Goal: Task Accomplishment & Management: Use online tool/utility

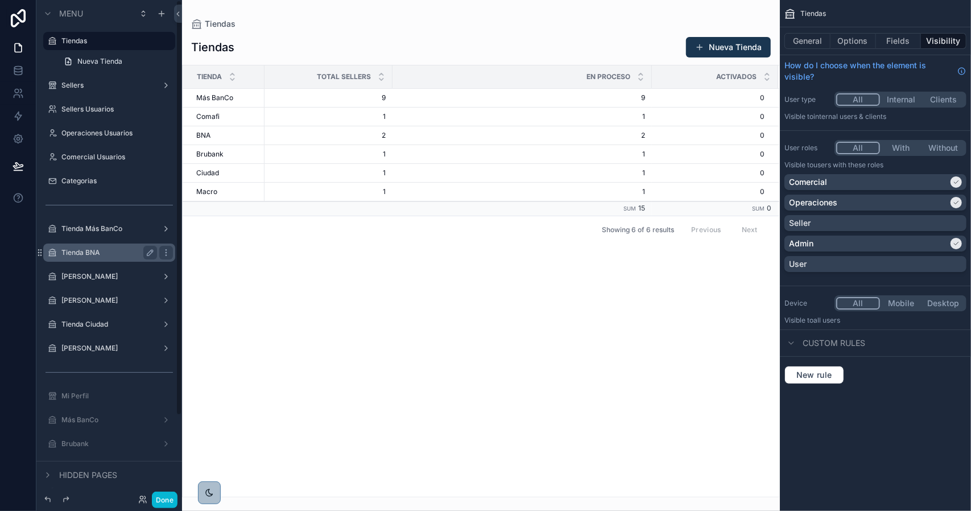
click at [115, 254] on label "Tienda BNA" at bounding box center [106, 252] width 91 height 9
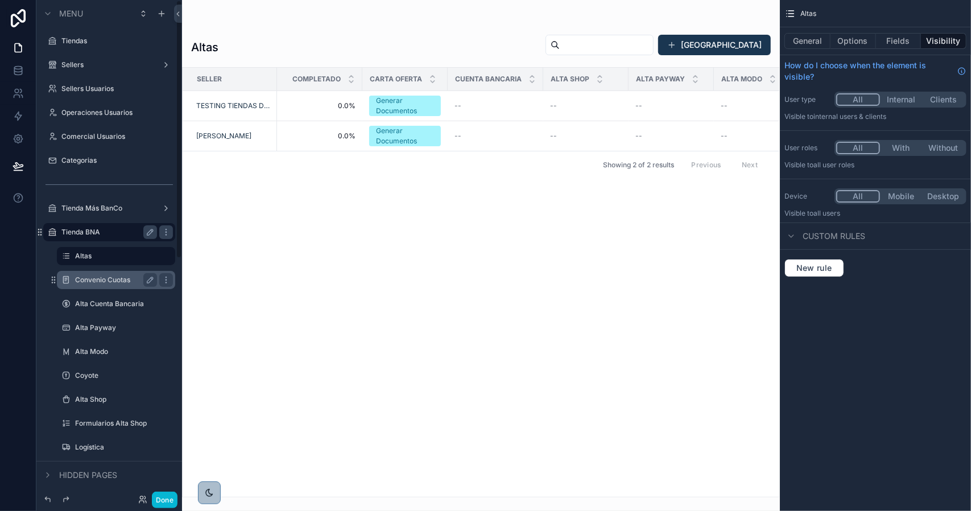
click at [102, 278] on label "Convenio Cuotas" at bounding box center [113, 279] width 77 height 9
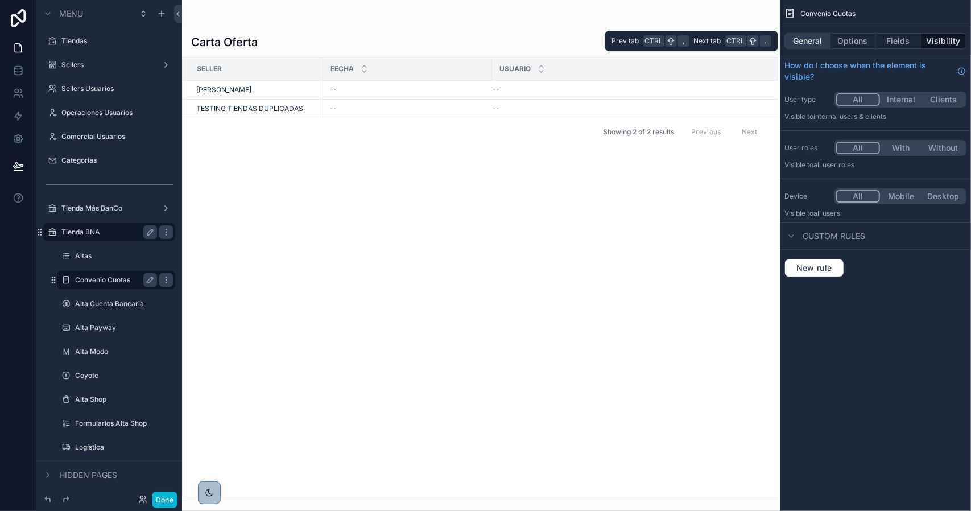
click at [818, 36] on button "General" at bounding box center [807, 41] width 46 height 16
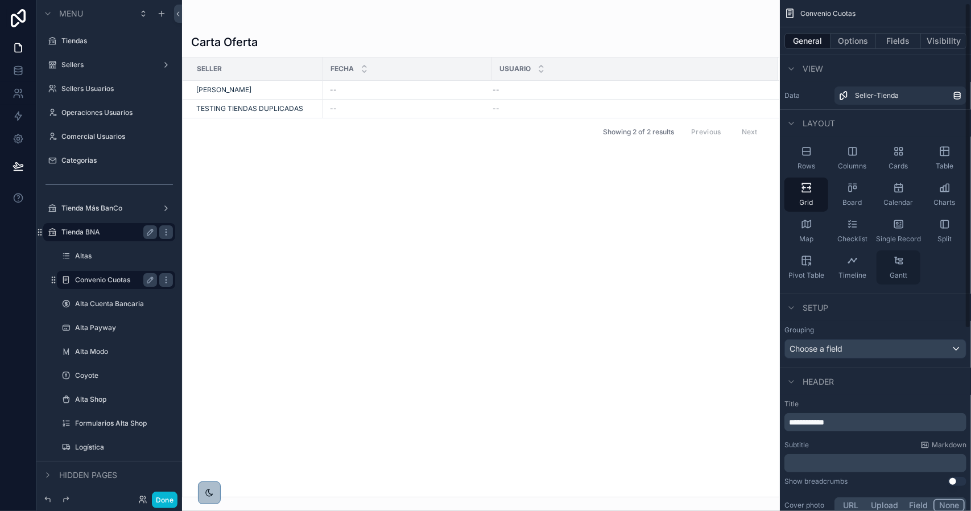
scroll to position [171, 0]
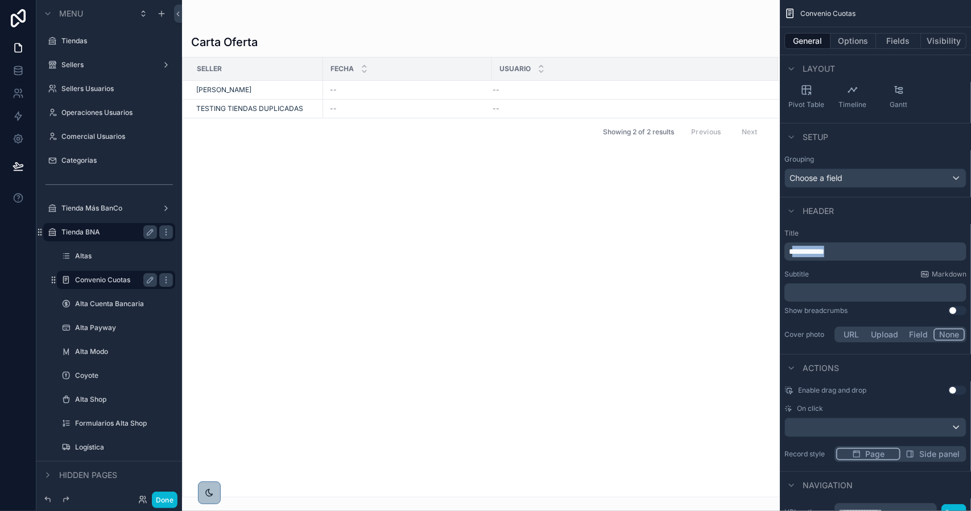
drag, startPoint x: 850, startPoint y: 251, endPoint x: 887, endPoint y: 260, distance: 38.1
click at [796, 253] on p "**********" at bounding box center [876, 251] width 175 height 11
click at [889, 45] on button "Fields" at bounding box center [898, 41] width 45 height 16
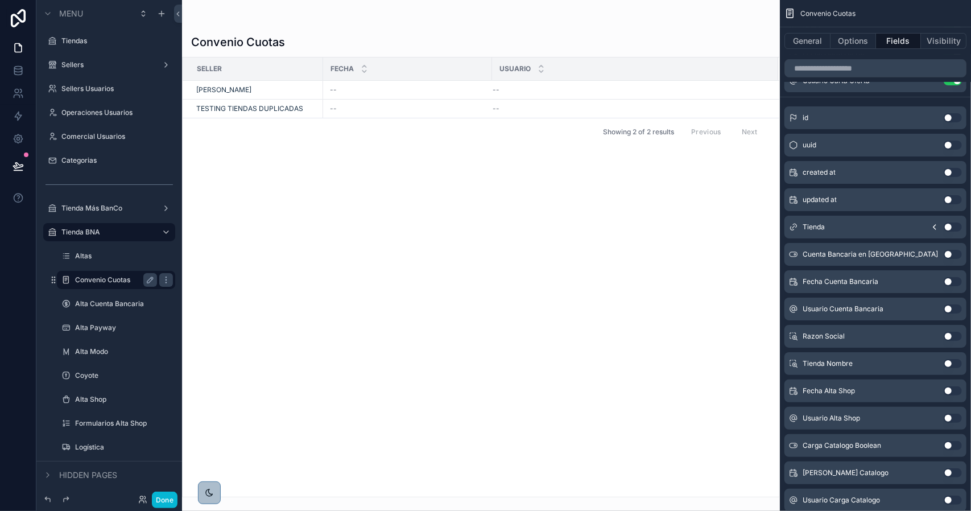
scroll to position [0, 0]
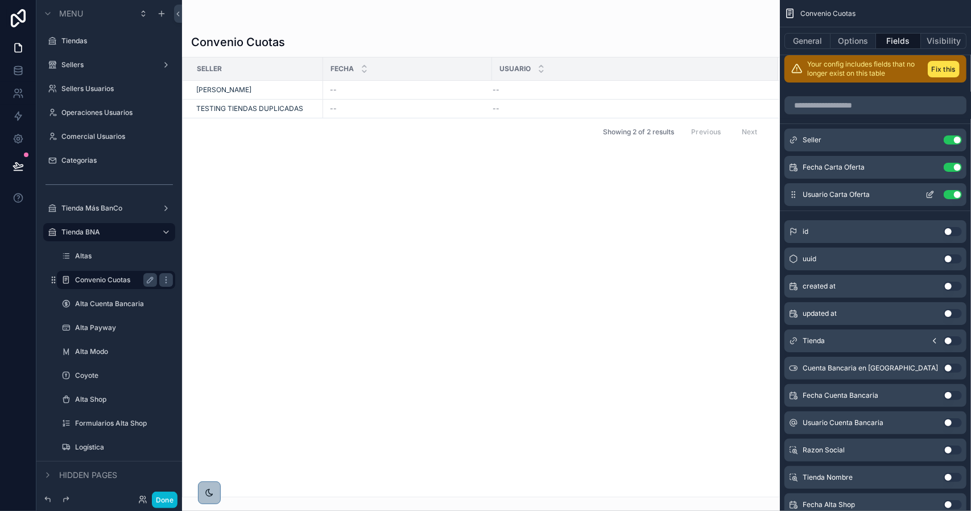
drag, startPoint x: 950, startPoint y: 164, endPoint x: 956, endPoint y: 168, distance: 7.4
click at [950, 164] on button "Use setting" at bounding box center [953, 167] width 18 height 9
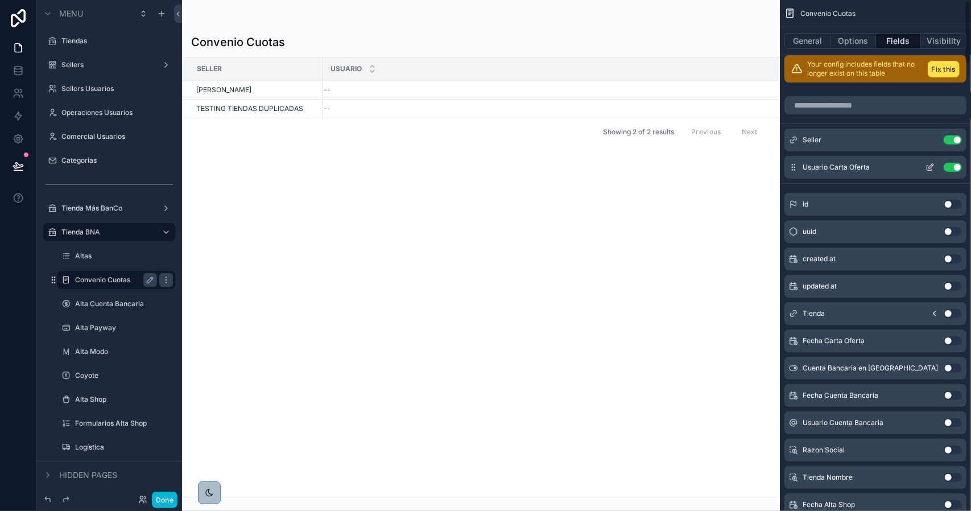
click at [955, 164] on button "Use setting" at bounding box center [953, 167] width 18 height 9
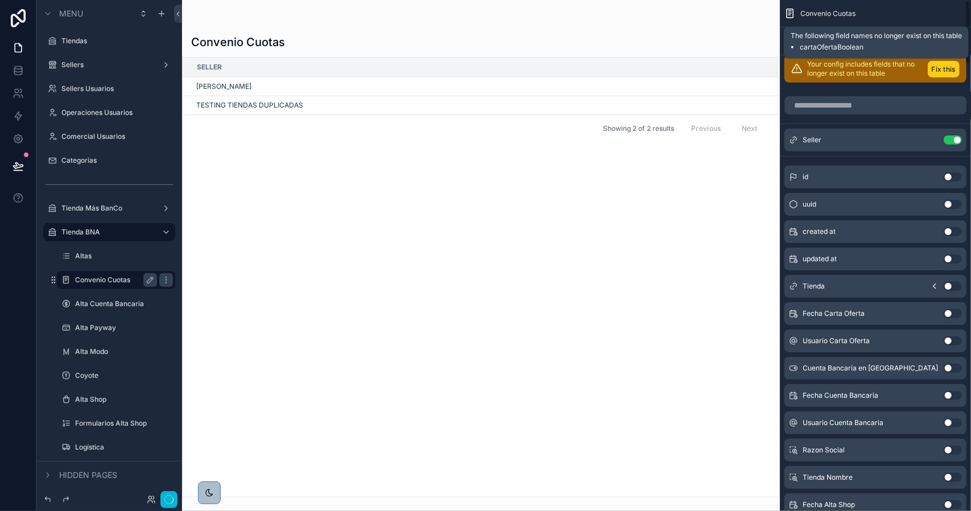
click at [941, 73] on button "Fix this" at bounding box center [944, 69] width 32 height 16
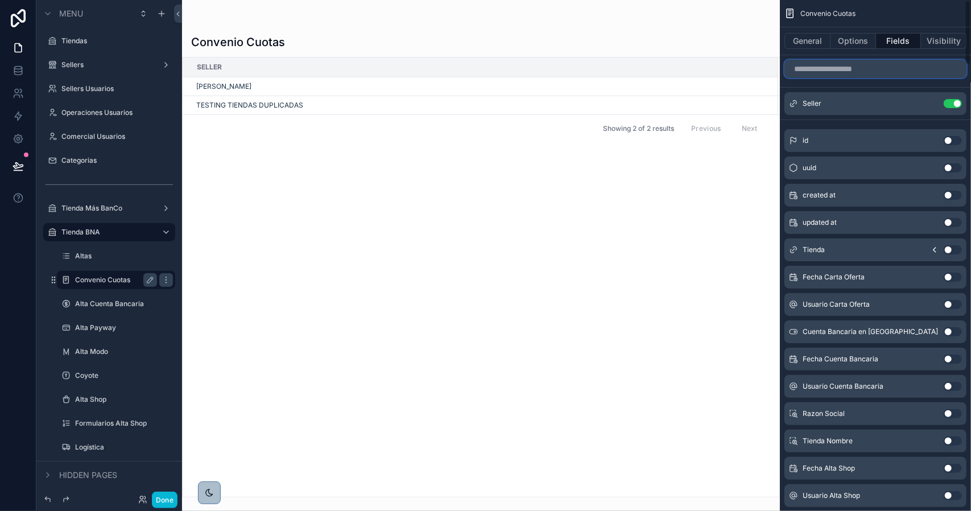
click at [859, 73] on input "scrollable content" at bounding box center [875, 69] width 182 height 18
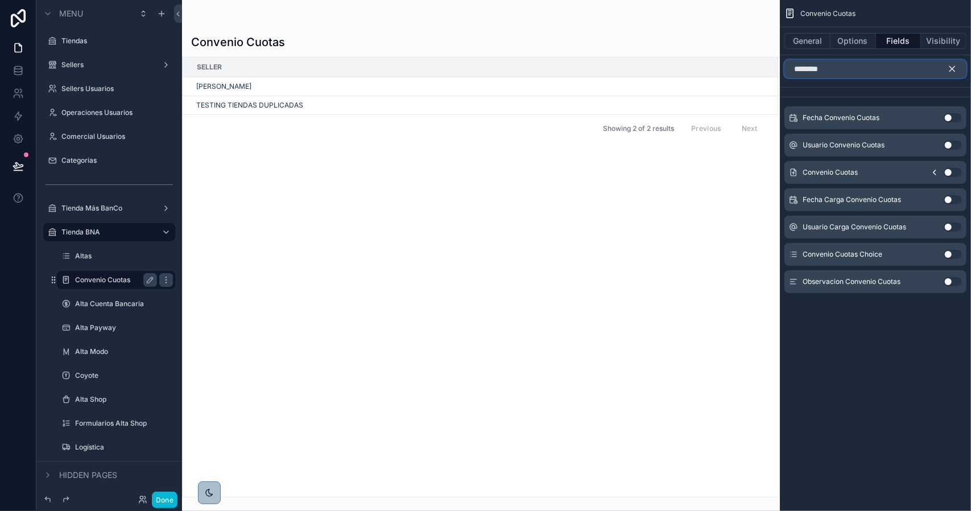
type input "********"
click at [950, 114] on button "Use setting" at bounding box center [953, 117] width 18 height 9
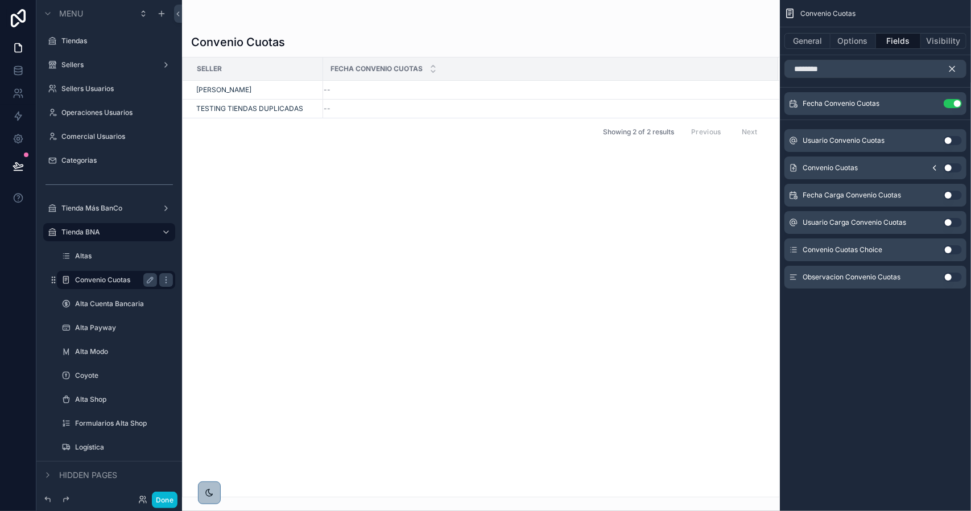
click at [950, 140] on button "Use setting" at bounding box center [953, 140] width 18 height 9
click at [947, 167] on button "Use setting" at bounding box center [953, 167] width 18 height 9
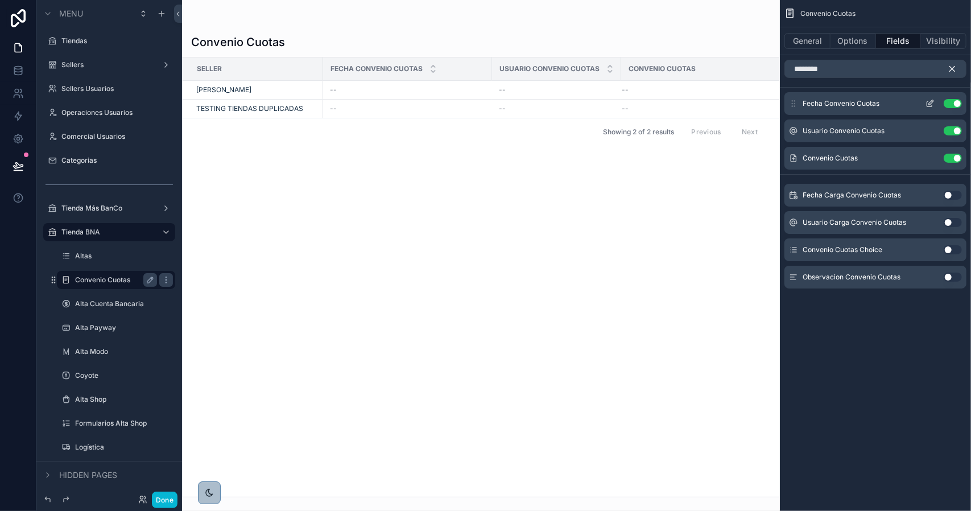
drag, startPoint x: 793, startPoint y: 159, endPoint x: 791, endPoint y: 114, distance: 45.0
click at [791, 111] on div "Fecha Convenio Cuotas Use setting Usuario Convenio Cuotas Use setting Convenio …" at bounding box center [875, 130] width 191 height 77
drag, startPoint x: 793, startPoint y: 156, endPoint x: 794, endPoint y: 107, distance: 48.9
click at [794, 107] on div "Fecha Convenio Cuotas Use setting Usuario Convenio Cuotas Use setting Convenio …" at bounding box center [875, 130] width 191 height 77
click at [951, 192] on button "Use setting" at bounding box center [953, 195] width 18 height 9
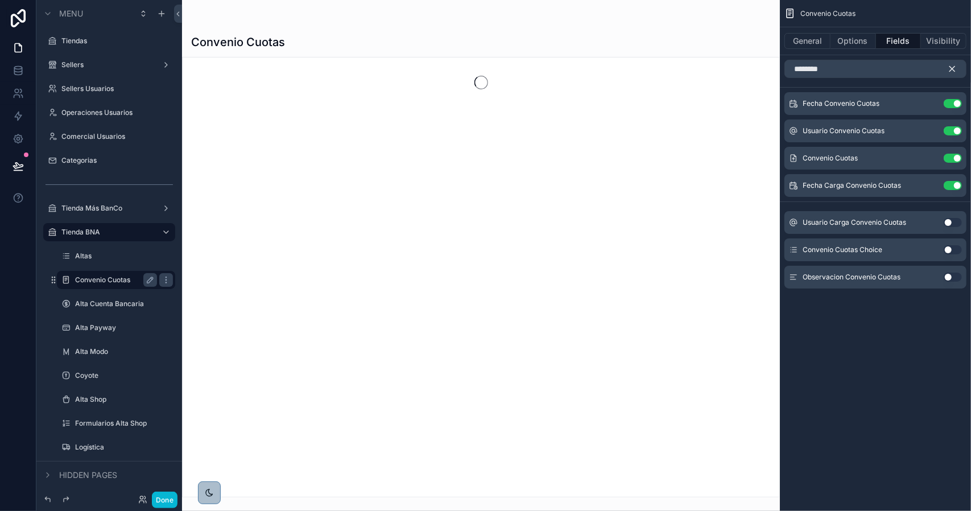
click at [949, 222] on button "Use setting" at bounding box center [953, 222] width 18 height 9
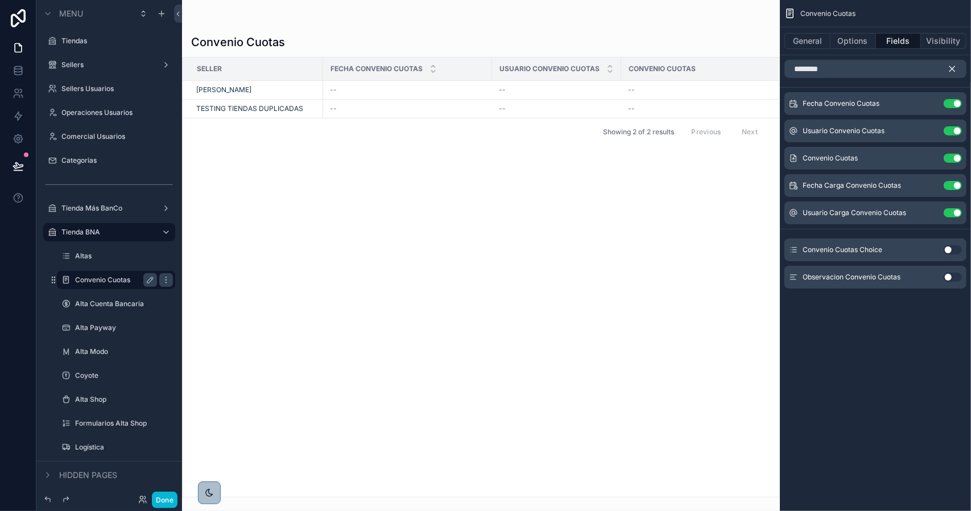
click at [956, 68] on icon "scrollable content" at bounding box center [952, 69] width 10 height 10
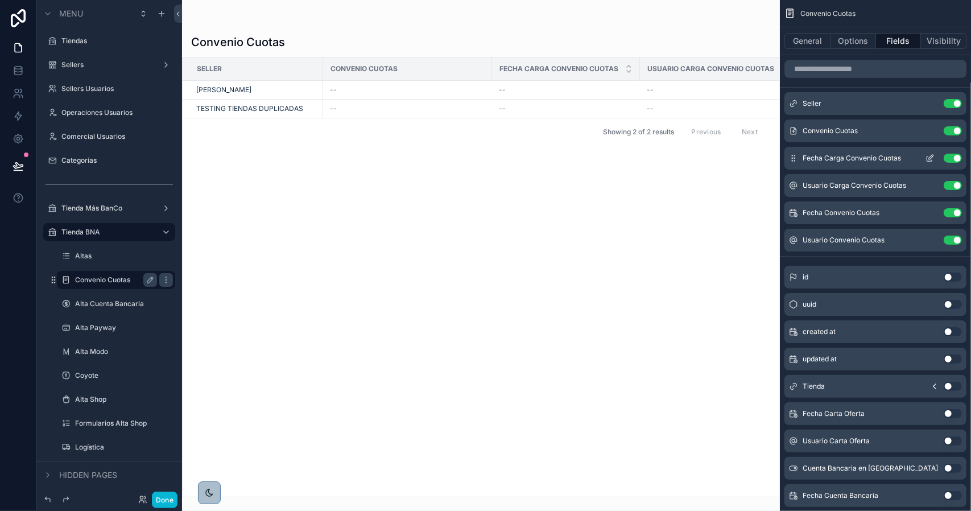
click at [928, 158] on icon "scrollable content" at bounding box center [929, 158] width 9 height 9
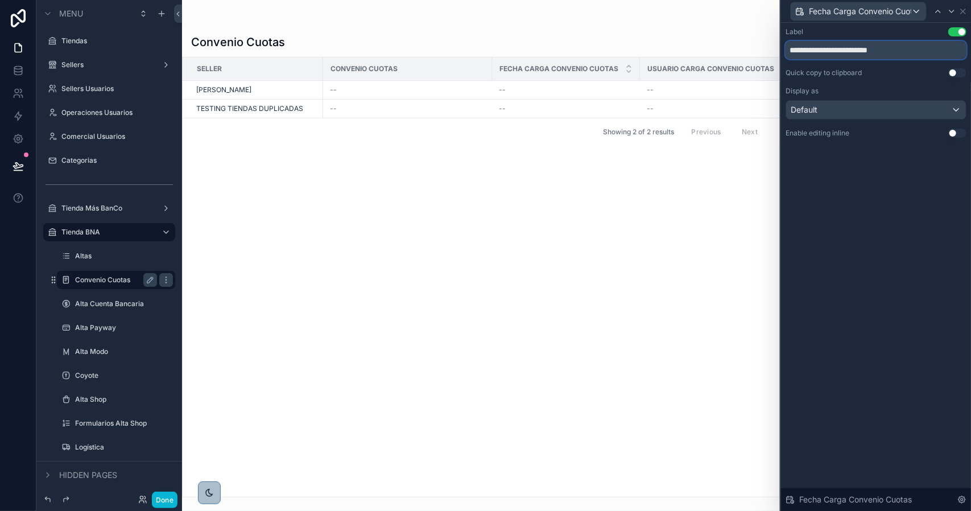
drag, startPoint x: 838, startPoint y: 49, endPoint x: 951, endPoint y: 59, distance: 113.0
click at [951, 59] on div "**********" at bounding box center [875, 82] width 181 height 110
type input "**********"
click at [953, 15] on icon at bounding box center [951, 11] width 9 height 9
drag, startPoint x: 845, startPoint y: 53, endPoint x: 941, endPoint y: 55, distance: 96.1
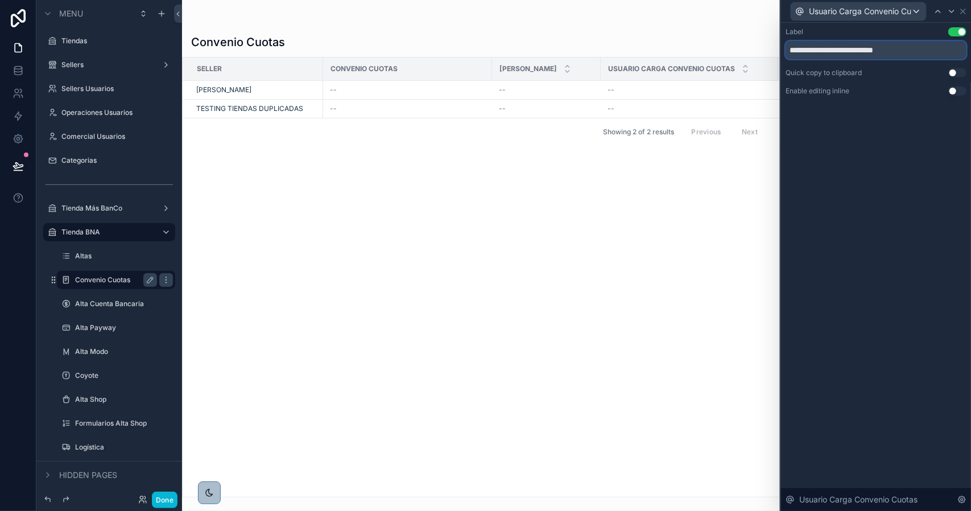
click at [940, 55] on input "**********" at bounding box center [875, 50] width 181 height 18
type input "**********"
click at [948, 9] on icon at bounding box center [951, 11] width 9 height 9
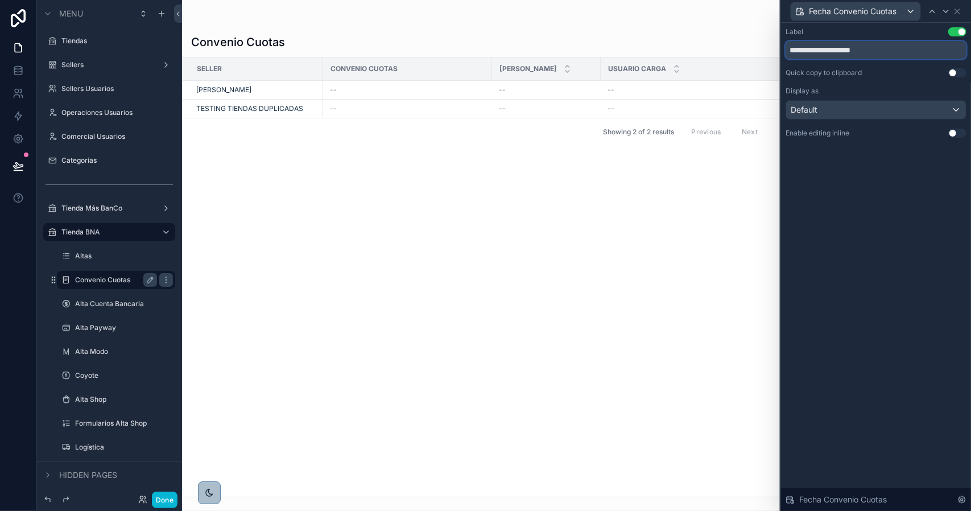
drag, startPoint x: 814, startPoint y: 50, endPoint x: 939, endPoint y: 56, distance: 124.7
click at [938, 57] on input "**********" at bounding box center [875, 50] width 181 height 18
type input "*****"
click at [945, 12] on icon at bounding box center [945, 11] width 9 height 9
drag, startPoint x: 820, startPoint y: 53, endPoint x: 947, endPoint y: 55, distance: 128.0
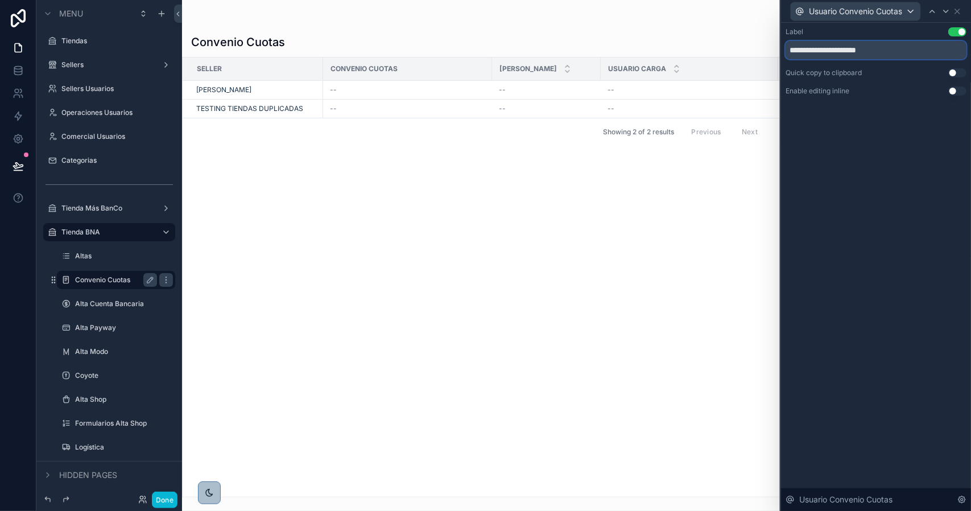
click at [947, 56] on input "**********" at bounding box center [875, 50] width 181 height 18
type input "*******"
click at [947, 7] on icon at bounding box center [945, 11] width 9 height 9
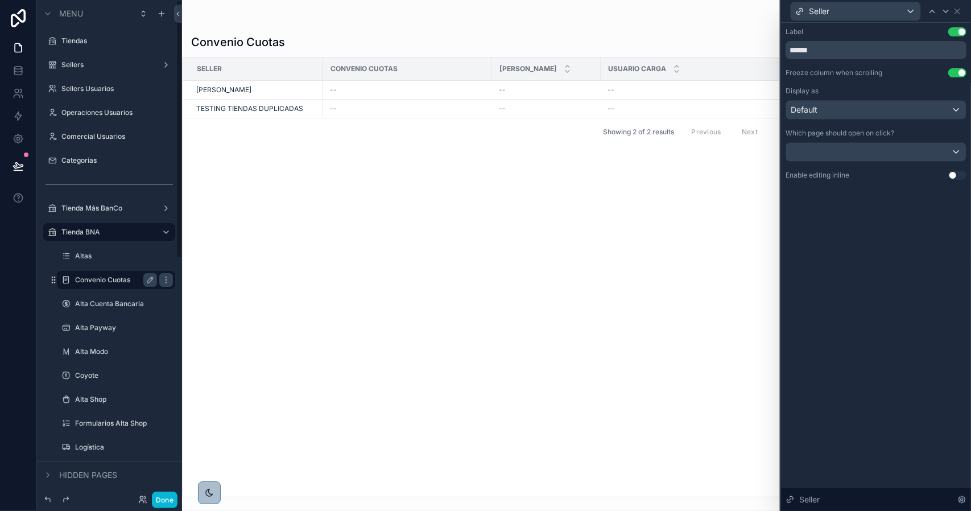
click at [420, 229] on div "scrollable content" at bounding box center [481, 255] width 598 height 511
click at [962, 11] on div "Seller" at bounding box center [875, 11] width 181 height 22
click at [961, 11] on icon at bounding box center [957, 11] width 9 height 9
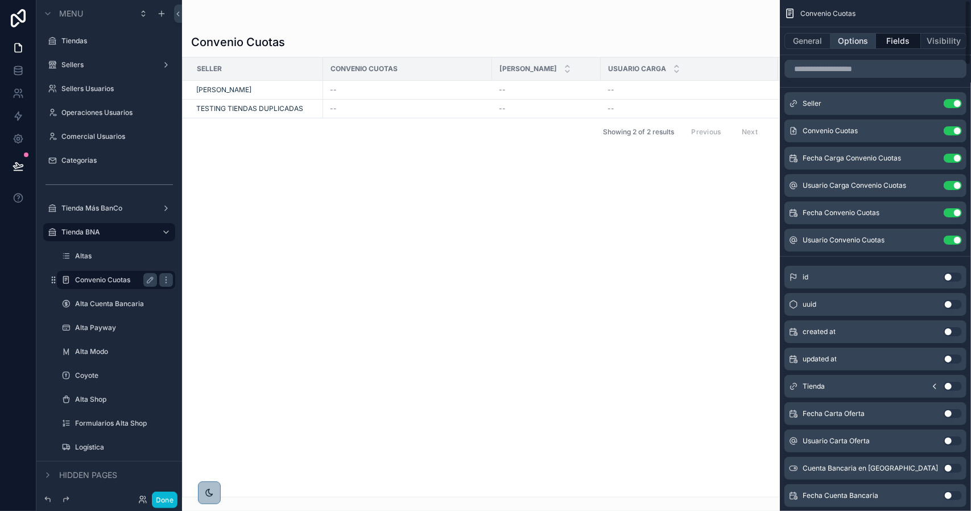
click at [854, 39] on button "Options" at bounding box center [852, 41] width 45 height 16
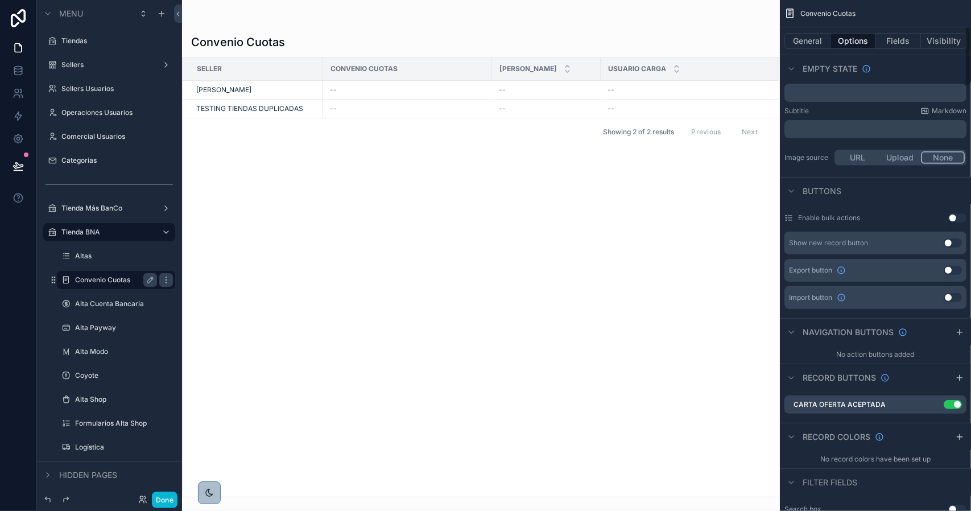
scroll to position [227, 0]
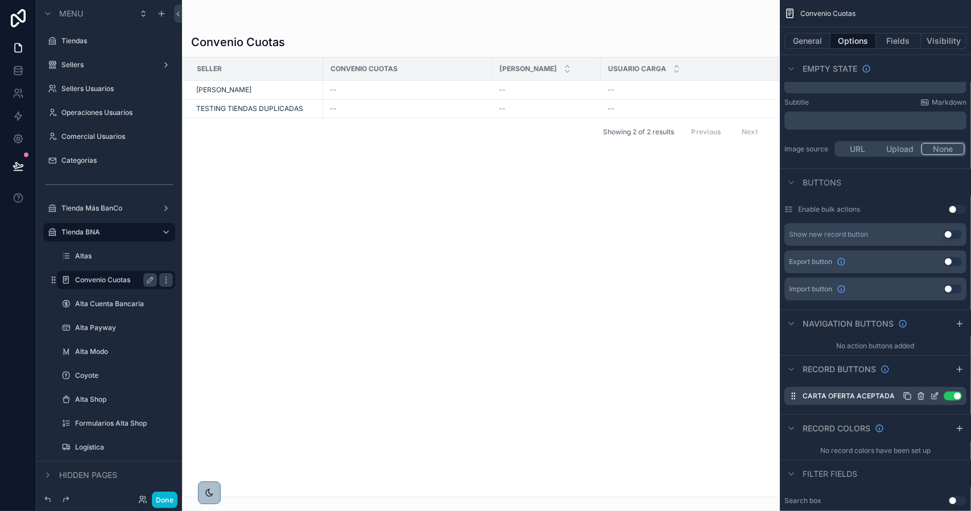
click at [933, 394] on icon "scrollable content" at bounding box center [934, 395] width 9 height 9
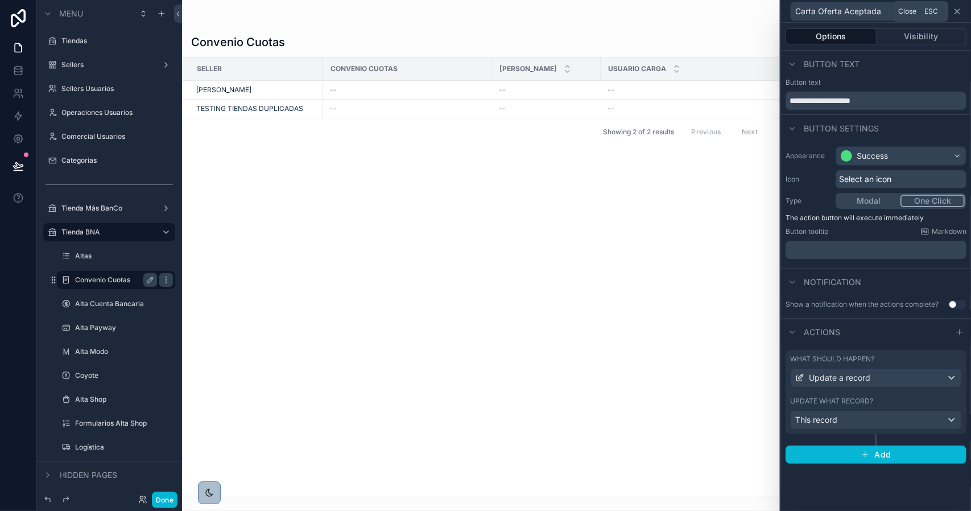
click at [957, 12] on icon at bounding box center [957, 11] width 9 height 9
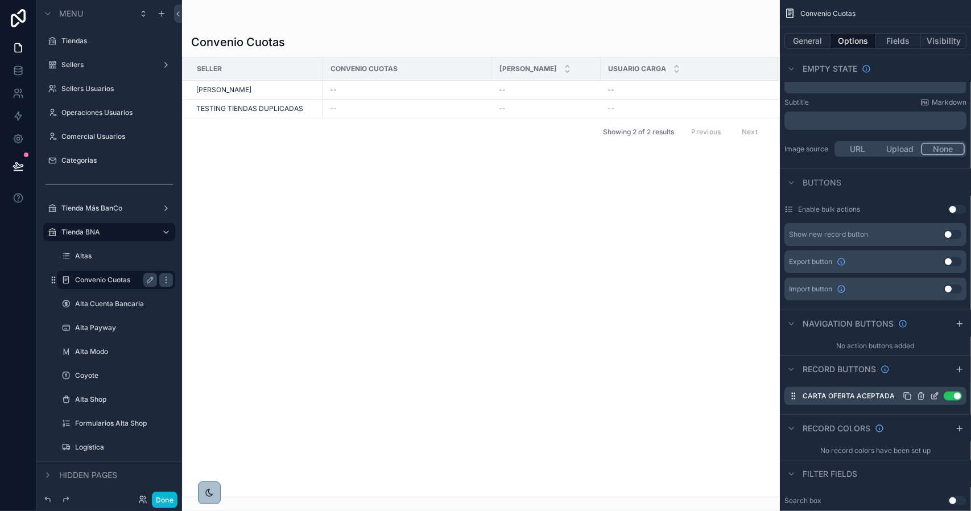
click at [936, 395] on icon "scrollable content" at bounding box center [934, 395] width 9 height 9
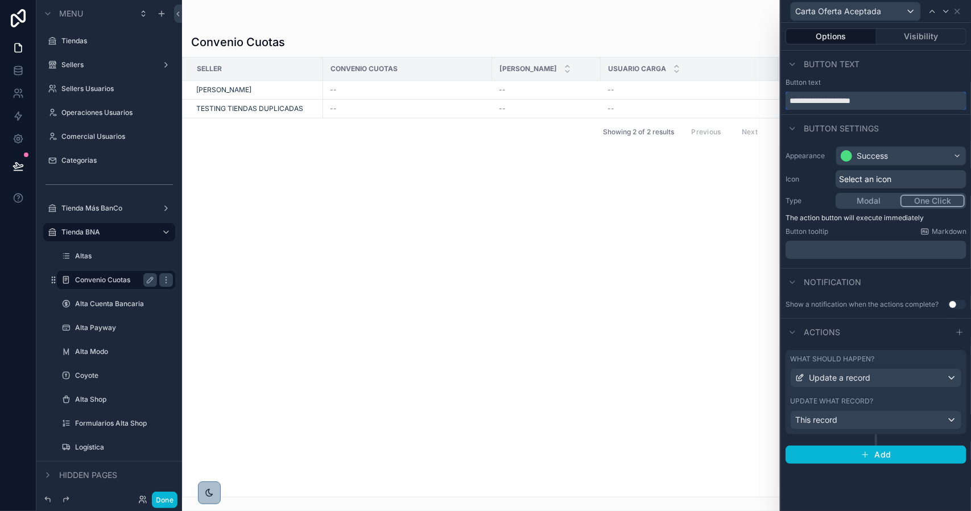
drag, startPoint x: 813, startPoint y: 102, endPoint x: 940, endPoint y: 112, distance: 126.7
click at [937, 114] on div "**********" at bounding box center [876, 259] width 190 height 417
type input "**********"
click at [872, 395] on div "What should happen? Update a record Update what record? This record" at bounding box center [875, 392] width 181 height 84
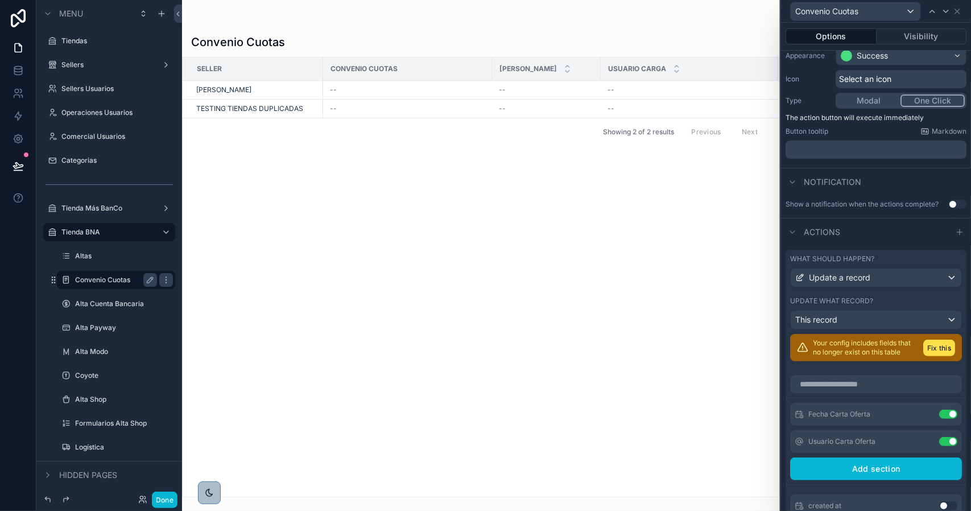
scroll to position [171, 0]
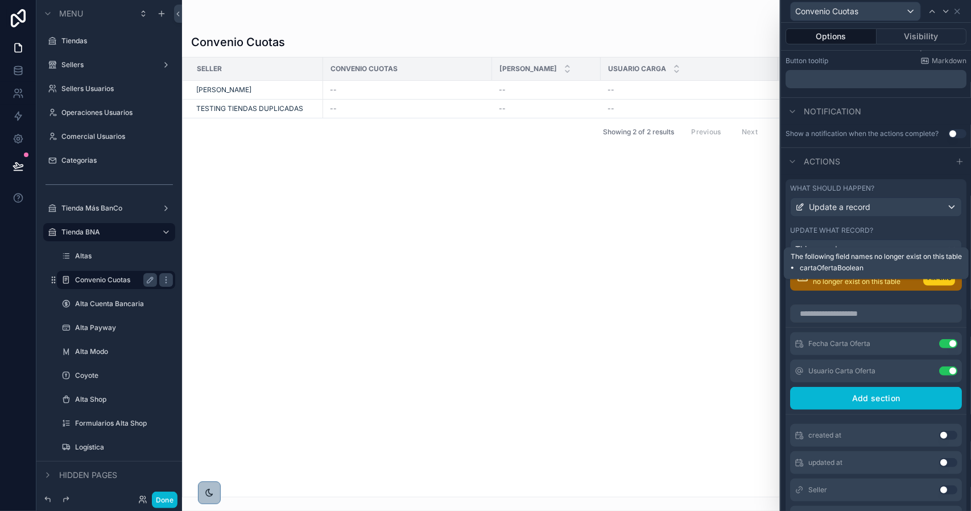
click at [923, 285] on button "Fix this" at bounding box center [939, 277] width 32 height 16
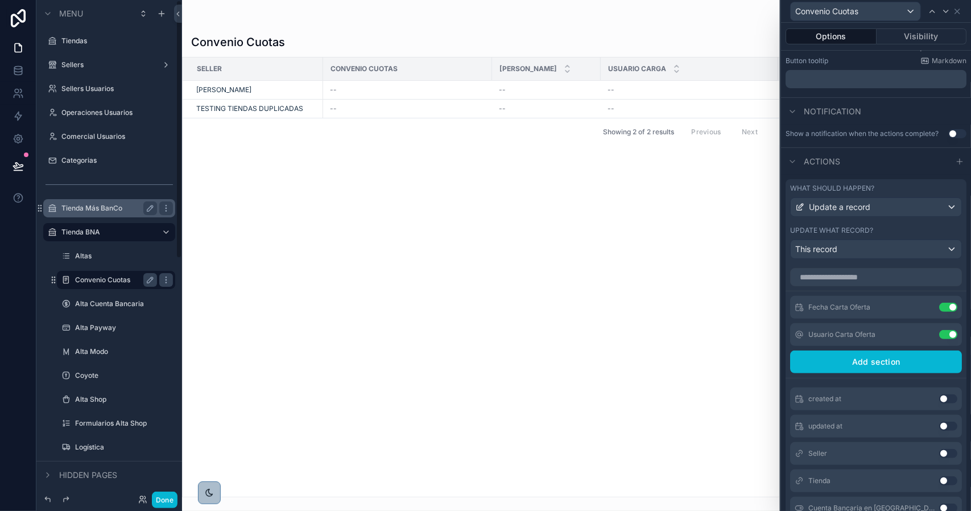
click at [123, 202] on div "Tienda Más BanCo" at bounding box center [109, 208] width 96 height 14
click at [116, 206] on label "Tienda Más BanCo" at bounding box center [106, 208] width 91 height 9
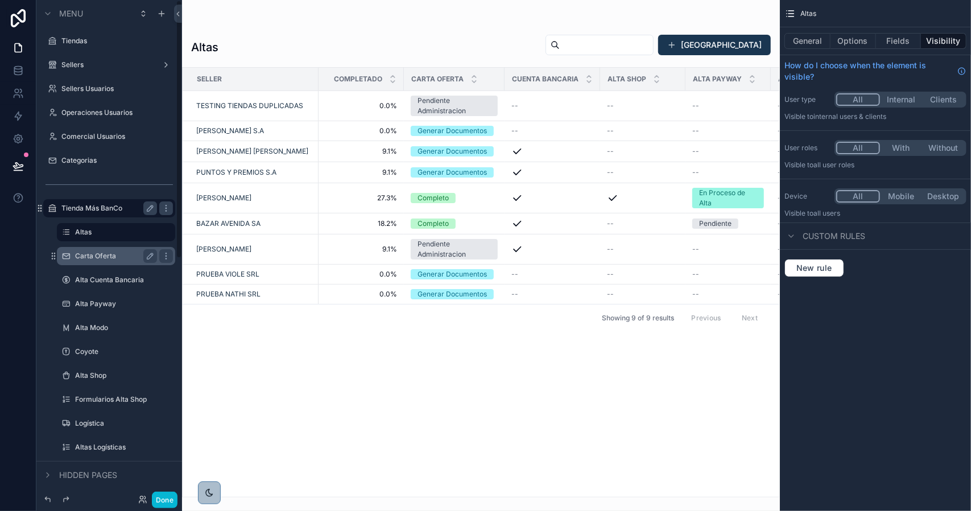
click at [115, 259] on label "Carta Oferta" at bounding box center [113, 255] width 77 height 9
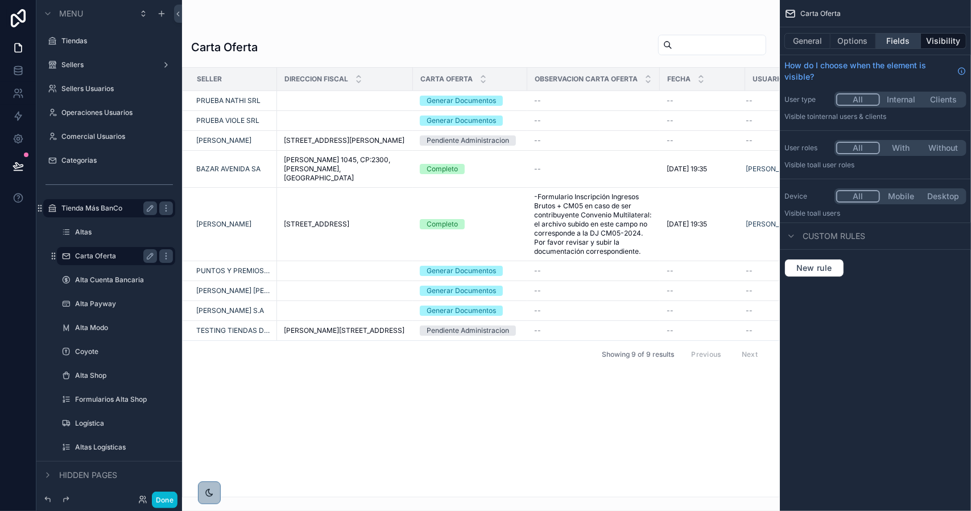
click at [886, 40] on button "Fields" at bounding box center [898, 41] width 45 height 16
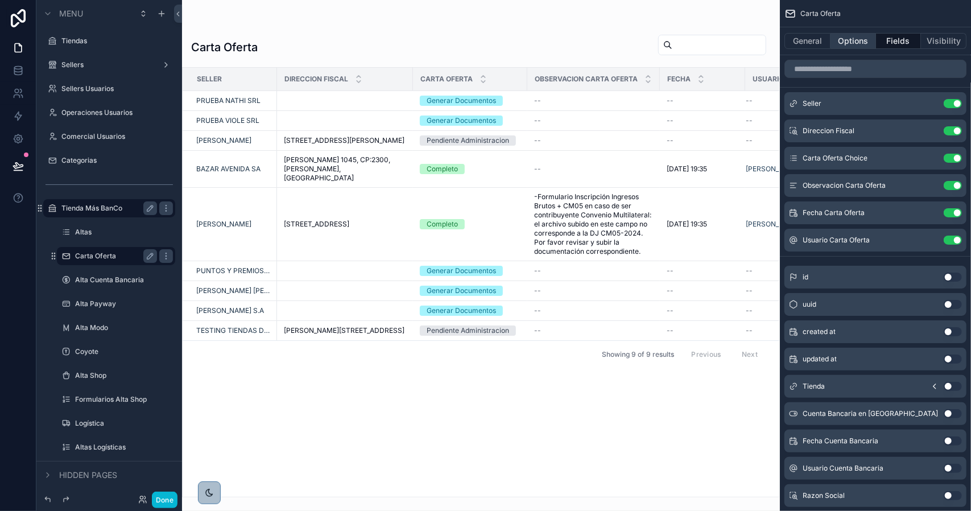
click at [863, 48] on button "Options" at bounding box center [852, 41] width 45 height 16
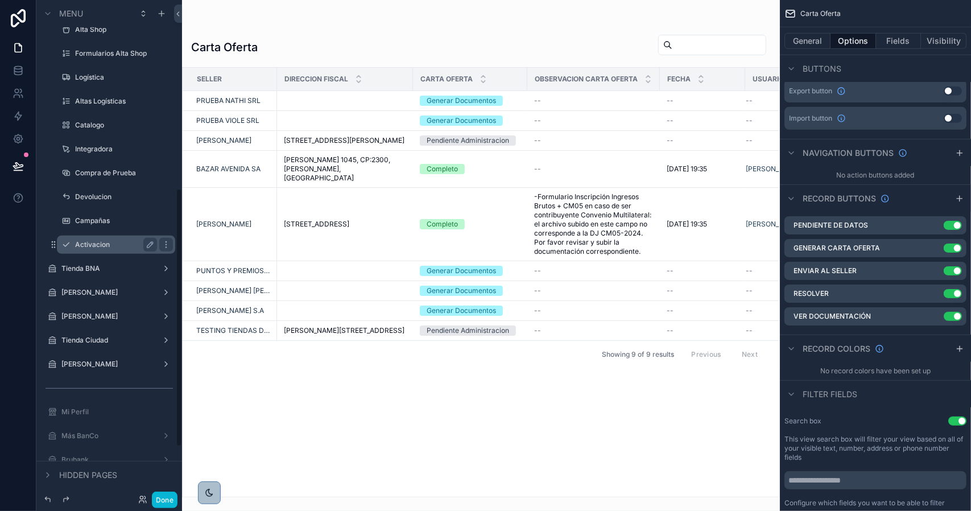
scroll to position [455, 0]
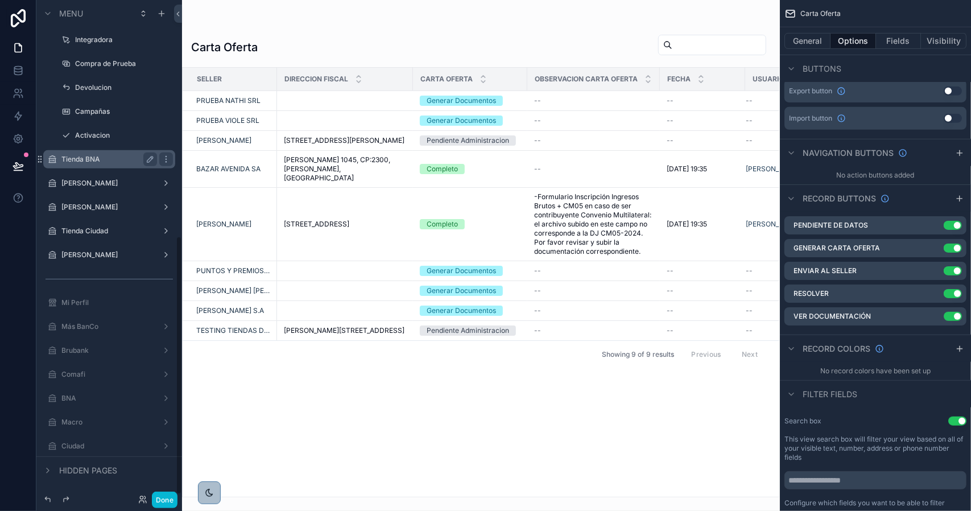
click at [93, 159] on label "Tienda BNA" at bounding box center [106, 159] width 91 height 9
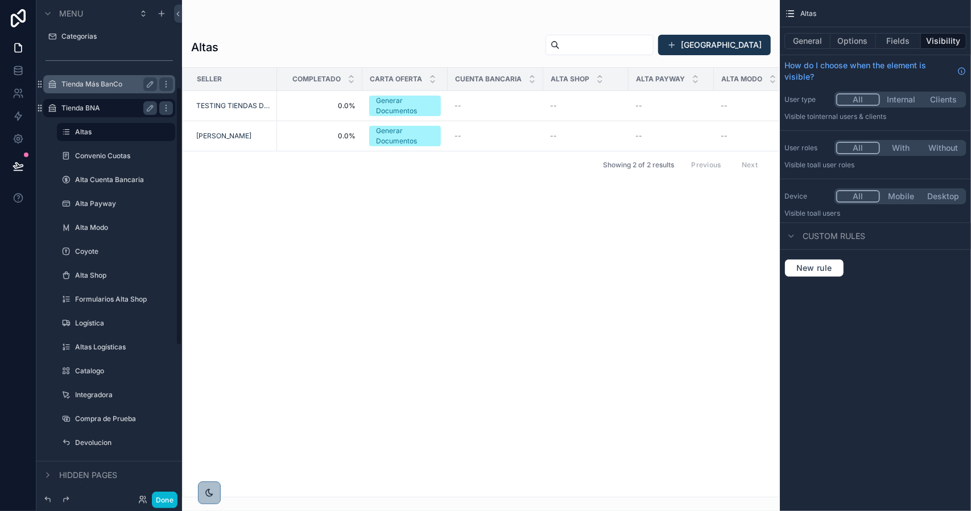
scroll to position [114, 0]
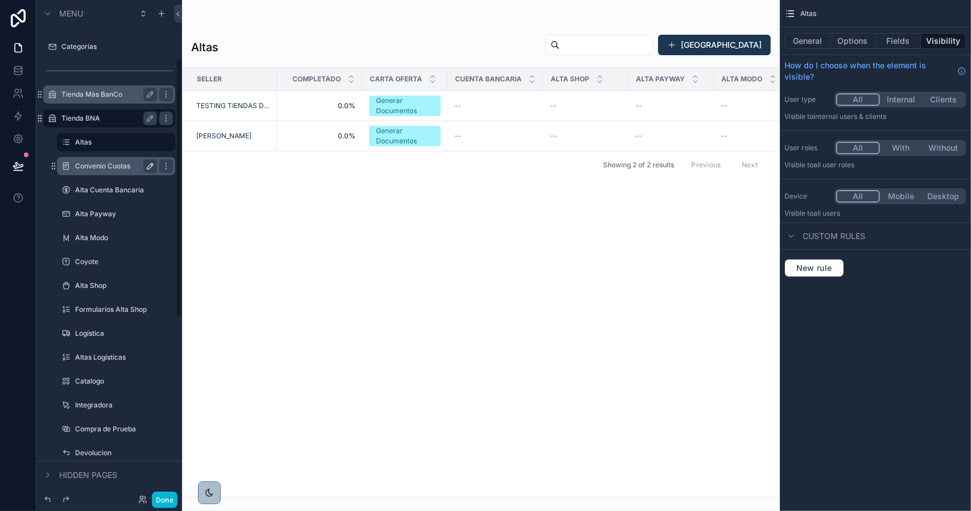
drag, startPoint x: 113, startPoint y: 164, endPoint x: 155, endPoint y: 167, distance: 41.6
click at [113, 164] on label "Convenio Cuotas" at bounding box center [113, 166] width 77 height 9
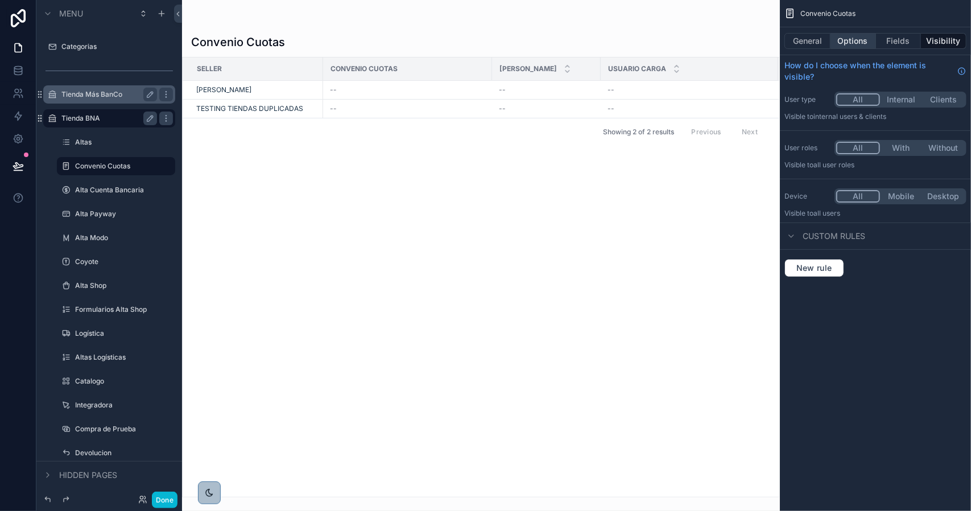
click at [847, 36] on button "Options" at bounding box center [852, 41] width 45 height 16
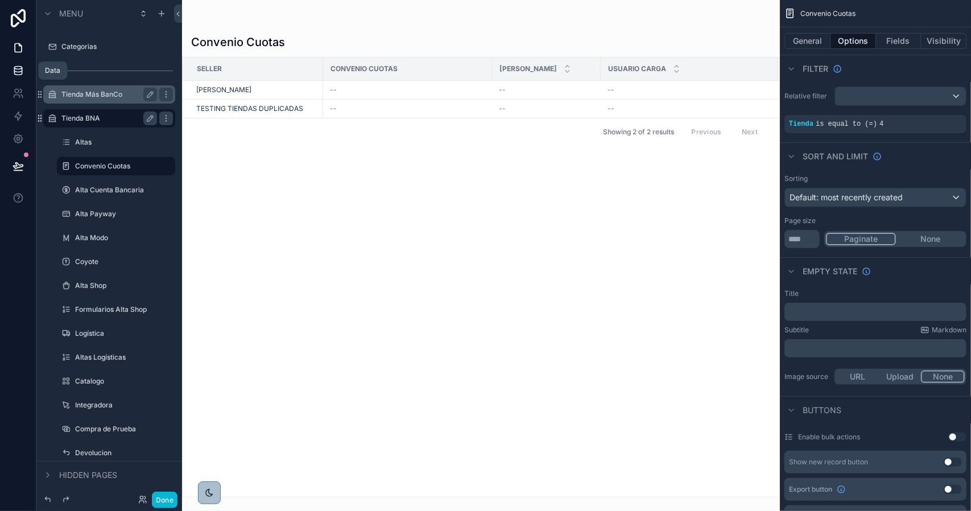
click at [21, 72] on icon at bounding box center [18, 70] width 11 height 11
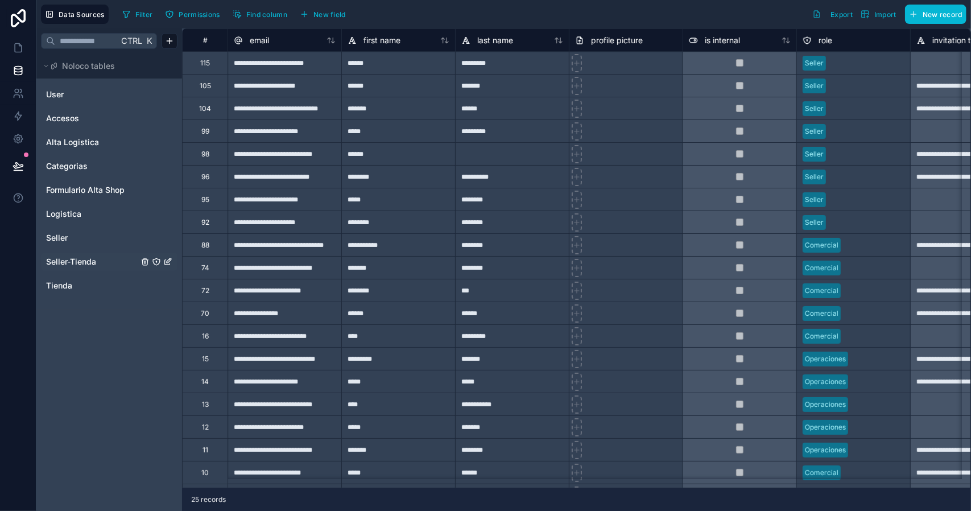
click at [75, 263] on span "Seller-Tienda" at bounding box center [71, 261] width 50 height 11
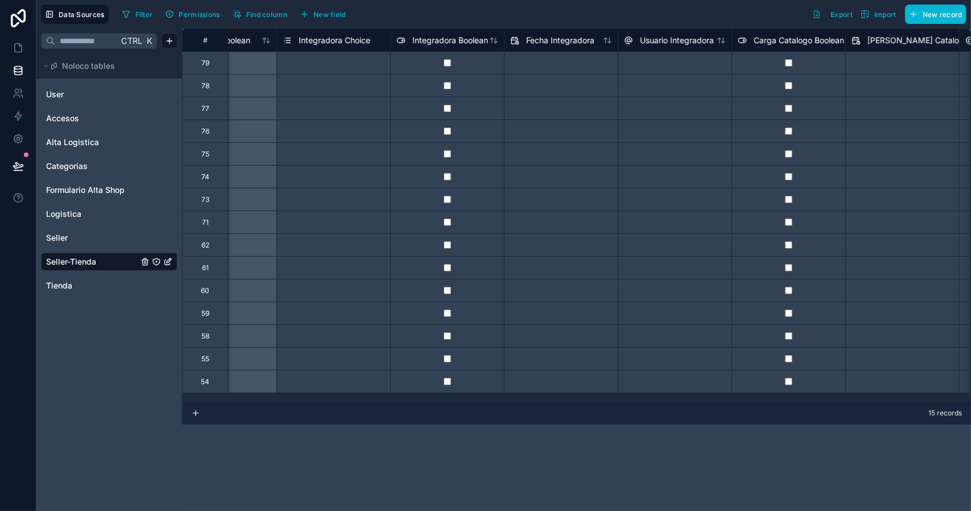
scroll to position [0, 8556]
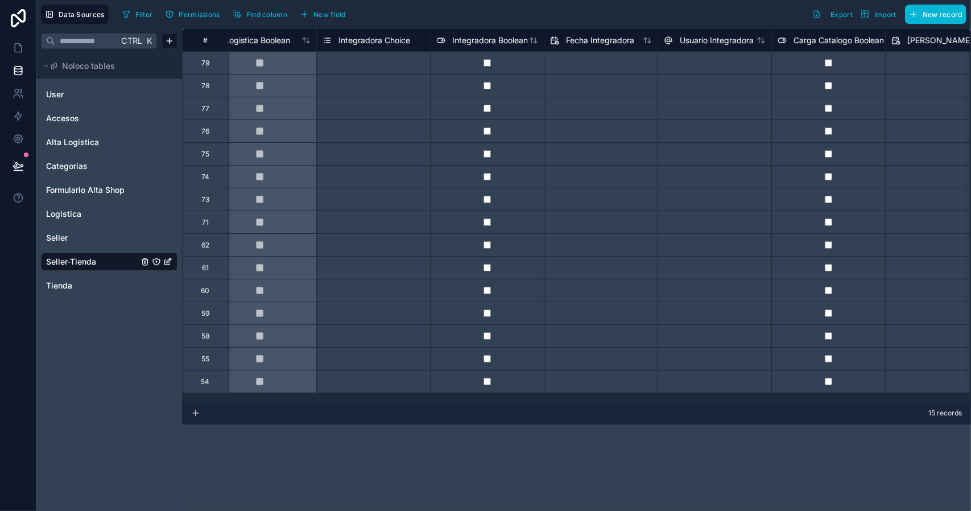
click at [359, 35] on span "Integradora Choice" at bounding box center [374, 40] width 72 height 11
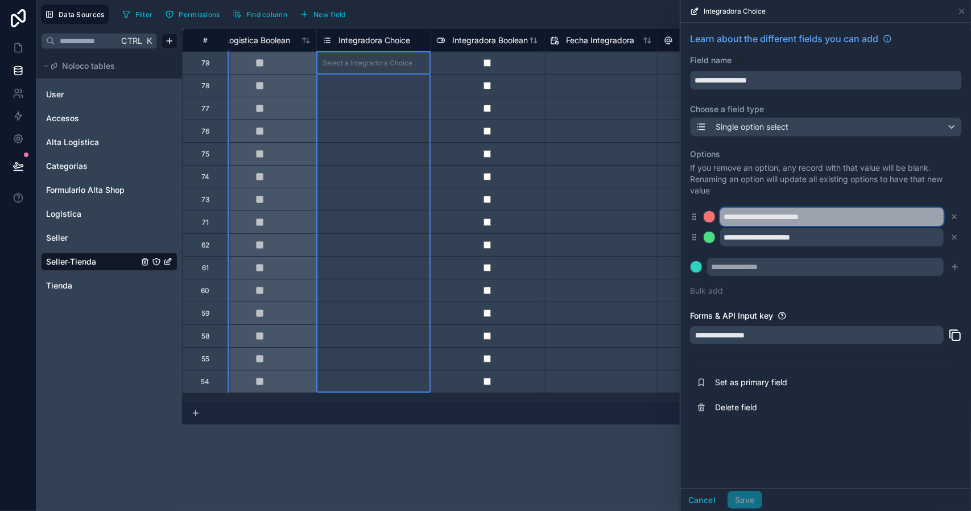
click at [808, 214] on input "**********" at bounding box center [832, 217] width 224 height 18
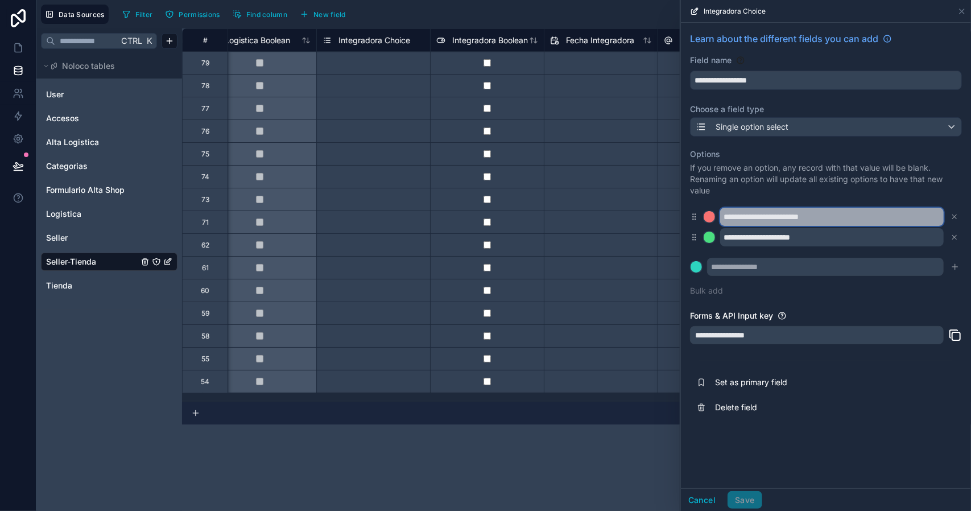
click at [808, 214] on input "**********" at bounding box center [832, 217] width 224 height 18
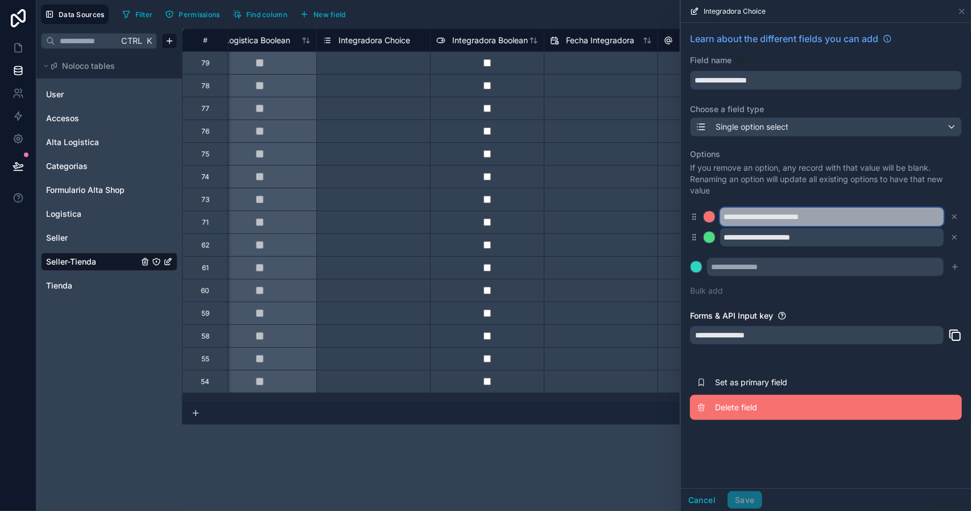
type input "*"
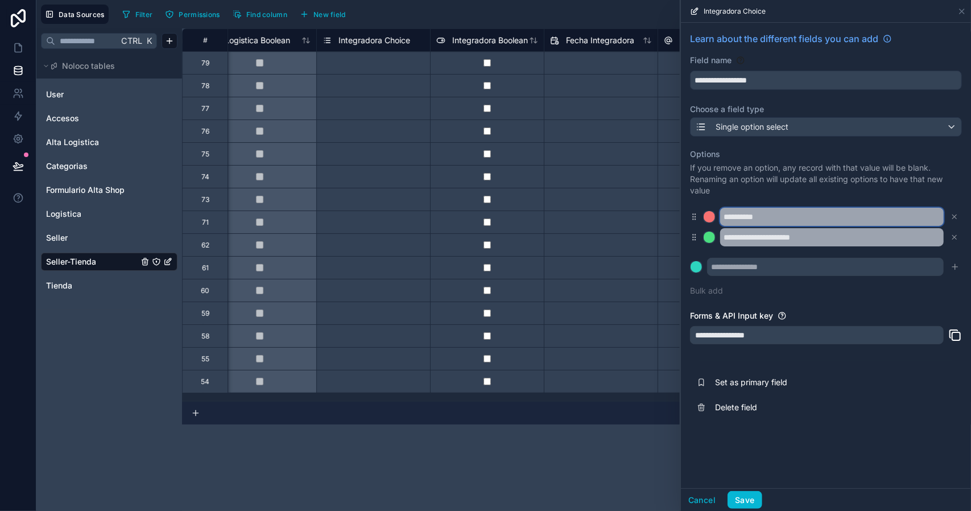
type input "**********"
click at [788, 238] on input "**********" at bounding box center [832, 237] width 224 height 18
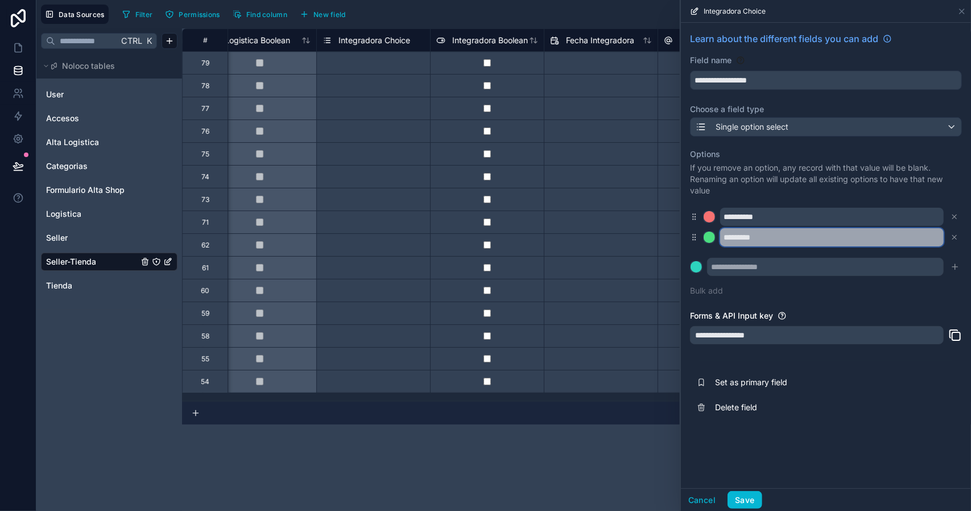
type input "*********"
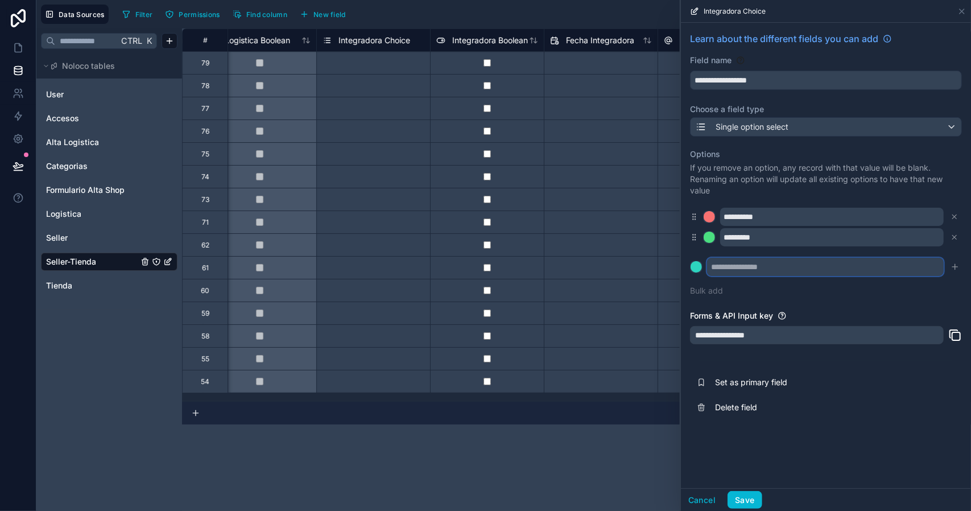
click at [757, 266] on input "text" at bounding box center [825, 267] width 237 height 18
type input "*******"
click at [711, 216] on div at bounding box center [709, 216] width 11 height 11
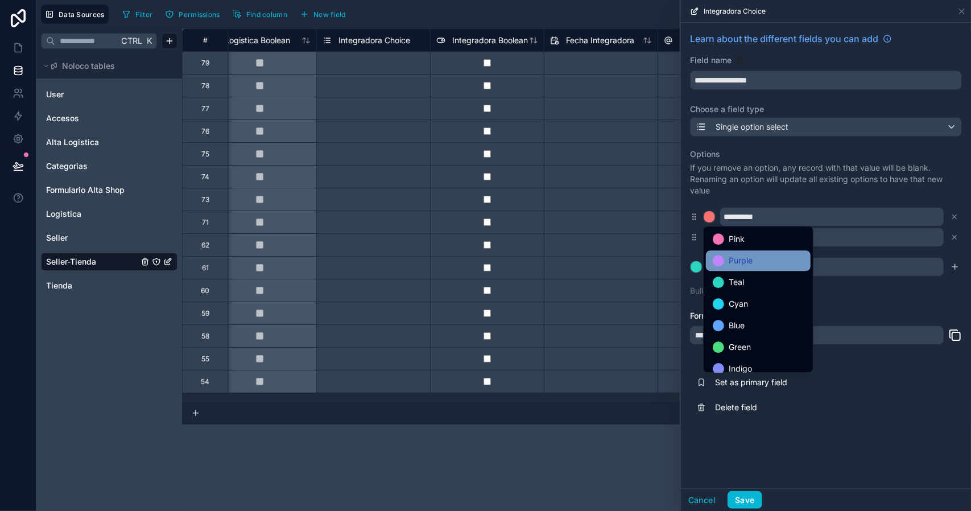
click at [746, 259] on span "Purple" at bounding box center [741, 261] width 24 height 14
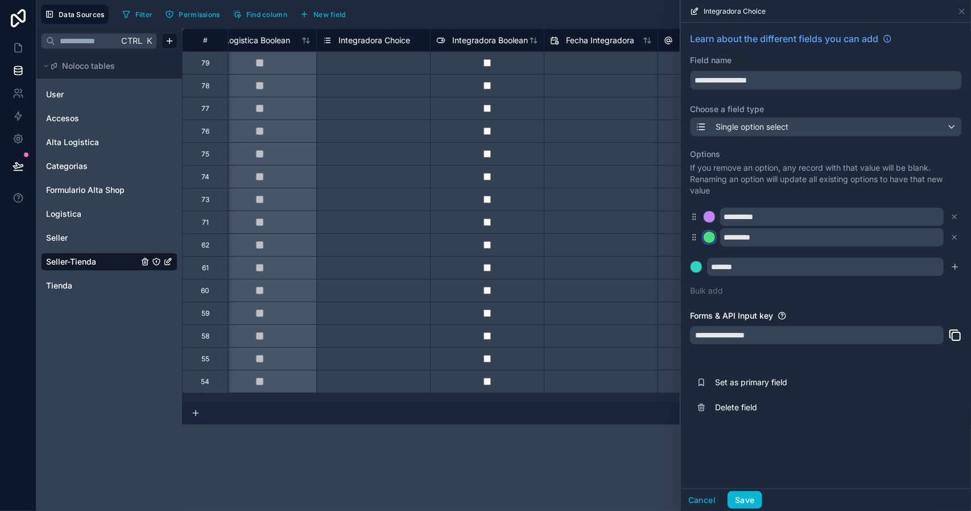
click at [708, 239] on div at bounding box center [709, 236] width 11 height 11
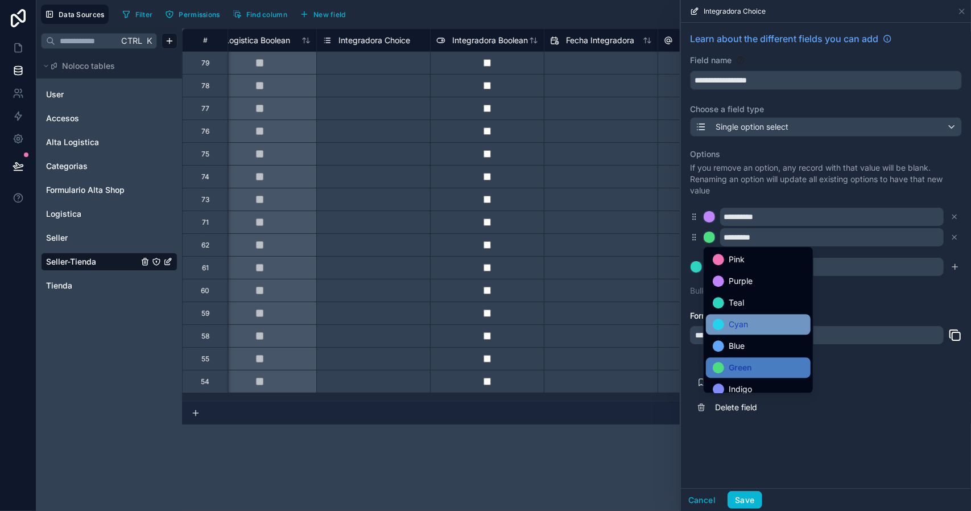
click at [760, 325] on div "Cyan" at bounding box center [758, 324] width 91 height 14
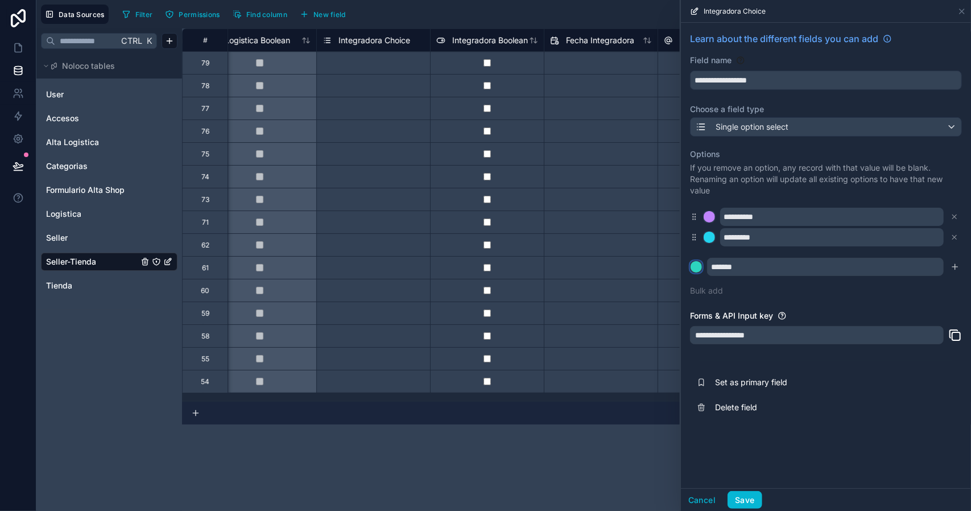
click at [697, 270] on div at bounding box center [695, 266] width 11 height 11
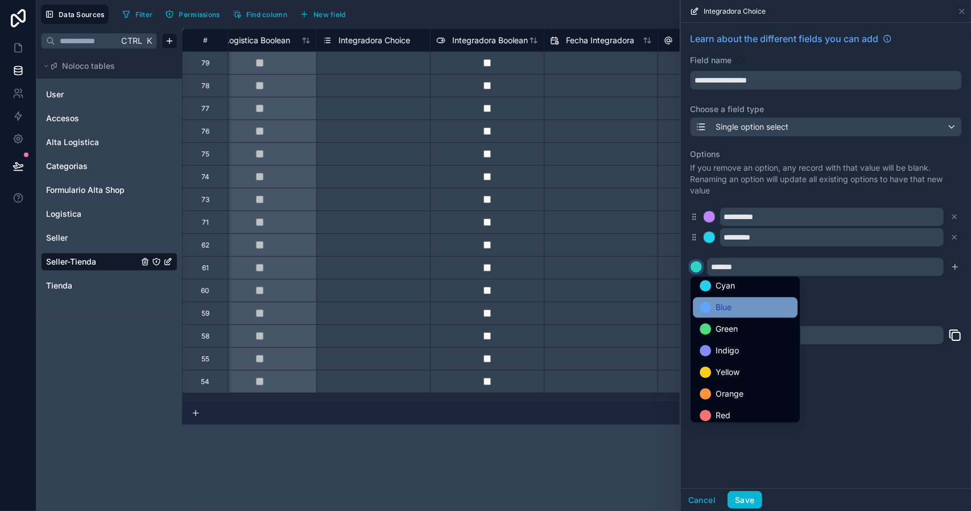
scroll to position [96, 0]
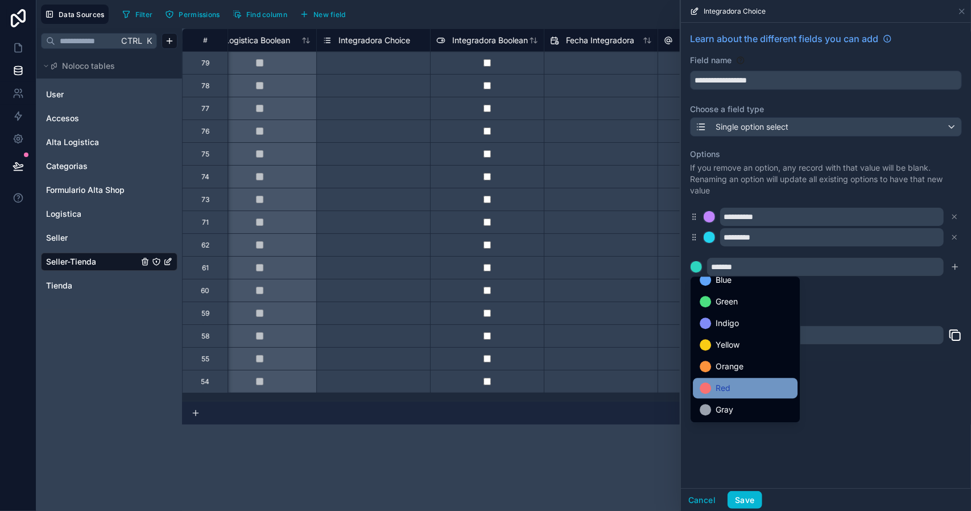
click at [744, 384] on div "Red" at bounding box center [745, 388] width 91 height 14
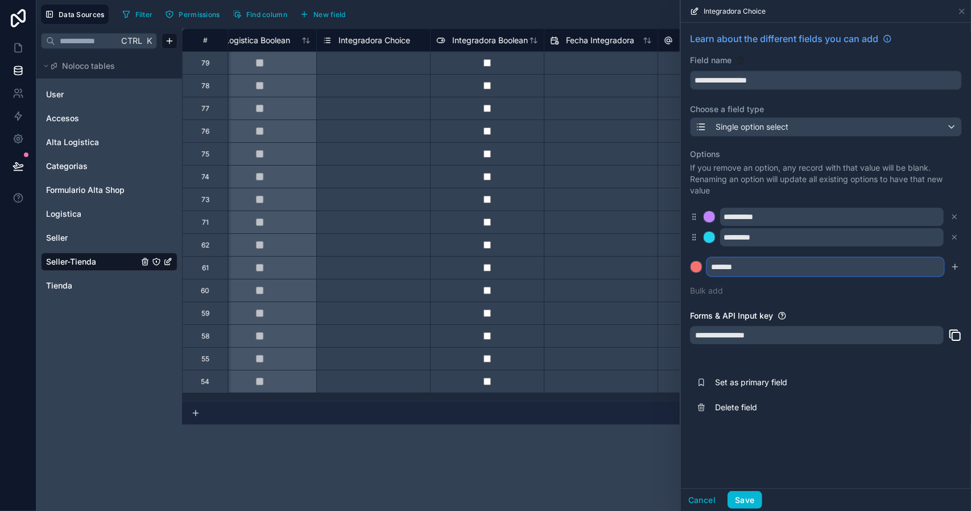
click at [746, 265] on input "*******" at bounding box center [825, 267] width 237 height 18
click at [957, 269] on icon "submit" at bounding box center [954, 266] width 9 height 9
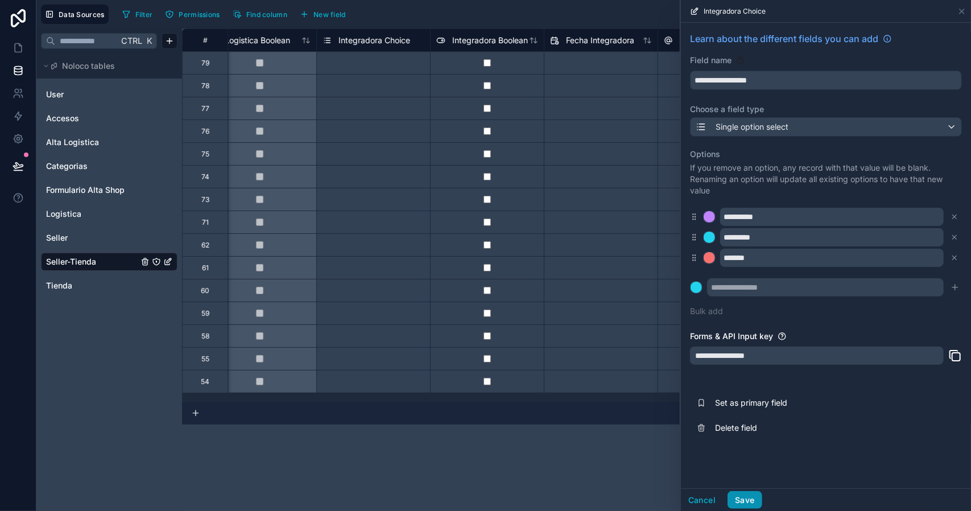
click at [750, 498] on button "Save" at bounding box center [744, 500] width 34 height 18
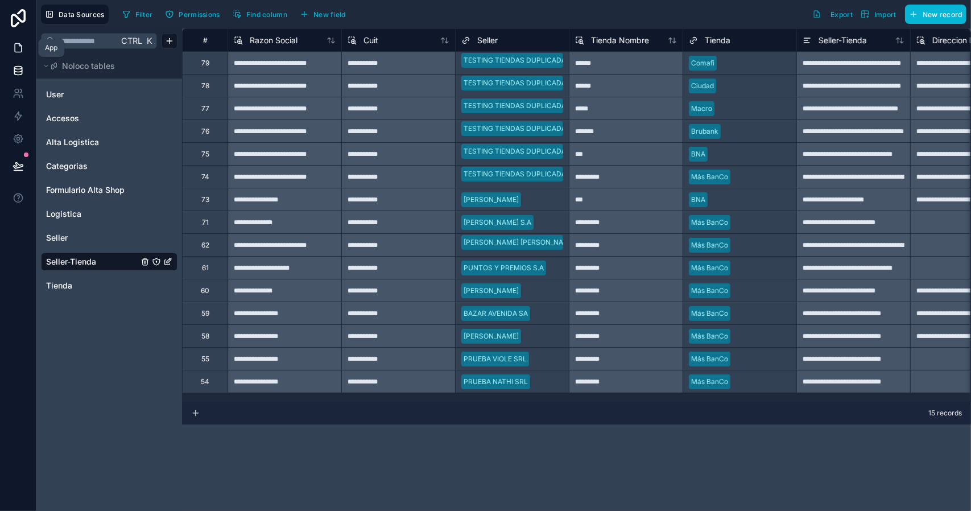
click at [16, 49] on icon at bounding box center [18, 47] width 11 height 11
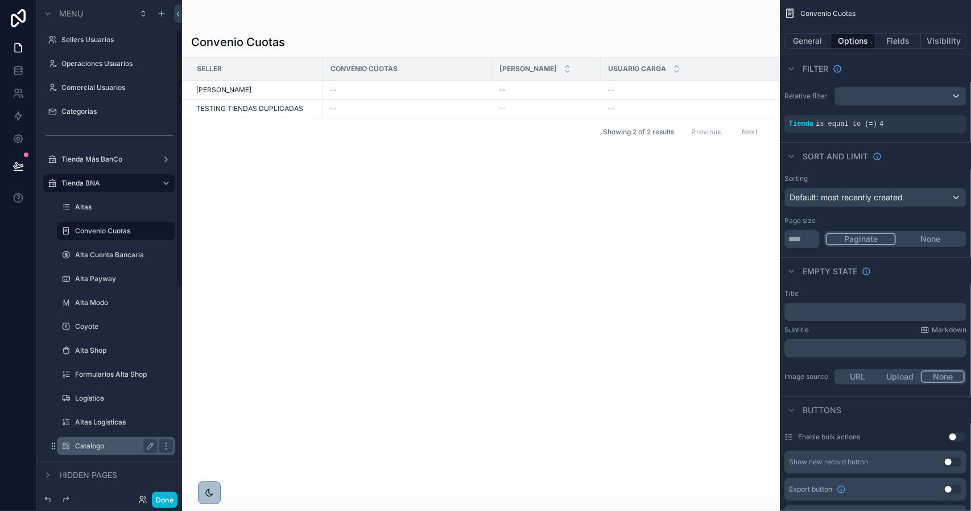
scroll to position [57, 0]
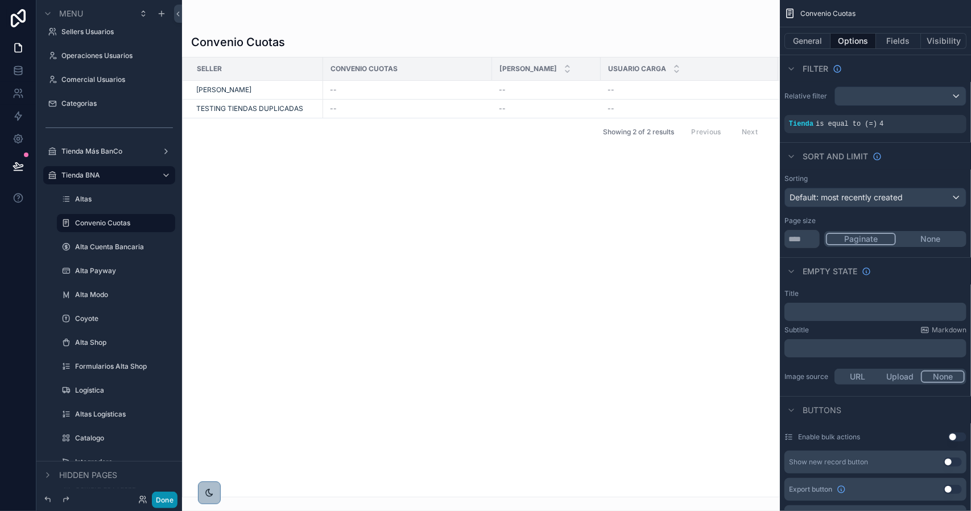
click at [162, 501] on button "Done" at bounding box center [165, 499] width 26 height 16
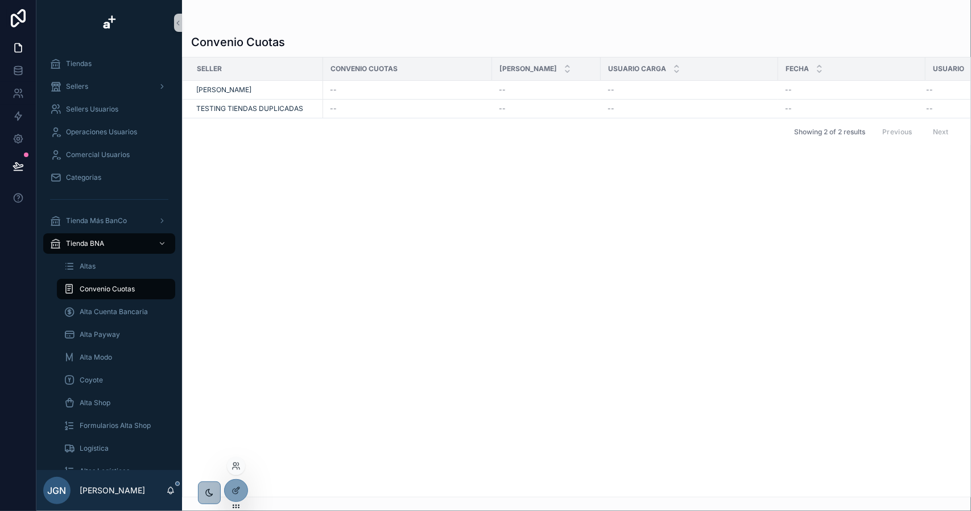
click at [237, 458] on div at bounding box center [236, 466] width 18 height 18
click at [234, 468] on icon at bounding box center [235, 465] width 9 height 9
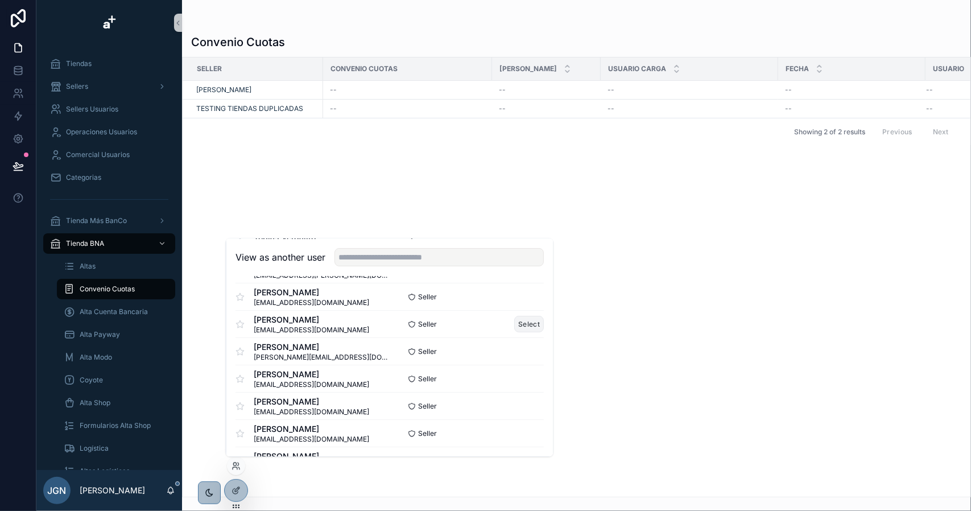
click at [515, 322] on button "Select" at bounding box center [529, 324] width 30 height 16
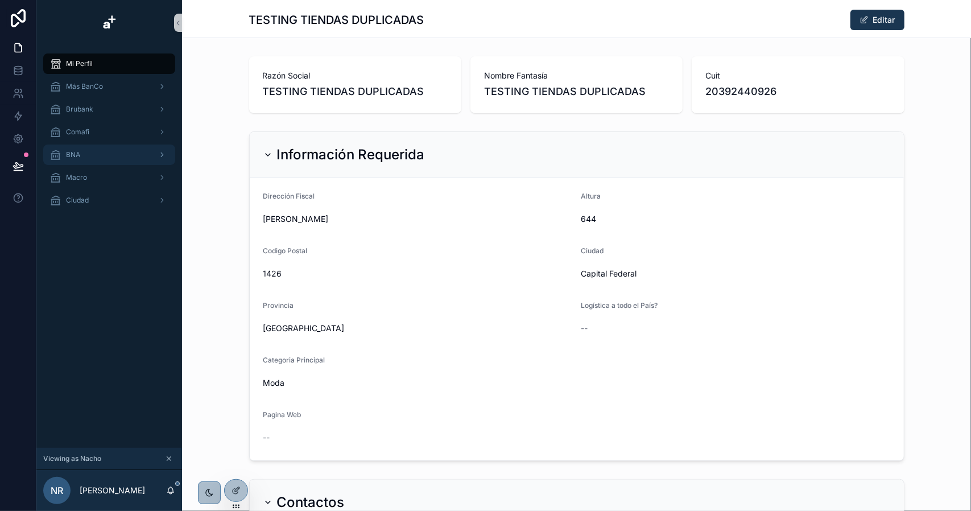
click at [94, 154] on div "BNA" at bounding box center [109, 155] width 118 height 18
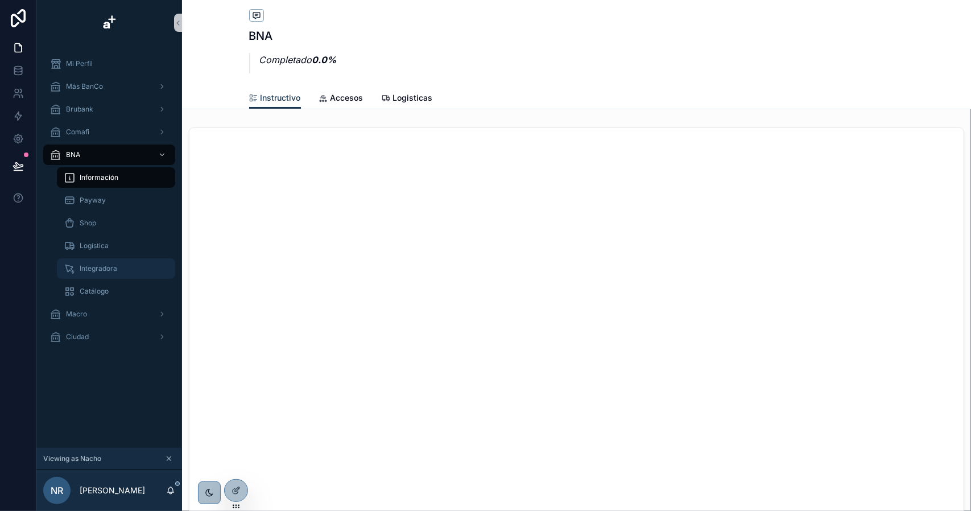
click at [100, 266] on span "Integradora" at bounding box center [99, 268] width 38 height 9
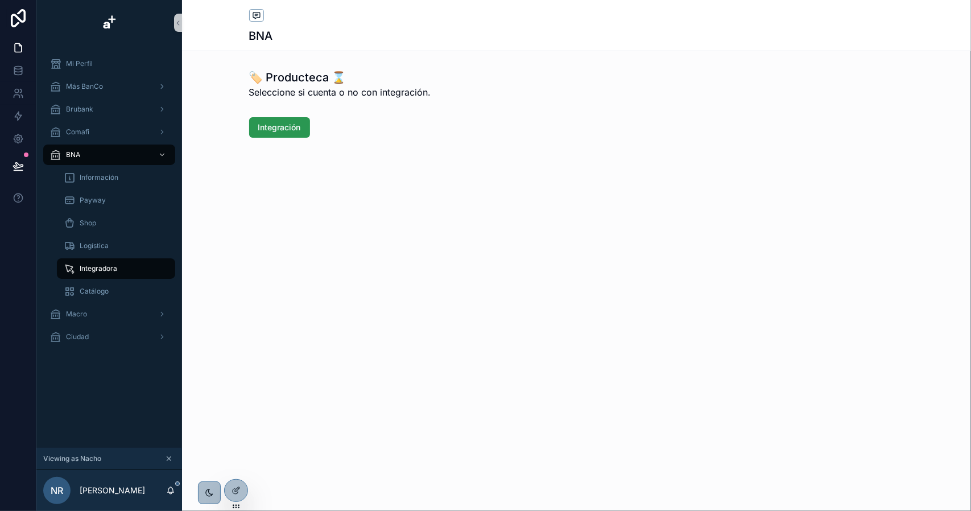
click at [270, 122] on span "Integración" at bounding box center [279, 127] width 43 height 11
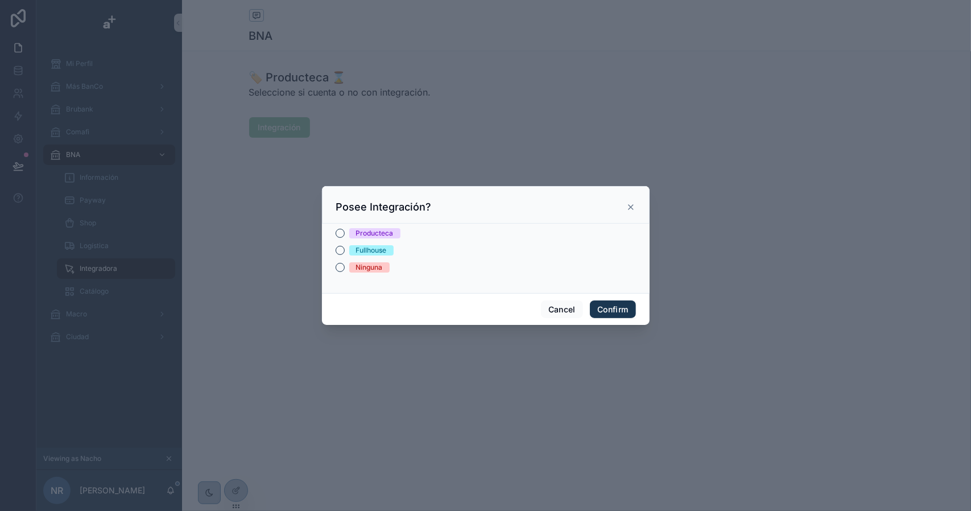
click at [631, 205] on icon at bounding box center [630, 206] width 9 height 9
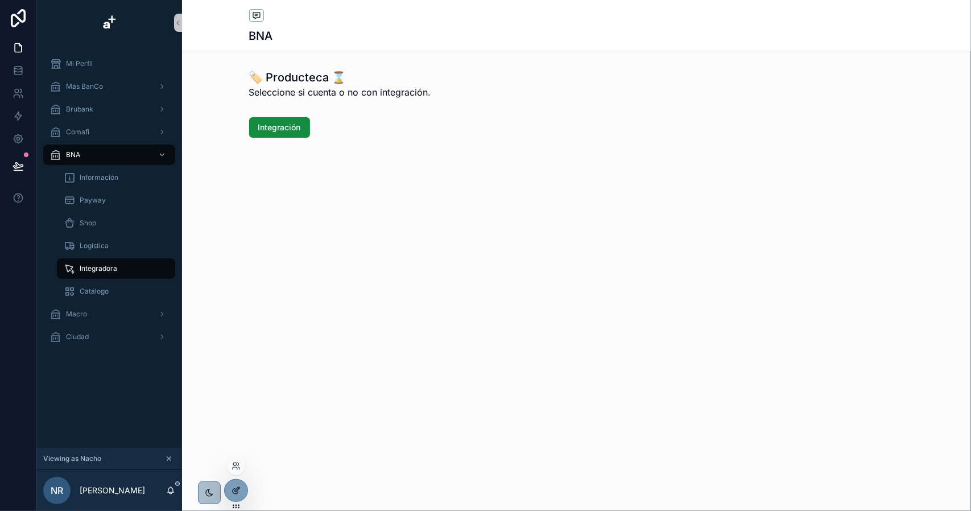
click at [232, 491] on icon at bounding box center [235, 490] width 9 height 9
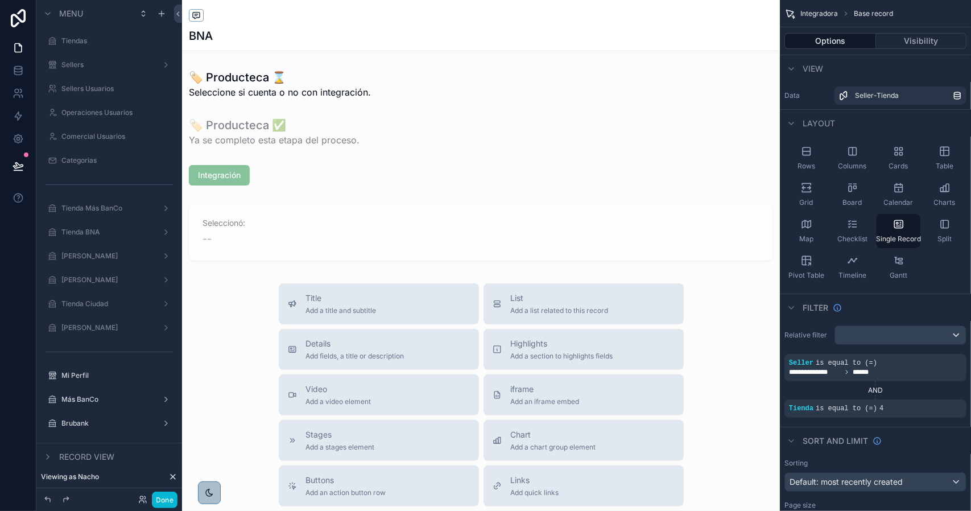
click at [225, 183] on div "scrollable content" at bounding box center [481, 389] width 598 height 779
click at [226, 171] on div "scrollable content" at bounding box center [481, 175] width 598 height 30
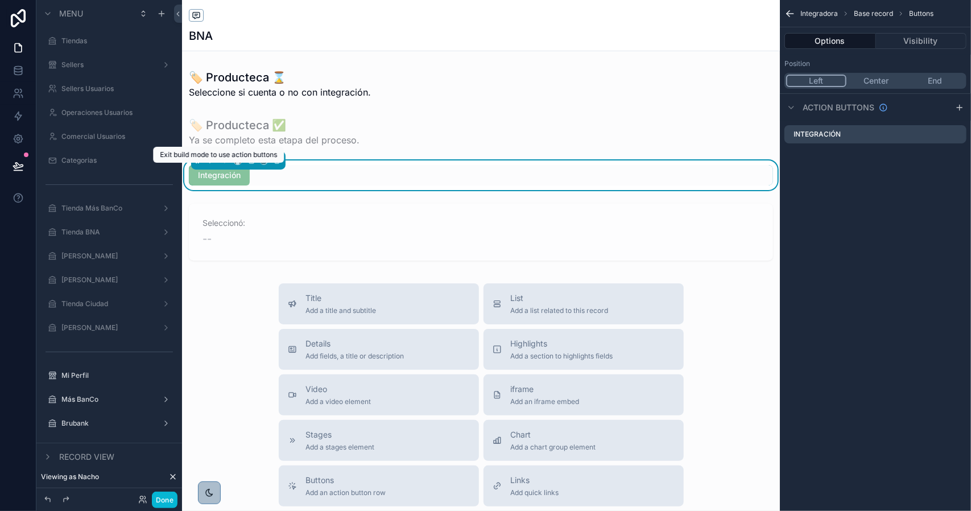
click at [216, 175] on span "Integración" at bounding box center [219, 175] width 61 height 20
click at [953, 133] on icon "scrollable content" at bounding box center [957, 134] width 9 height 9
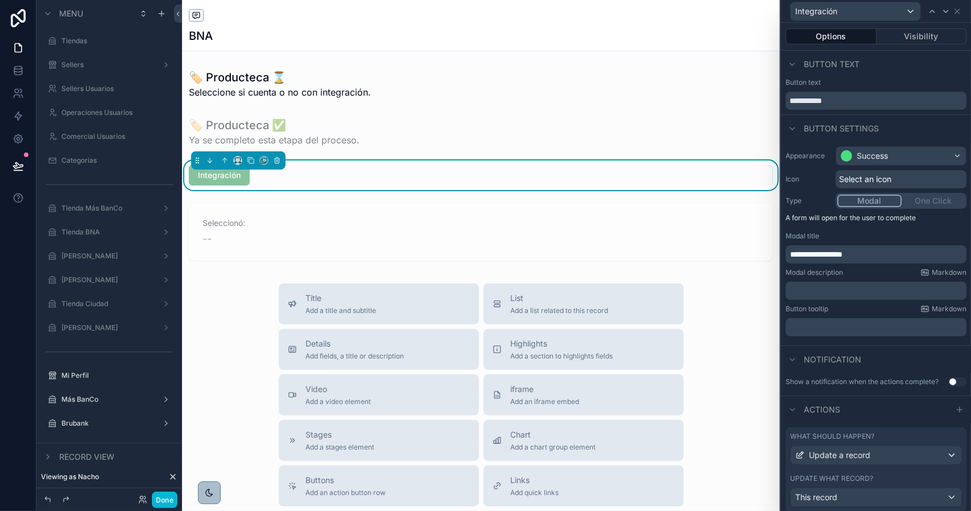
drag, startPoint x: 892, startPoint y: 481, endPoint x: 894, endPoint y: 431, distance: 50.1
click at [891, 481] on div "What should happen? Update a record Update what record? This record" at bounding box center [875, 469] width 181 height 84
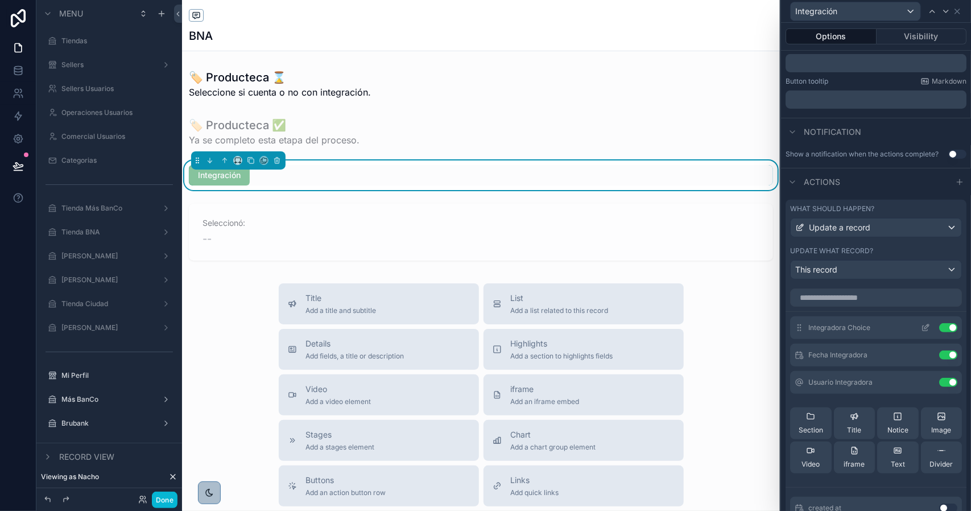
click at [921, 332] on icon at bounding box center [925, 327] width 9 height 9
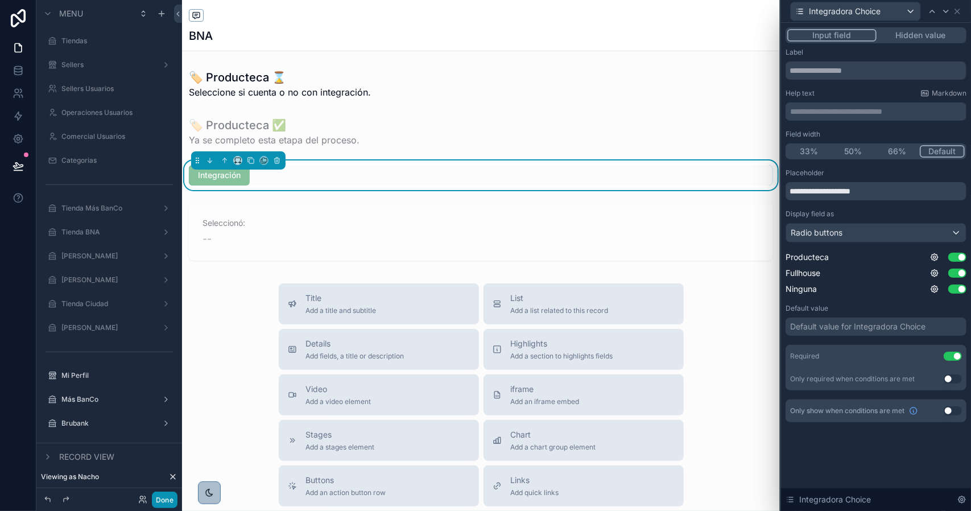
click at [171, 500] on button "Done" at bounding box center [165, 499] width 26 height 16
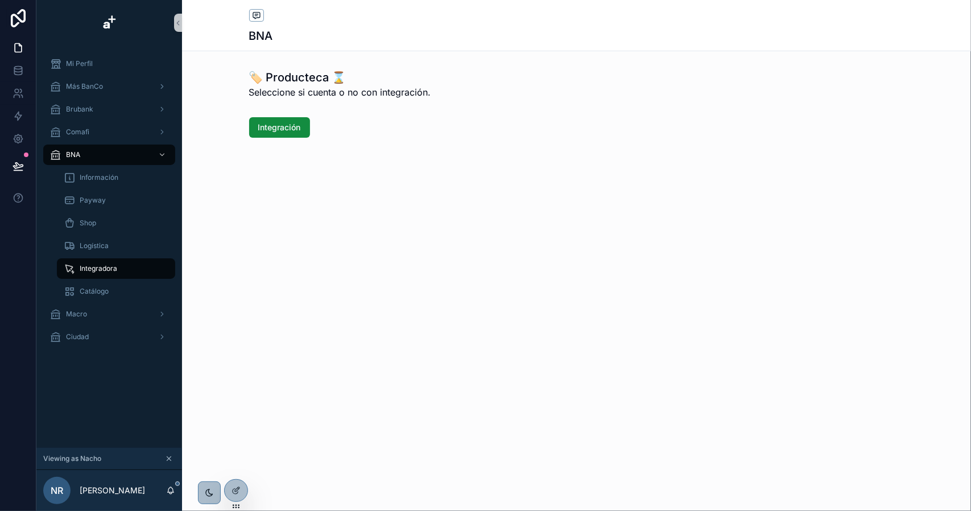
click at [168, 457] on icon "scrollable content" at bounding box center [169, 458] width 8 height 8
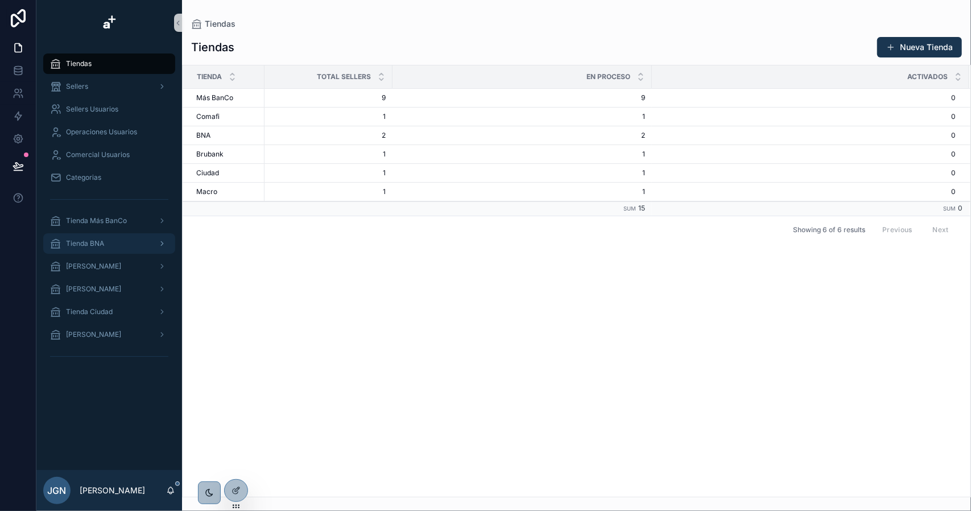
click at [113, 243] on div "Tienda BNA" at bounding box center [109, 243] width 118 height 18
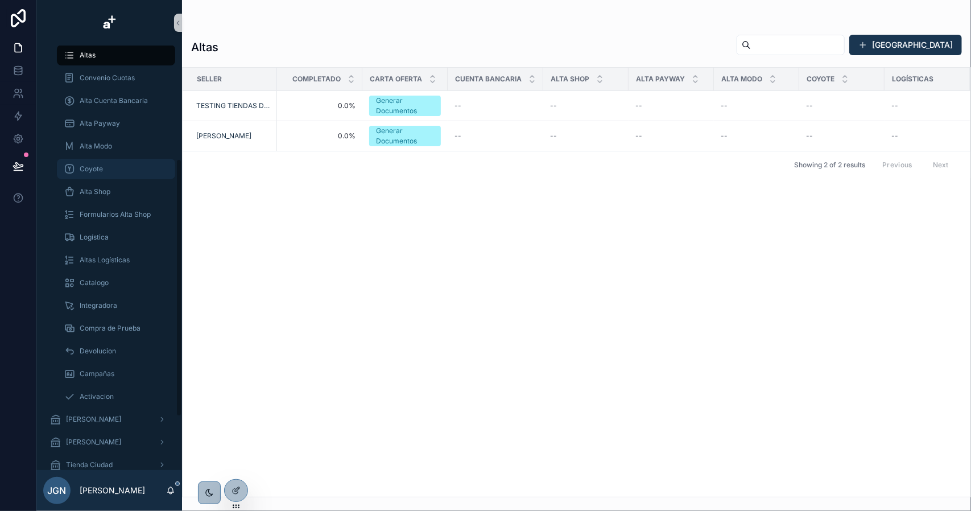
scroll to position [171, 0]
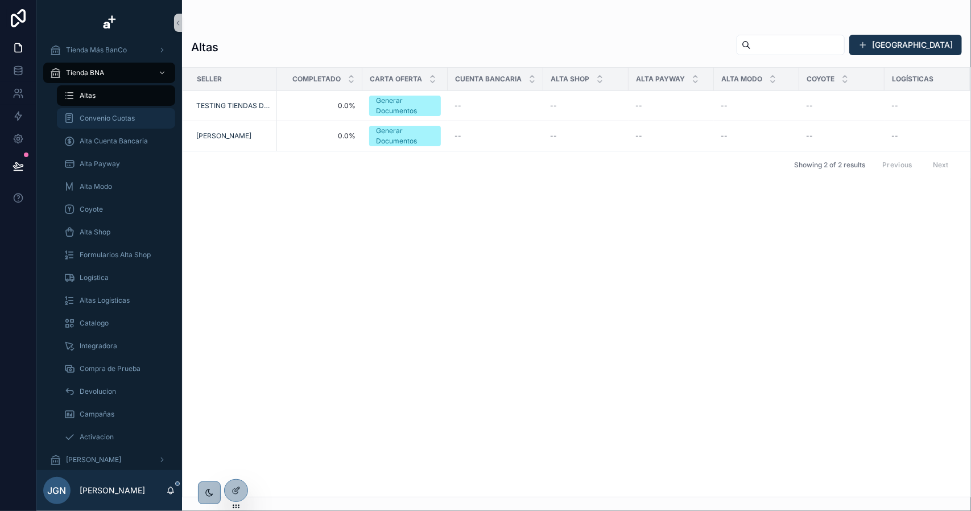
click at [101, 121] on span "Convenio Cuotas" at bounding box center [107, 118] width 55 height 9
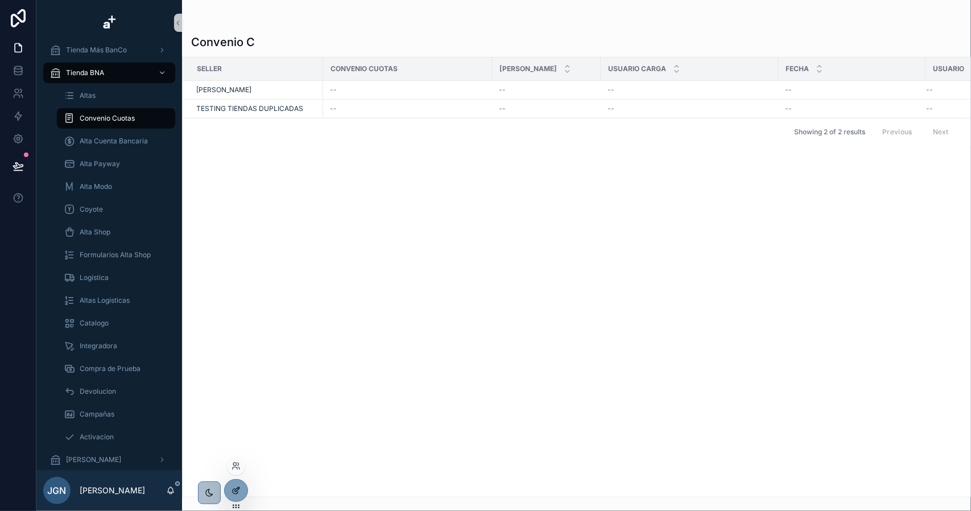
click at [238, 489] on icon at bounding box center [235, 490] width 9 height 9
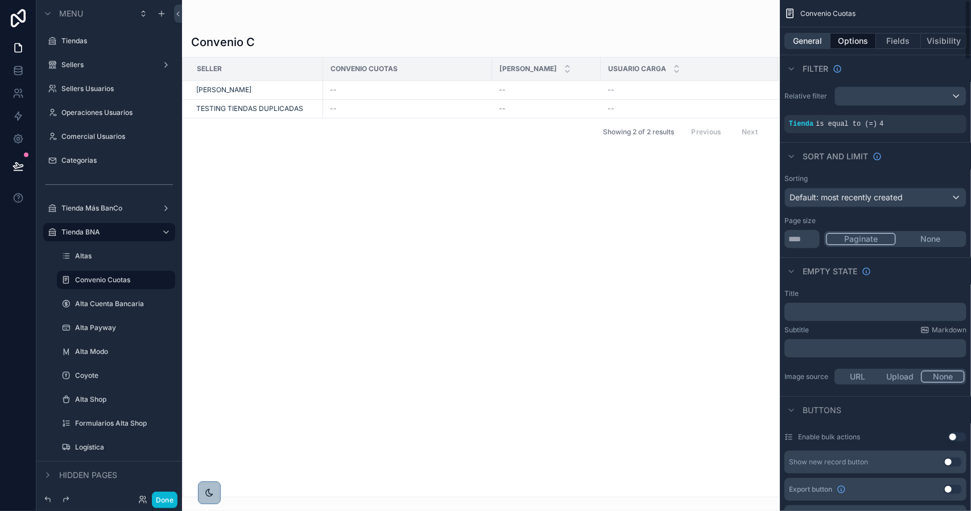
click at [806, 45] on button "General" at bounding box center [807, 41] width 46 height 16
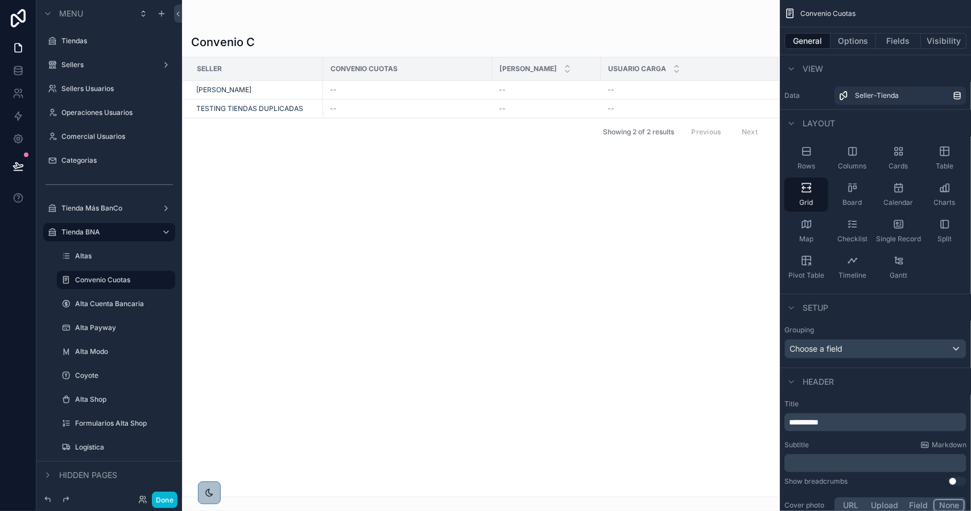
click at [850, 424] on p "**********" at bounding box center [876, 421] width 175 height 11
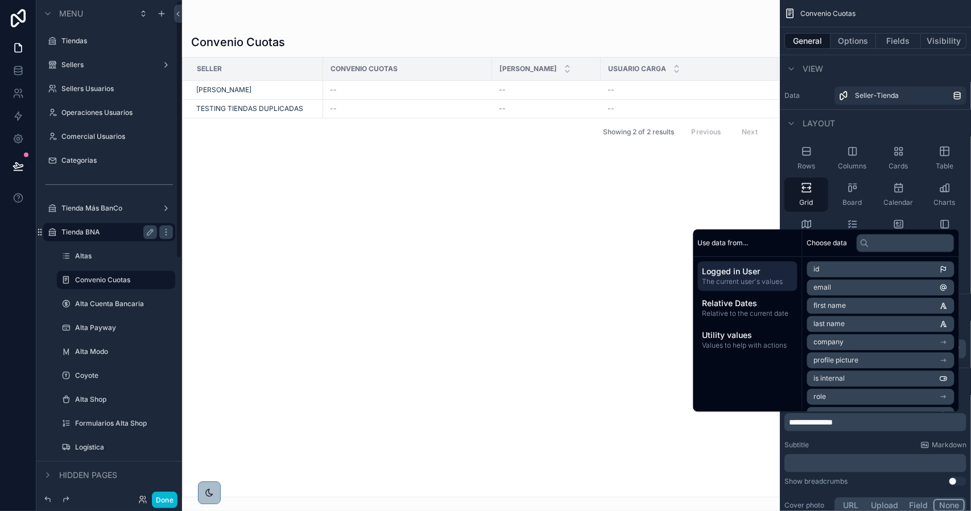
click at [109, 233] on label "Tienda BNA" at bounding box center [106, 231] width 91 height 9
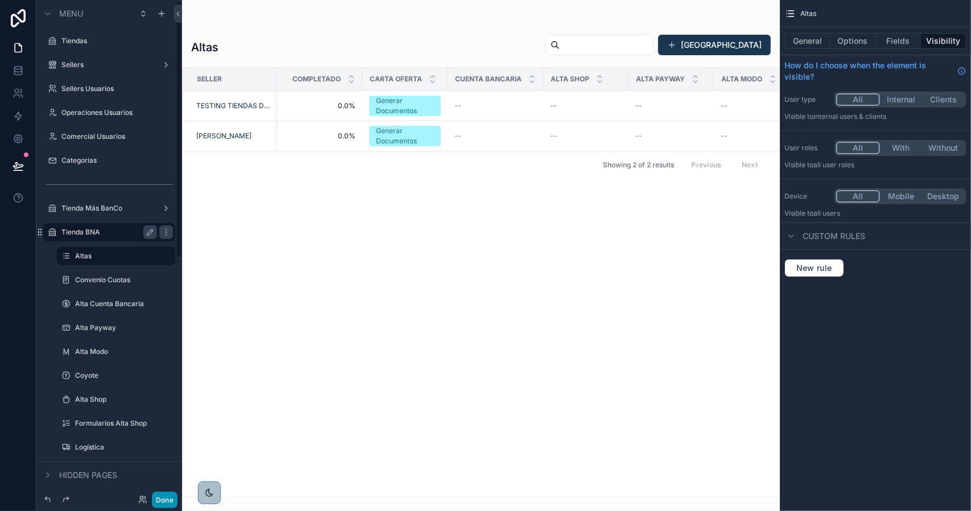
drag, startPoint x: 161, startPoint y: 500, endPoint x: 164, endPoint y: 487, distance: 12.8
click at [162, 500] on button "Done" at bounding box center [165, 499] width 26 height 16
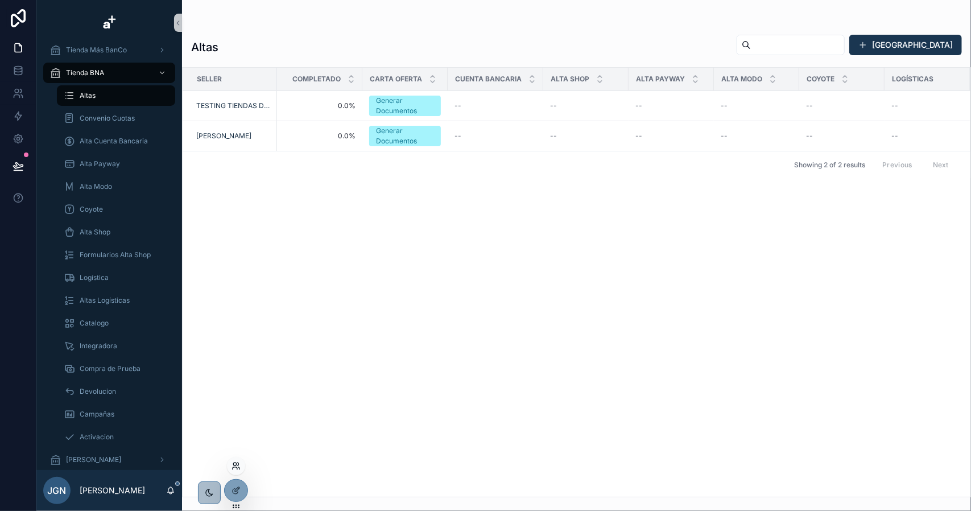
click at [235, 465] on icon at bounding box center [234, 463] width 3 height 3
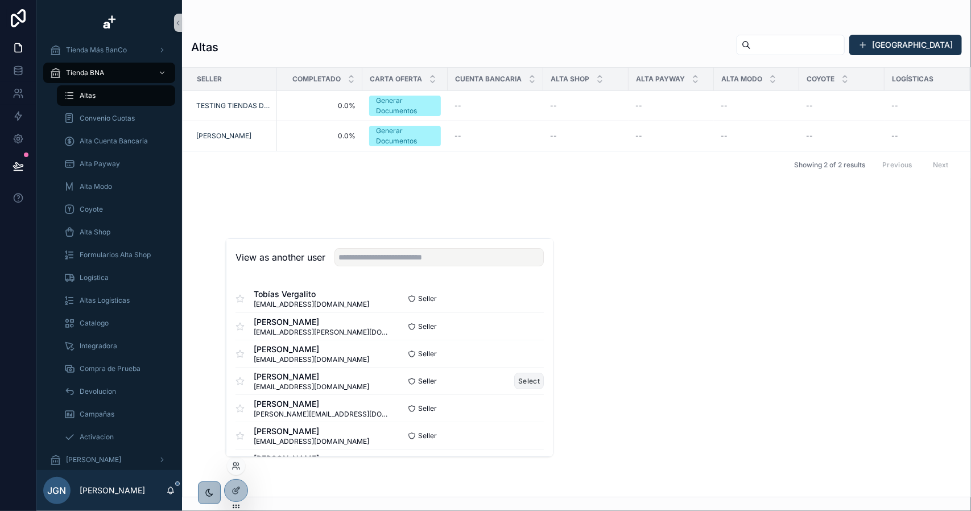
click at [523, 380] on button "Select" at bounding box center [529, 381] width 30 height 16
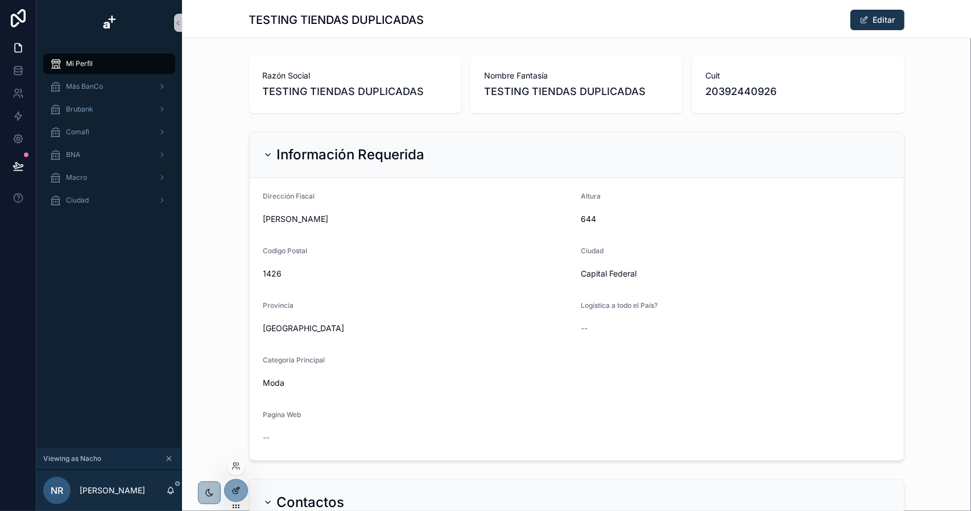
click at [238, 486] on icon at bounding box center [235, 490] width 9 height 9
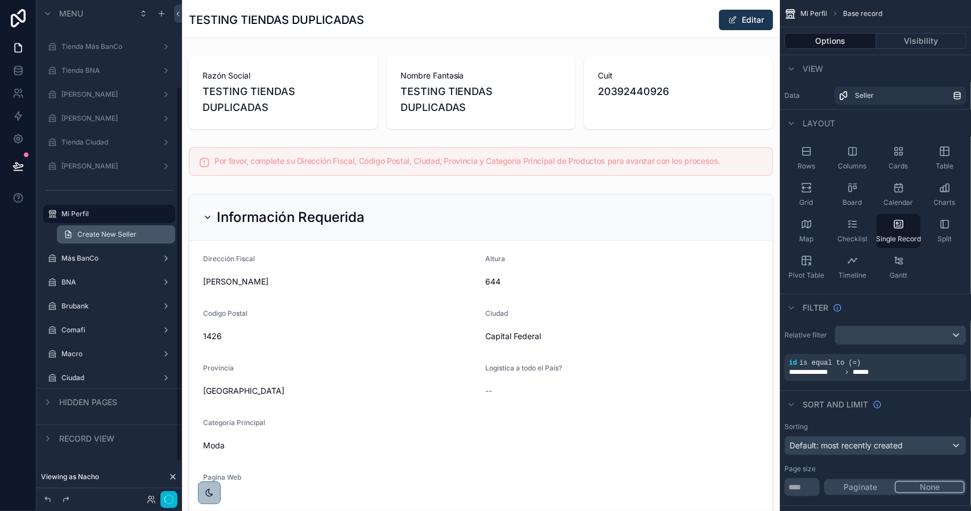
scroll to position [114, 0]
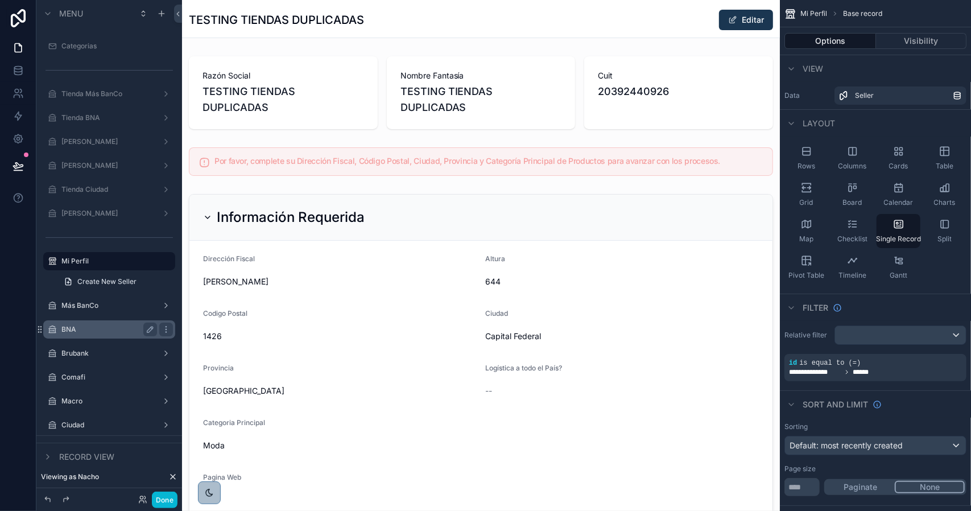
click at [89, 330] on label "BNA" at bounding box center [106, 329] width 91 height 9
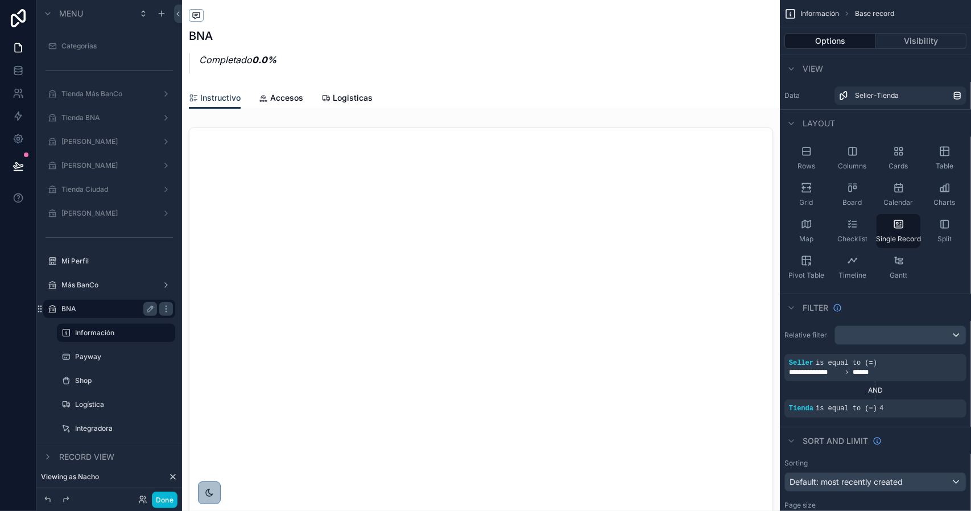
click at [504, 211] on div "scrollable content" at bounding box center [481, 383] width 598 height 521
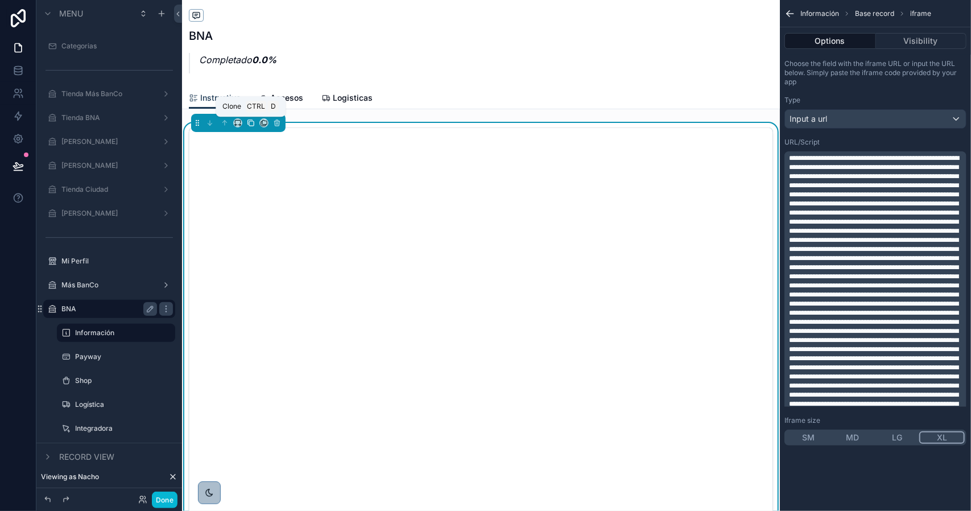
click at [250, 122] on icon "scrollable content" at bounding box center [251, 123] width 8 height 8
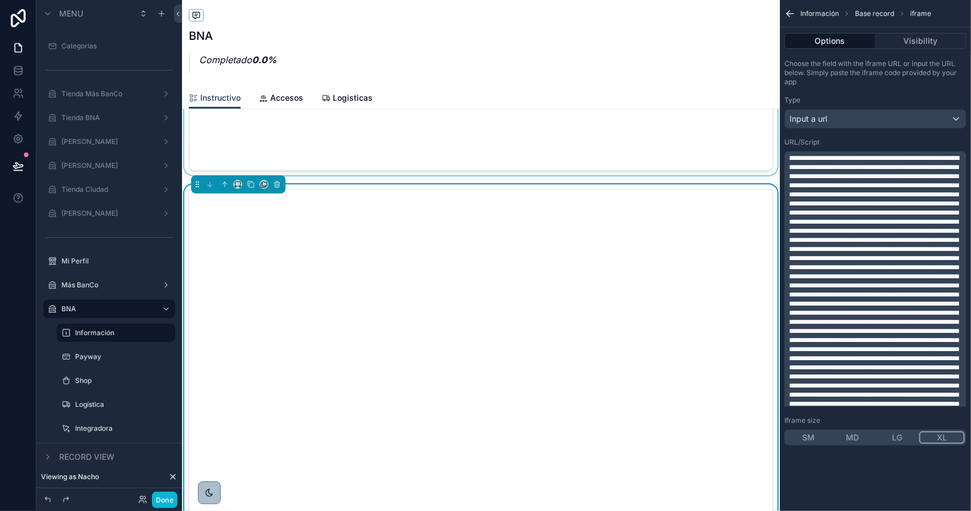
scroll to position [512, 0]
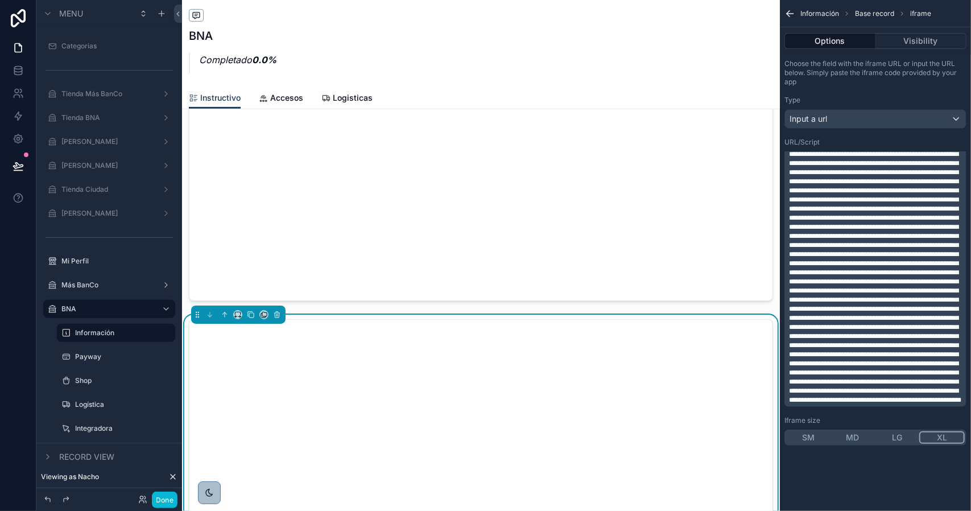
scroll to position [227, 0]
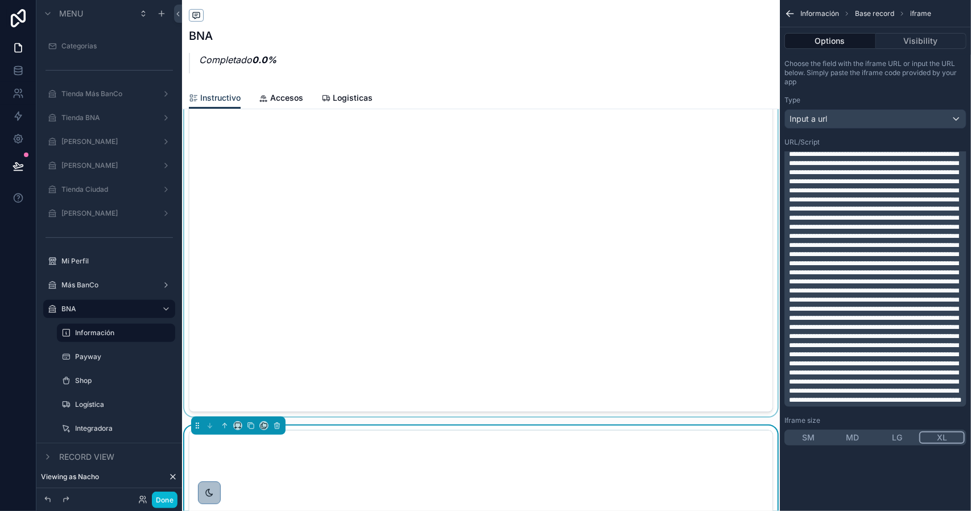
click at [436, 244] on div "scrollable content" at bounding box center [481, 155] width 598 height 521
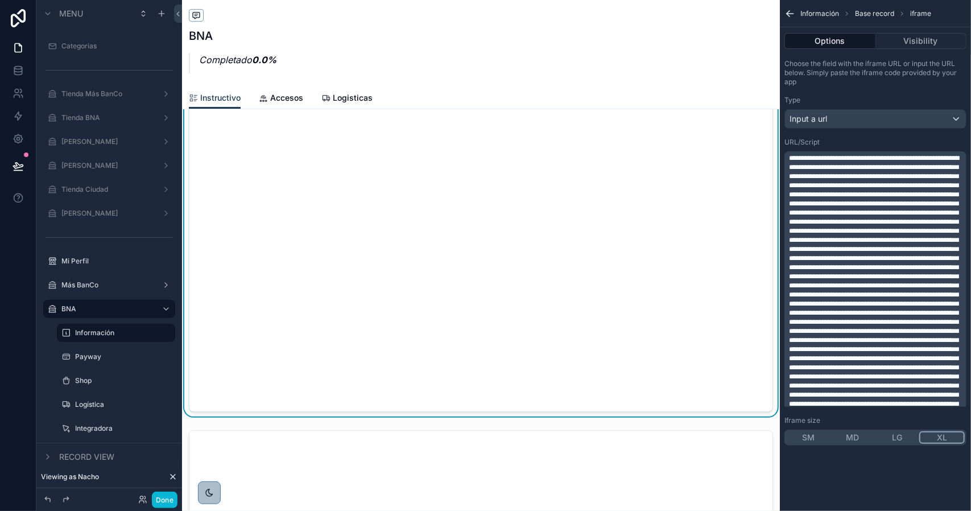
scroll to position [0, 0]
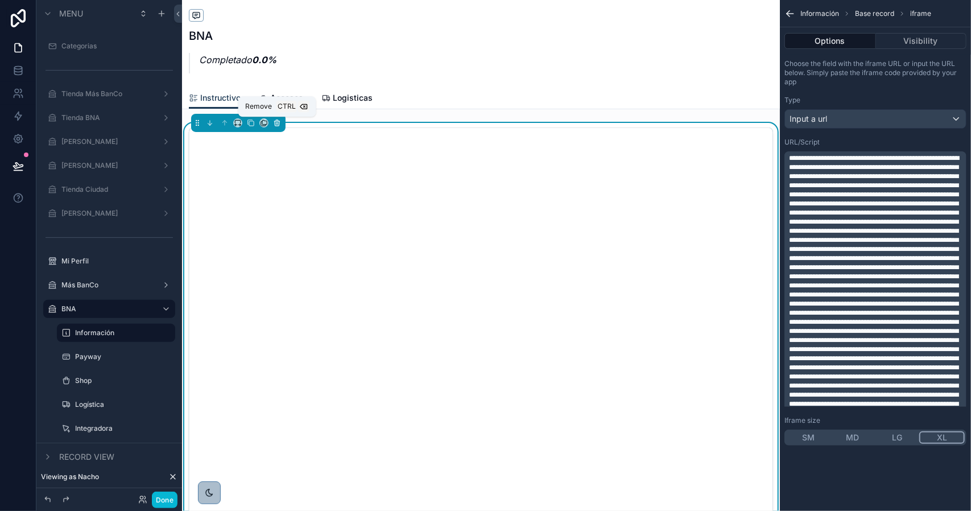
click at [276, 123] on icon "scrollable content" at bounding box center [277, 123] width 8 height 8
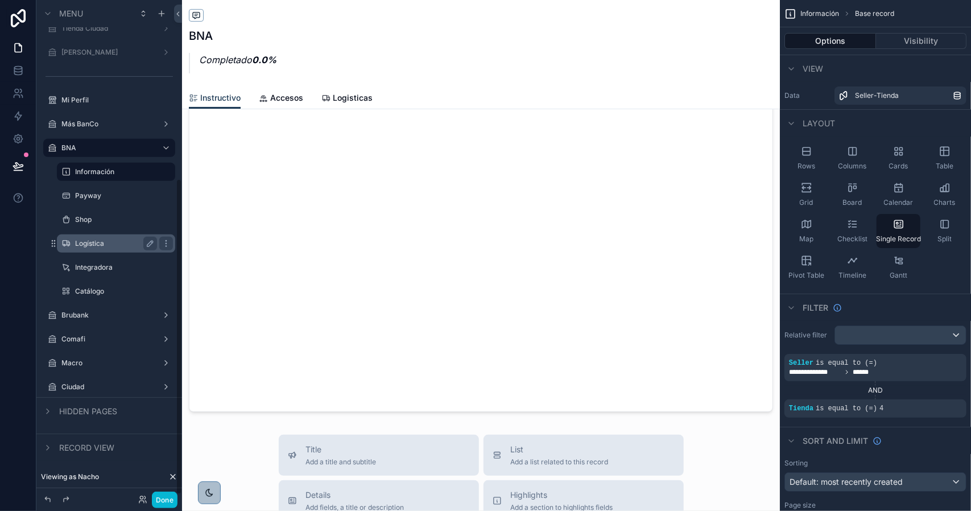
scroll to position [284, 0]
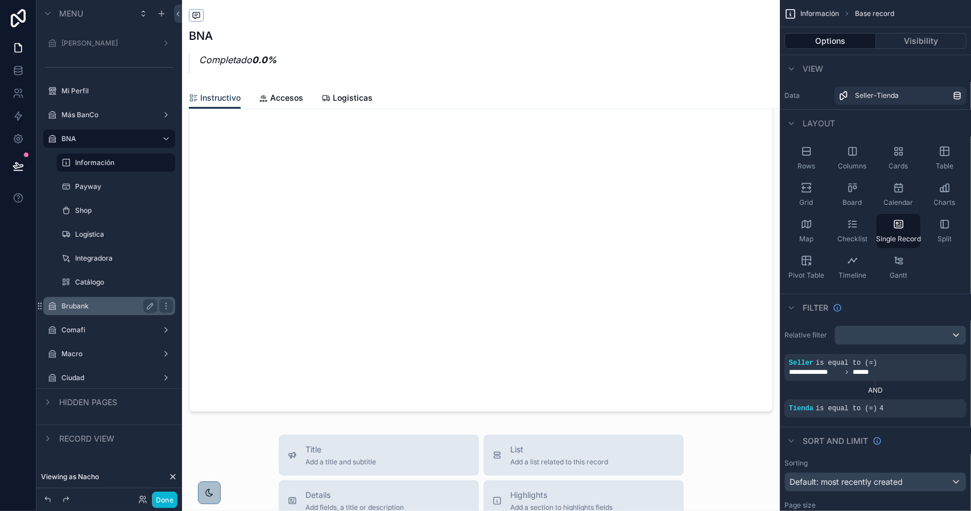
click at [97, 305] on label "Brubank" at bounding box center [106, 305] width 91 height 9
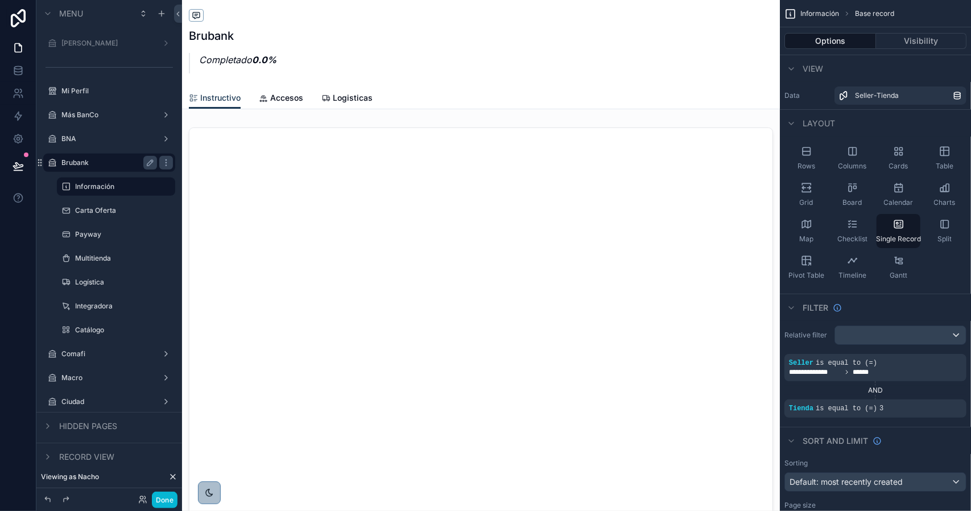
click at [429, 179] on div "scrollable content" at bounding box center [481, 383] width 598 height 521
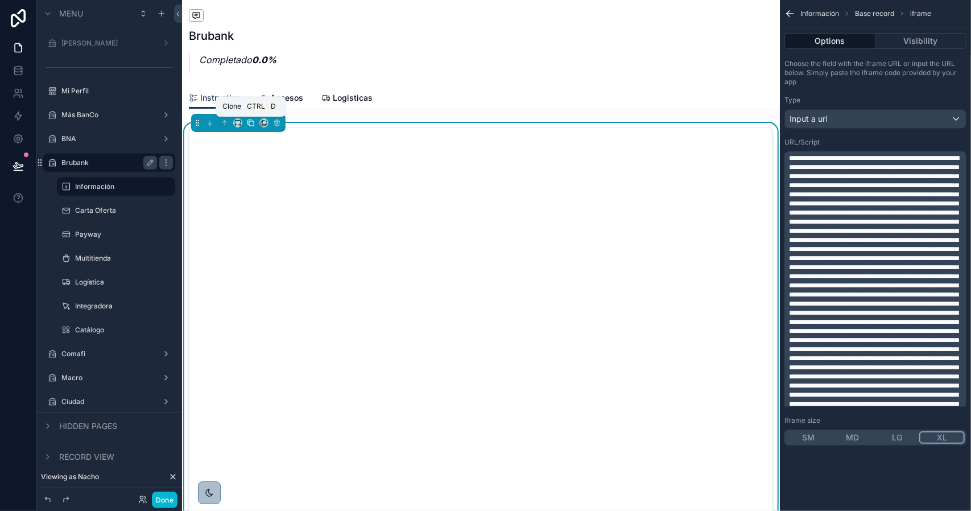
click at [251, 122] on icon "scrollable content" at bounding box center [251, 123] width 8 height 8
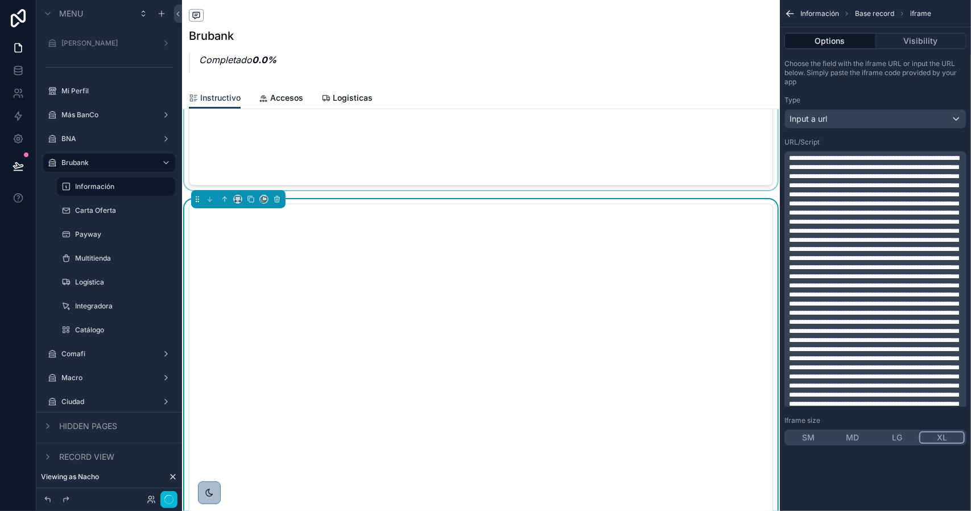
scroll to position [455, 0]
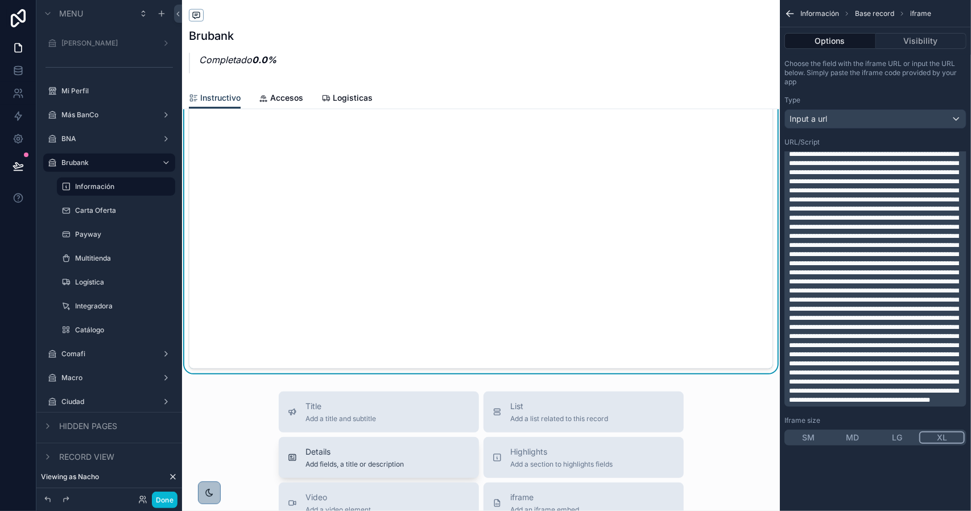
scroll to position [796, 0]
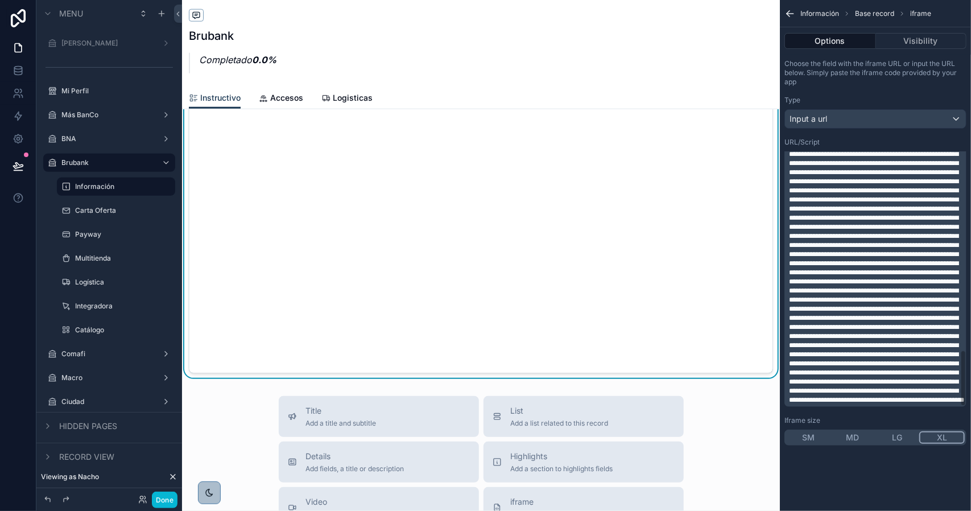
scroll to position [241, 0]
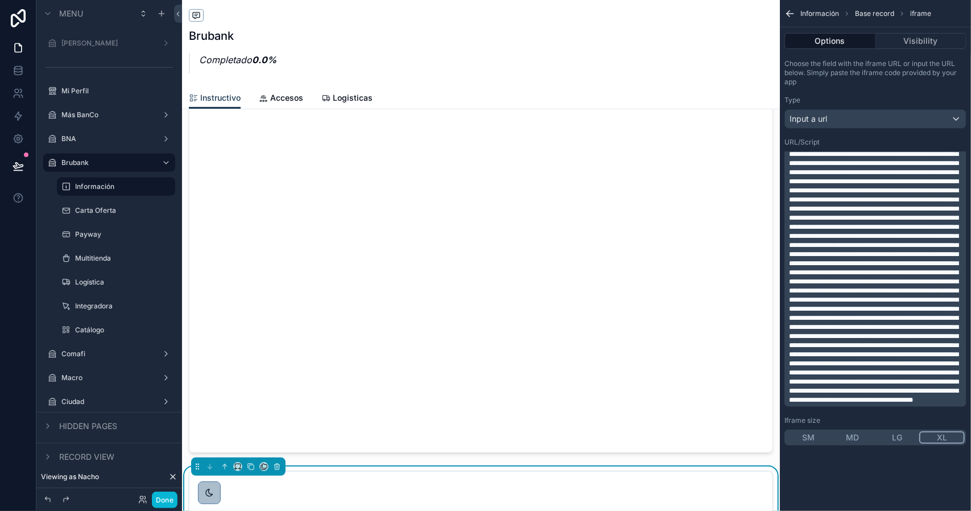
scroll to position [114, 0]
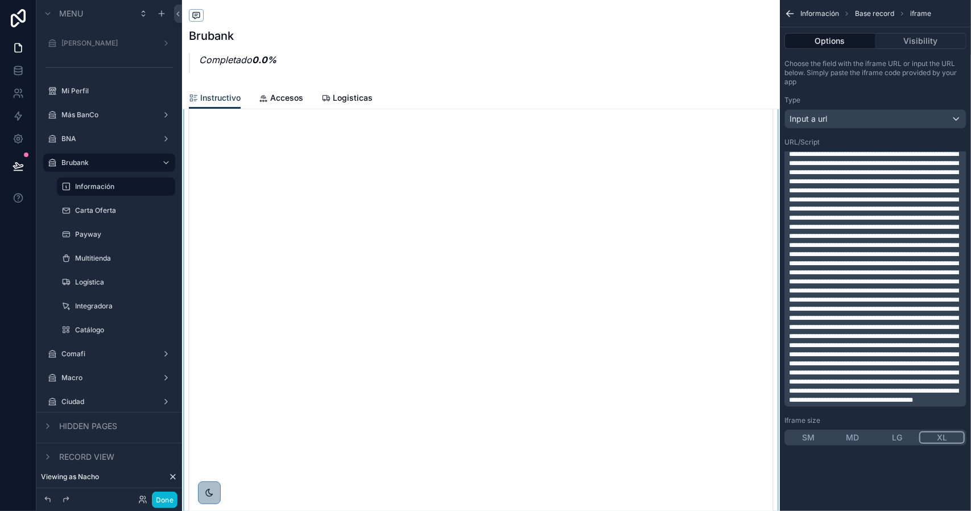
click at [456, 229] on div "scrollable content" at bounding box center [481, 269] width 598 height 521
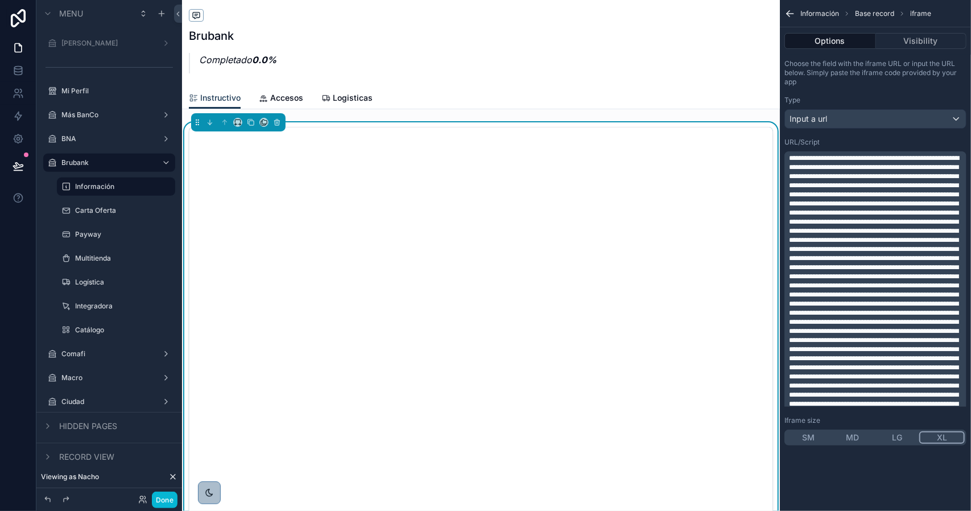
scroll to position [0, 0]
click at [278, 123] on icon "scrollable content" at bounding box center [277, 123] width 8 height 8
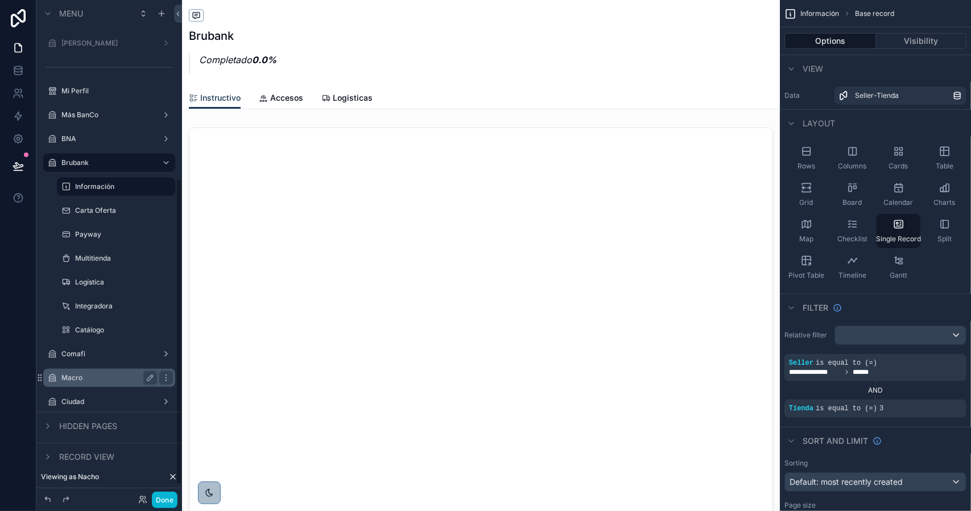
scroll to position [308, 0]
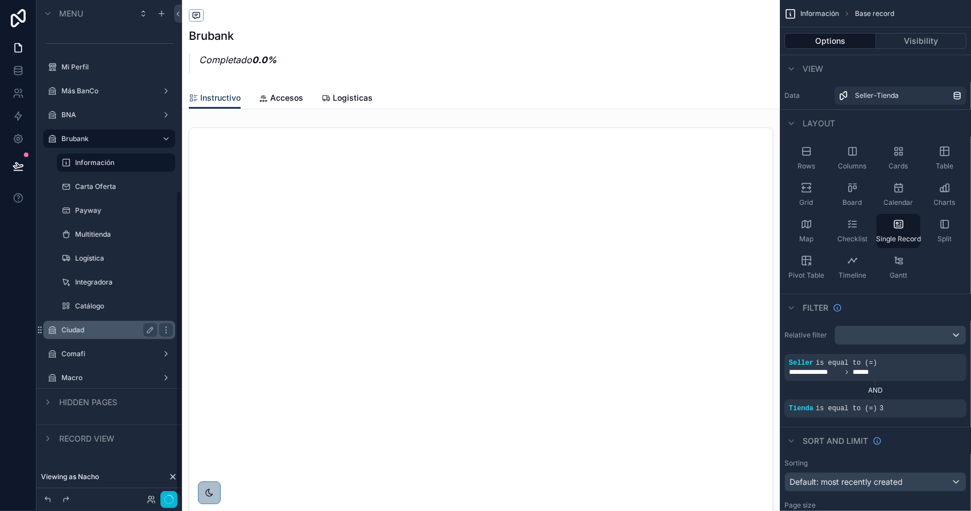
click at [98, 330] on label "Ciudad" at bounding box center [106, 329] width 91 height 9
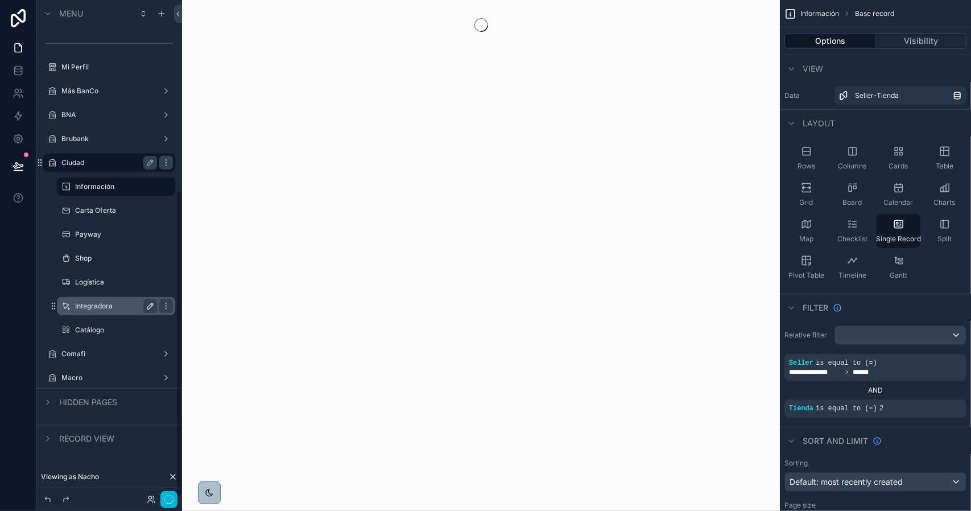
scroll to position [308, 0]
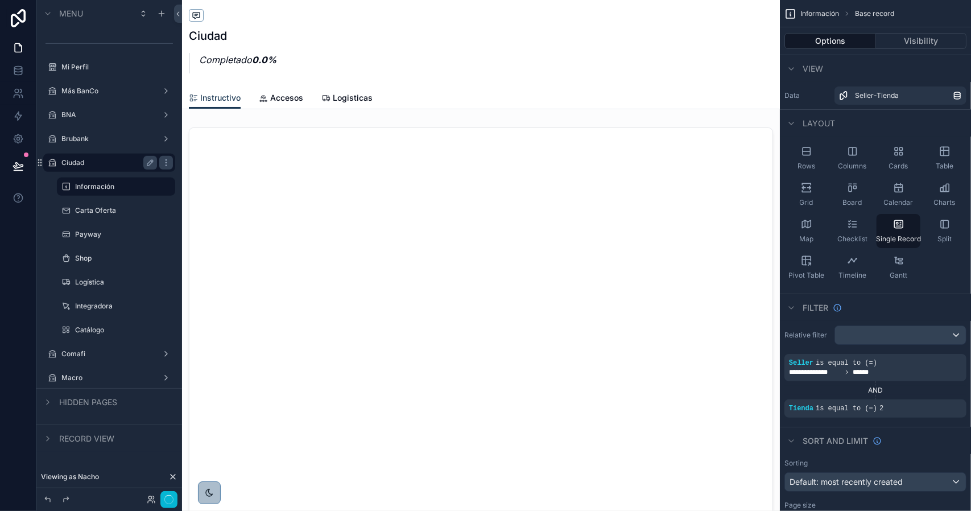
click at [589, 160] on div "scrollable content" at bounding box center [481, 383] width 598 height 521
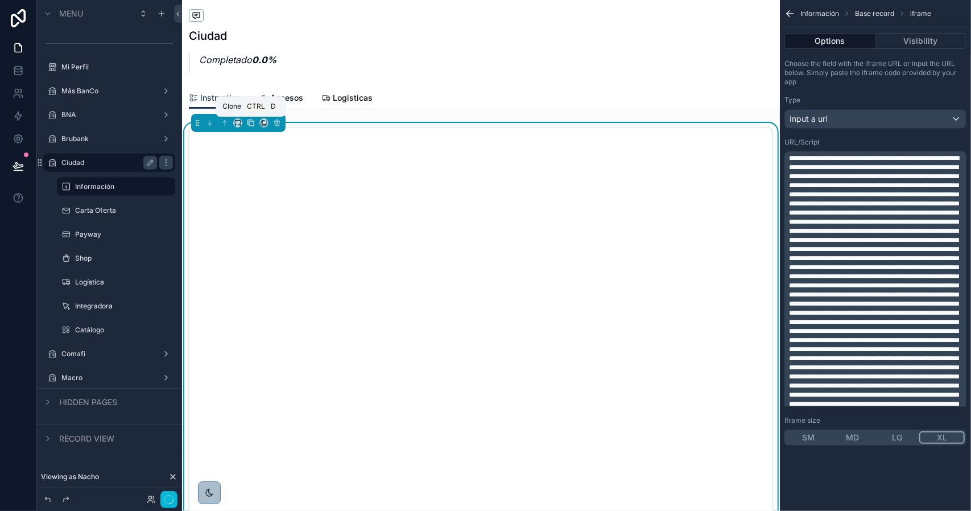
click at [249, 126] on icon "scrollable content" at bounding box center [251, 123] width 5 height 5
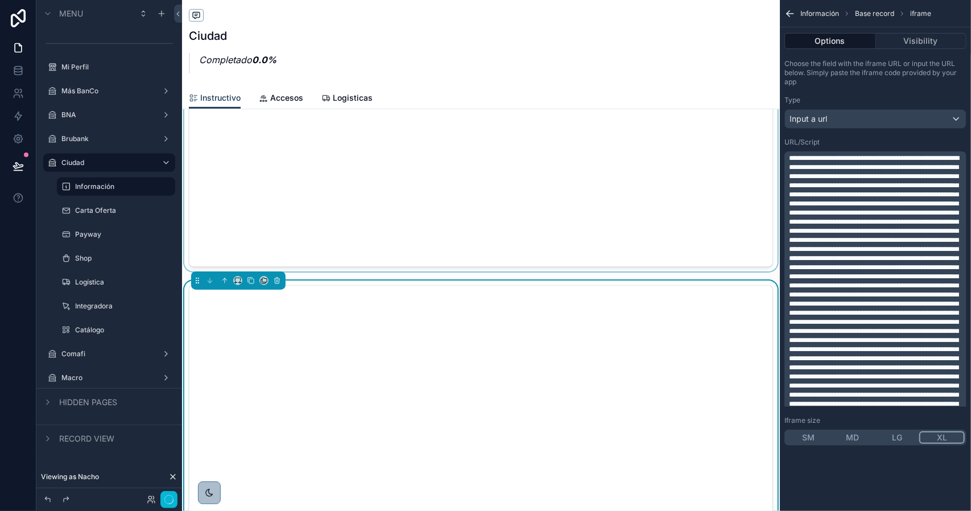
scroll to position [455, 0]
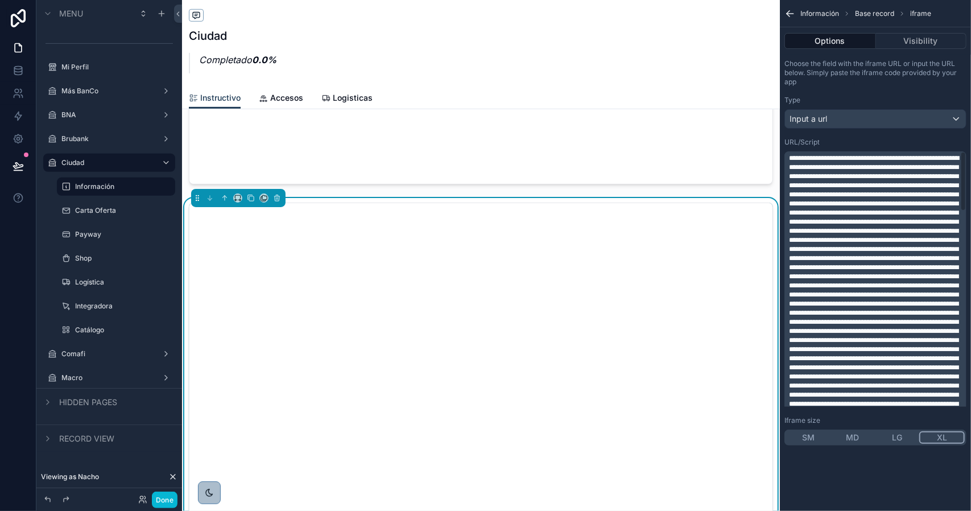
click at [809, 245] on span "scrollable content" at bounding box center [874, 513] width 170 height 717
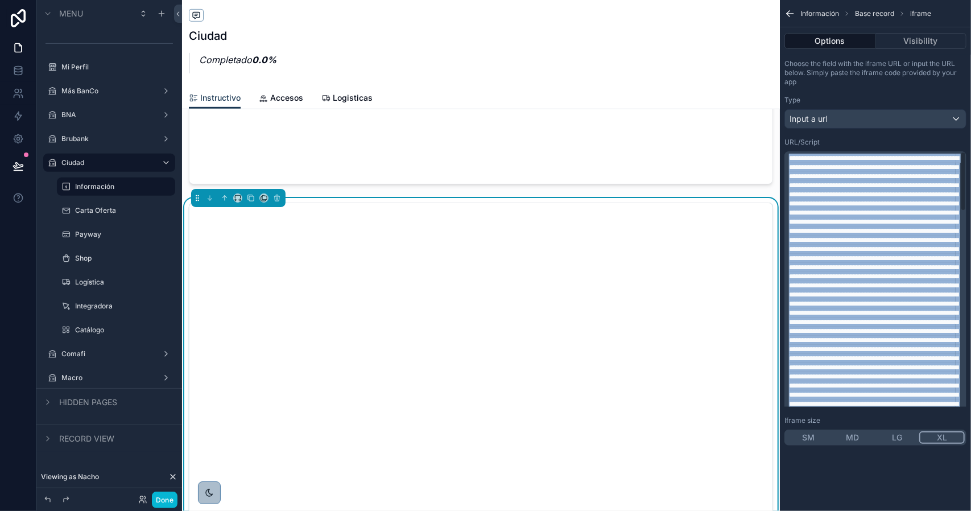
click at [809, 245] on span "scrollable content" at bounding box center [874, 513] width 170 height 717
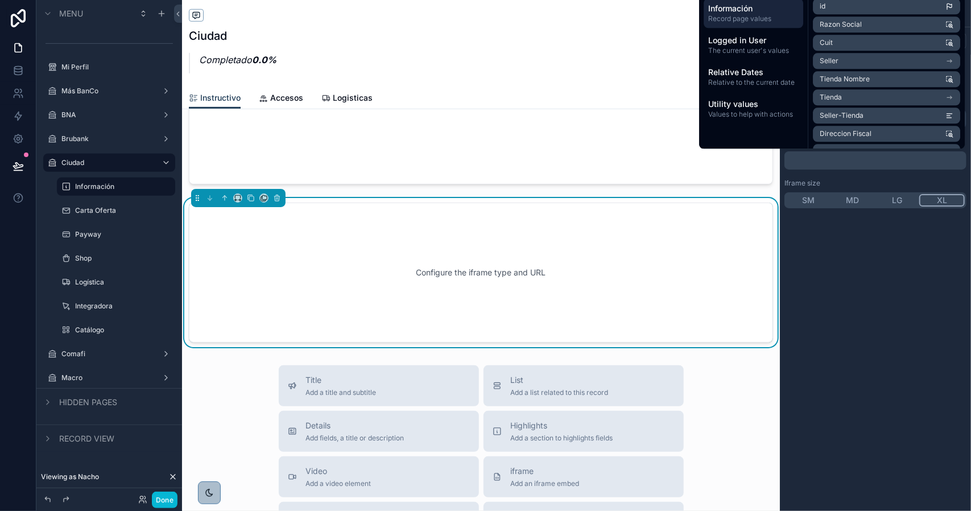
click at [672, 266] on div "Configure the iframe type and URL" at bounding box center [481, 272] width 547 height 102
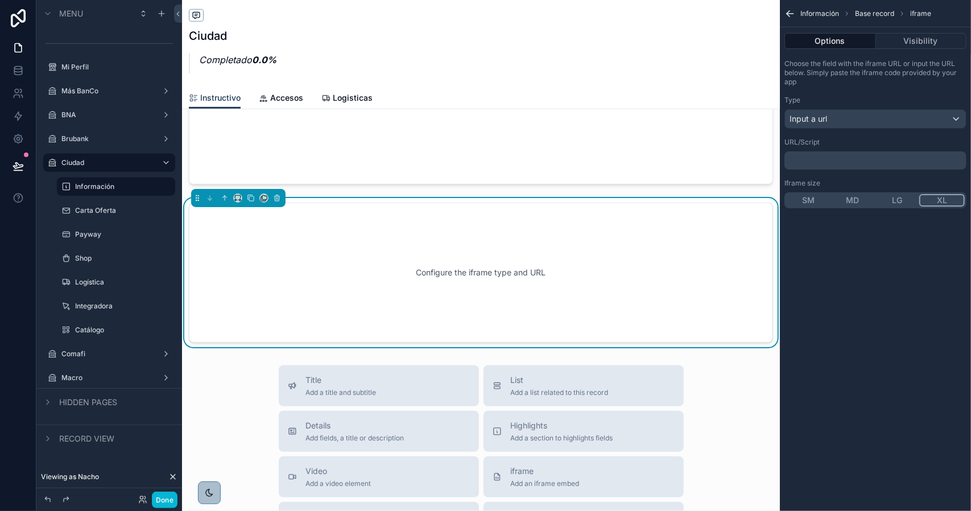
click at [827, 163] on p "﻿" at bounding box center [876, 160] width 175 height 9
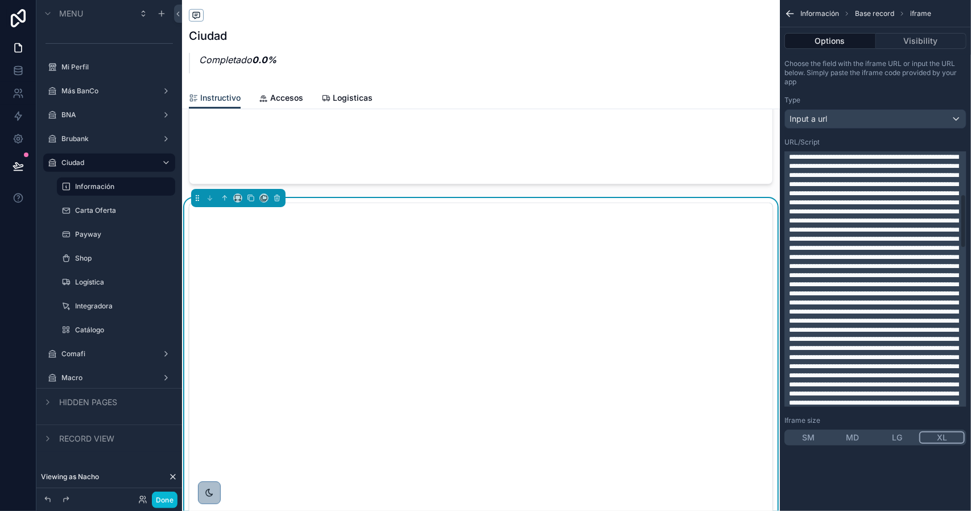
scroll to position [0, 0]
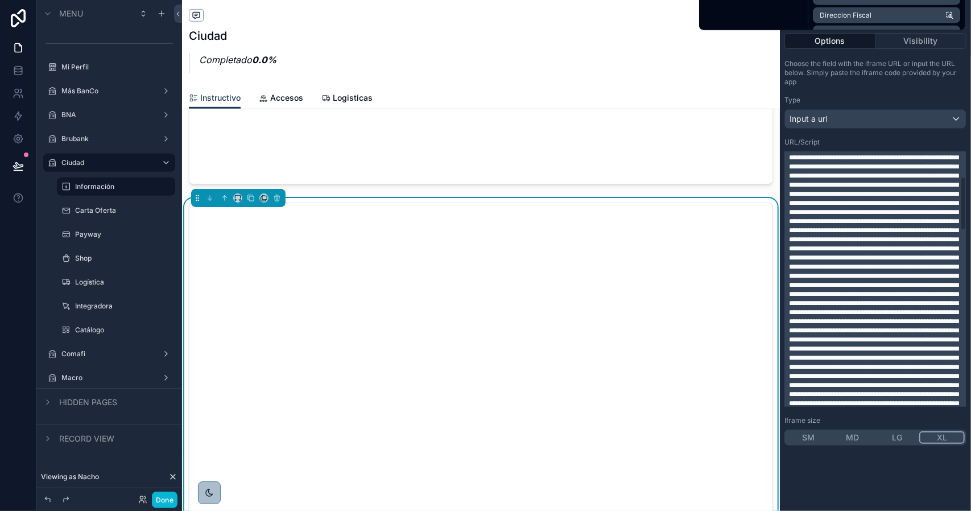
scroll to position [114, 0]
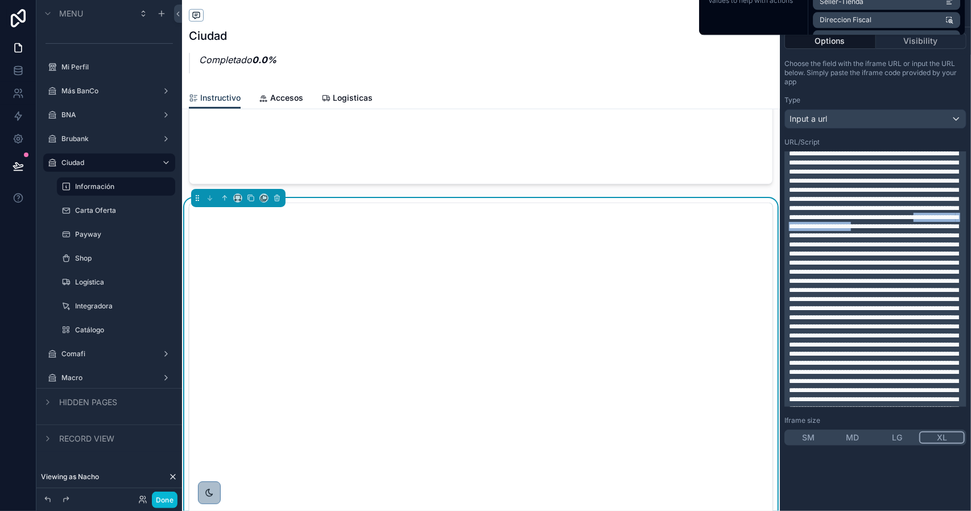
click at [957, 330] on p "scrollable content" at bounding box center [876, 436] width 175 height 792
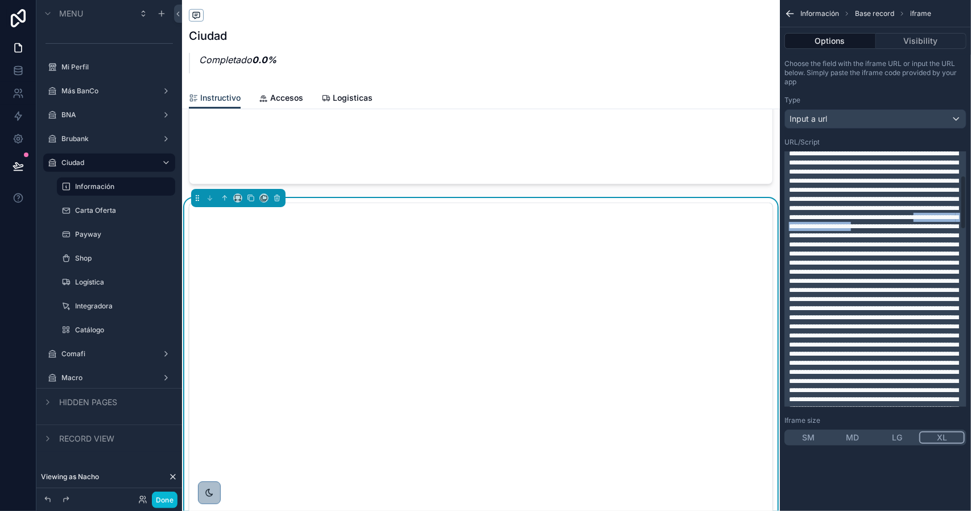
click at [957, 325] on span "scrollable content" at bounding box center [874, 435] width 170 height 789
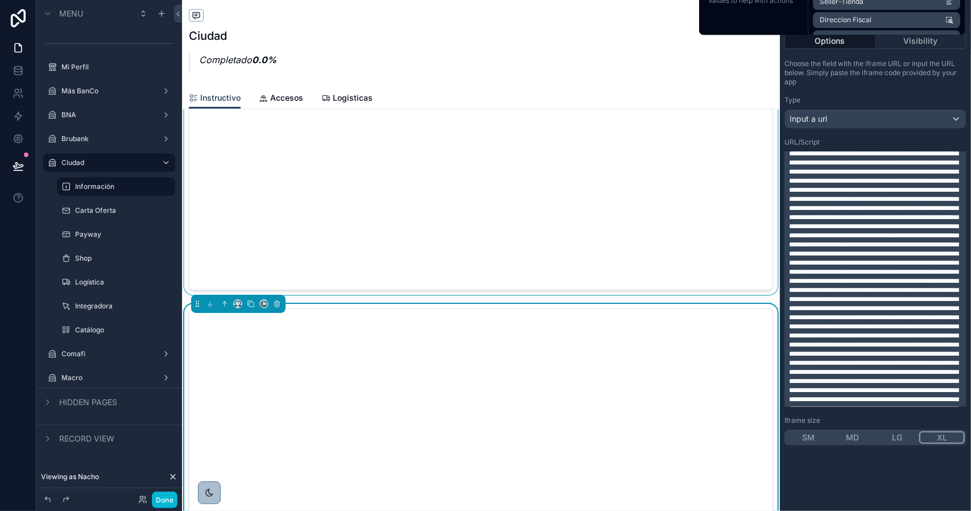
scroll to position [341, 0]
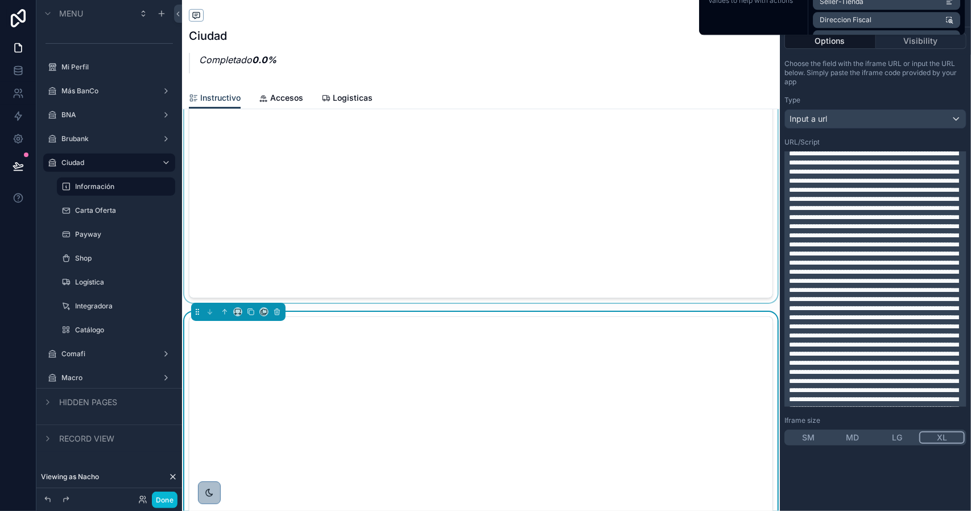
click at [529, 204] on div "scrollable content" at bounding box center [481, 42] width 598 height 521
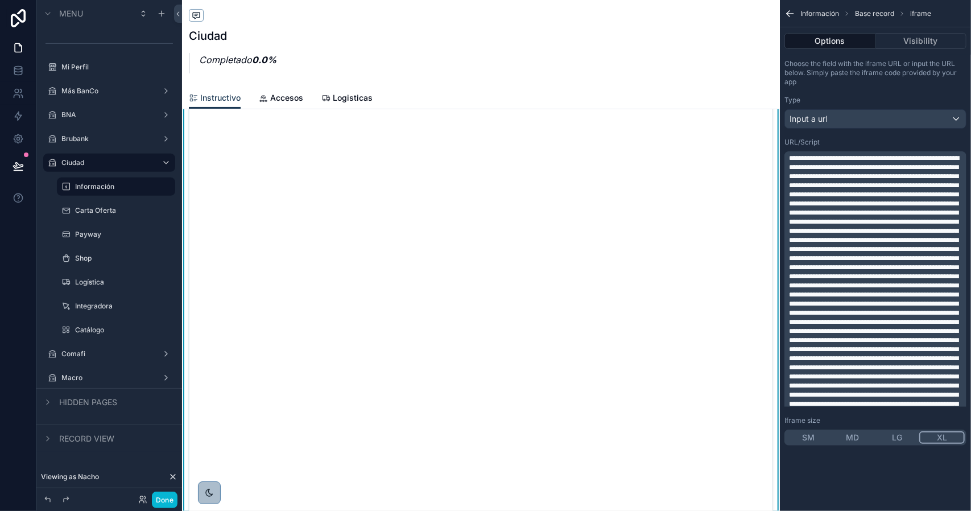
scroll to position [0, 0]
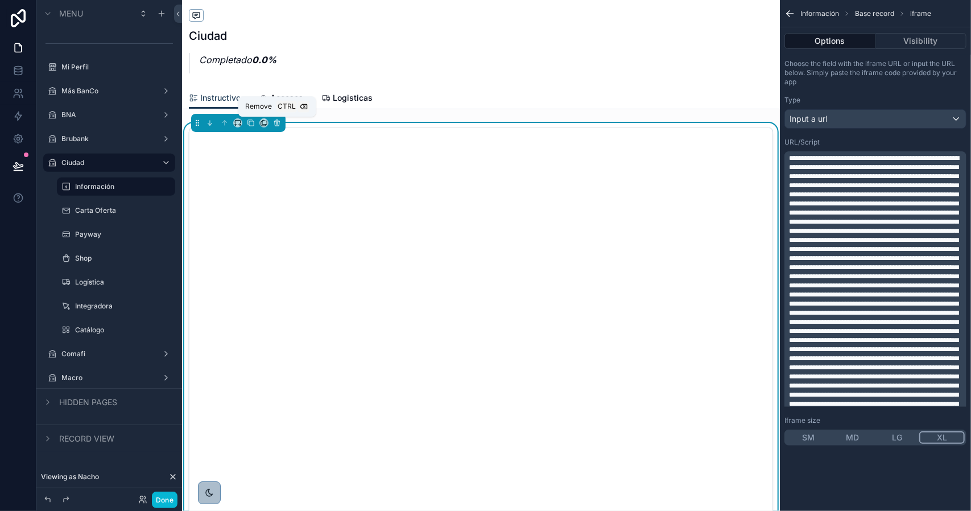
click at [273, 121] on icon "scrollable content" at bounding box center [277, 123] width 8 height 8
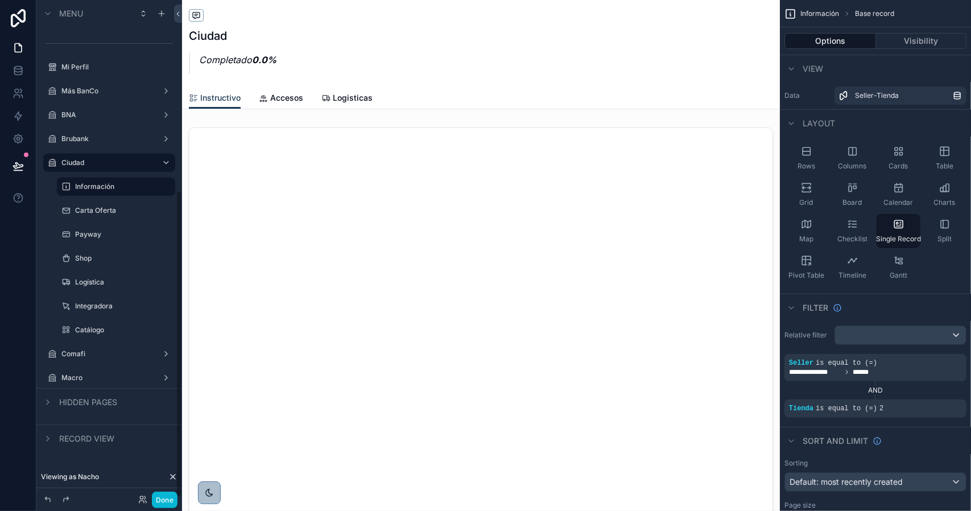
click at [94, 354] on label "Comafi" at bounding box center [109, 353] width 96 height 9
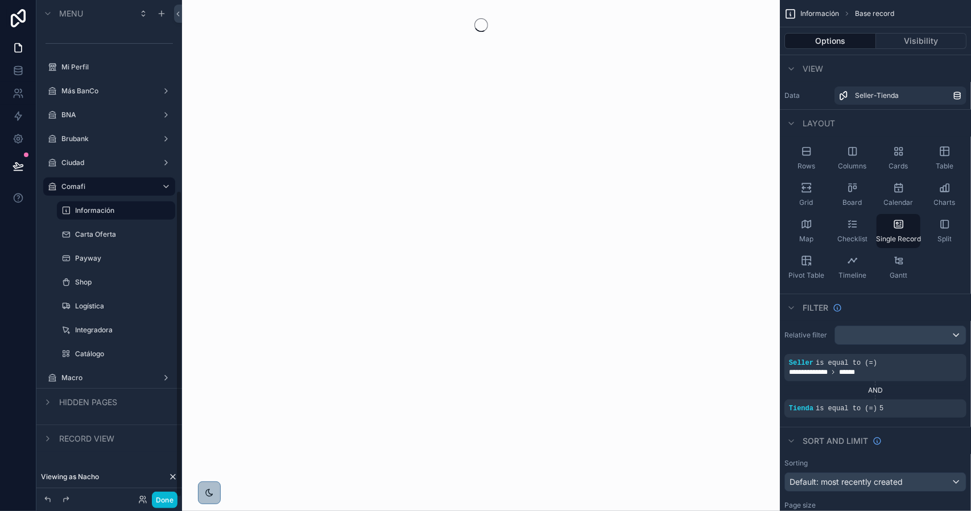
scroll to position [308, 0]
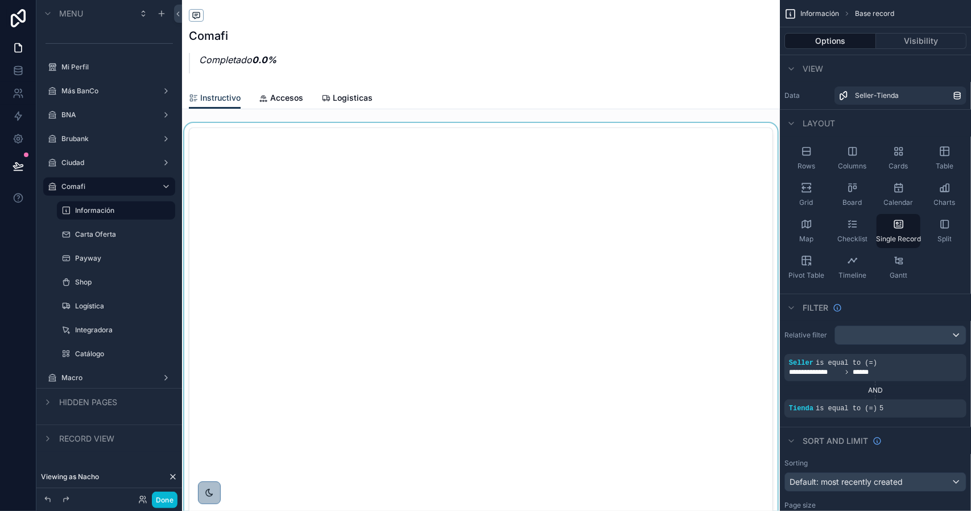
click at [349, 180] on div "scrollable content" at bounding box center [481, 383] width 598 height 521
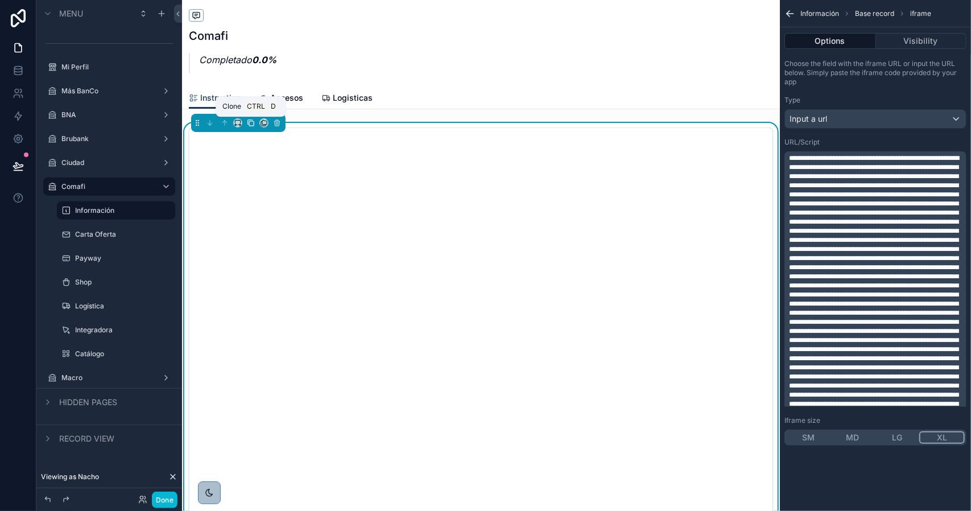
click at [247, 123] on icon "scrollable content" at bounding box center [251, 123] width 8 height 8
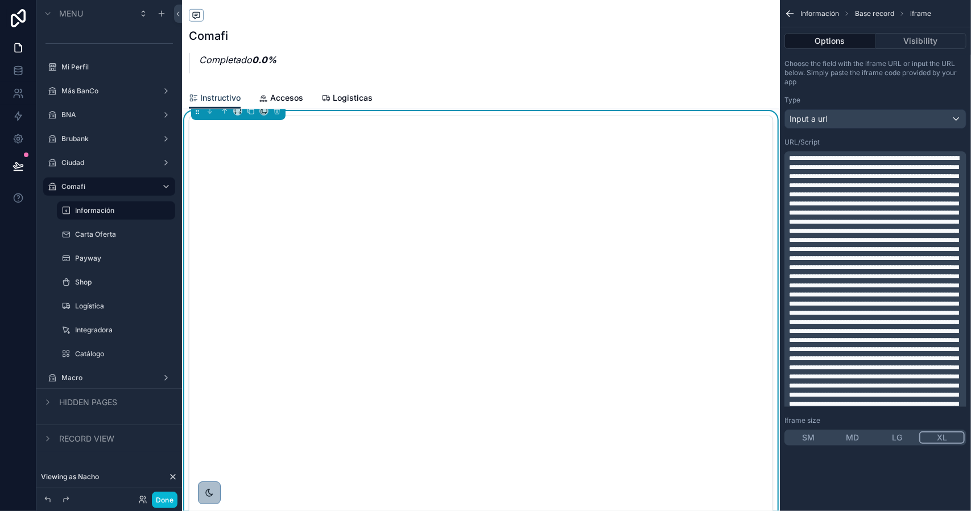
scroll to position [455, 0]
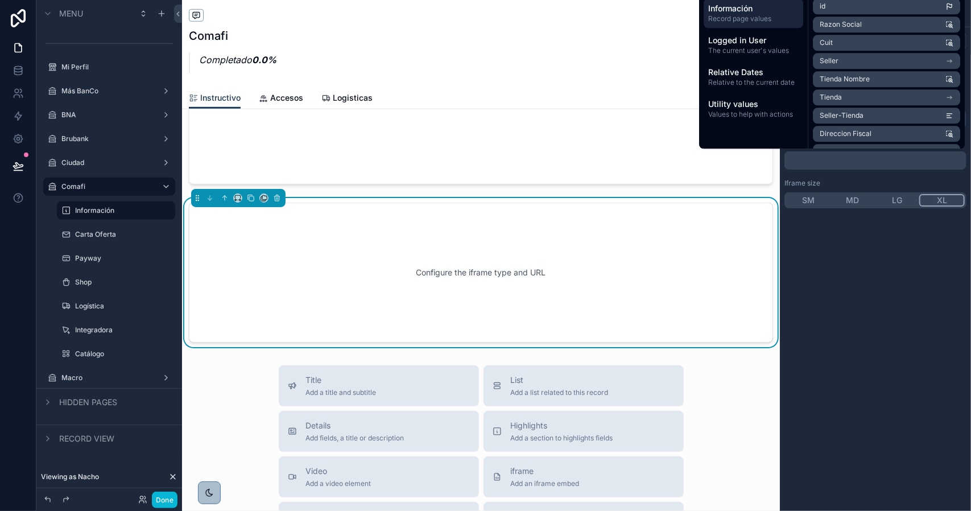
drag, startPoint x: 551, startPoint y: 225, endPoint x: 572, endPoint y: 222, distance: 21.2
click at [551, 224] on div "Configure the iframe type and URL" at bounding box center [481, 272] width 547 height 102
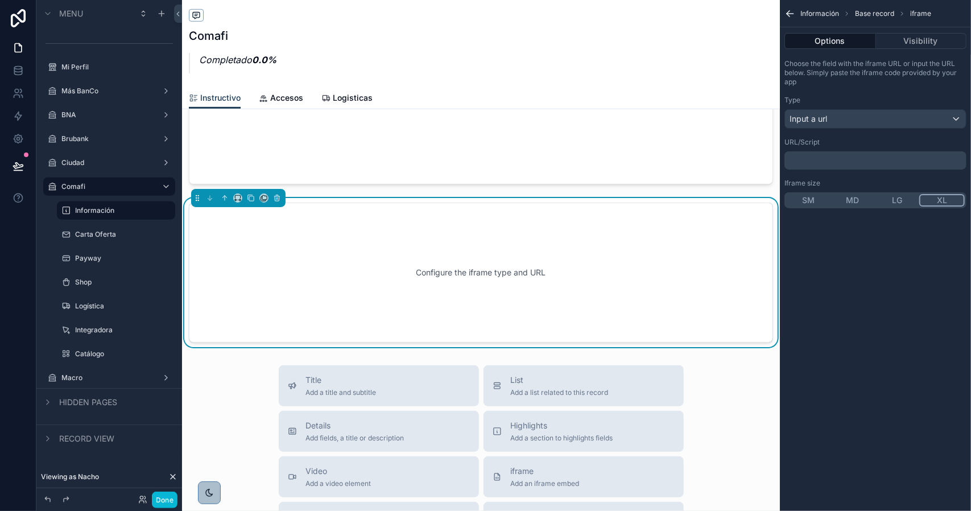
click at [803, 158] on p "﻿" at bounding box center [876, 160] width 175 height 9
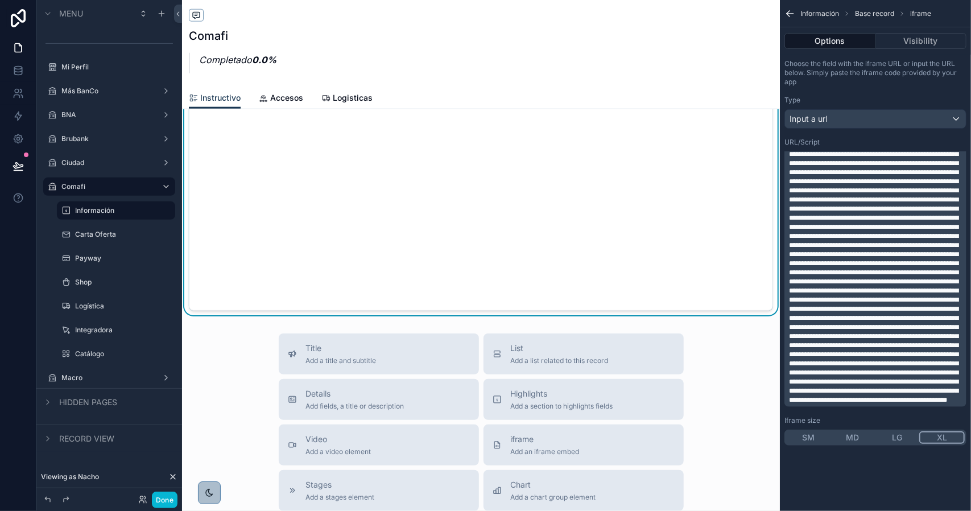
scroll to position [835, 0]
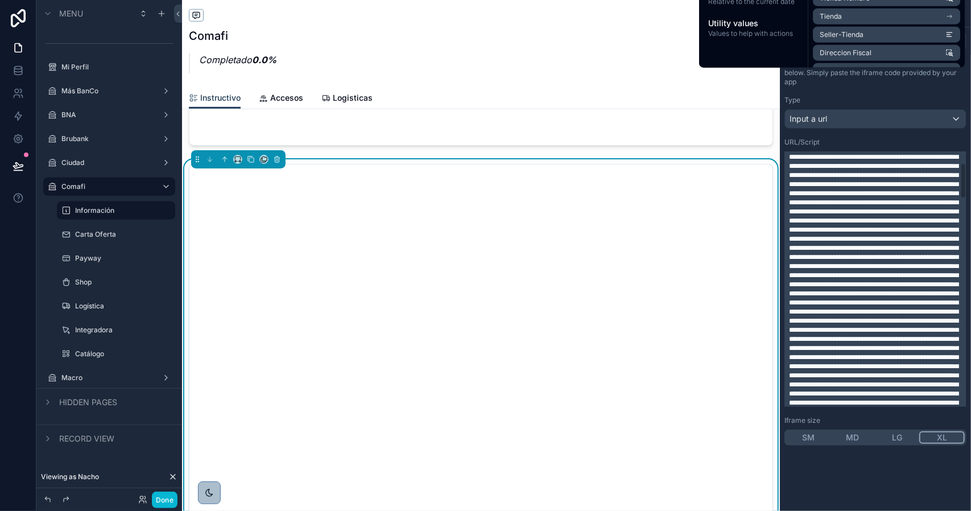
scroll to position [81, 0]
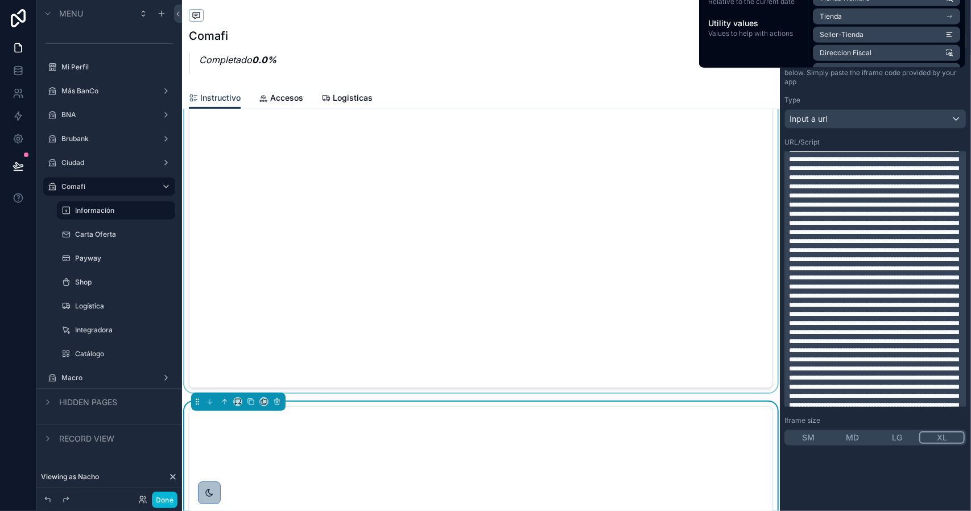
scroll to position [209, 0]
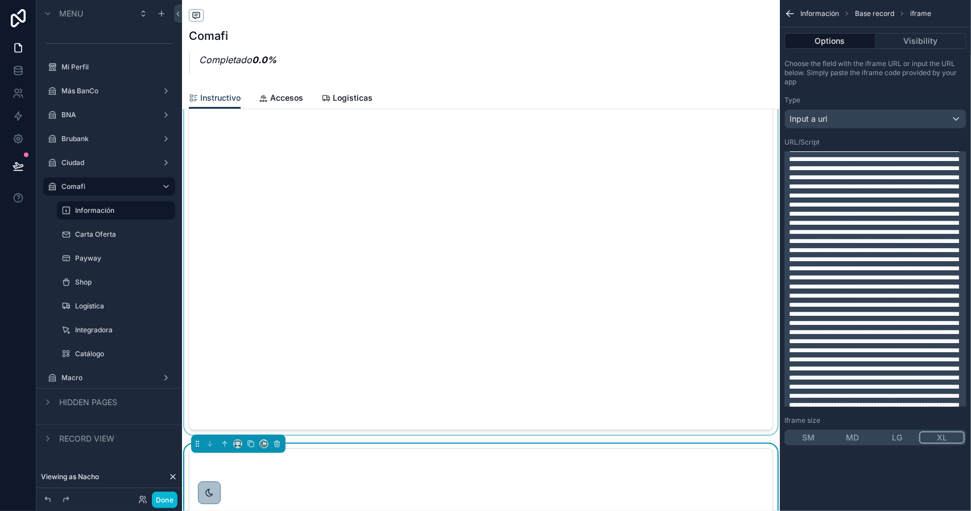
click at [462, 247] on div "scrollable content" at bounding box center [481, 174] width 598 height 521
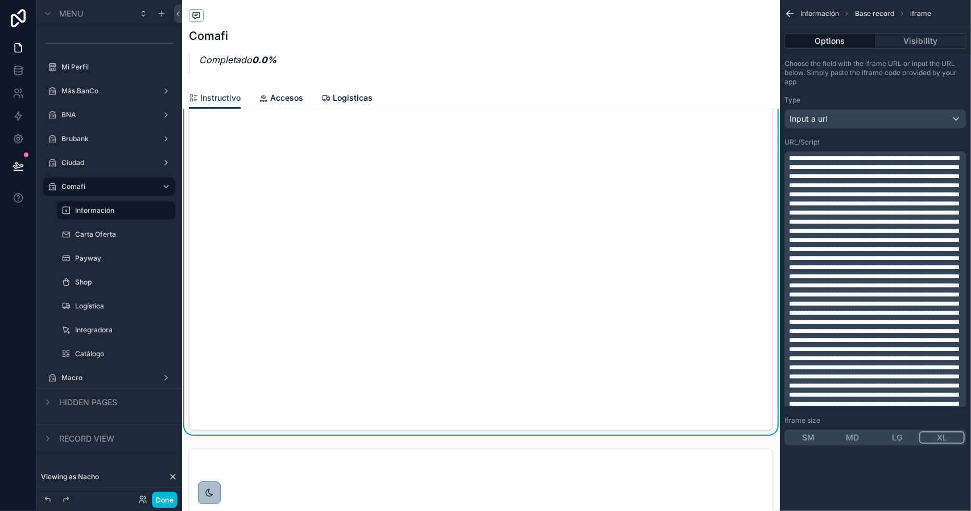
scroll to position [0, 0]
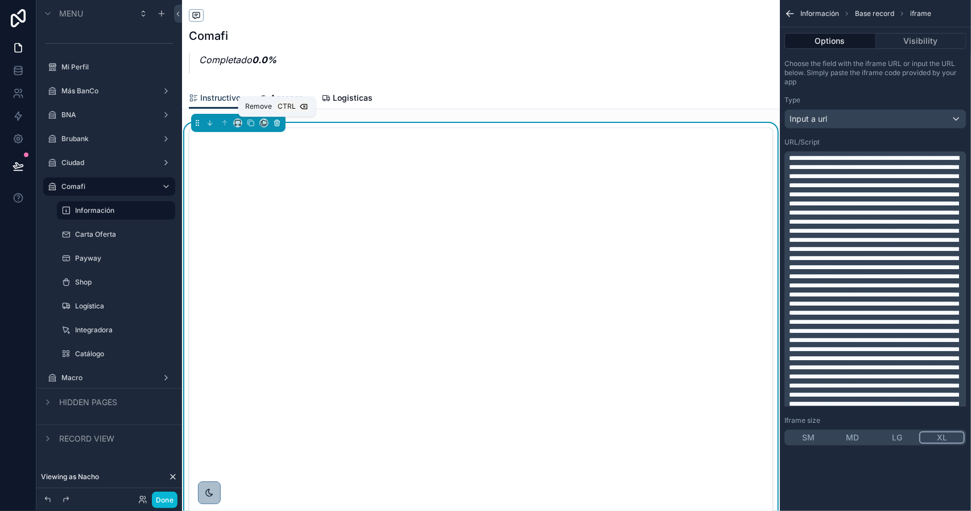
click at [275, 123] on icon "scrollable content" at bounding box center [277, 123] width 5 height 5
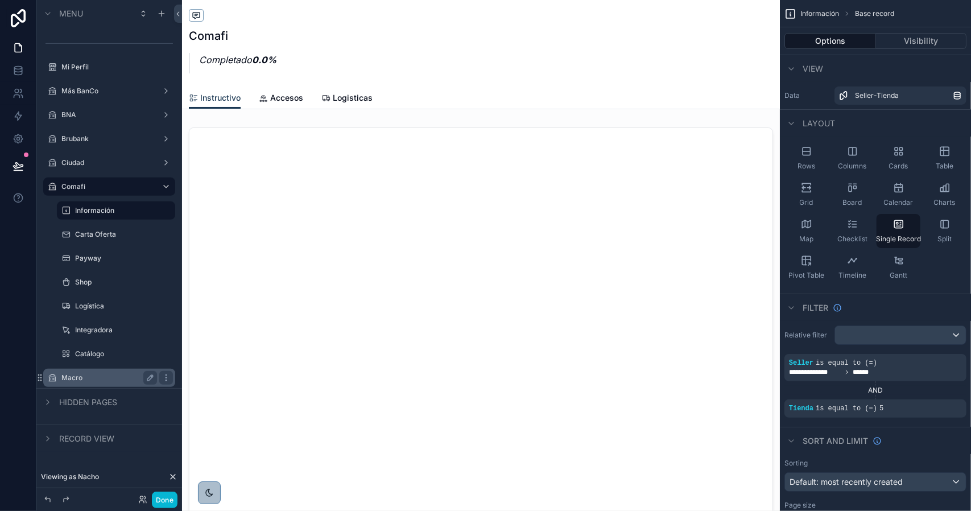
click at [90, 375] on label "Macro" at bounding box center [106, 377] width 91 height 9
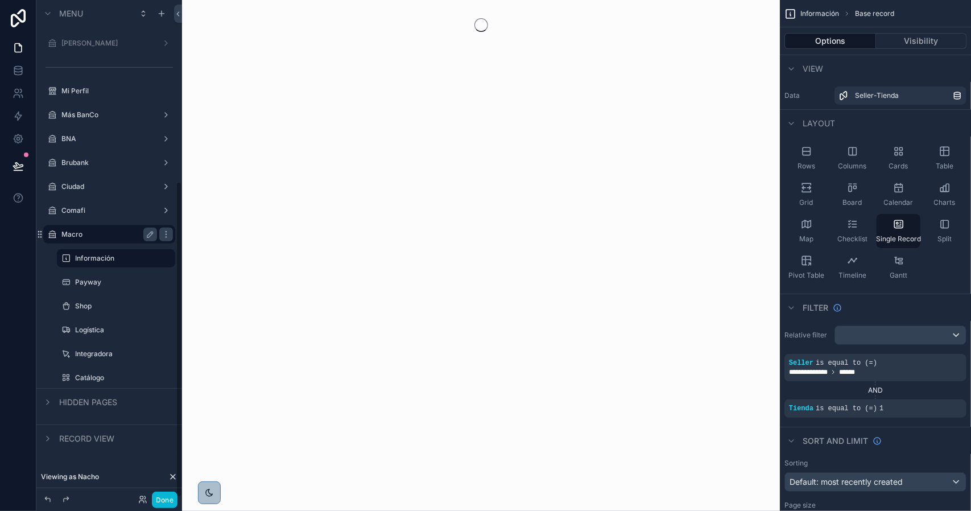
scroll to position [284, 0]
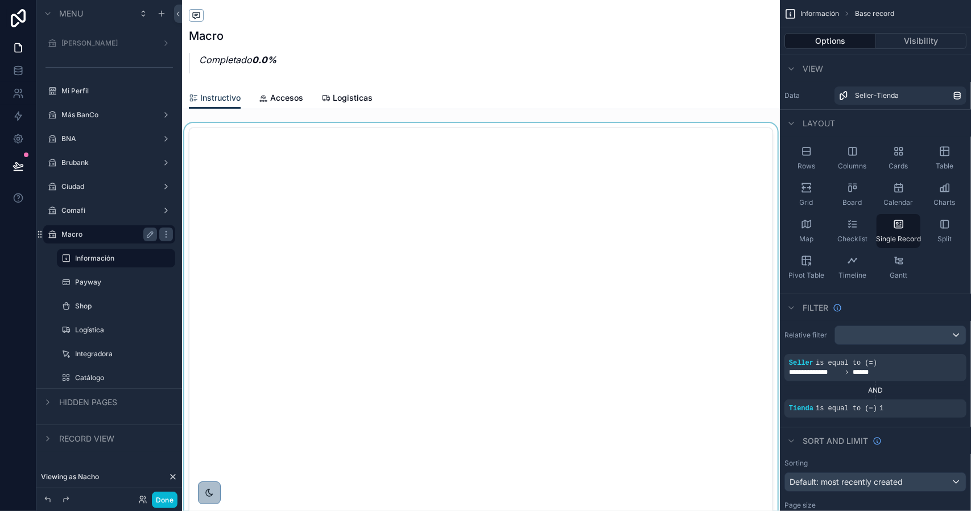
click at [436, 204] on div "scrollable content" at bounding box center [481, 383] width 598 height 521
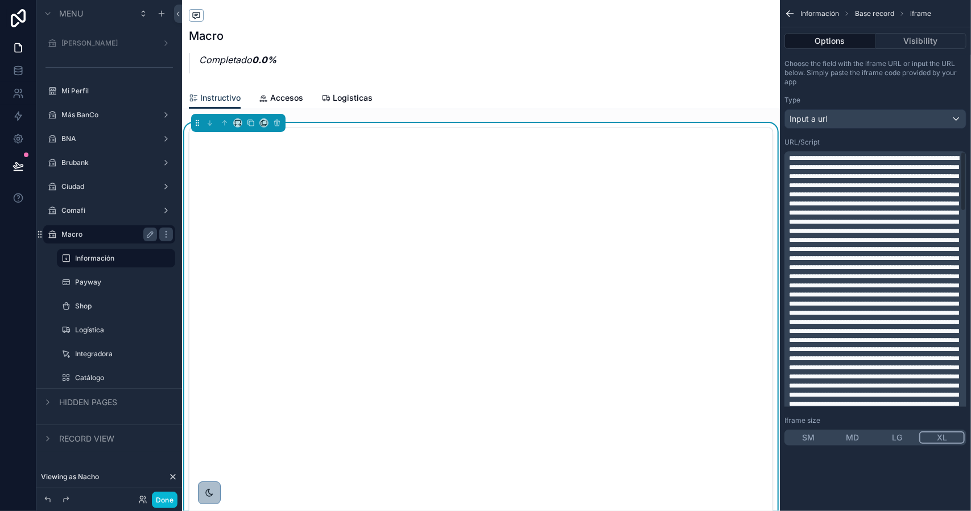
click at [840, 202] on span "scrollable content" at bounding box center [874, 513] width 170 height 717
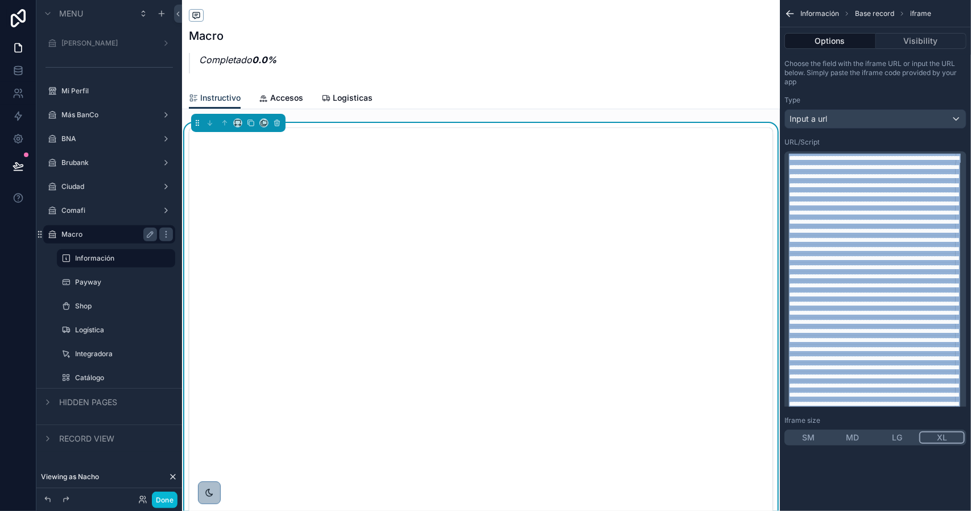
click at [840, 202] on span "scrollable content" at bounding box center [874, 513] width 170 height 717
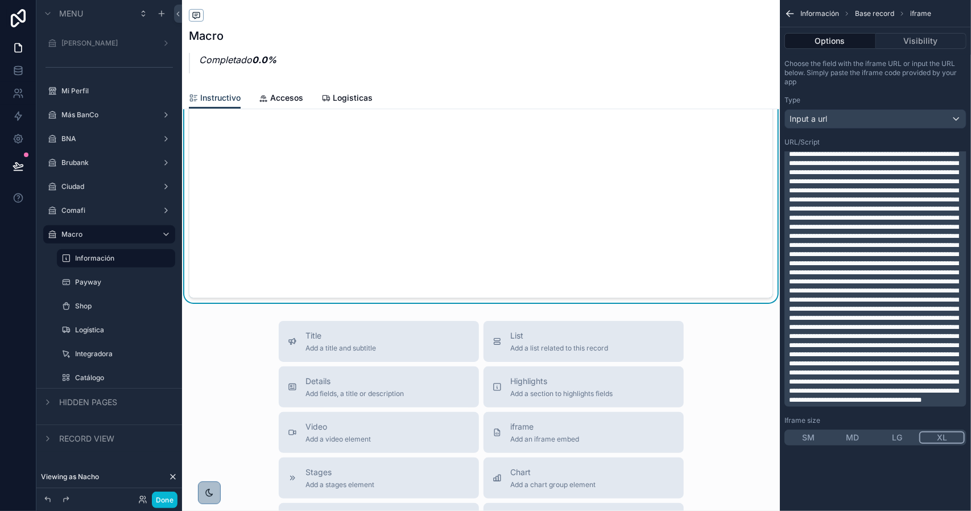
scroll to position [398, 0]
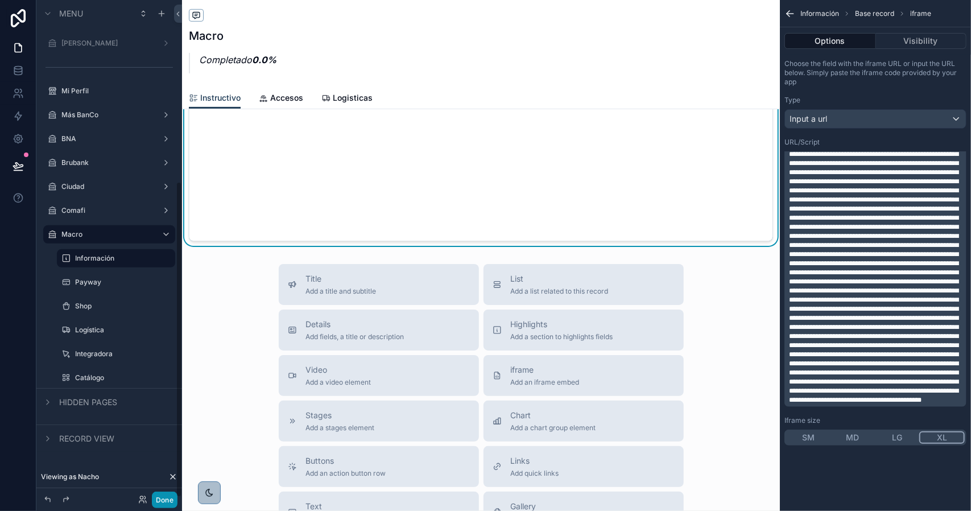
click at [164, 493] on button "Done" at bounding box center [165, 499] width 26 height 16
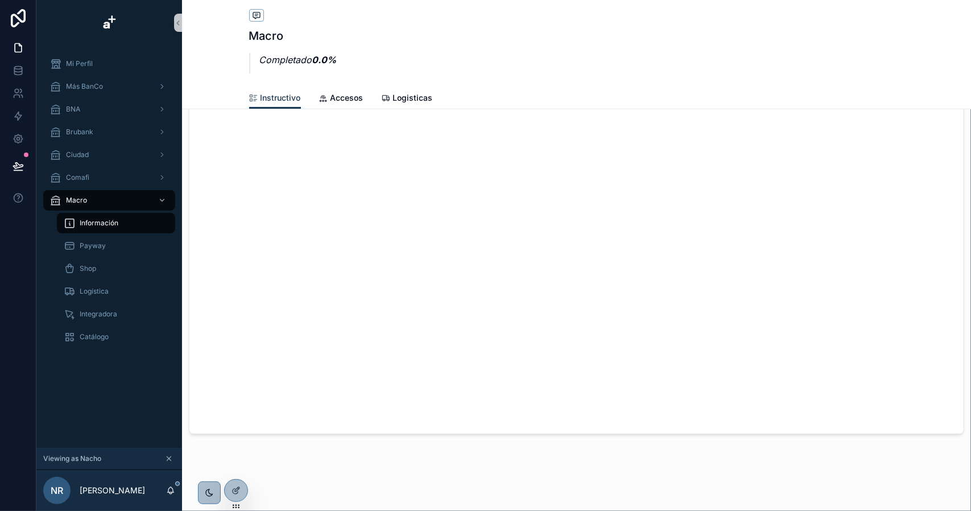
click at [168, 458] on icon "scrollable content" at bounding box center [169, 459] width 4 height 4
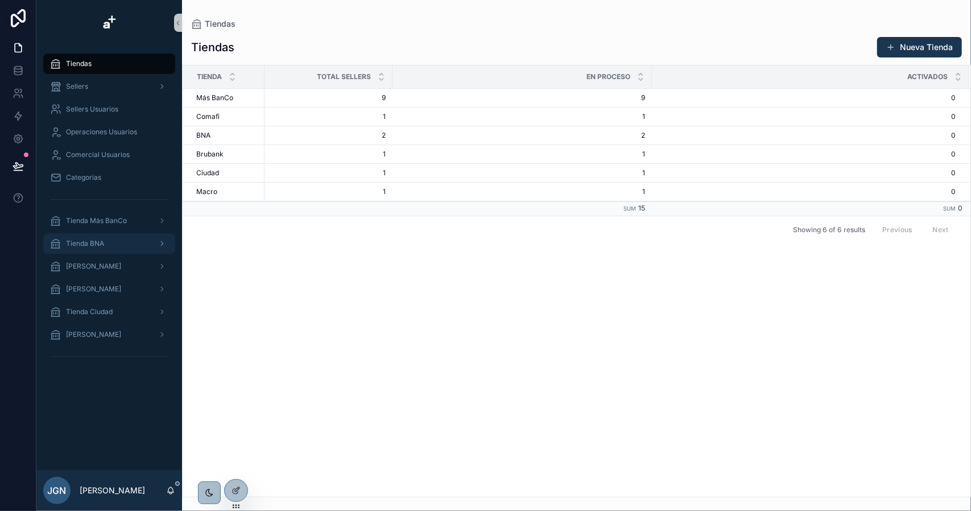
click at [109, 247] on div "Tienda BNA" at bounding box center [109, 243] width 118 height 18
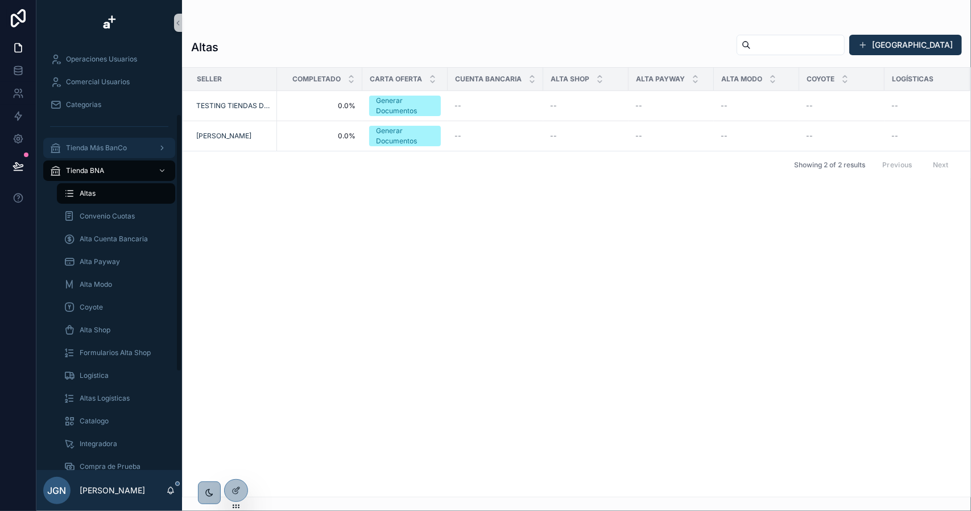
scroll to position [114, 0]
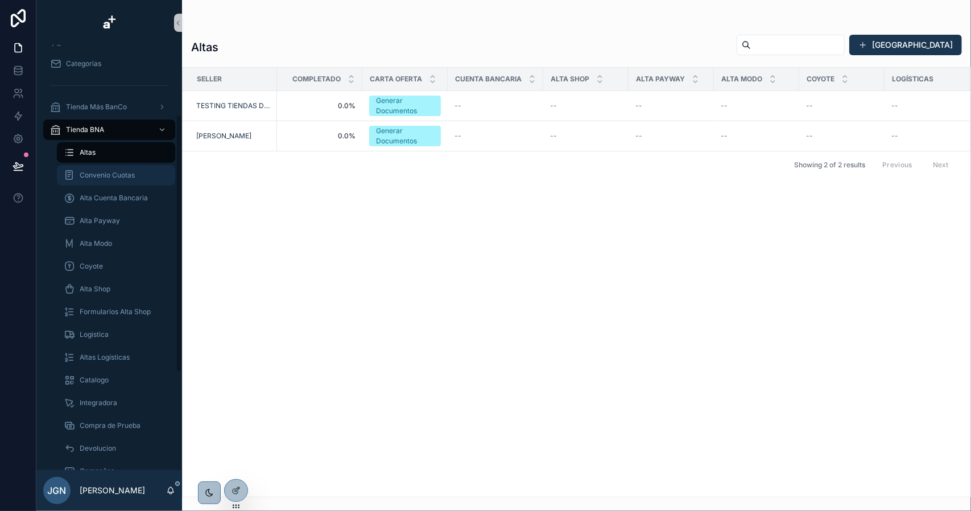
click at [123, 181] on div "Convenio Cuotas" at bounding box center [116, 175] width 105 height 18
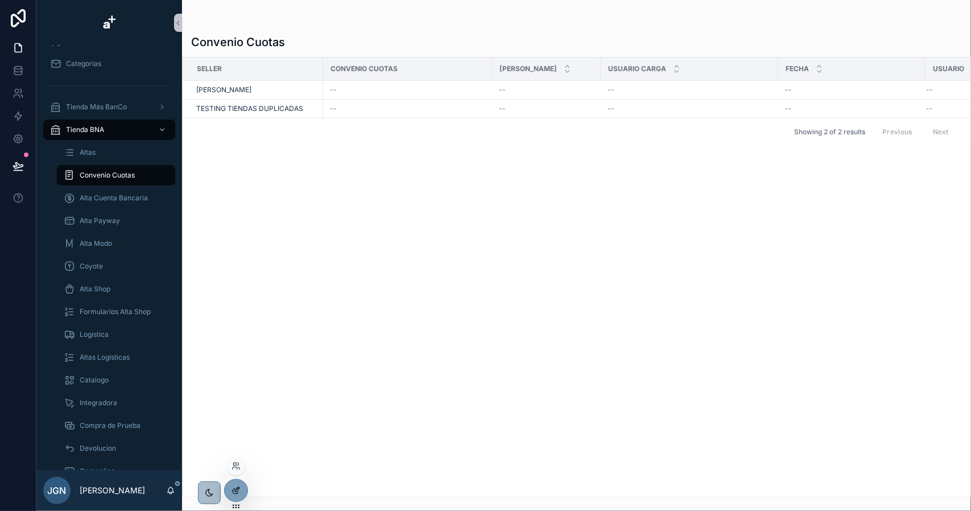
click at [231, 488] on icon at bounding box center [235, 490] width 9 height 9
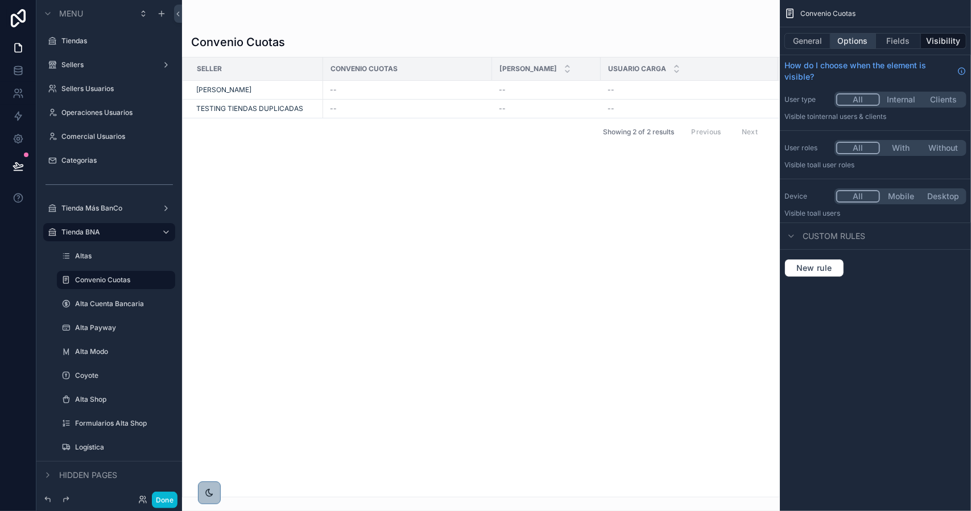
click at [850, 42] on button "Options" at bounding box center [852, 41] width 45 height 16
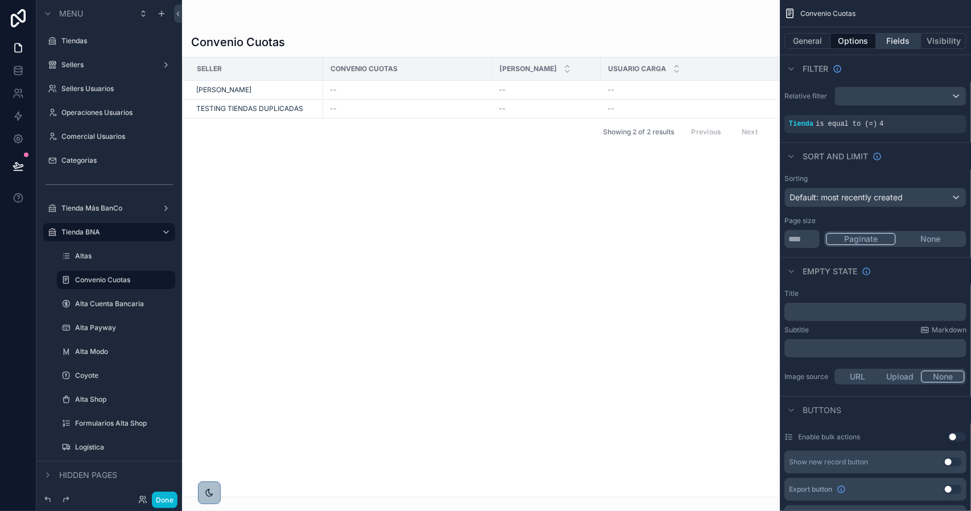
click at [893, 42] on button "Fields" at bounding box center [898, 41] width 45 height 16
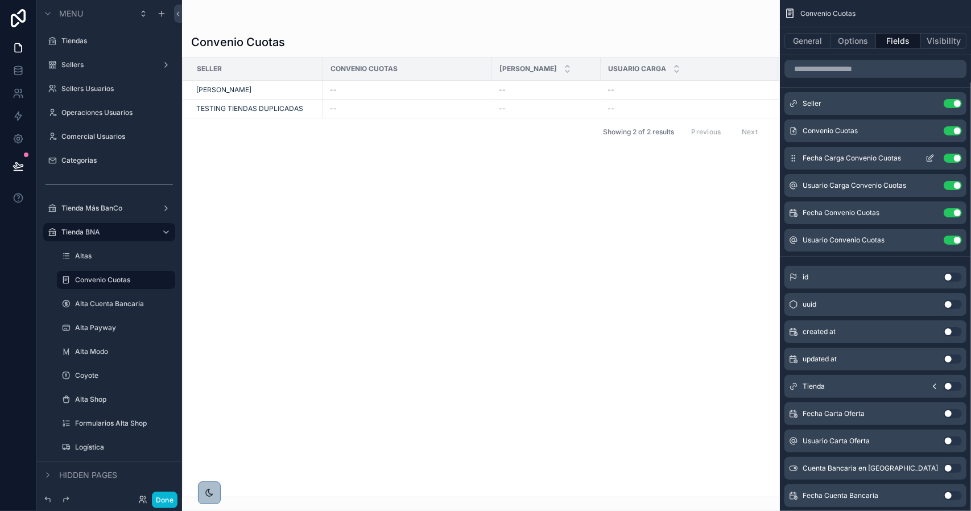
click at [954, 158] on button "Use setting" at bounding box center [953, 158] width 18 height 9
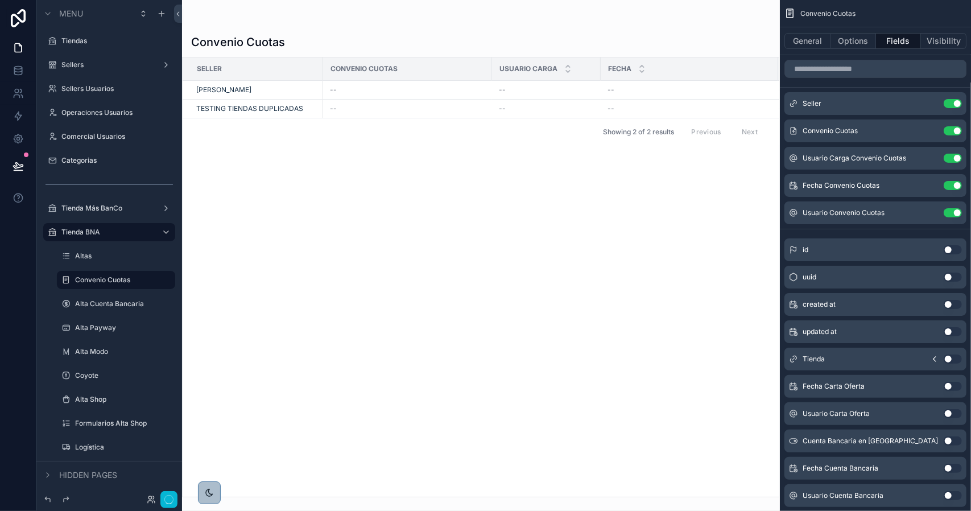
click at [954, 158] on button "Use setting" at bounding box center [953, 158] width 18 height 9
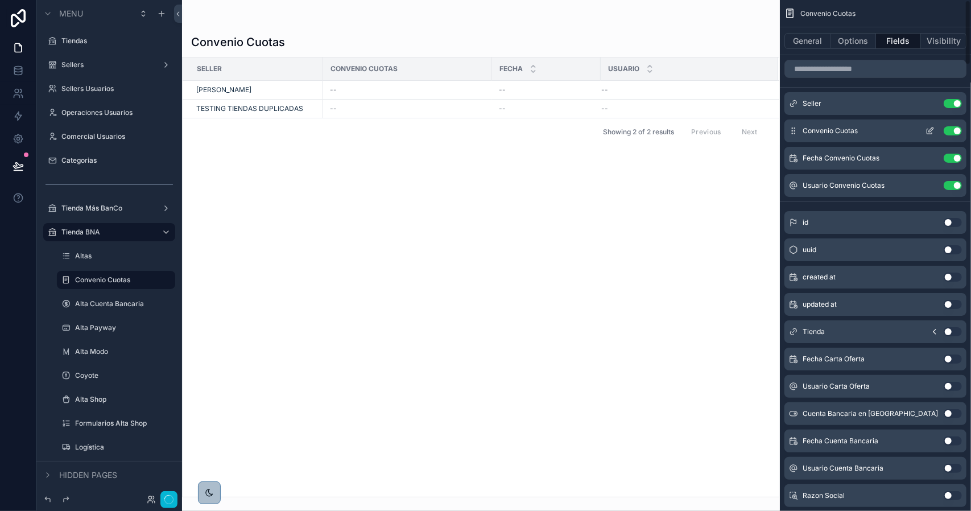
click at [952, 129] on button "Use setting" at bounding box center [953, 130] width 18 height 9
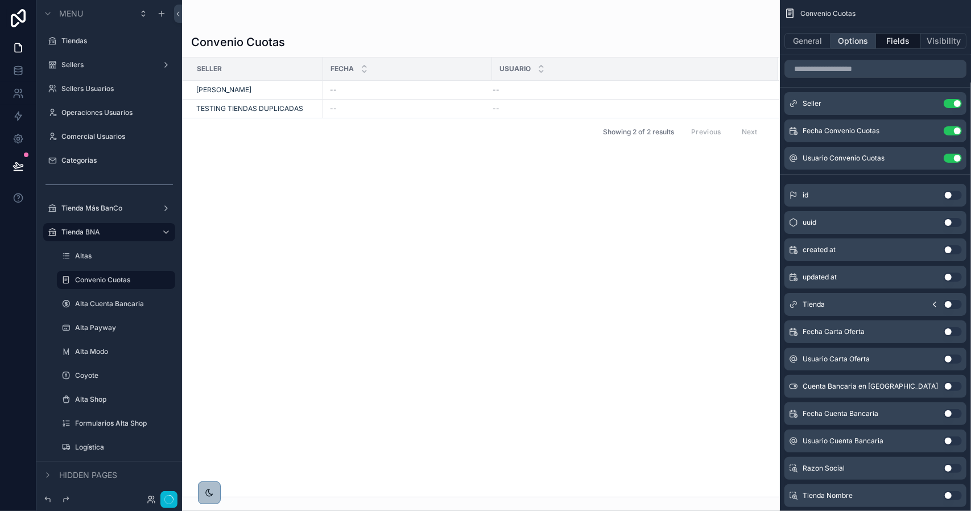
click at [853, 44] on button "Options" at bounding box center [852, 41] width 45 height 16
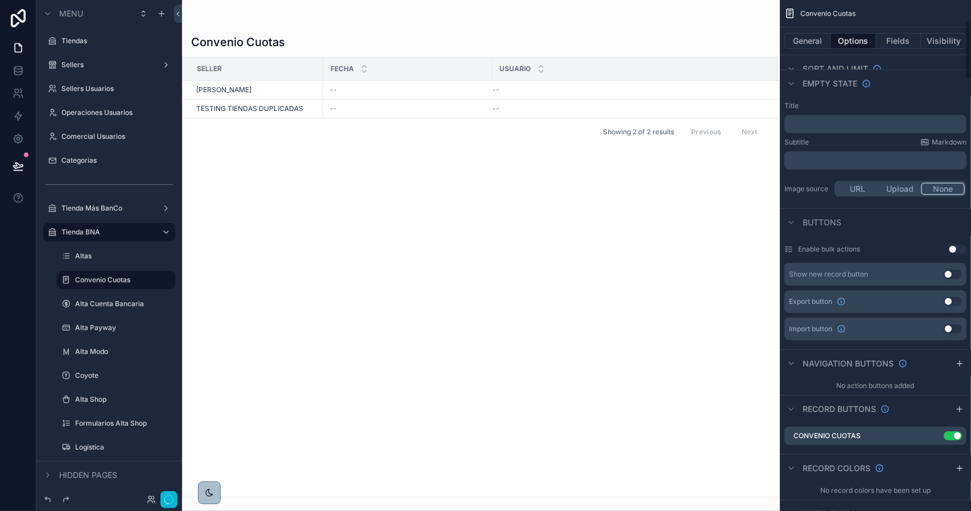
scroll to position [398, 0]
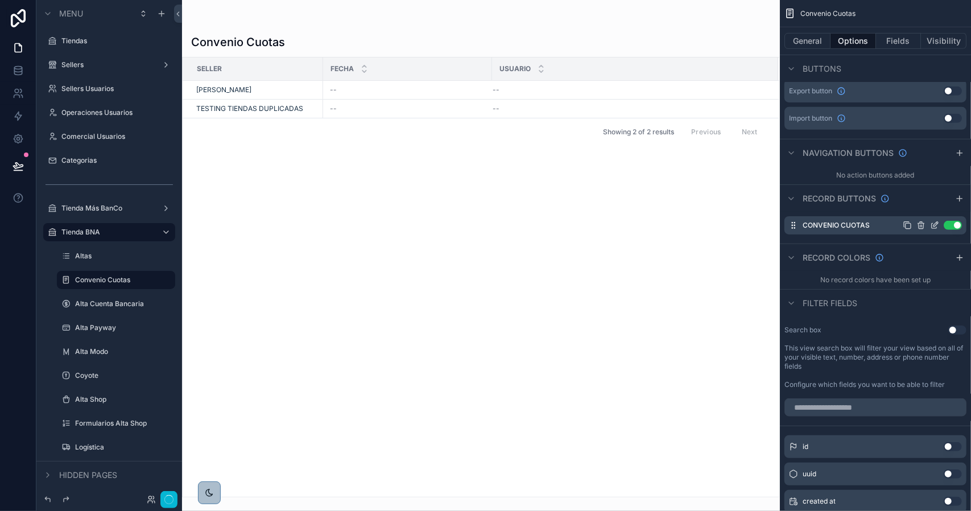
click at [935, 221] on icon "scrollable content" at bounding box center [934, 225] width 9 height 9
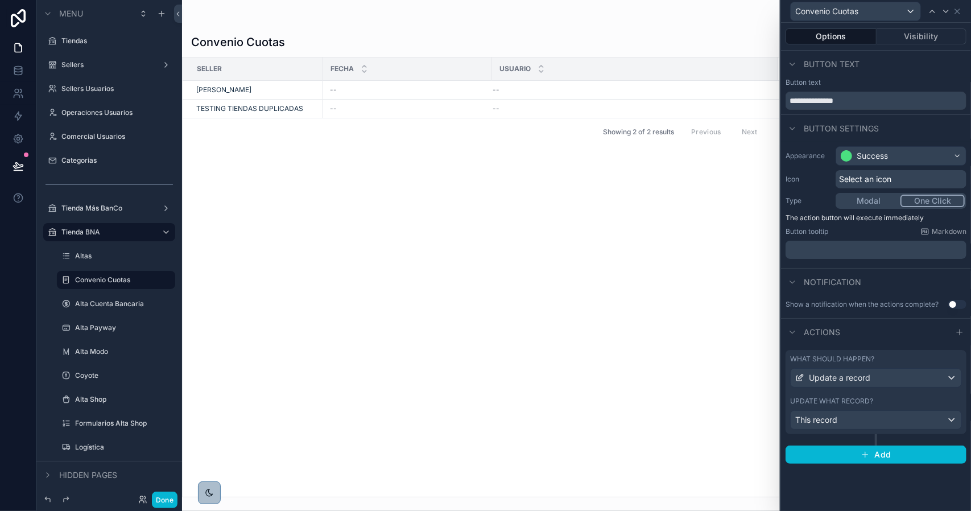
click at [896, 396] on div "Update what record?" at bounding box center [876, 400] width 172 height 9
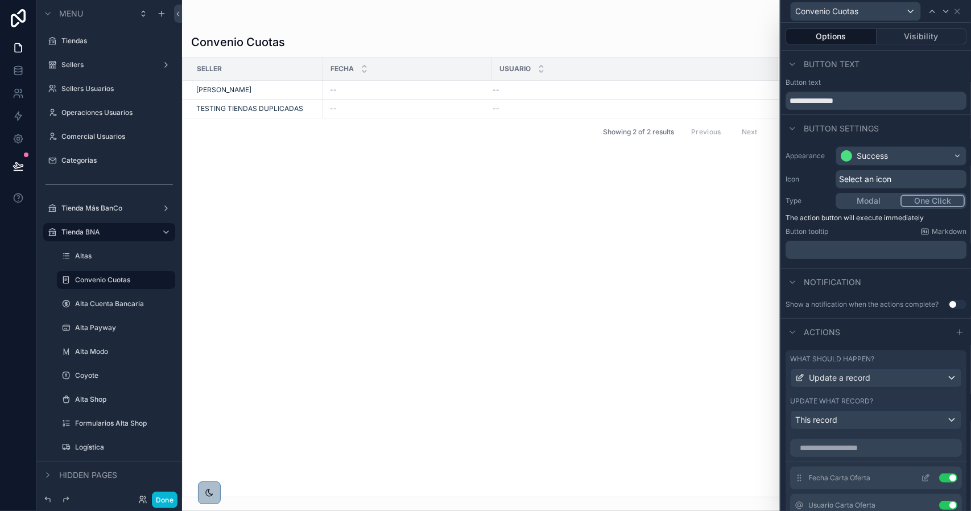
scroll to position [171, 0]
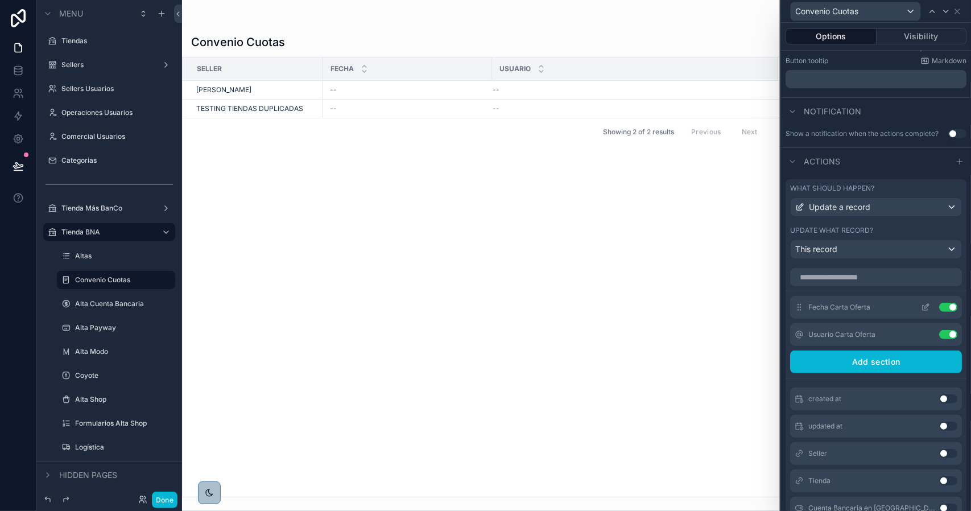
click at [939, 312] on button "Use setting" at bounding box center [948, 307] width 18 height 9
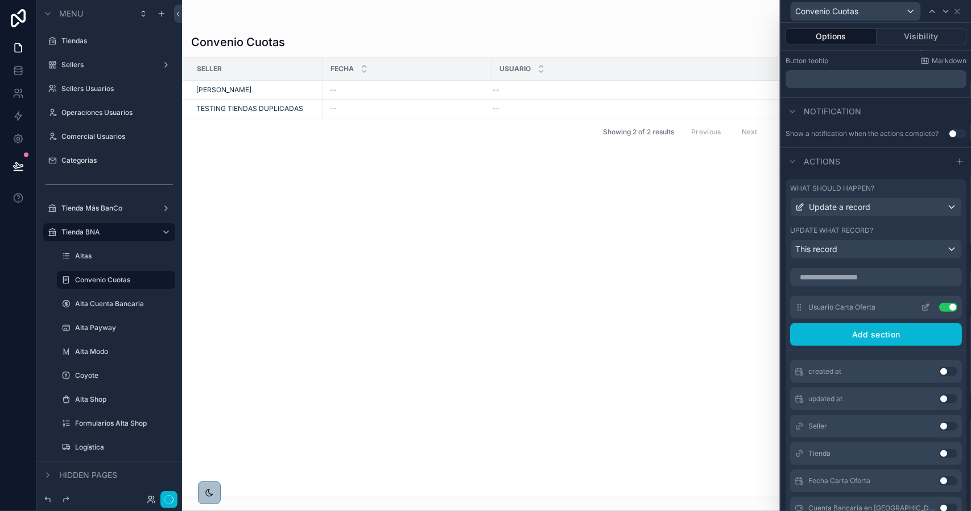
click at [939, 312] on button "Use setting" at bounding box center [948, 307] width 18 height 9
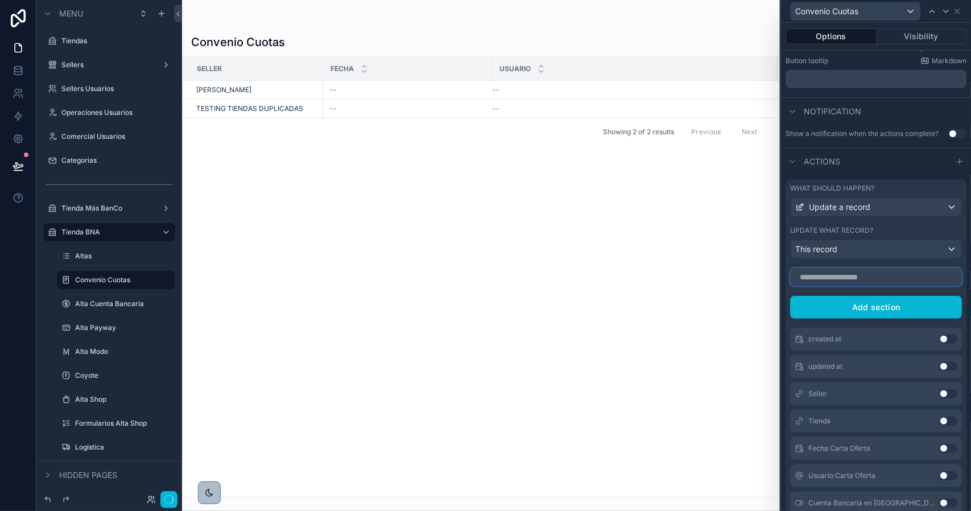
click at [867, 284] on input "text" at bounding box center [876, 277] width 172 height 18
type input "********"
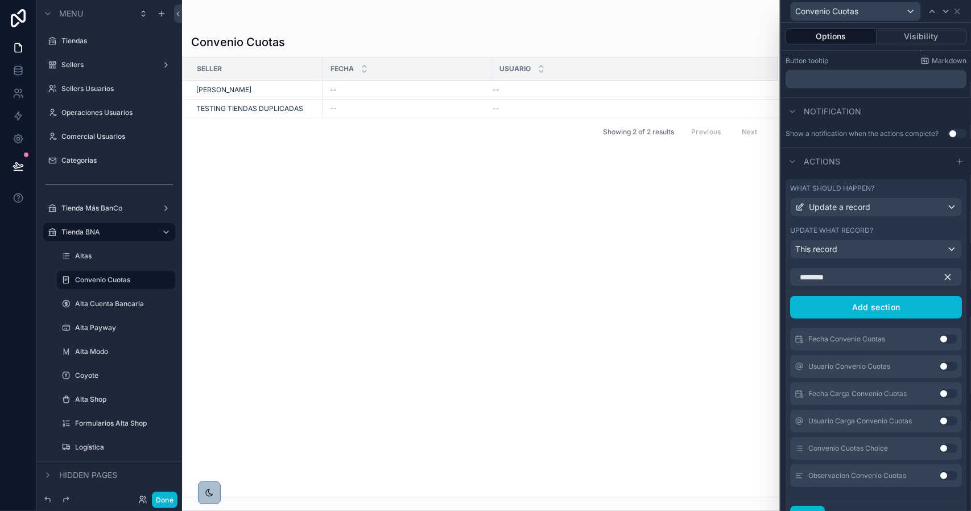
click at [939, 453] on button "Use setting" at bounding box center [948, 448] width 18 height 9
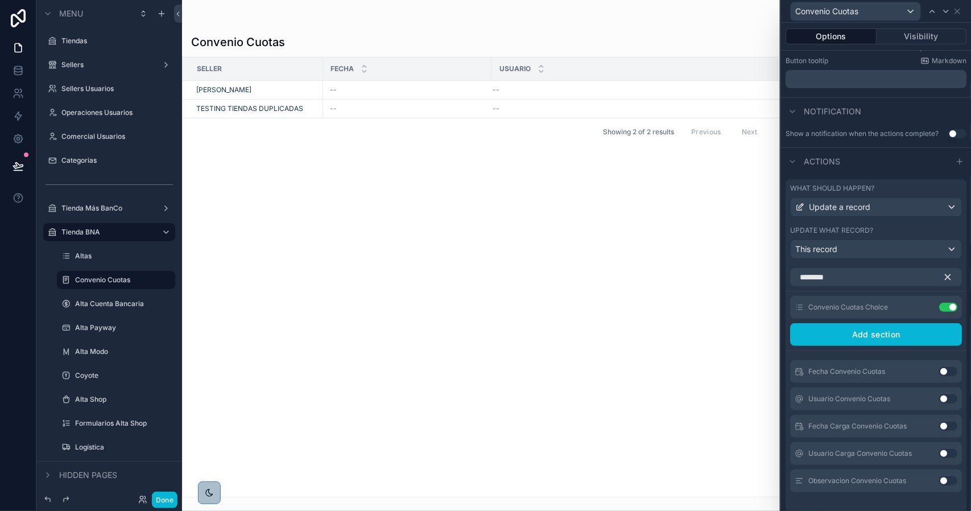
click at [939, 376] on button "Use setting" at bounding box center [948, 371] width 18 height 9
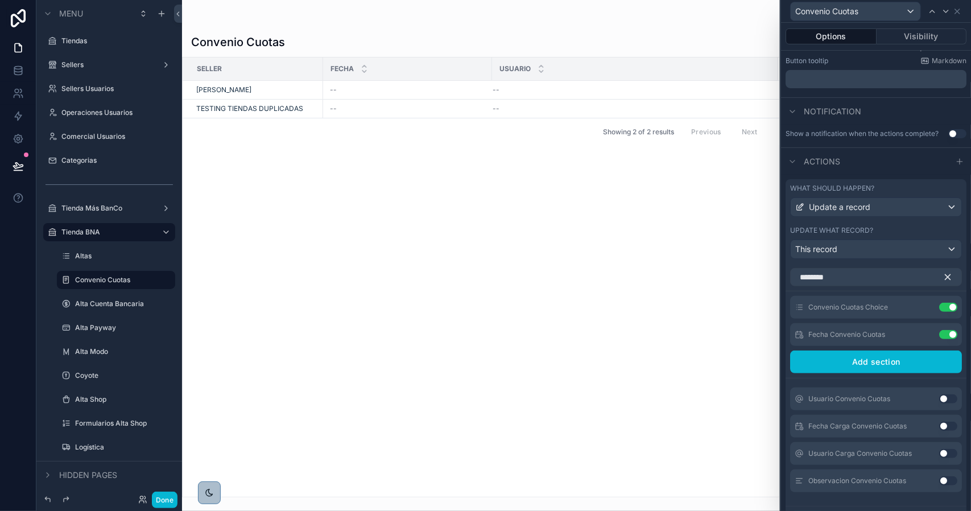
click at [939, 403] on button "Use setting" at bounding box center [948, 398] width 18 height 9
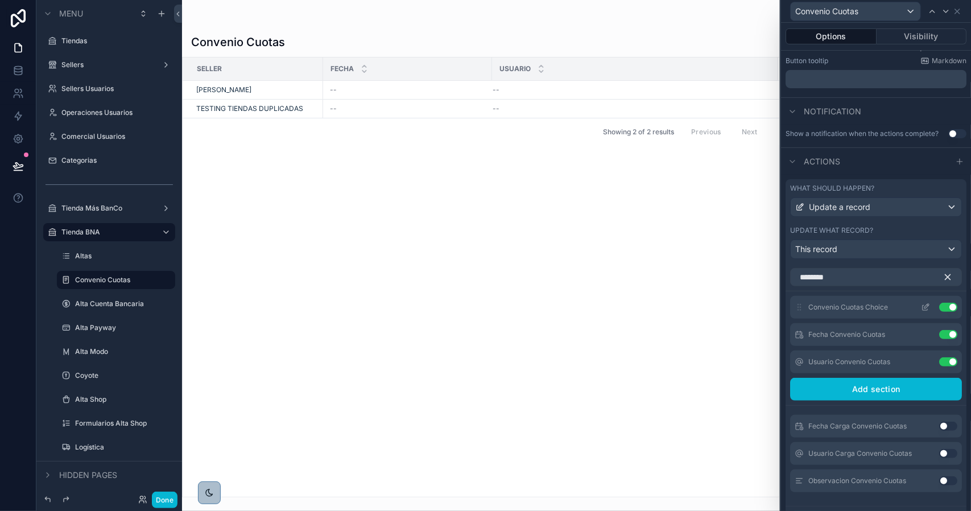
click at [921, 312] on icon at bounding box center [925, 307] width 9 height 9
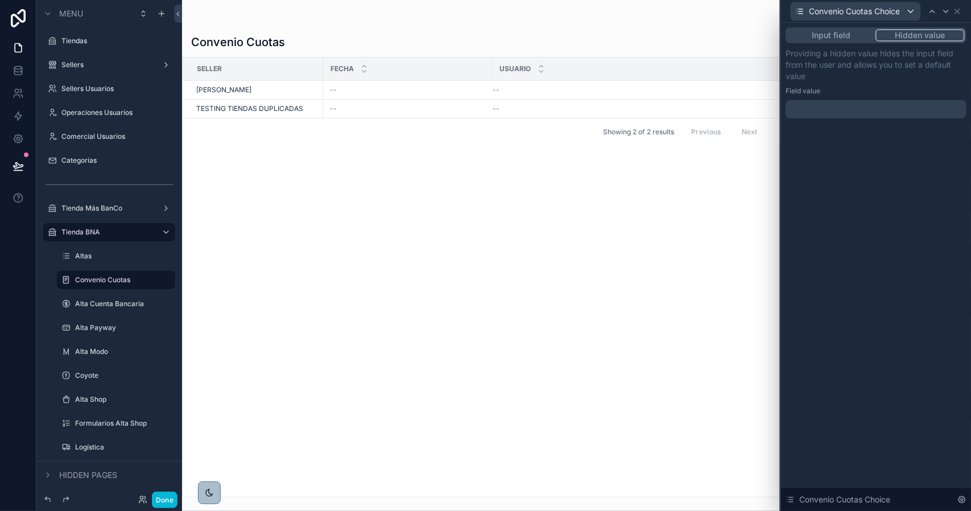
click at [842, 114] on div at bounding box center [875, 109] width 181 height 18
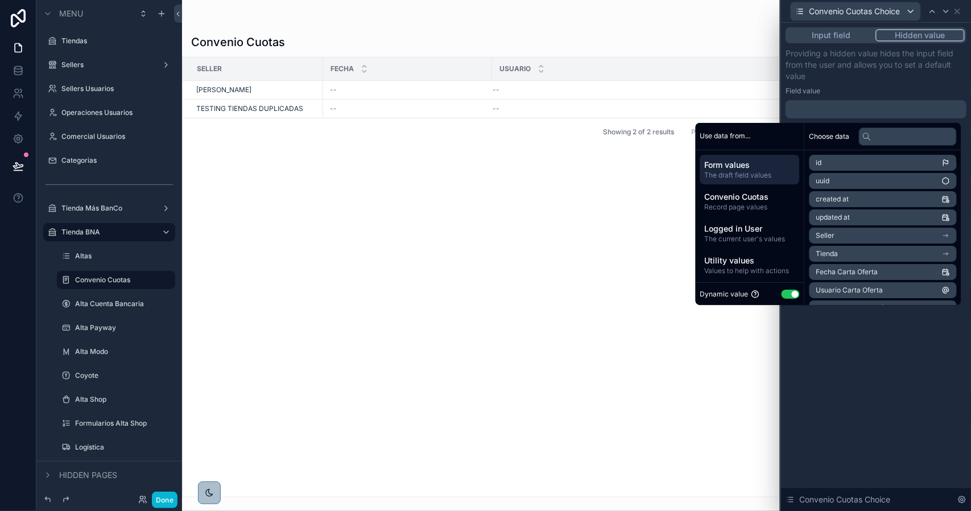
click at [786, 291] on button "Use setting" at bounding box center [790, 293] width 18 height 9
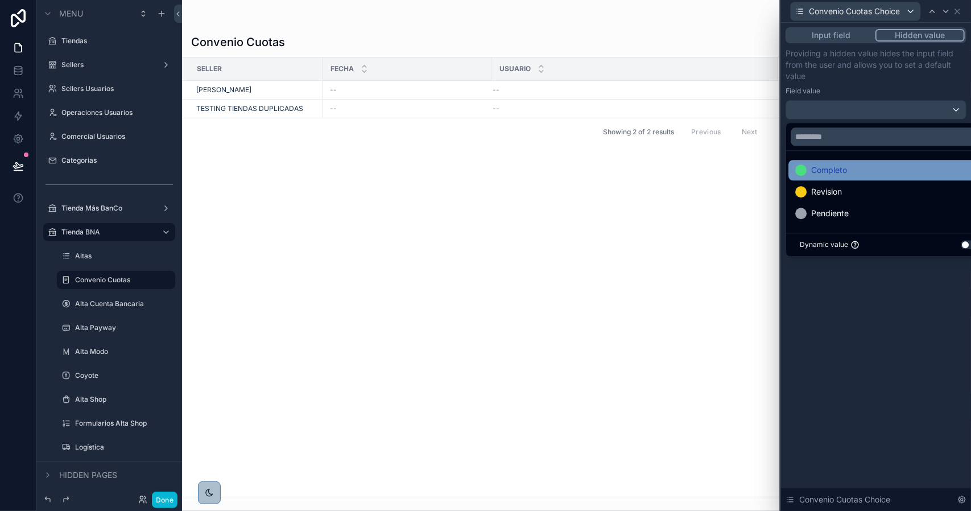
click at [841, 170] on span "Completo" at bounding box center [829, 170] width 36 height 14
click at [945, 11] on icon at bounding box center [946, 11] width 5 height 2
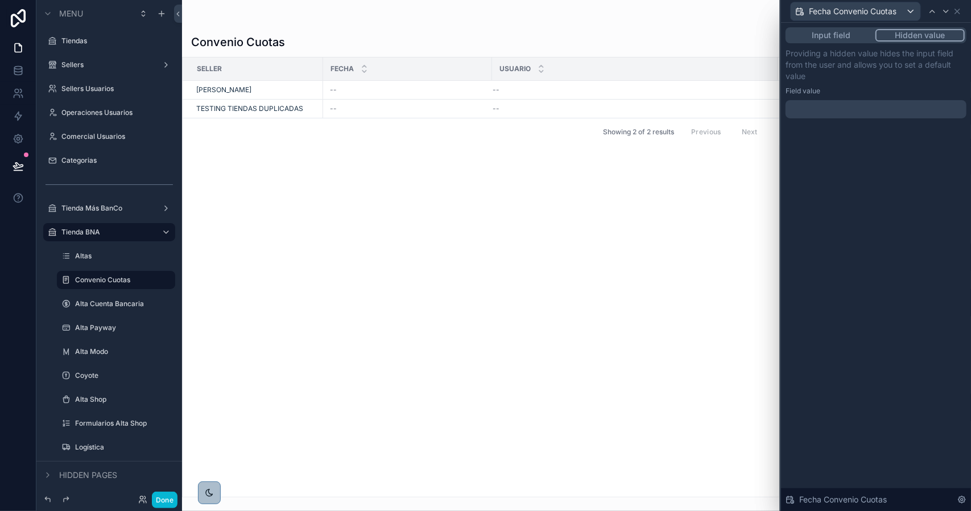
click at [857, 111] on div at bounding box center [875, 109] width 181 height 18
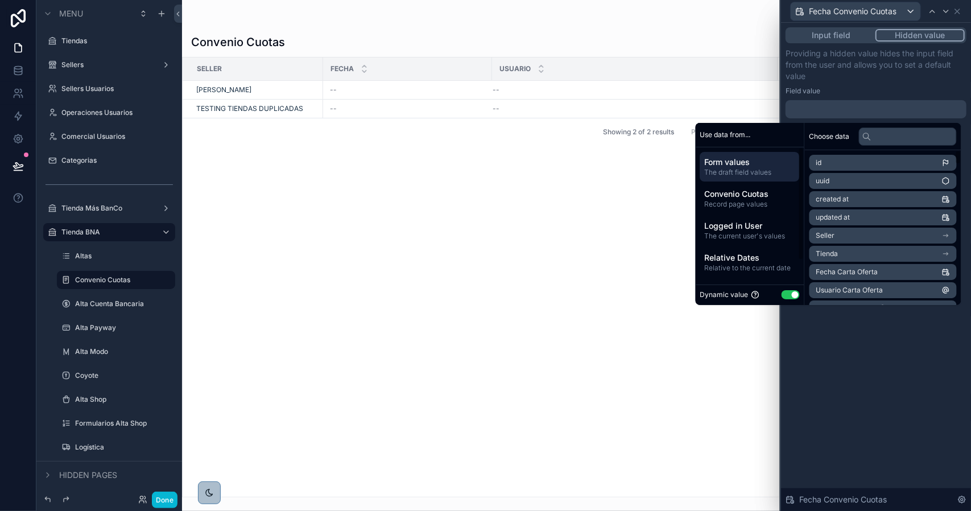
drag, startPoint x: 746, startPoint y: 262, endPoint x: 836, endPoint y: 196, distance: 111.5
click at [747, 262] on span "Relative Dates" at bounding box center [750, 257] width 90 height 11
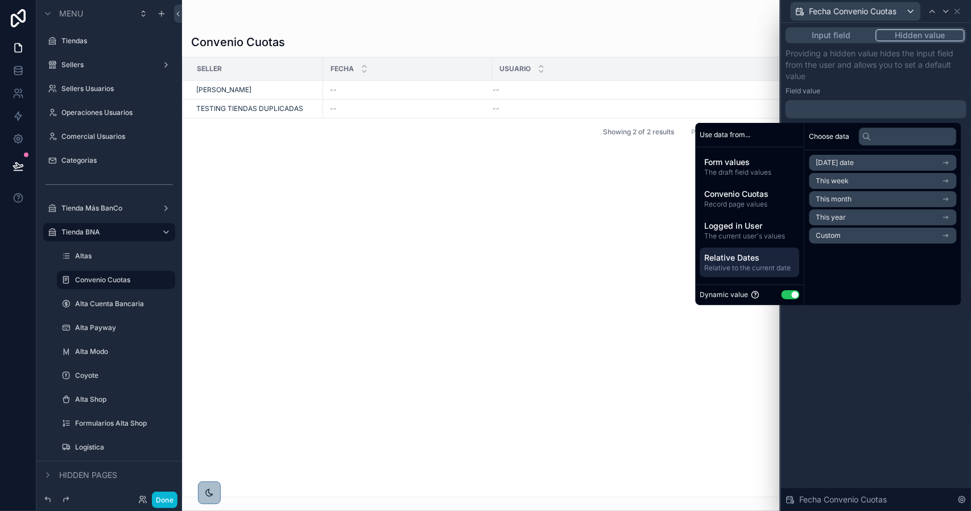
click at [843, 164] on span "[DATE] date" at bounding box center [835, 162] width 38 height 9
click at [831, 185] on li "Now" at bounding box center [882, 183] width 147 height 16
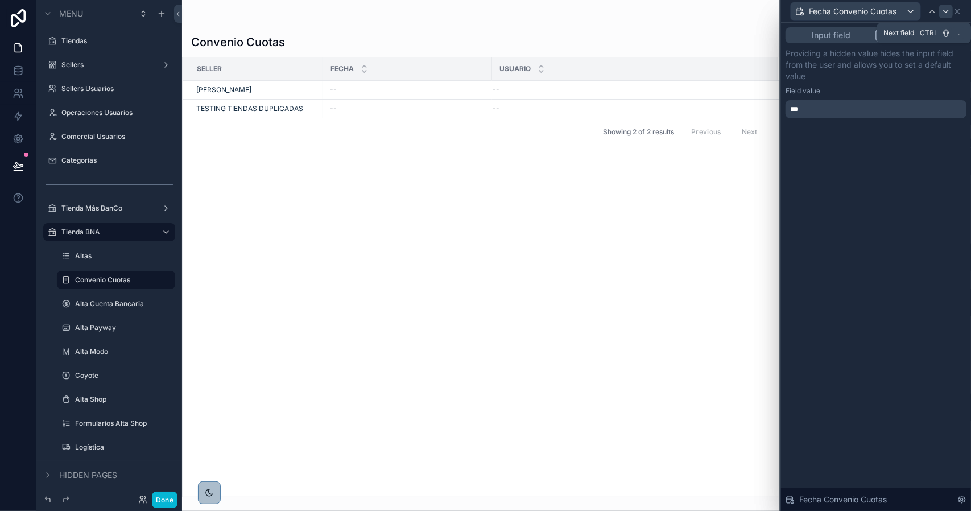
click at [941, 10] on icon at bounding box center [945, 11] width 9 height 9
click at [844, 113] on p "﻿" at bounding box center [877, 109] width 174 height 11
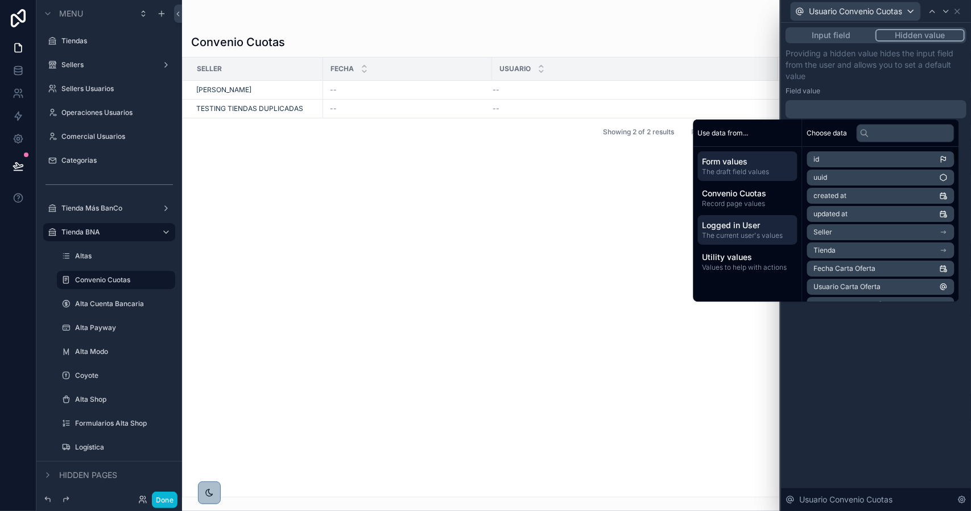
click at [744, 233] on span "The current user's values" at bounding box center [747, 235] width 90 height 9
click at [840, 179] on li "email" at bounding box center [880, 177] width 147 height 16
click at [893, 333] on div "Input field Hidden value Providing a hidden value hides the input field from th…" at bounding box center [876, 267] width 190 height 488
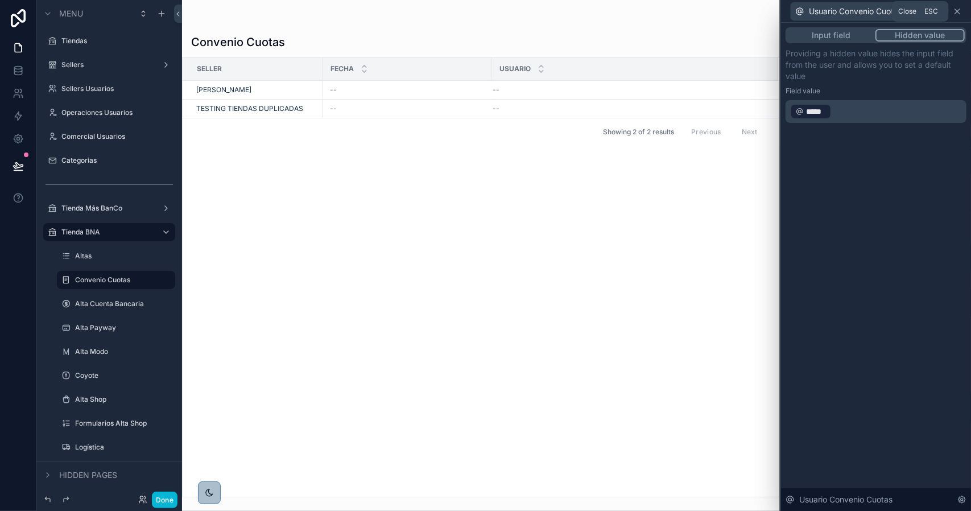
click at [955, 13] on icon at bounding box center [957, 11] width 9 height 9
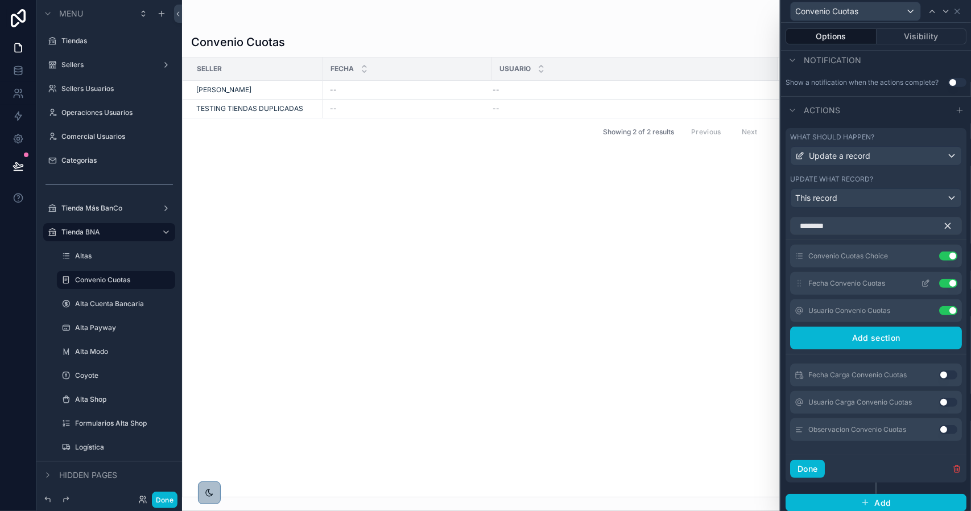
scroll to position [233, 0]
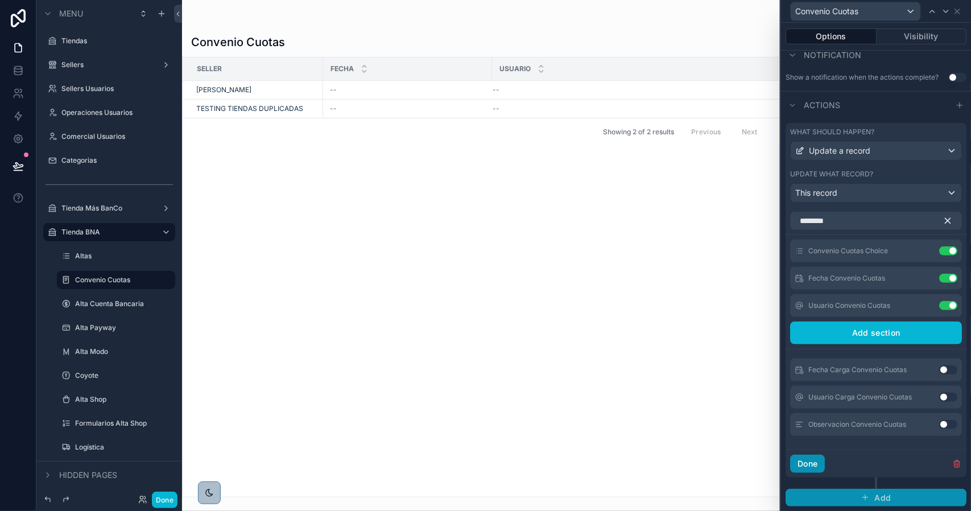
drag, startPoint x: 813, startPoint y: 461, endPoint x: 818, endPoint y: 453, distance: 9.2
click at [813, 461] on button "Done" at bounding box center [807, 463] width 35 height 18
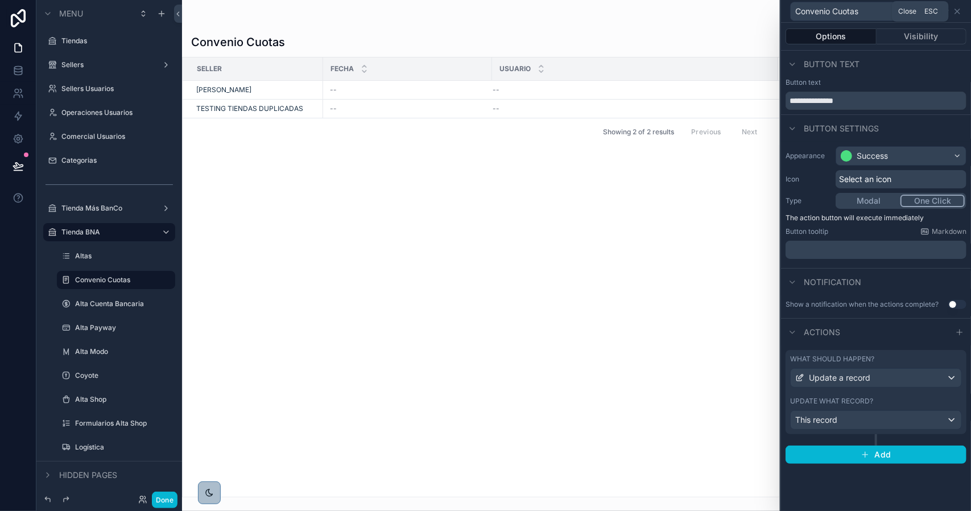
click at [955, 15] on icon at bounding box center [957, 11] width 9 height 9
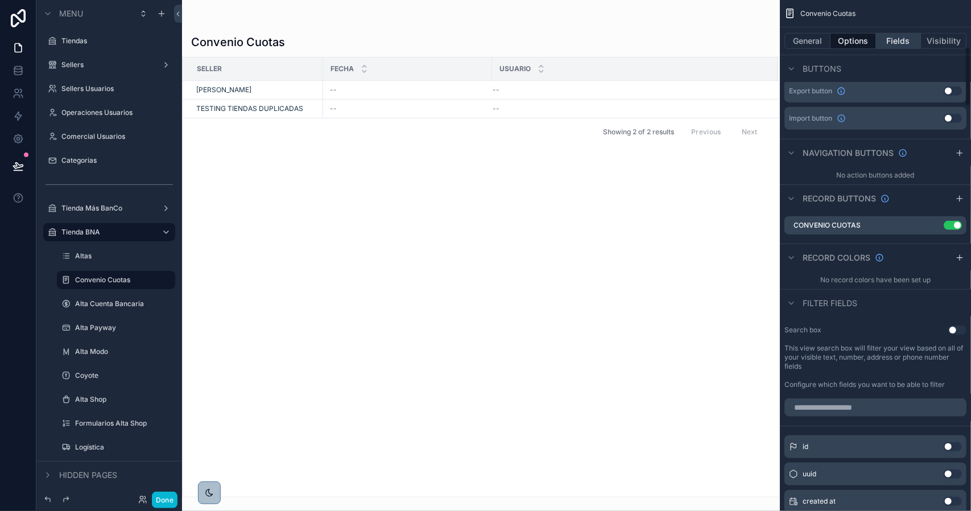
click at [907, 42] on button "Fields" at bounding box center [898, 41] width 45 height 16
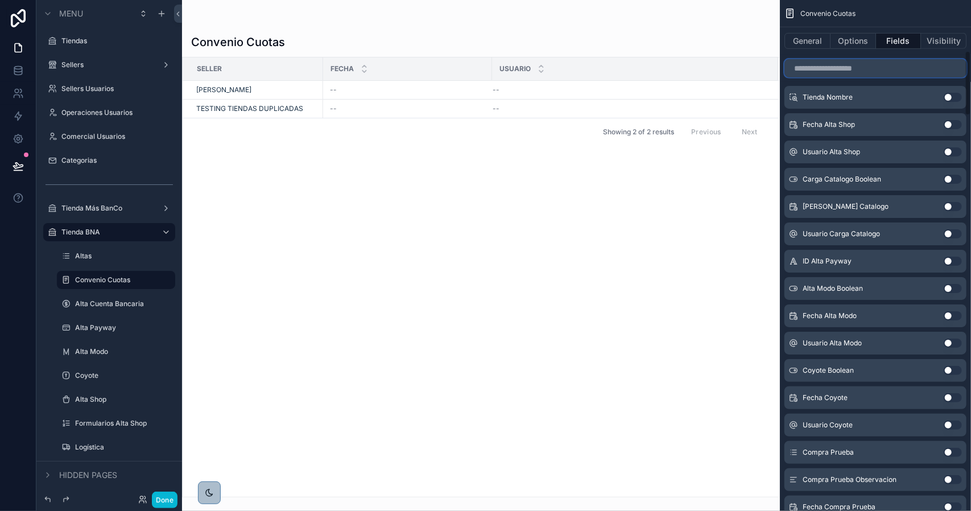
click at [869, 66] on input "scrollable content" at bounding box center [875, 68] width 182 height 18
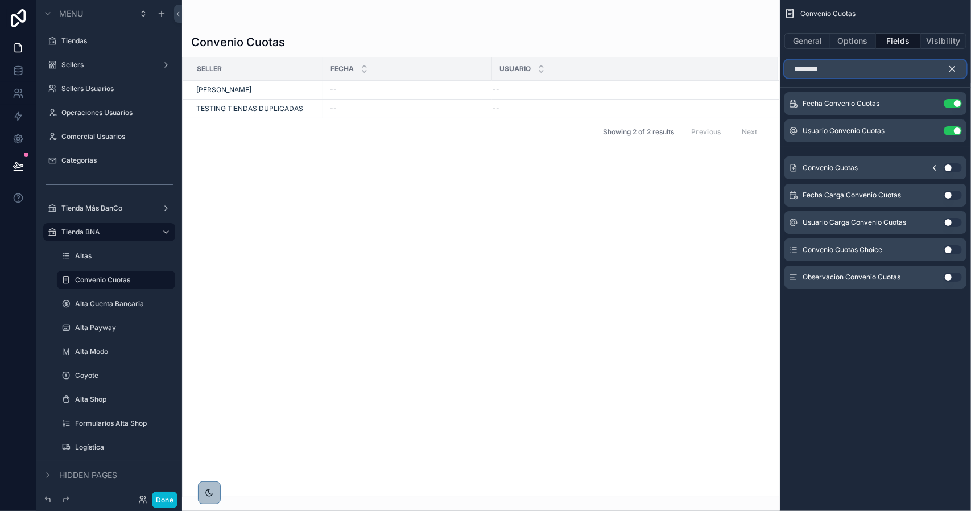
type input "********"
click at [949, 252] on button "Use setting" at bounding box center [953, 249] width 18 height 9
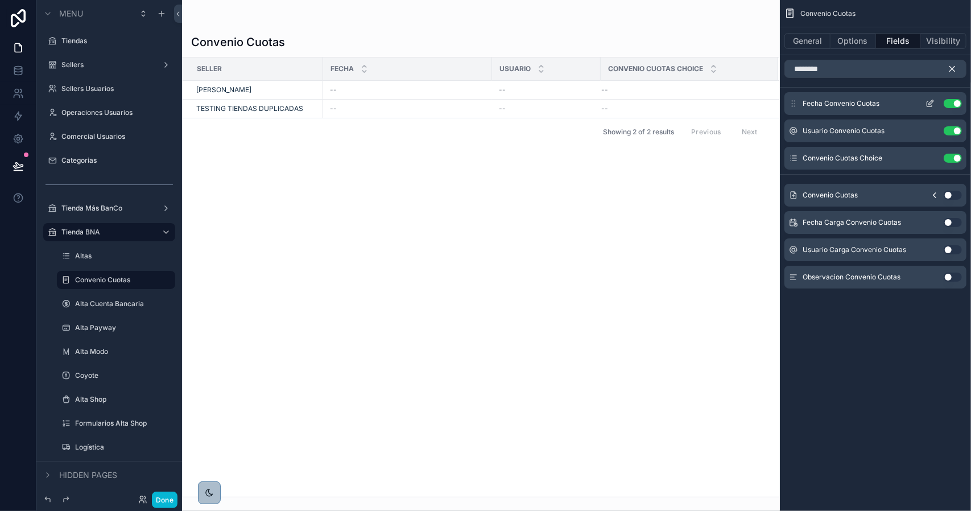
drag, startPoint x: 795, startPoint y: 160, endPoint x: 794, endPoint y: 110, distance: 50.6
click at [794, 110] on div "Fecha Convenio Cuotas Use setting Usuario Convenio Cuotas Use setting Convenio …" at bounding box center [875, 130] width 191 height 77
click at [953, 70] on icon "scrollable content" at bounding box center [952, 69] width 10 height 10
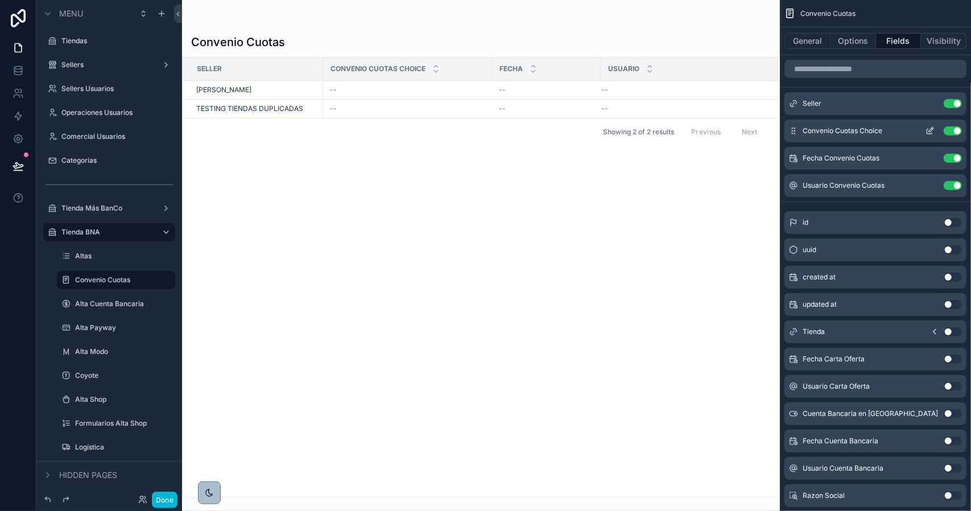
click at [931, 130] on icon "scrollable content" at bounding box center [929, 130] width 9 height 9
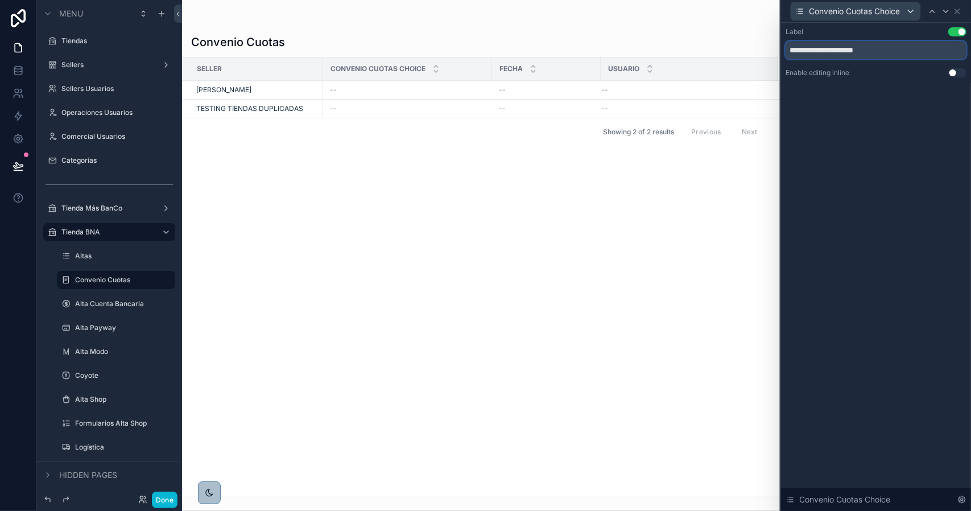
click at [810, 49] on input "**********" at bounding box center [875, 50] width 181 height 18
type input "******"
click at [955, 10] on icon at bounding box center [957, 11] width 9 height 9
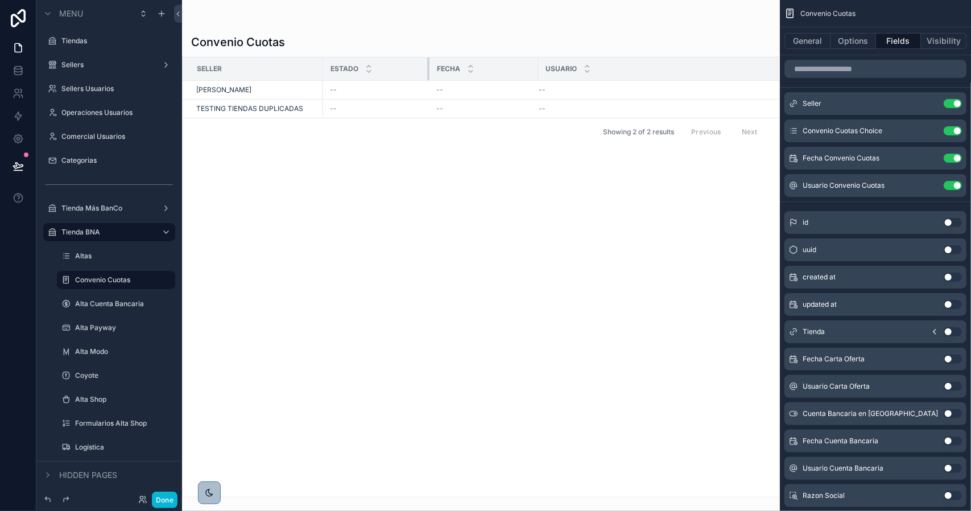
drag, startPoint x: 490, startPoint y: 64, endPoint x: 428, endPoint y: 72, distance: 63.0
click at [428, 72] on div "scrollable content" at bounding box center [429, 68] width 5 height 23
click at [68, 256] on icon "scrollable content" at bounding box center [65, 255] width 9 height 9
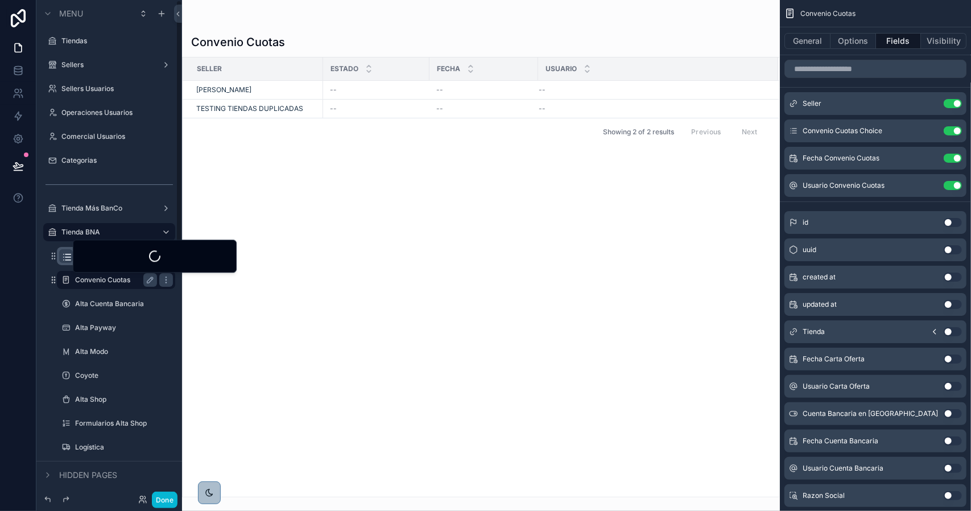
click at [95, 282] on label "Convenio Cuotas" at bounding box center [113, 279] width 77 height 9
click at [110, 254] on label "Altas" at bounding box center [113, 255] width 77 height 9
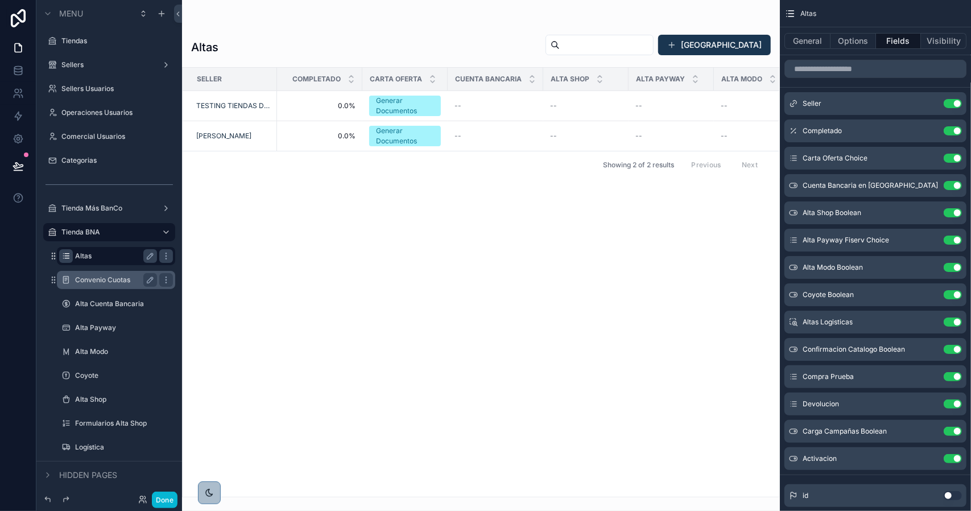
drag, startPoint x: 956, startPoint y: 158, endPoint x: 874, endPoint y: 68, distance: 121.5
click at [956, 158] on button "Use setting" at bounding box center [953, 158] width 18 height 9
click at [874, 68] on input "scrollable content" at bounding box center [875, 69] width 182 height 18
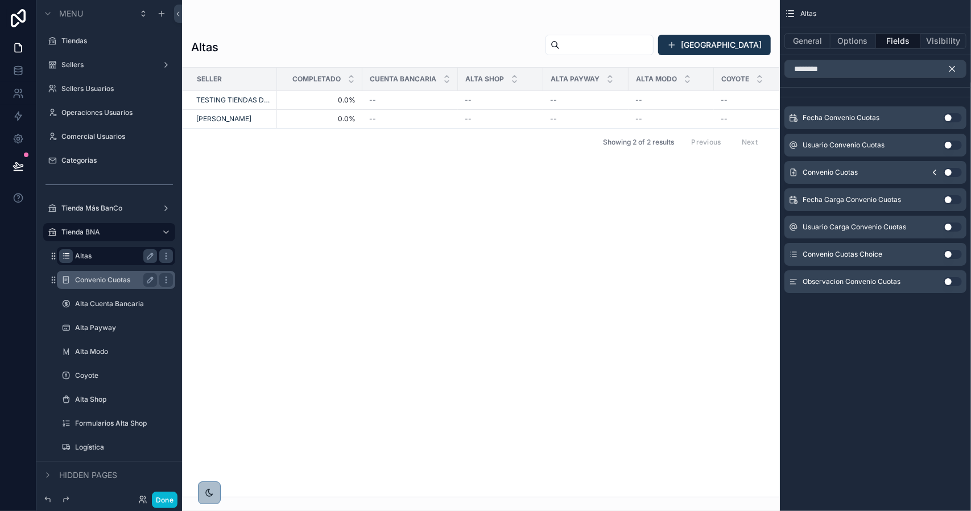
click at [952, 172] on button "Use setting" at bounding box center [953, 172] width 18 height 9
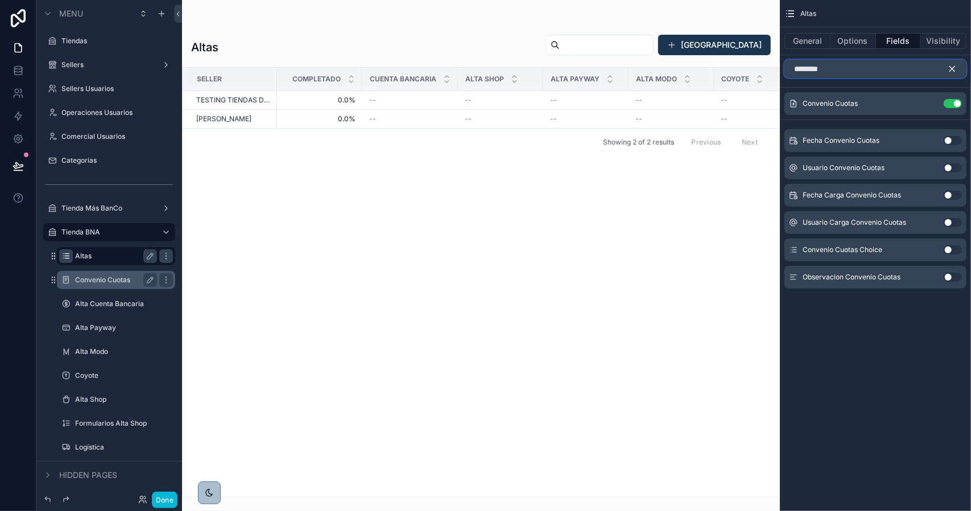
click at [876, 73] on input "********" at bounding box center [875, 69] width 182 height 18
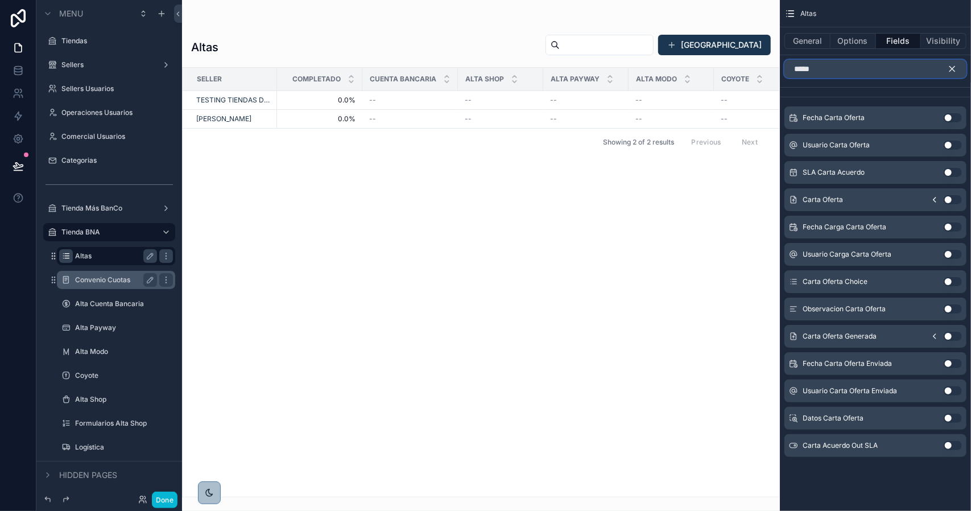
type input "*****"
click at [950, 201] on button "Use setting" at bounding box center [953, 199] width 18 height 9
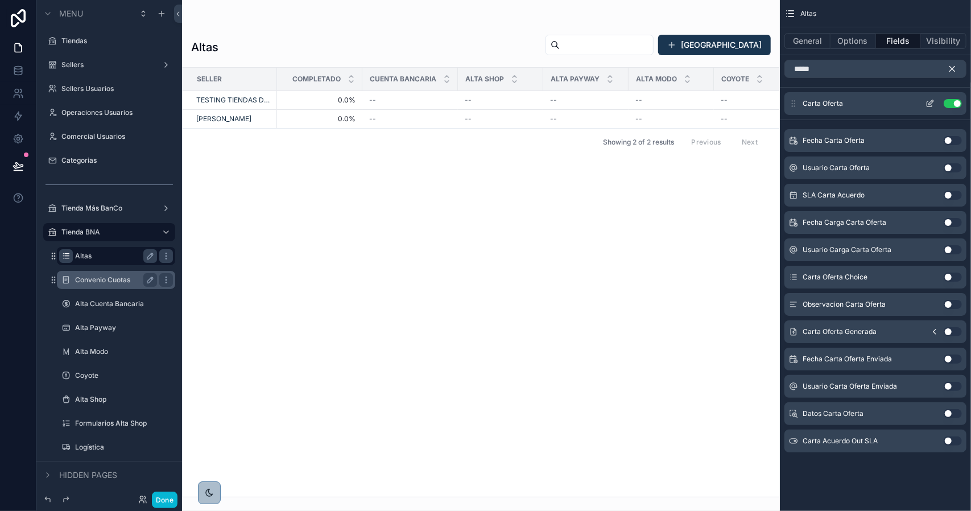
click at [952, 103] on button "Use setting" at bounding box center [953, 103] width 18 height 9
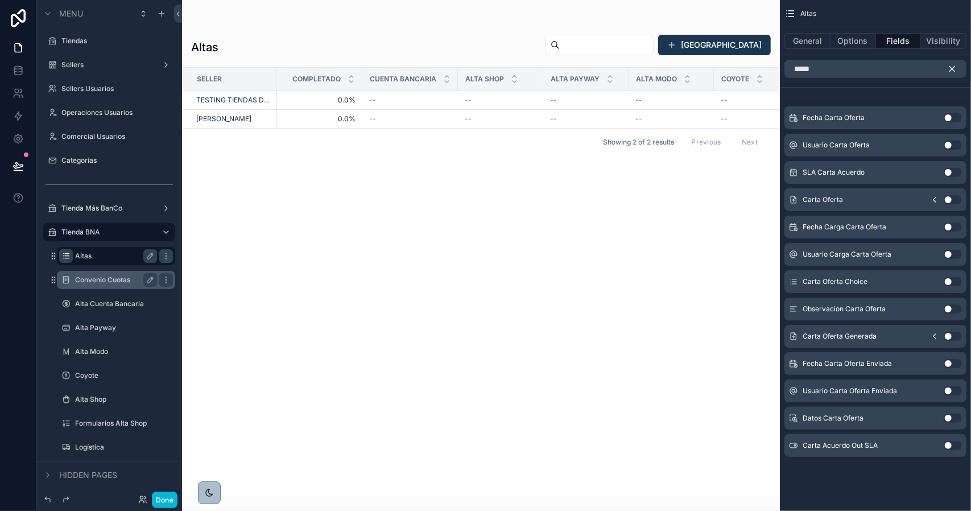
click at [945, 307] on button "Use setting" at bounding box center [953, 308] width 18 height 9
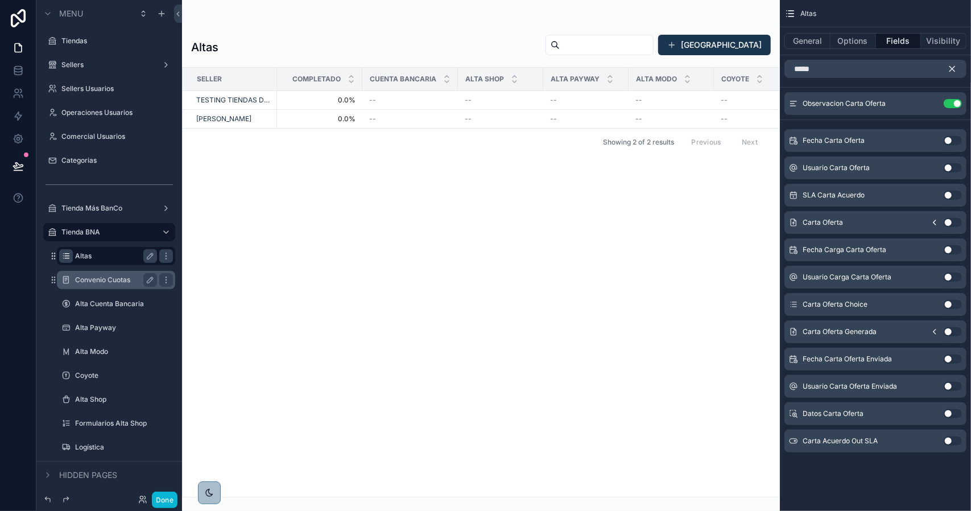
click at [954, 68] on icon "scrollable content" at bounding box center [952, 69] width 10 height 10
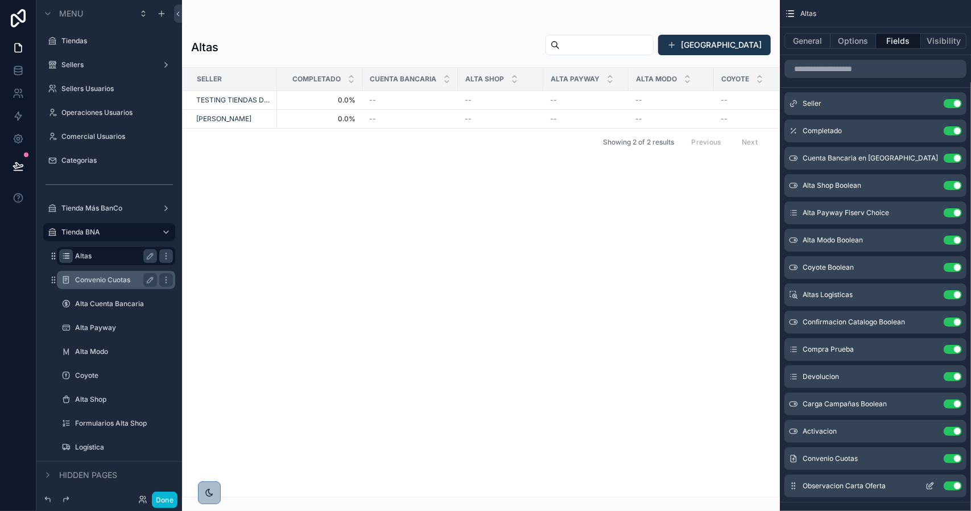
click at [794, 484] on icon "scrollable content" at bounding box center [793, 485] width 9 height 9
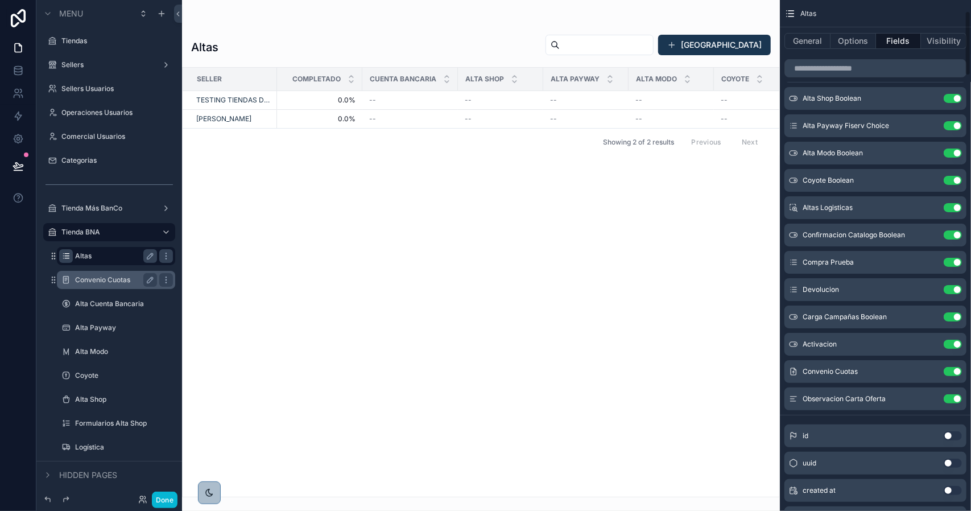
scroll to position [114, 0]
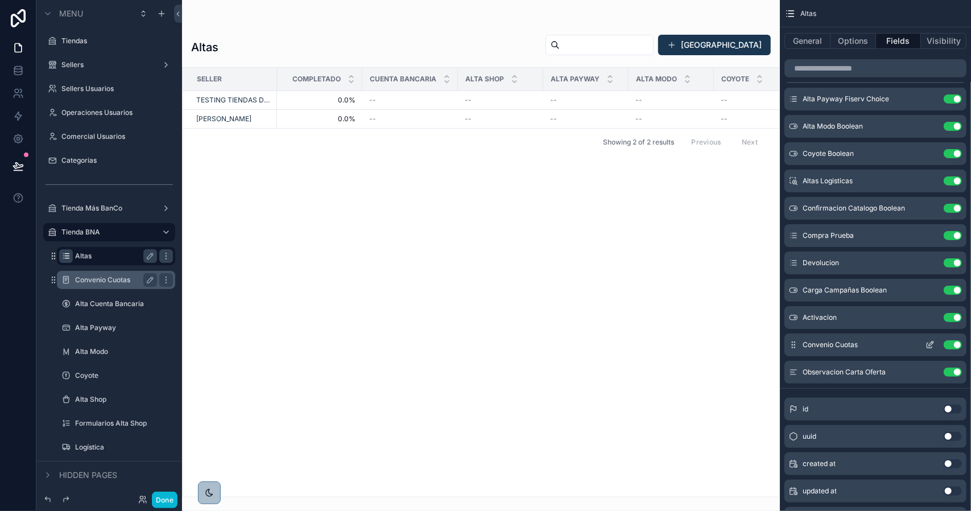
click at [953, 344] on button "Use setting" at bounding box center [953, 344] width 18 height 9
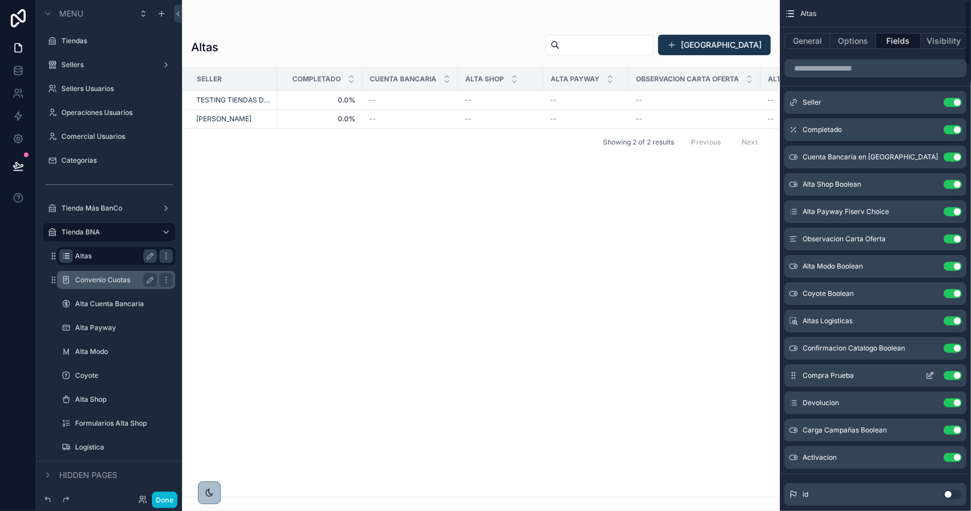
scroll to position [0, 0]
click at [957, 238] on button "Use setting" at bounding box center [953, 239] width 18 height 9
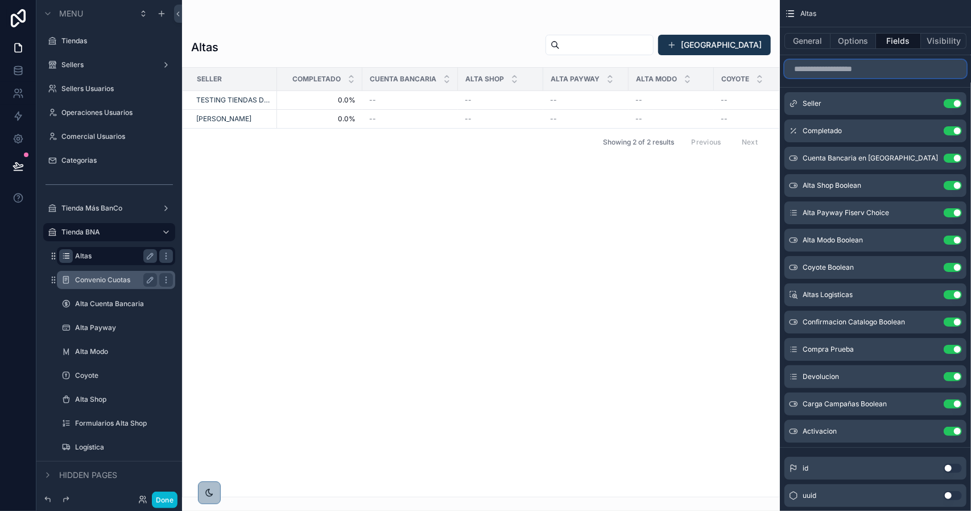
click at [837, 72] on input "scrollable content" at bounding box center [875, 69] width 182 height 18
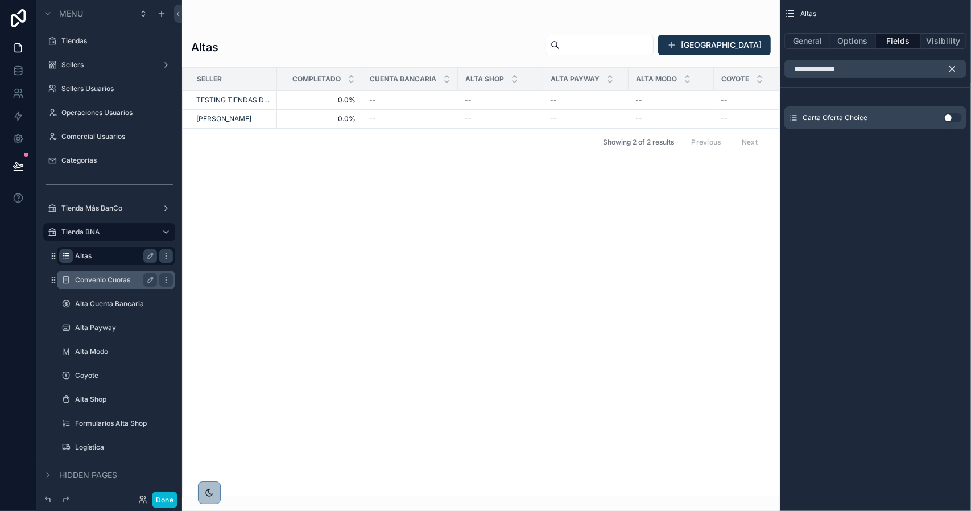
click at [949, 114] on button "Use setting" at bounding box center [953, 117] width 18 height 9
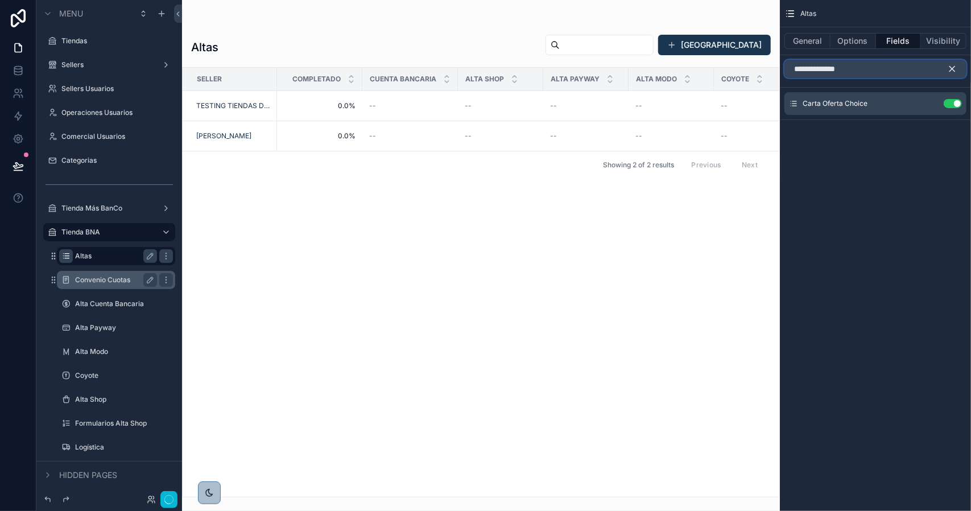
click at [863, 68] on input "**********" at bounding box center [875, 69] width 182 height 18
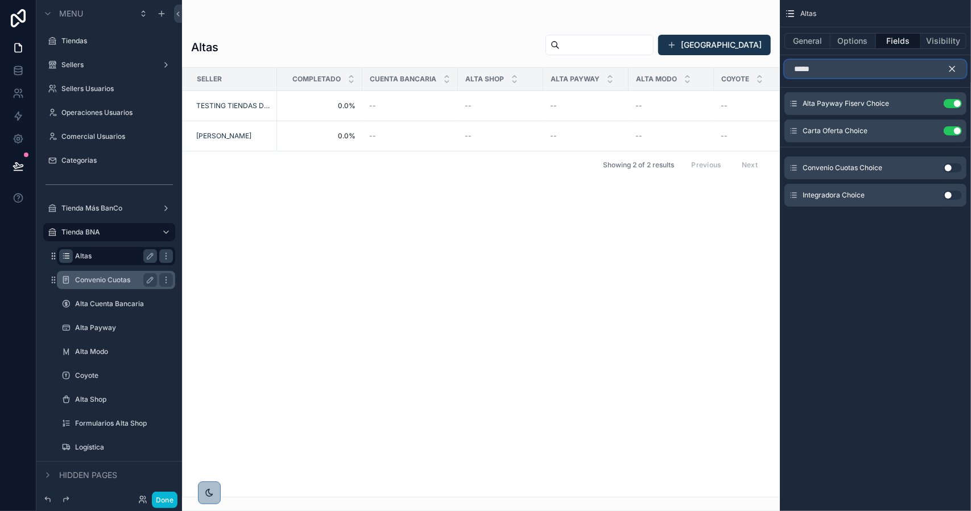
type input "*****"
click at [947, 168] on button "Use setting" at bounding box center [953, 167] width 18 height 9
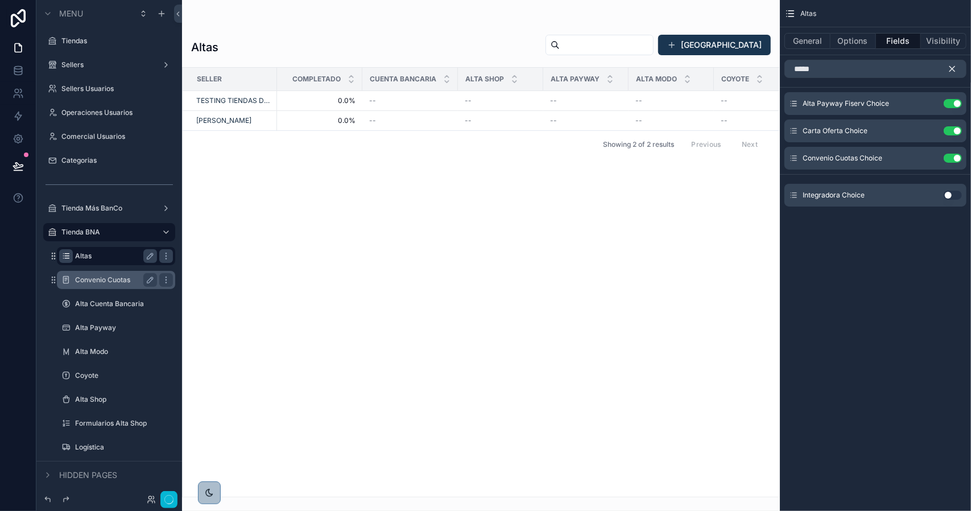
drag, startPoint x: 958, startPoint y: 64, endPoint x: 888, endPoint y: 145, distance: 106.8
click at [958, 64] on button "scrollable content" at bounding box center [956, 69] width 19 height 18
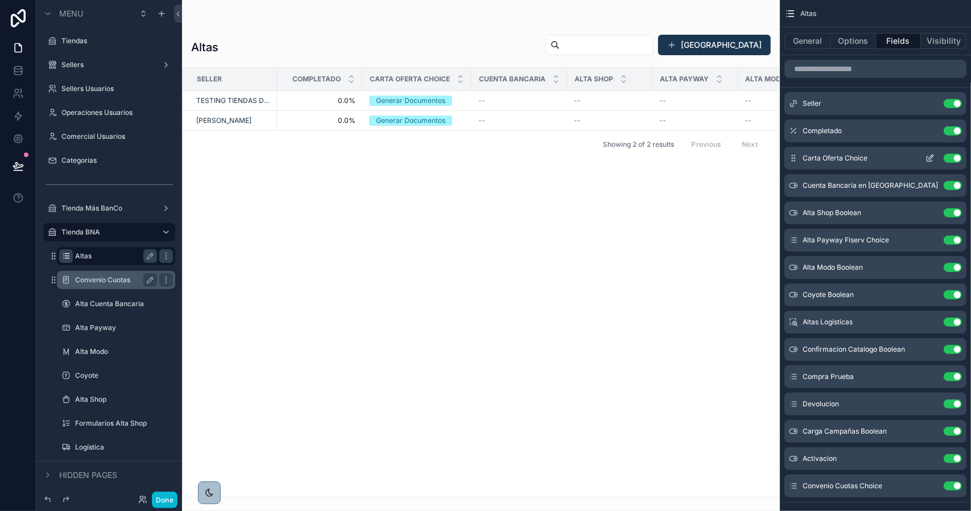
click at [955, 158] on button "Use setting" at bounding box center [953, 158] width 18 height 9
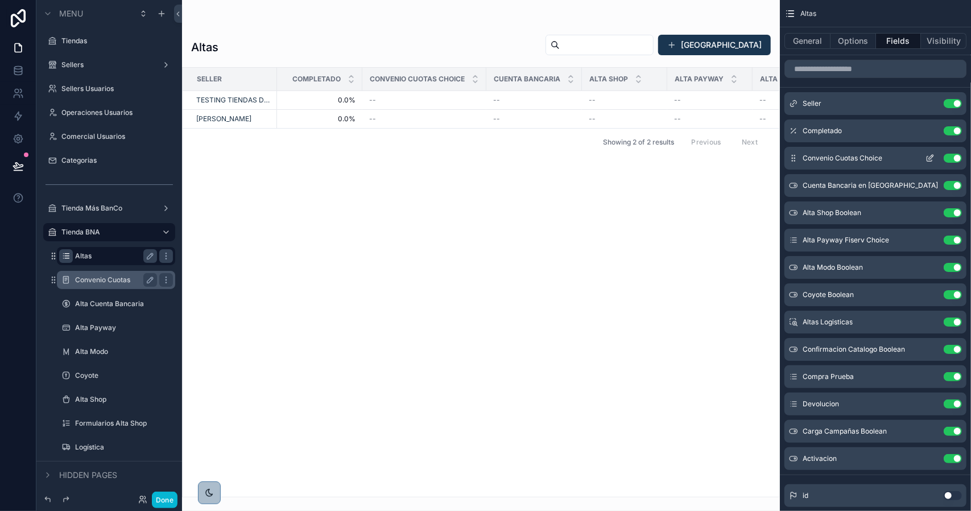
click at [926, 158] on icon "scrollable content" at bounding box center [929, 158] width 9 height 9
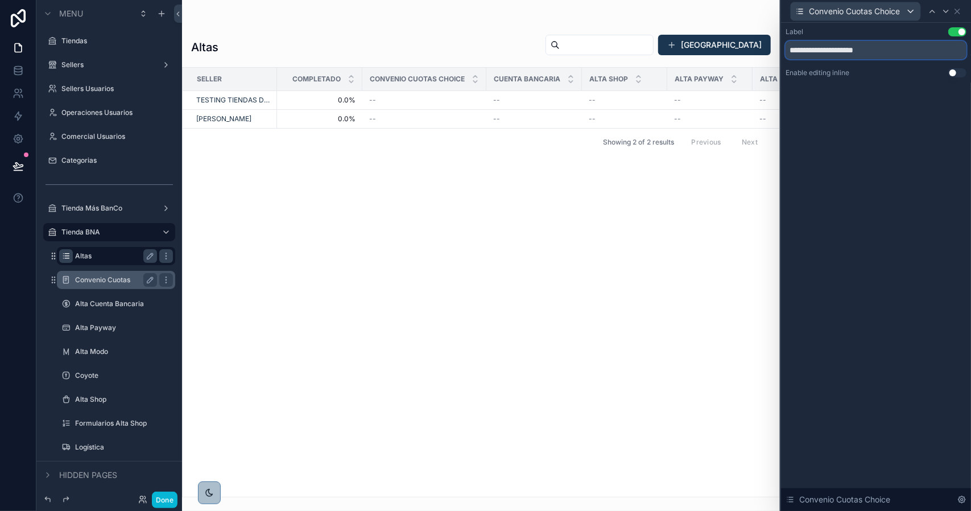
drag, startPoint x: 855, startPoint y: 51, endPoint x: 934, endPoint y: 55, distance: 79.2
click at [933, 55] on input "**********" at bounding box center [875, 50] width 181 height 18
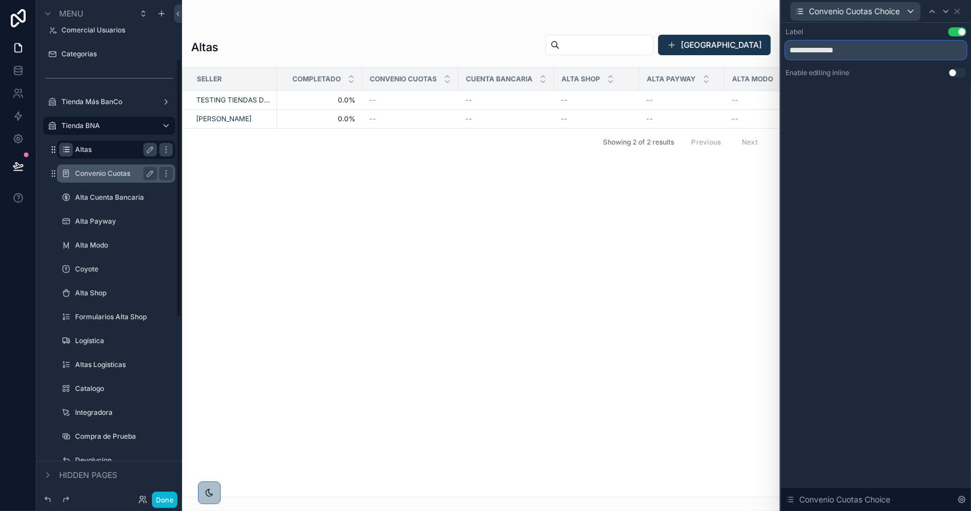
scroll to position [114, 0]
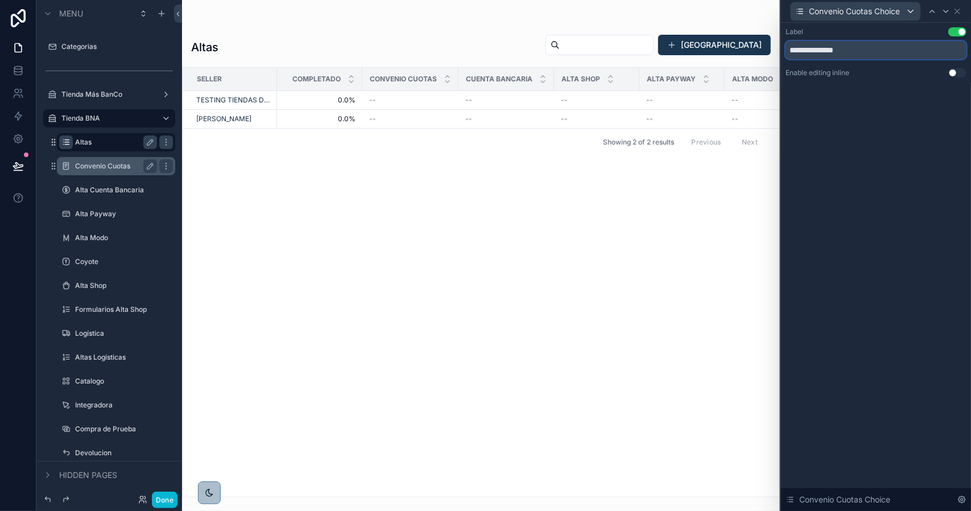
type input "**********"
drag, startPoint x: 387, startPoint y: 491, endPoint x: 411, endPoint y: 491, distance: 23.9
click at [411, 491] on div "scrollable content" at bounding box center [481, 255] width 598 height 511
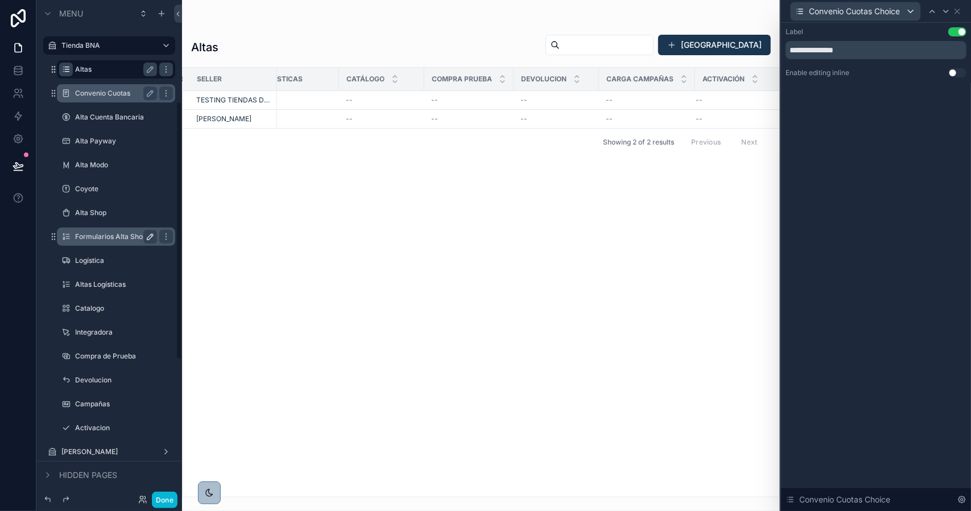
scroll to position [227, 0]
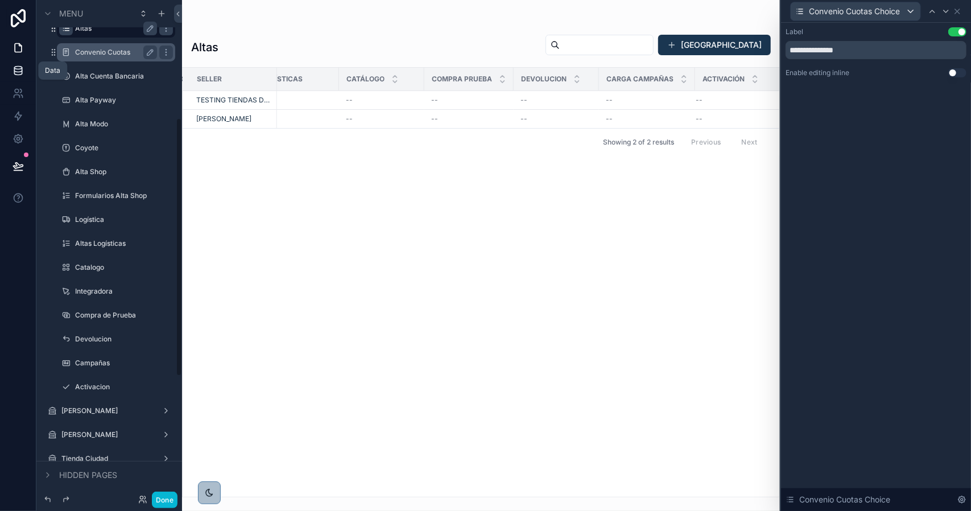
click at [14, 71] on icon at bounding box center [18, 70] width 11 height 11
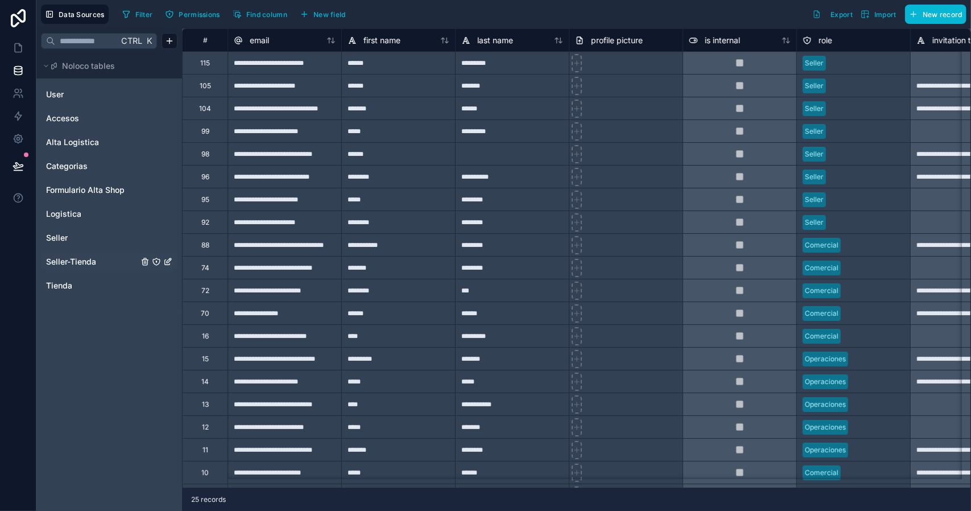
click at [73, 256] on span "Seller-Tienda" at bounding box center [71, 261] width 50 height 11
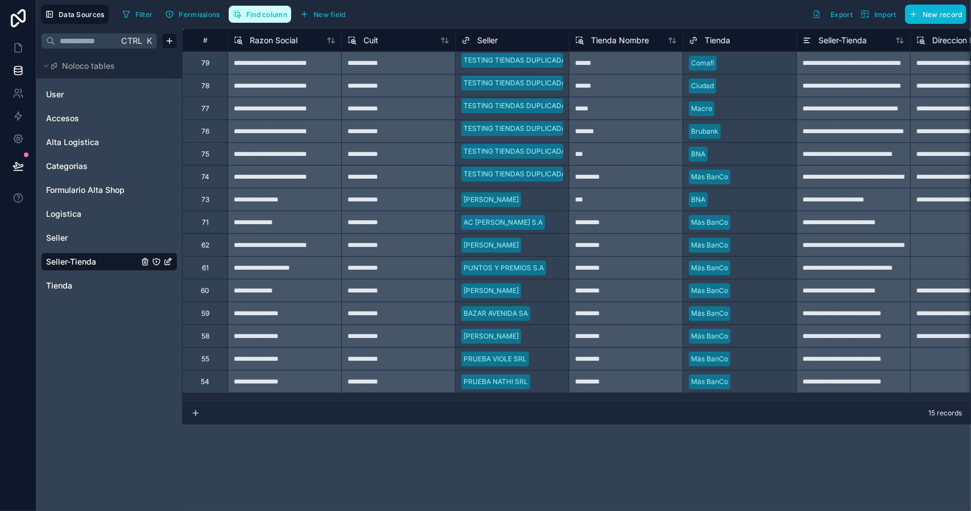
click at [271, 17] on span "Find column" at bounding box center [266, 14] width 41 height 9
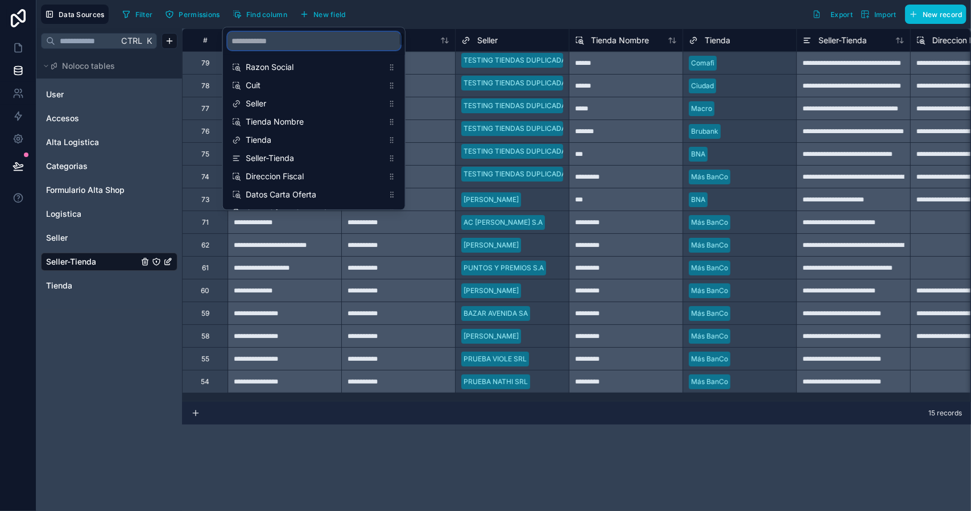
click at [307, 42] on input "scrollable content" at bounding box center [313, 41] width 173 height 18
type input "*"
click at [322, 16] on span "New field" at bounding box center [329, 14] width 32 height 9
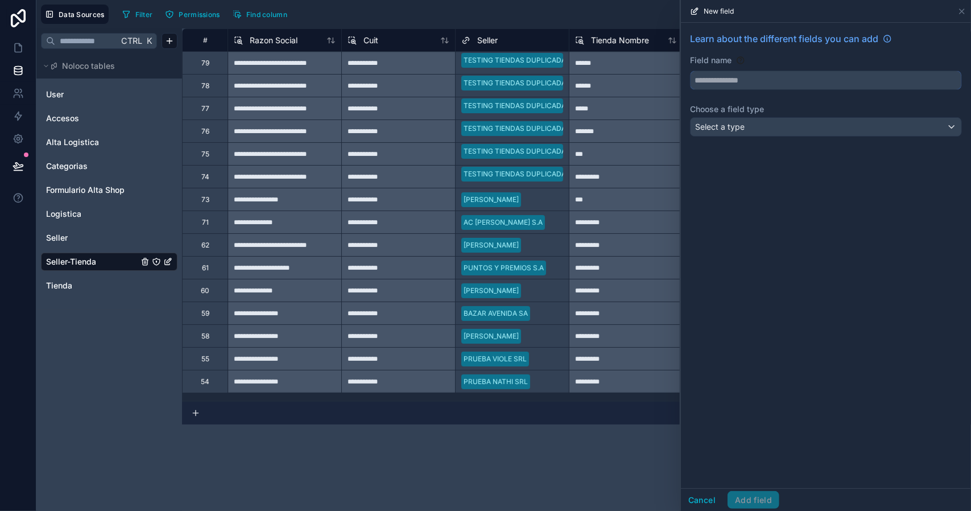
click at [714, 84] on input "text" at bounding box center [825, 80] width 271 height 18
click at [737, 122] on span "Select a type" at bounding box center [719, 127] width 49 height 10
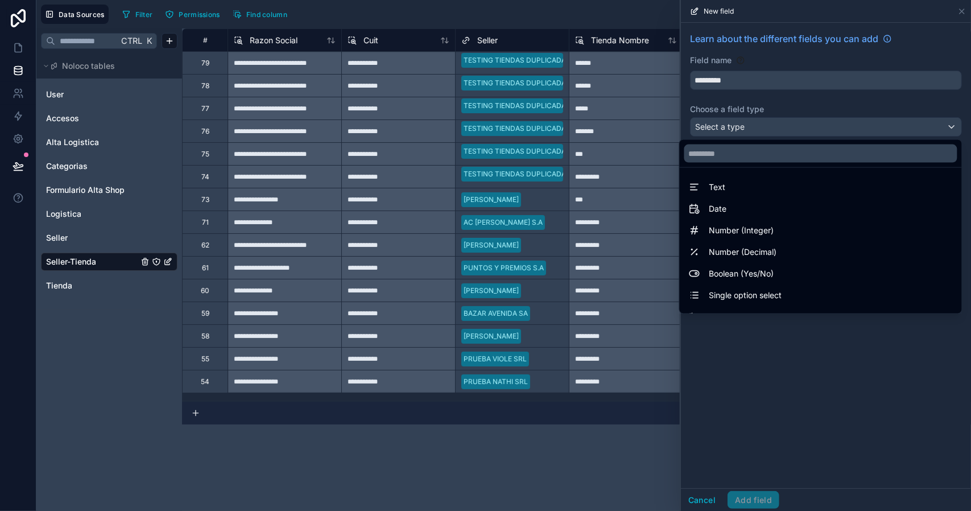
click at [742, 267] on span "Boolean (Yes/No)" at bounding box center [741, 274] width 65 height 14
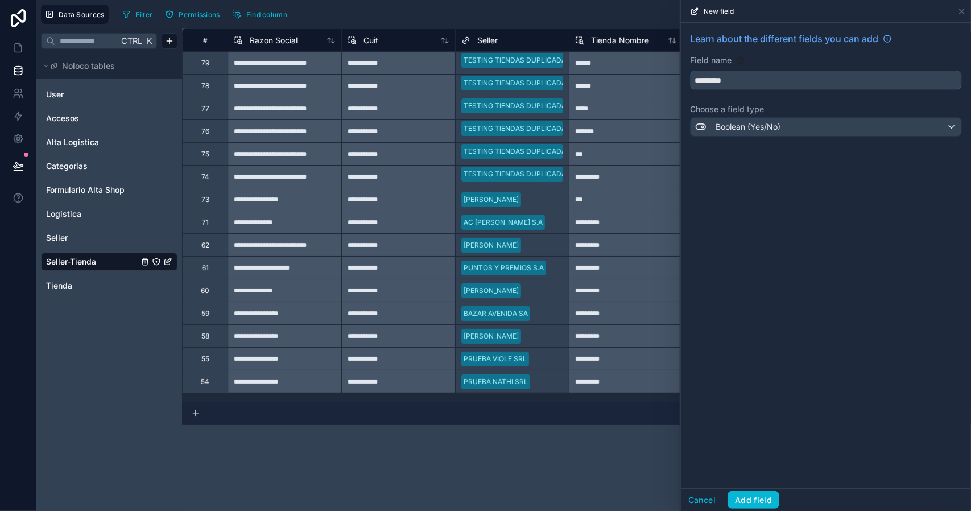
click at [753, 79] on input "*********" at bounding box center [825, 80] width 271 height 18
click at [690, 71] on button "*********" at bounding box center [826, 80] width 272 height 19
type input "**********"
click at [746, 498] on button "Add field" at bounding box center [753, 500] width 52 height 18
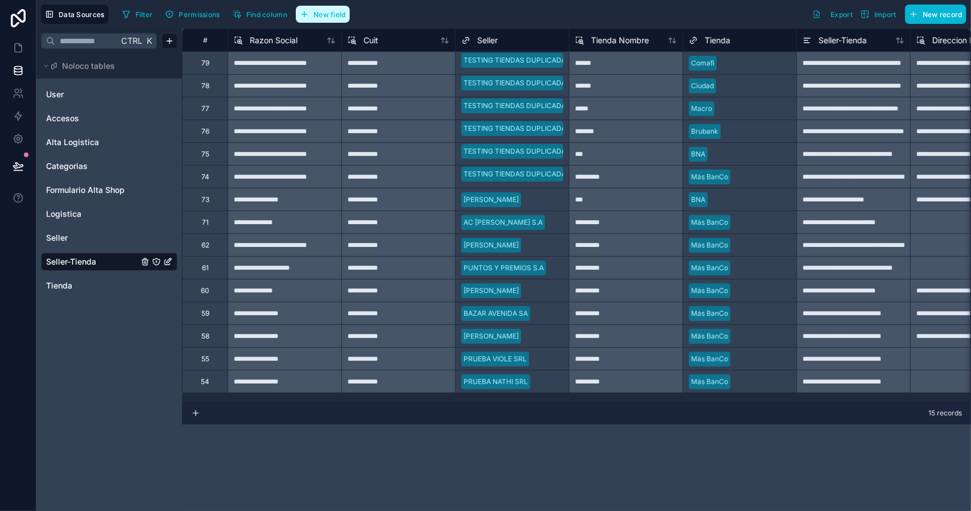
click at [320, 14] on span "New field" at bounding box center [329, 14] width 32 height 9
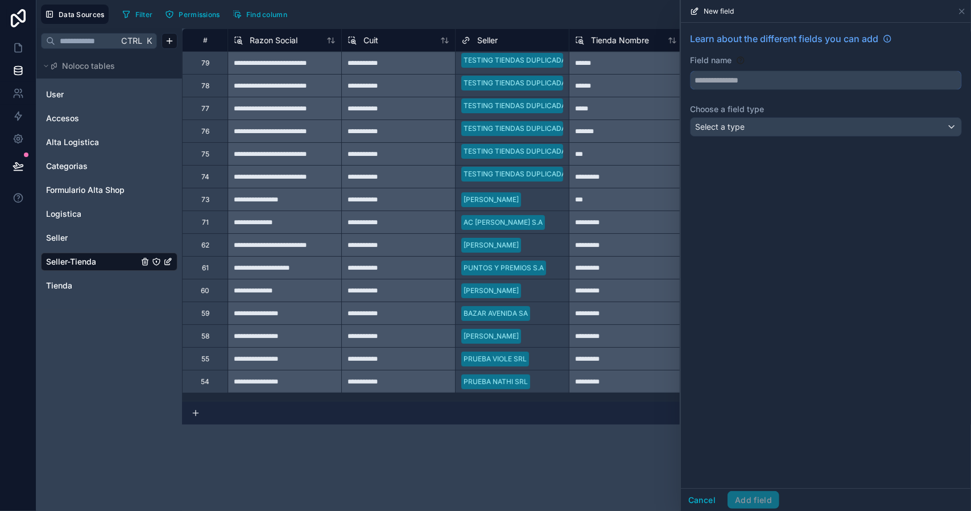
click at [709, 81] on input "text" at bounding box center [825, 80] width 271 height 18
click at [690, 71] on button "*****" at bounding box center [826, 80] width 272 height 19
type input "**********"
click at [733, 122] on span "Select a type" at bounding box center [719, 127] width 49 height 10
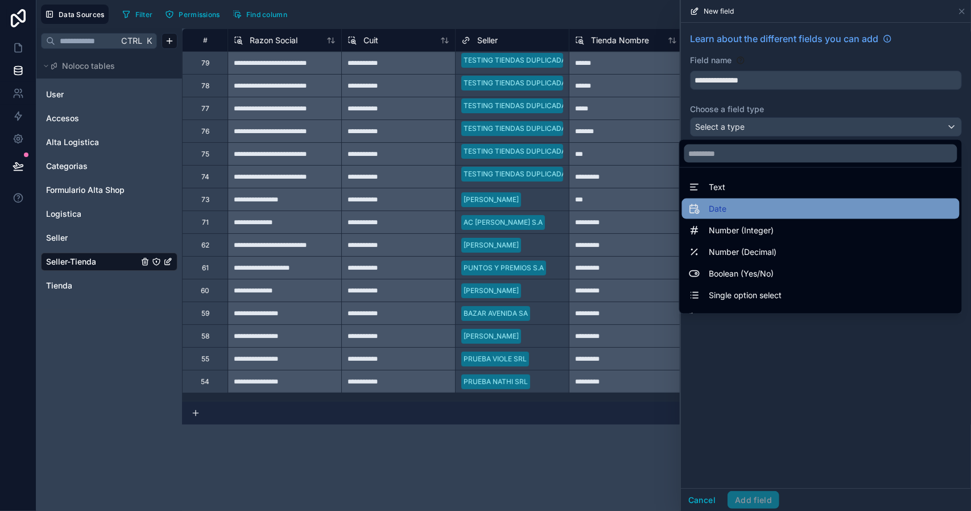
click at [743, 206] on div "Date" at bounding box center [821, 209] width 264 height 14
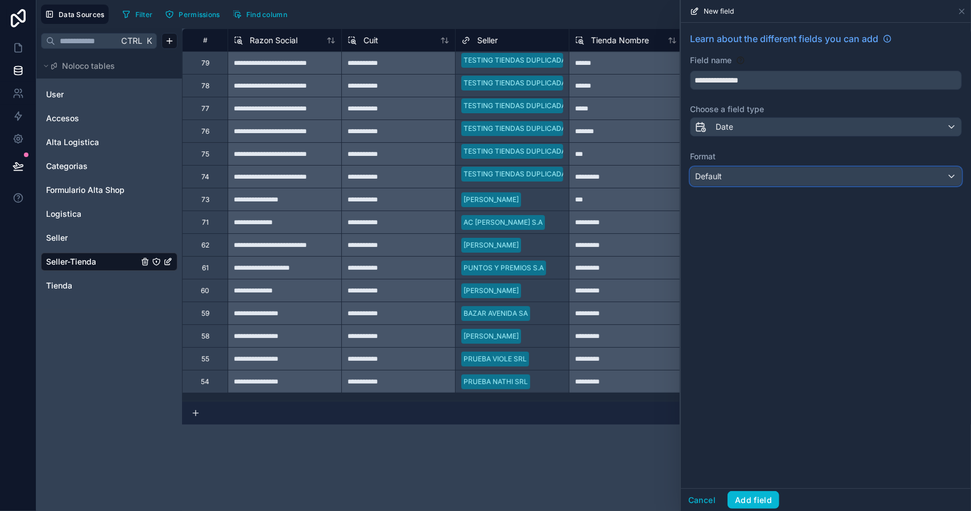
click at [735, 176] on div "Default" at bounding box center [825, 176] width 271 height 18
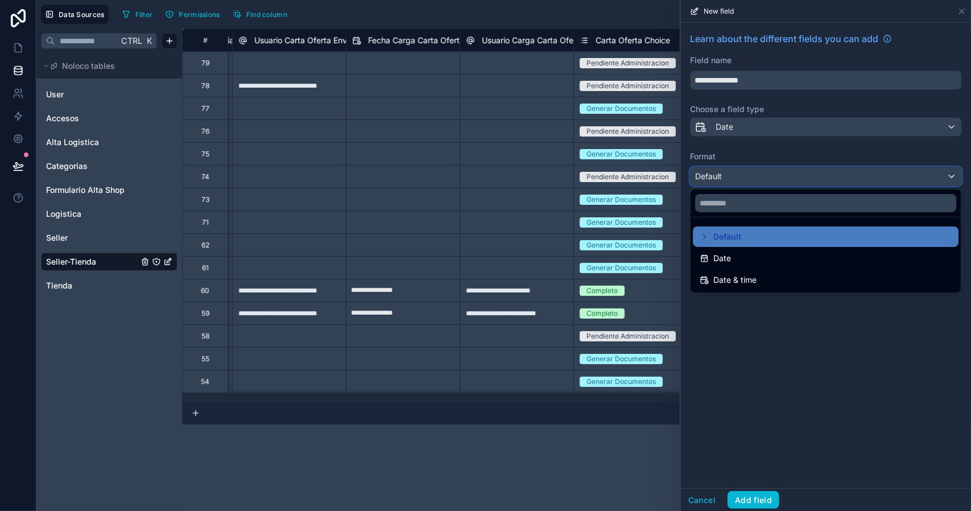
scroll to position [0, 2506]
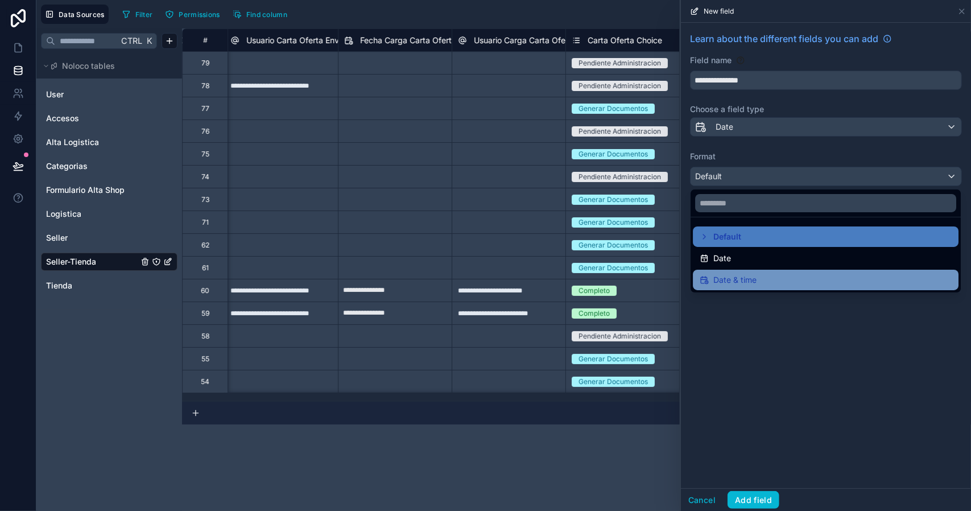
click at [736, 280] on span "Date & time" at bounding box center [734, 280] width 43 height 14
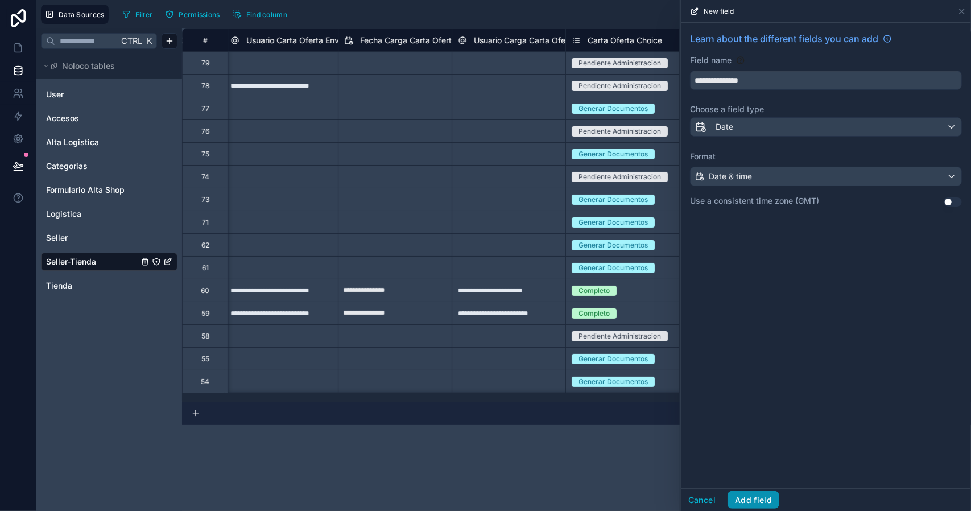
click at [764, 496] on button "Add field" at bounding box center [753, 500] width 52 height 18
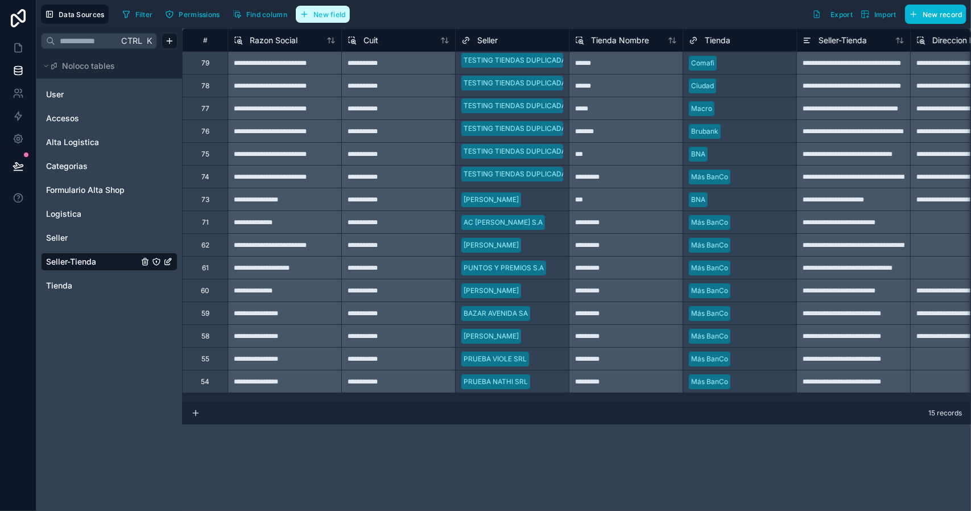
drag, startPoint x: 334, startPoint y: 14, endPoint x: 734, endPoint y: 93, distance: 407.5
click at [334, 13] on span "New field" at bounding box center [329, 14] width 32 height 9
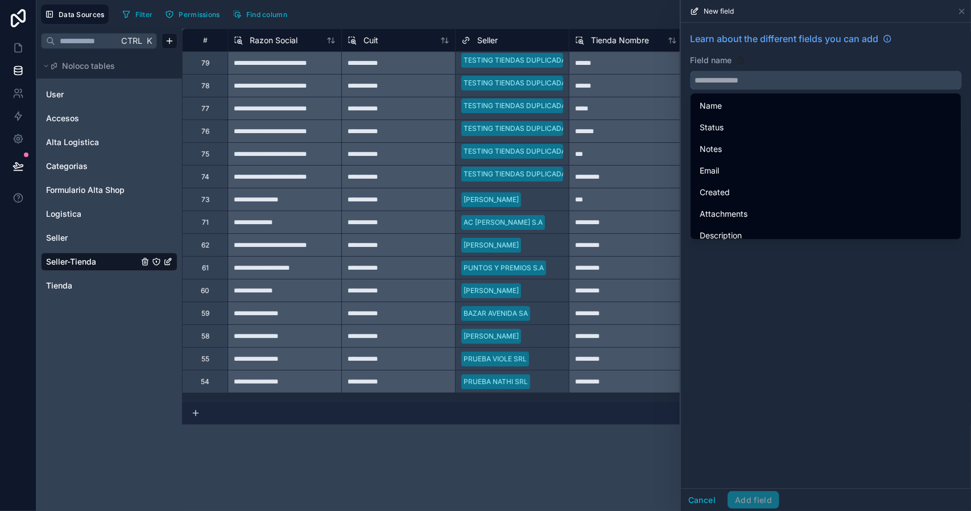
click at [777, 76] on input "text" at bounding box center [825, 80] width 271 height 18
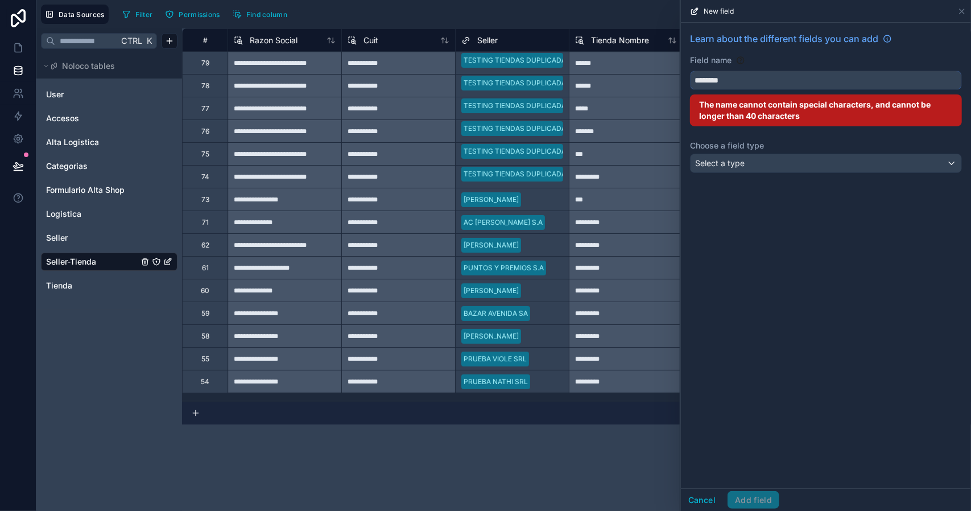
click at [690, 71] on button "*******" at bounding box center [826, 80] width 272 height 19
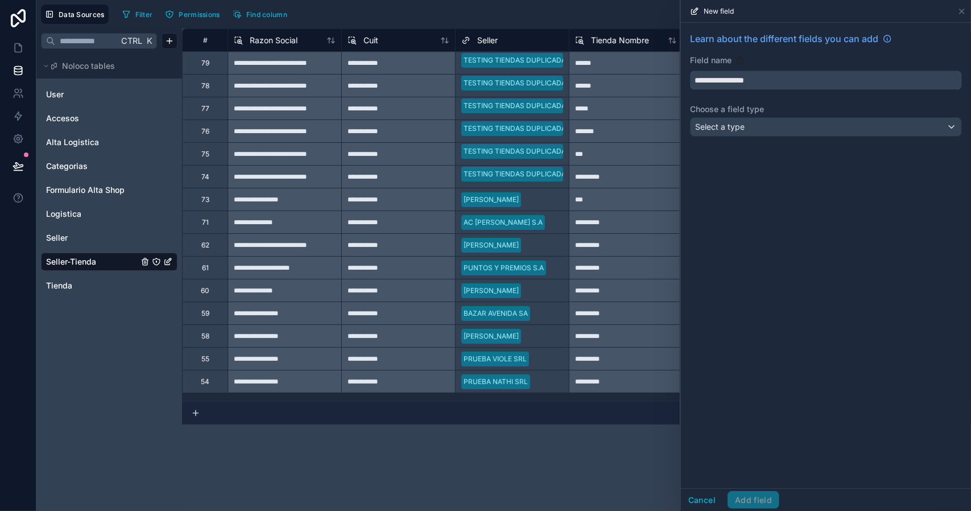
type input "**********"
click at [747, 131] on div "Select a type" at bounding box center [825, 127] width 271 height 18
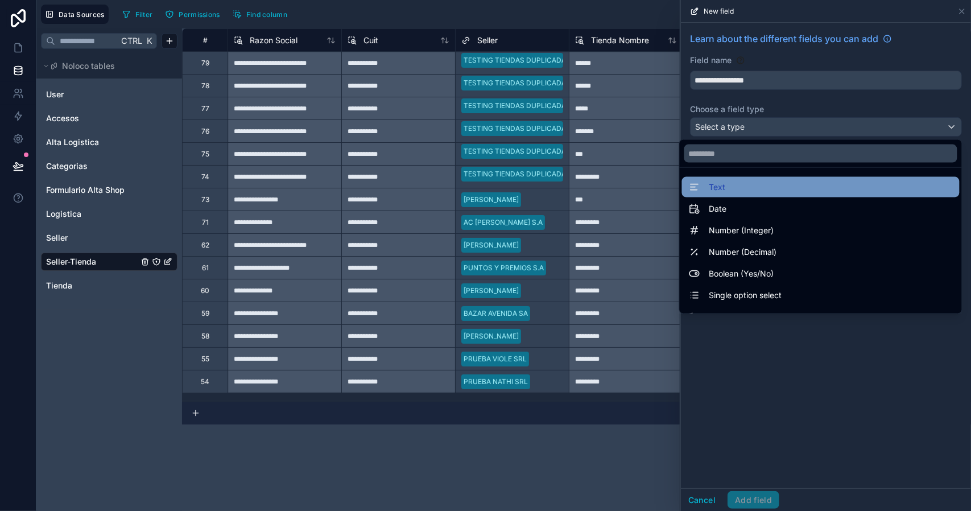
click at [729, 185] on div "Text" at bounding box center [821, 187] width 264 height 14
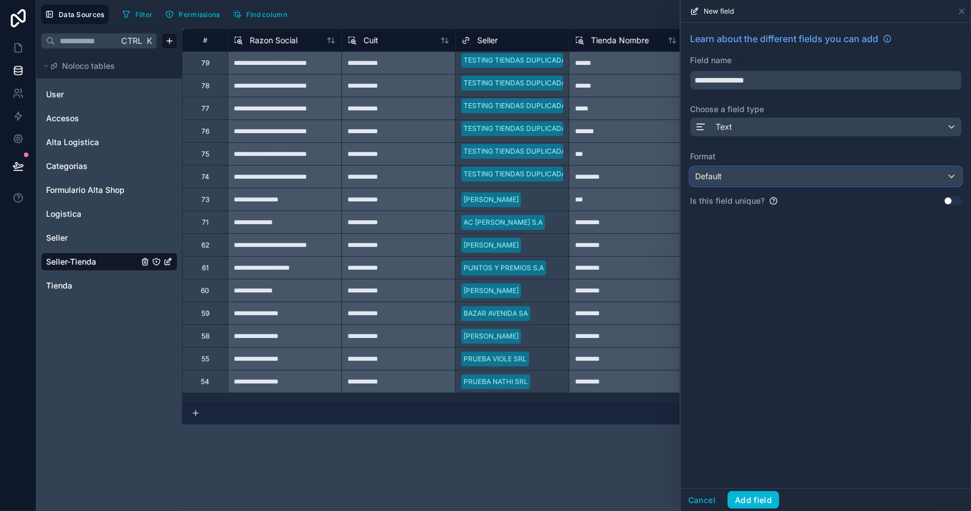
click at [722, 180] on div "Default" at bounding box center [825, 176] width 271 height 18
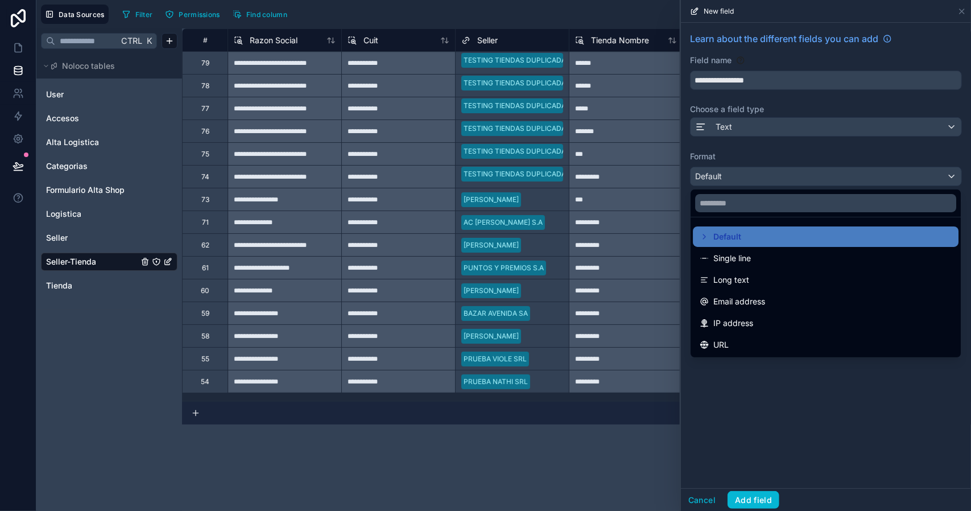
click at [754, 296] on span "Email address" at bounding box center [739, 302] width 52 height 14
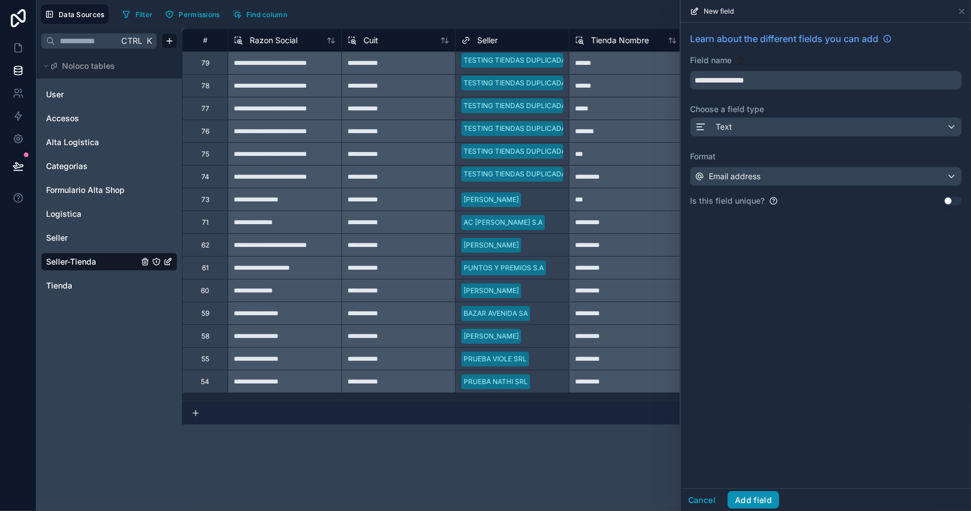
click at [759, 498] on button "Add field" at bounding box center [753, 500] width 52 height 18
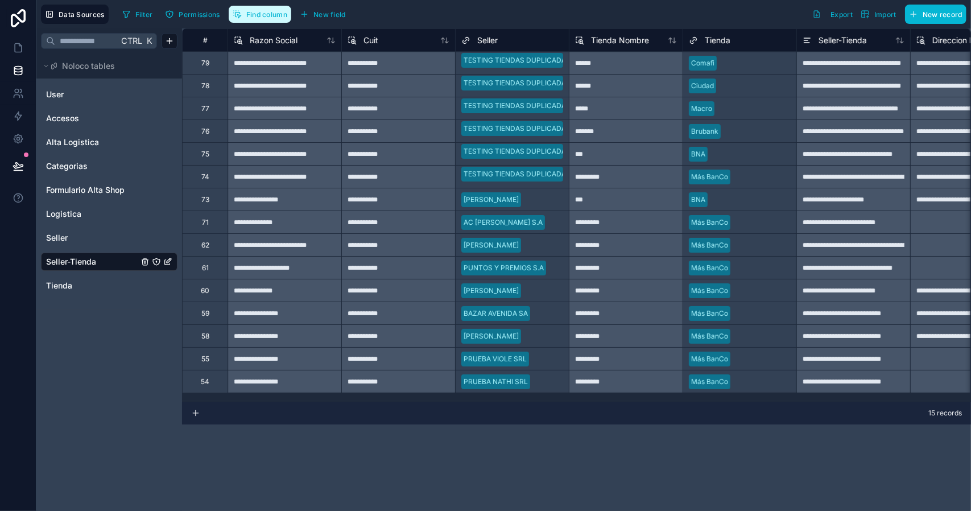
click at [273, 15] on span "Find column" at bounding box center [266, 14] width 41 height 9
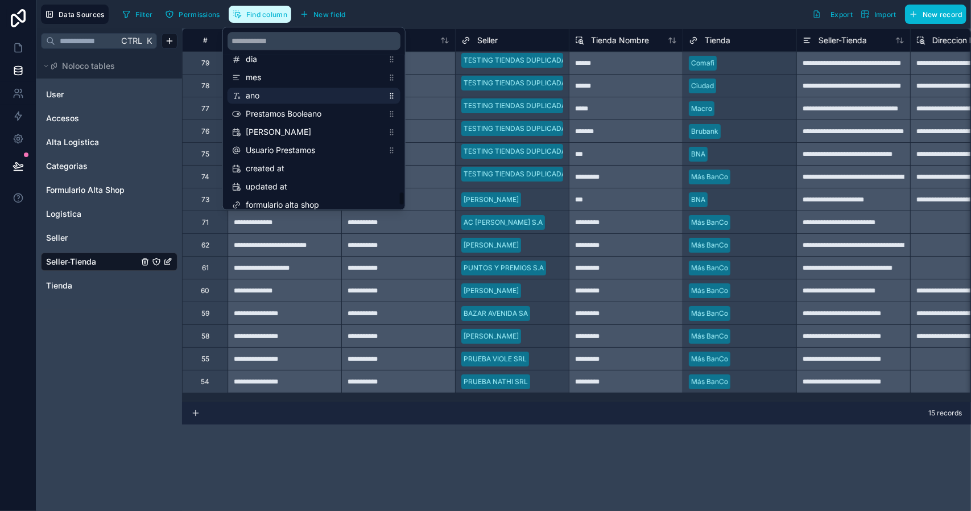
scroll to position [2389, 0]
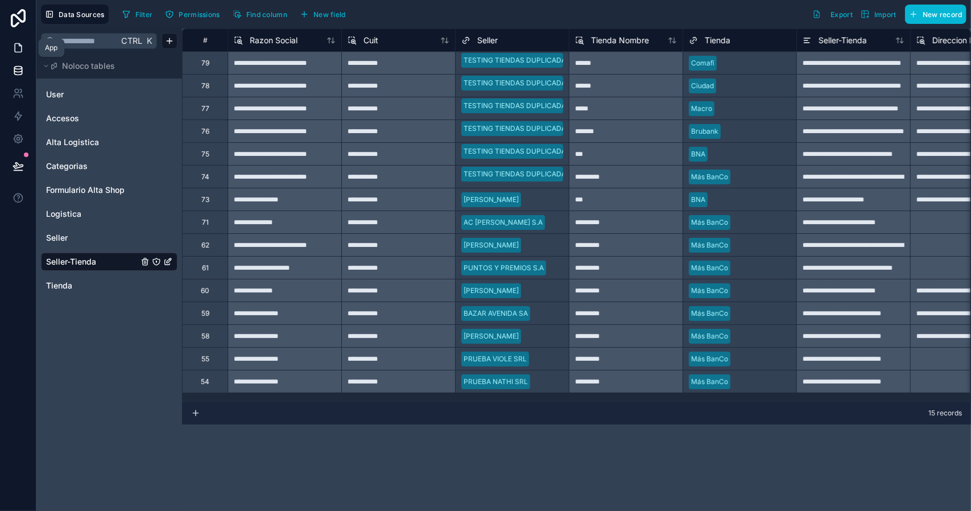
click at [19, 53] on link at bounding box center [18, 47] width 36 height 23
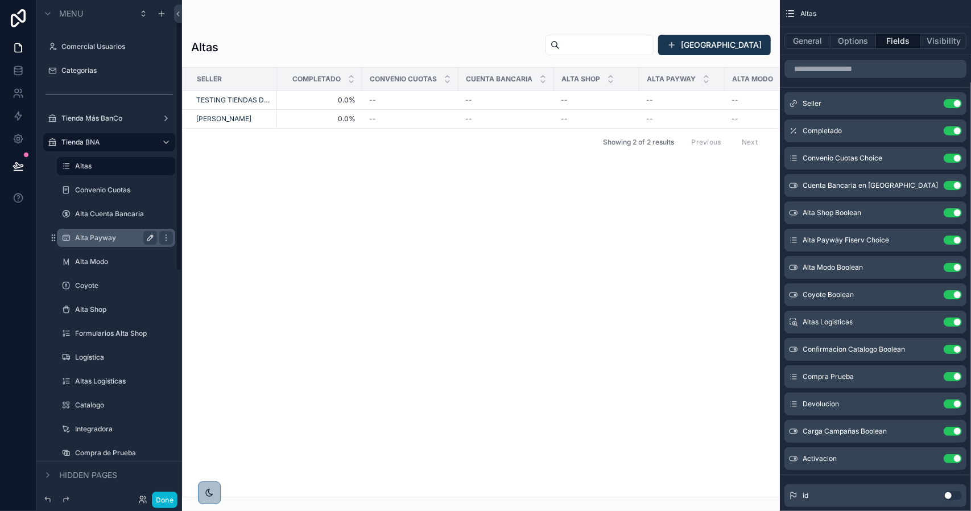
scroll to position [114, 0]
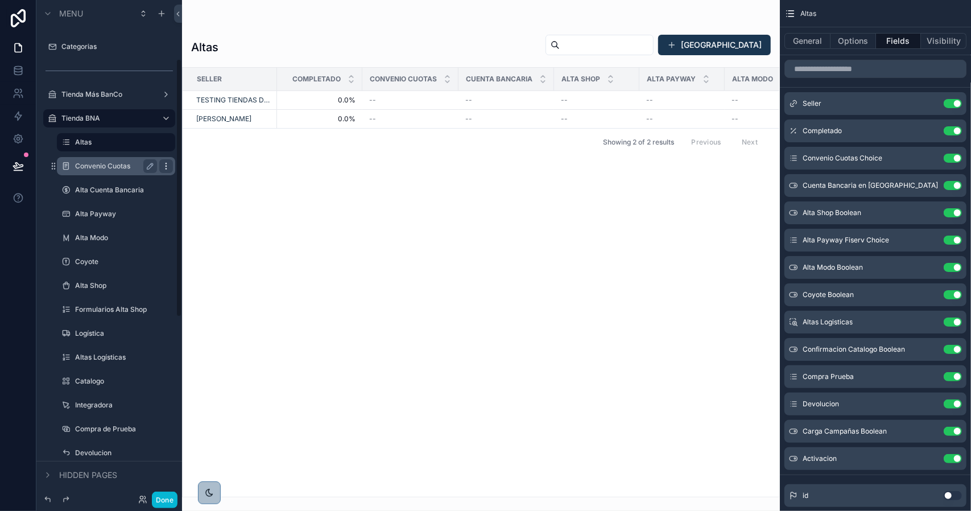
click at [169, 167] on icon "scrollable content" at bounding box center [166, 166] width 9 height 9
click at [212, 159] on span "Clone" at bounding box center [212, 157] width 21 height 11
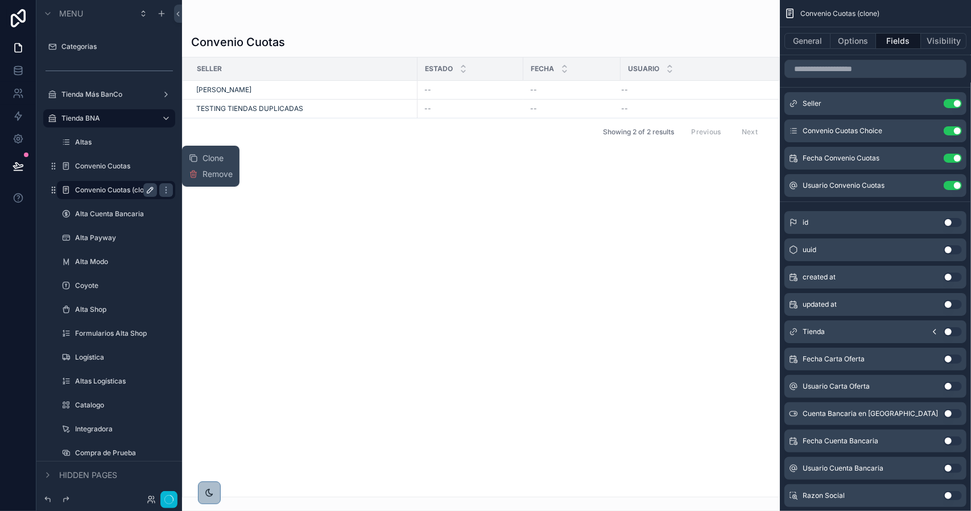
click at [150, 190] on icon "scrollable content" at bounding box center [150, 189] width 9 height 9
click at [104, 192] on input "**********" at bounding box center [107, 190] width 64 height 14
type input "*********"
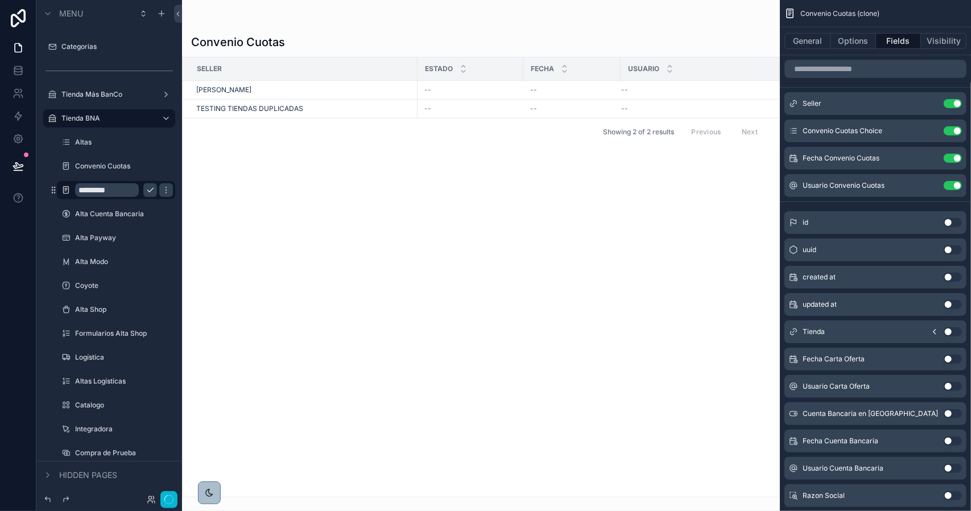
click at [146, 188] on icon "scrollable content" at bounding box center [150, 189] width 9 height 9
click at [110, 165] on label "Convenio Cuotas" at bounding box center [113, 166] width 77 height 9
click at [816, 43] on button "General" at bounding box center [807, 41] width 46 height 16
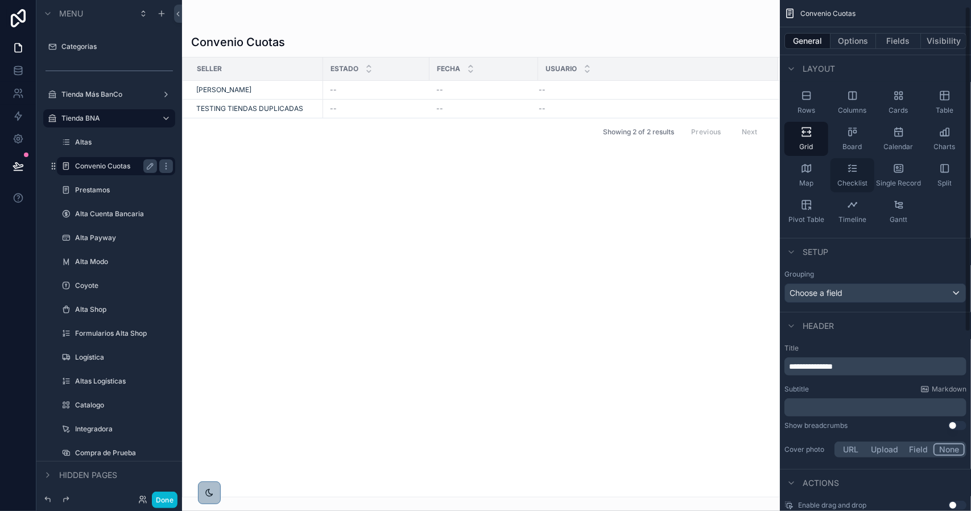
scroll to position [290, 0]
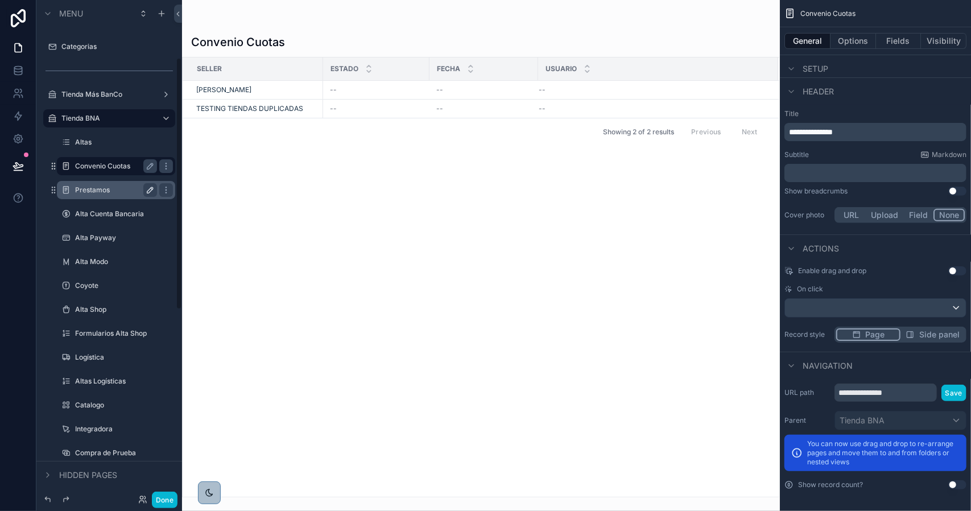
click at [105, 191] on label "Prestamos" at bounding box center [113, 189] width 77 height 9
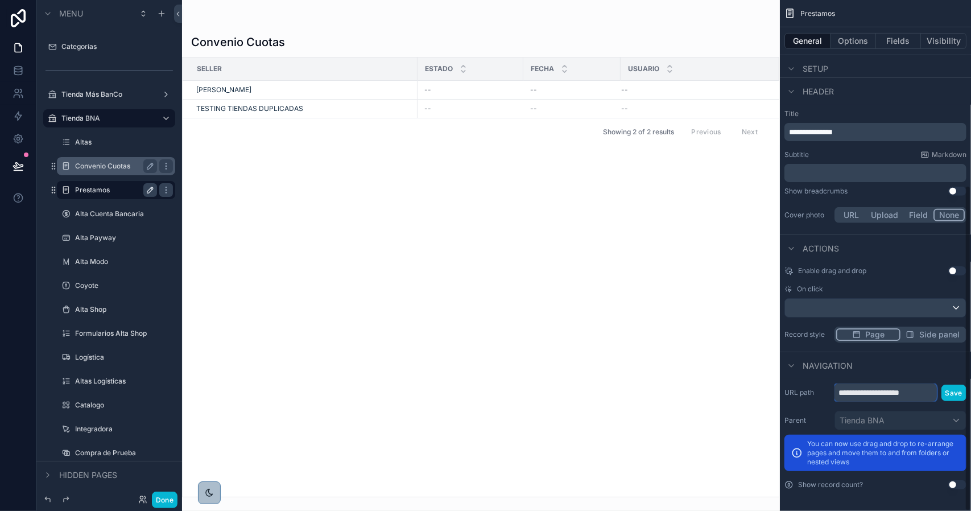
click at [861, 395] on input "**********" at bounding box center [885, 392] width 102 height 18
type input "*********"
click at [952, 392] on button "Save" at bounding box center [953, 392] width 25 height 16
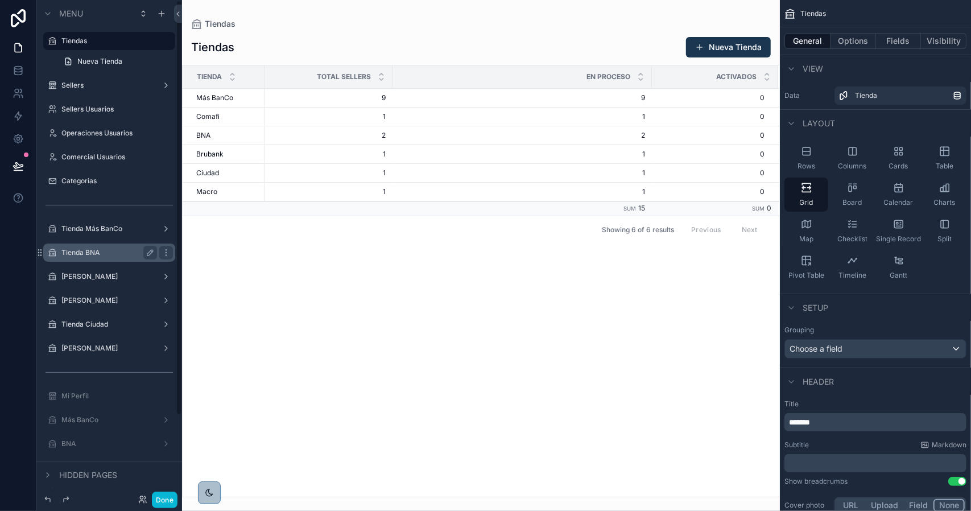
click at [102, 251] on label "Tienda BNA" at bounding box center [106, 252] width 91 height 9
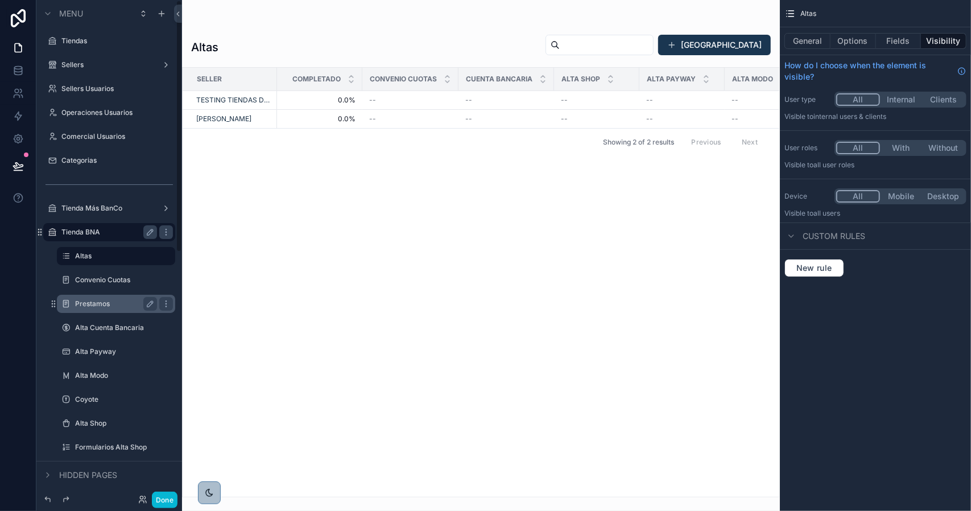
click at [107, 305] on label "Prestamos" at bounding box center [113, 303] width 77 height 9
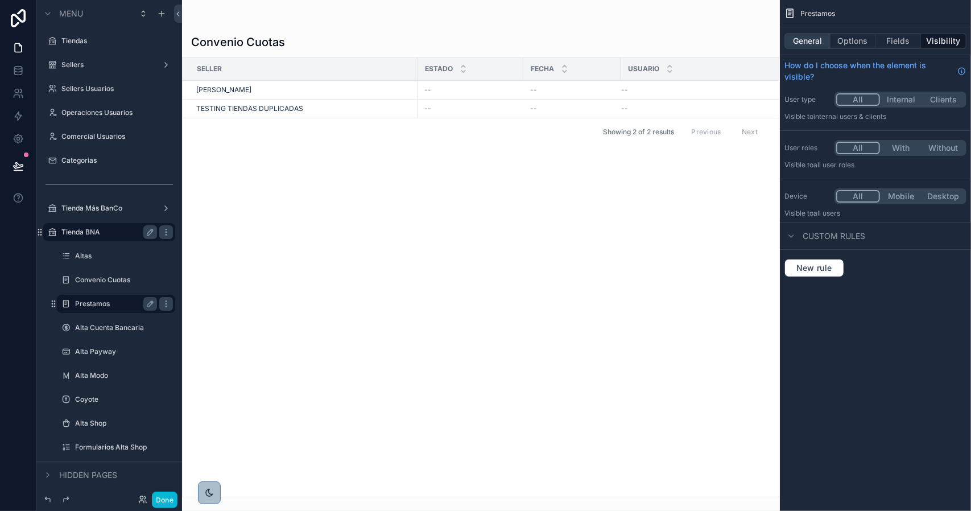
click at [826, 43] on button "General" at bounding box center [807, 41] width 46 height 16
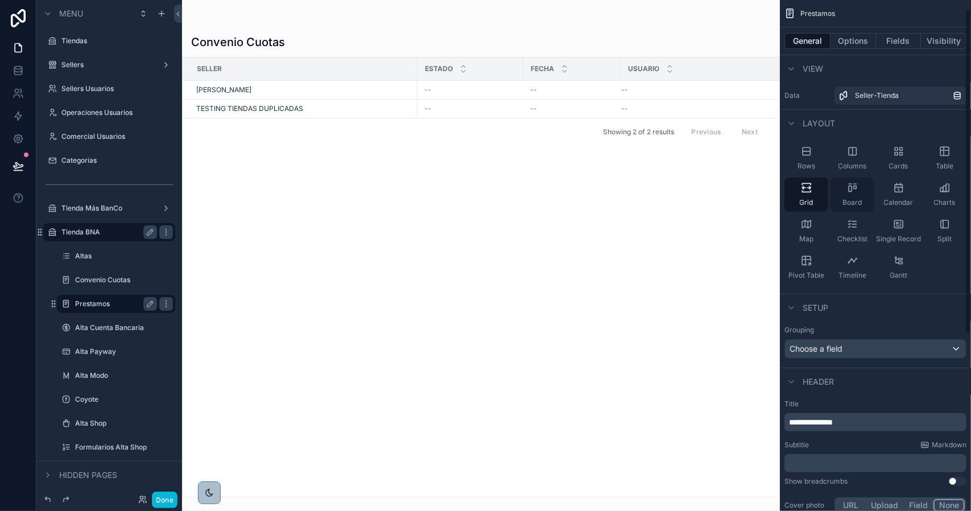
scroll to position [114, 0]
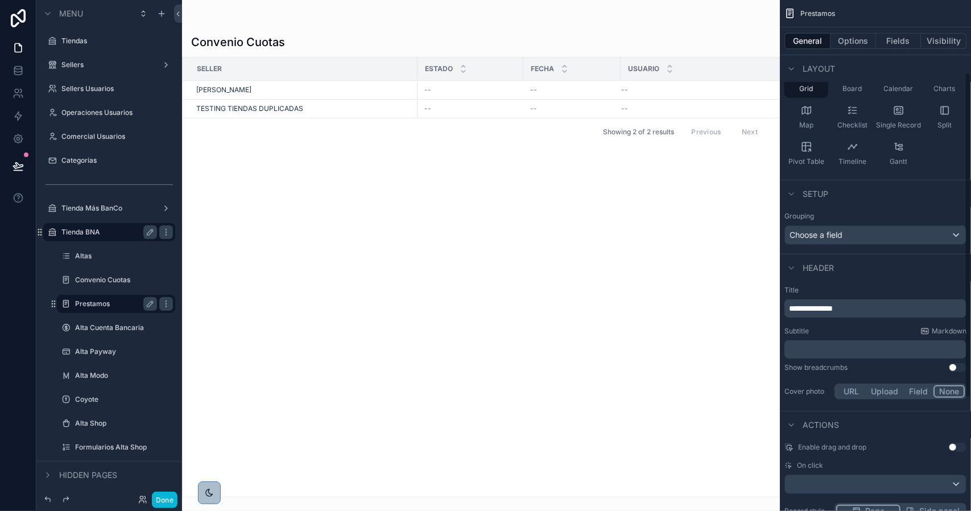
click at [833, 305] on span "**********" at bounding box center [811, 308] width 44 height 8
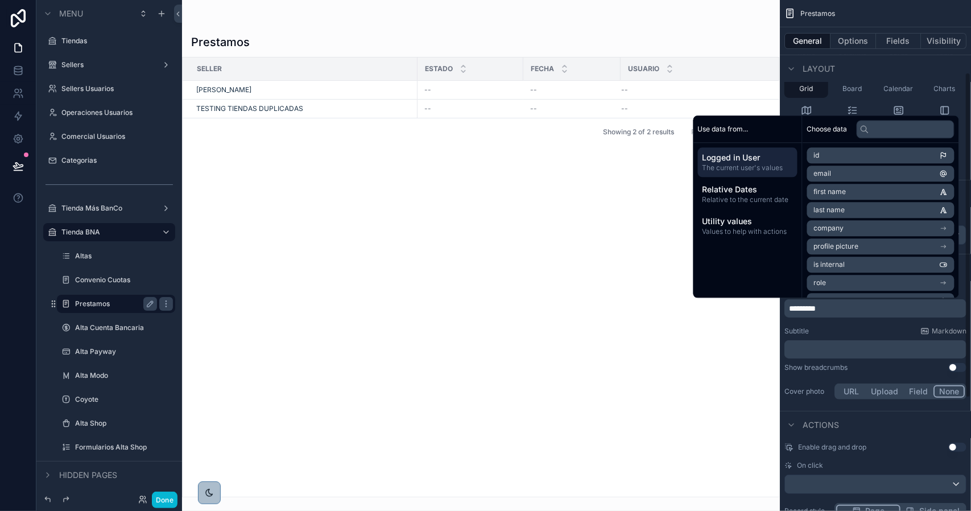
click at [833, 324] on div "Title ********* Subtitle Markdown ﻿ Show breadcrumbs Use setting Cover photo UR…" at bounding box center [875, 343] width 191 height 125
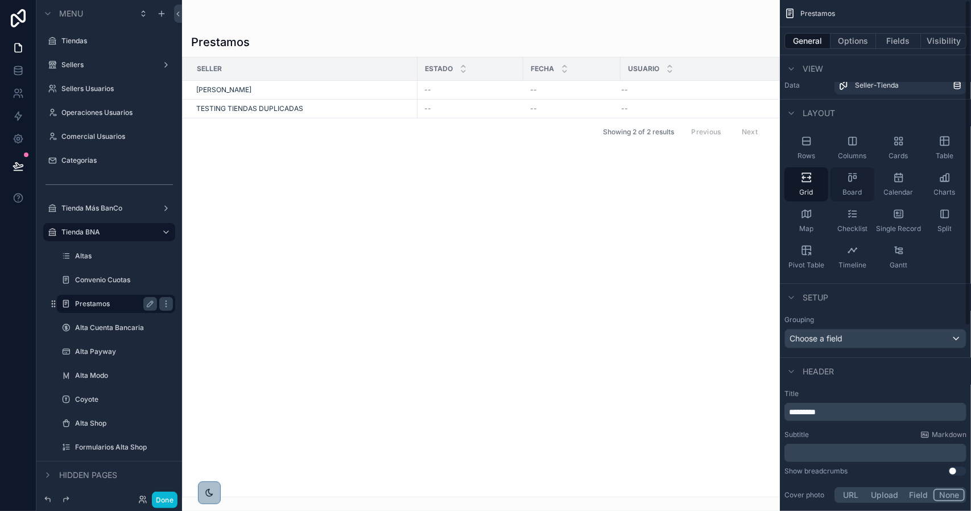
scroll to position [0, 0]
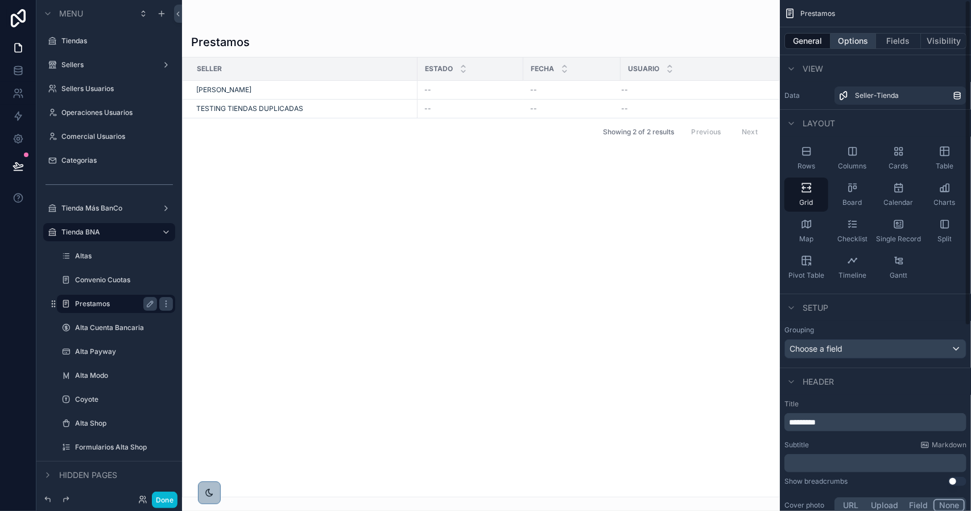
click at [859, 45] on button "Options" at bounding box center [852, 41] width 45 height 16
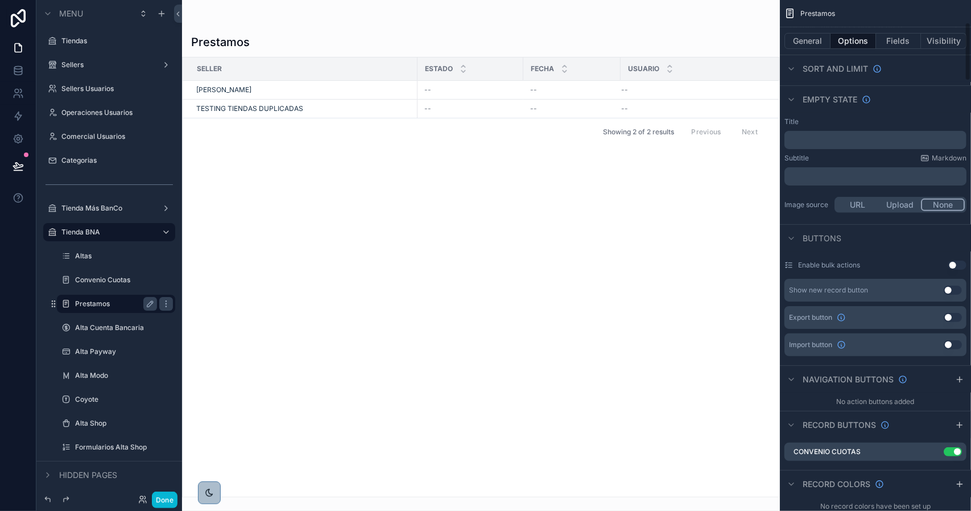
scroll to position [227, 0]
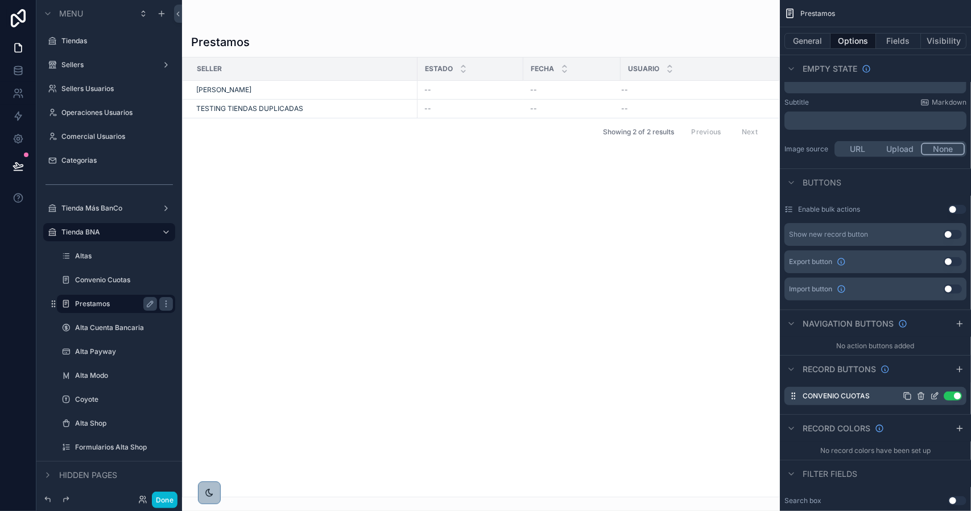
click at [934, 394] on icon "scrollable content" at bounding box center [935, 394] width 5 height 5
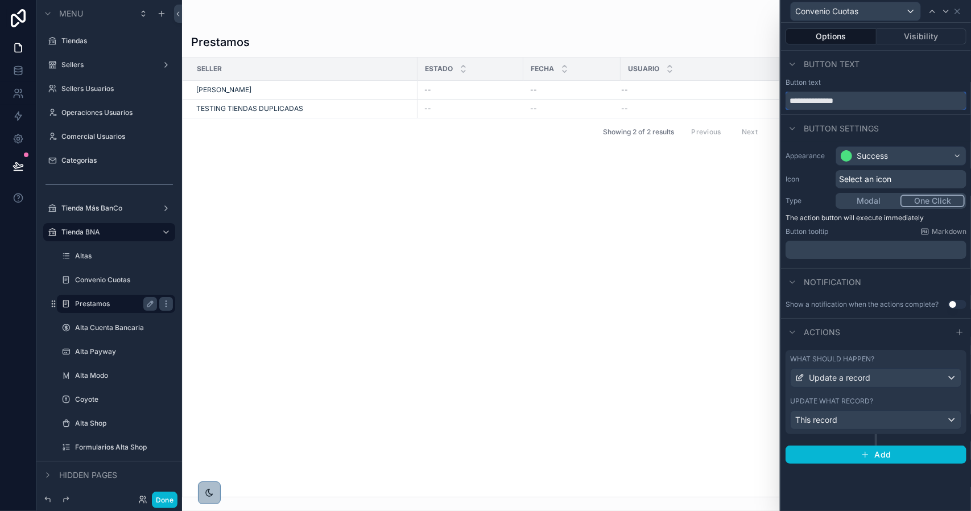
click at [828, 105] on input "**********" at bounding box center [875, 101] width 181 height 18
type input "*********"
click at [893, 396] on div "Update what record?" at bounding box center [876, 400] width 172 height 9
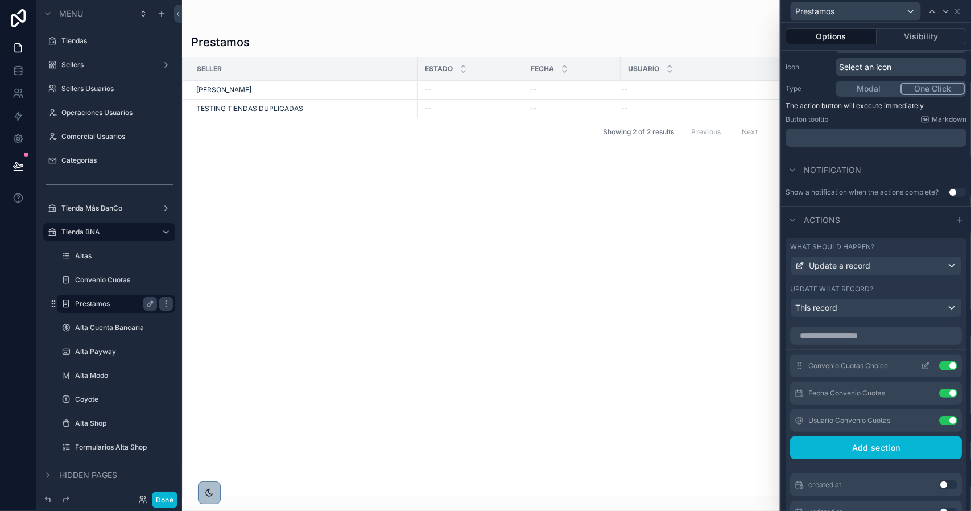
scroll to position [114, 0]
click at [939, 369] on button "Use setting" at bounding box center [948, 363] width 18 height 9
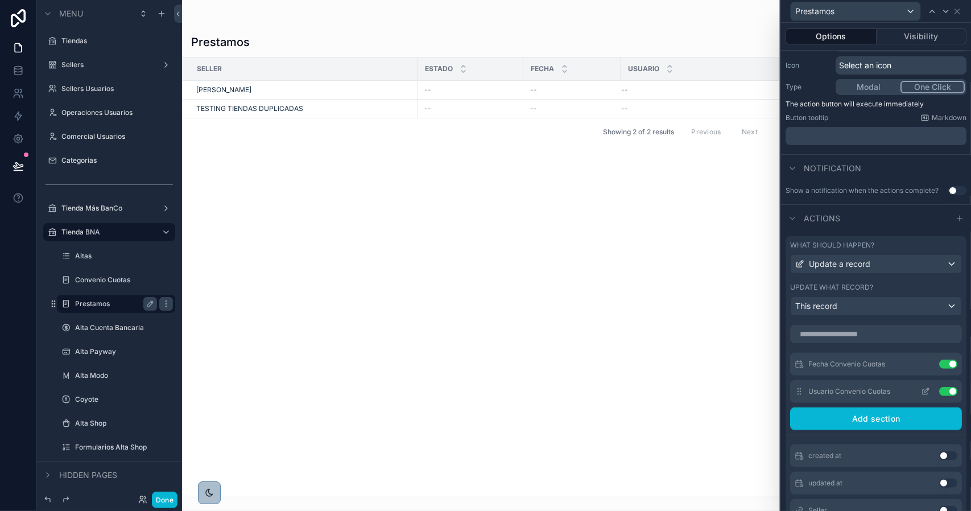
click at [939, 369] on button "Use setting" at bounding box center [948, 363] width 18 height 9
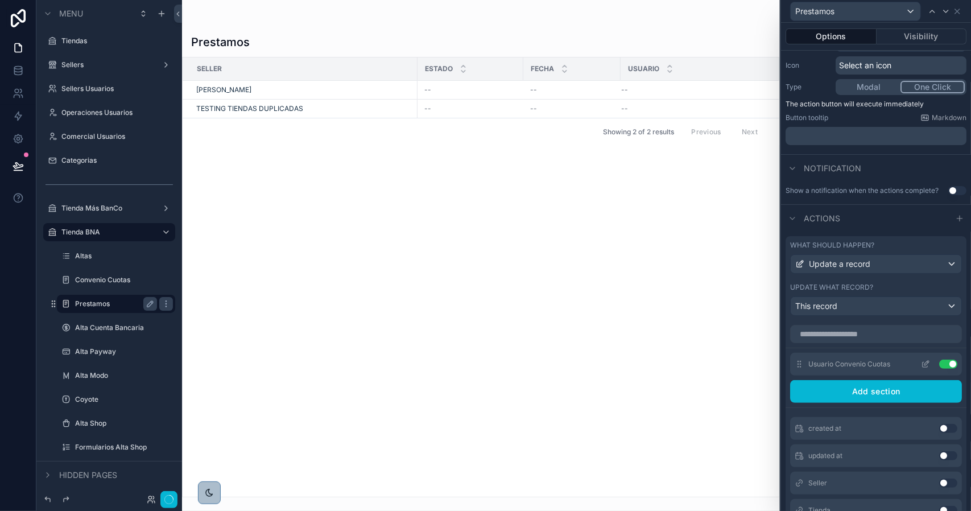
click at [939, 369] on button "Use setting" at bounding box center [948, 363] width 18 height 9
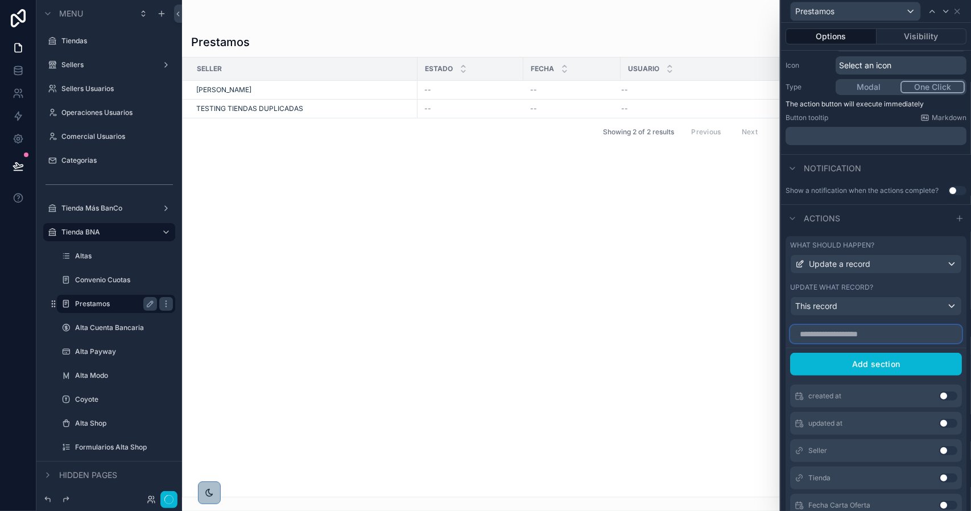
click at [868, 343] on input "text" at bounding box center [876, 334] width 172 height 18
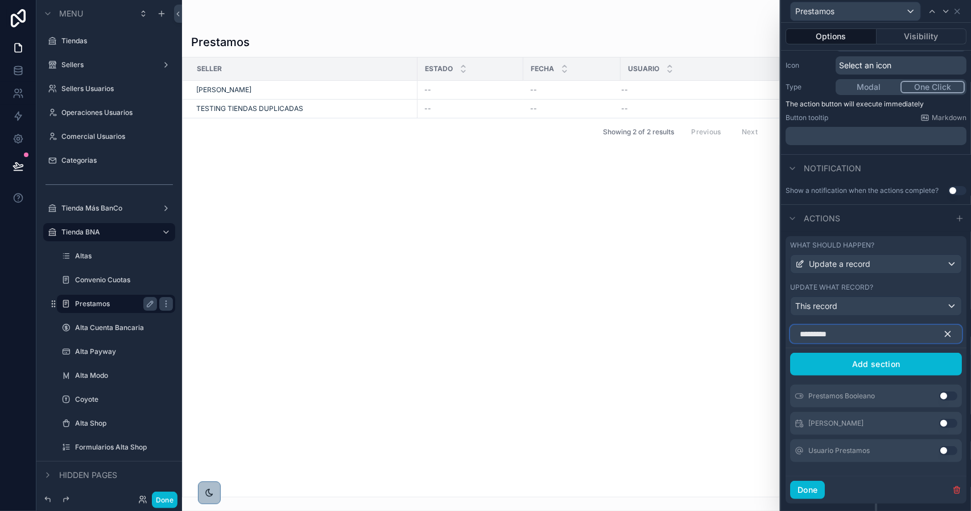
type input "*********"
click at [939, 400] on button "Use setting" at bounding box center [948, 395] width 18 height 9
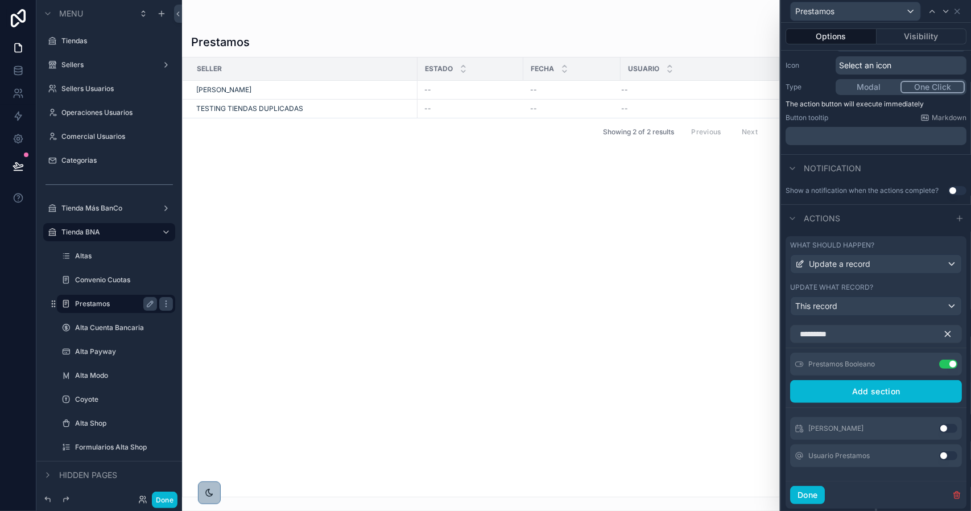
click at [939, 433] on button "Use setting" at bounding box center [948, 428] width 18 height 9
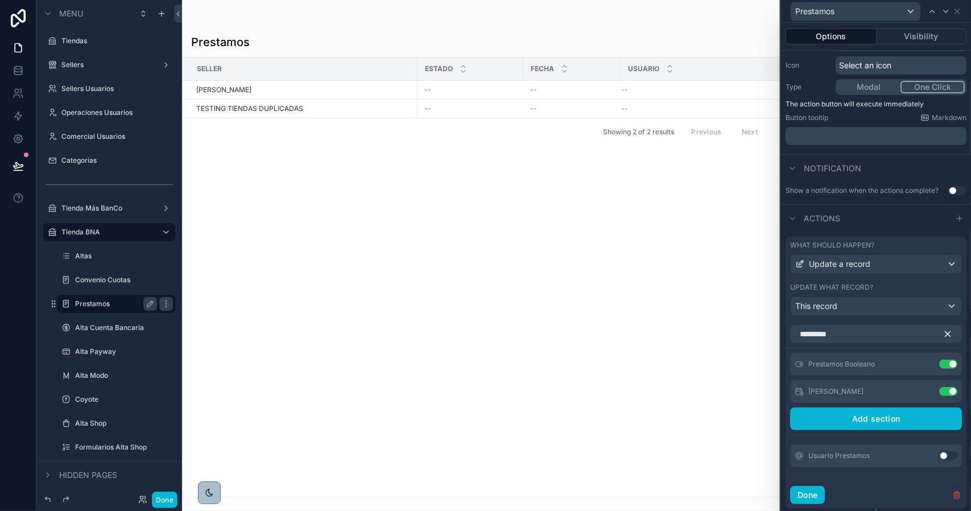
click at [939, 460] on button "Use setting" at bounding box center [948, 455] width 18 height 9
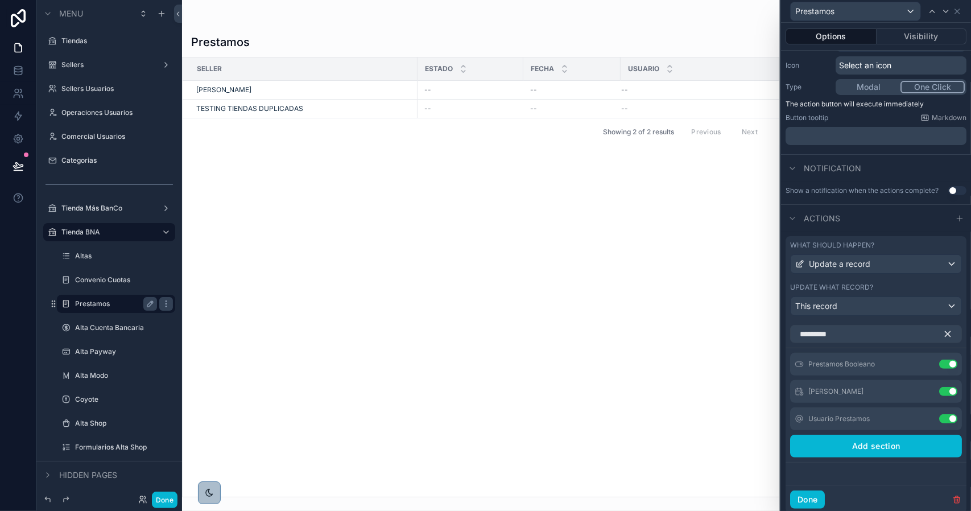
click at [942, 339] on icon "button" at bounding box center [947, 334] width 10 height 10
click at [921, 369] on icon at bounding box center [925, 363] width 9 height 9
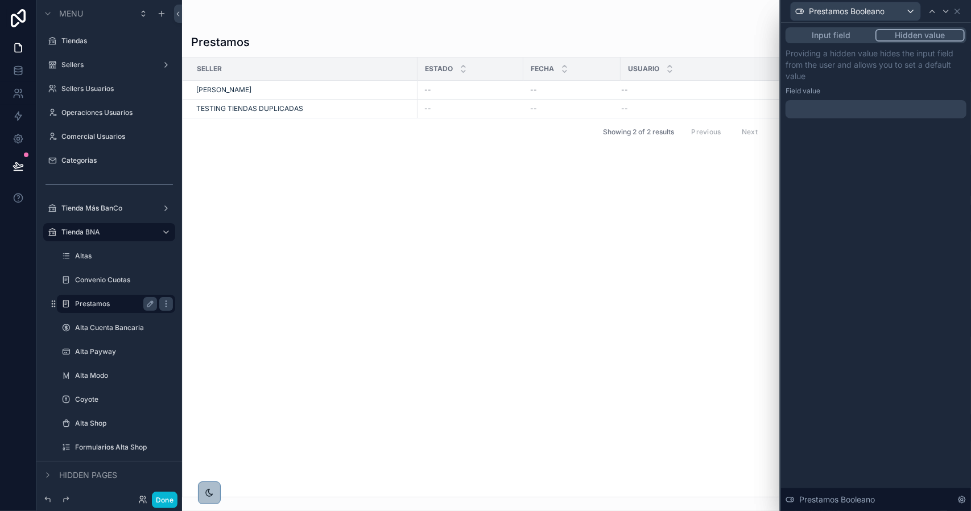
click at [860, 111] on div at bounding box center [875, 109] width 181 height 18
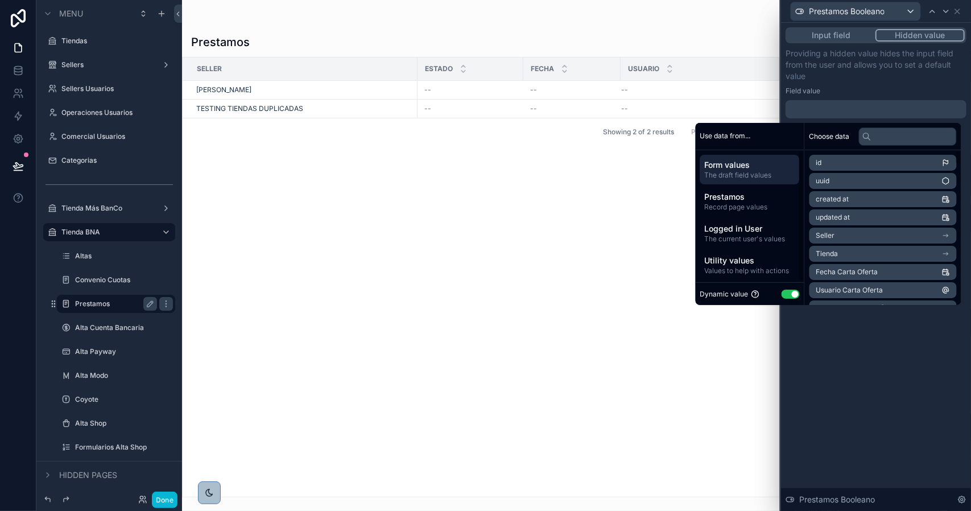
click at [788, 295] on button "Use setting" at bounding box center [790, 293] width 18 height 9
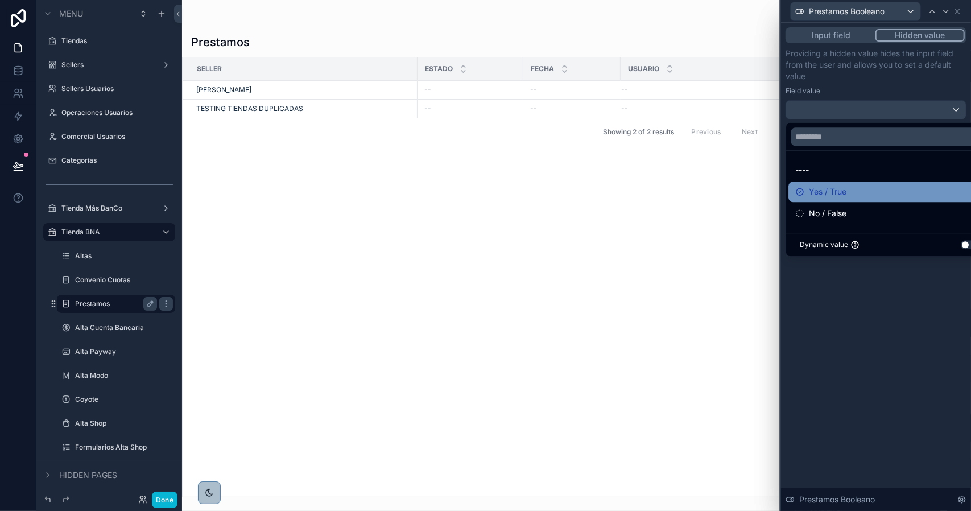
click at [833, 198] on div "Yes / True" at bounding box center [889, 191] width 202 height 20
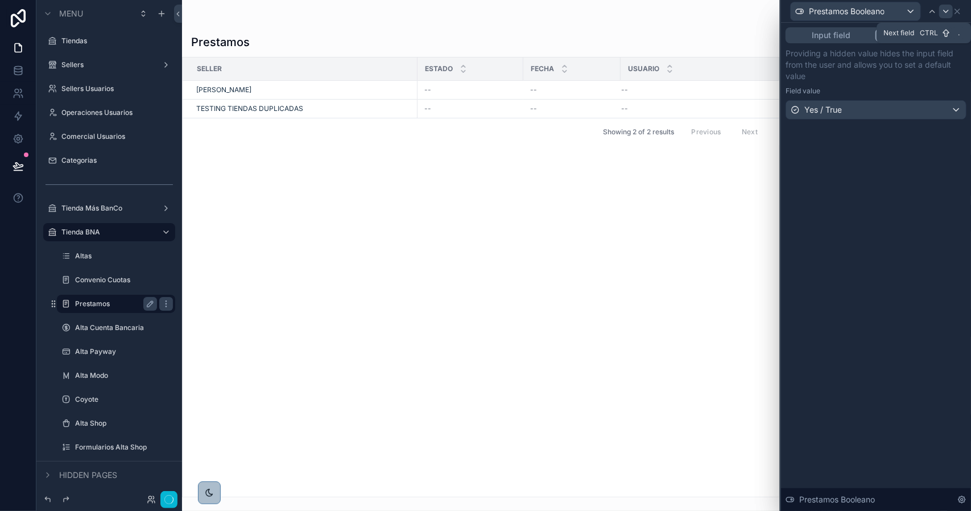
click at [946, 12] on icon at bounding box center [946, 11] width 5 height 2
click at [851, 113] on div at bounding box center [875, 109] width 181 height 18
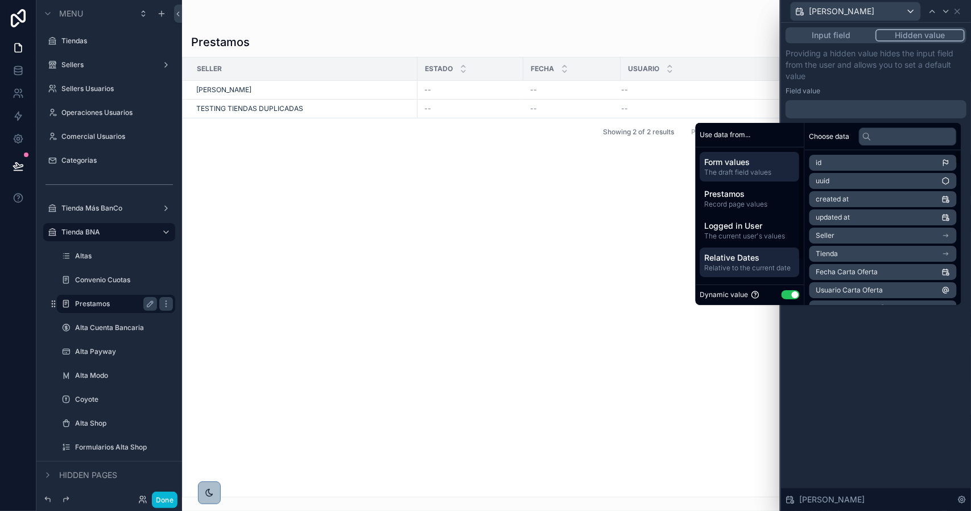
click at [762, 262] on span "Relative Dates" at bounding box center [750, 257] width 90 height 11
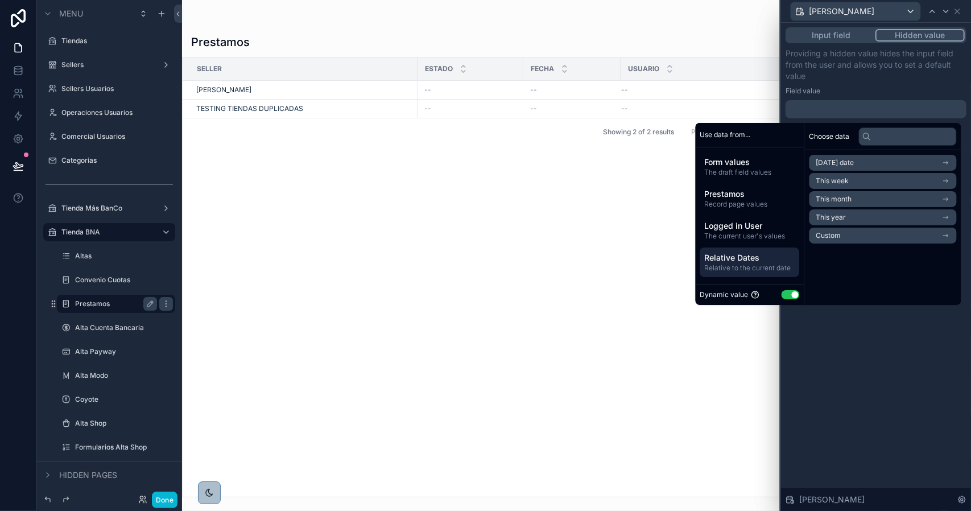
click at [837, 165] on span "Today's date" at bounding box center [835, 162] width 38 height 9
drag, startPoint x: 831, startPoint y: 183, endPoint x: 847, endPoint y: 144, distance: 41.1
click at [831, 183] on li "Now" at bounding box center [882, 183] width 147 height 16
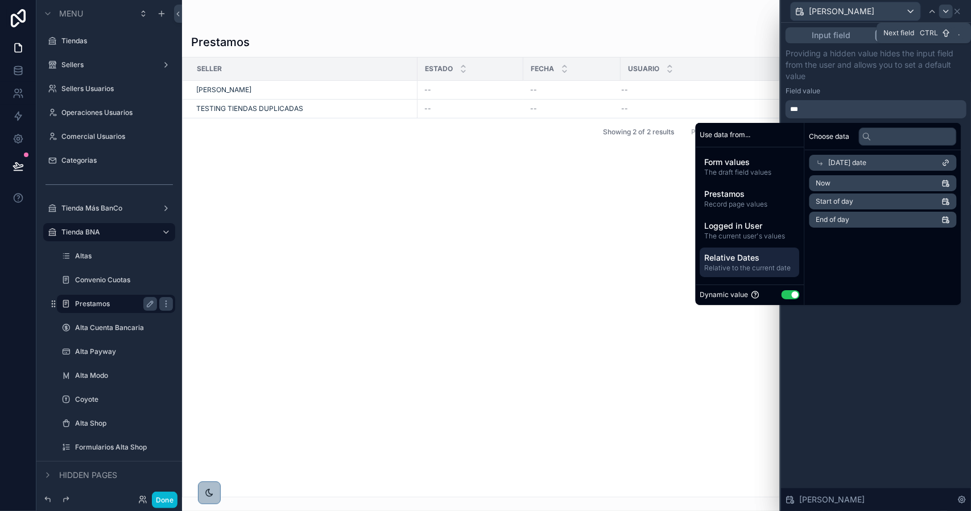
click at [945, 13] on icon at bounding box center [945, 11] width 9 height 9
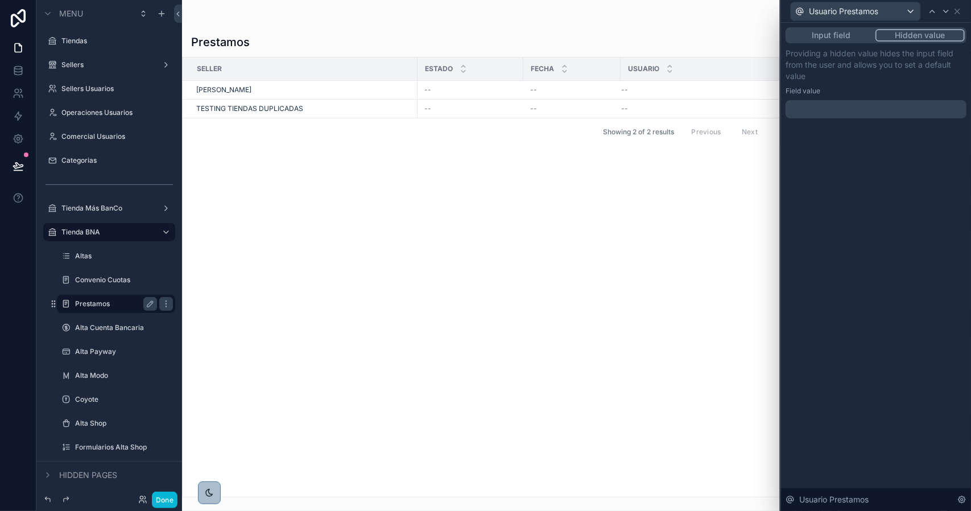
click at [826, 118] on div "﻿" at bounding box center [875, 109] width 181 height 18
click at [830, 110] on p "﻿" at bounding box center [877, 109] width 174 height 11
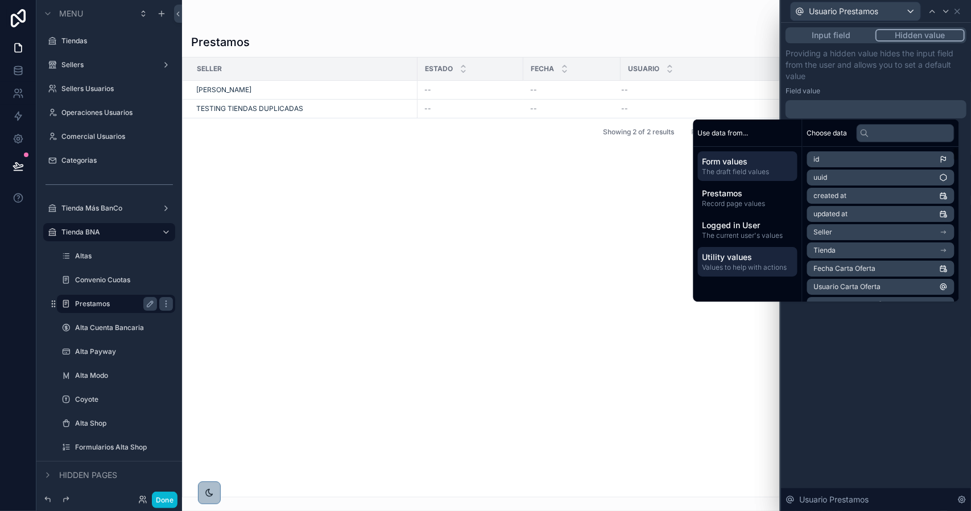
click at [748, 263] on span "Values to help with actions" at bounding box center [747, 267] width 90 height 9
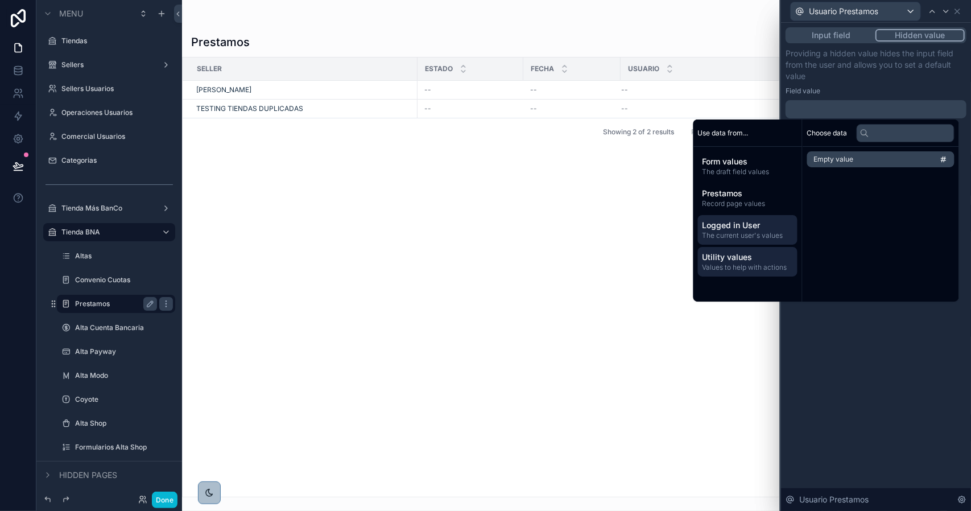
click at [747, 233] on span "The current user's values" at bounding box center [747, 235] width 90 height 9
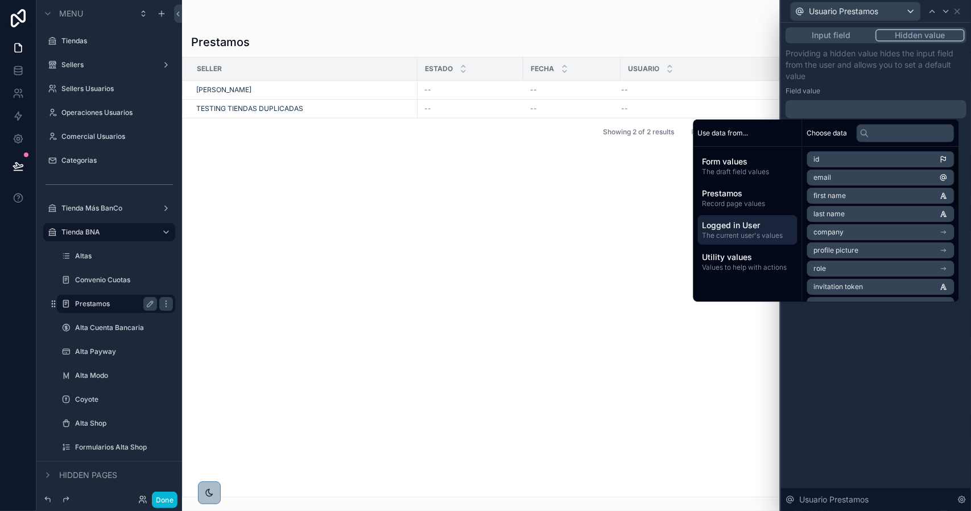
click at [837, 179] on li "email" at bounding box center [880, 177] width 147 height 16
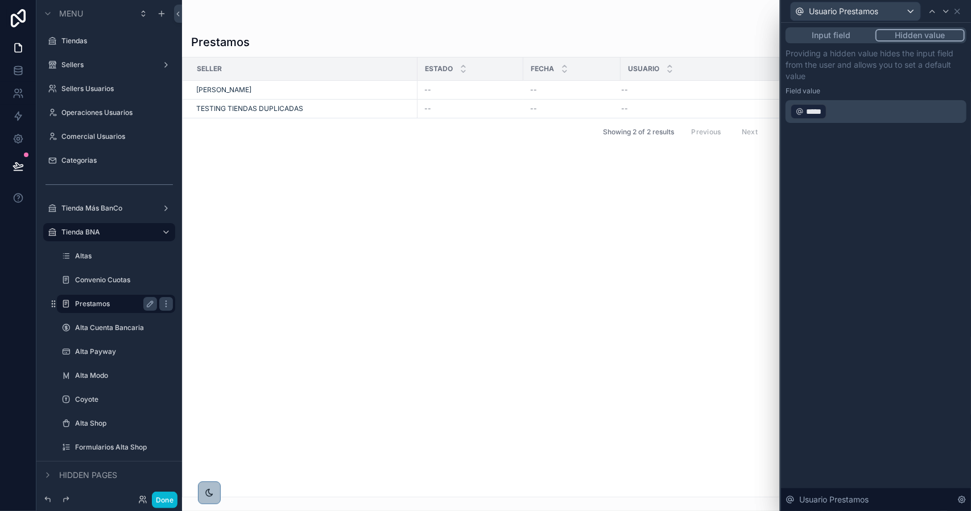
drag, startPoint x: 865, startPoint y: 352, endPoint x: 901, endPoint y: 139, distance: 215.7
click at [865, 346] on div "Input field Hidden value Providing a hidden value hides the input field from th…" at bounding box center [876, 267] width 190 height 488
click at [928, 11] on icon at bounding box center [932, 11] width 9 height 9
click at [929, 11] on icon at bounding box center [932, 11] width 9 height 9
click at [957, 9] on icon at bounding box center [957, 11] width 9 height 9
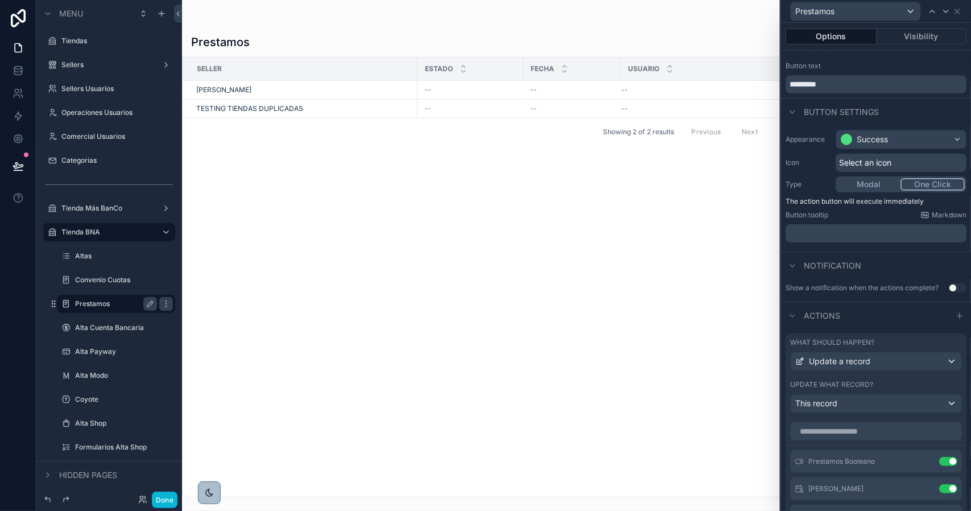
scroll to position [0, 0]
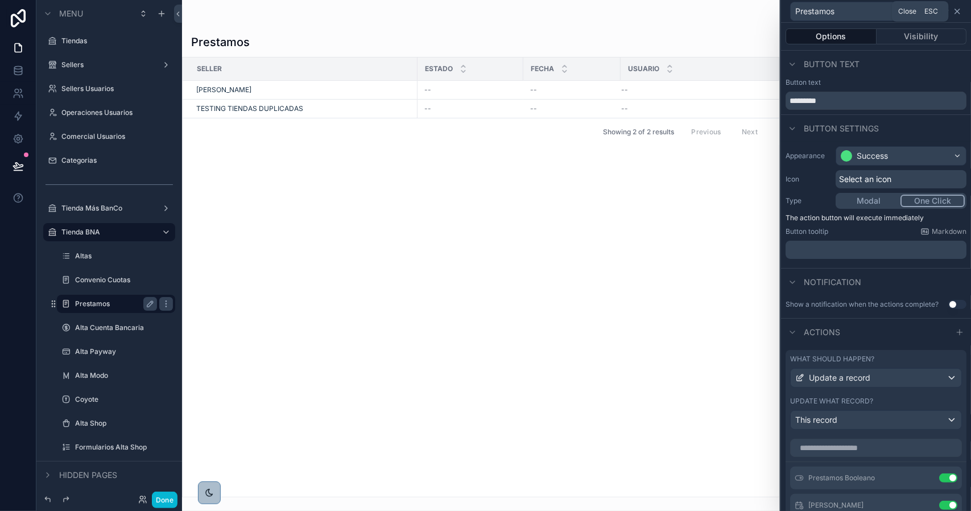
click at [959, 14] on icon at bounding box center [957, 11] width 9 height 9
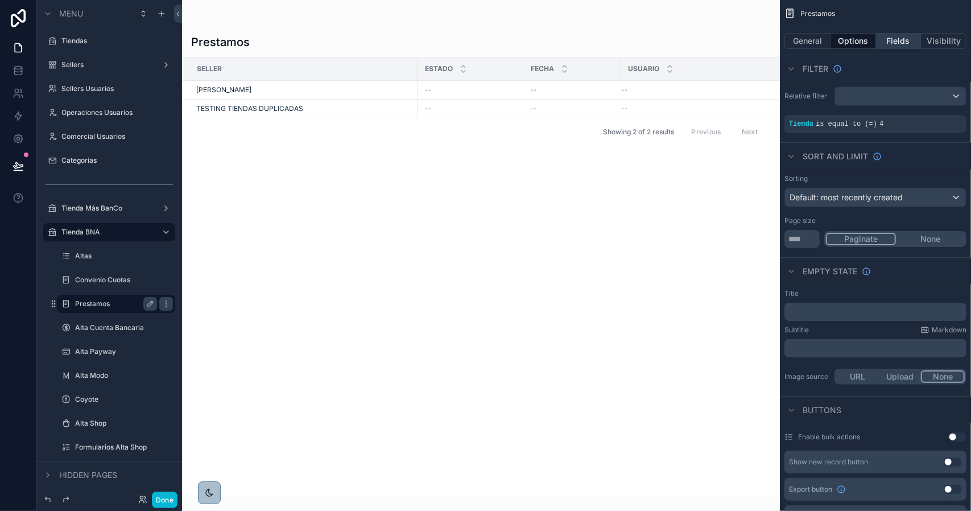
click at [880, 39] on button "Fields" at bounding box center [898, 41] width 45 height 16
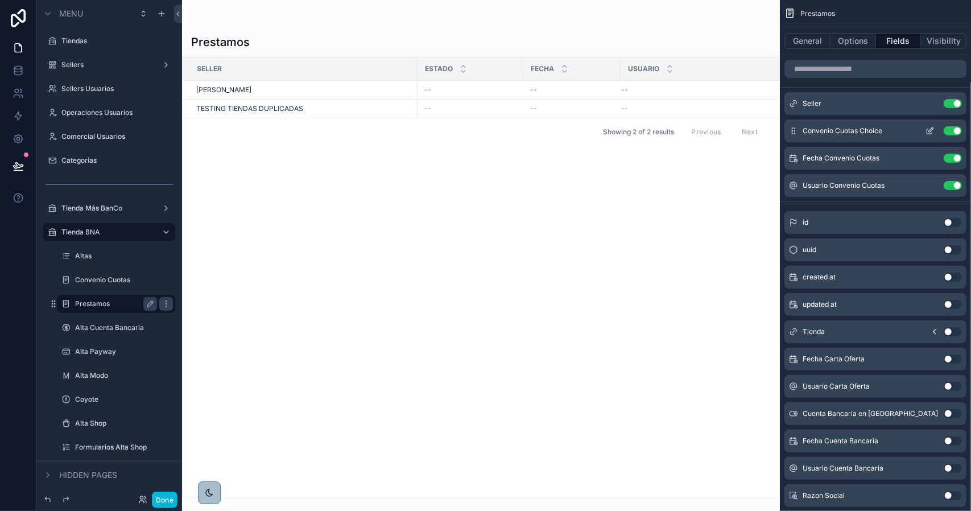
click at [953, 131] on button "Use setting" at bounding box center [953, 130] width 18 height 9
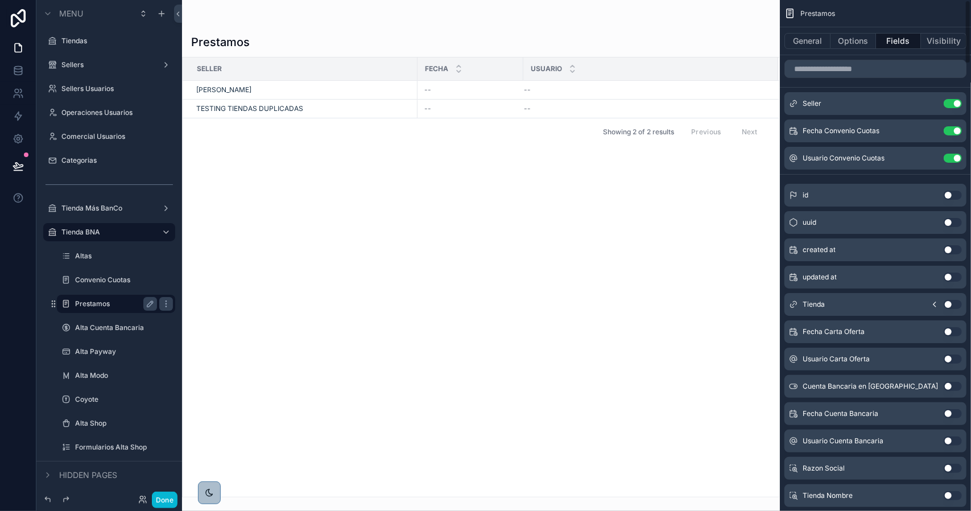
click at [953, 131] on button "Use setting" at bounding box center [953, 130] width 18 height 9
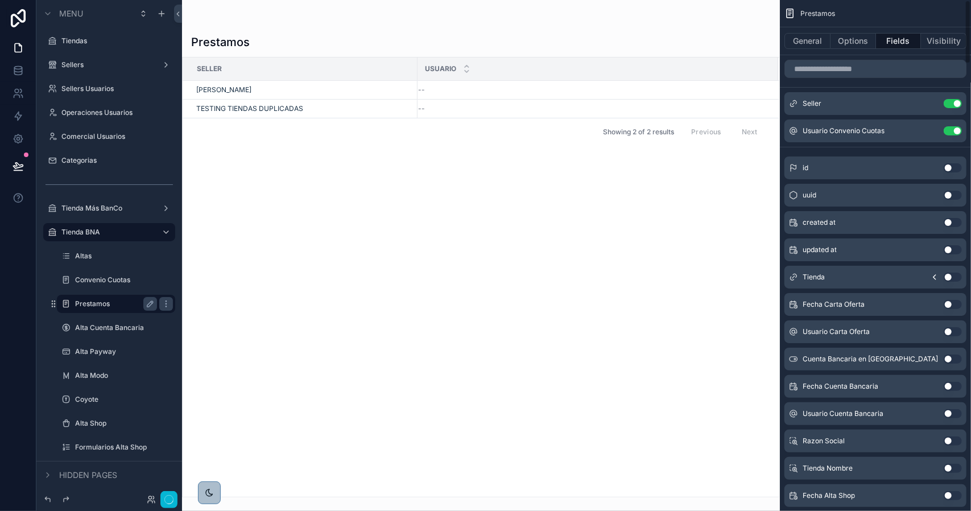
click at [953, 131] on button "Use setting" at bounding box center [953, 130] width 18 height 9
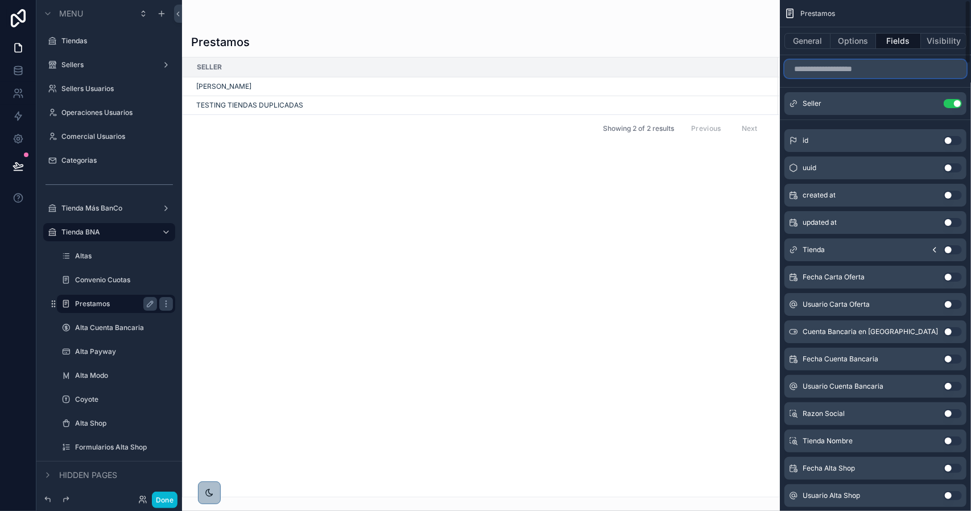
click at [837, 69] on input "scrollable content" at bounding box center [875, 69] width 182 height 18
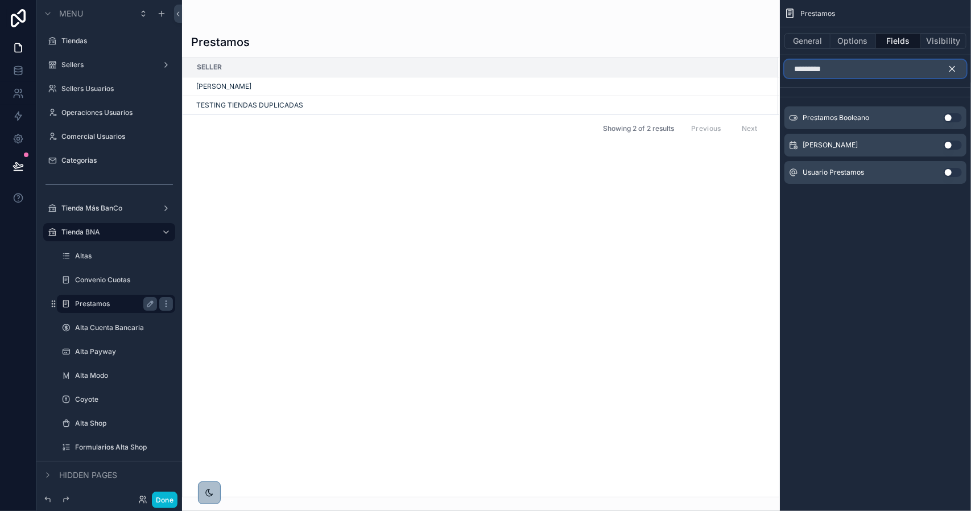
type input "*********"
click at [953, 119] on button "Use setting" at bounding box center [953, 117] width 18 height 9
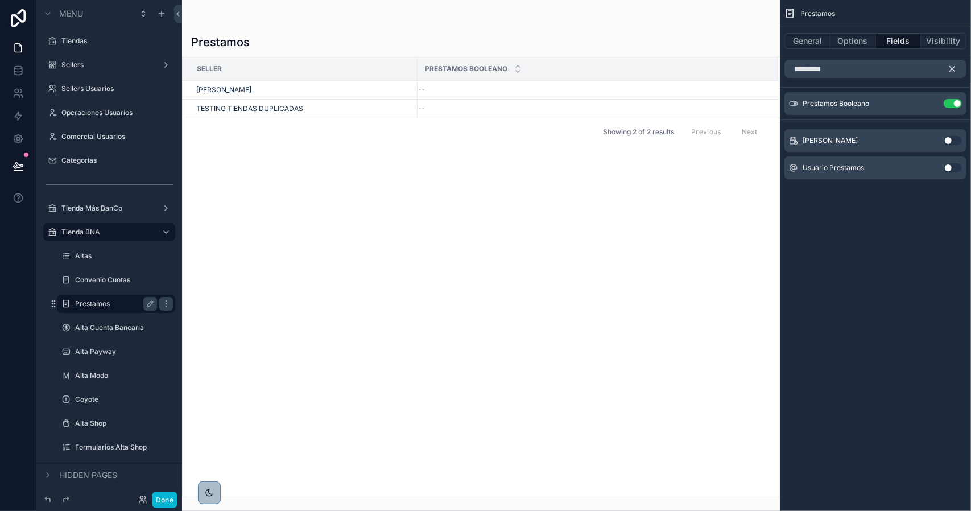
click at [950, 140] on button "Use setting" at bounding box center [953, 140] width 18 height 9
click at [949, 167] on button "Use setting" at bounding box center [953, 167] width 18 height 9
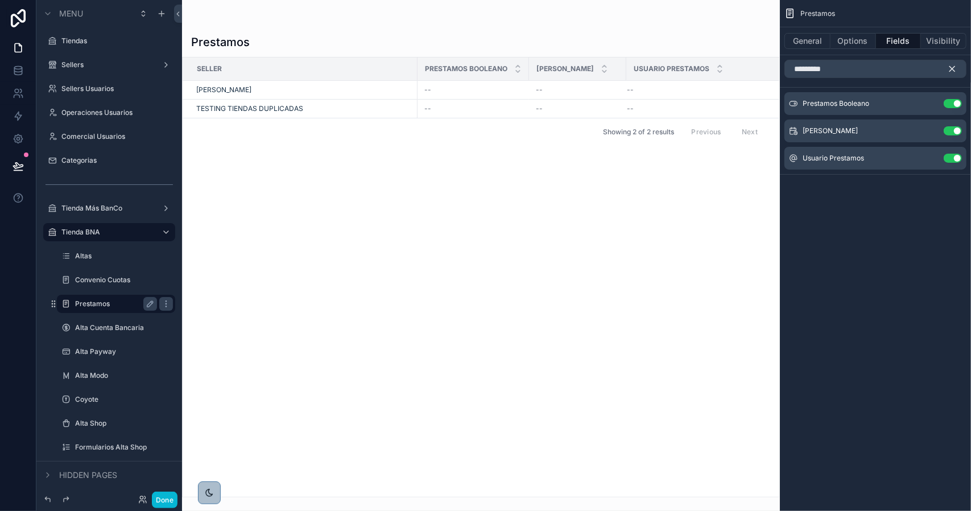
drag, startPoint x: 950, startPoint y: 68, endPoint x: 947, endPoint y: 75, distance: 6.7
click at [950, 68] on icon "scrollable content" at bounding box center [952, 69] width 10 height 10
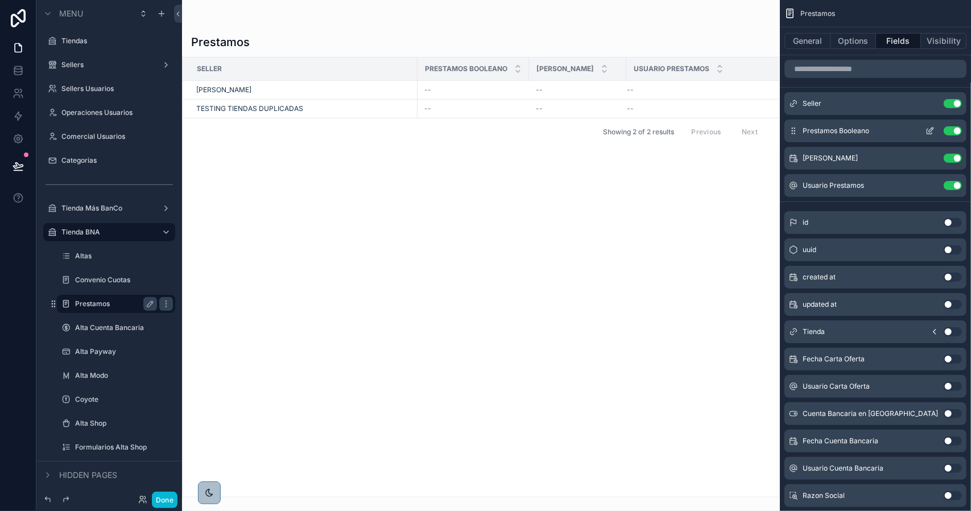
click at [933, 130] on icon "scrollable content" at bounding box center [929, 130] width 9 height 9
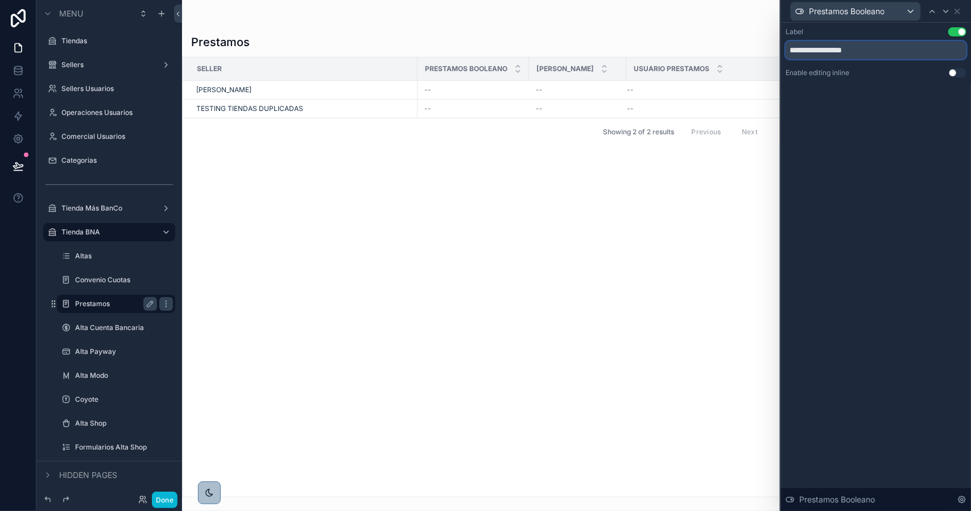
drag, startPoint x: 833, startPoint y: 50, endPoint x: 951, endPoint y: 68, distance: 119.0
click at [952, 68] on div "**********" at bounding box center [875, 52] width 181 height 50
type input "*********"
click at [949, 13] on icon at bounding box center [945, 11] width 9 height 9
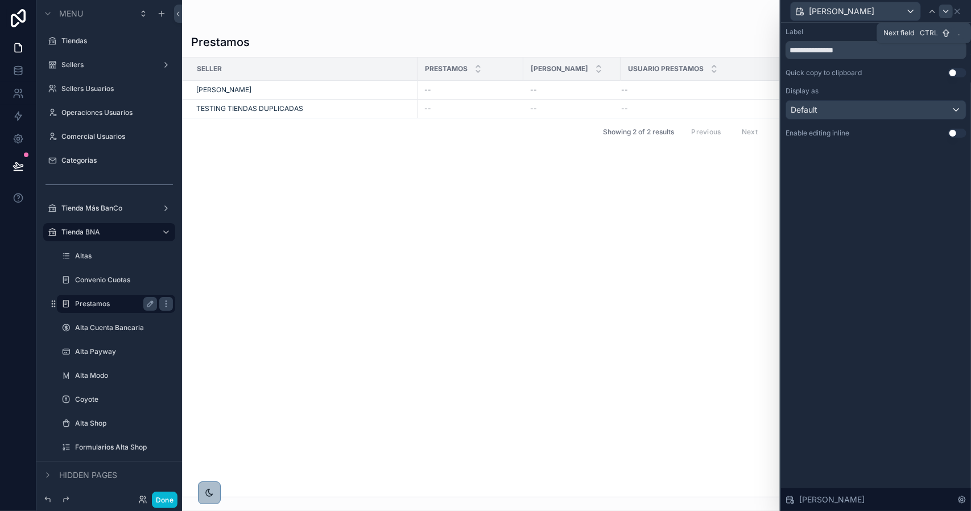
click at [947, 14] on icon at bounding box center [945, 11] width 9 height 9
click at [933, 13] on icon at bounding box center [932, 11] width 9 height 9
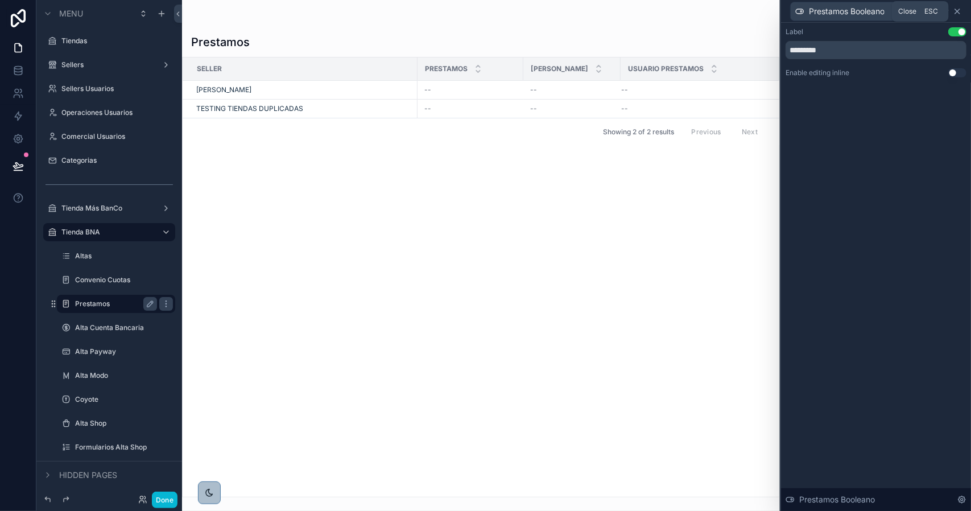
click at [960, 11] on icon at bounding box center [957, 11] width 9 height 9
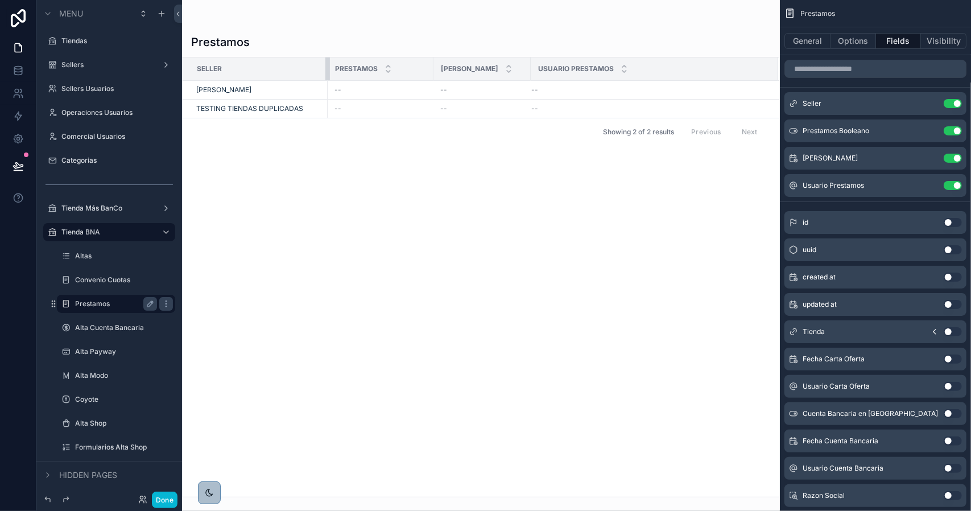
drag, startPoint x: 419, startPoint y: 71, endPoint x: 331, endPoint y: 82, distance: 88.4
click at [331, 82] on div "Prestamos Seller Prestamos Fecha Prestamos Usuario Prestamos VILLECCO ORNELLA -…" at bounding box center [481, 248] width 598 height 497
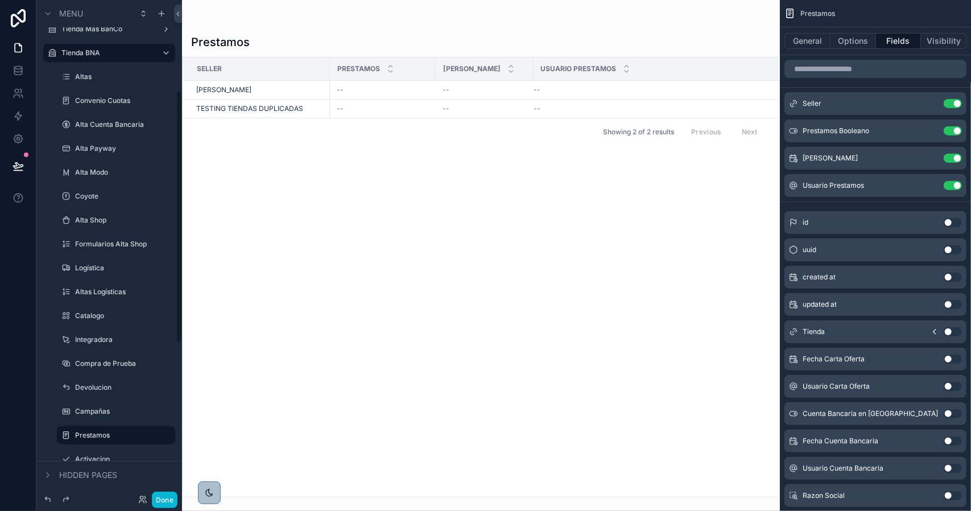
scroll to position [171, 0]
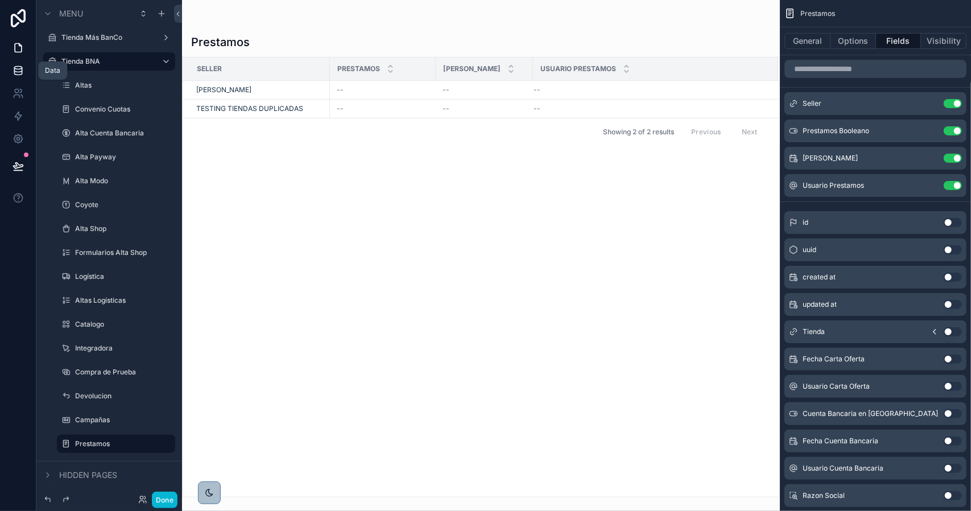
click at [19, 71] on icon at bounding box center [18, 70] width 11 height 11
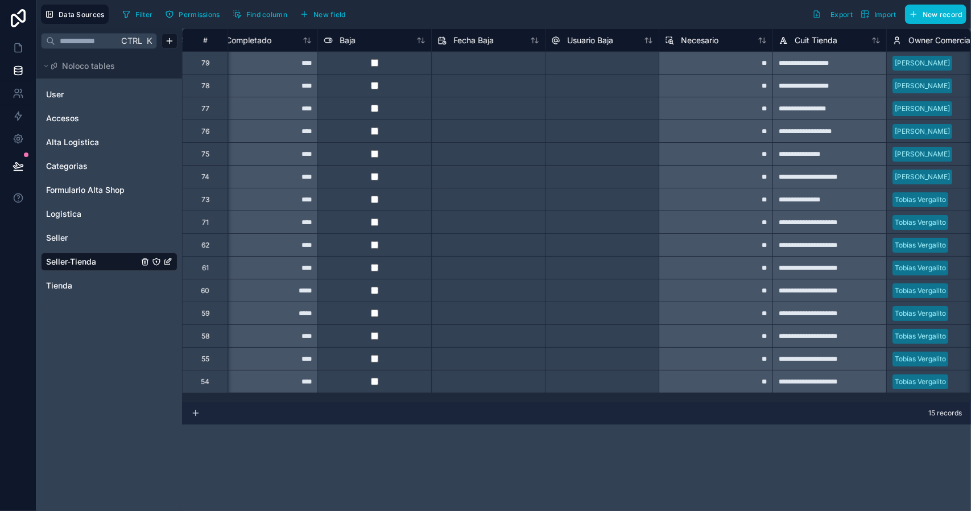
scroll to position [0, 14039]
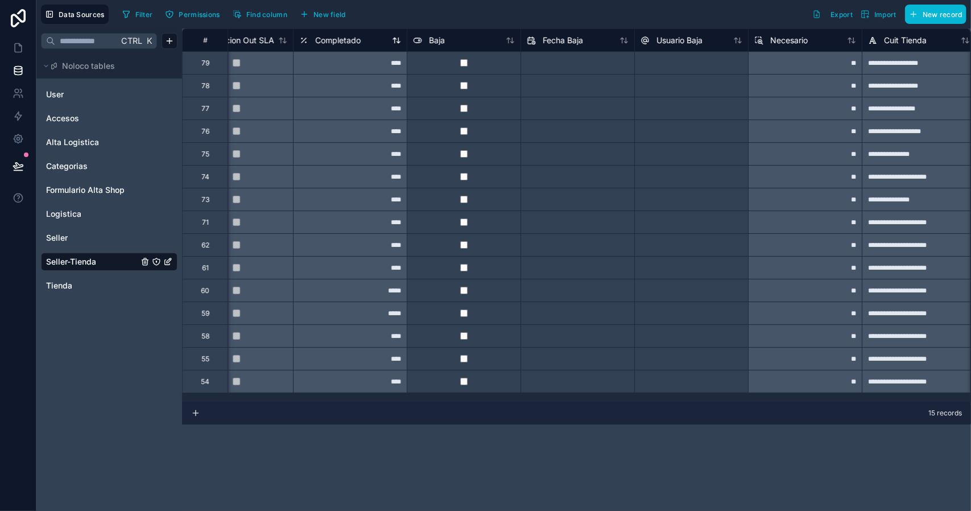
click at [337, 40] on span "Completado" at bounding box center [337, 40] width 45 height 11
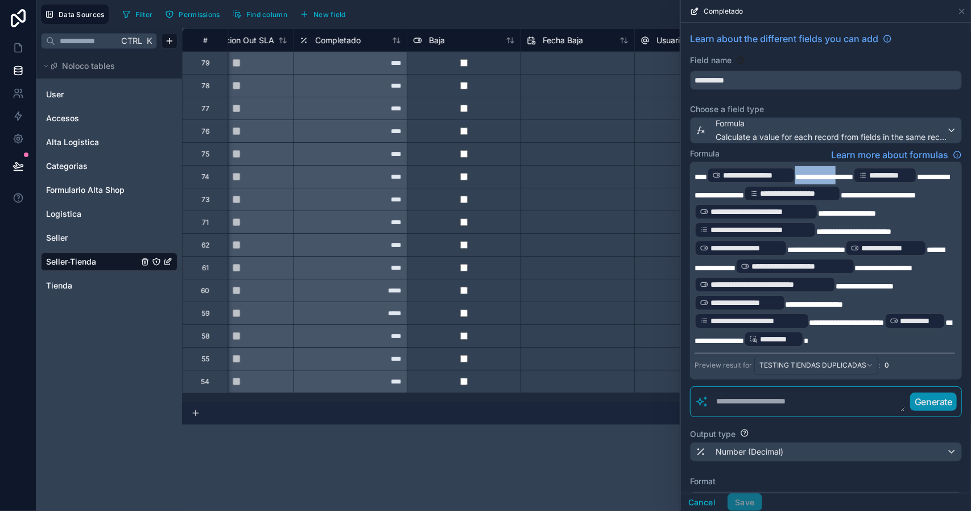
drag, startPoint x: 847, startPoint y: 176, endPoint x: 707, endPoint y: 183, distance: 140.1
click at [707, 183] on p "**********" at bounding box center [824, 257] width 260 height 182
click at [868, 321] on p "**********" at bounding box center [824, 257] width 260 height 182
drag, startPoint x: 846, startPoint y: 323, endPoint x: 891, endPoint y: 341, distance: 47.9
click at [891, 341] on p "**********" at bounding box center [824, 257] width 260 height 182
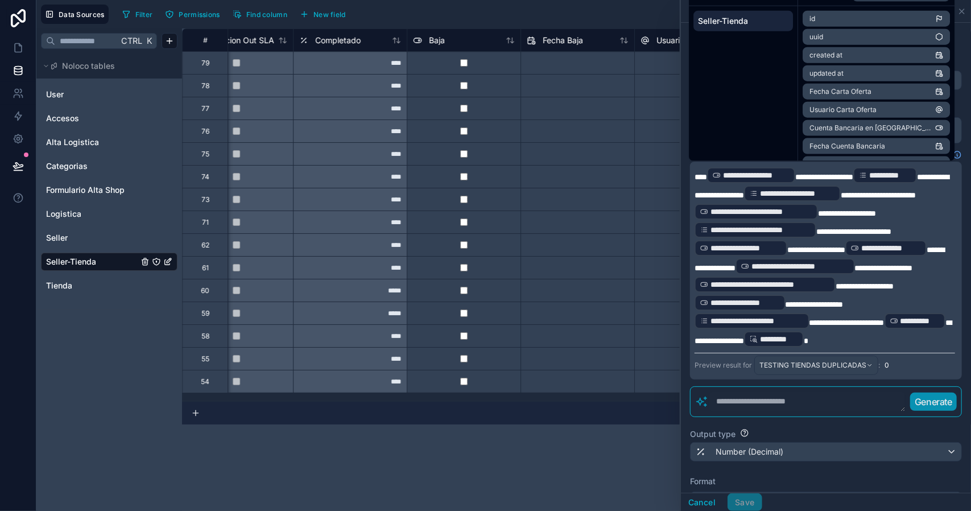
click at [912, 336] on p "**********" at bounding box center [824, 257] width 260 height 182
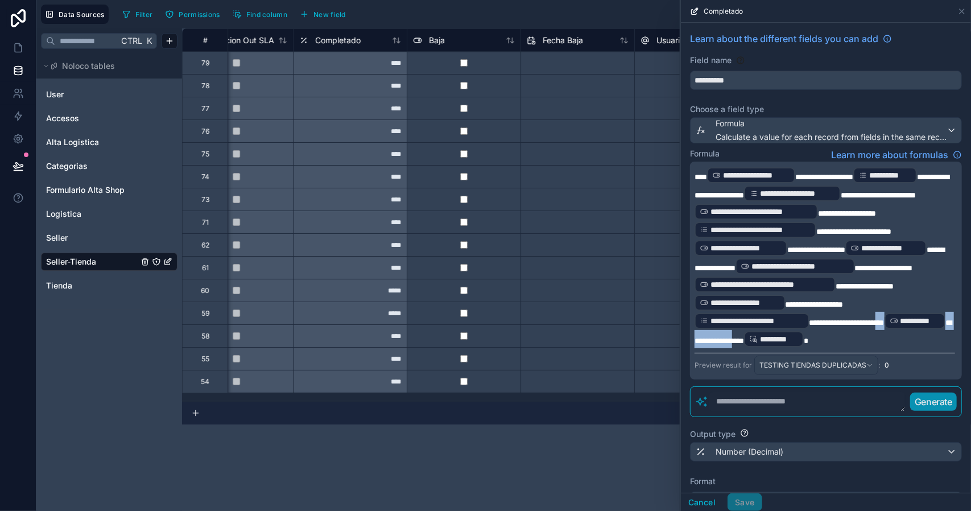
drag, startPoint x: 900, startPoint y: 341, endPoint x: 806, endPoint y: 364, distance: 96.7
click at [806, 348] on p "**********" at bounding box center [824, 257] width 260 height 182
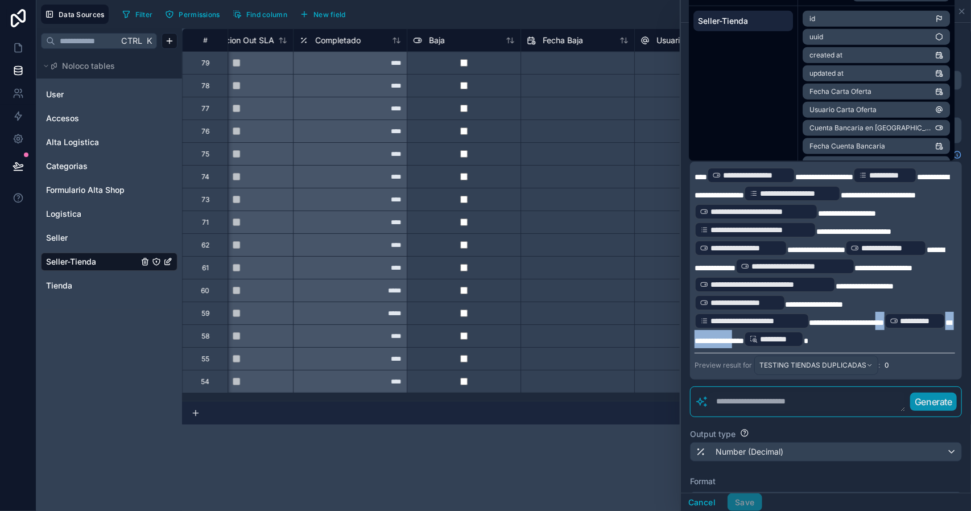
copy p "**********"
click at [884, 326] on span "**********" at bounding box center [846, 322] width 75 height 8
paste div
click at [755, 345] on span "**********" at bounding box center [822, 331] width 257 height 26
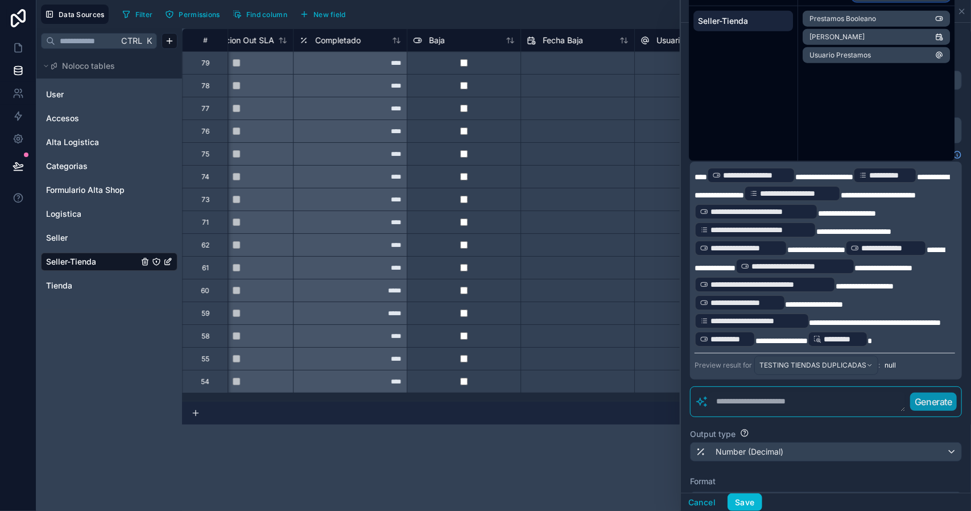
type input "******"
click at [879, 16] on li "Prestamos Booleano" at bounding box center [875, 19] width 147 height 16
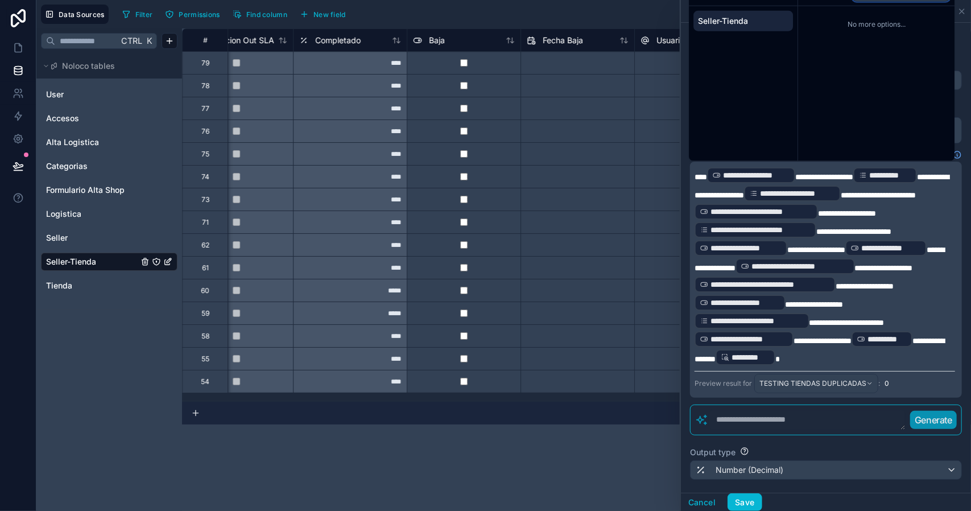
type input "*********"
click at [892, 256] on p "**********" at bounding box center [824, 266] width 260 height 200
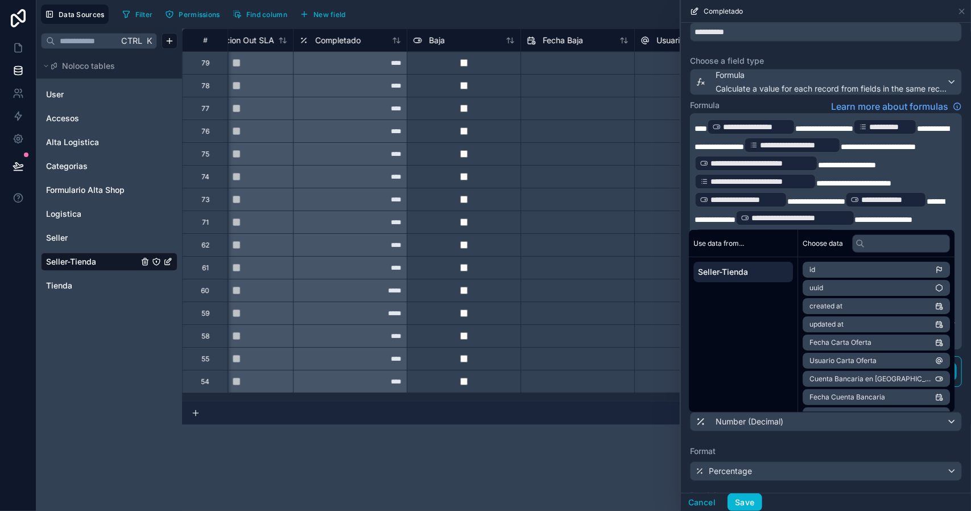
scroll to position [171, 0]
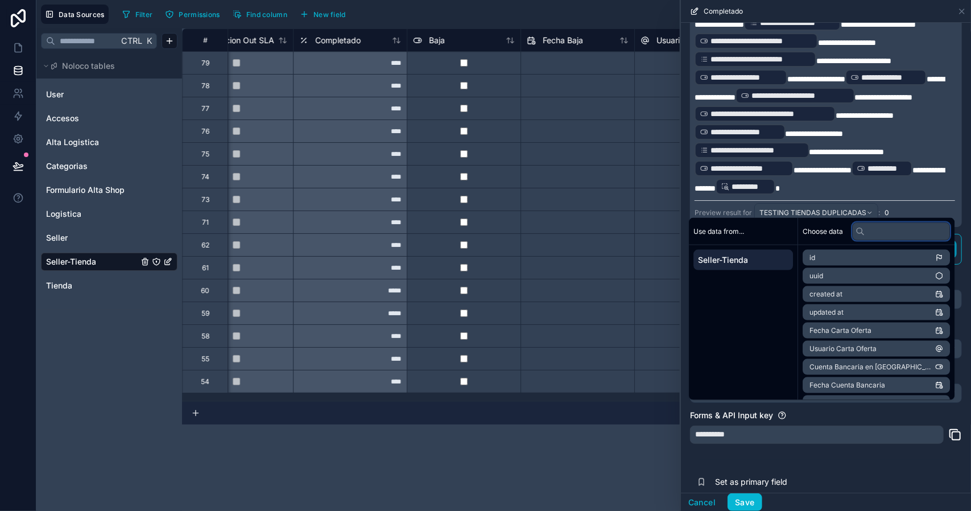
click at [892, 235] on input "text" at bounding box center [901, 231] width 98 height 18
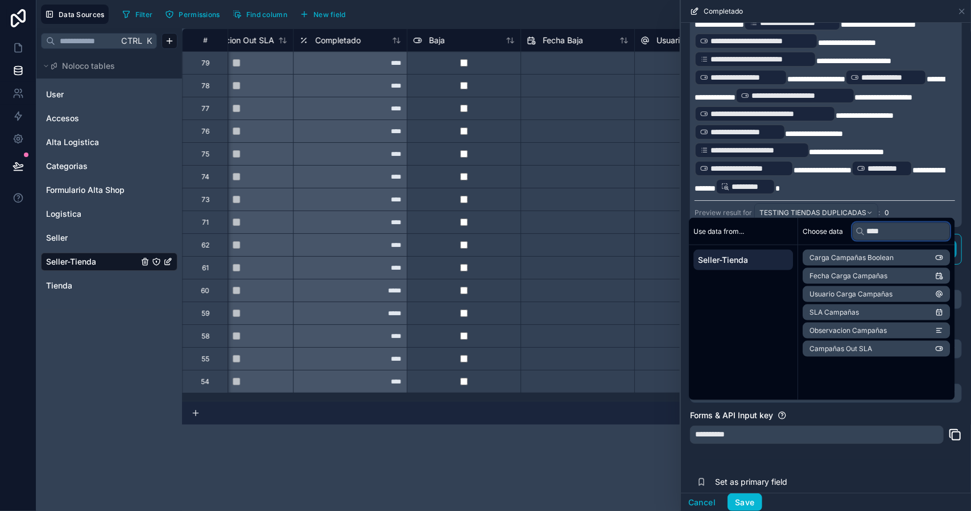
type input "*****"
click at [786, 467] on div "**********" at bounding box center [826, 190] width 290 height 676
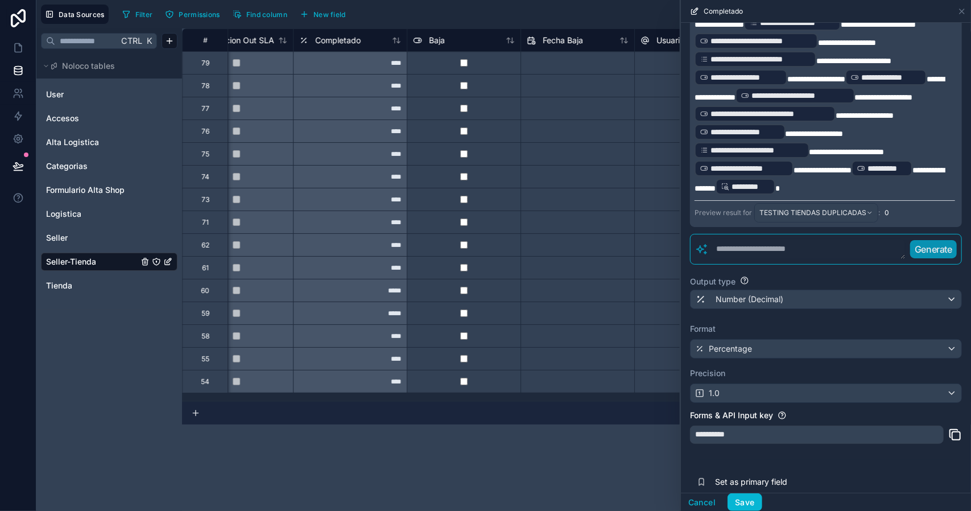
scroll to position [0, 0]
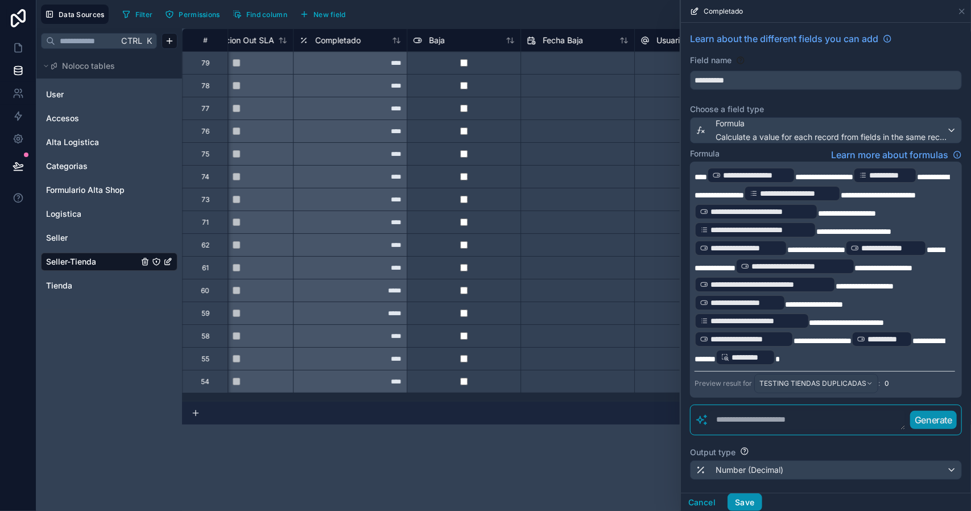
click at [743, 500] on button "Save" at bounding box center [744, 502] width 34 height 18
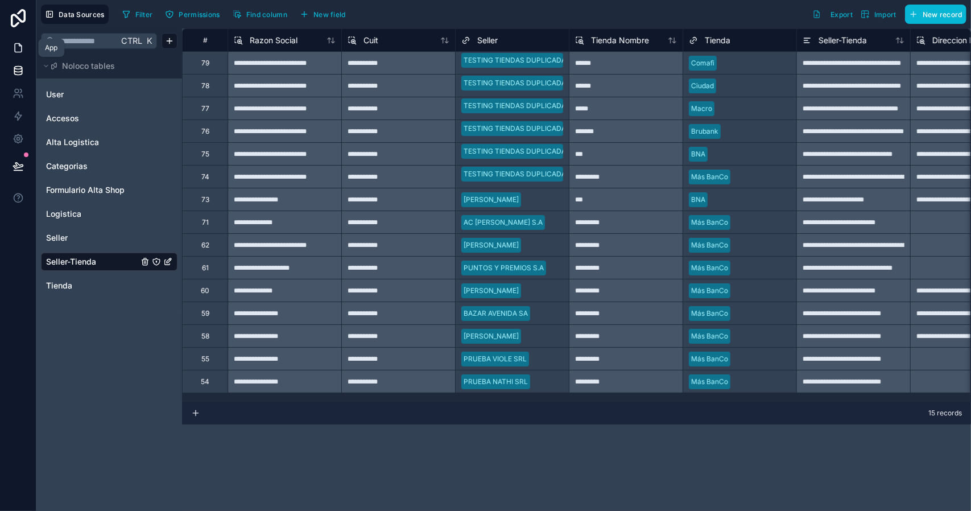
click at [19, 49] on icon at bounding box center [18, 47] width 11 height 11
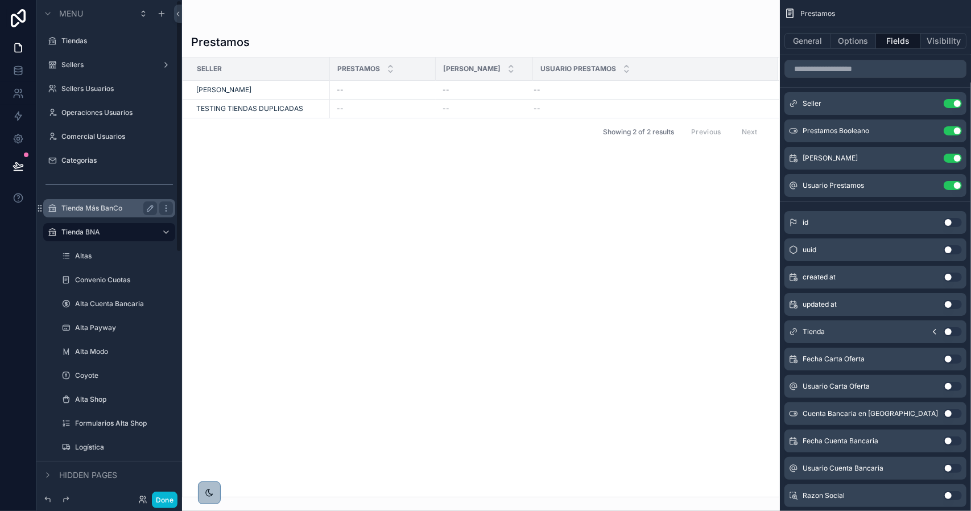
click at [102, 201] on div "Tienda Más BanCo" at bounding box center [109, 208] width 96 height 14
click at [101, 206] on label "Tienda Más BanCo" at bounding box center [106, 208] width 91 height 9
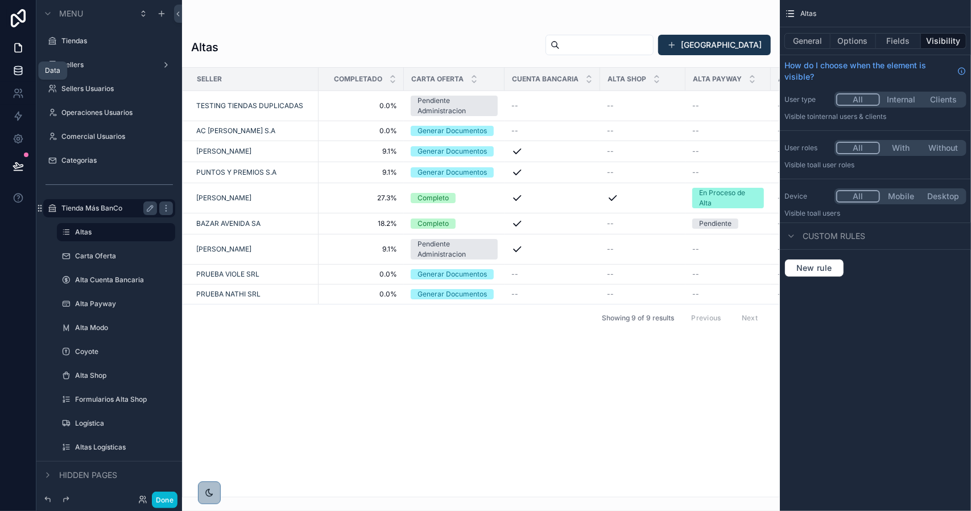
click at [13, 68] on icon at bounding box center [18, 70] width 11 height 11
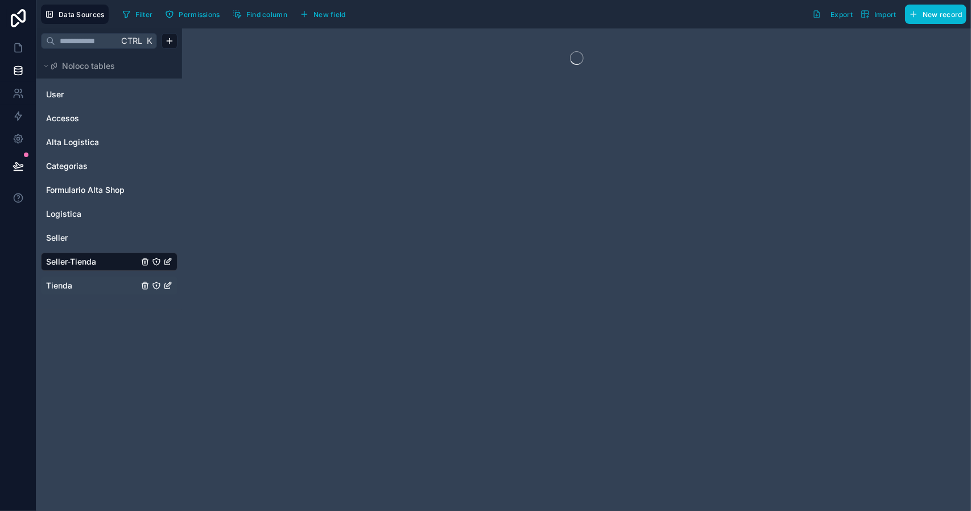
click at [73, 280] on link "Tienda" at bounding box center [92, 285] width 92 height 11
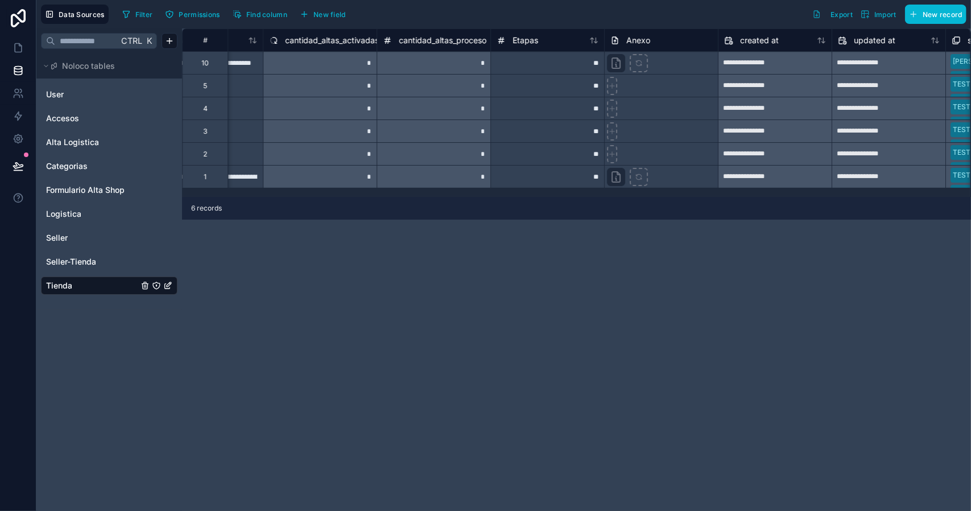
scroll to position [0, 2247]
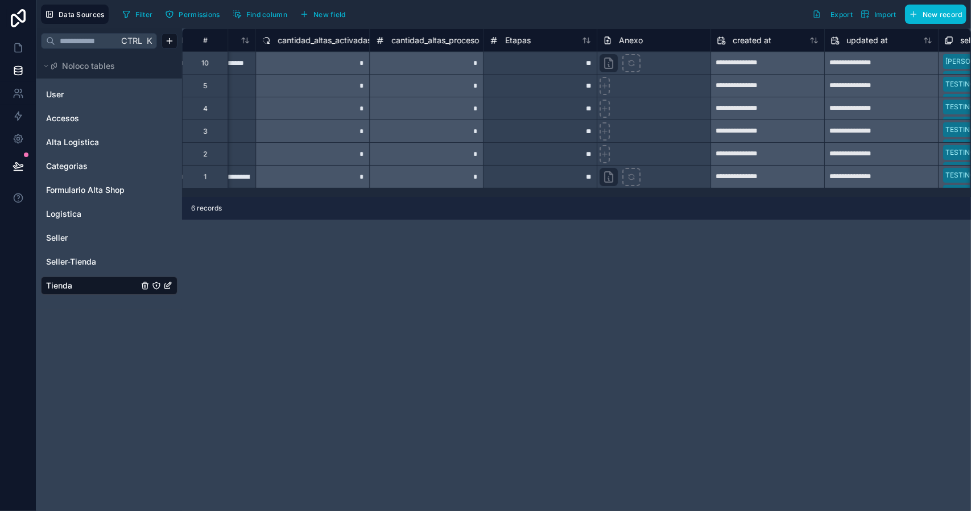
click at [580, 68] on div "**" at bounding box center [540, 62] width 114 height 23
click at [581, 64] on div "**" at bounding box center [540, 62] width 114 height 23
click at [581, 64] on input "**" at bounding box center [539, 63] width 113 height 22
type input "**"
click at [649, 257] on div "**********" at bounding box center [576, 269] width 789 height 482
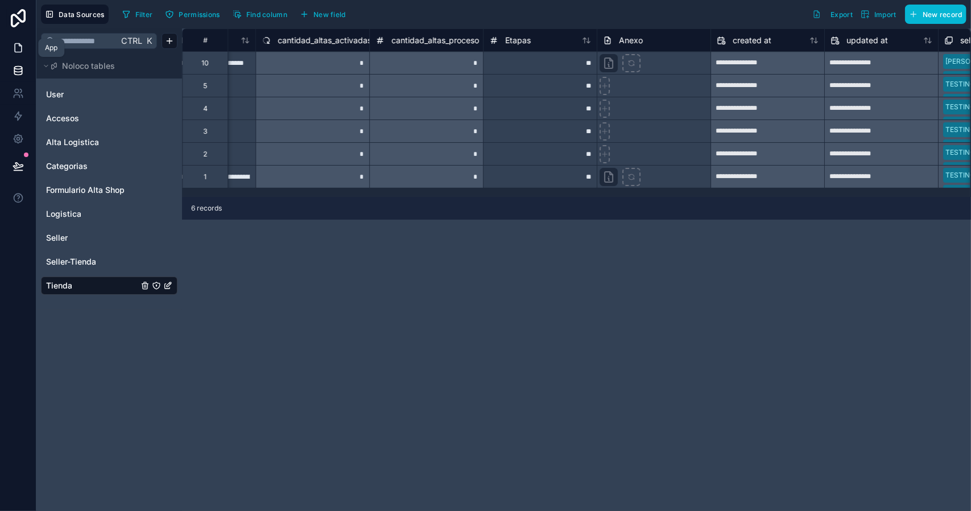
click at [22, 55] on link at bounding box center [18, 47] width 36 height 23
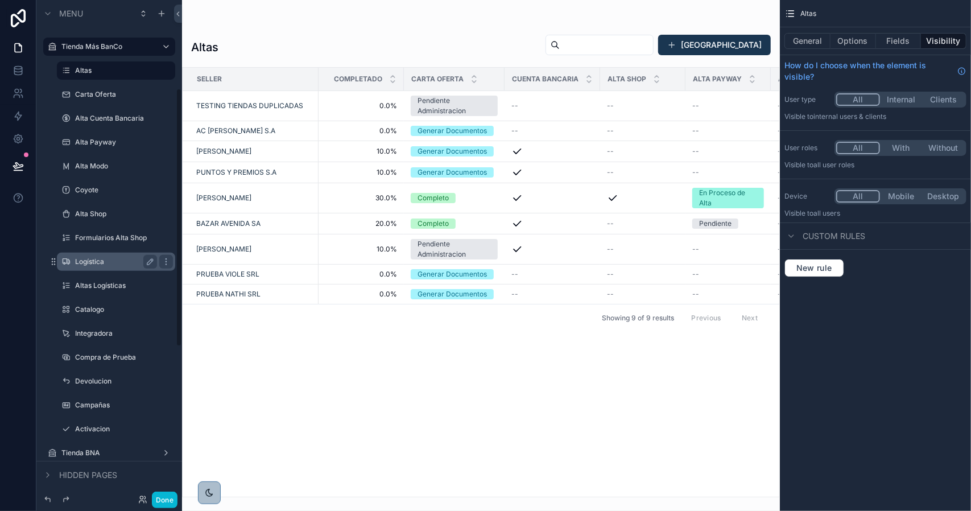
scroll to position [171, 0]
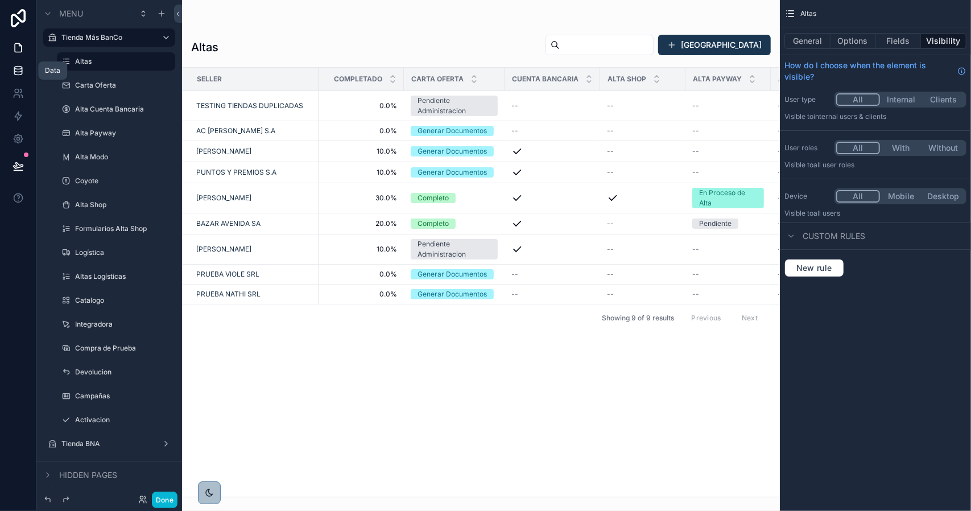
click at [19, 73] on icon at bounding box center [18, 70] width 11 height 11
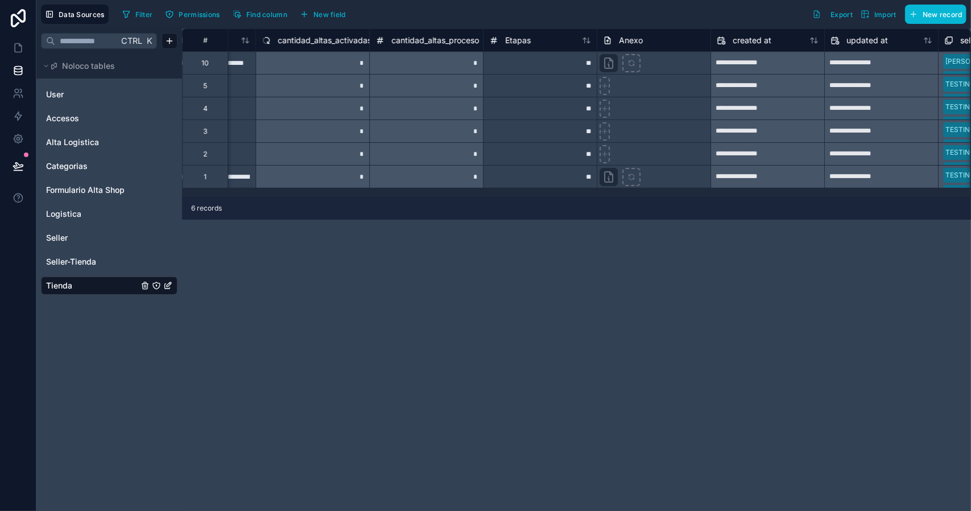
scroll to position [0, 2258]
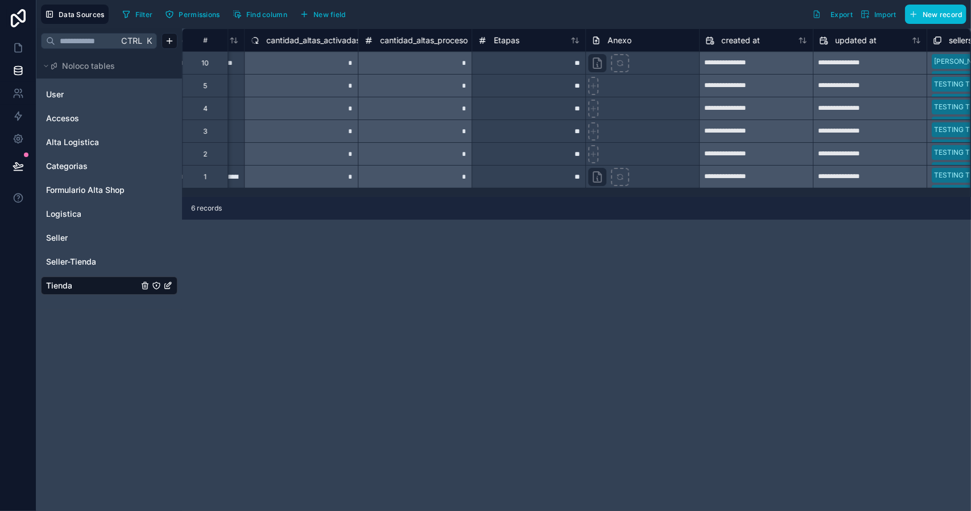
click at [557, 68] on div "**" at bounding box center [528, 62] width 114 height 23
click at [560, 64] on div "**" at bounding box center [528, 62] width 114 height 23
type input "**"
click at [569, 86] on div "**" at bounding box center [528, 85] width 114 height 23
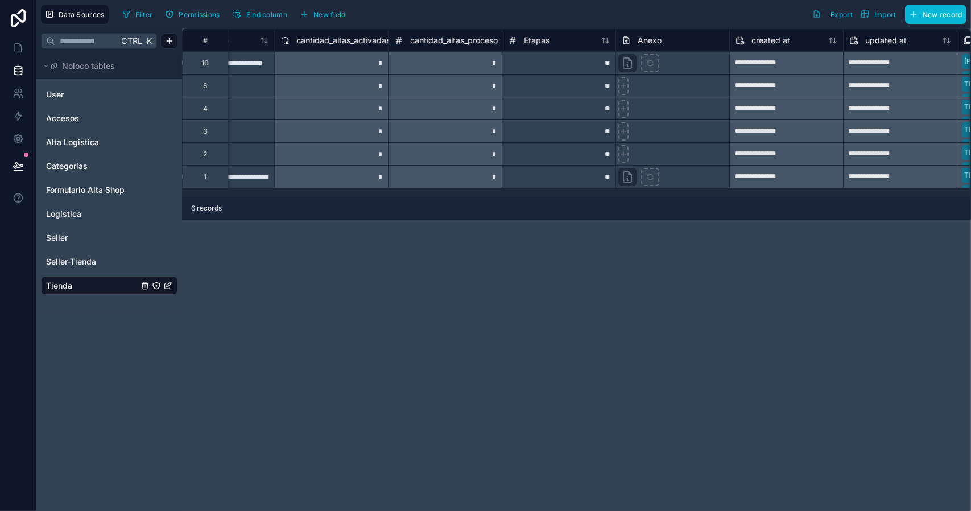
scroll to position [0, 2161]
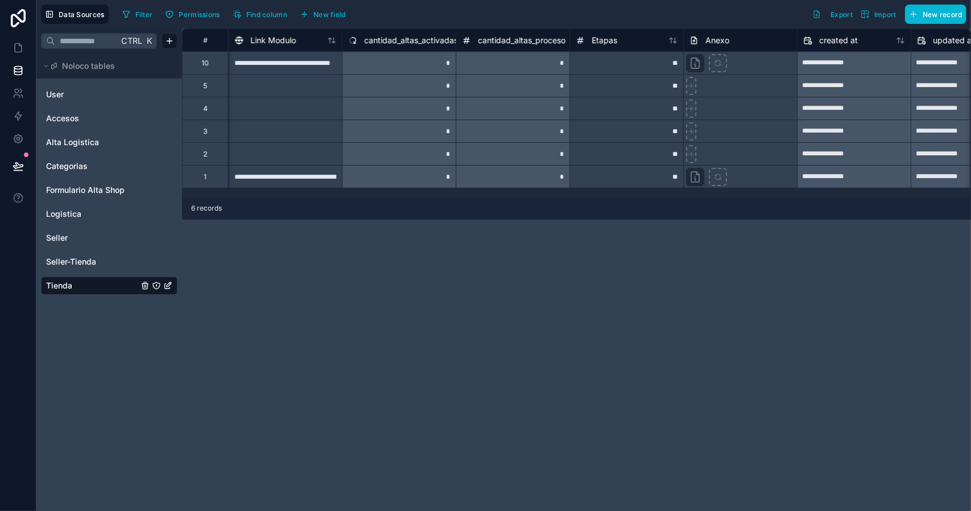
click at [664, 92] on div "**" at bounding box center [626, 85] width 114 height 23
click at [664, 89] on div "**" at bounding box center [626, 85] width 114 height 23
type input "**"
click at [659, 113] on div "**" at bounding box center [626, 108] width 114 height 23
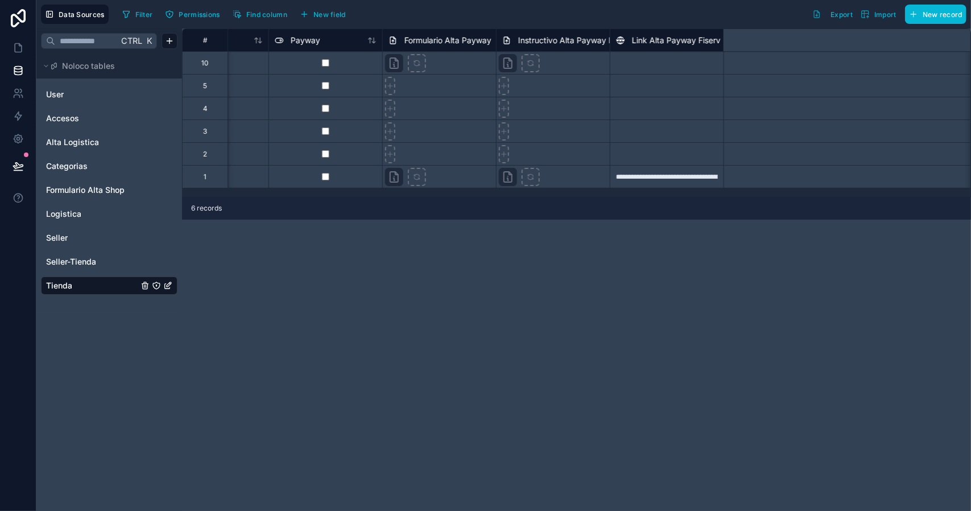
scroll to position [0, 0]
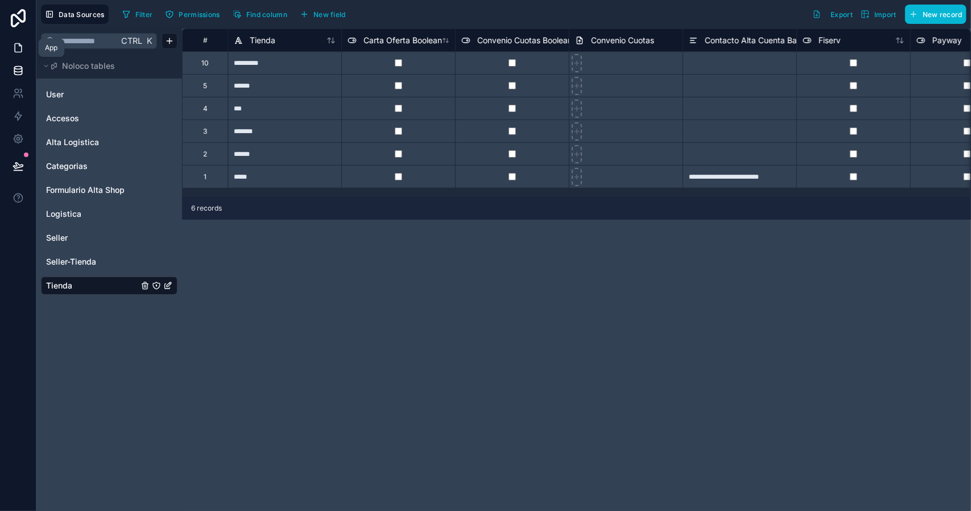
click at [16, 52] on icon at bounding box center [18, 48] width 7 height 9
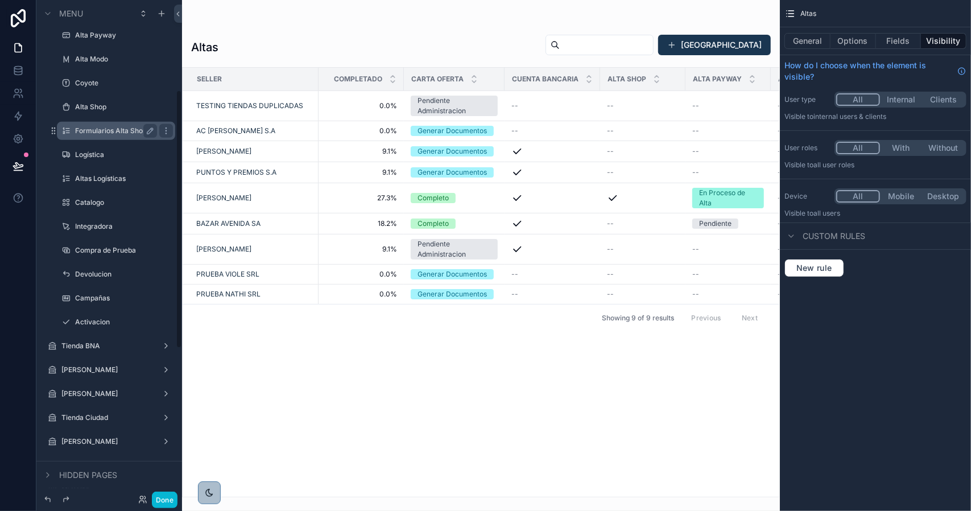
scroll to position [284, 0]
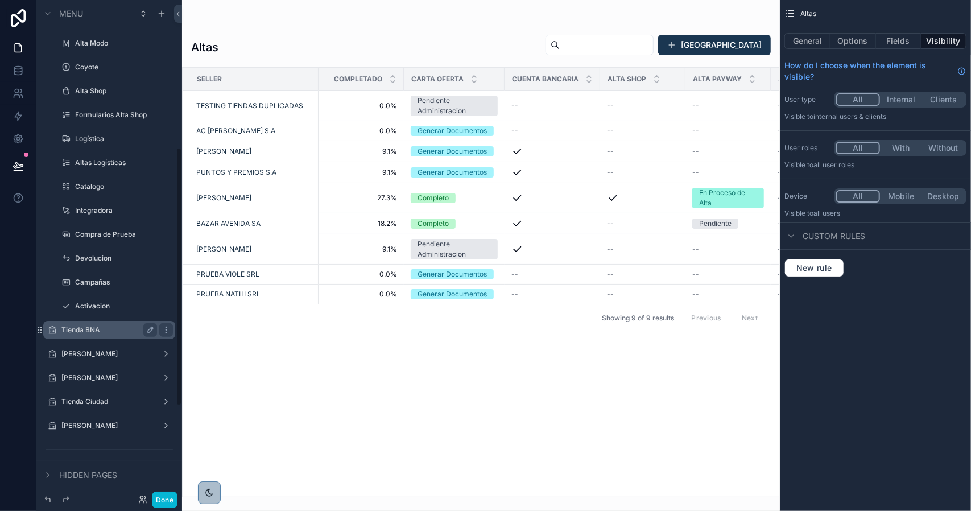
click at [107, 332] on label "Tienda BNA" at bounding box center [106, 329] width 91 height 9
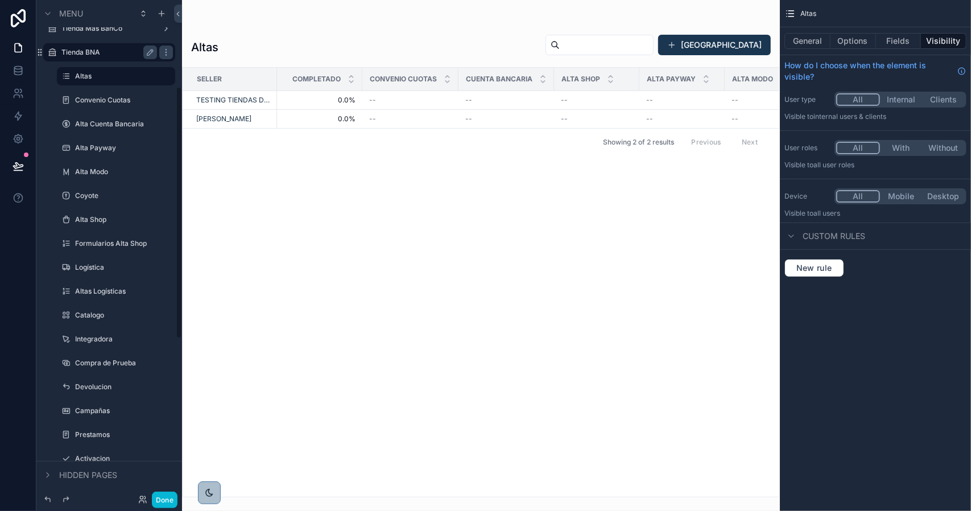
scroll to position [171, 0]
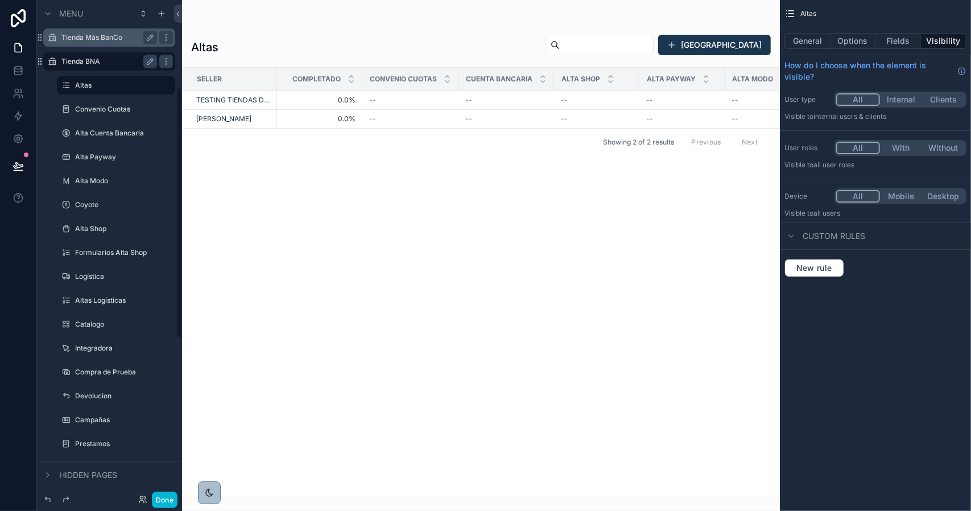
click at [105, 37] on label "Tienda Más BanCo" at bounding box center [106, 37] width 91 height 9
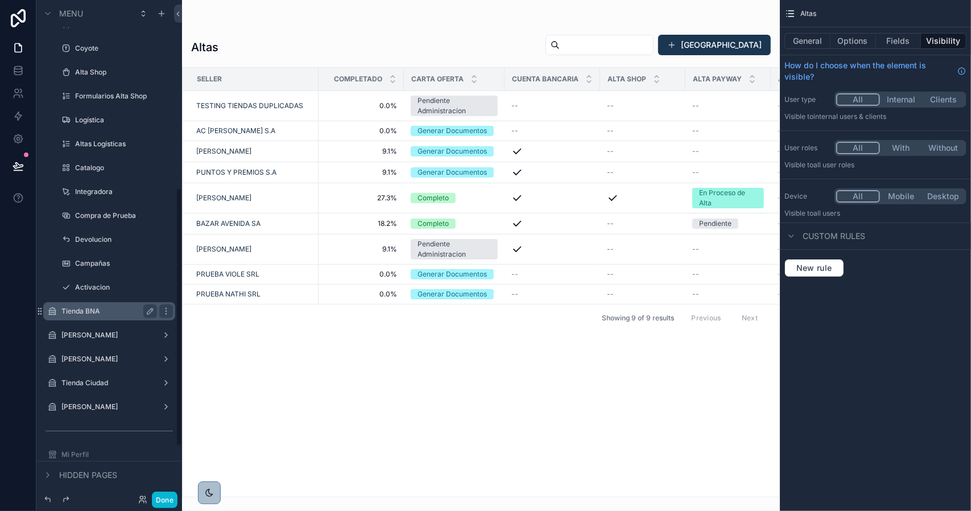
scroll to position [398, 0]
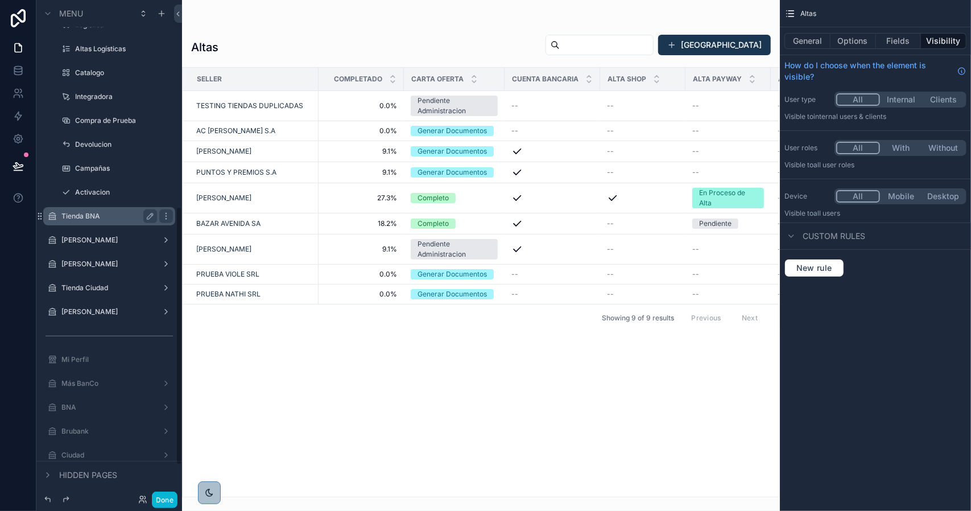
click at [116, 218] on label "Tienda BNA" at bounding box center [106, 216] width 91 height 9
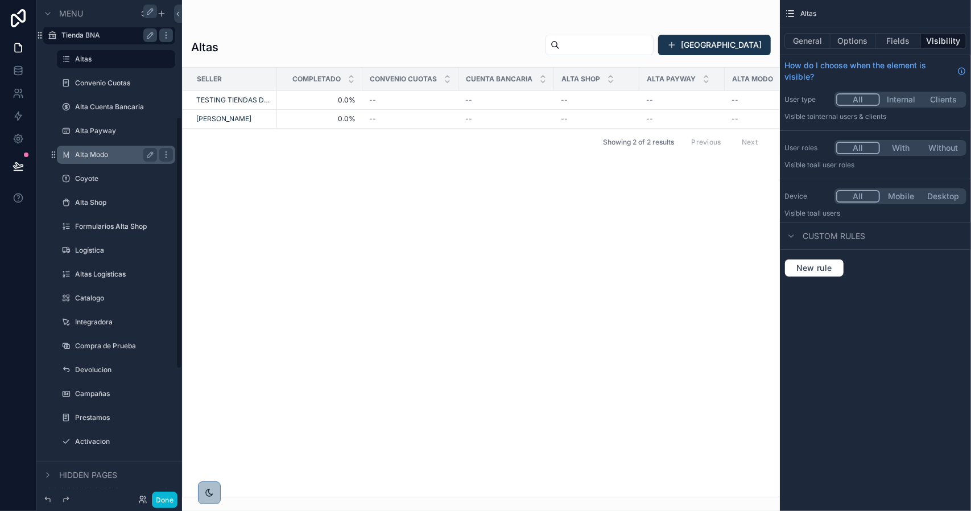
scroll to position [341, 0]
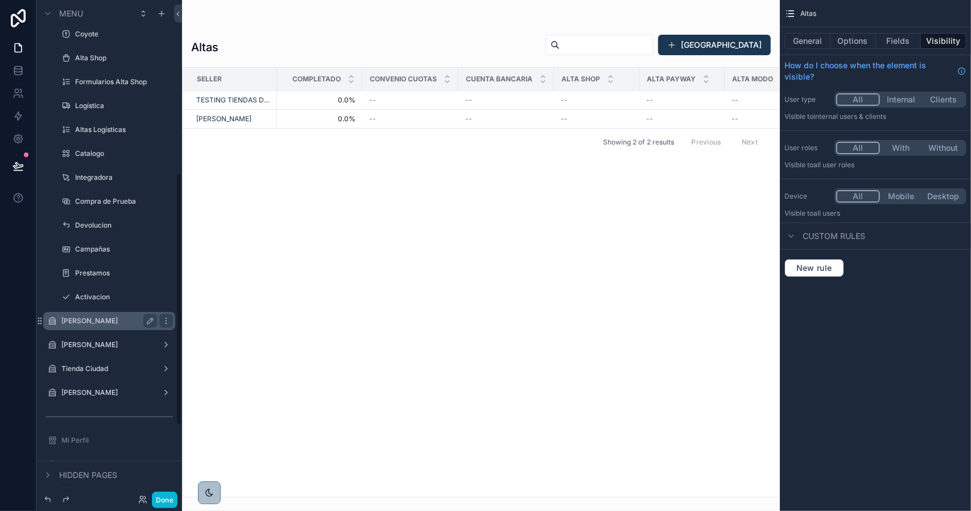
click at [105, 318] on label "[PERSON_NAME]" at bounding box center [106, 320] width 91 height 9
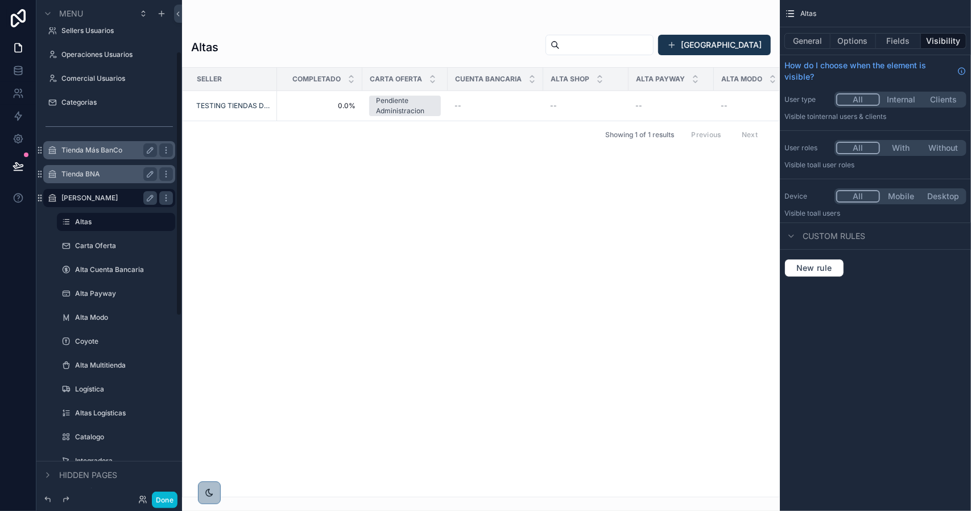
scroll to position [57, 0]
click at [94, 172] on label "Tienda BNA" at bounding box center [106, 175] width 91 height 9
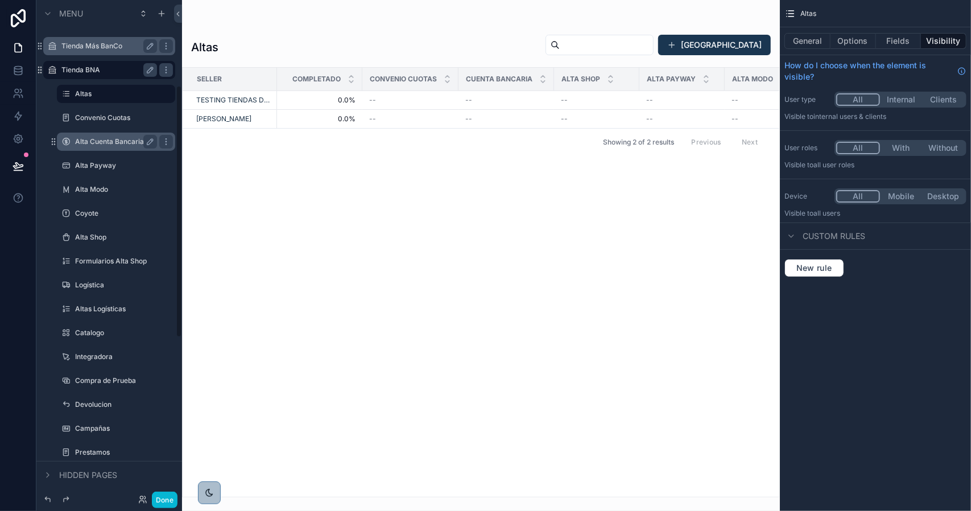
scroll to position [171, 0]
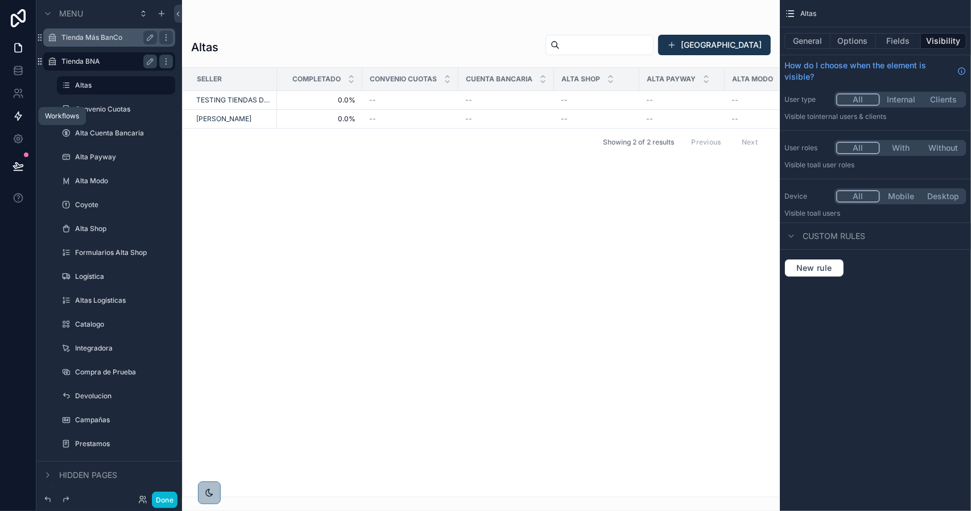
click at [18, 122] on link at bounding box center [18, 116] width 36 height 23
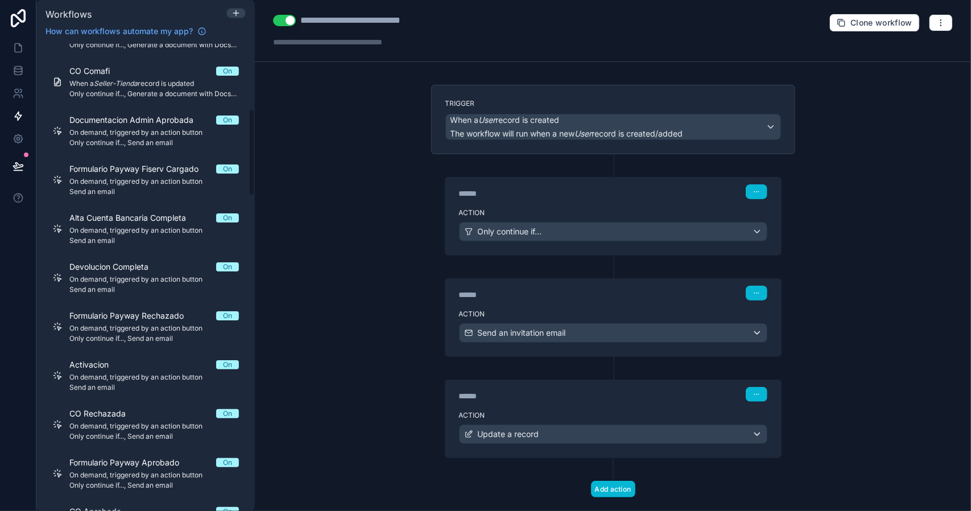
scroll to position [398, 0]
click at [16, 67] on icon at bounding box center [17, 68] width 7 height 3
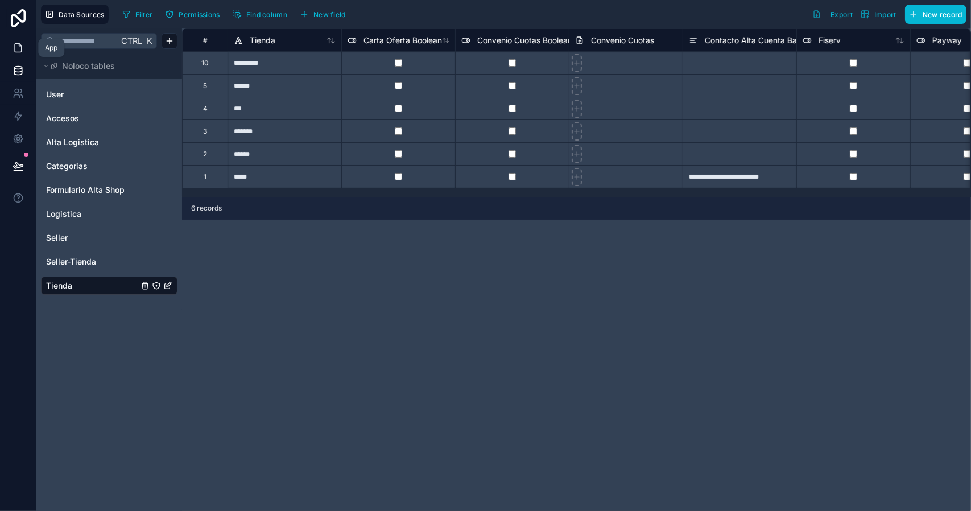
click at [13, 50] on icon at bounding box center [18, 47] width 11 height 11
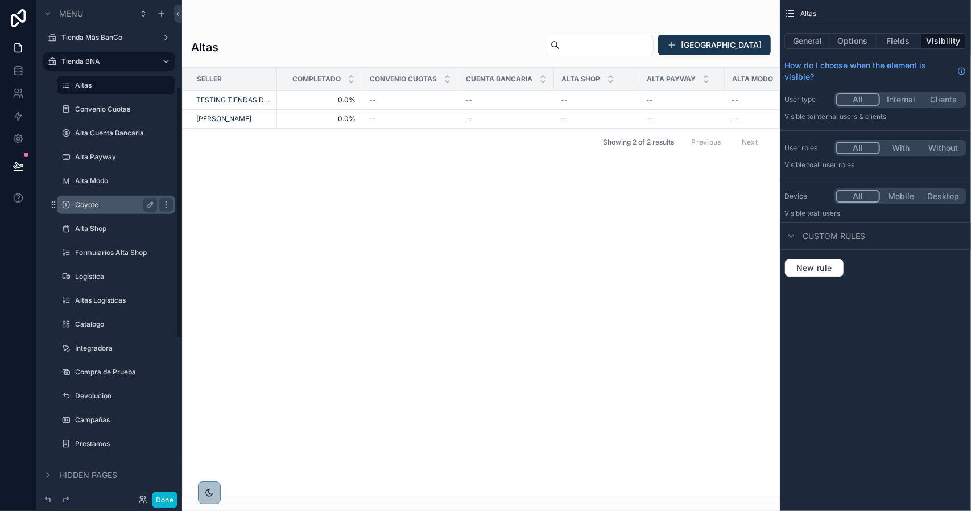
scroll to position [227, 0]
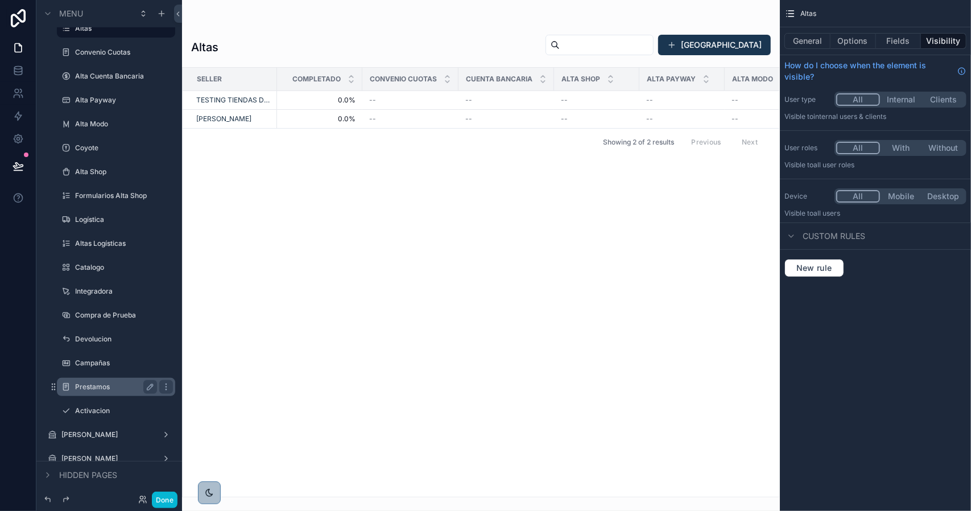
click at [102, 384] on label "Prestamos" at bounding box center [113, 386] width 77 height 9
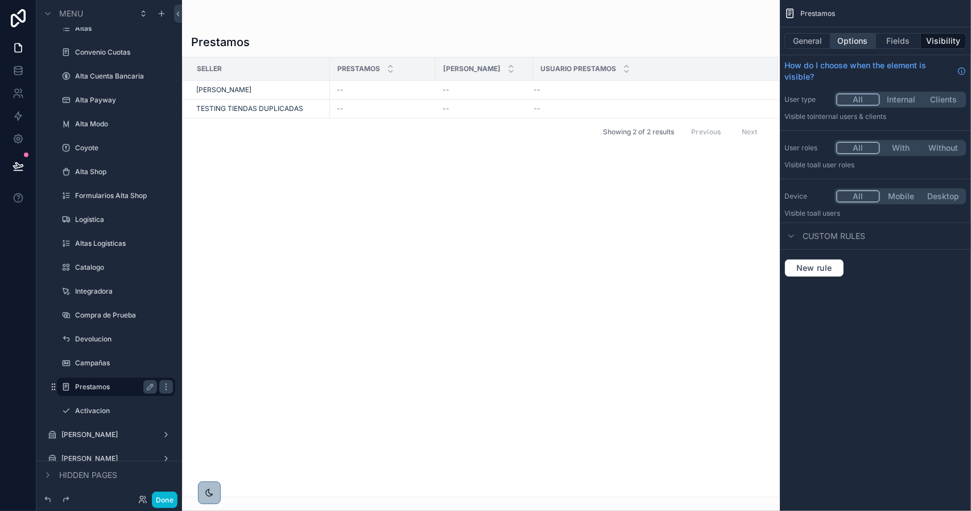
click at [848, 43] on button "Options" at bounding box center [852, 41] width 45 height 16
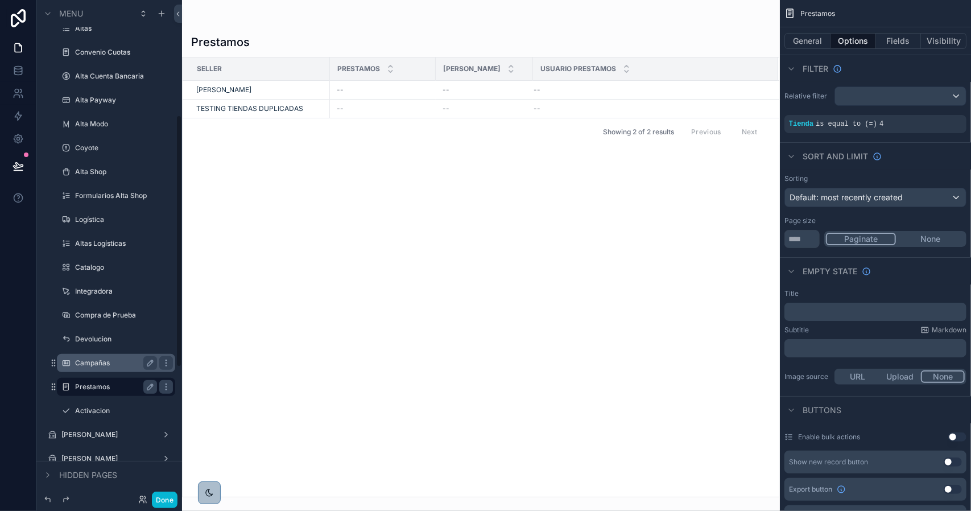
click at [104, 363] on label "Campañas" at bounding box center [113, 362] width 77 height 9
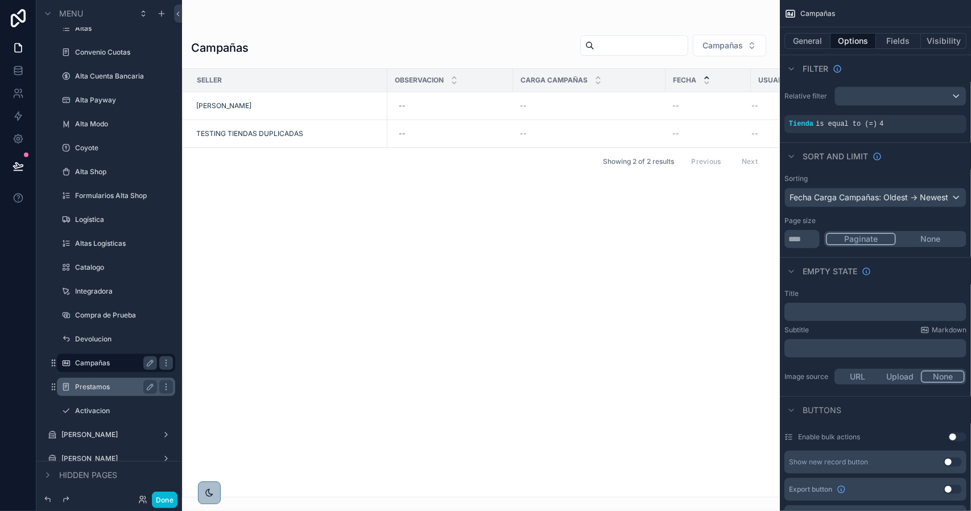
click at [102, 387] on label "Prestamos" at bounding box center [113, 386] width 77 height 9
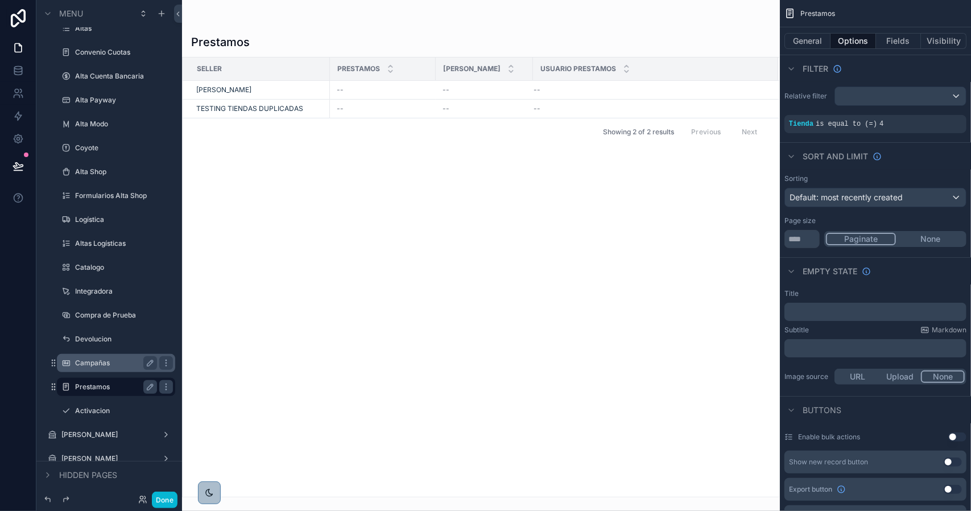
click at [105, 366] on label "Campañas" at bounding box center [113, 362] width 77 height 9
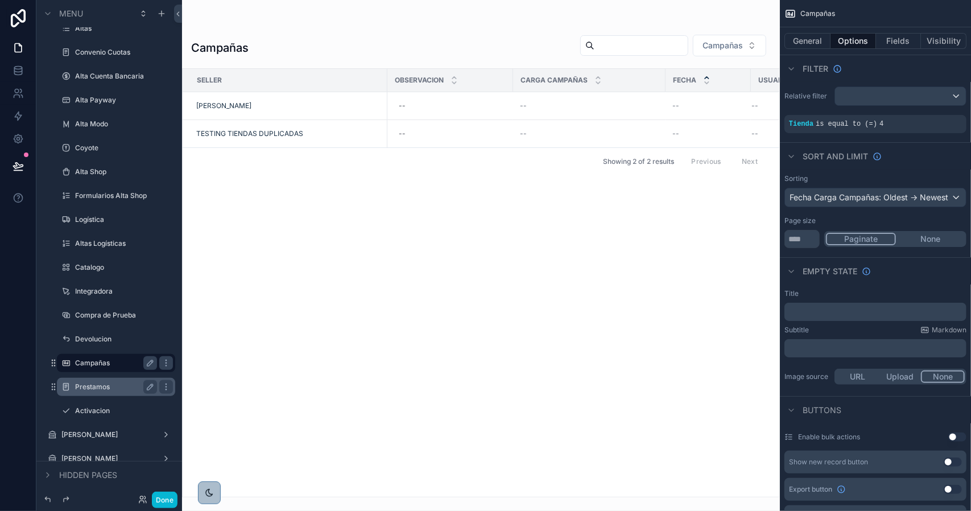
click at [723, 45] on div "scrollable content" at bounding box center [481, 255] width 598 height 511
click at [723, 45] on span "Campañas" at bounding box center [722, 45] width 40 height 11
click at [723, 44] on span "Campañas" at bounding box center [722, 45] width 40 height 11
click at [84, 384] on label "Prestamos" at bounding box center [113, 386] width 77 height 9
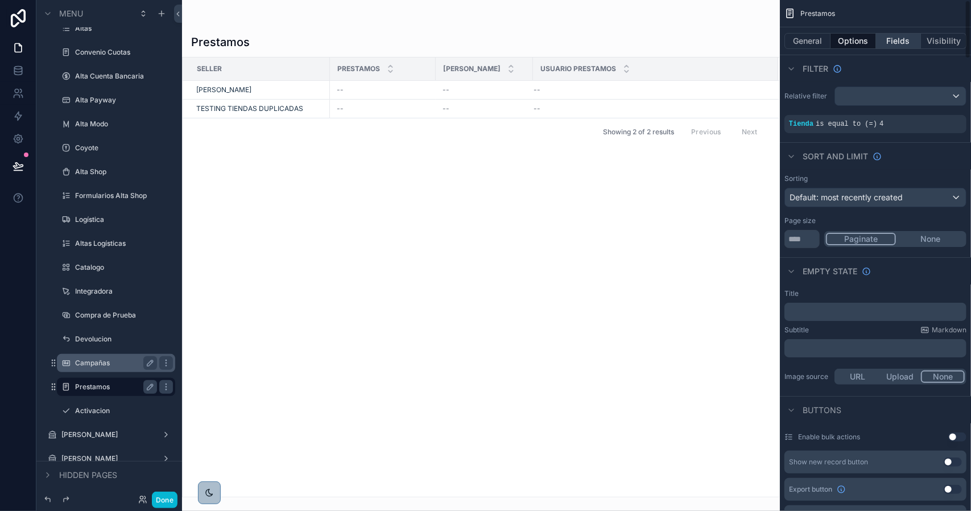
click at [898, 47] on button "Fields" at bounding box center [898, 41] width 45 height 16
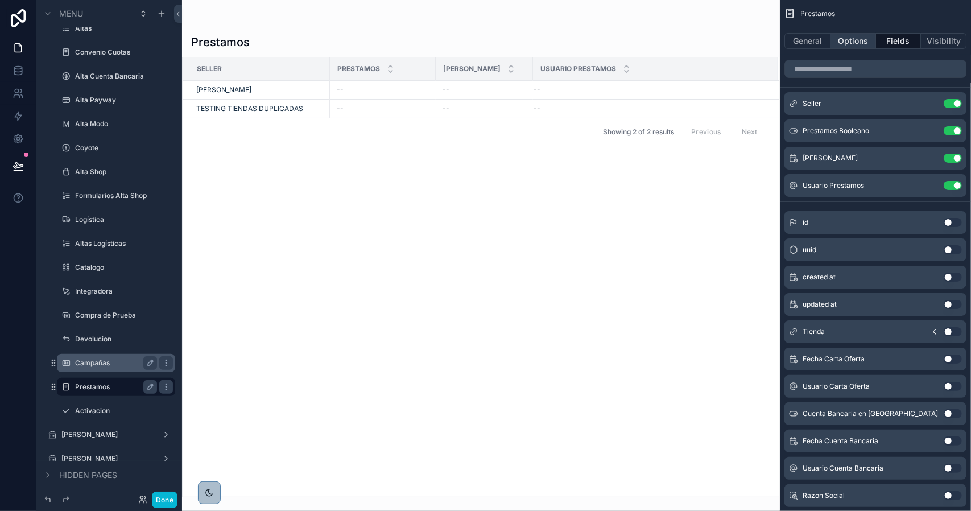
click at [849, 46] on button "Options" at bounding box center [852, 41] width 45 height 16
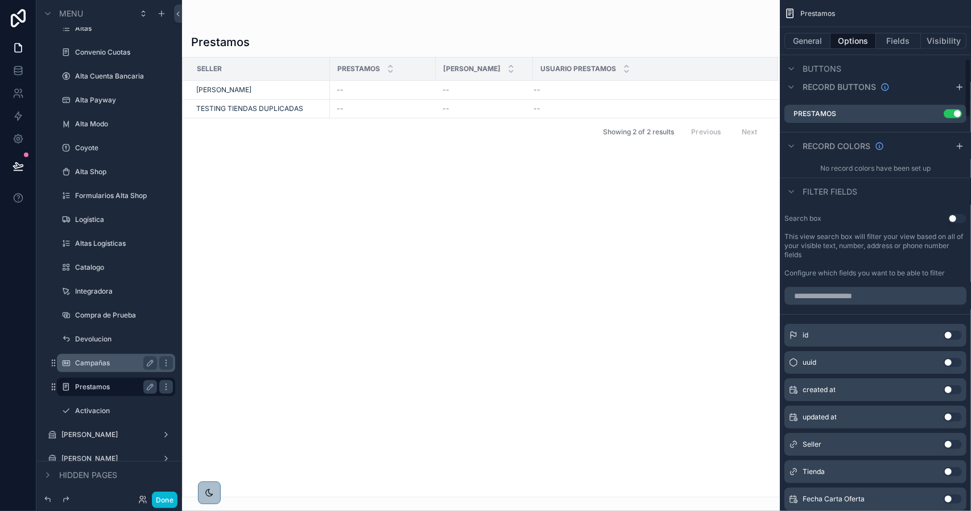
scroll to position [512, 0]
click at [874, 299] on input "scrollable content" at bounding box center [875, 293] width 182 height 18
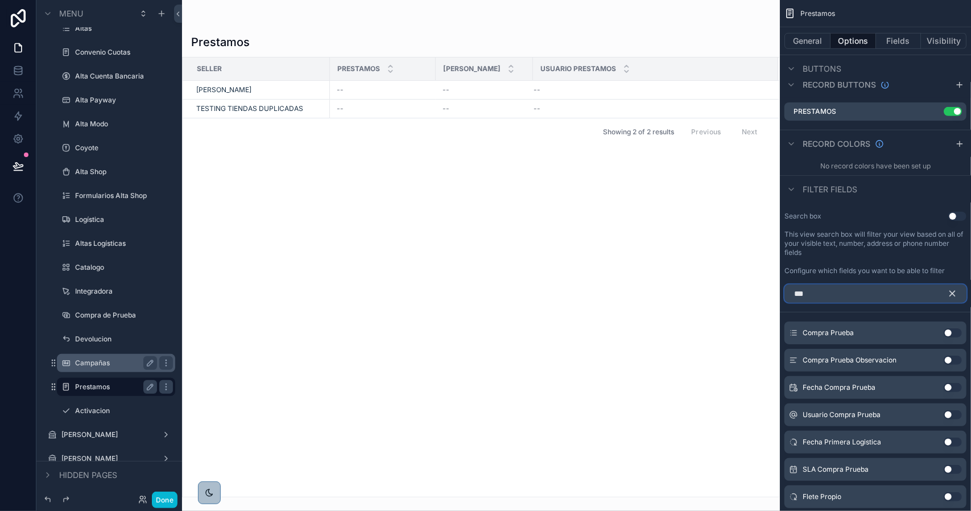
scroll to position [431, 0]
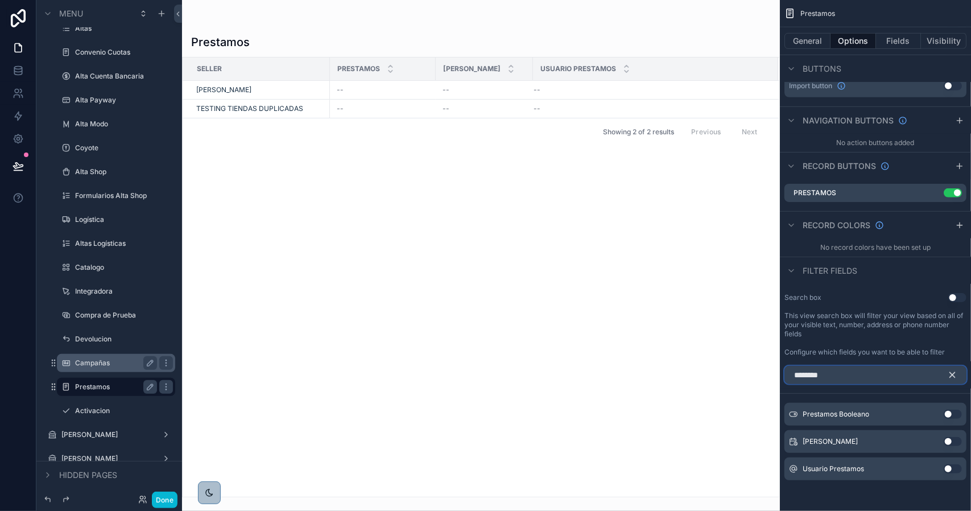
type input "********"
click at [954, 413] on button "Use setting" at bounding box center [953, 413] width 18 height 9
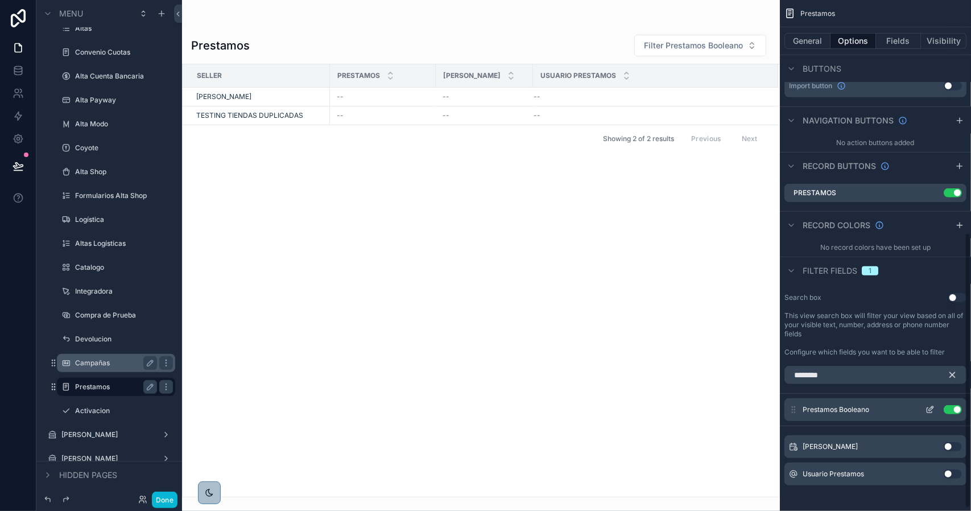
click at [932, 407] on icon "scrollable content" at bounding box center [929, 409] width 9 height 9
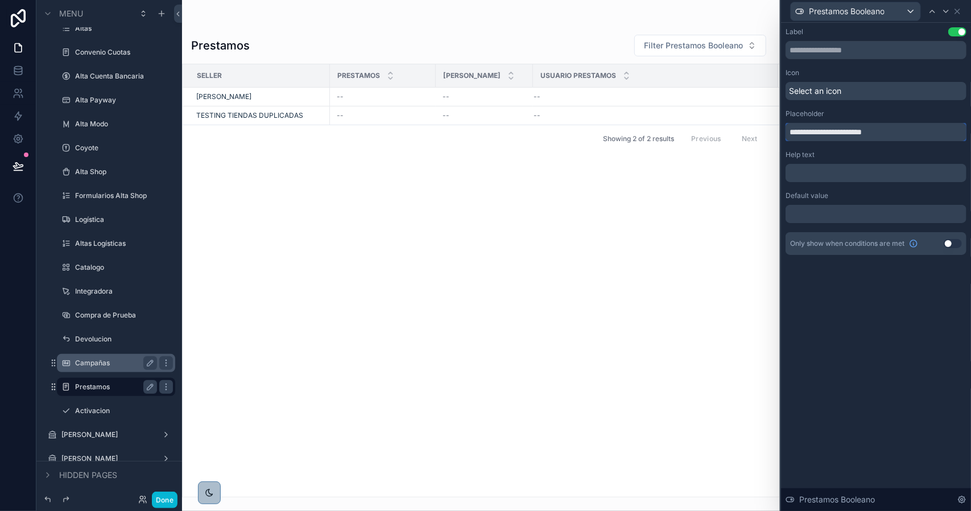
click at [821, 131] on input "**********" at bounding box center [875, 132] width 181 height 18
click at [862, 133] on input "**********" at bounding box center [875, 132] width 181 height 18
click at [860, 133] on input "**********" at bounding box center [875, 132] width 181 height 18
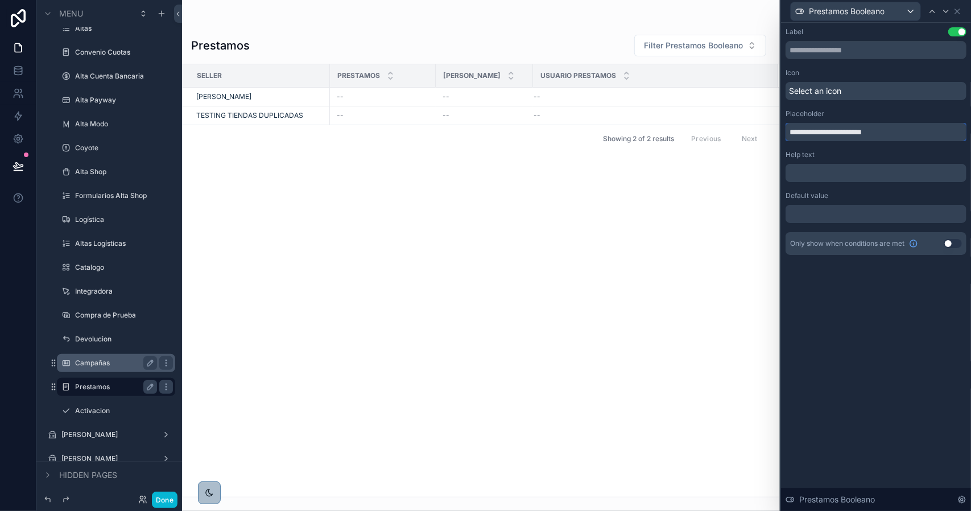
click at [860, 133] on input "**********" at bounding box center [875, 132] width 181 height 18
drag, startPoint x: 812, startPoint y: 133, endPoint x: 768, endPoint y: 131, distance: 43.2
click at [765, 133] on div "**********" at bounding box center [485, 255] width 971 height 511
type input "*********"
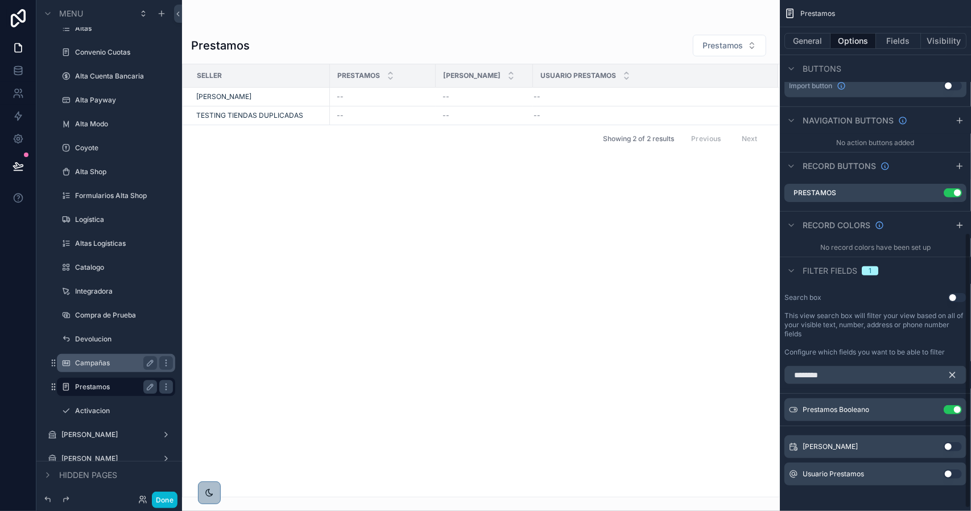
click at [952, 299] on button "Use setting" at bounding box center [957, 297] width 18 height 9
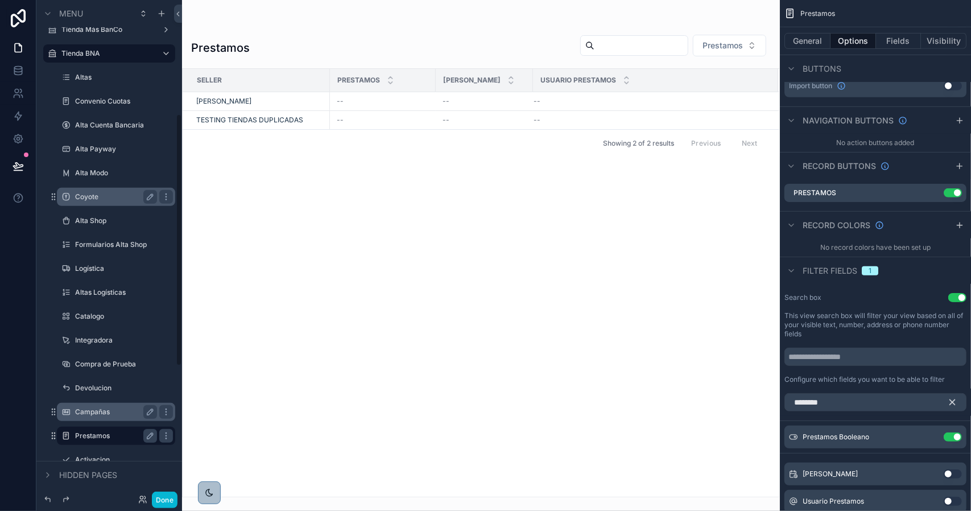
scroll to position [171, 0]
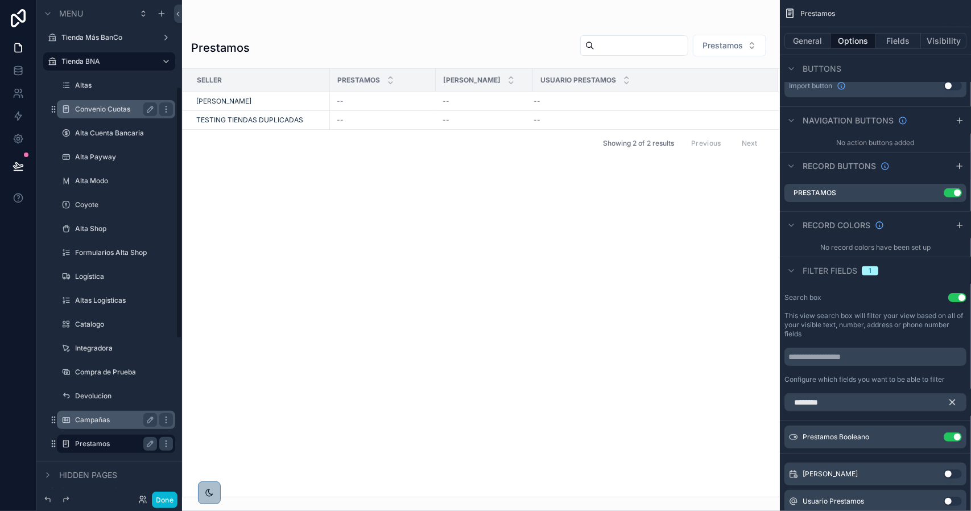
click at [100, 111] on label "Convenio Cuotas" at bounding box center [113, 109] width 77 height 9
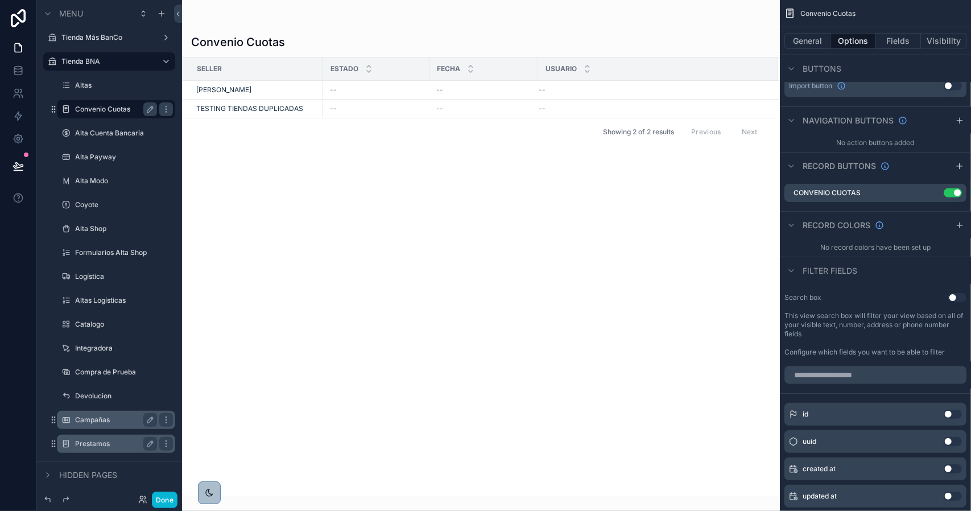
click at [958, 293] on button "Use setting" at bounding box center [957, 297] width 18 height 9
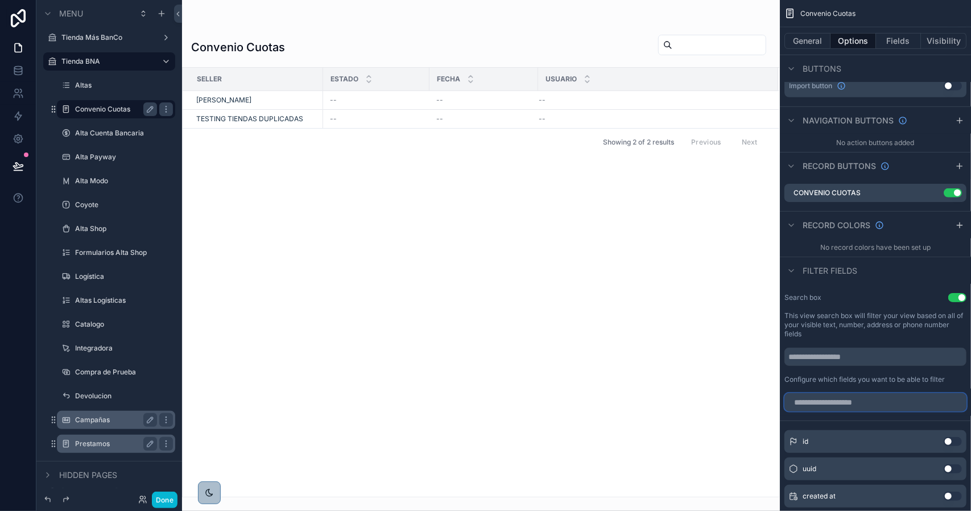
click at [856, 402] on input "scrollable content" at bounding box center [875, 402] width 182 height 18
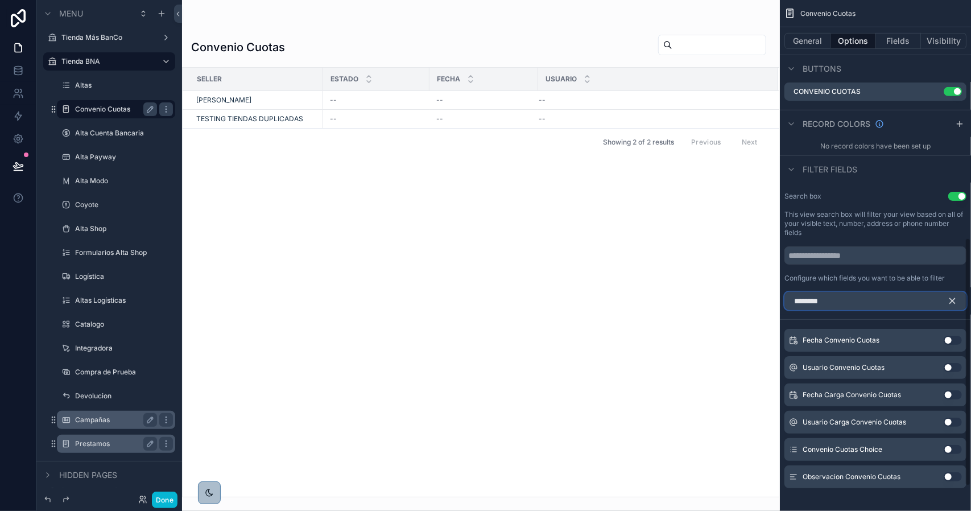
scroll to position [540, 0]
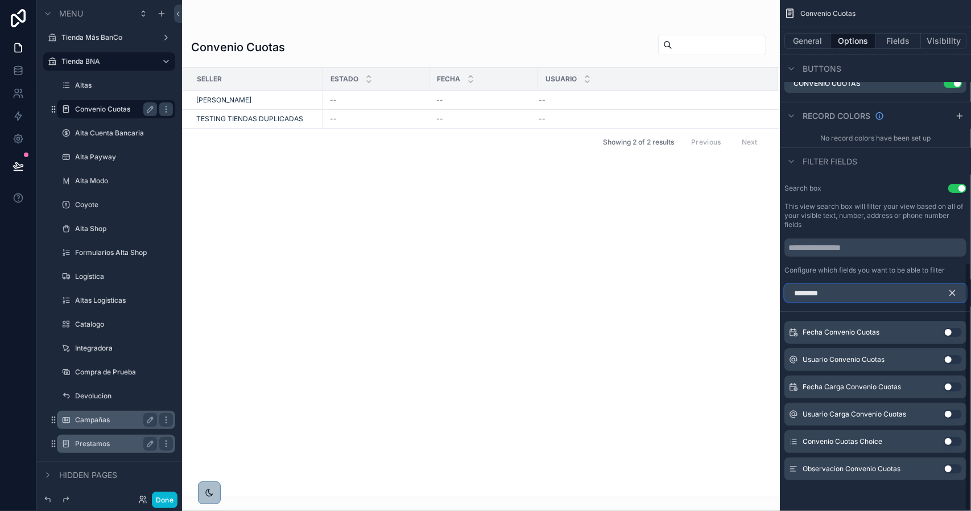
type input "********"
click at [947, 440] on button "Use setting" at bounding box center [953, 441] width 18 height 9
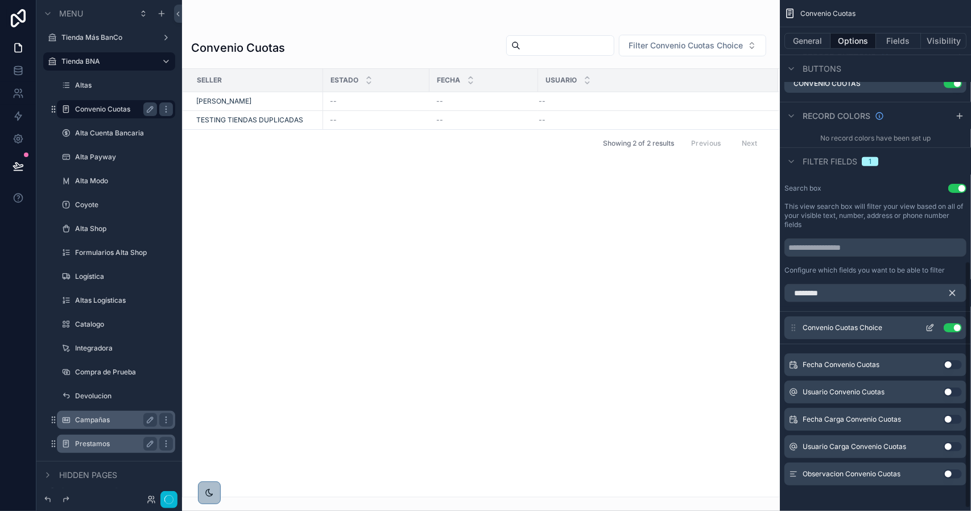
click at [929, 325] on icon "scrollable content" at bounding box center [929, 327] width 9 height 9
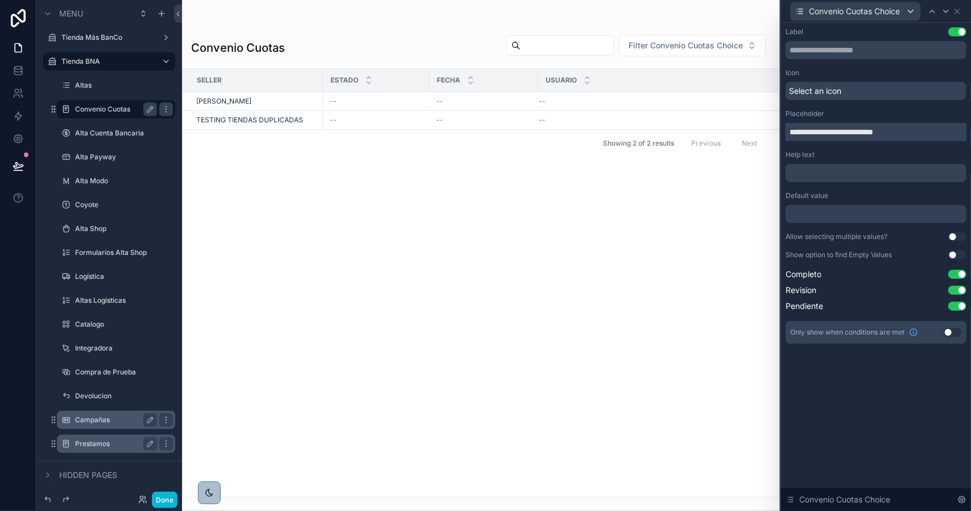
drag, startPoint x: 876, startPoint y: 133, endPoint x: 947, endPoint y: 137, distance: 71.2
click at [947, 137] on input "**********" at bounding box center [875, 132] width 181 height 18
click at [750, 133] on div "**********" at bounding box center [485, 255] width 971 height 511
type input "**********"
click at [951, 255] on button "Use setting" at bounding box center [957, 254] width 18 height 9
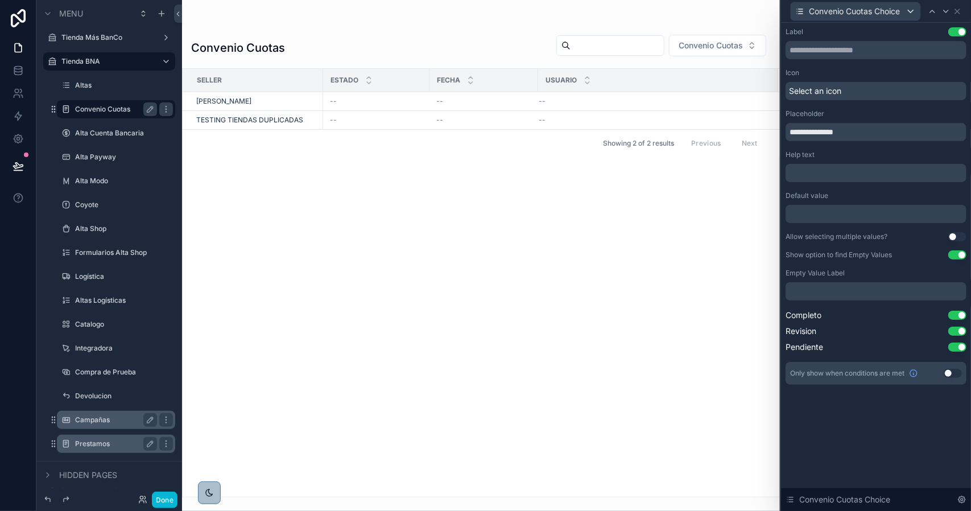
click at [886, 286] on p "﻿" at bounding box center [877, 290] width 174 height 11
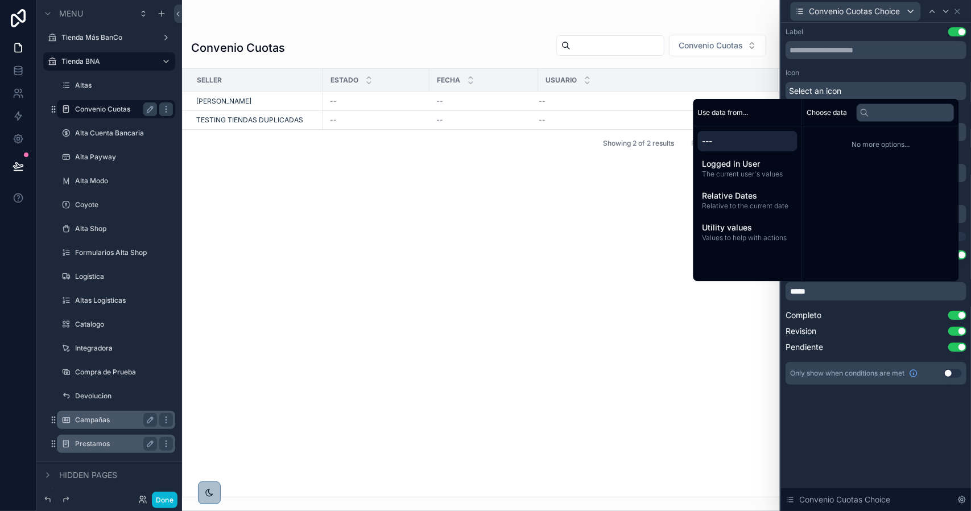
drag, startPoint x: 916, startPoint y: 454, endPoint x: 821, endPoint y: 300, distance: 181.0
click at [914, 448] on div "**********" at bounding box center [876, 267] width 190 height 488
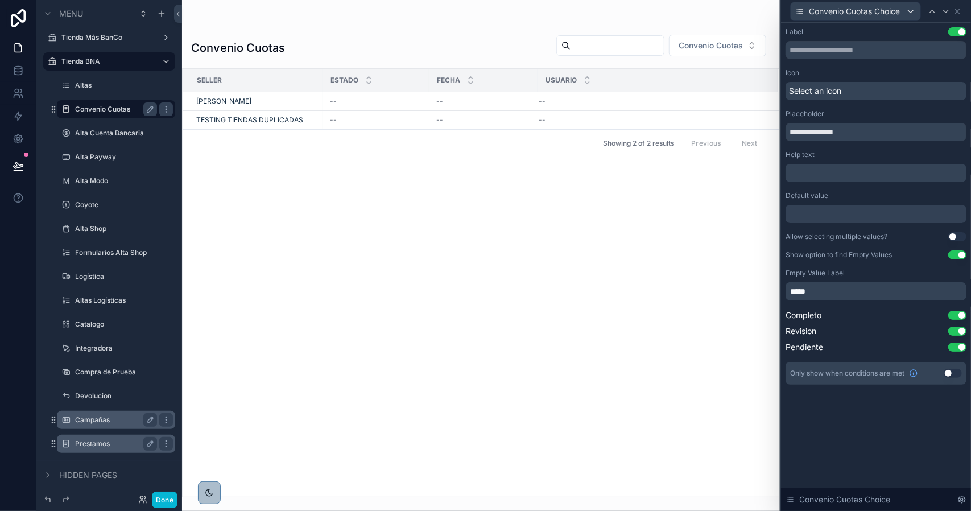
click at [703, 47] on div "scrollable content" at bounding box center [481, 255] width 598 height 511
click at [702, 47] on span "Convenio Cuotas" at bounding box center [710, 45] width 64 height 11
click at [702, 46] on span "Convenio Cuotas" at bounding box center [710, 45] width 64 height 11
click at [959, 329] on button "Use setting" at bounding box center [957, 330] width 18 height 9
click at [959, 349] on button "Use setting" at bounding box center [957, 346] width 18 height 9
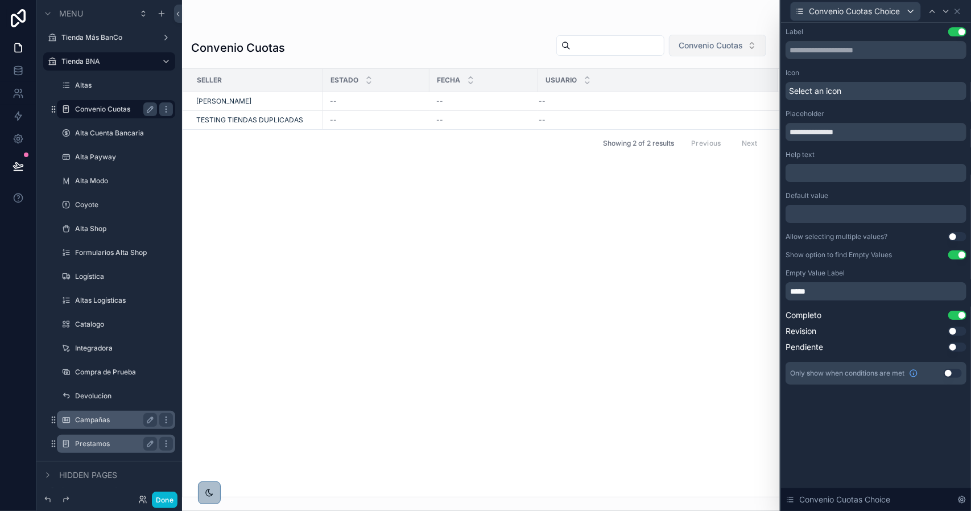
click at [684, 44] on span "Convenio Cuotas" at bounding box center [710, 45] width 64 height 11
click at [690, 44] on span "Convenio Cuotas" at bounding box center [710, 45] width 64 height 11
click at [171, 499] on button "Done" at bounding box center [165, 499] width 26 height 16
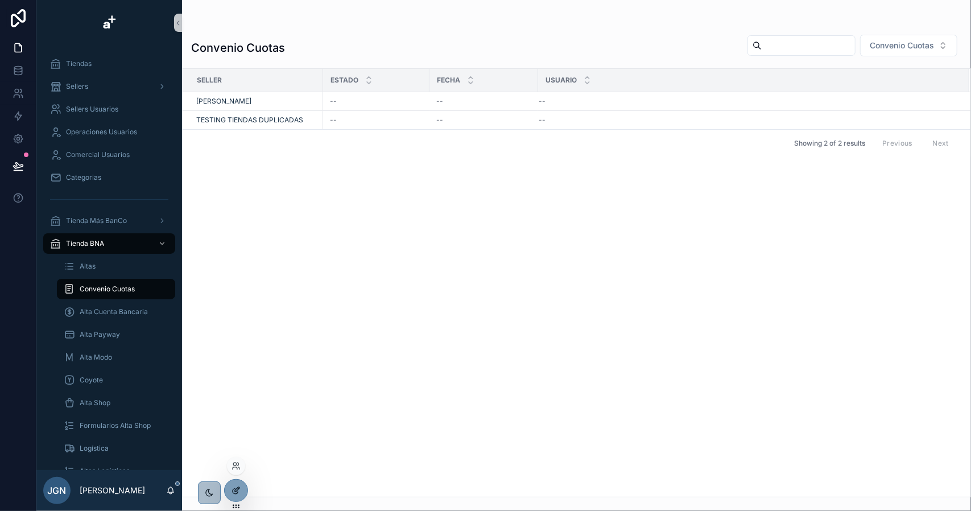
click at [235, 489] on icon at bounding box center [235, 490] width 9 height 9
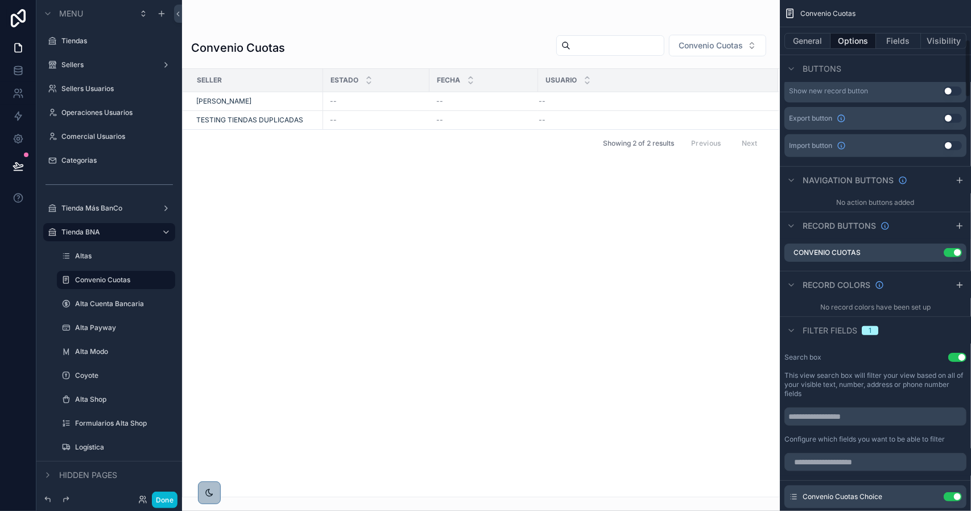
scroll to position [455, 0]
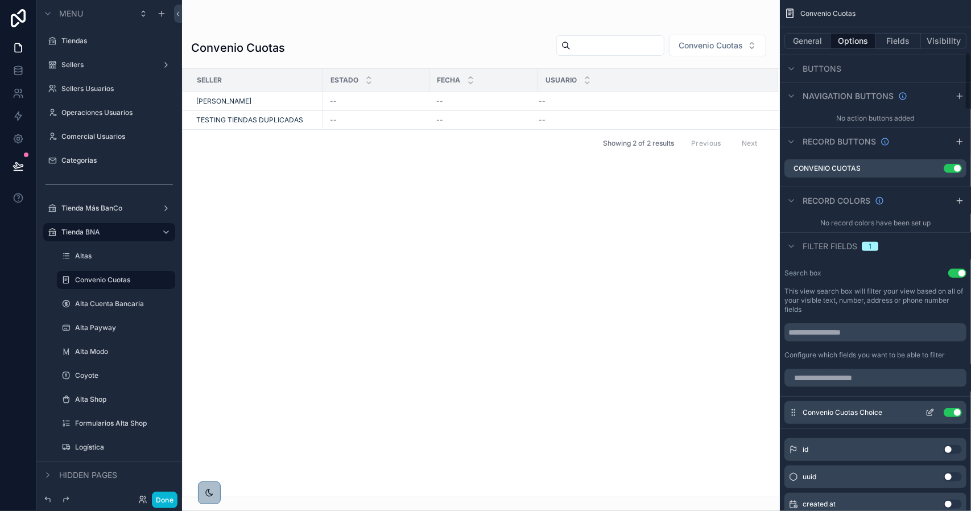
click at [928, 411] on icon "scrollable content" at bounding box center [929, 412] width 9 height 9
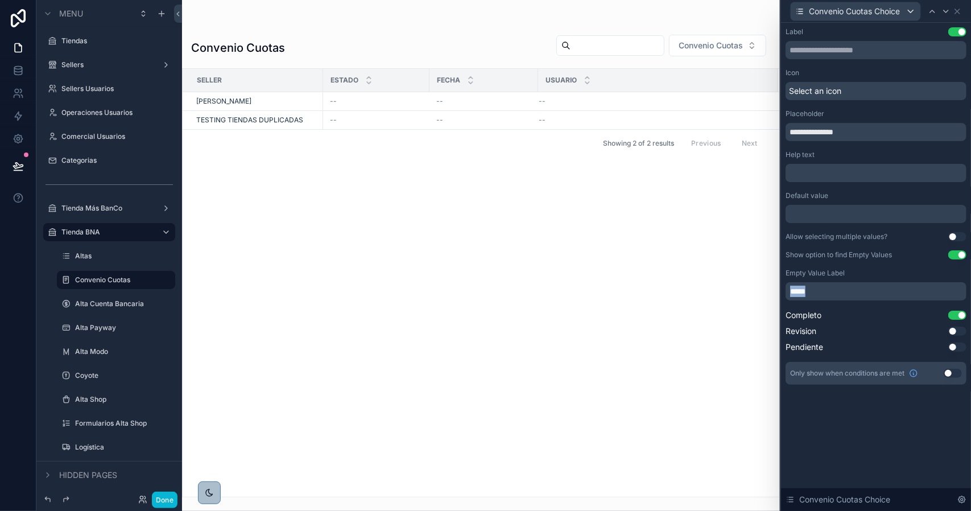
drag, startPoint x: 847, startPoint y: 292, endPoint x: 789, endPoint y: 289, distance: 57.5
click at [789, 289] on div "*****" at bounding box center [875, 291] width 181 height 18
click at [169, 497] on button "Done" at bounding box center [165, 499] width 26 height 16
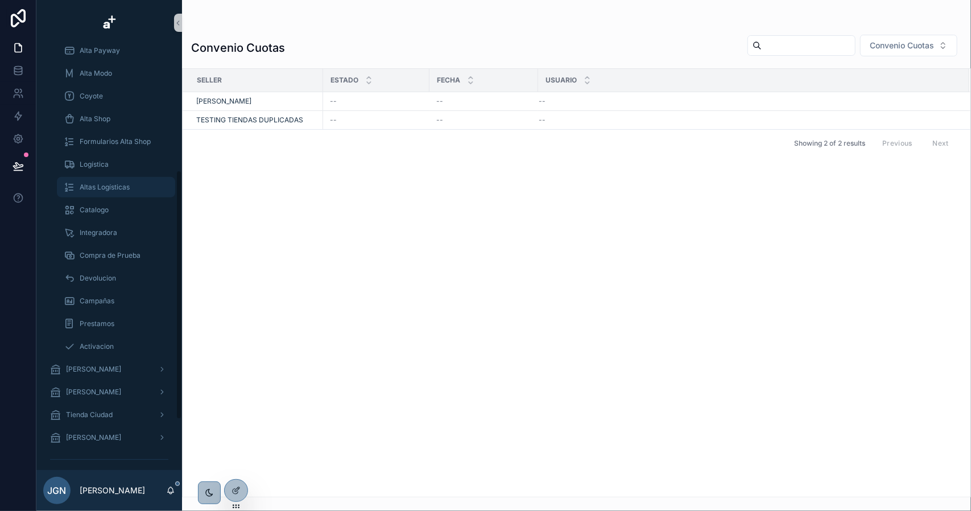
scroll to position [284, 0]
click at [114, 370] on span "[PERSON_NAME]" at bounding box center [93, 368] width 55 height 9
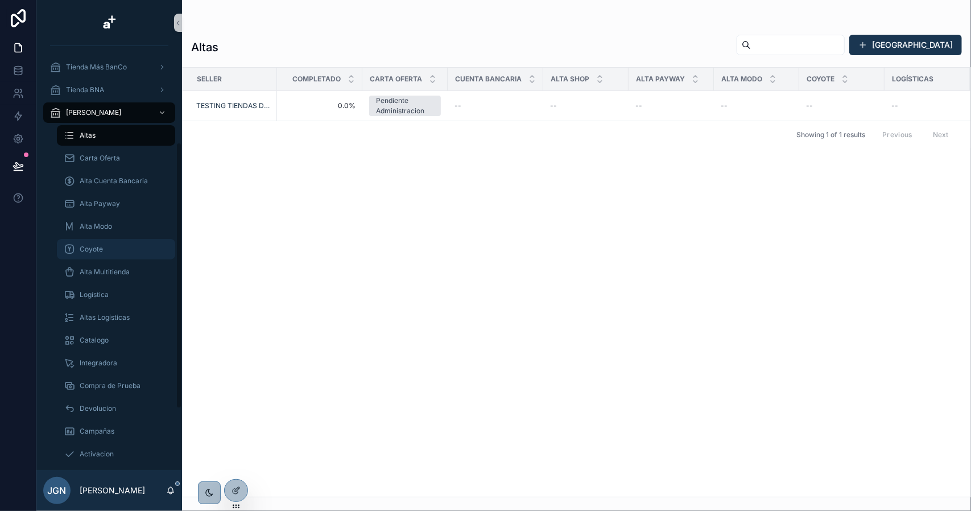
scroll to position [195, 0]
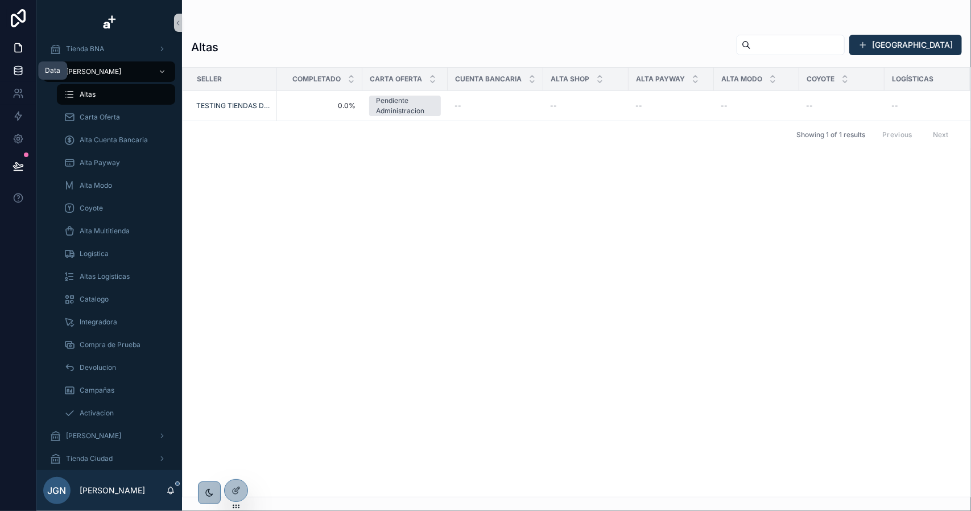
click at [18, 70] on icon at bounding box center [18, 70] width 11 height 11
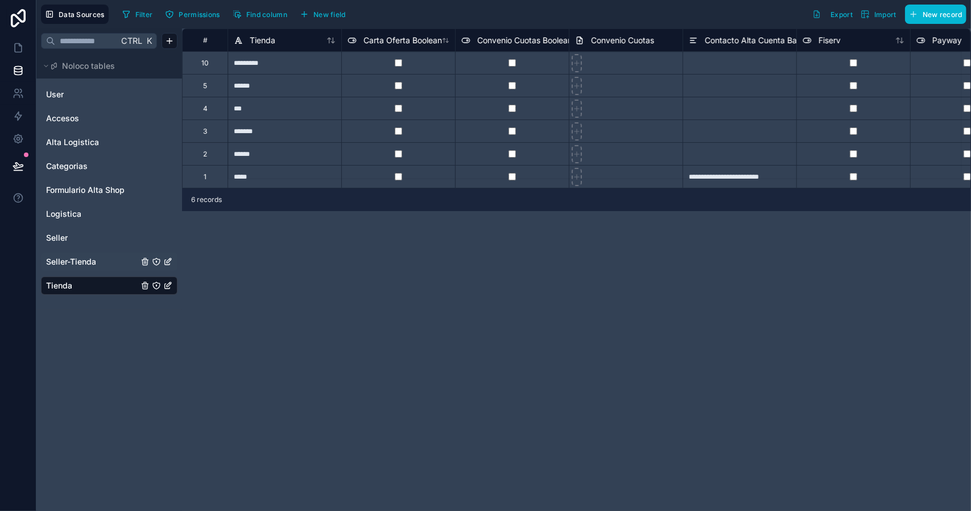
click at [74, 259] on span "Seller-Tienda" at bounding box center [71, 261] width 50 height 11
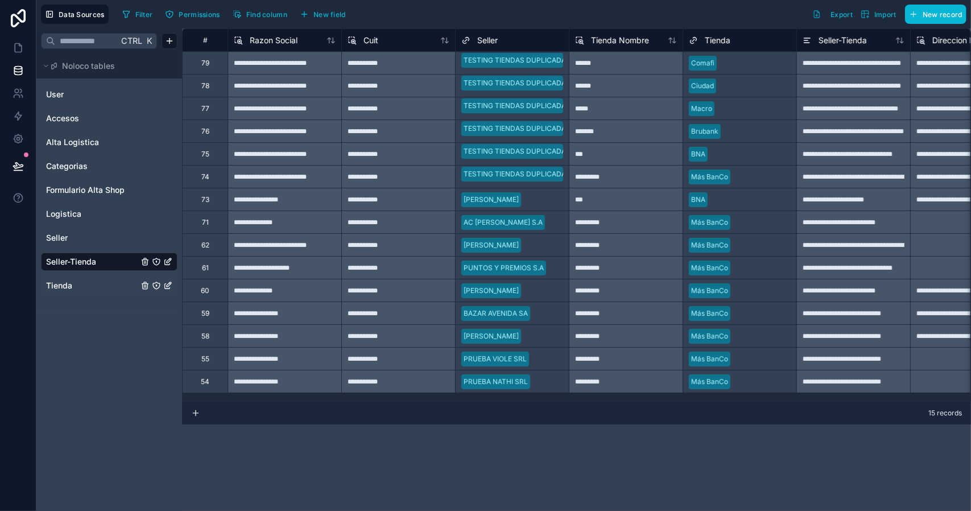
click at [72, 280] on span "Tienda" at bounding box center [59, 285] width 26 height 11
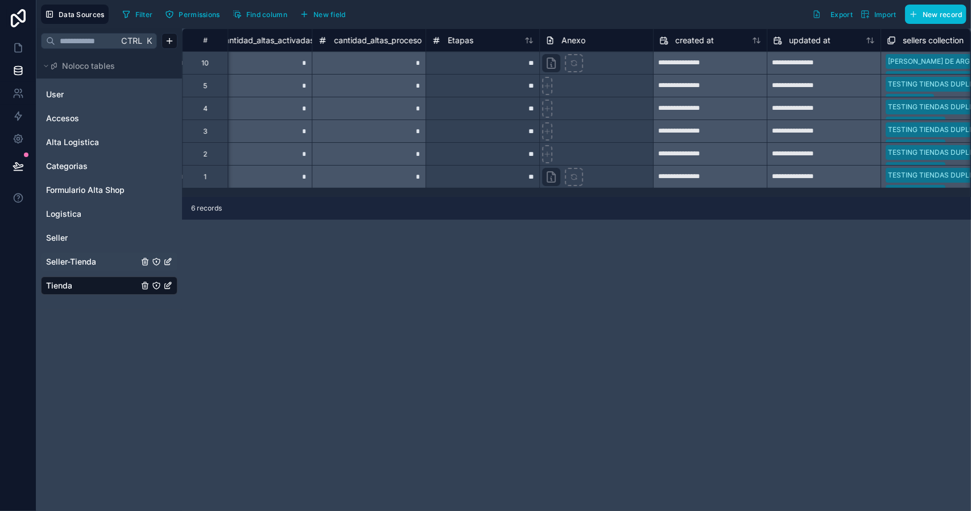
scroll to position [0, 2298]
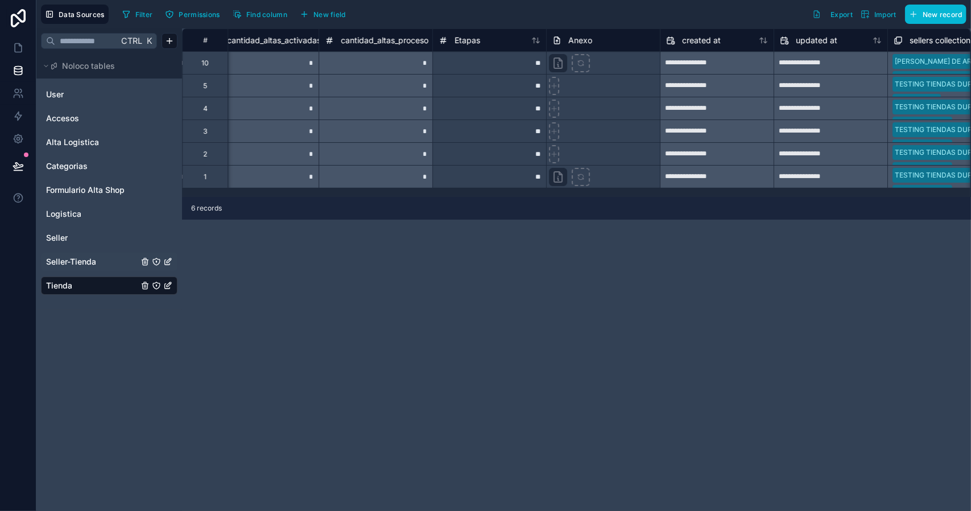
click at [532, 135] on div "**" at bounding box center [489, 130] width 114 height 23
click at [530, 134] on div "**" at bounding box center [489, 130] width 114 height 23
type input "**"
click at [591, 271] on div "**********" at bounding box center [576, 269] width 789 height 482
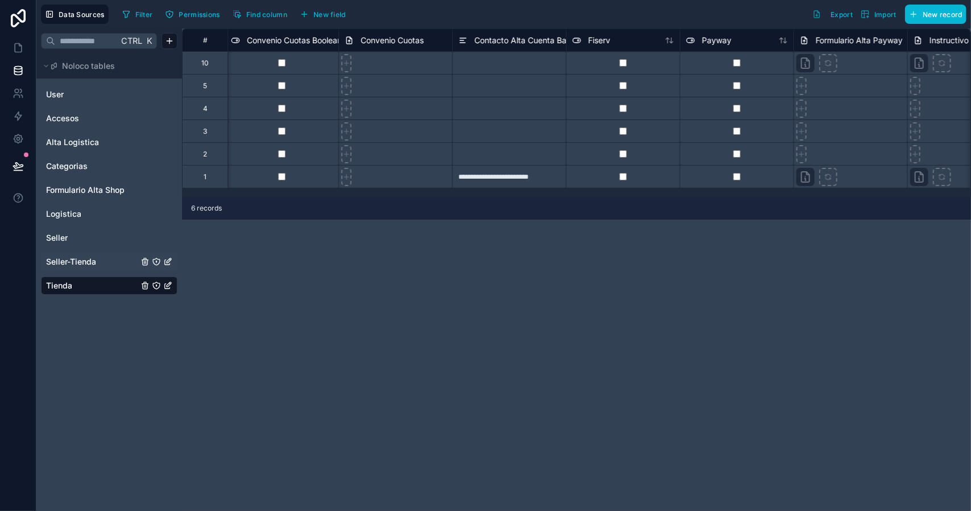
scroll to position [0, 187]
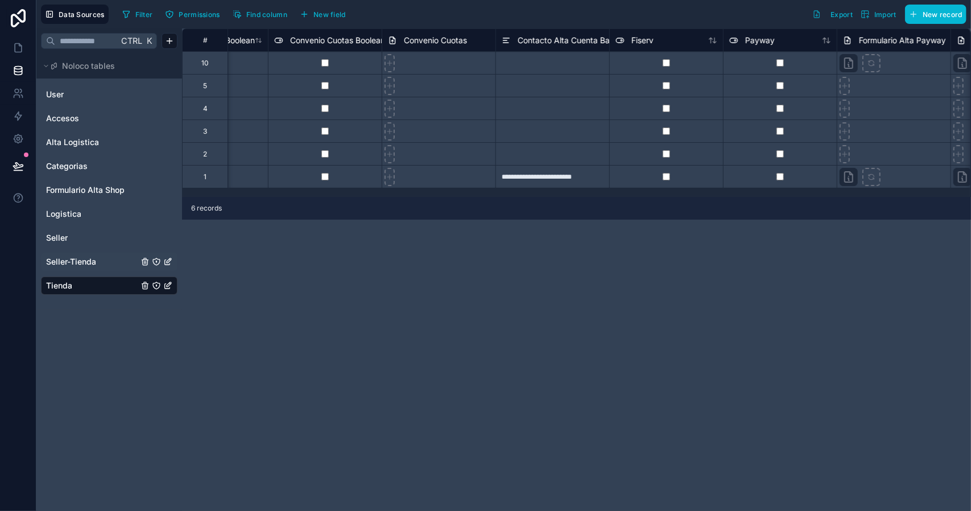
drag, startPoint x: 294, startPoint y: 196, endPoint x: 315, endPoint y: 198, distance: 20.7
click at [315, 198] on div "**********" at bounding box center [576, 269] width 789 height 482
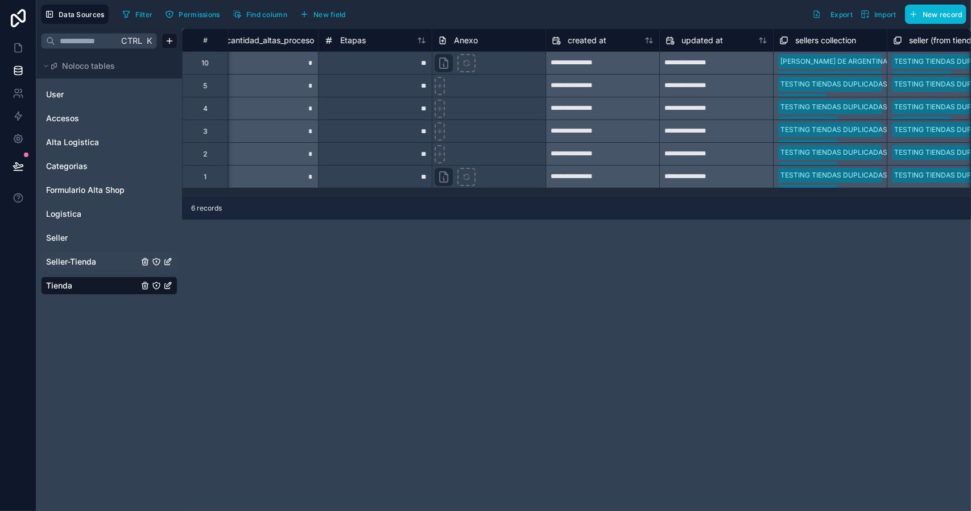
scroll to position [0, 2418]
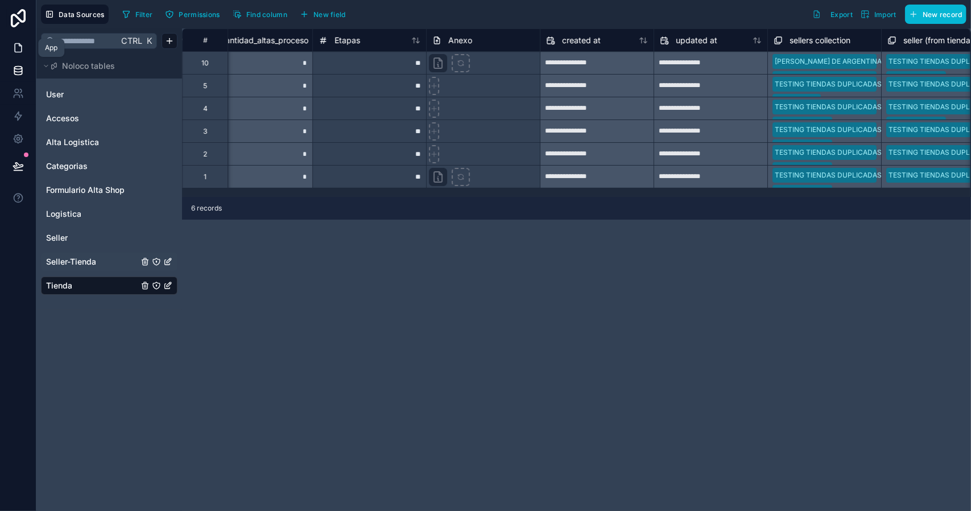
click at [16, 48] on icon at bounding box center [18, 47] width 11 height 11
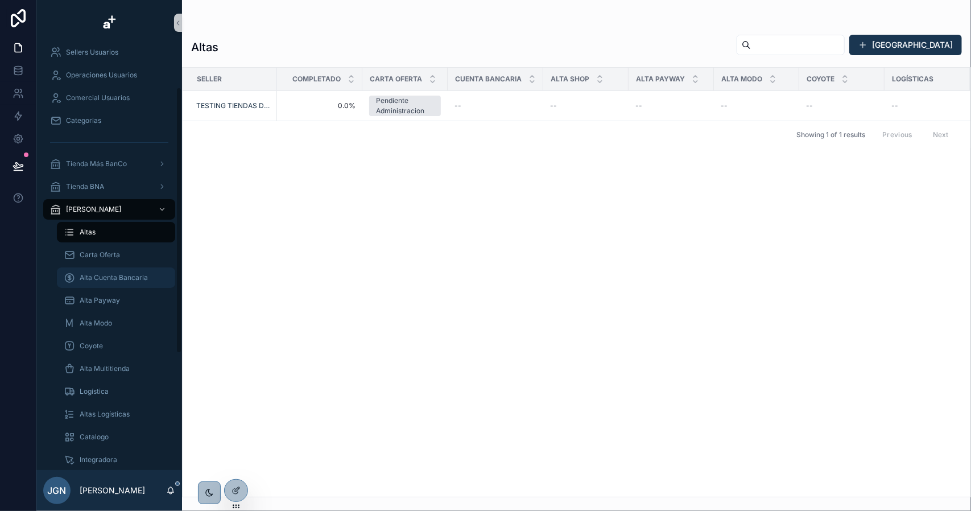
scroll to position [114, 0]
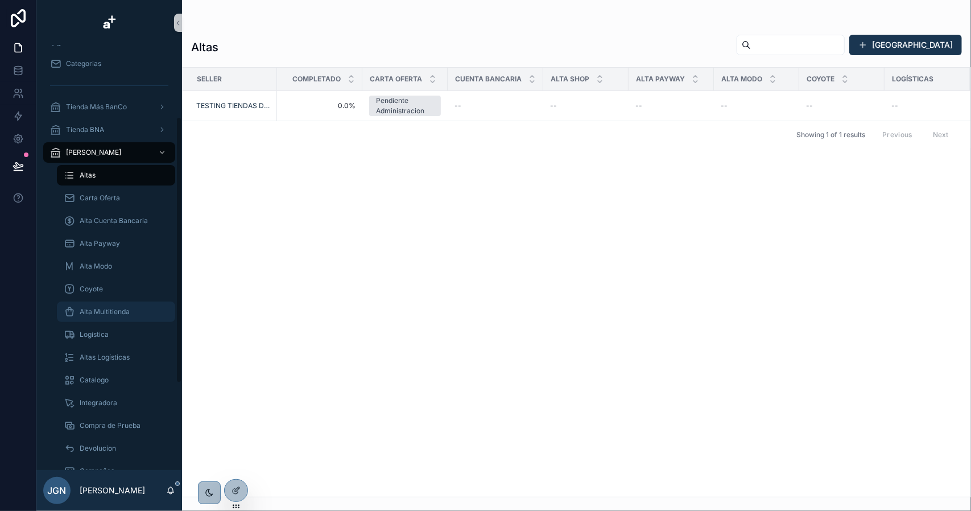
click at [109, 311] on span "Alta Multitienda" at bounding box center [105, 311] width 50 height 9
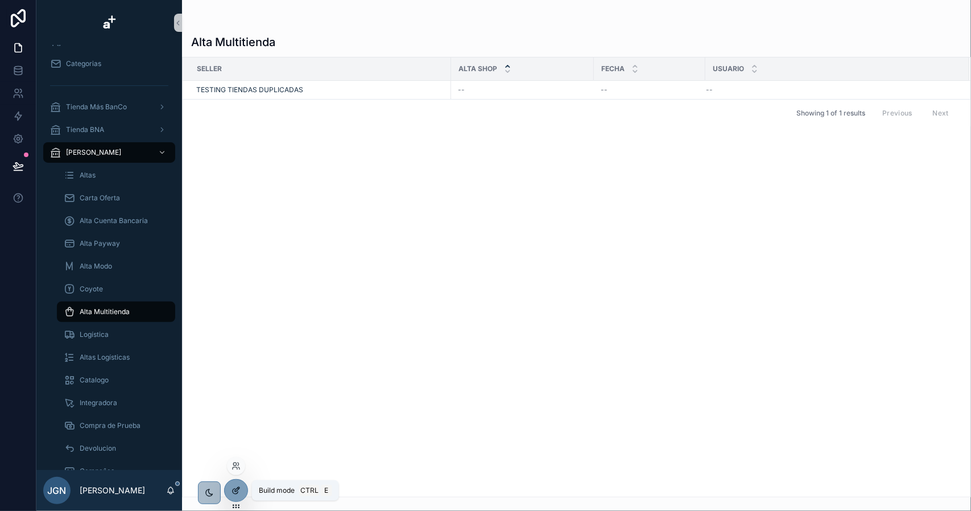
click at [240, 485] on div at bounding box center [236, 490] width 23 height 22
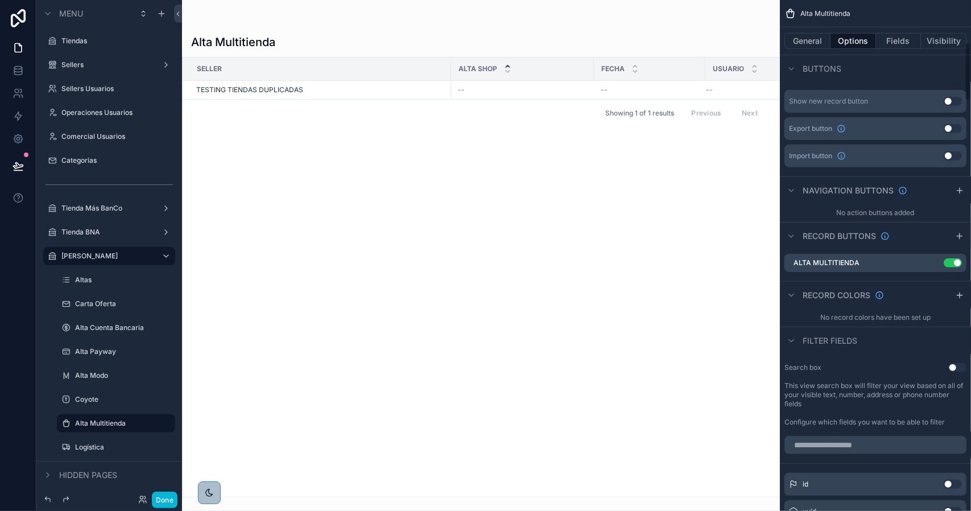
scroll to position [455, 0]
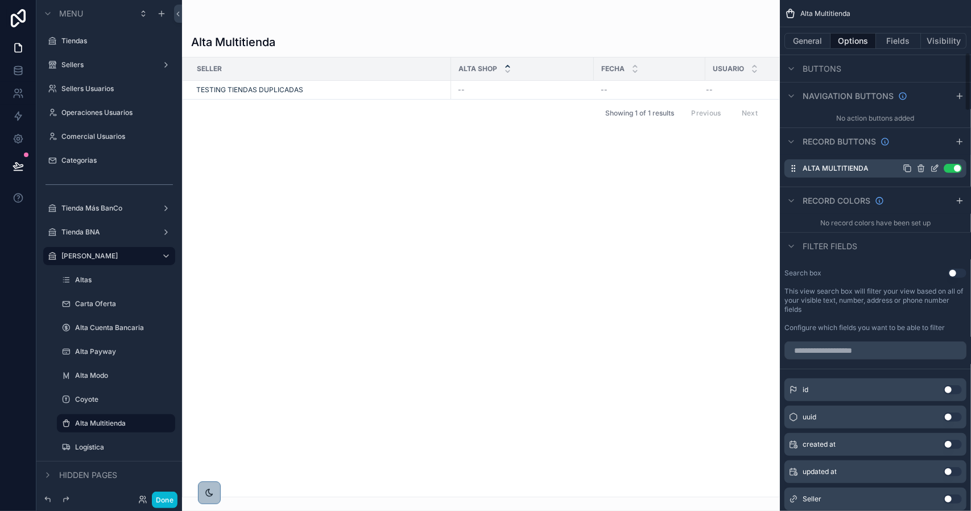
click at [930, 166] on icon "scrollable content" at bounding box center [934, 168] width 9 height 9
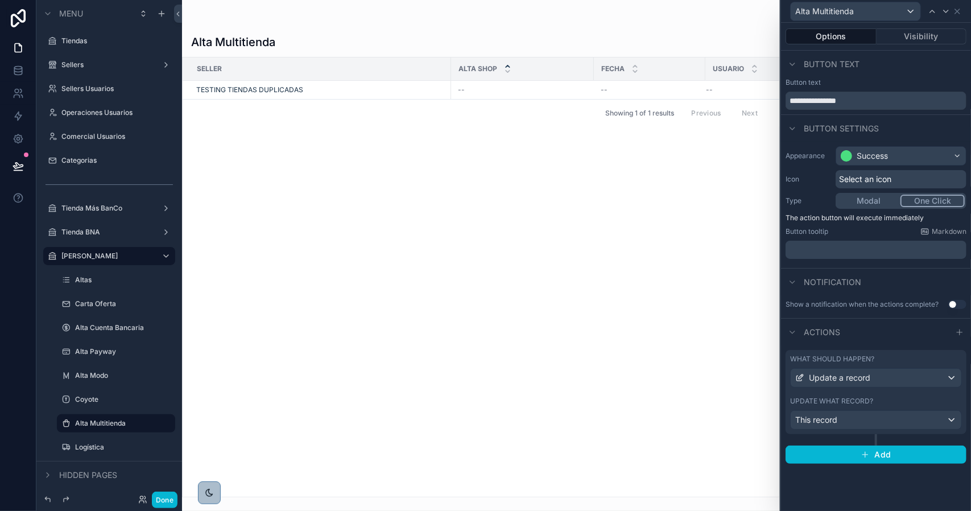
click at [875, 387] on div "What should happen? Update a record Update what record? This record" at bounding box center [875, 392] width 181 height 84
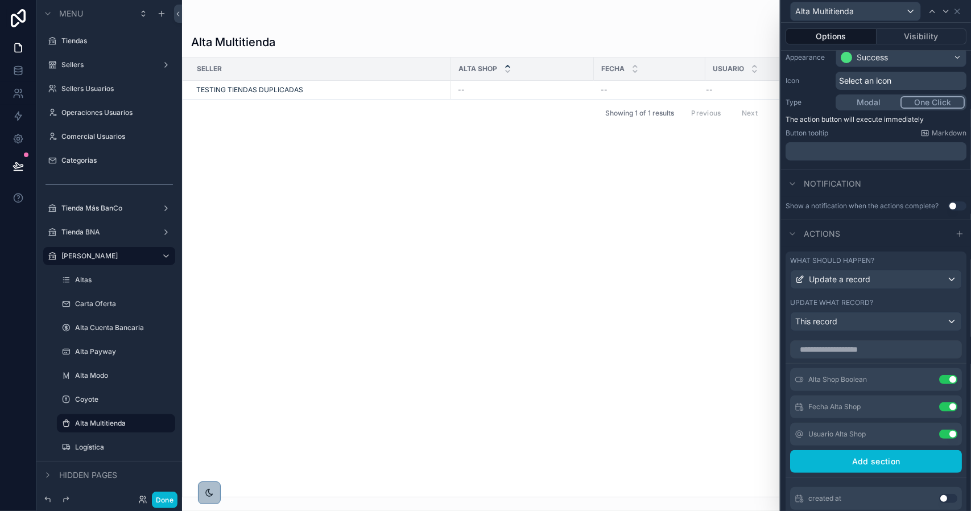
scroll to position [0, 0]
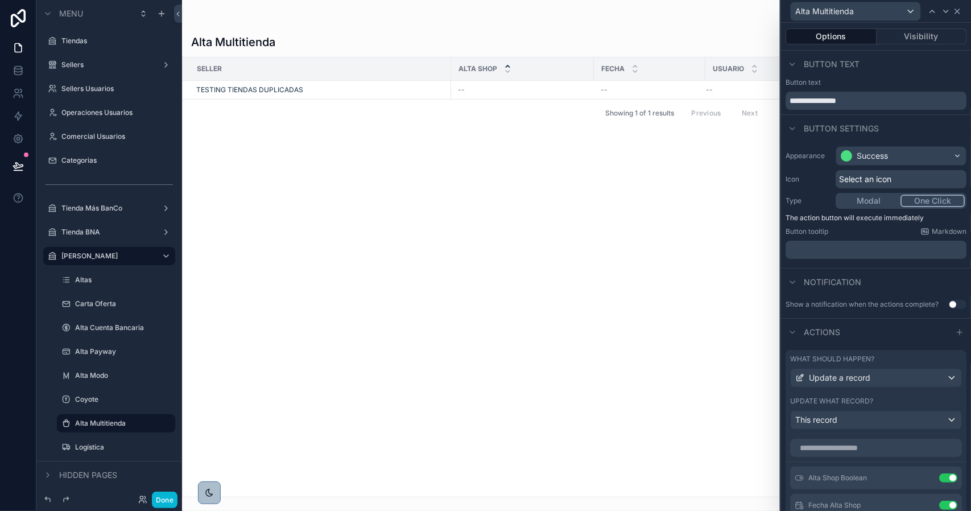
click at [958, 13] on icon at bounding box center [957, 11] width 9 height 9
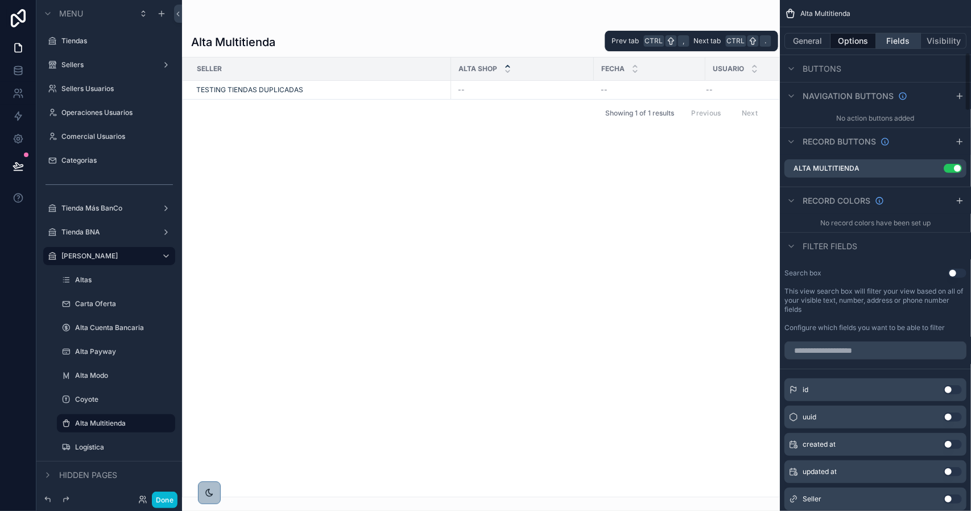
click at [906, 41] on button "Fields" at bounding box center [898, 41] width 45 height 16
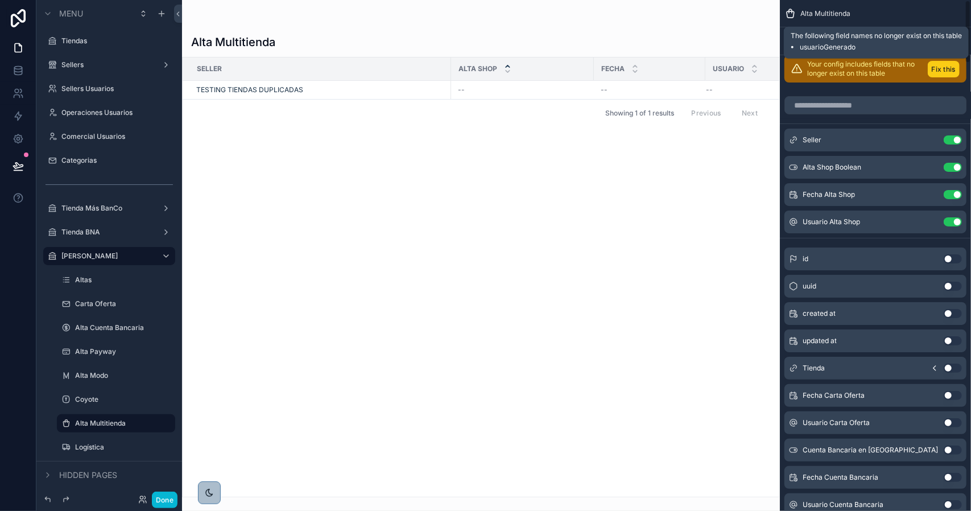
click at [944, 65] on button "Fix this" at bounding box center [944, 69] width 32 height 16
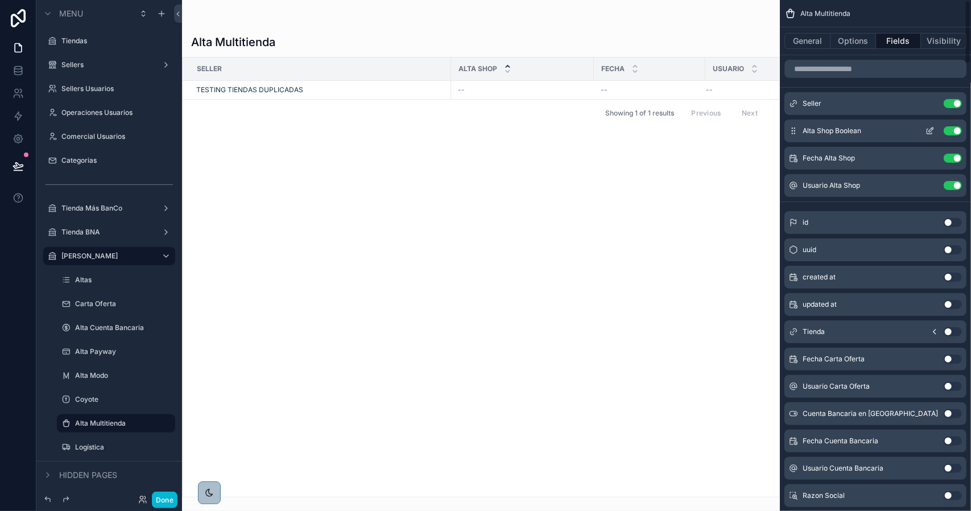
click at [930, 130] on icon "scrollable content" at bounding box center [929, 130] width 9 height 9
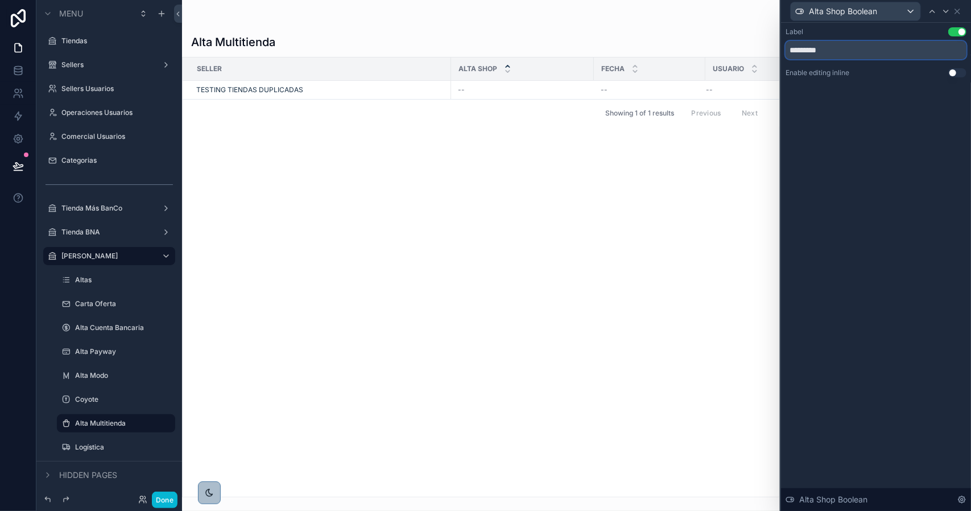
drag, startPoint x: 806, startPoint y: 51, endPoint x: 872, endPoint y: 55, distance: 66.1
click at [872, 55] on input "*********" at bounding box center [875, 50] width 181 height 18
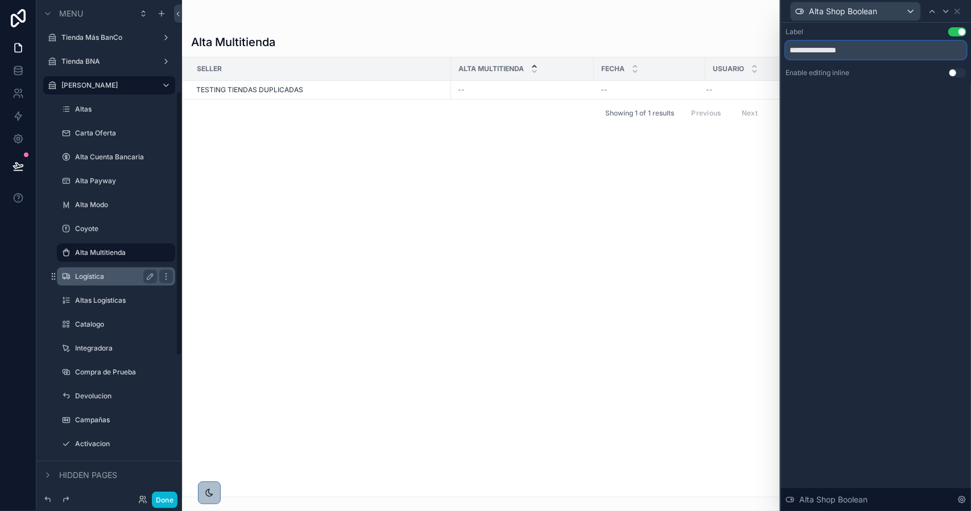
scroll to position [227, 0]
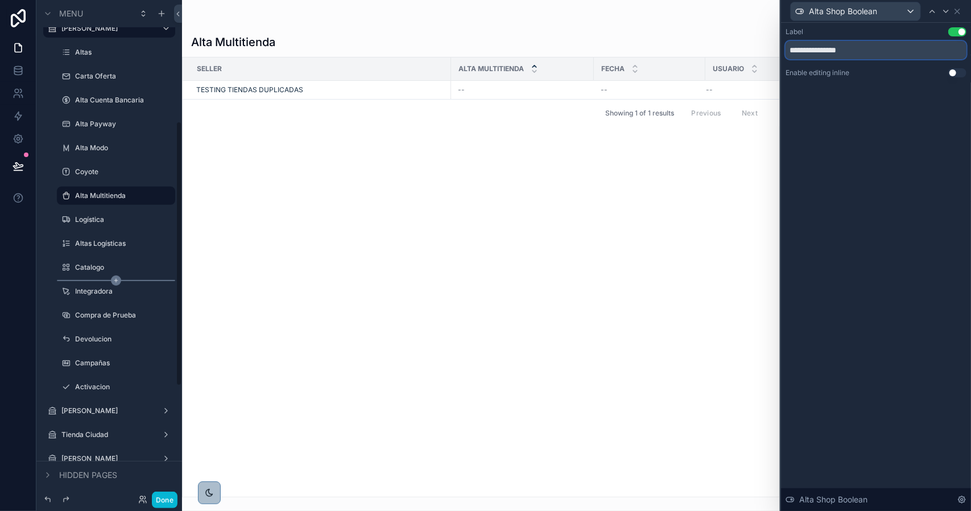
type input "**********"
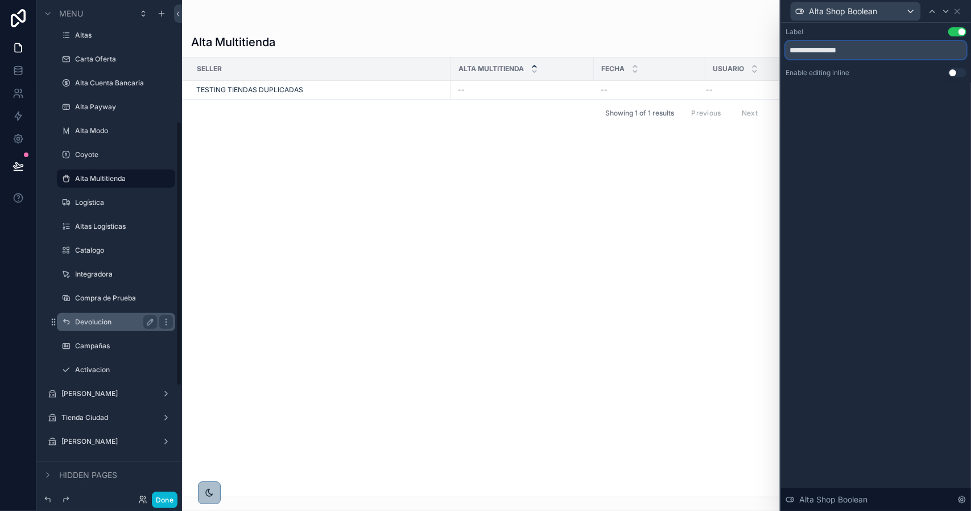
scroll to position [284, 0]
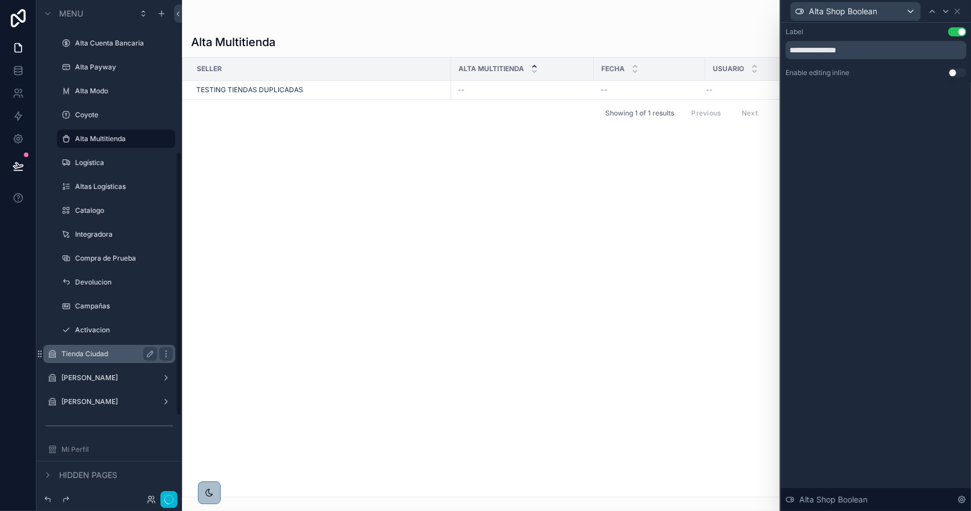
click at [102, 351] on label "Tienda Ciudad" at bounding box center [106, 353] width 91 height 9
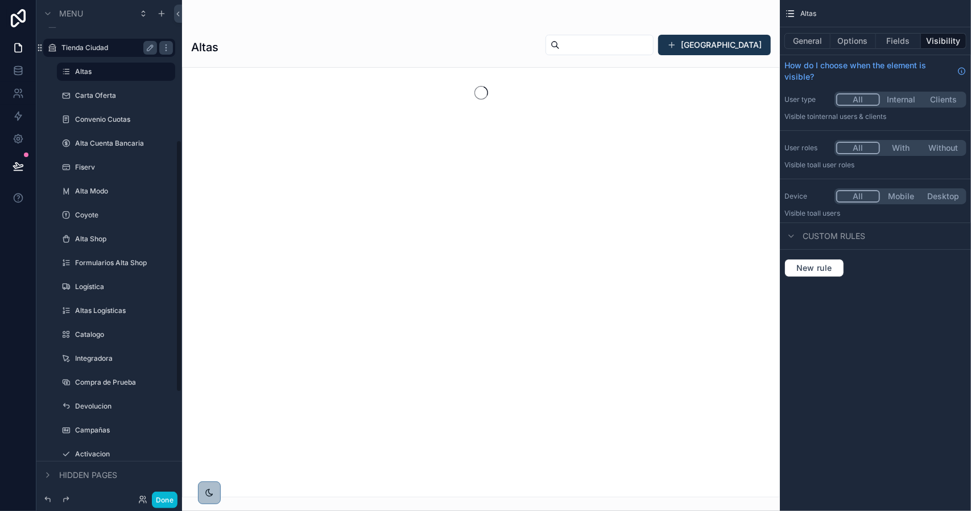
scroll to position [227, 0]
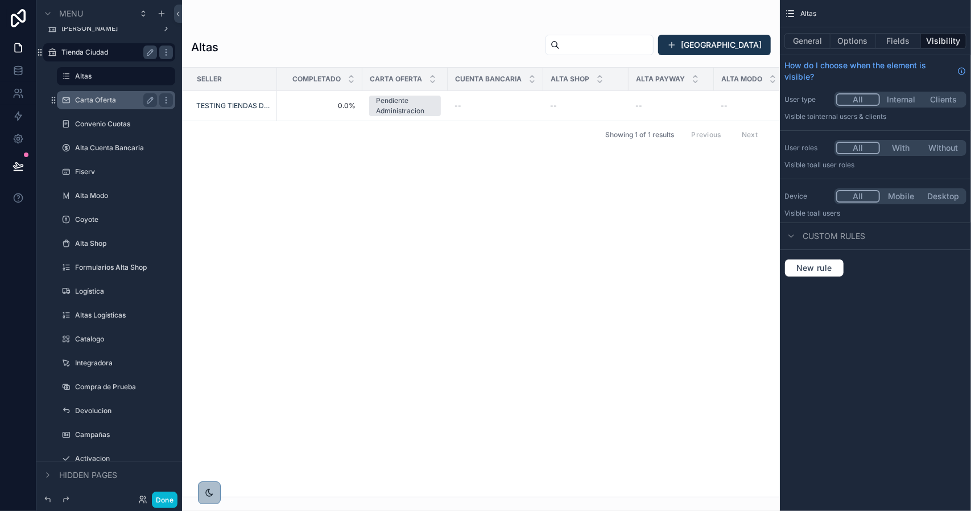
click at [100, 103] on label "Carta Oferta" at bounding box center [113, 100] width 77 height 9
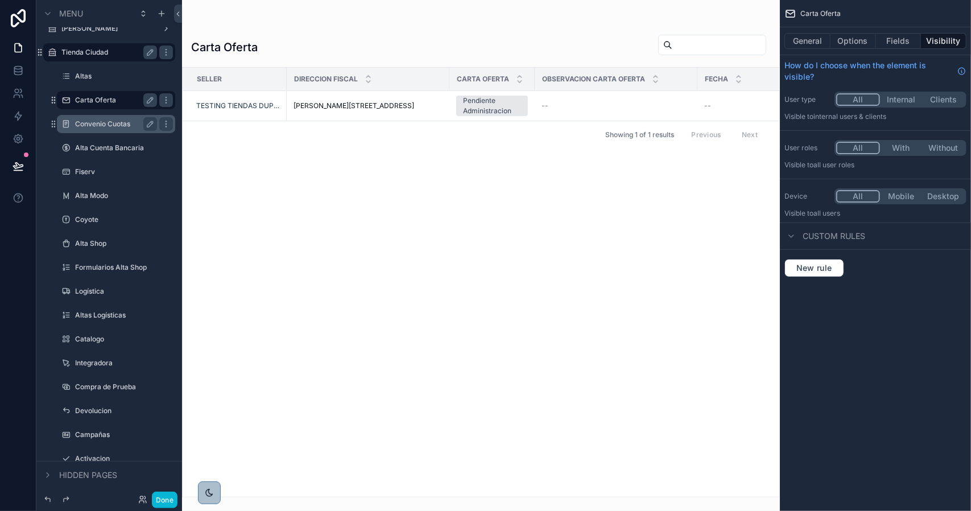
click at [108, 123] on label "Convenio Cuotas" at bounding box center [113, 123] width 77 height 9
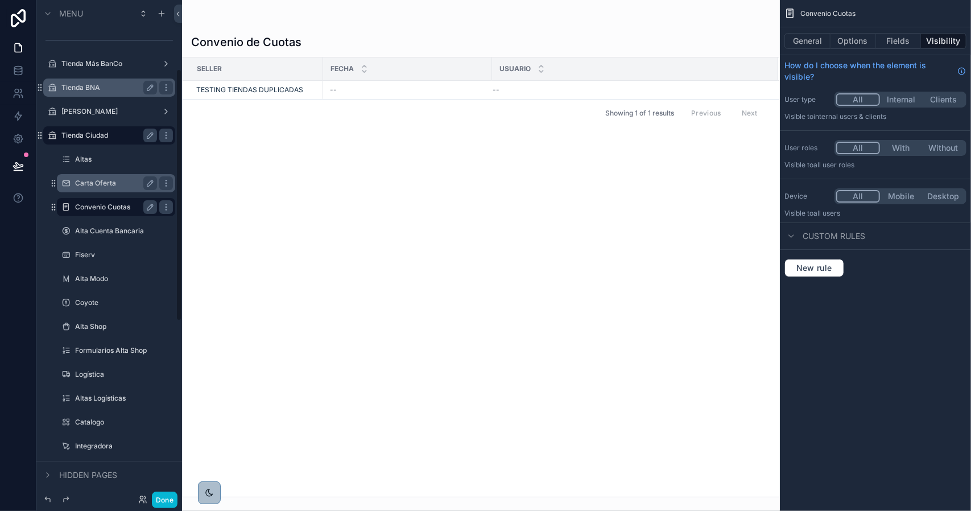
scroll to position [114, 0]
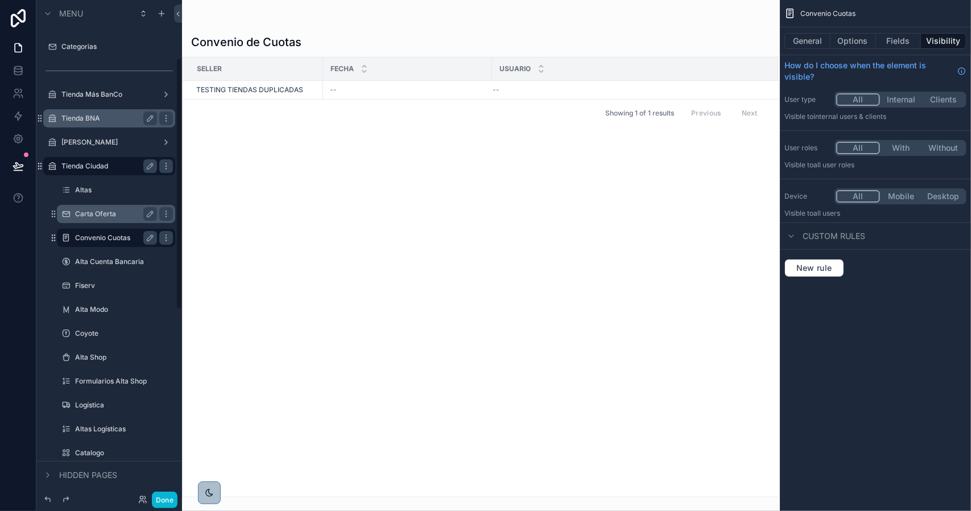
click at [109, 119] on label "Tienda BNA" at bounding box center [106, 118] width 91 height 9
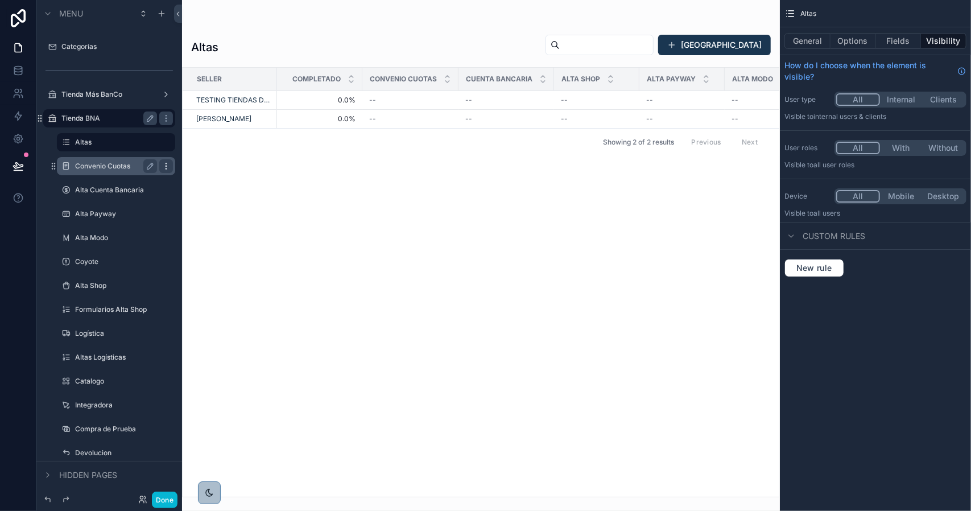
click at [166, 166] on icon "scrollable content" at bounding box center [165, 165] width 1 height 1
click at [206, 158] on span "Clone" at bounding box center [212, 157] width 21 height 11
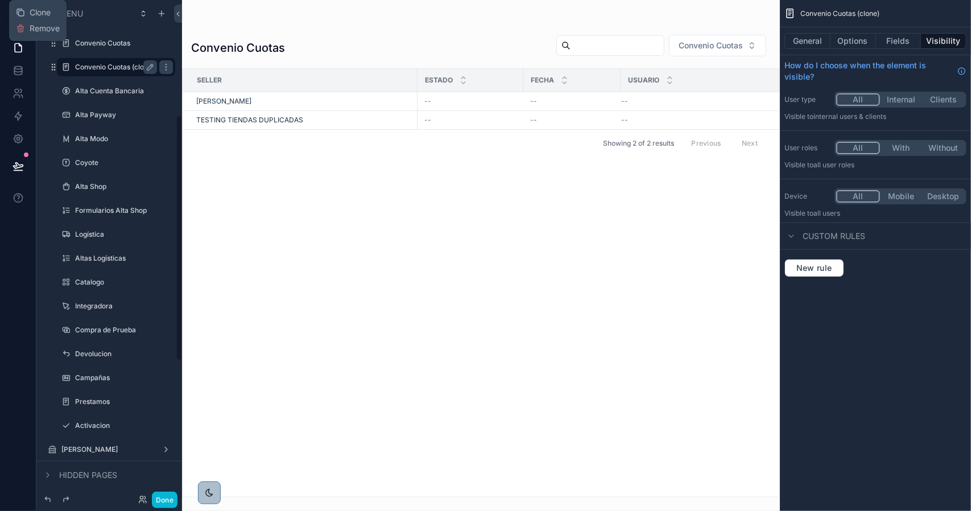
scroll to position [227, 0]
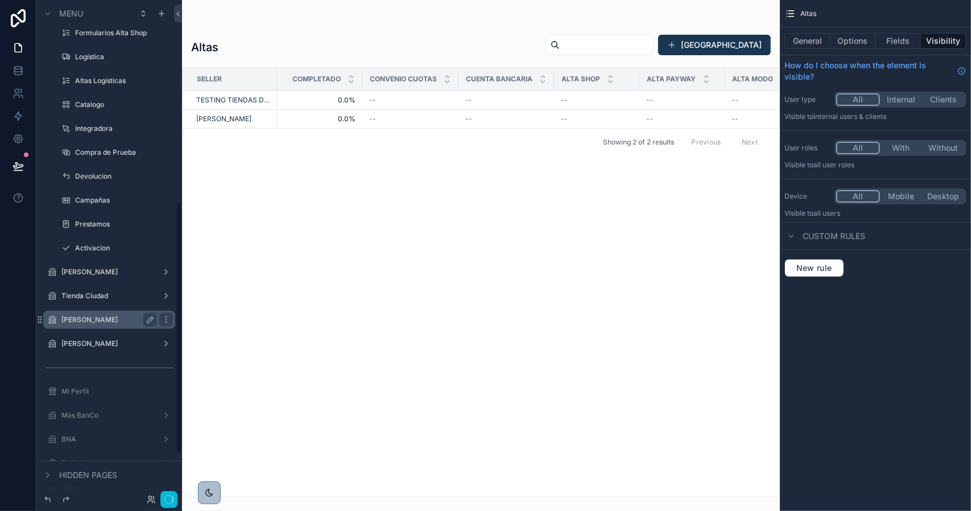
scroll to position [398, 0]
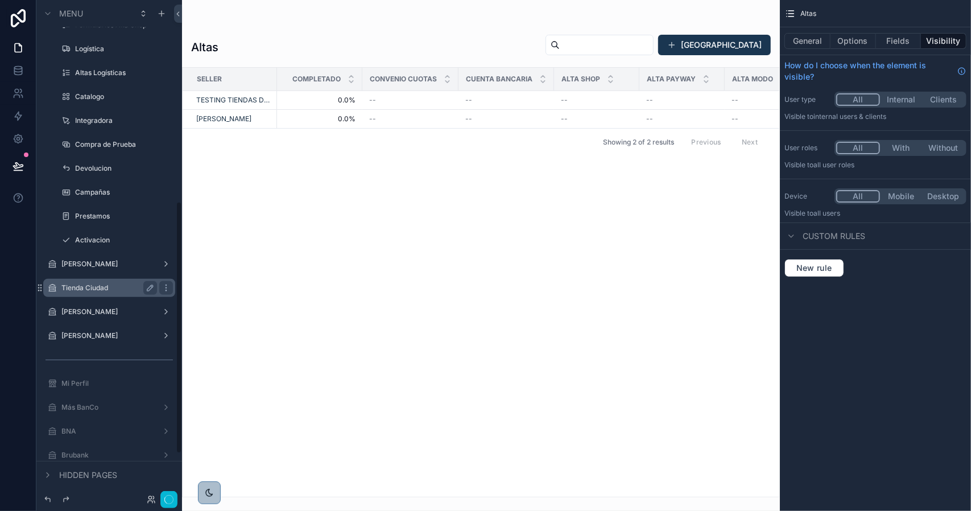
click at [102, 260] on label "[PERSON_NAME]" at bounding box center [109, 263] width 96 height 9
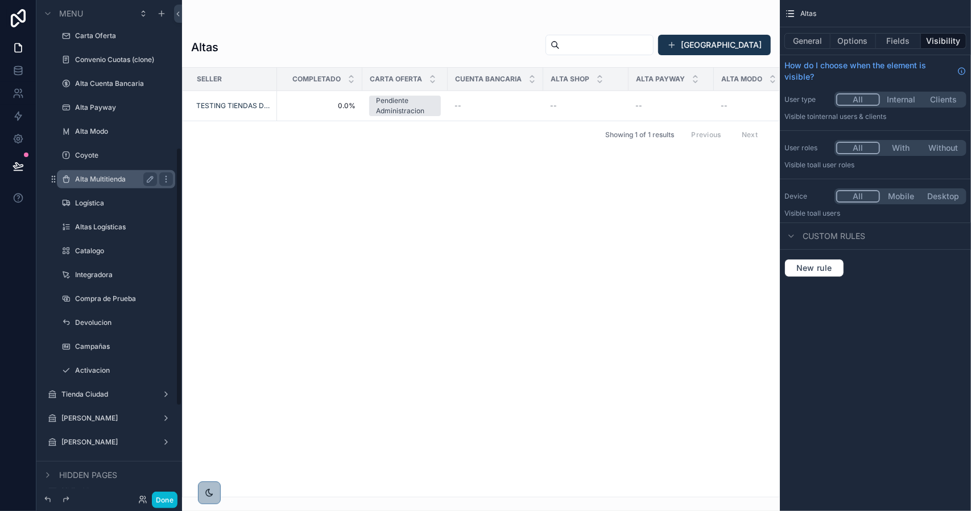
scroll to position [227, 0]
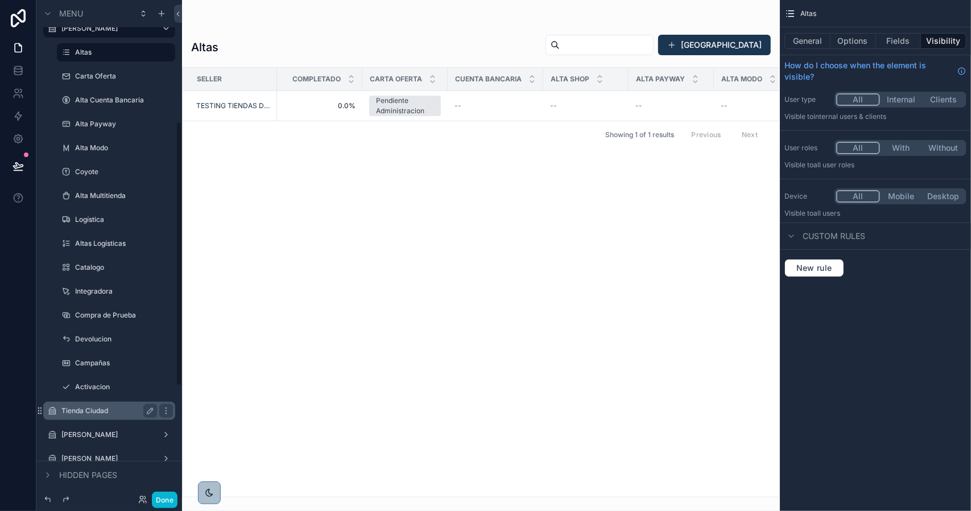
click at [109, 409] on label "Tienda Ciudad" at bounding box center [106, 410] width 91 height 9
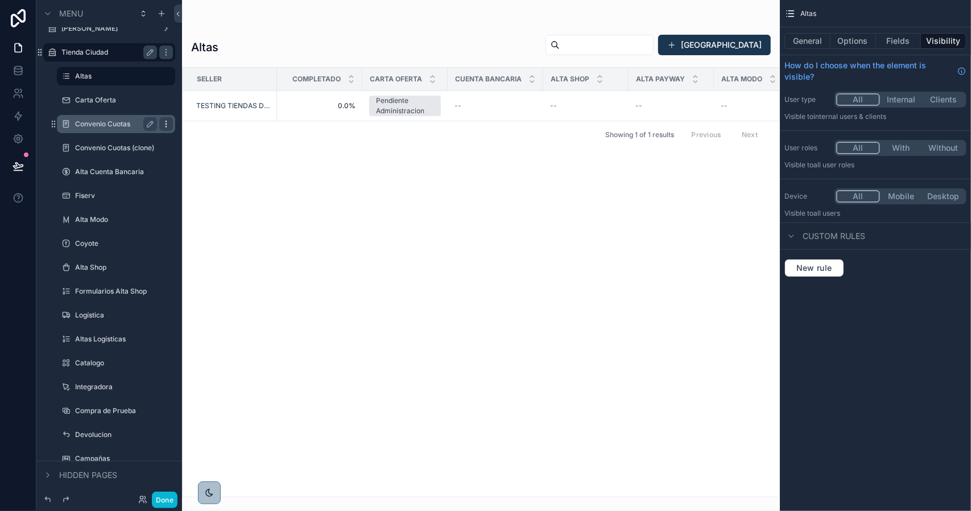
click at [165, 126] on icon "scrollable content" at bounding box center [166, 123] width 9 height 9
click at [205, 135] on span "Remove" at bounding box center [217, 131] width 30 height 11
click at [111, 120] on label "Convenio Cuotas (clone)" at bounding box center [114, 123] width 79 height 9
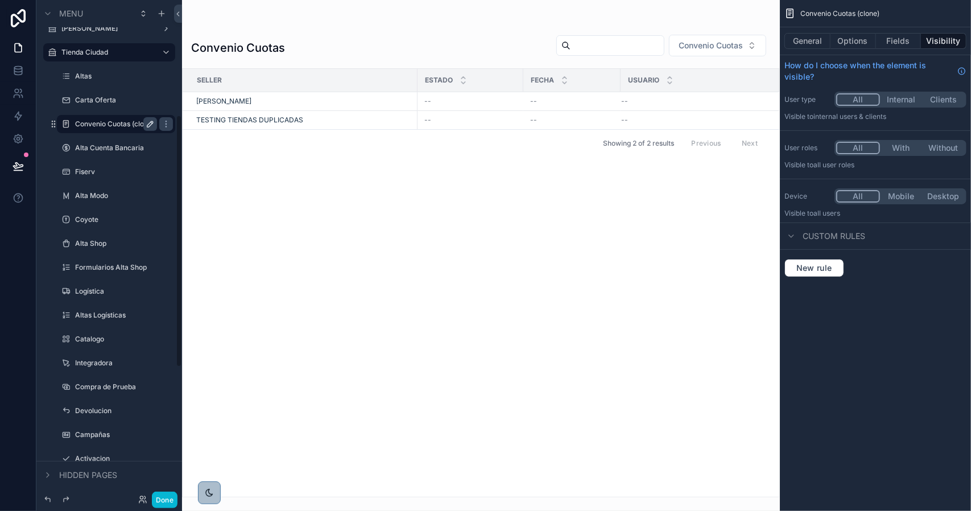
click at [147, 125] on icon "scrollable content" at bounding box center [150, 123] width 9 height 9
click at [134, 125] on input "**********" at bounding box center [107, 124] width 64 height 14
type input "**********"
click at [148, 126] on icon "scrollable content" at bounding box center [150, 123] width 9 height 9
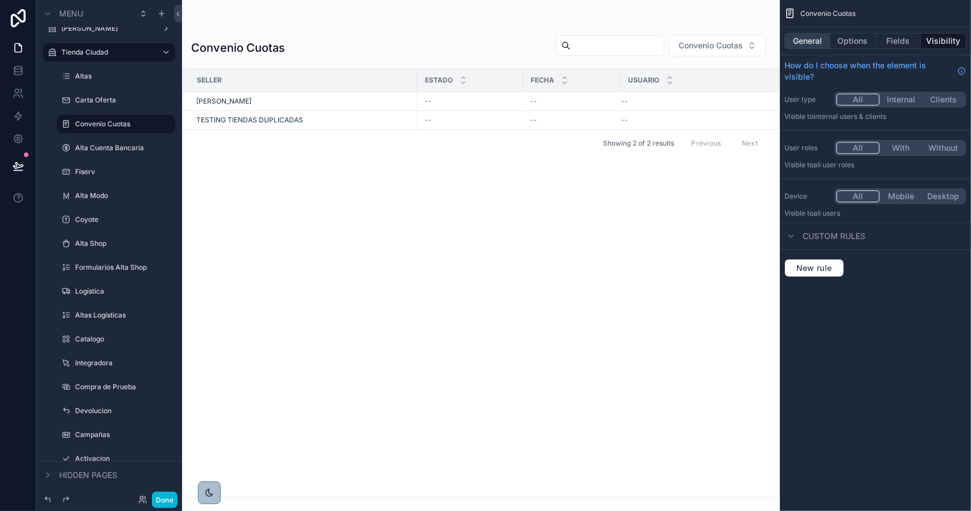
click at [812, 40] on button "General" at bounding box center [807, 41] width 46 height 16
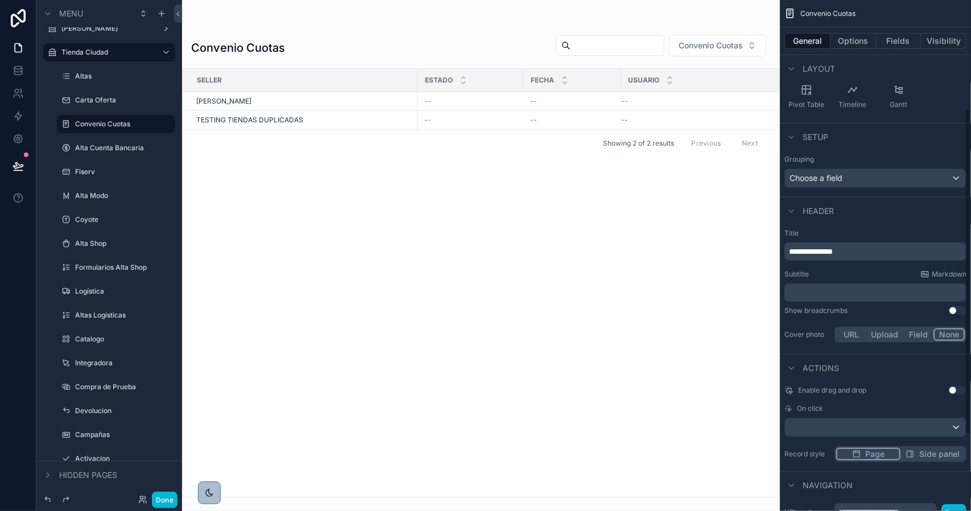
scroll to position [290, 0]
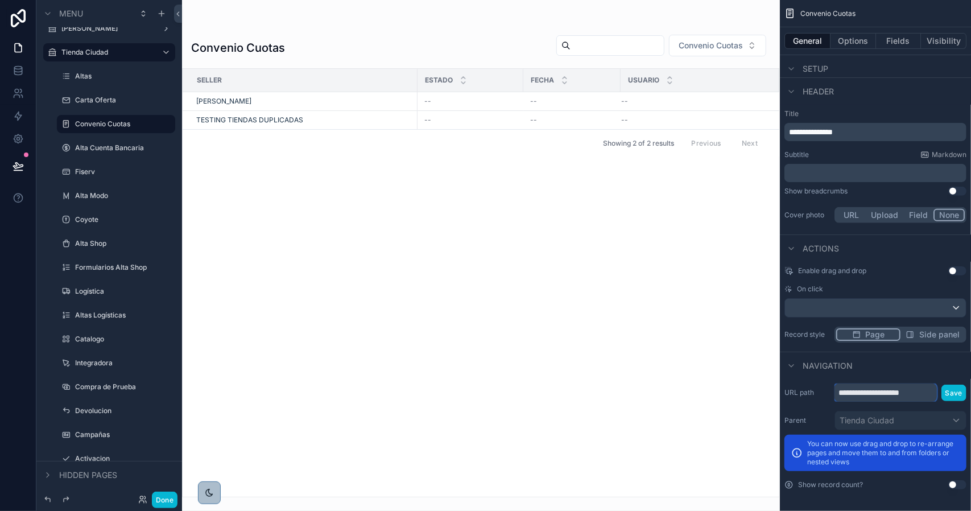
drag, startPoint x: 914, startPoint y: 393, endPoint x: 938, endPoint y: 393, distance: 23.3
click at [938, 393] on div "**********" at bounding box center [900, 392] width 132 height 18
type input "**********"
click at [951, 390] on button "Save" at bounding box center [953, 392] width 25 height 16
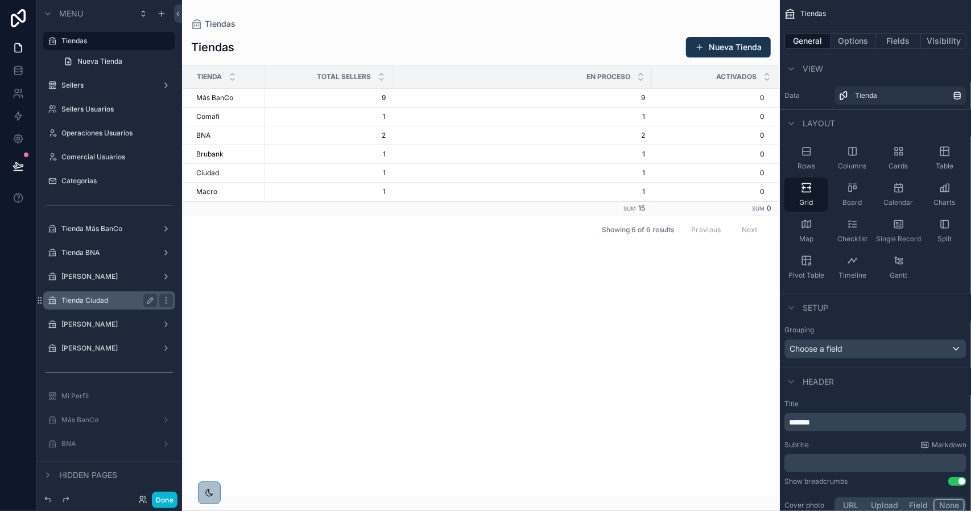
click at [114, 299] on label "Tienda Ciudad" at bounding box center [106, 300] width 91 height 9
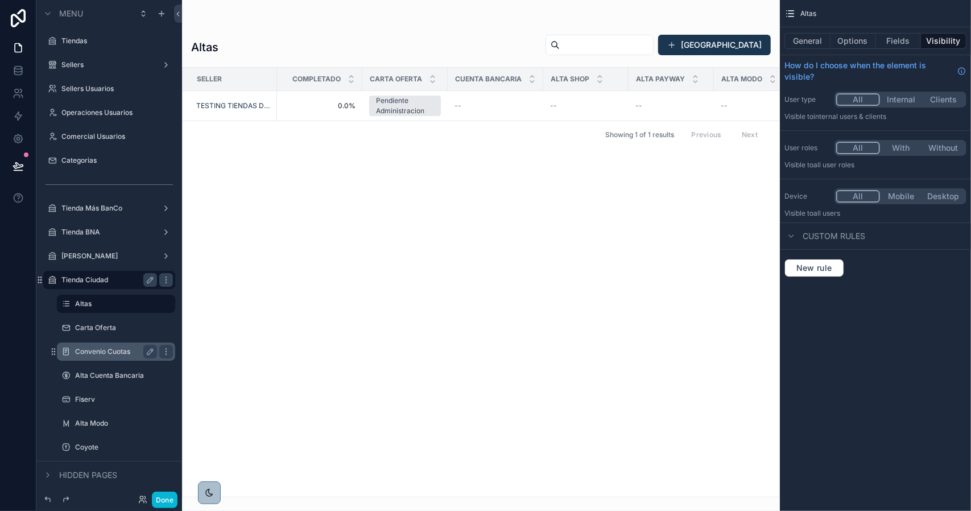
click at [106, 350] on label "Convenio Cuotas" at bounding box center [113, 351] width 77 height 9
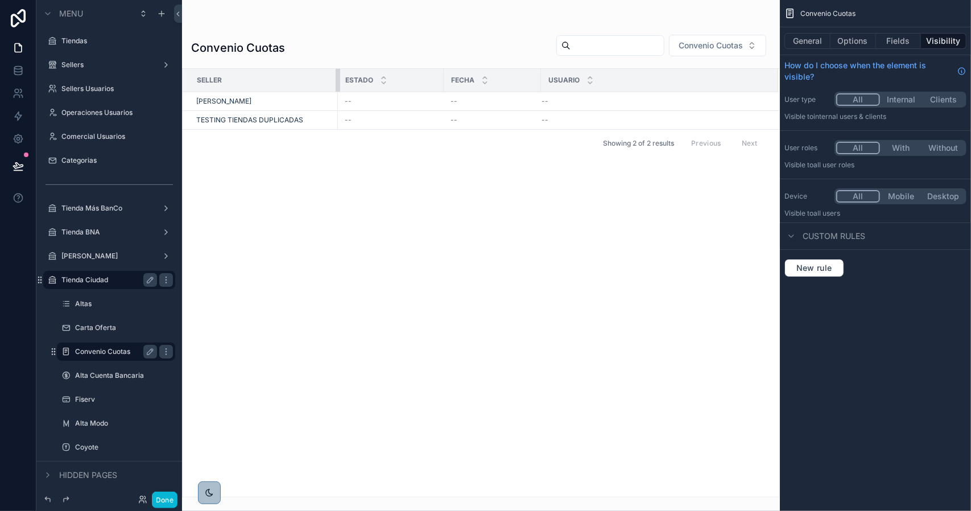
drag, startPoint x: 416, startPoint y: 84, endPoint x: 336, endPoint y: 86, distance: 80.2
click at [336, 86] on div "scrollable content" at bounding box center [338, 80] width 5 height 23
click at [814, 44] on button "General" at bounding box center [807, 41] width 46 height 16
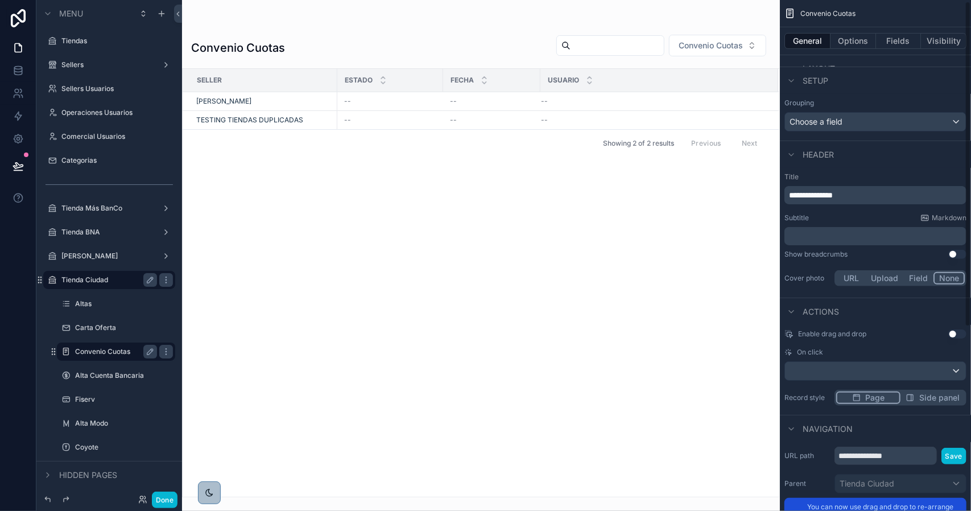
scroll to position [227, 0]
click at [847, 43] on button "Options" at bounding box center [852, 41] width 45 height 16
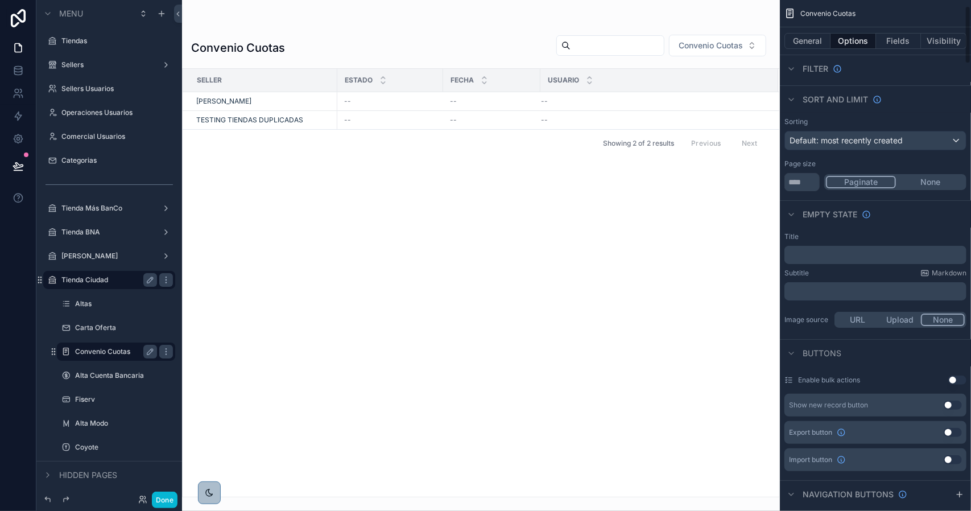
scroll to position [0, 0]
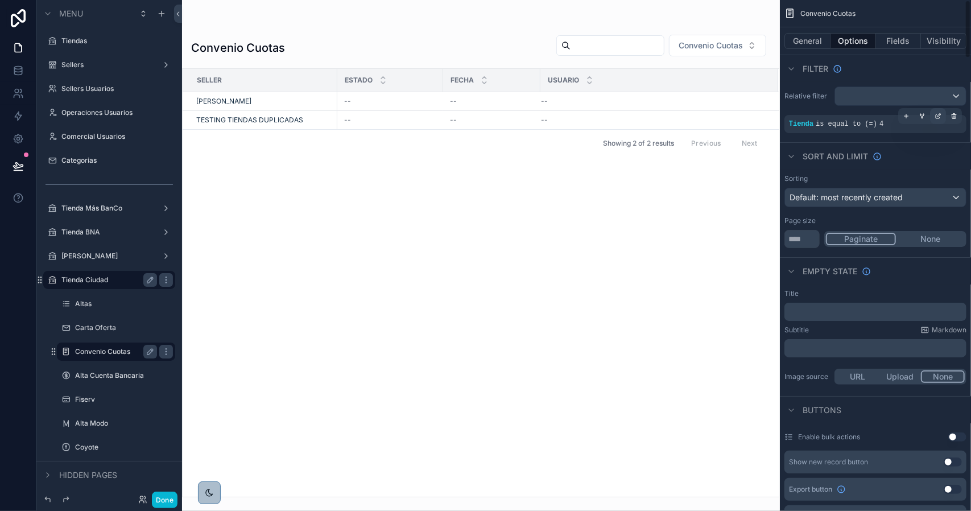
click at [935, 117] on icon "scrollable content" at bounding box center [937, 116] width 7 height 7
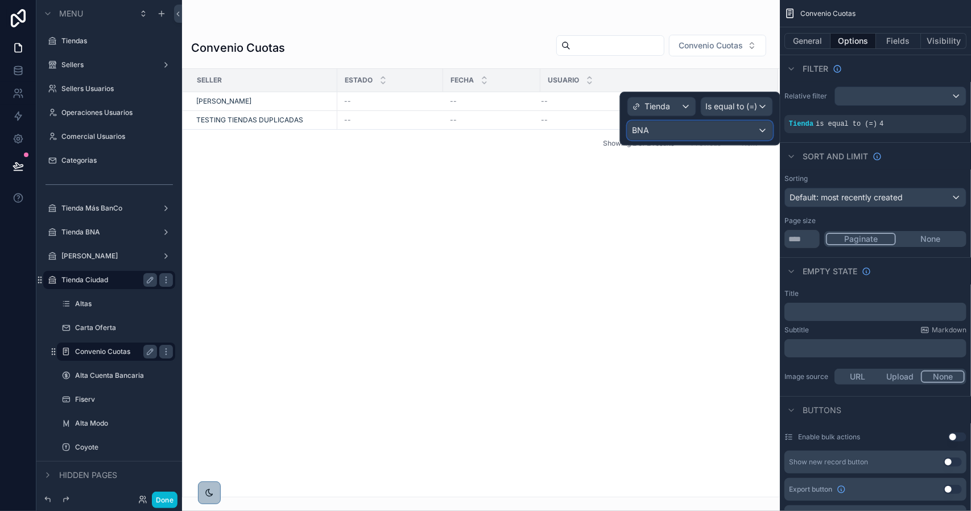
click at [689, 127] on div "BNA" at bounding box center [700, 130] width 144 height 18
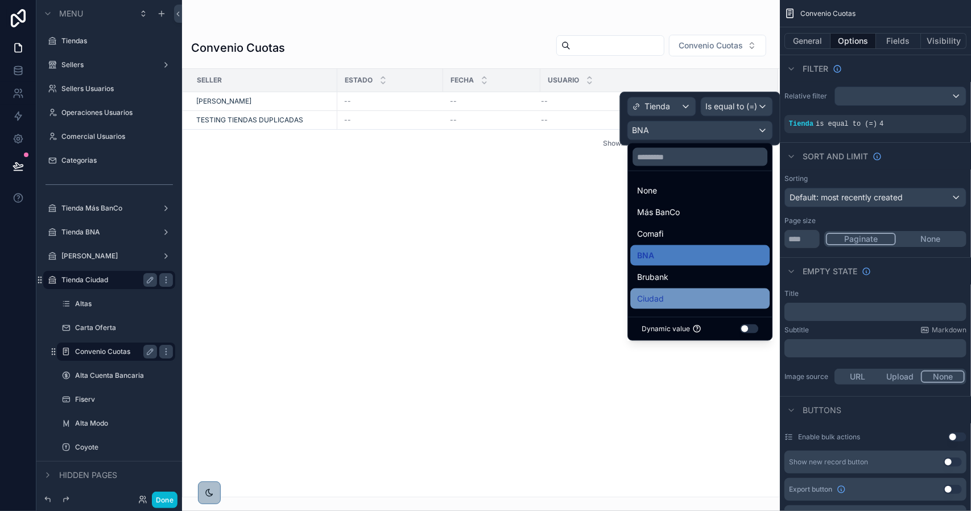
click at [661, 303] on span "Ciudad" at bounding box center [650, 299] width 27 height 14
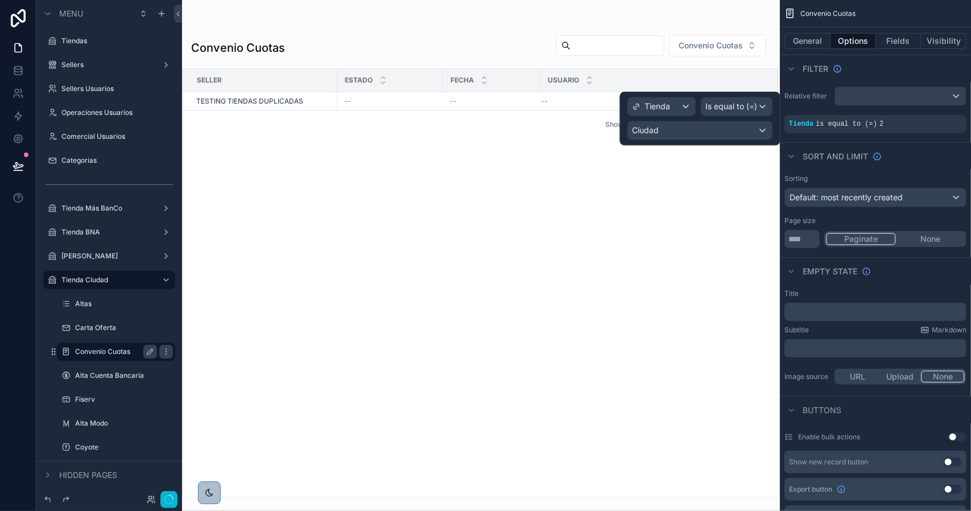
click at [437, 211] on div "Seller Estado Fecha Usuario TESTING TIENDAS DUPLICADAS -- -- -- Convenio Cuotas…" at bounding box center [481, 283] width 597 height 428
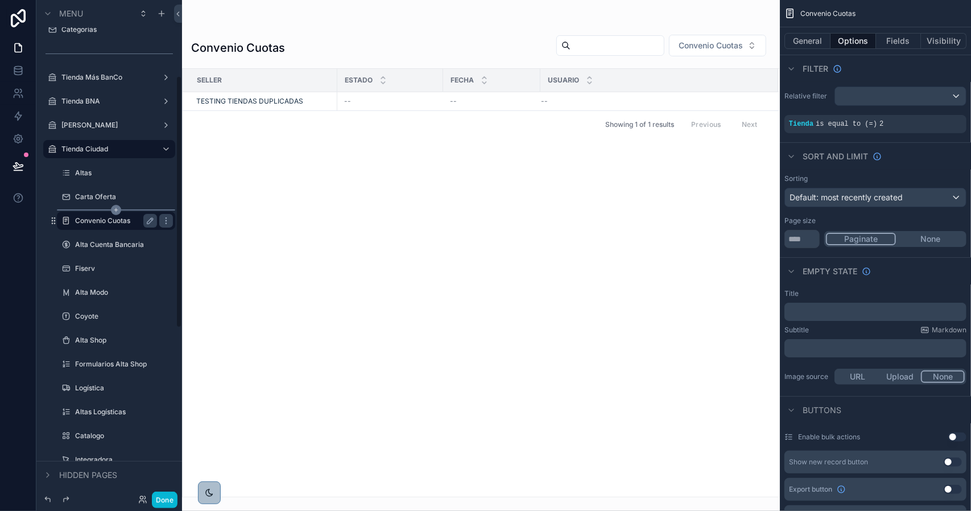
scroll to position [171, 0]
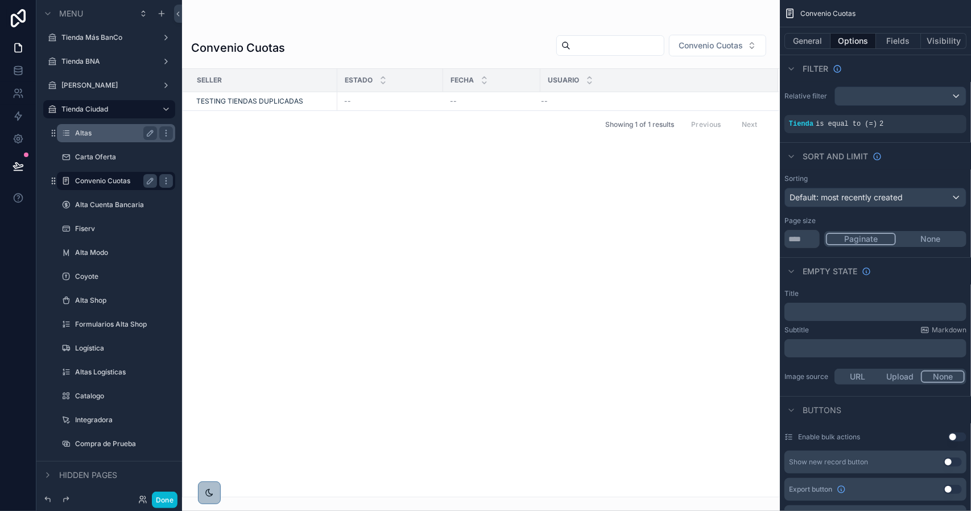
click at [102, 138] on div "Altas" at bounding box center [116, 133] width 82 height 14
click at [101, 134] on label "Altas" at bounding box center [113, 133] width 77 height 9
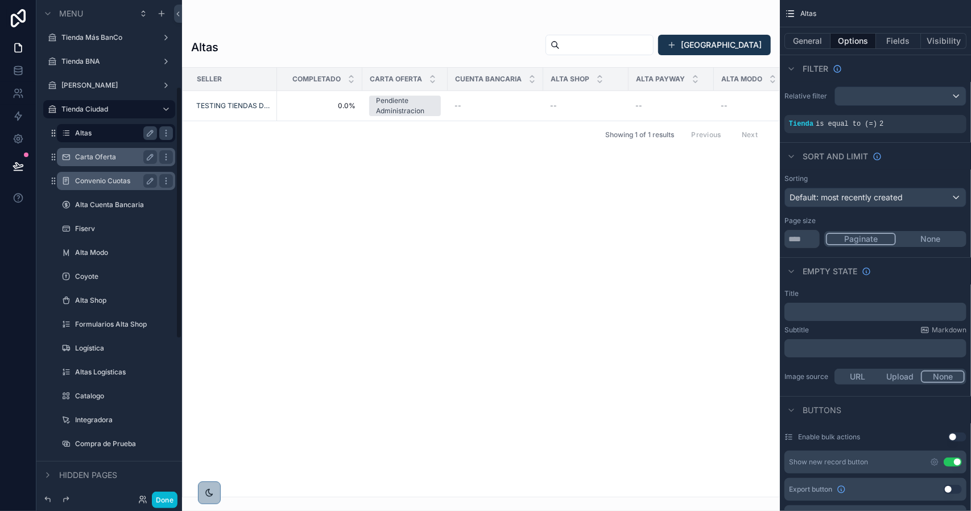
click at [113, 158] on label "Carta Oferta" at bounding box center [113, 156] width 77 height 9
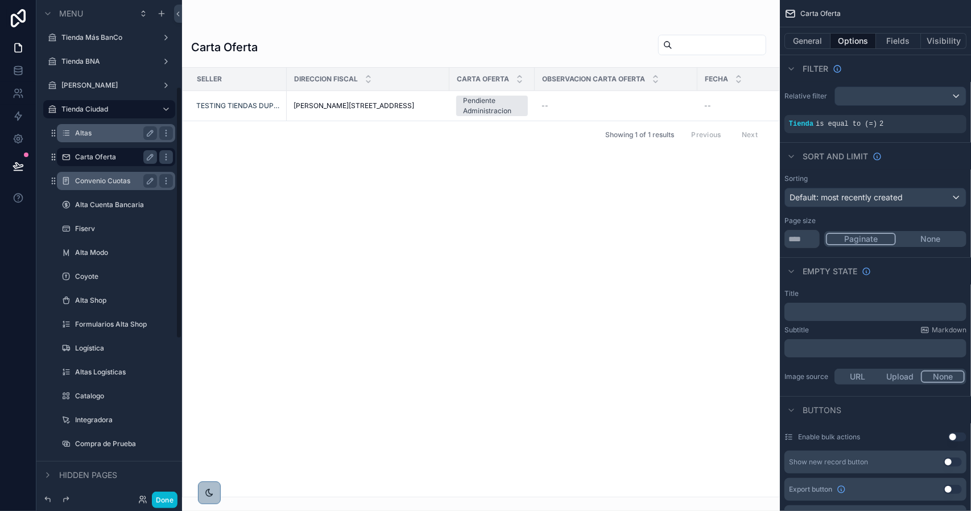
click at [119, 182] on label "Convenio Cuotas" at bounding box center [113, 180] width 77 height 9
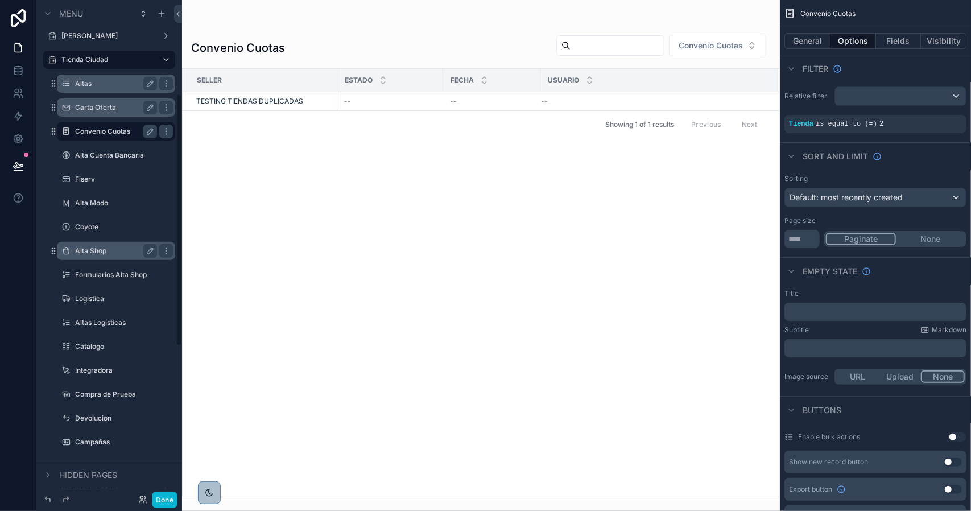
scroll to position [227, 0]
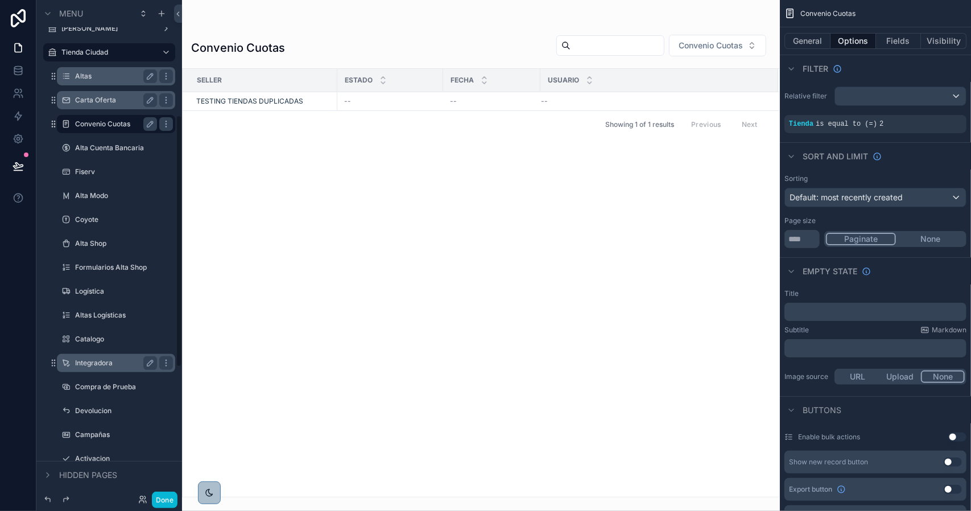
click at [98, 367] on label "Integradora" at bounding box center [113, 362] width 77 height 9
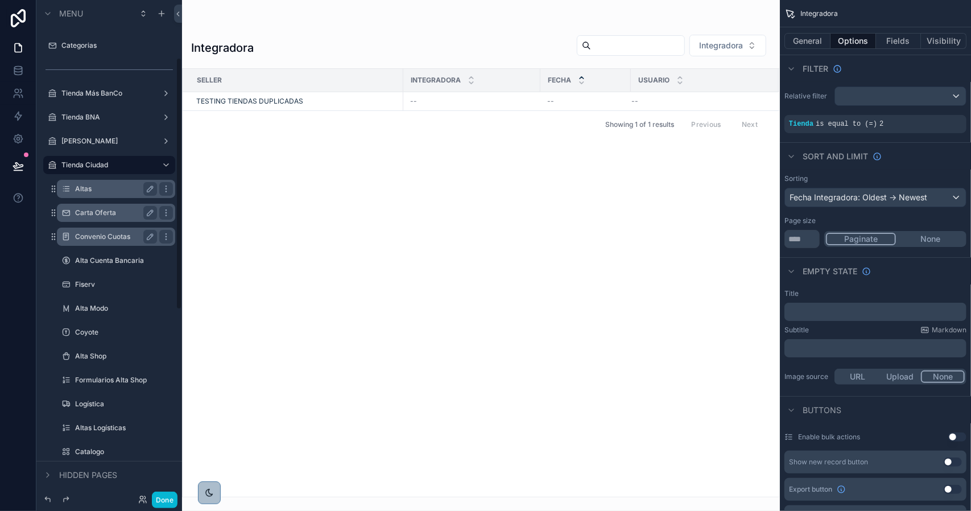
scroll to position [114, 0]
click at [99, 195] on div "Altas" at bounding box center [116, 190] width 82 height 14
click at [108, 192] on label "Altas" at bounding box center [113, 189] width 77 height 9
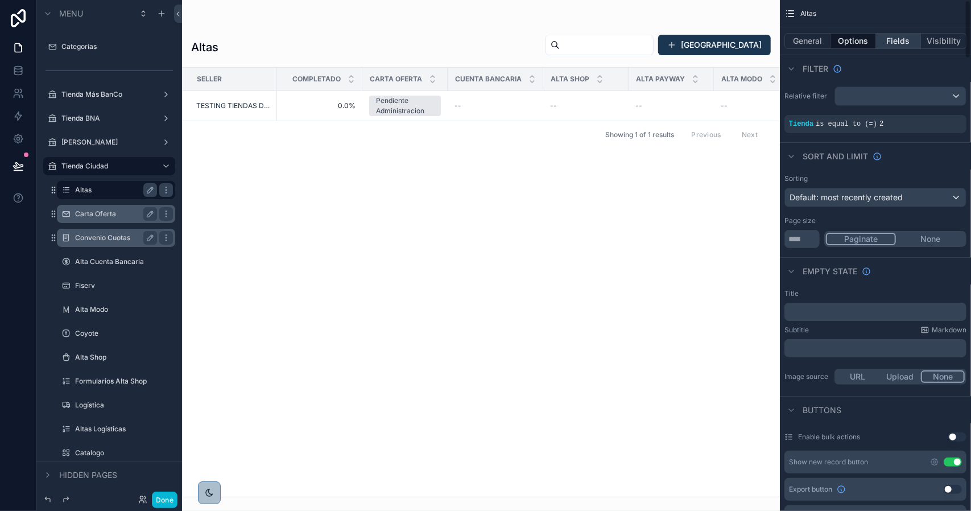
click at [891, 44] on button "Fields" at bounding box center [898, 41] width 45 height 16
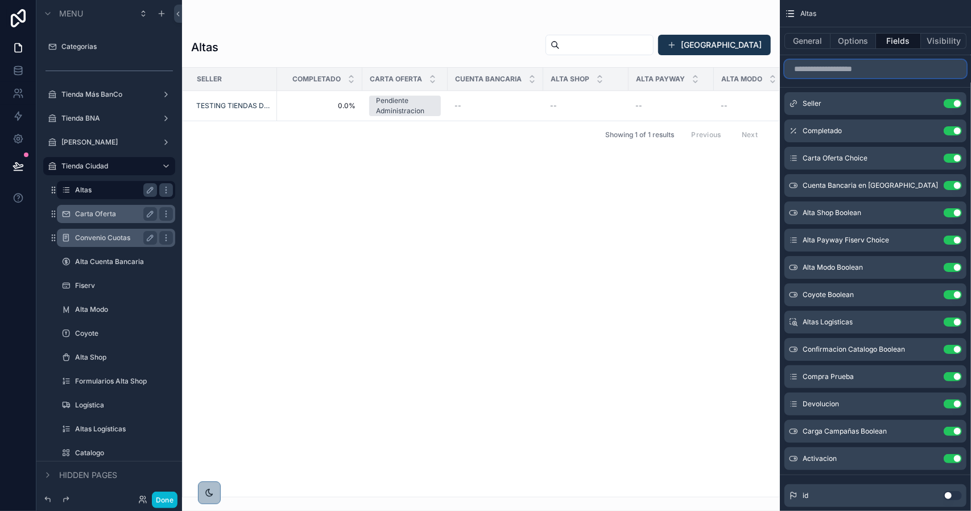
click at [869, 72] on input "scrollable content" at bounding box center [875, 69] width 182 height 18
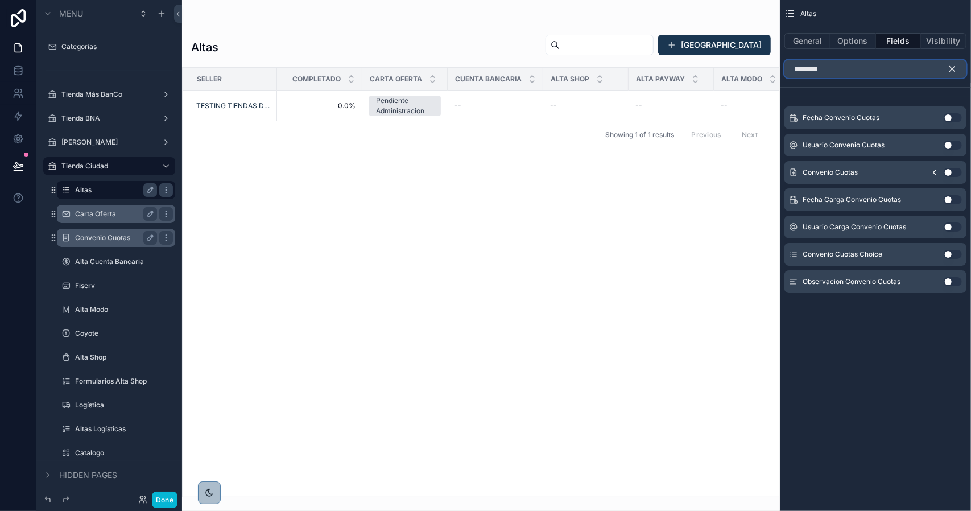
type input "********"
click at [950, 253] on button "Use setting" at bounding box center [953, 254] width 18 height 9
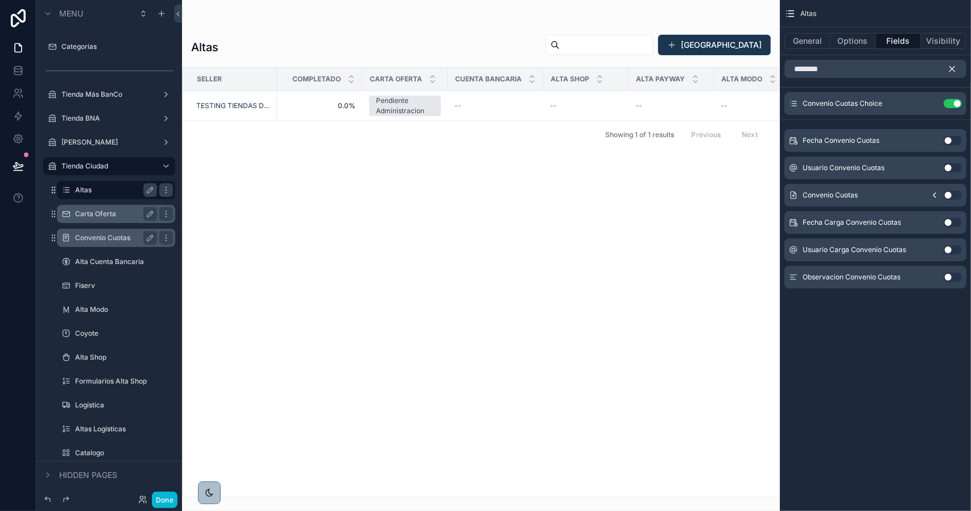
click at [950, 64] on icon "scrollable content" at bounding box center [952, 69] width 10 height 10
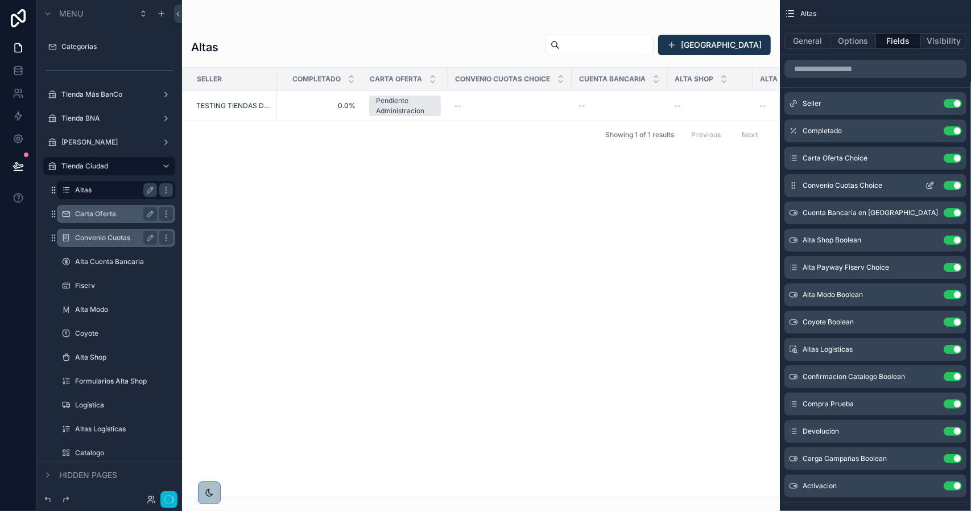
click at [925, 184] on icon "scrollable content" at bounding box center [929, 185] width 9 height 9
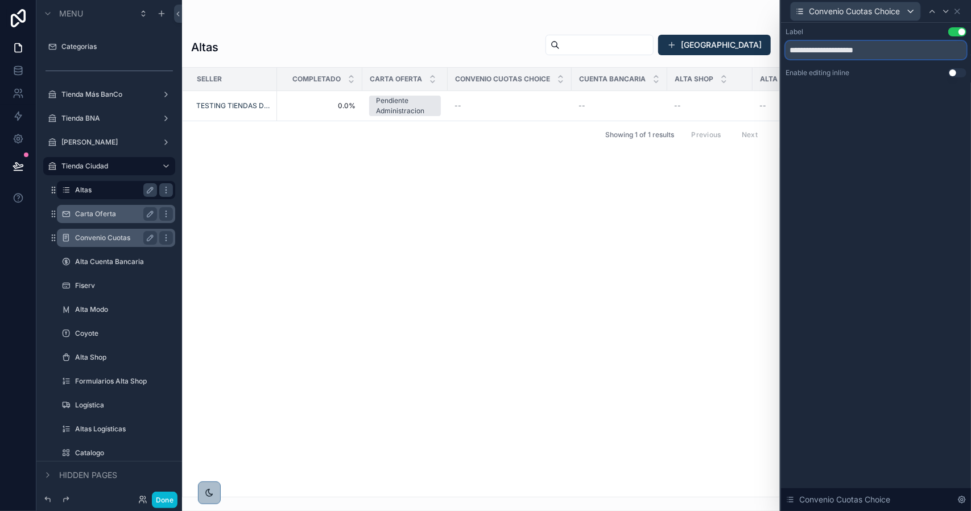
drag, startPoint x: 853, startPoint y: 49, endPoint x: 954, endPoint y: 63, distance: 102.7
click at [954, 63] on div "**********" at bounding box center [875, 52] width 181 height 50
type input "**********"
click at [958, 11] on icon at bounding box center [957, 11] width 9 height 9
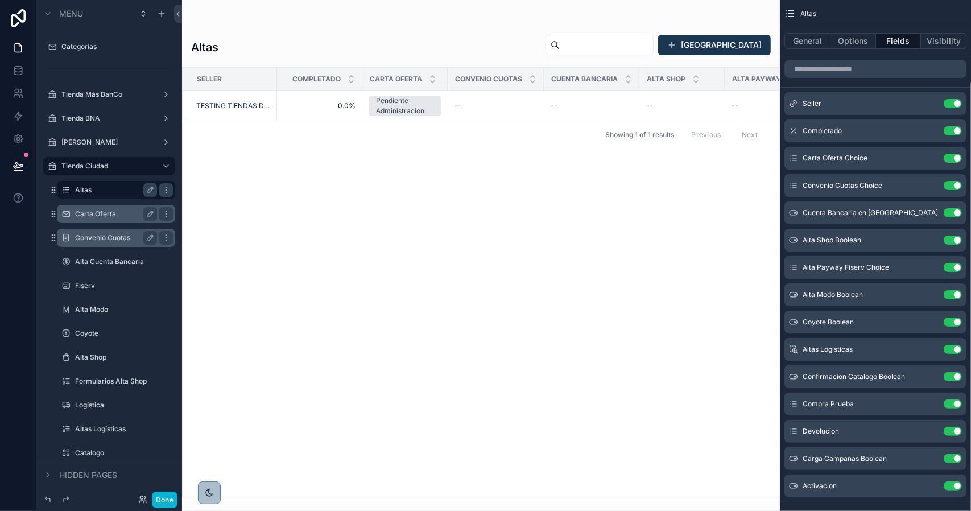
drag, startPoint x: 437, startPoint y: 491, endPoint x: 466, endPoint y: 494, distance: 29.1
click at [466, 494] on div "scrollable content" at bounding box center [481, 255] width 598 height 511
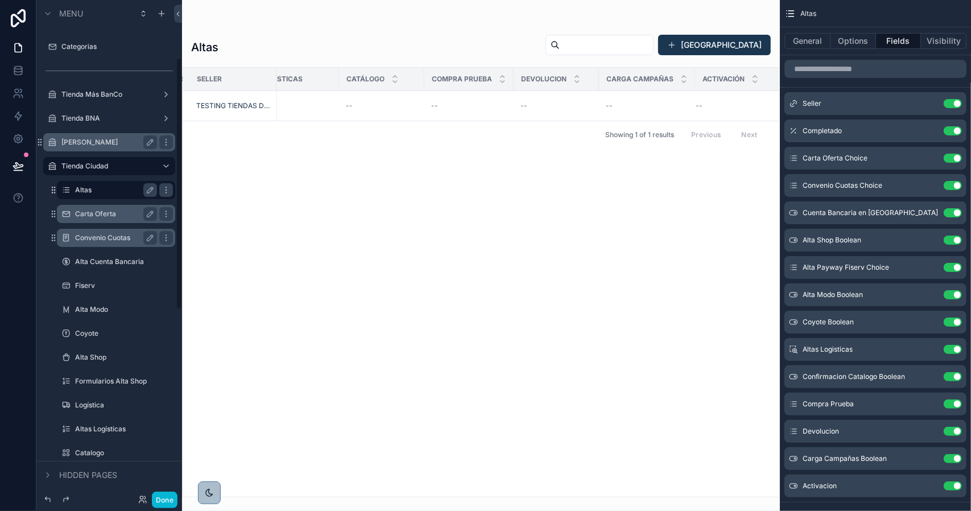
click at [114, 140] on label "[PERSON_NAME]" at bounding box center [106, 142] width 91 height 9
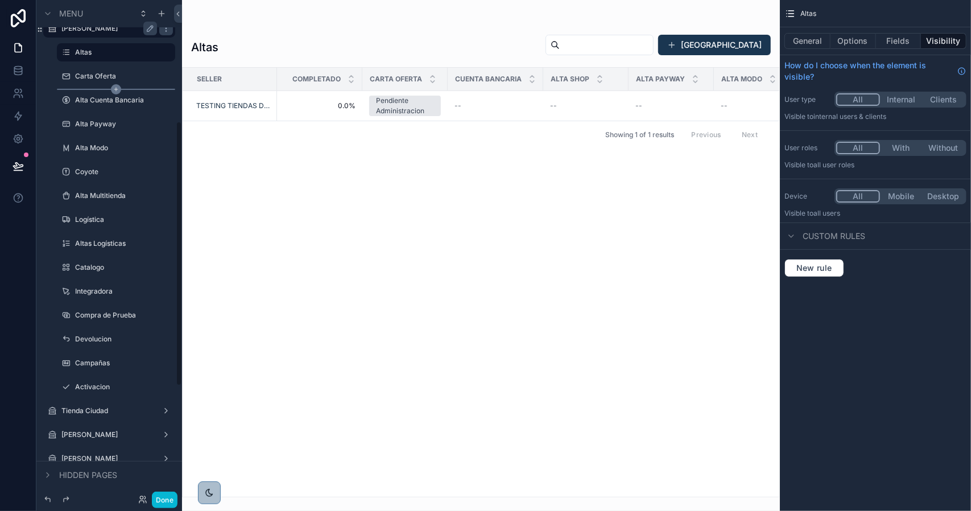
scroll to position [171, 0]
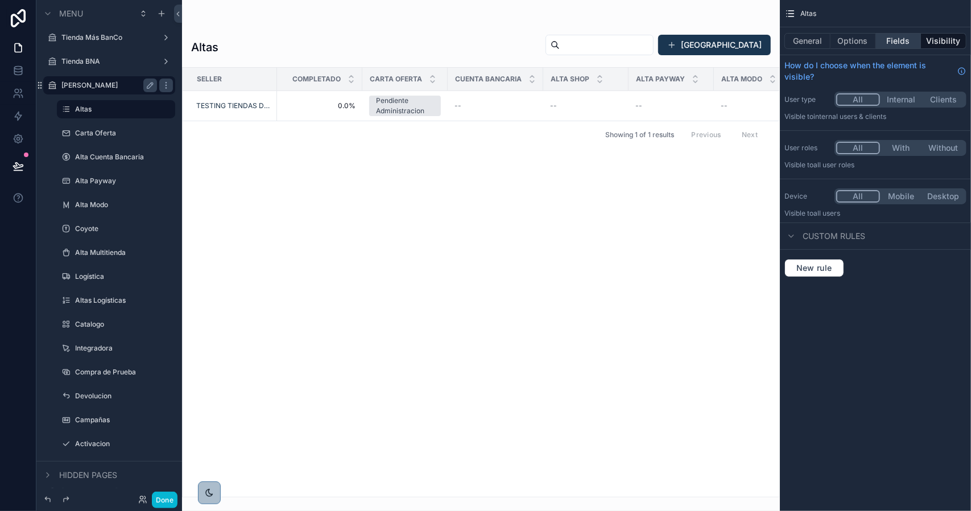
click at [885, 44] on button "Fields" at bounding box center [898, 41] width 45 height 16
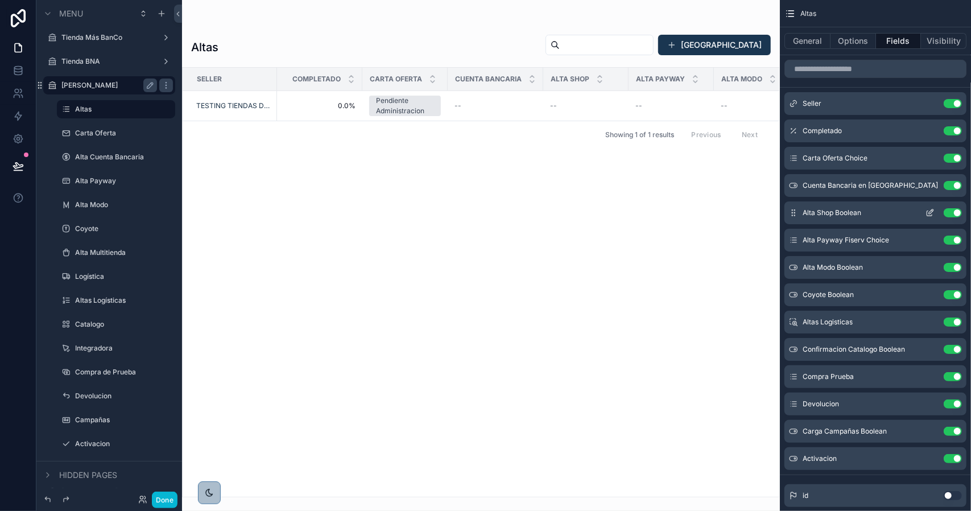
click at [928, 212] on icon "scrollable content" at bounding box center [929, 212] width 9 height 9
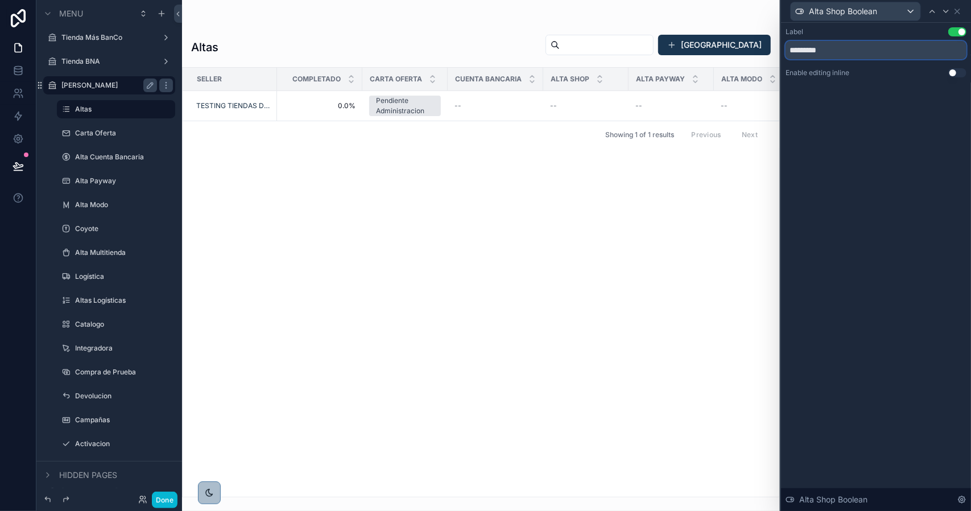
drag, startPoint x: 806, startPoint y: 51, endPoint x: 866, endPoint y: 61, distance: 60.5
click at [866, 61] on div "Label Use setting ********* Enable editing inline Use setting" at bounding box center [875, 52] width 181 height 50
type input "**********"
click at [111, 61] on label "Tienda BNA" at bounding box center [106, 61] width 91 height 9
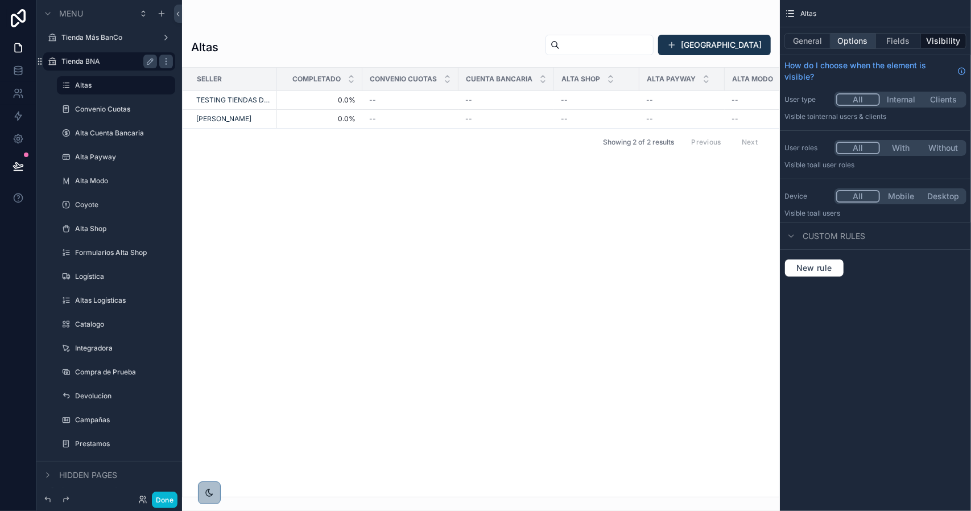
click at [850, 41] on button "Options" at bounding box center [852, 41] width 45 height 16
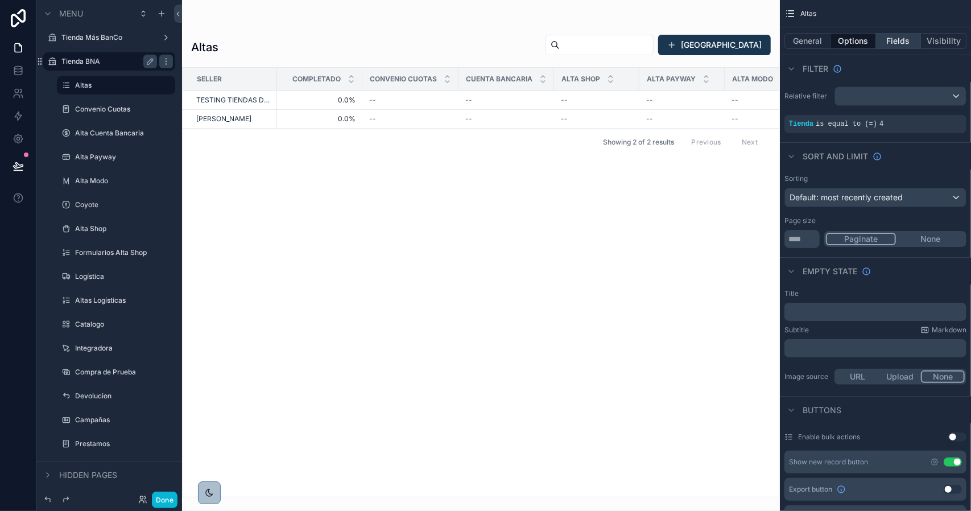
click at [893, 43] on button "Fields" at bounding box center [898, 41] width 45 height 16
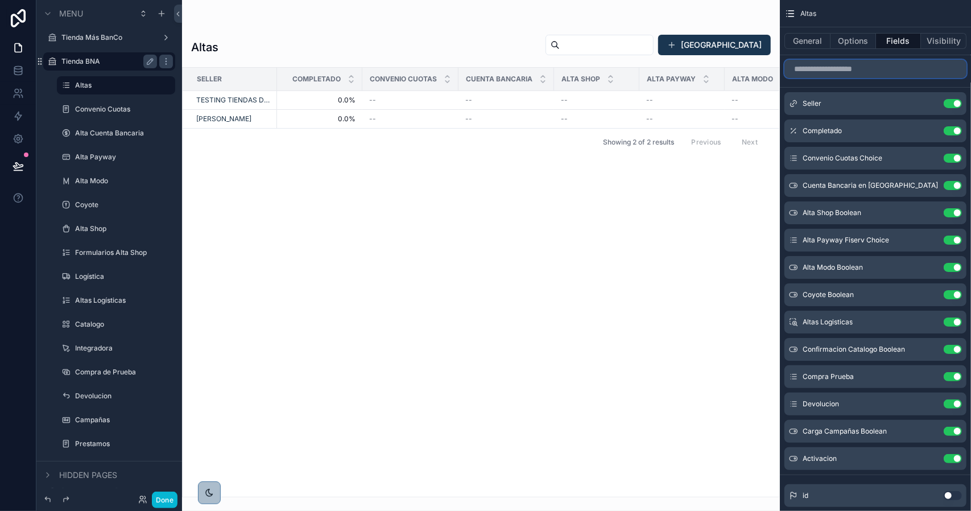
click at [834, 69] on input "scrollable content" at bounding box center [875, 69] width 182 height 18
type input "*"
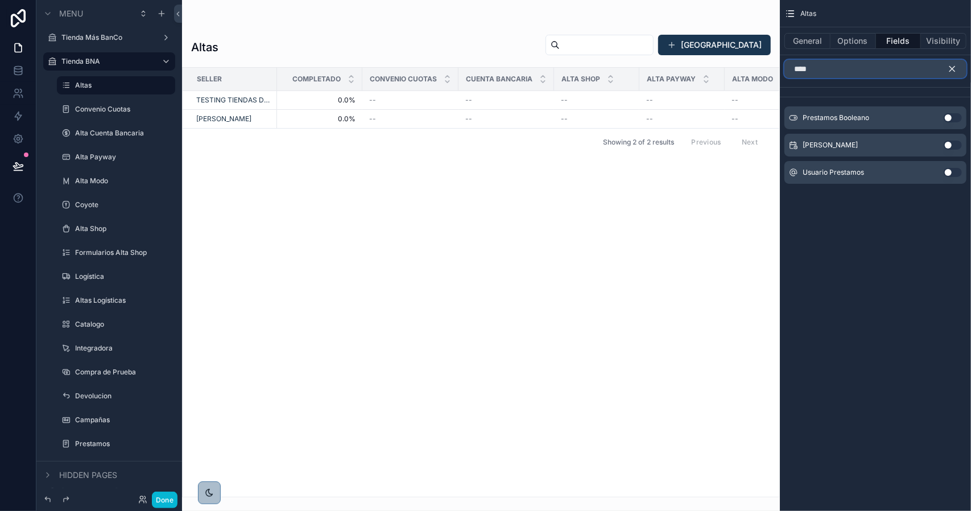
type input "****"
drag, startPoint x: 950, startPoint y: 118, endPoint x: 953, endPoint y: 70, distance: 48.4
click at [950, 118] on button "Use setting" at bounding box center [953, 117] width 18 height 9
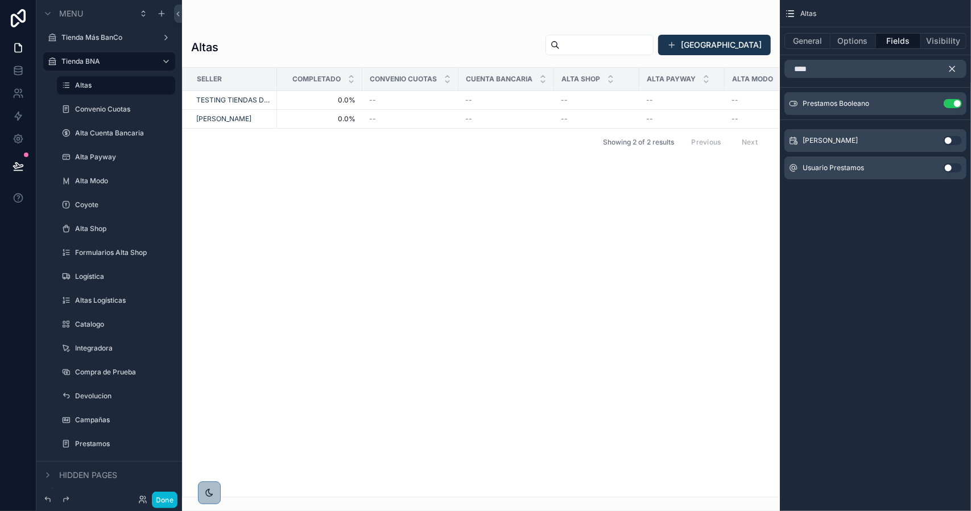
click at [953, 70] on icon "scrollable content" at bounding box center [952, 69] width 5 height 5
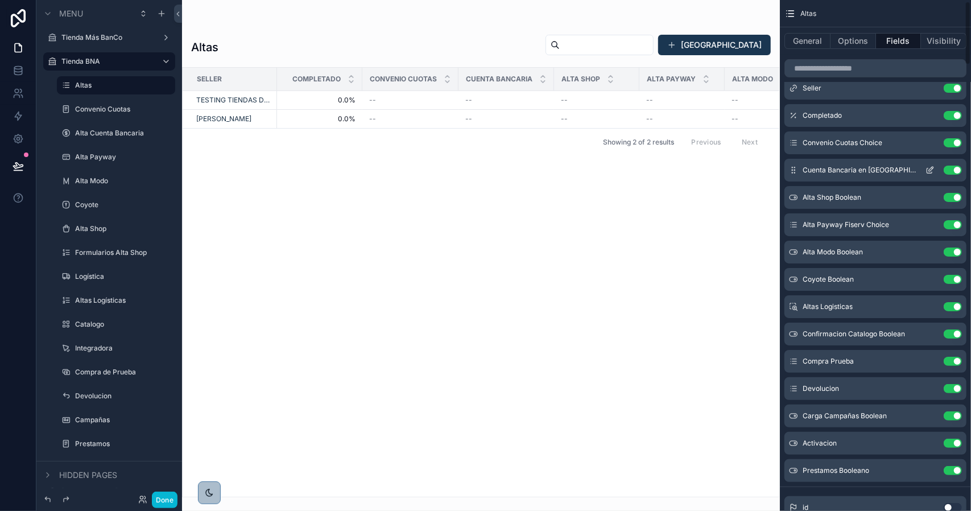
scroll to position [114, 0]
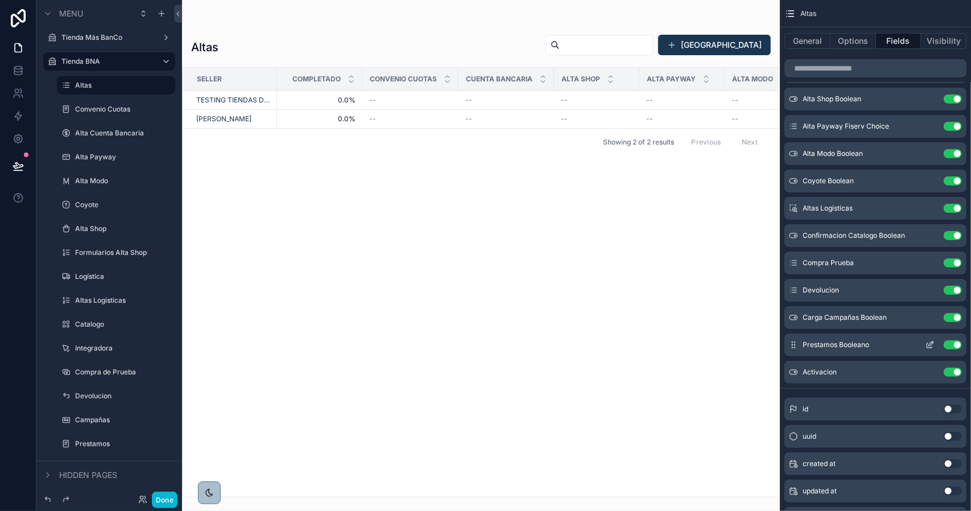
click at [926, 345] on icon "scrollable content" at bounding box center [929, 344] width 9 height 9
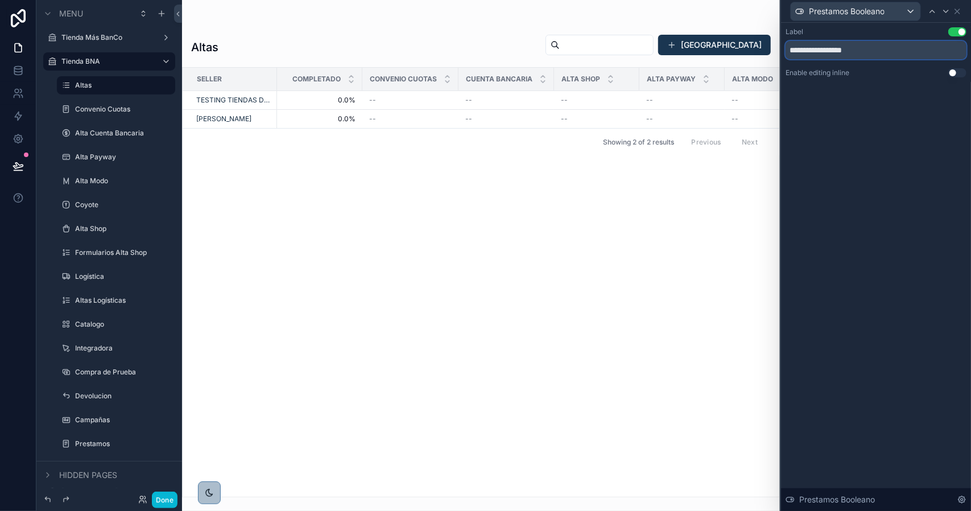
drag, startPoint x: 830, startPoint y: 47, endPoint x: 901, endPoint y: 60, distance: 72.3
click at [900, 60] on div "**********" at bounding box center [875, 52] width 181 height 50
type input "*********"
click at [934, 11] on icon at bounding box center [932, 11] width 9 height 9
click at [173, 494] on button "Done" at bounding box center [165, 499] width 26 height 16
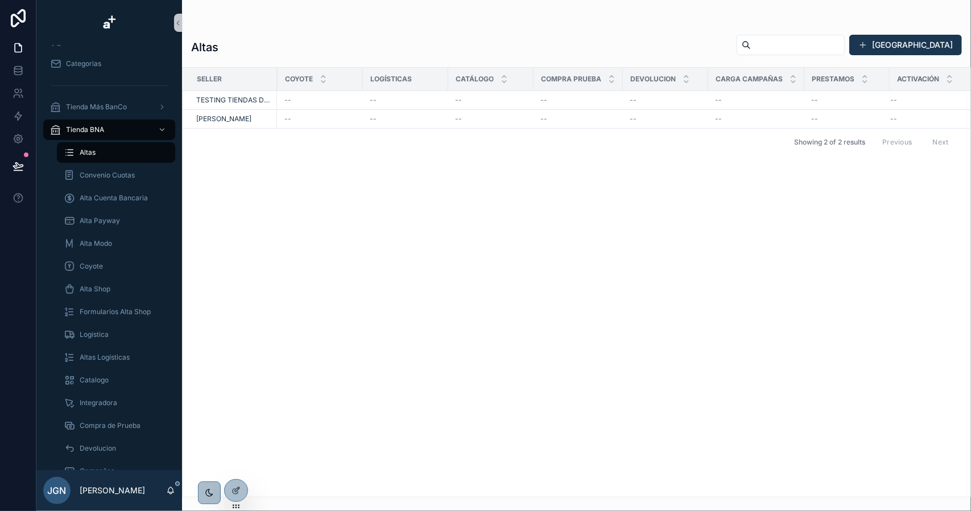
scroll to position [0, 536]
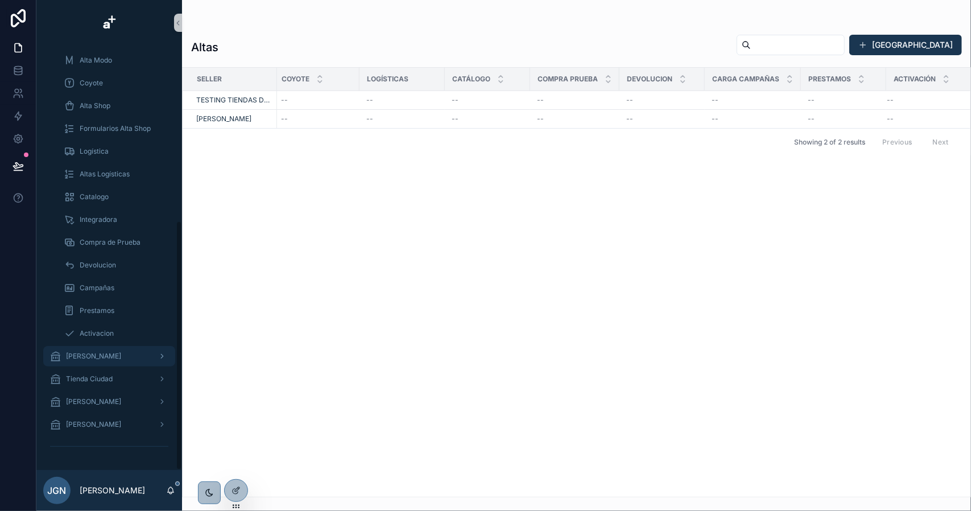
click at [121, 353] on div "[PERSON_NAME]" at bounding box center [109, 356] width 118 height 18
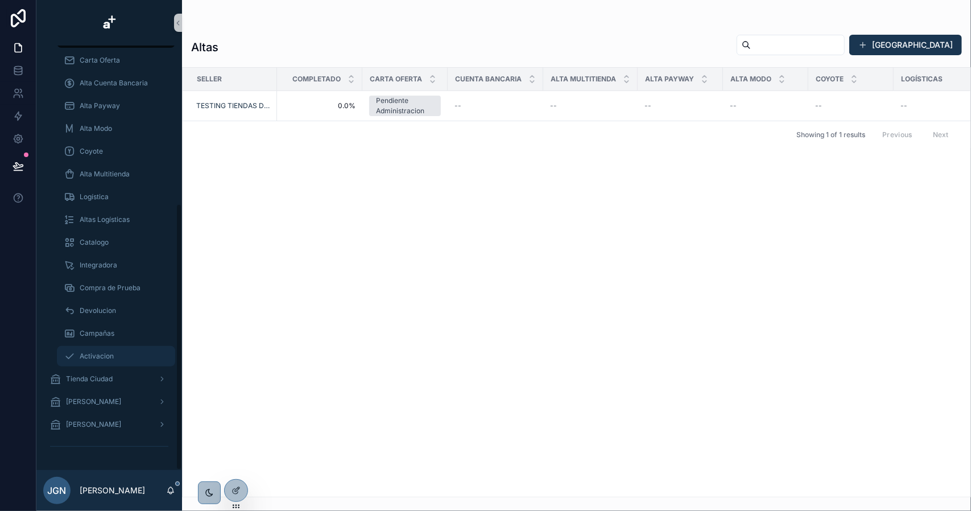
scroll to position [251, 0]
click at [118, 378] on div "Tienda Ciudad" at bounding box center [109, 379] width 118 height 18
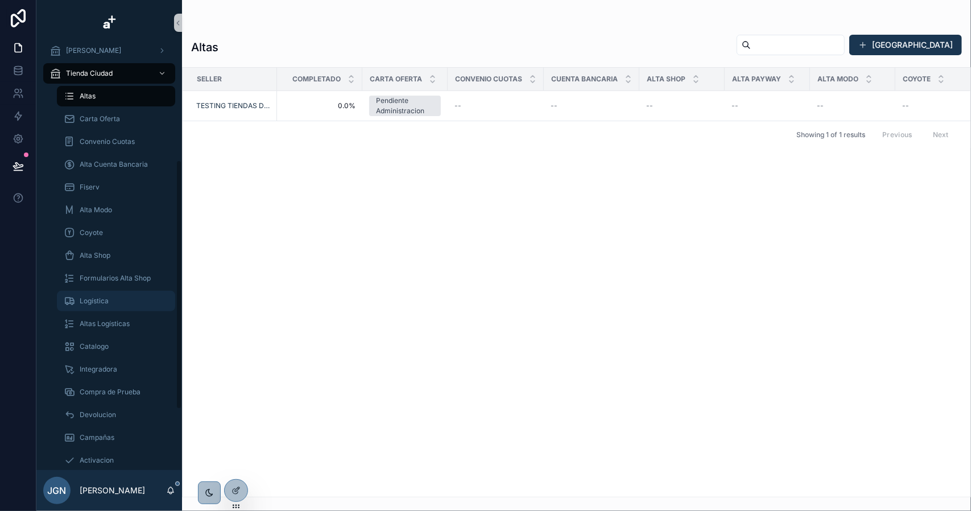
scroll to position [297, 0]
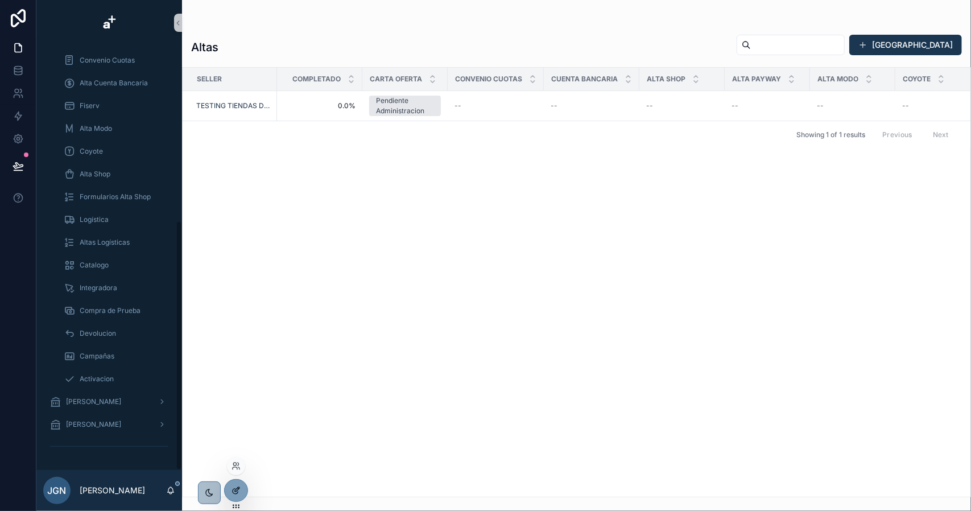
click at [230, 489] on div at bounding box center [236, 490] width 23 height 22
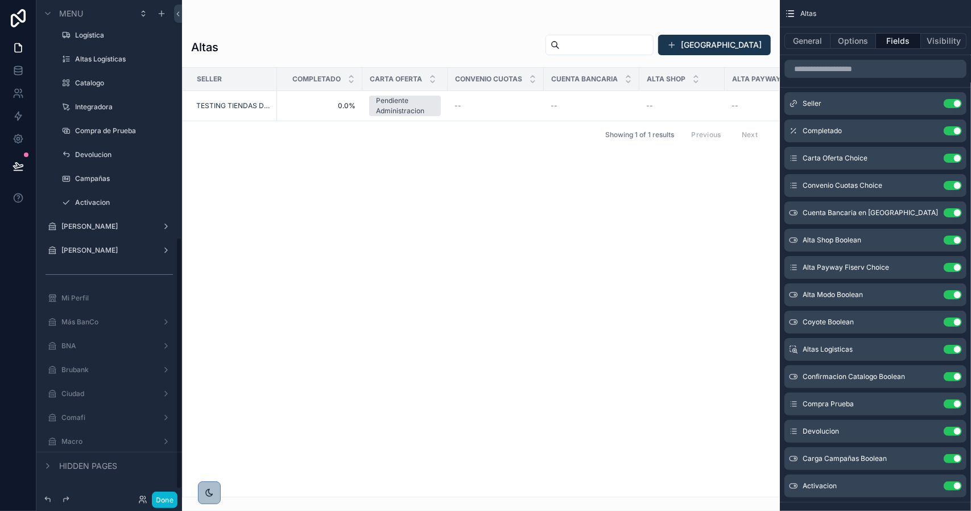
scroll to position [427, 0]
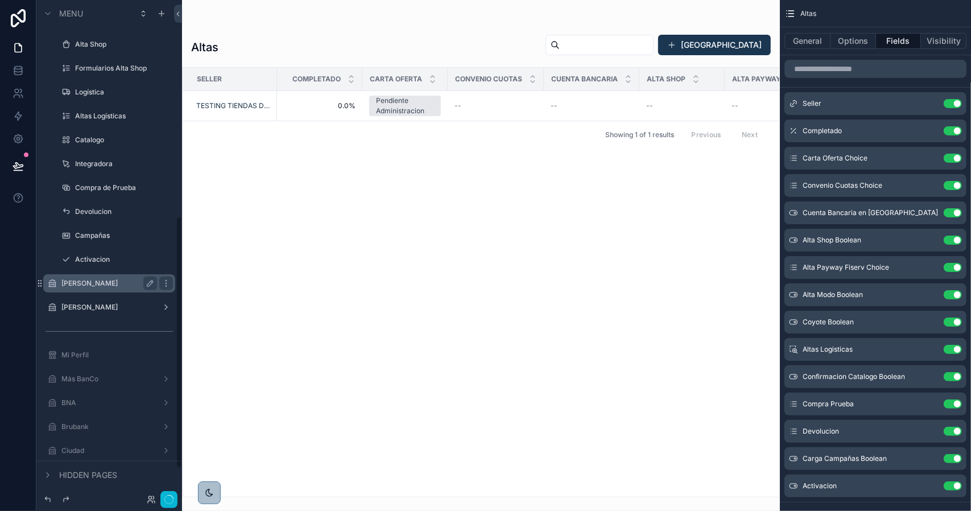
click at [90, 277] on div "[PERSON_NAME]" at bounding box center [109, 283] width 96 height 14
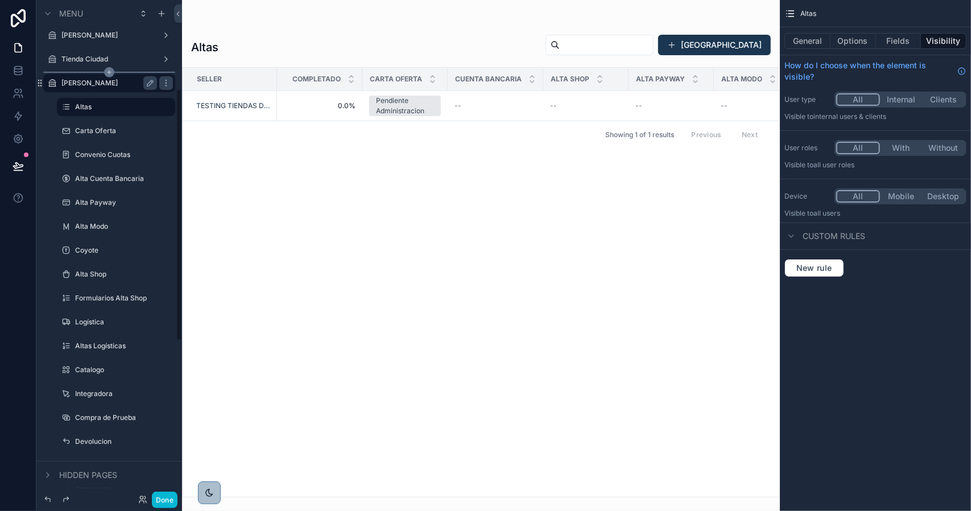
scroll to position [142, 0]
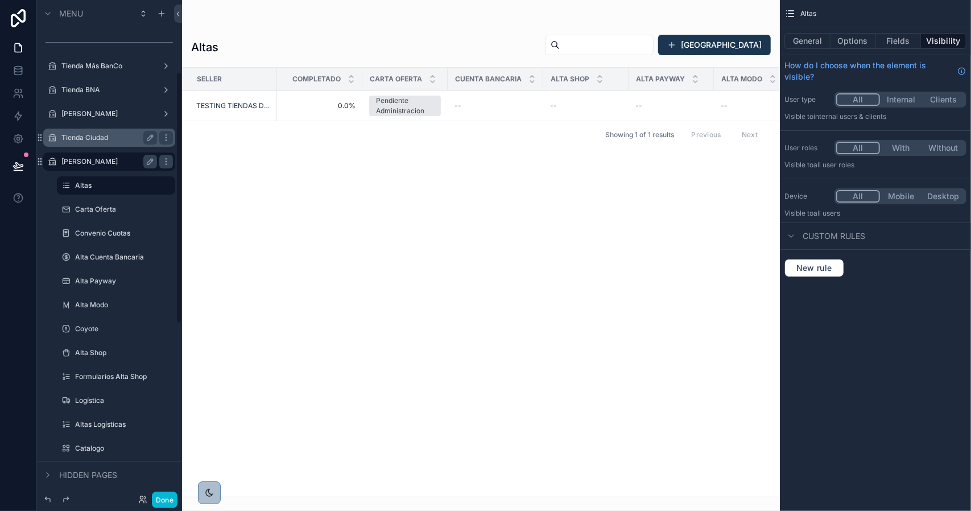
click at [109, 136] on label "Tienda Ciudad" at bounding box center [106, 137] width 91 height 9
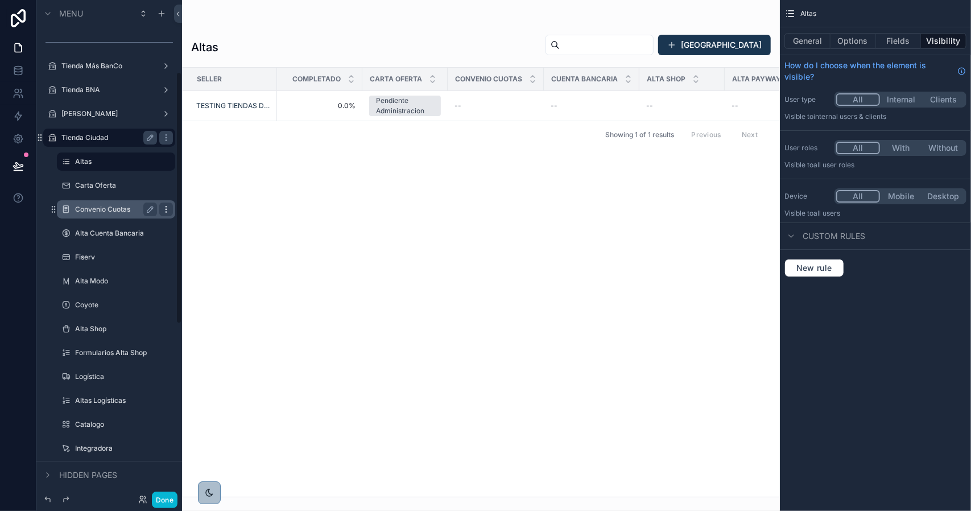
click at [168, 210] on icon "scrollable content" at bounding box center [166, 209] width 9 height 9
click at [210, 204] on span "Clone" at bounding box center [212, 201] width 21 height 11
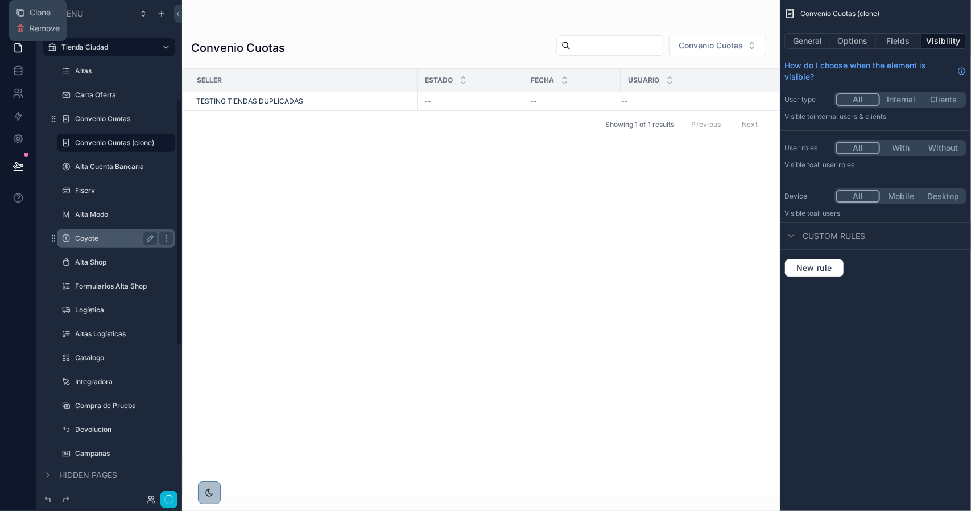
scroll to position [313, 0]
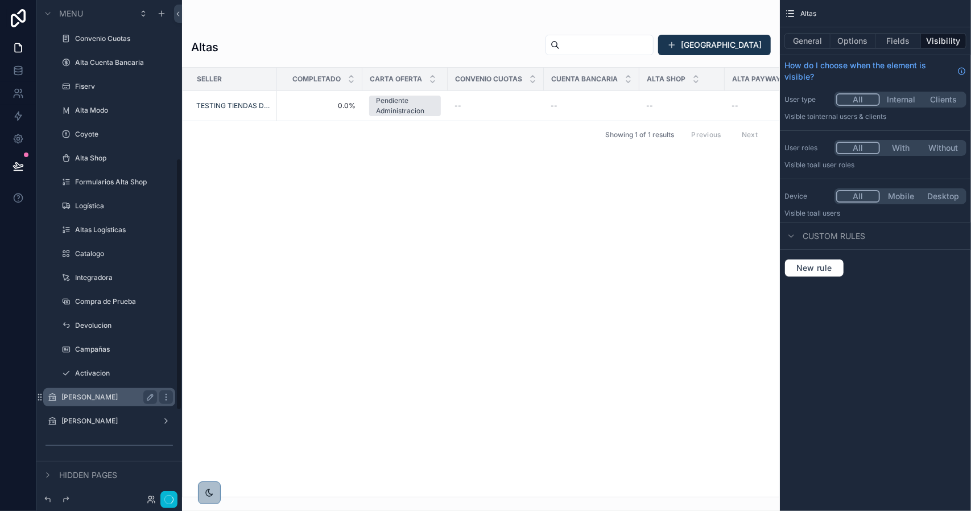
click at [114, 398] on label "[PERSON_NAME]" at bounding box center [106, 396] width 91 height 9
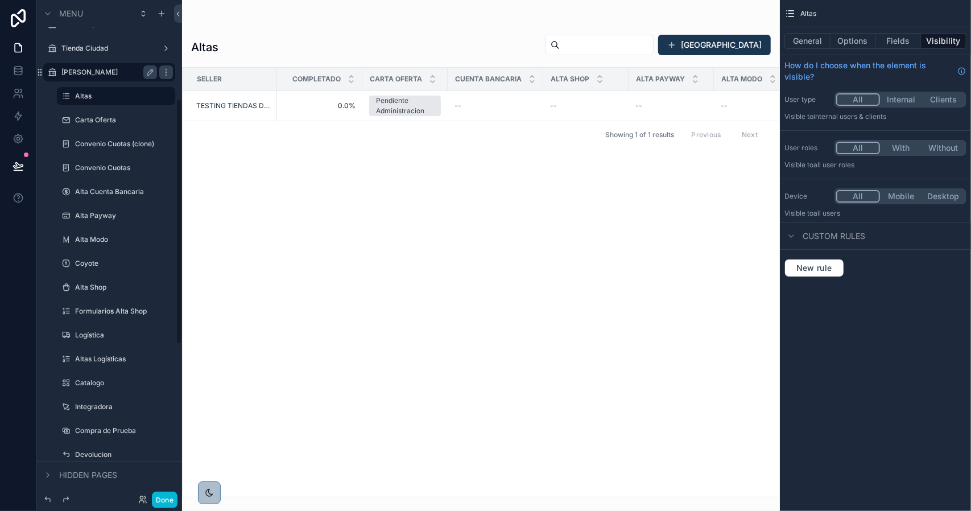
scroll to position [199, 0]
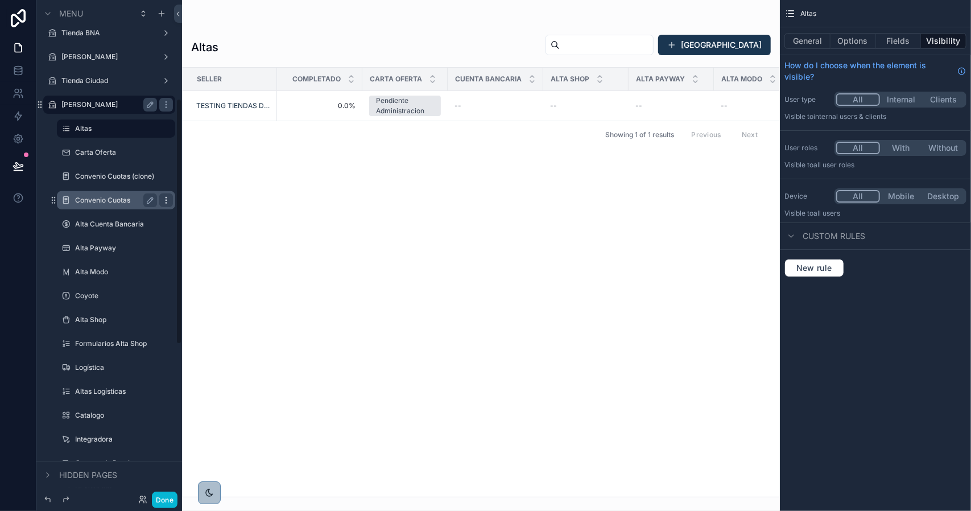
click at [168, 201] on icon "scrollable content" at bounding box center [166, 200] width 9 height 9
click at [212, 209] on span "Remove" at bounding box center [217, 207] width 30 height 11
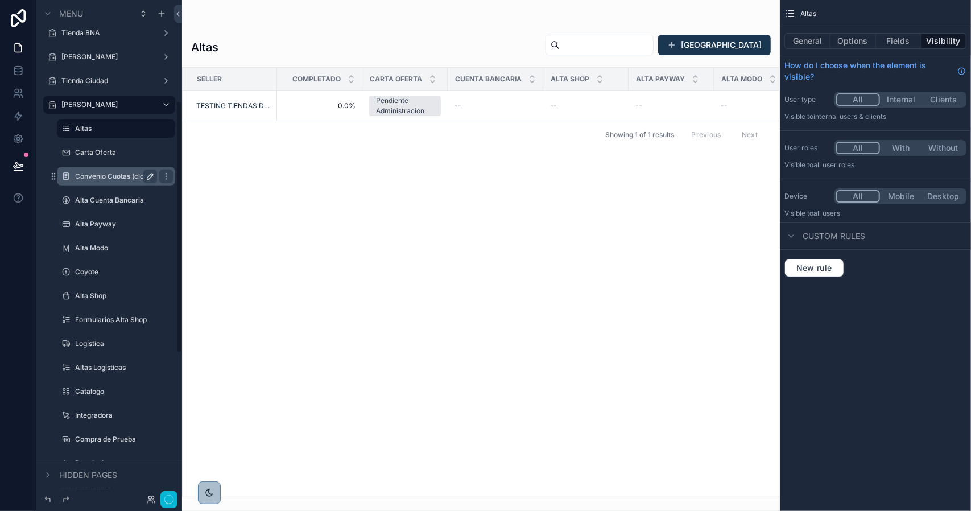
click at [148, 178] on icon "scrollable content" at bounding box center [150, 176] width 9 height 9
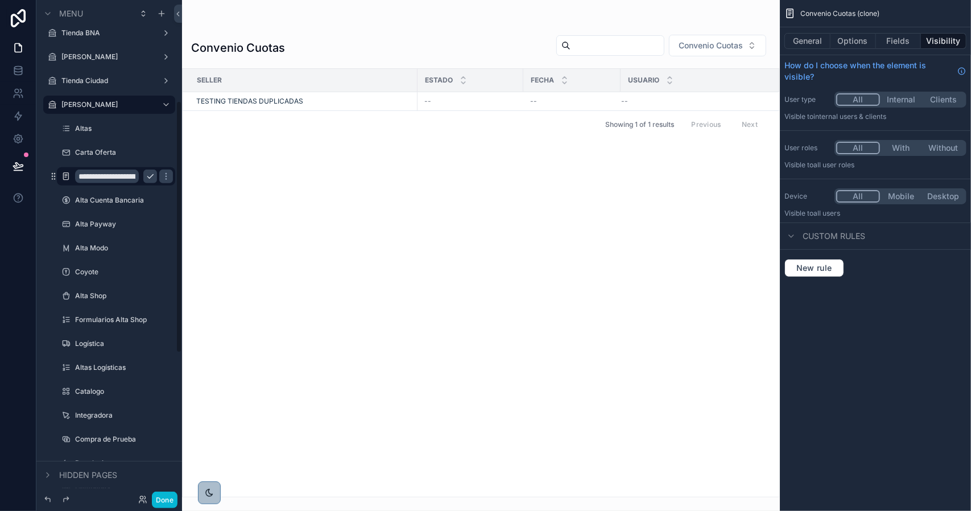
click at [126, 177] on input "**********" at bounding box center [107, 176] width 64 height 14
type input "**********"
click at [148, 179] on icon "scrollable content" at bounding box center [150, 176] width 9 height 9
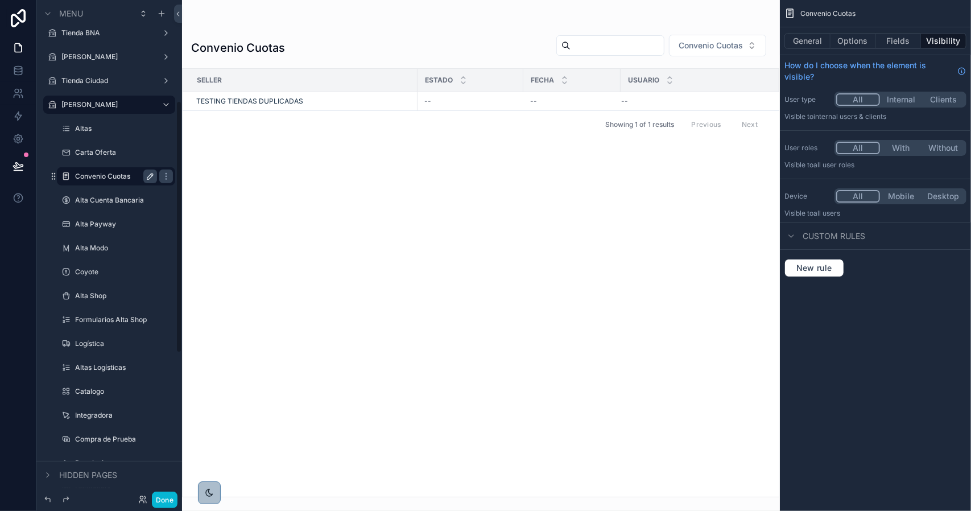
click at [112, 172] on label "Convenio Cuotas" at bounding box center [113, 176] width 77 height 9
drag, startPoint x: 100, startPoint y: 202, endPoint x: 101, endPoint y: 191, distance: 10.8
click at [100, 202] on label "Alta Cuenta Bancaria" at bounding box center [113, 200] width 77 height 9
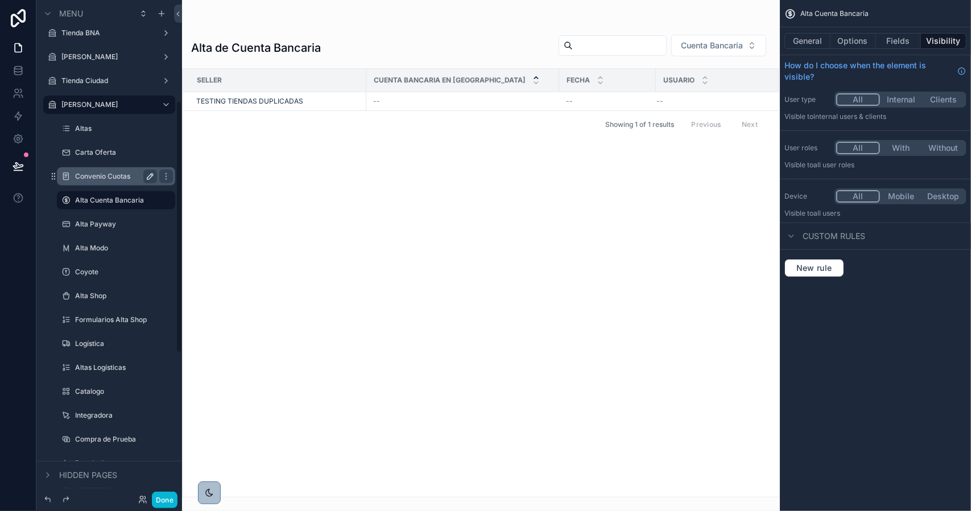
click at [104, 176] on label "Convenio Cuotas" at bounding box center [113, 176] width 77 height 9
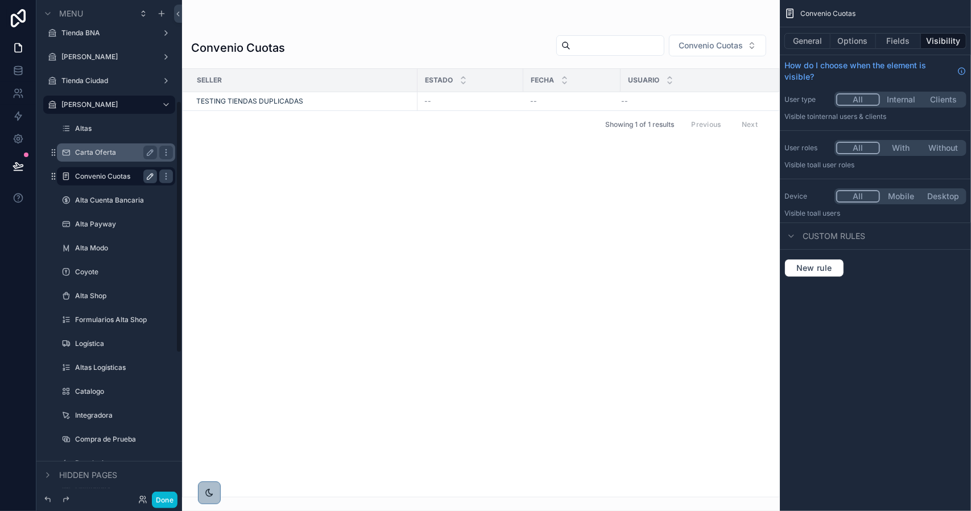
click at [111, 148] on label "Carta Oferta" at bounding box center [113, 152] width 77 height 9
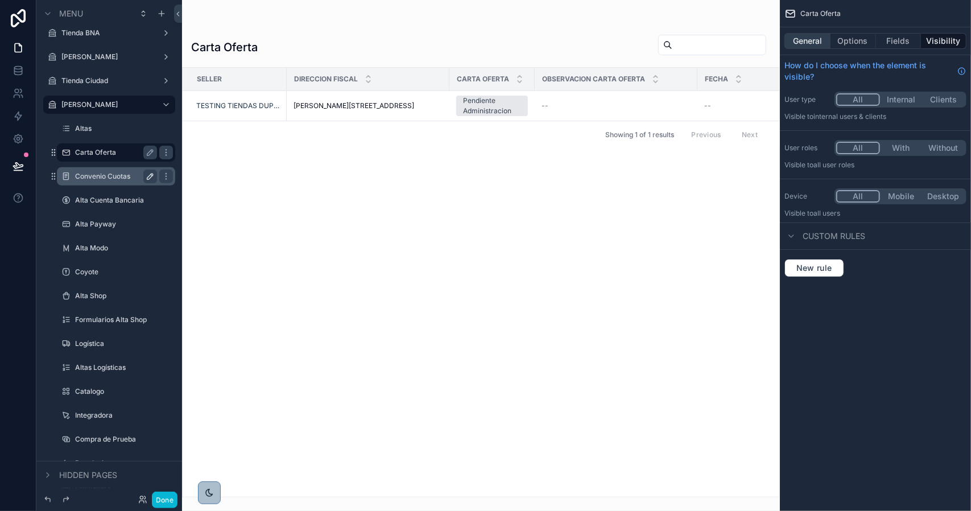
click at [801, 44] on button "General" at bounding box center [807, 41] width 46 height 16
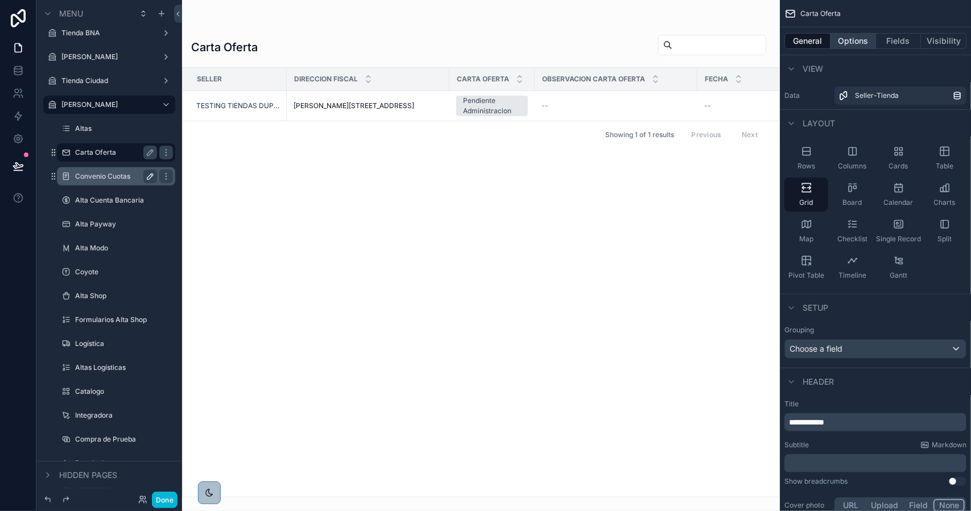
click at [843, 43] on button "Options" at bounding box center [852, 41] width 45 height 16
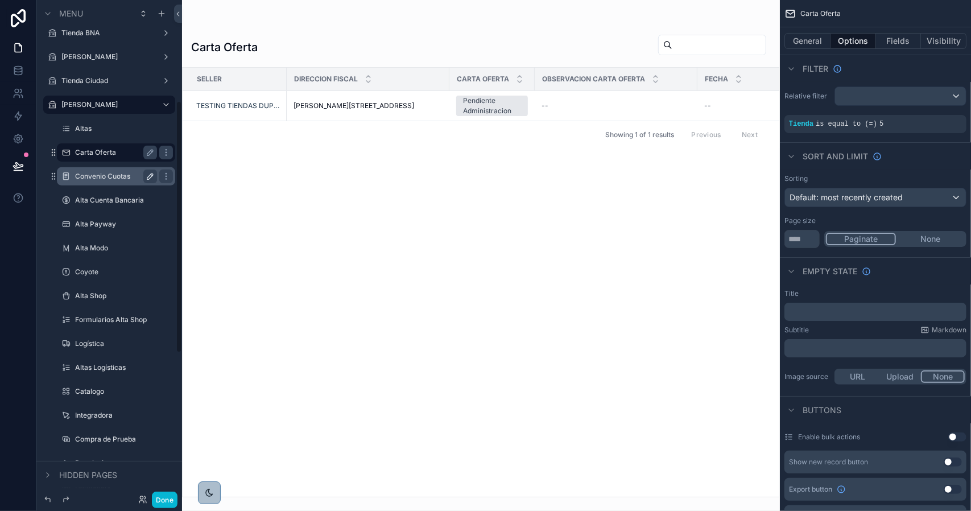
click at [96, 178] on label "Convenio Cuotas" at bounding box center [113, 176] width 77 height 9
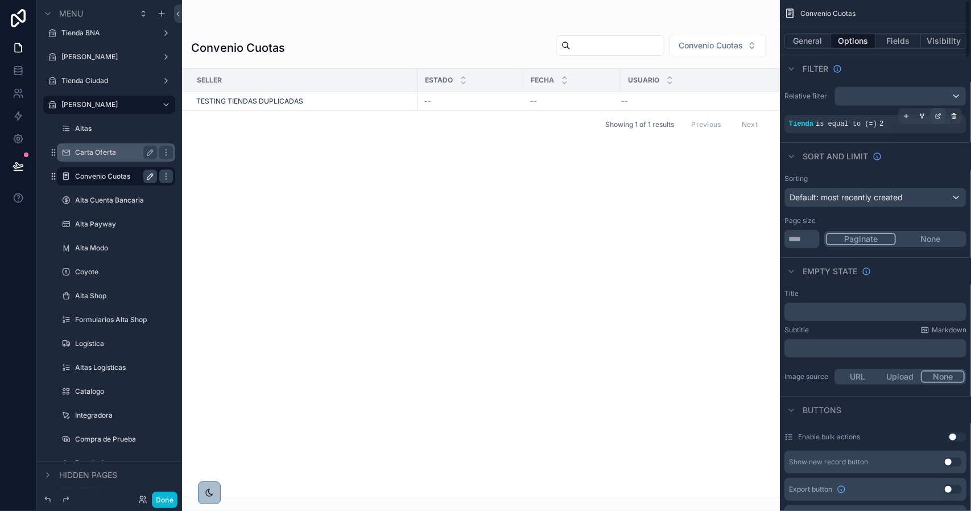
click at [941, 119] on div "scrollable content" at bounding box center [938, 116] width 16 height 16
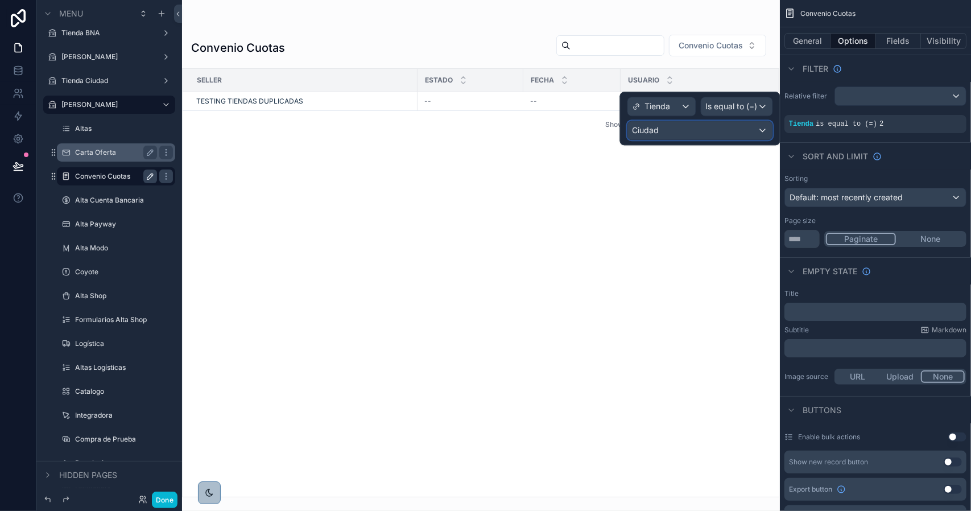
click at [687, 130] on div "Ciudad" at bounding box center [700, 130] width 144 height 18
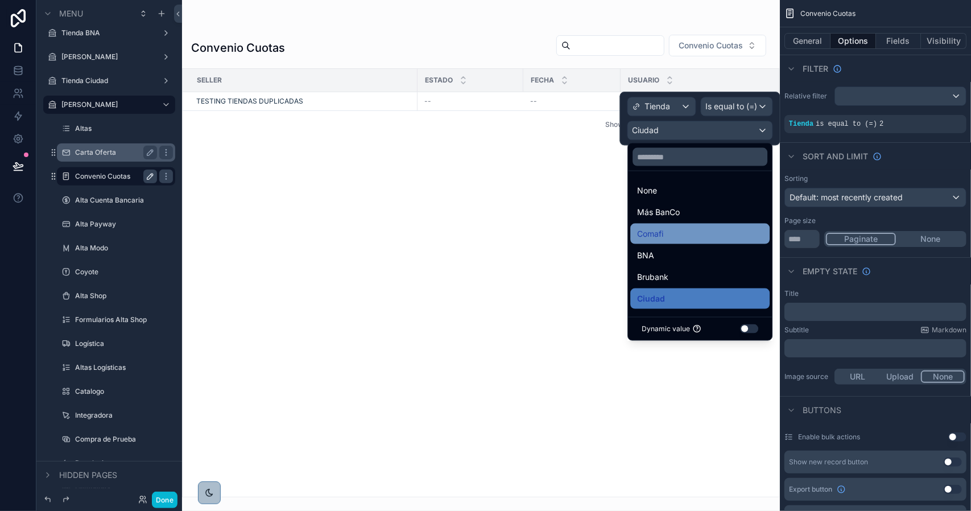
click at [670, 234] on div "Comafi" at bounding box center [700, 234] width 126 height 14
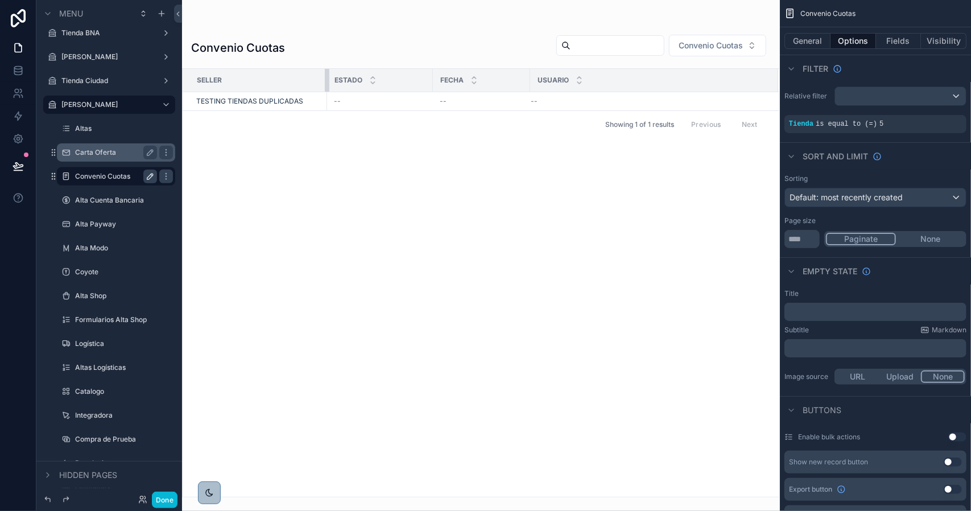
drag, startPoint x: 399, startPoint y: 82, endPoint x: 328, endPoint y: 85, distance: 71.7
click at [328, 85] on div "scrollable content" at bounding box center [327, 80] width 5 height 23
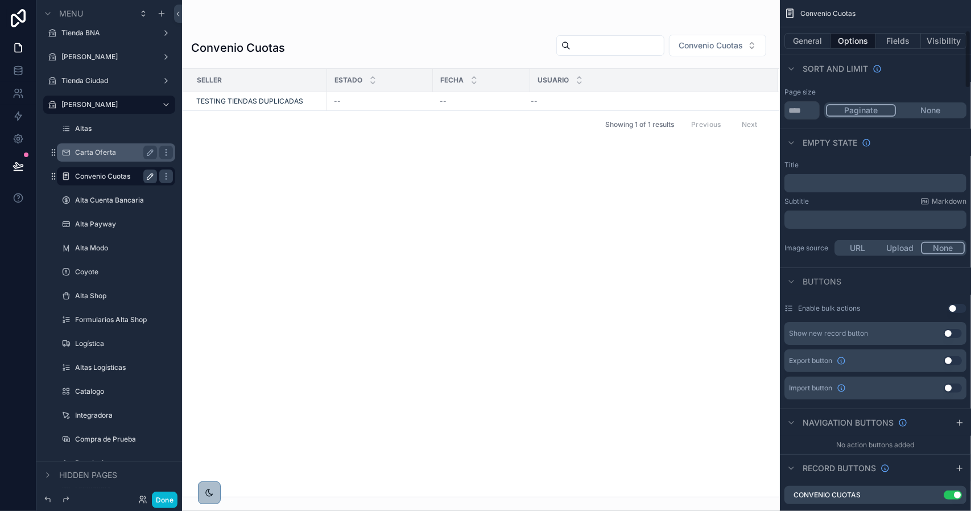
scroll to position [114, 0]
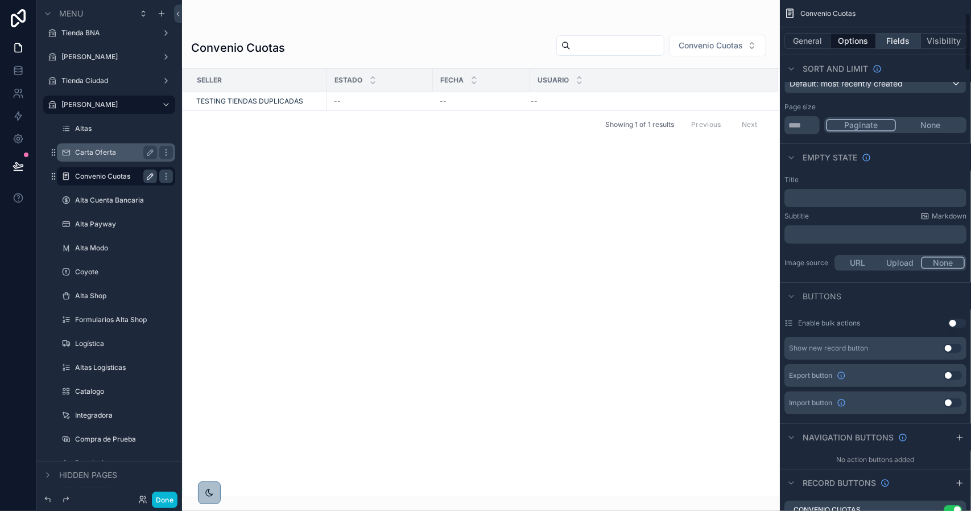
click at [893, 43] on button "Fields" at bounding box center [898, 41] width 45 height 16
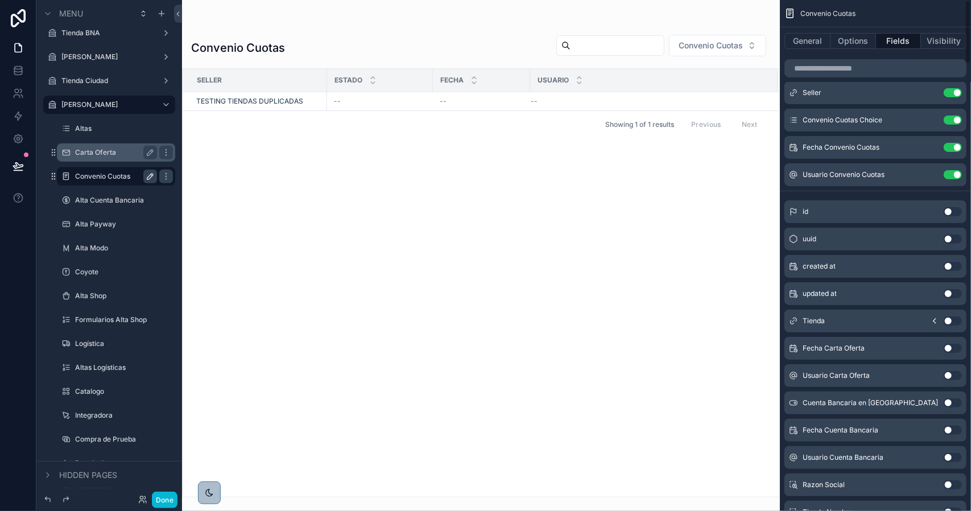
scroll to position [0, 0]
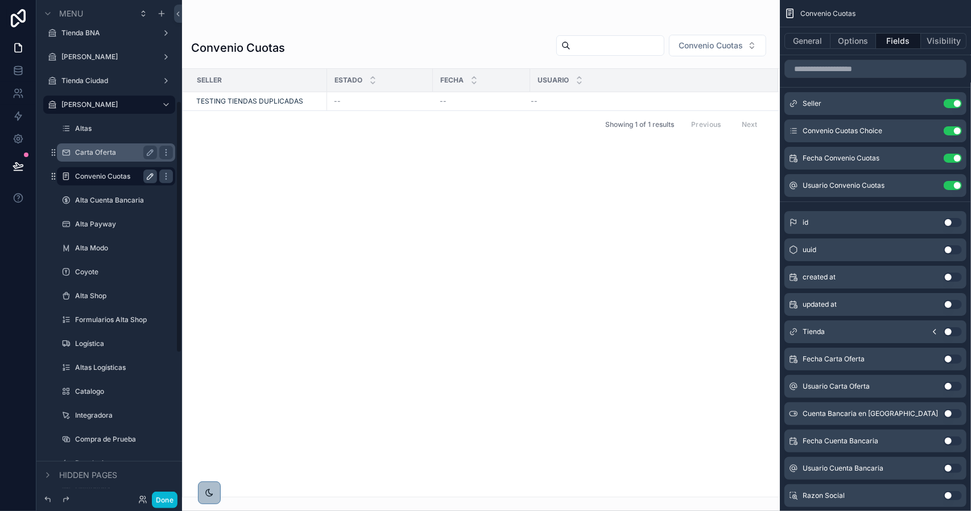
click at [102, 176] on label "Convenio Cuotas" at bounding box center [113, 176] width 77 height 9
click at [803, 43] on button "General" at bounding box center [807, 41] width 46 height 16
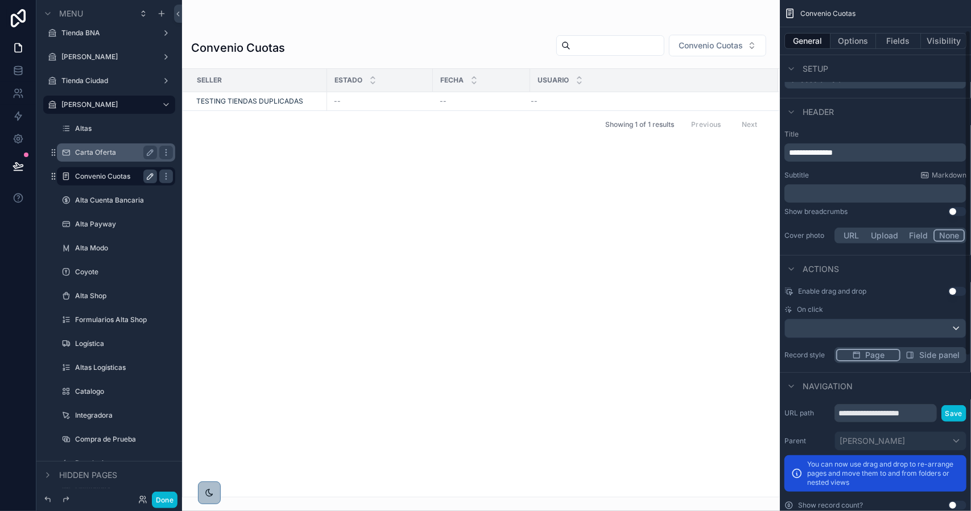
scroll to position [290, 0]
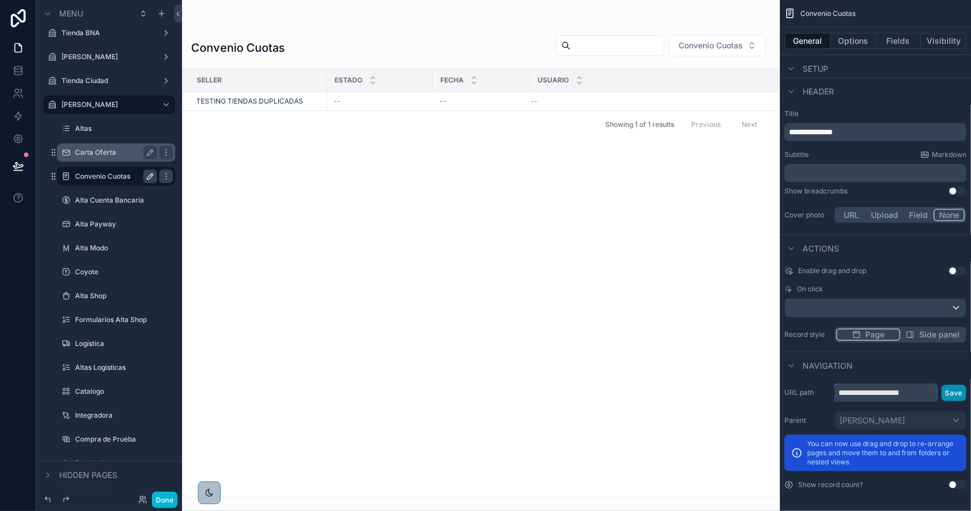
drag, startPoint x: 901, startPoint y: 392, endPoint x: 947, endPoint y: 393, distance: 46.1
click at [947, 393] on div "**********" at bounding box center [900, 392] width 132 height 18
type input "**********"
click at [954, 393] on button "Save" at bounding box center [953, 392] width 25 height 16
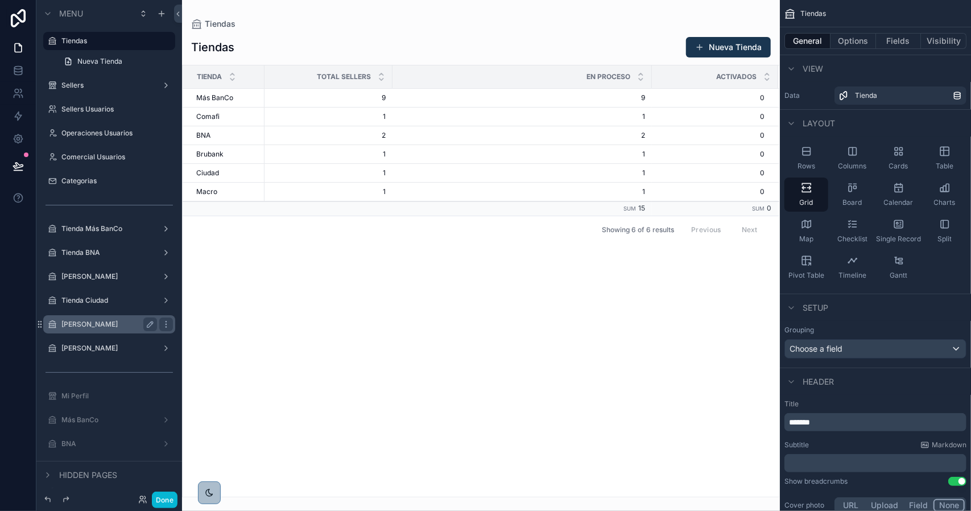
click at [107, 320] on label "[PERSON_NAME]" at bounding box center [106, 324] width 91 height 9
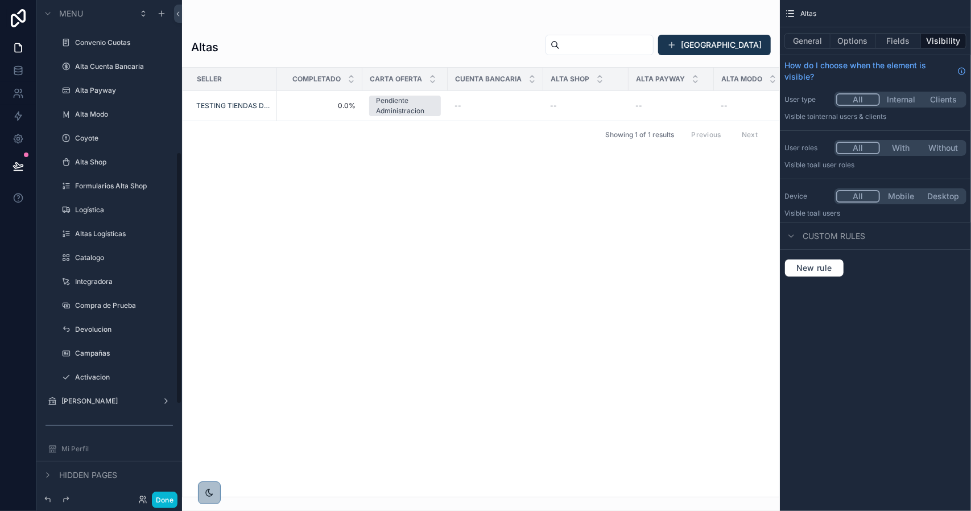
scroll to position [341, 0]
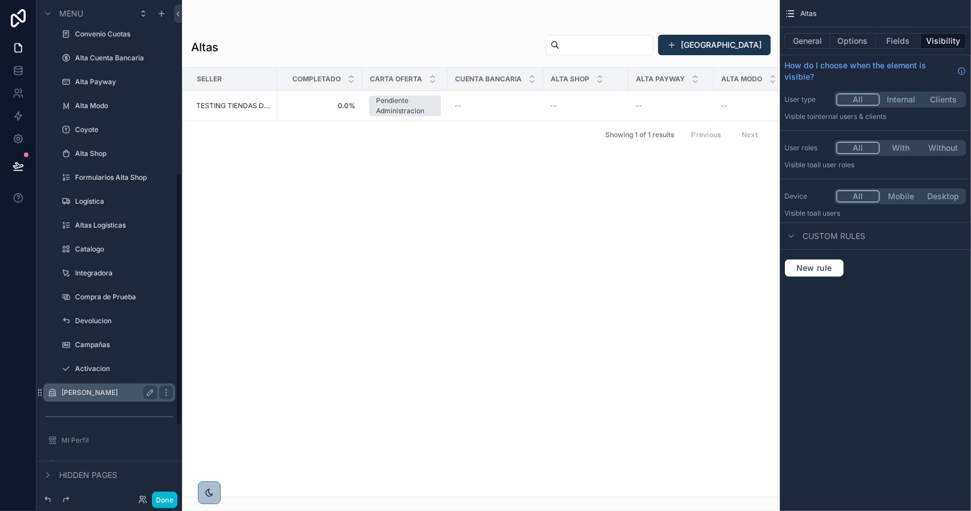
click at [107, 391] on label "[PERSON_NAME]" at bounding box center [106, 392] width 91 height 9
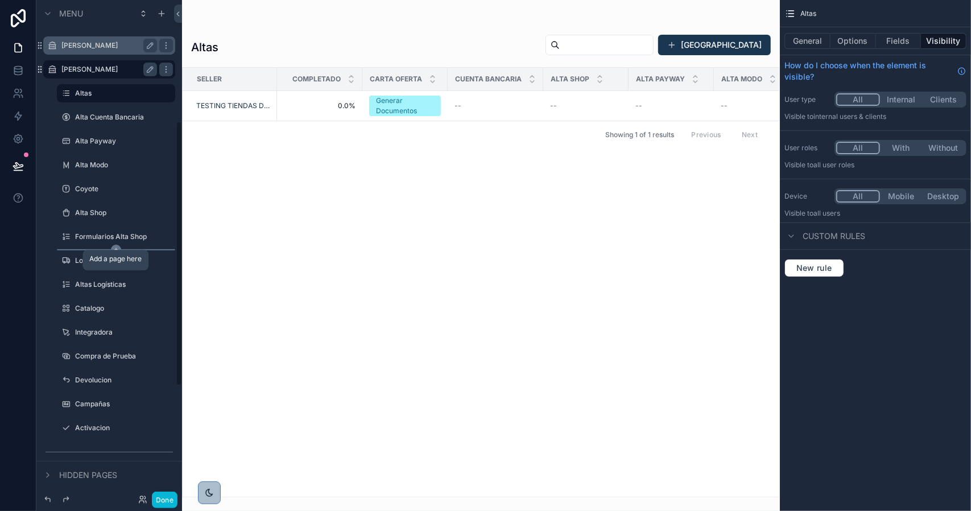
scroll to position [227, 0]
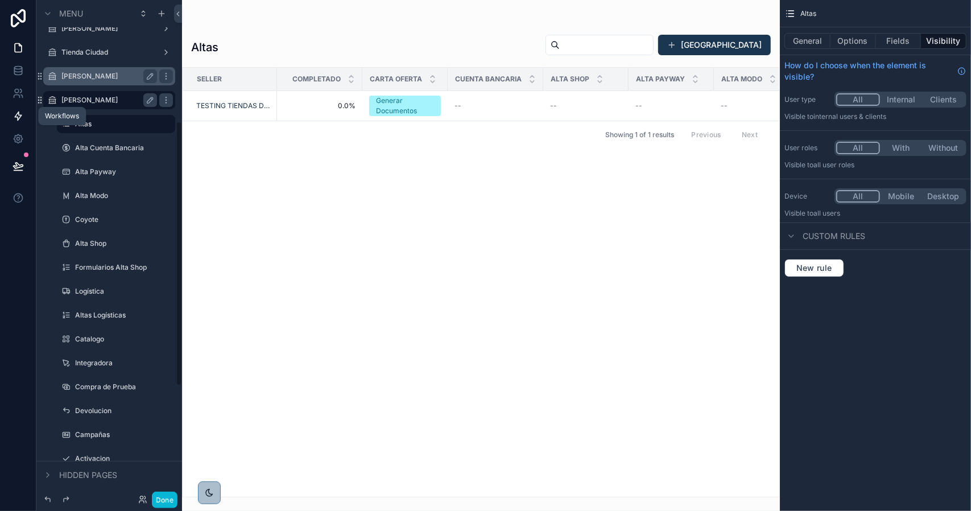
click at [19, 114] on icon at bounding box center [18, 115] width 11 height 11
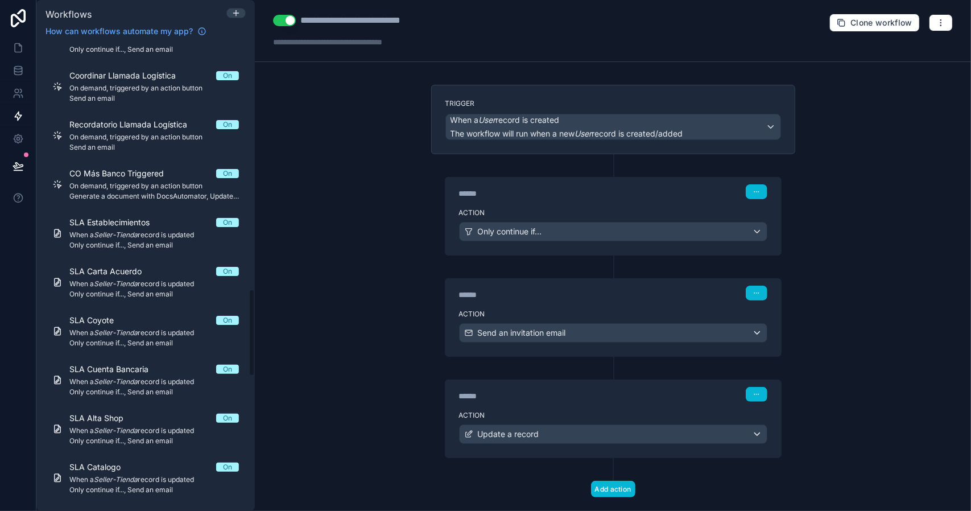
scroll to position [1422, 0]
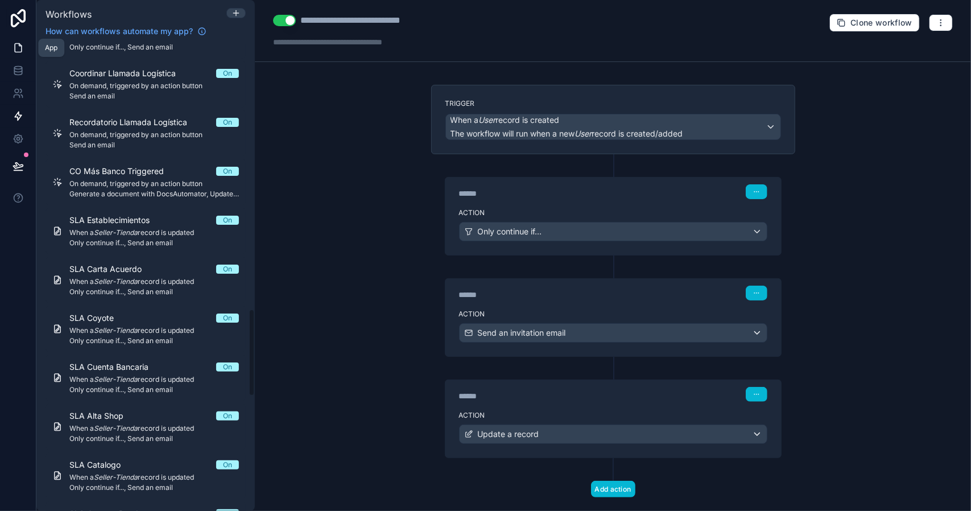
click at [14, 48] on icon at bounding box center [18, 47] width 11 height 11
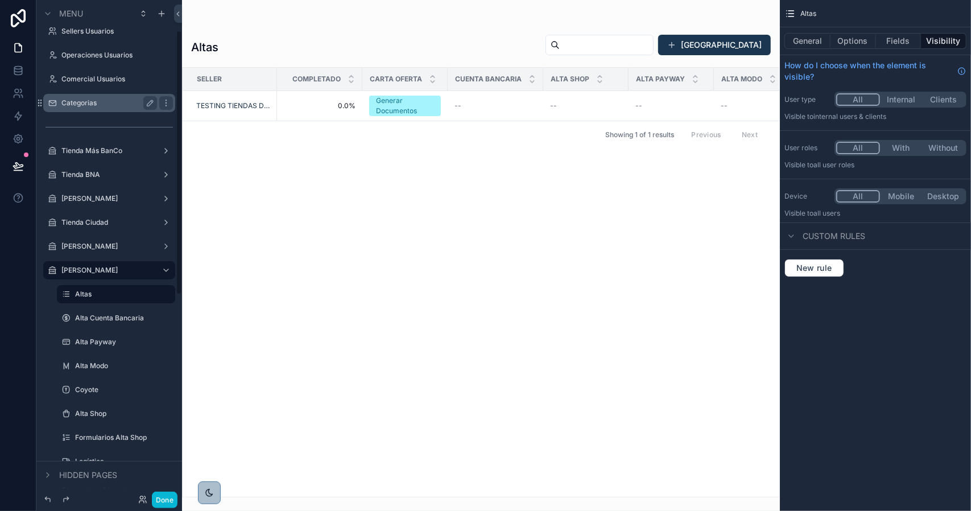
scroll to position [57, 0]
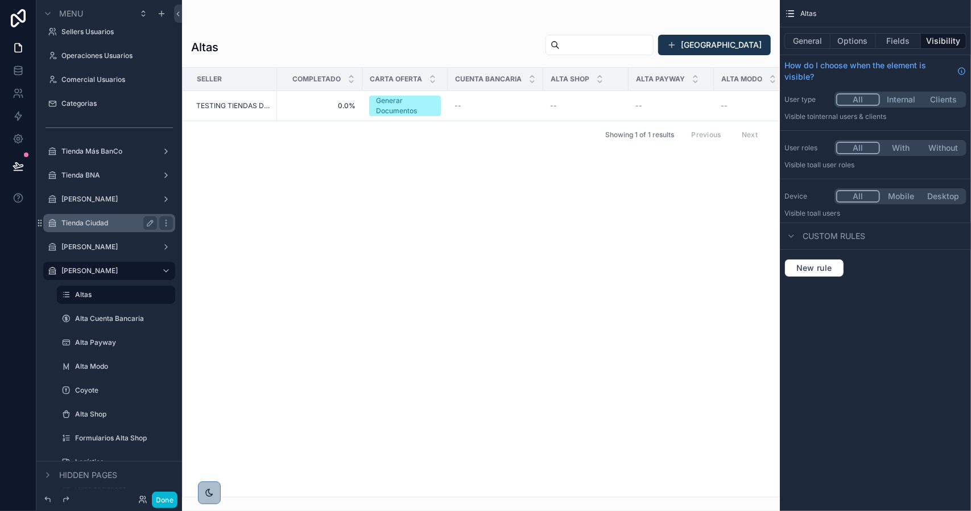
click at [116, 222] on label "Tienda Ciudad" at bounding box center [106, 222] width 91 height 9
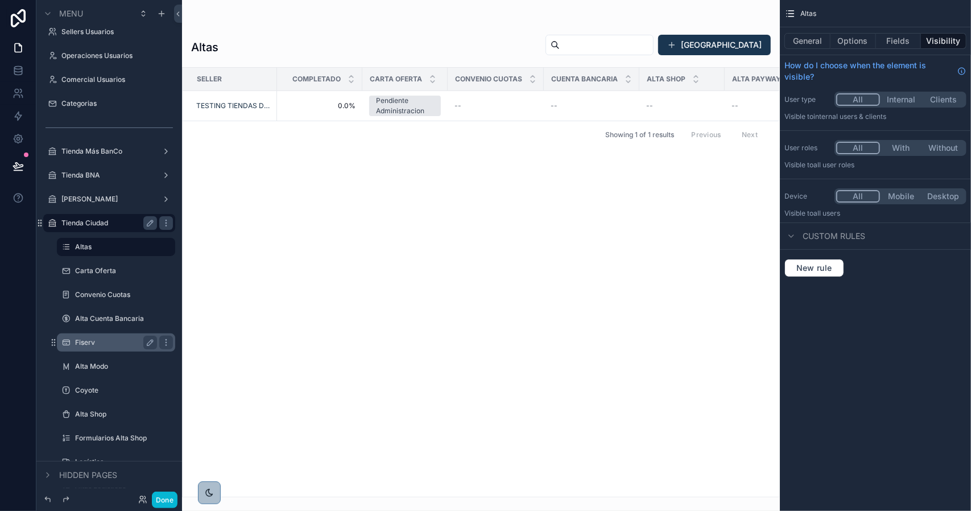
click at [90, 336] on div "Fiserv" at bounding box center [116, 343] width 82 height 14
click at [96, 344] on label "Fiserv" at bounding box center [113, 342] width 77 height 9
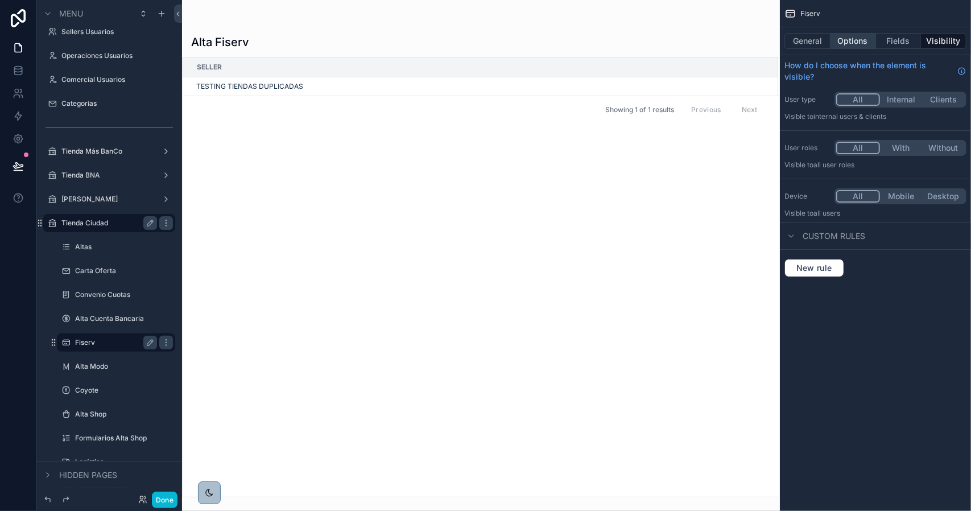
click at [841, 46] on button "Options" at bounding box center [852, 41] width 45 height 16
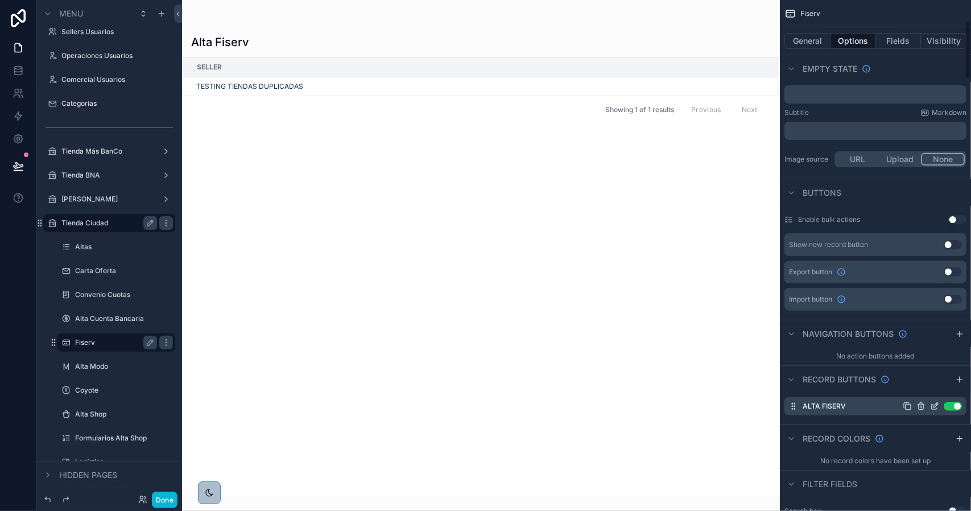
scroll to position [227, 0]
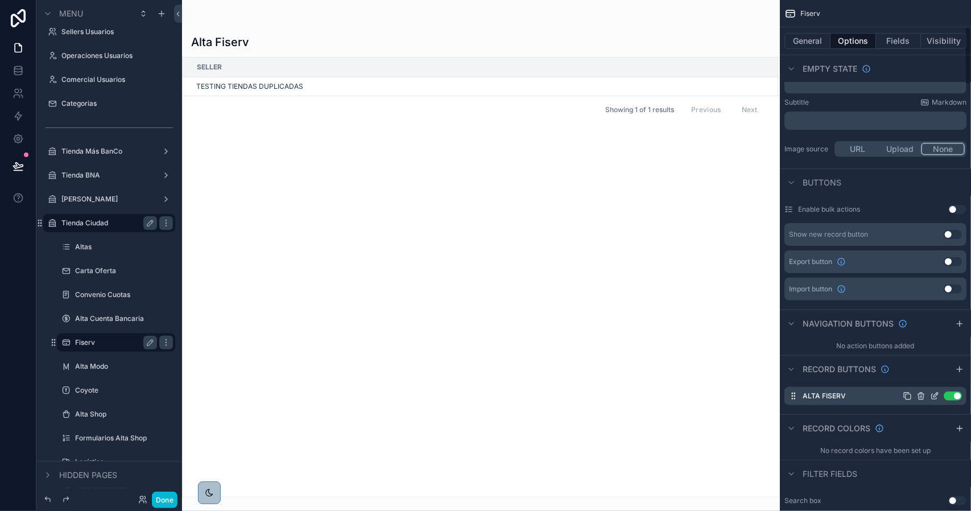
click at [935, 397] on icon "scrollable content" at bounding box center [934, 395] width 9 height 9
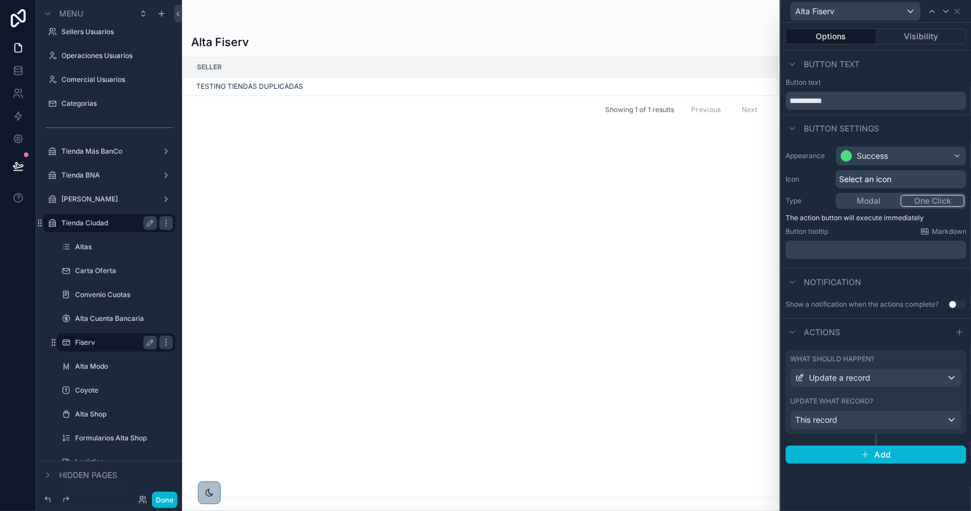
click at [884, 398] on div "Update what record?" at bounding box center [876, 400] width 172 height 9
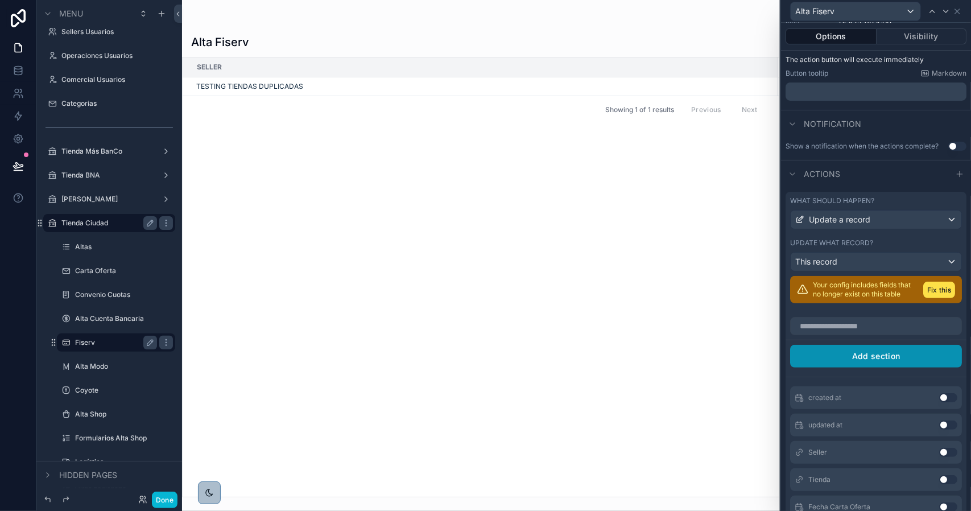
scroll to position [171, 0]
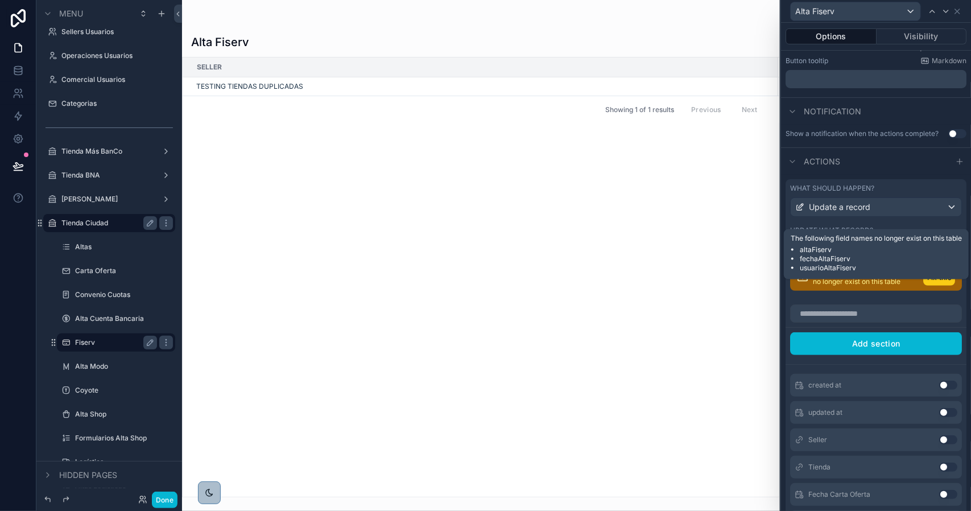
click at [923, 285] on button "Fix this" at bounding box center [939, 277] width 32 height 16
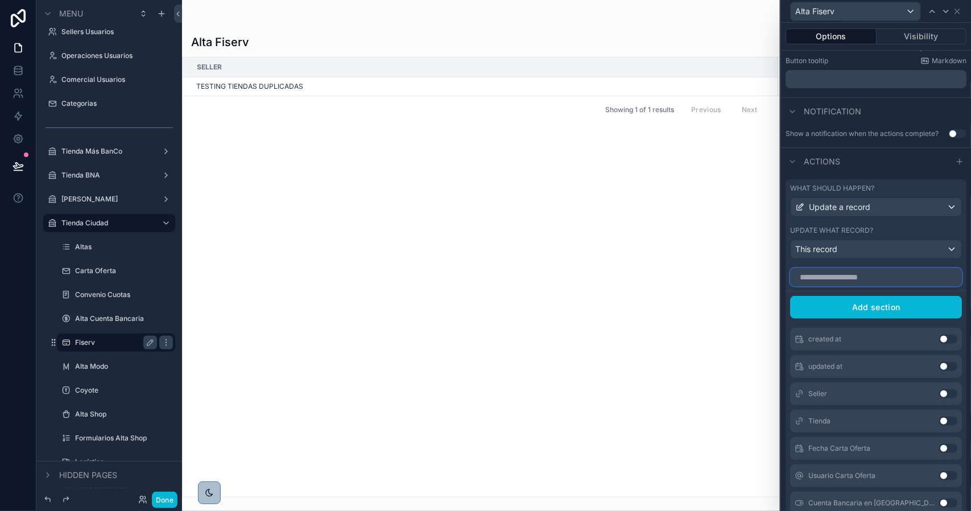
click at [881, 286] on input "text" at bounding box center [876, 277] width 172 height 18
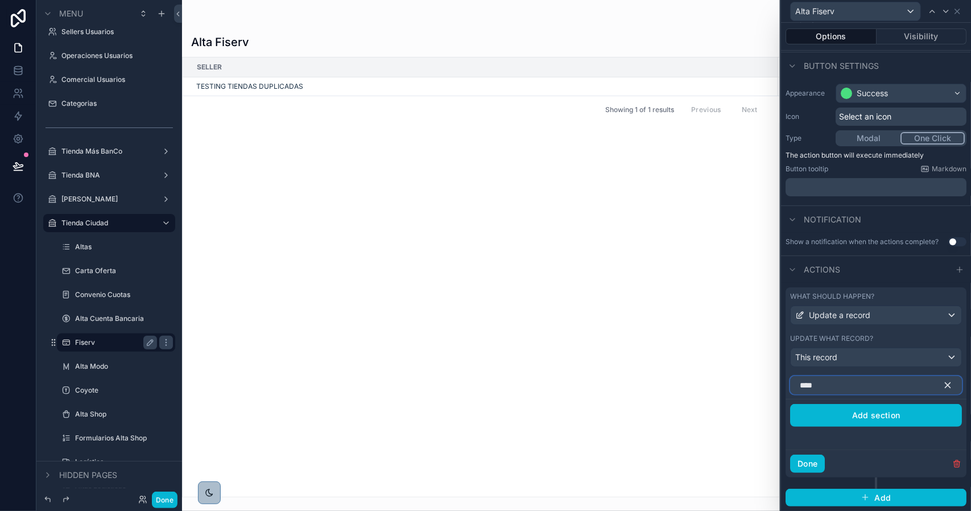
scroll to position [147, 0]
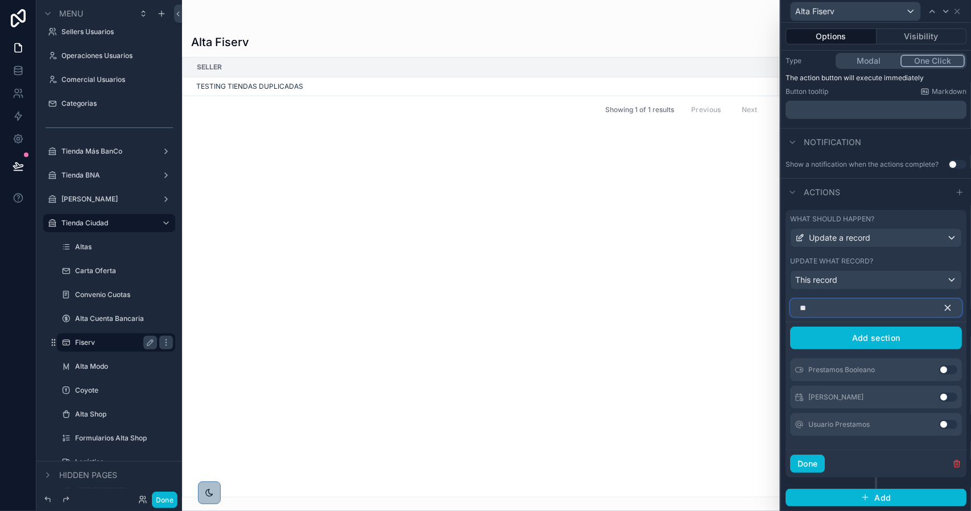
type input "*"
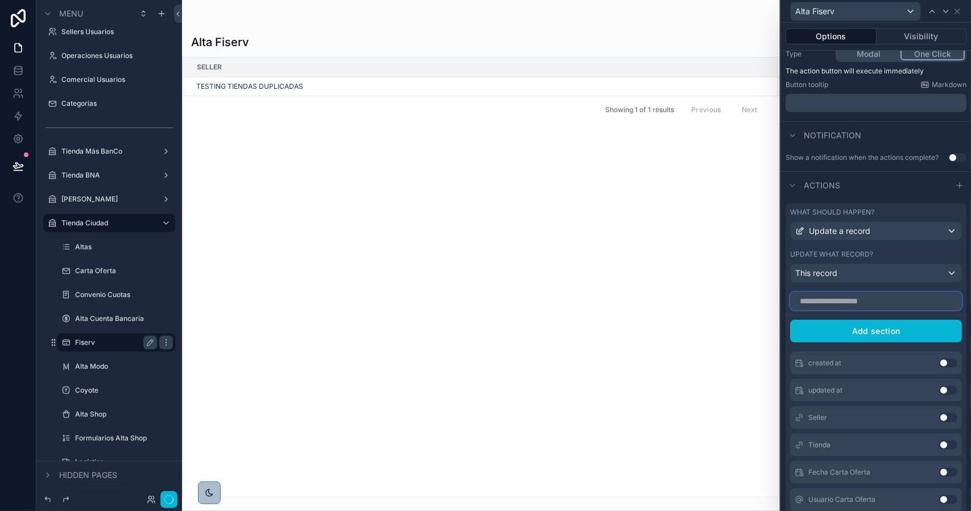
scroll to position [171, 0]
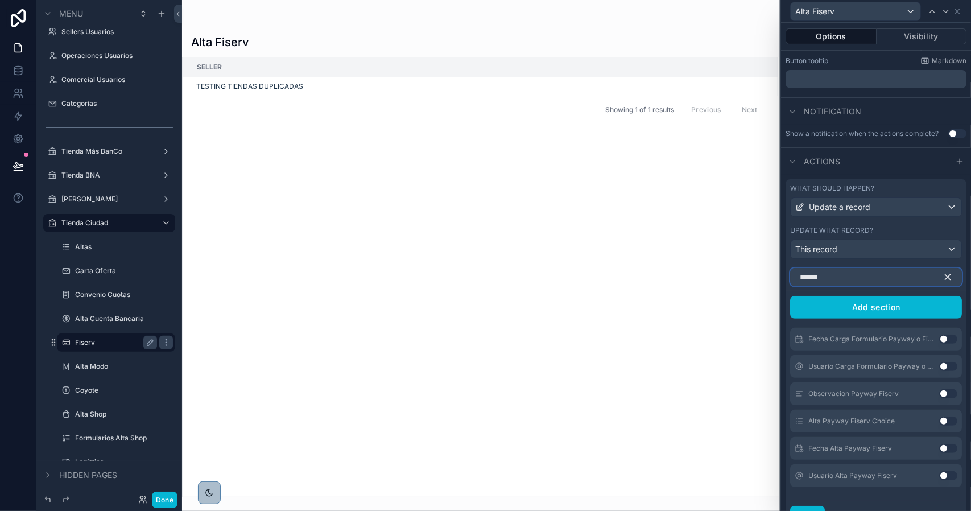
type input "******"
click at [939, 425] on button "Use setting" at bounding box center [948, 420] width 18 height 9
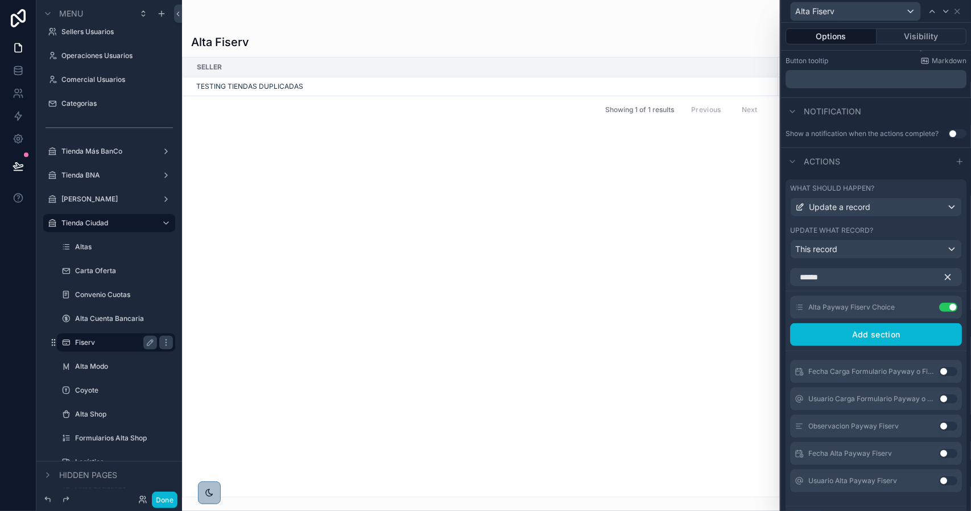
drag, startPoint x: 935, startPoint y: 462, endPoint x: 938, endPoint y: 481, distance: 19.1
click at [939, 458] on button "Use setting" at bounding box center [948, 453] width 18 height 9
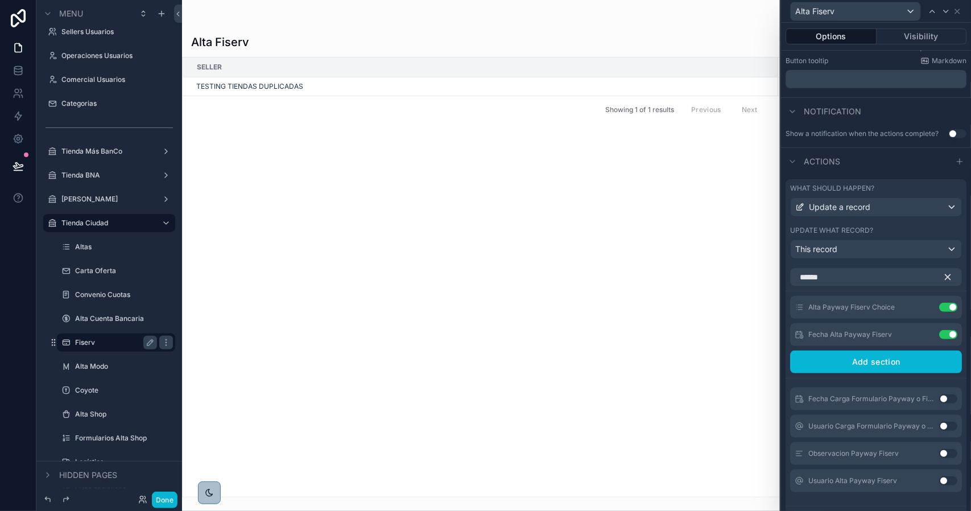
click at [939, 485] on button "Use setting" at bounding box center [948, 480] width 18 height 9
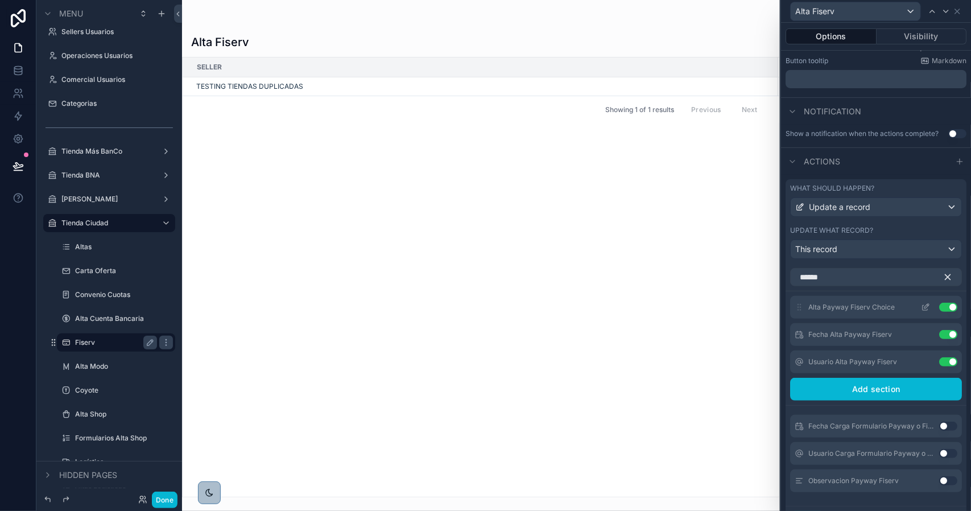
click at [924, 308] on icon at bounding box center [926, 306] width 5 height 5
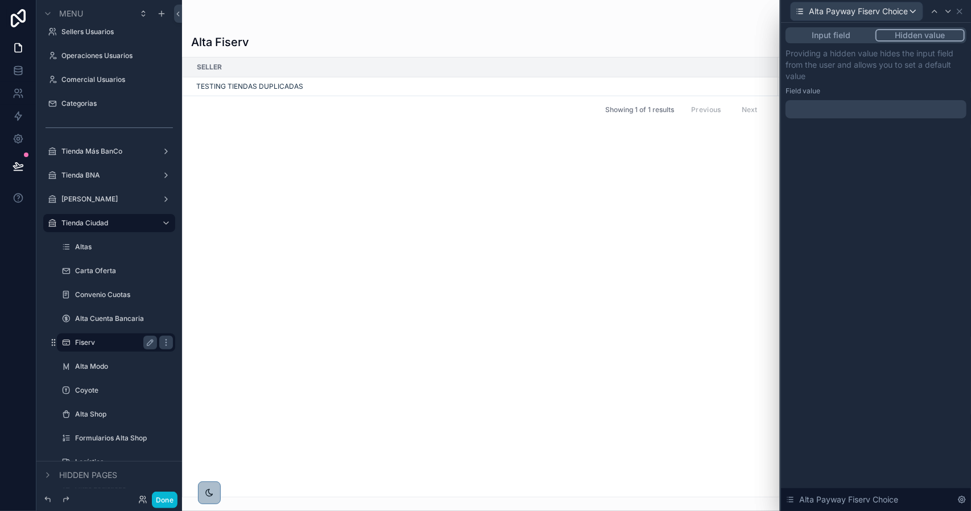
click at [882, 105] on div at bounding box center [875, 109] width 181 height 18
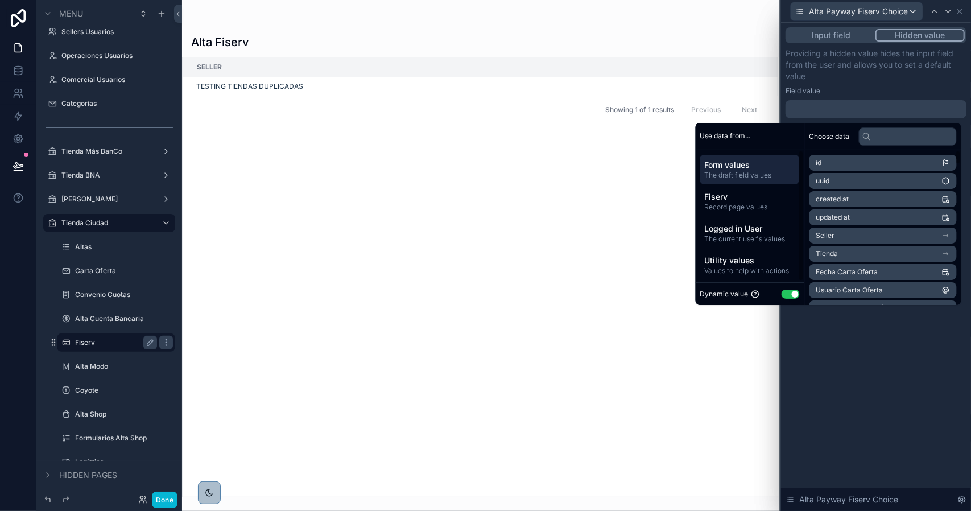
click at [788, 294] on button "Use setting" at bounding box center [790, 293] width 18 height 9
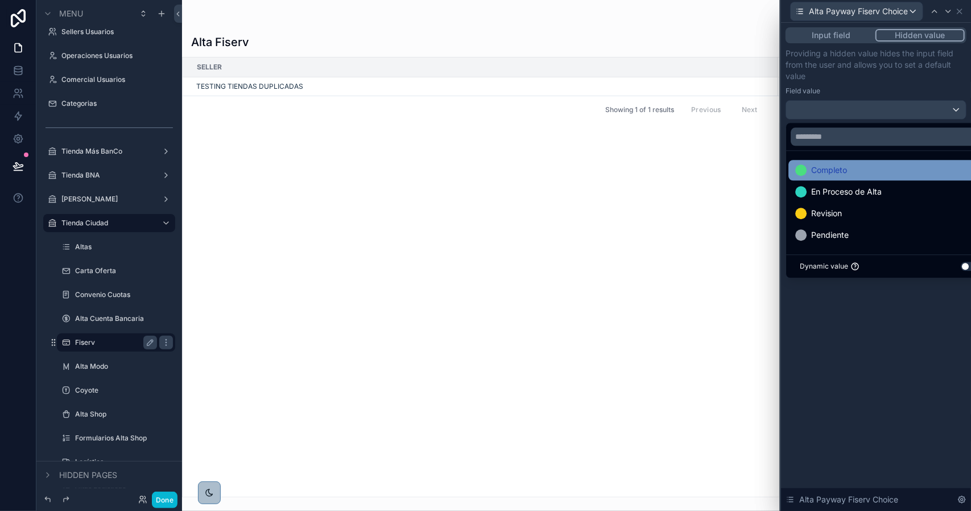
click at [836, 171] on span "Completo" at bounding box center [829, 170] width 36 height 14
click at [945, 13] on icon at bounding box center [948, 11] width 9 height 9
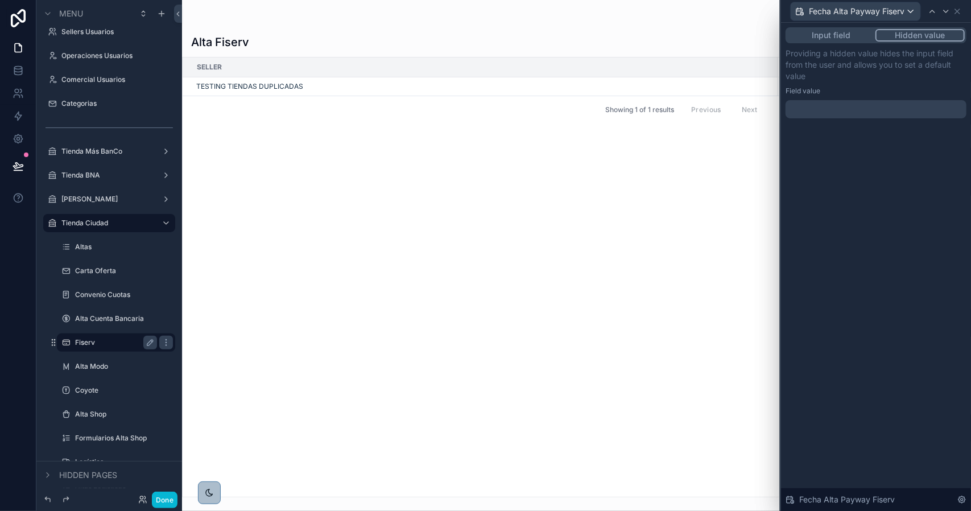
click at [853, 111] on div at bounding box center [875, 109] width 181 height 18
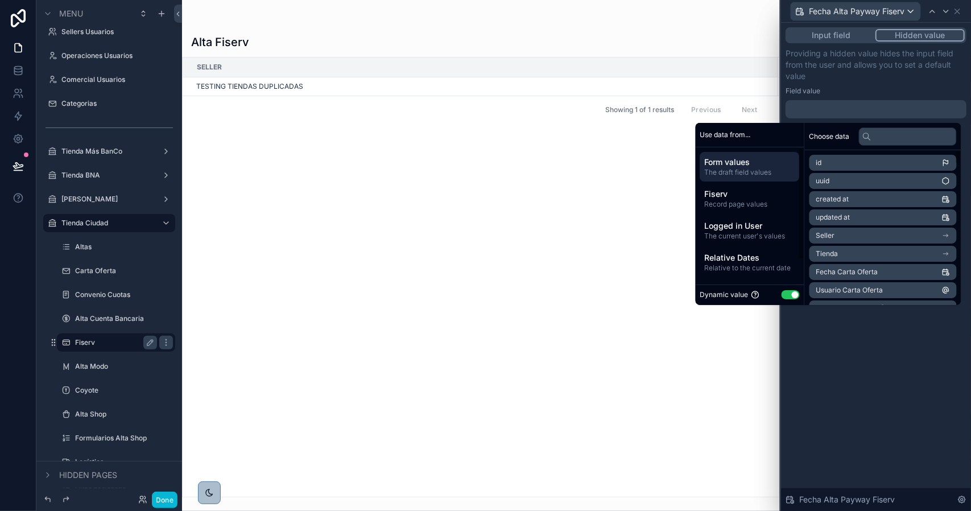
drag, startPoint x: 763, startPoint y: 258, endPoint x: 796, endPoint y: 227, distance: 44.7
click at [764, 256] on span "Relative Dates" at bounding box center [750, 257] width 90 height 11
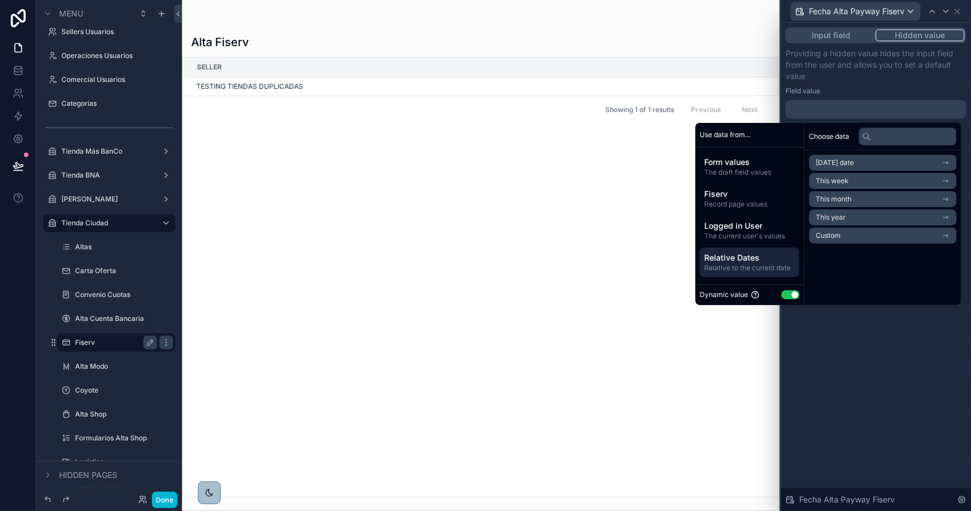
click at [842, 163] on span "Today's date" at bounding box center [835, 162] width 38 height 9
click at [842, 183] on li "Now" at bounding box center [882, 183] width 147 height 16
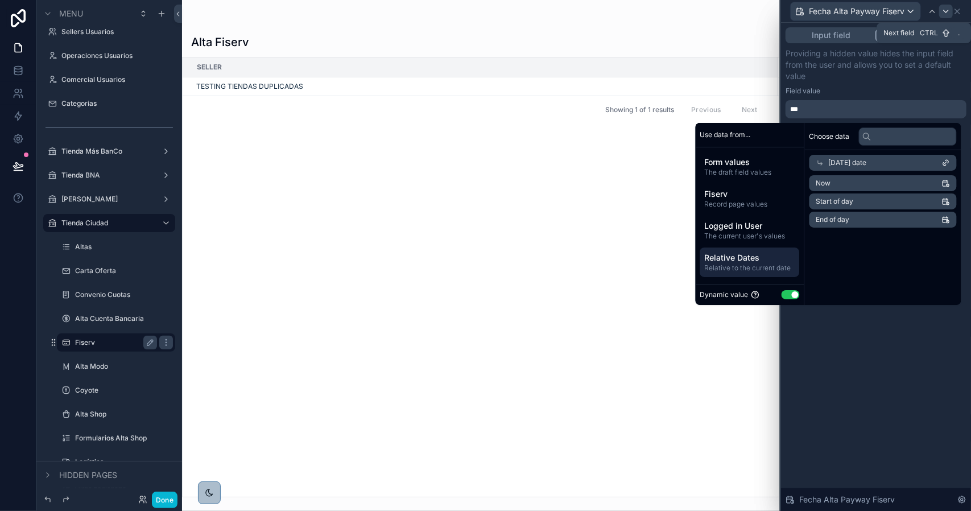
click at [942, 13] on icon at bounding box center [945, 11] width 9 height 9
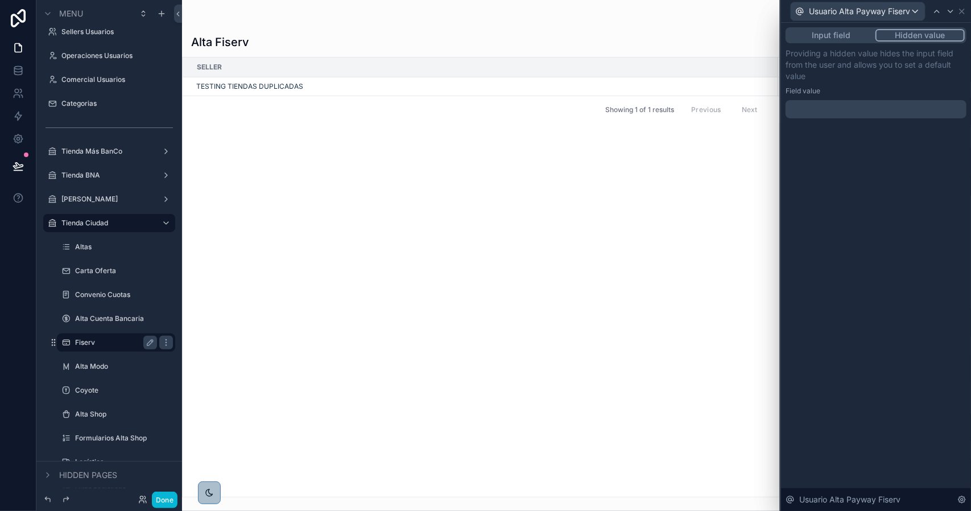
click at [847, 115] on div "﻿" at bounding box center [875, 109] width 181 height 18
click at [846, 108] on p "﻿" at bounding box center [877, 109] width 174 height 11
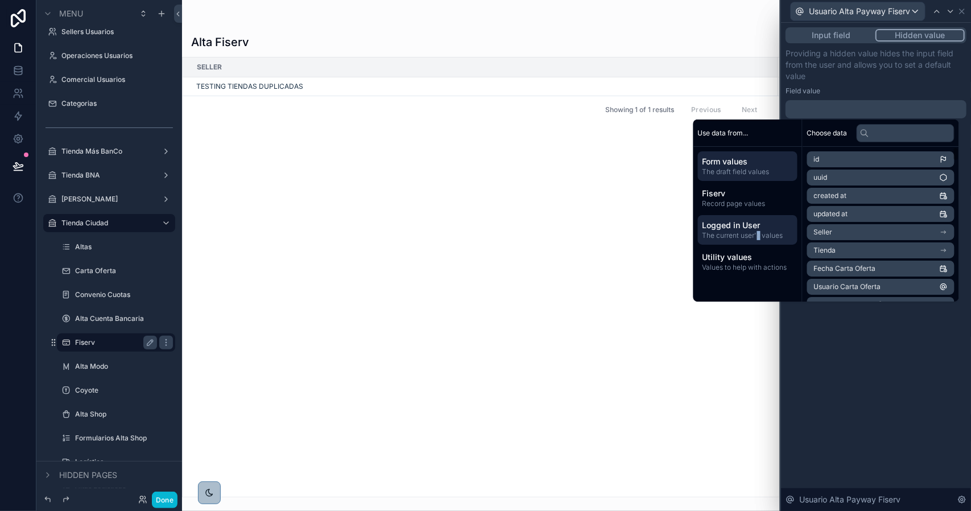
drag, startPoint x: 752, startPoint y: 233, endPoint x: 789, endPoint y: 218, distance: 39.1
click at [753, 232] on span "The current user's values" at bounding box center [747, 235] width 90 height 9
click at [843, 176] on li "email" at bounding box center [880, 177] width 147 height 16
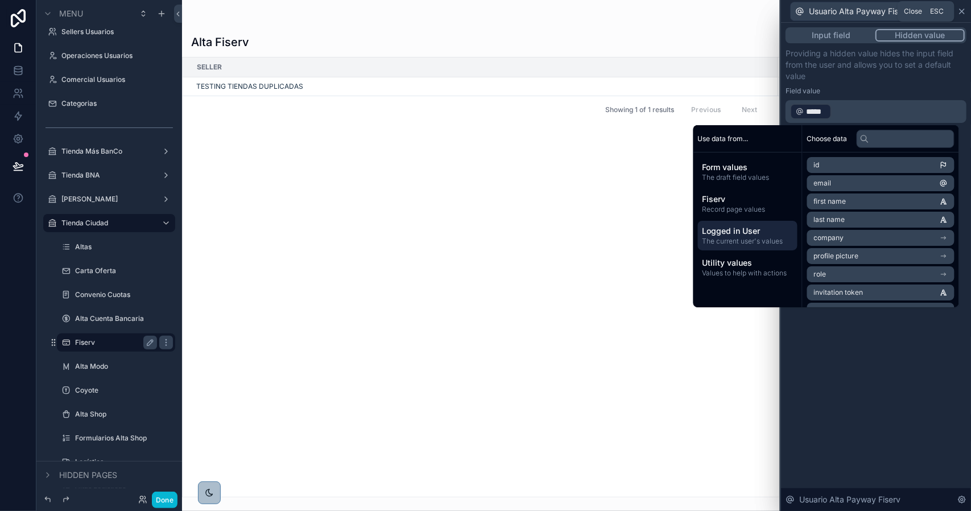
click at [965, 9] on icon at bounding box center [961, 11] width 9 height 9
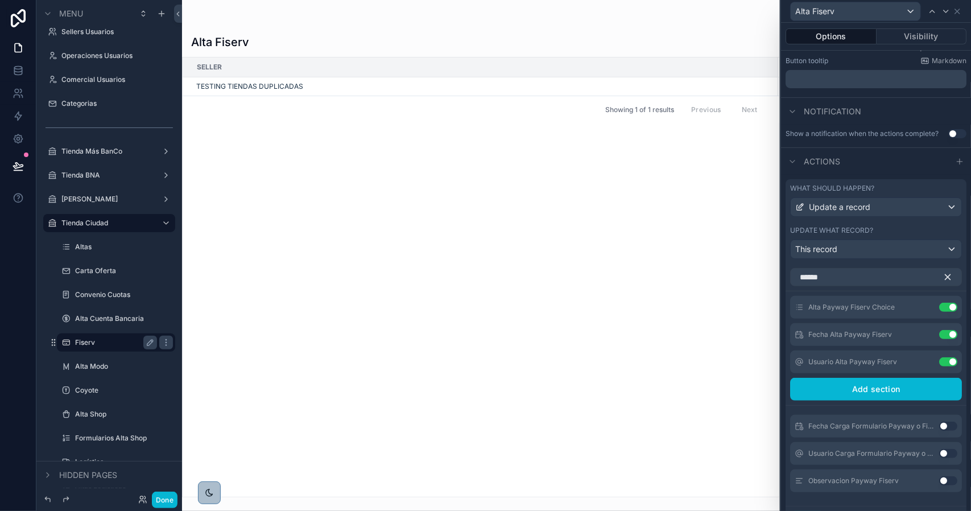
scroll to position [57, 0]
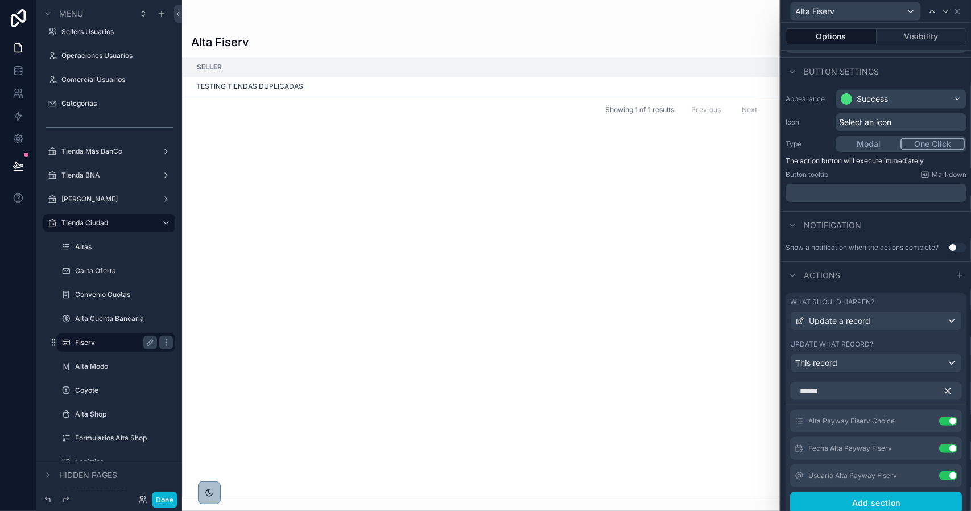
drag, startPoint x: 940, startPoint y: 396, endPoint x: 903, endPoint y: 292, distance: 110.3
click at [942, 396] on icon "button" at bounding box center [947, 391] width 10 height 10
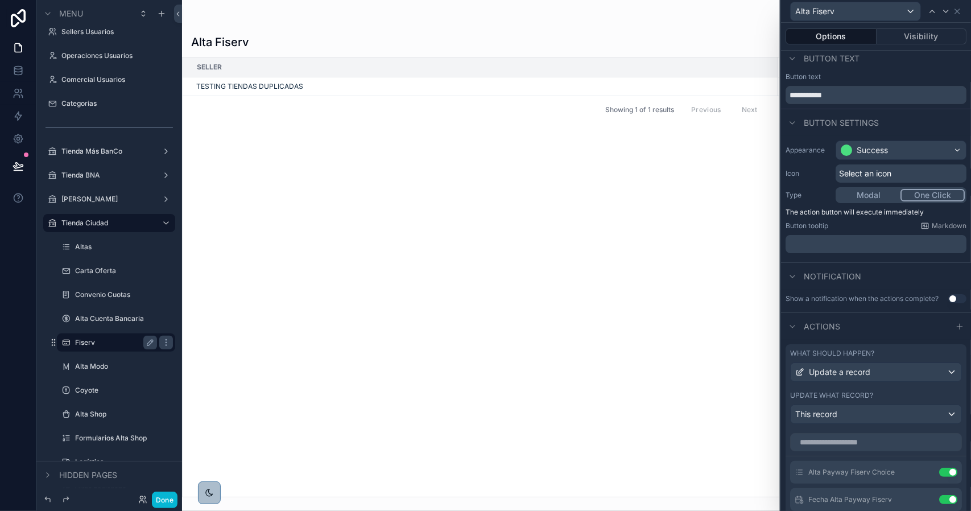
scroll to position [0, 0]
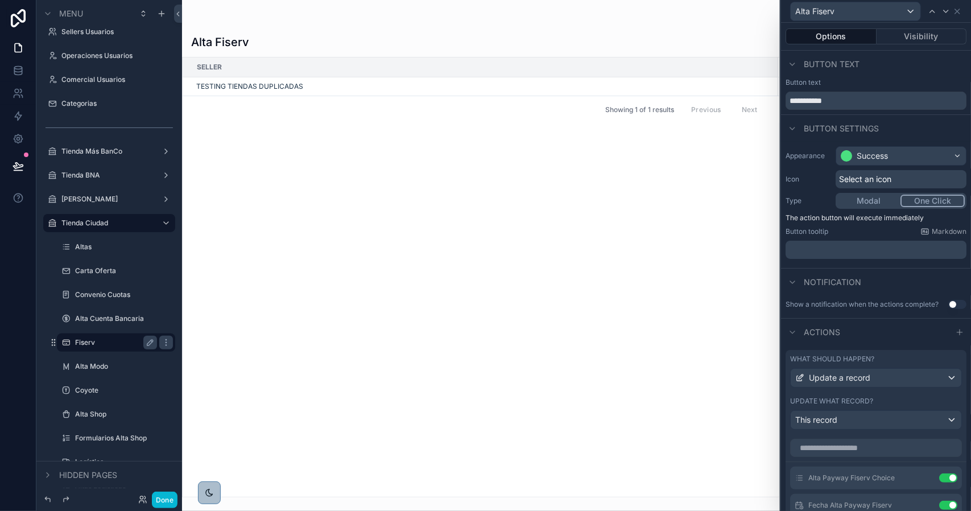
click at [827, 250] on p "﻿" at bounding box center [877, 249] width 174 height 11
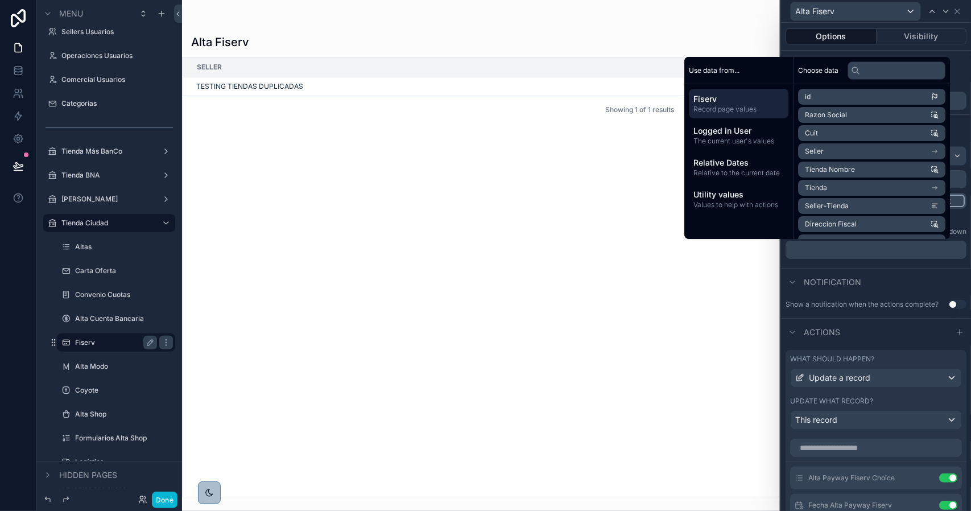
click at [856, 272] on div "Notification" at bounding box center [876, 281] width 190 height 27
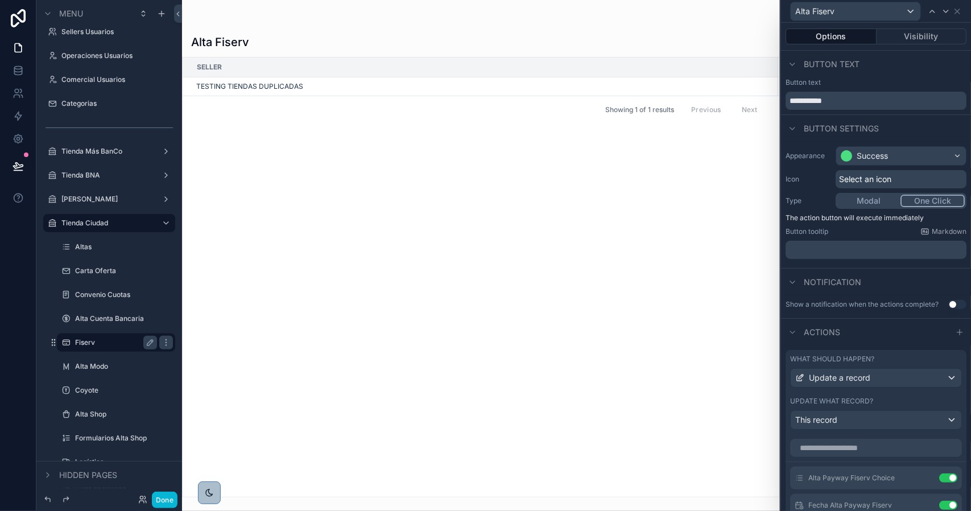
click at [870, 201] on button "Modal" at bounding box center [868, 201] width 63 height 13
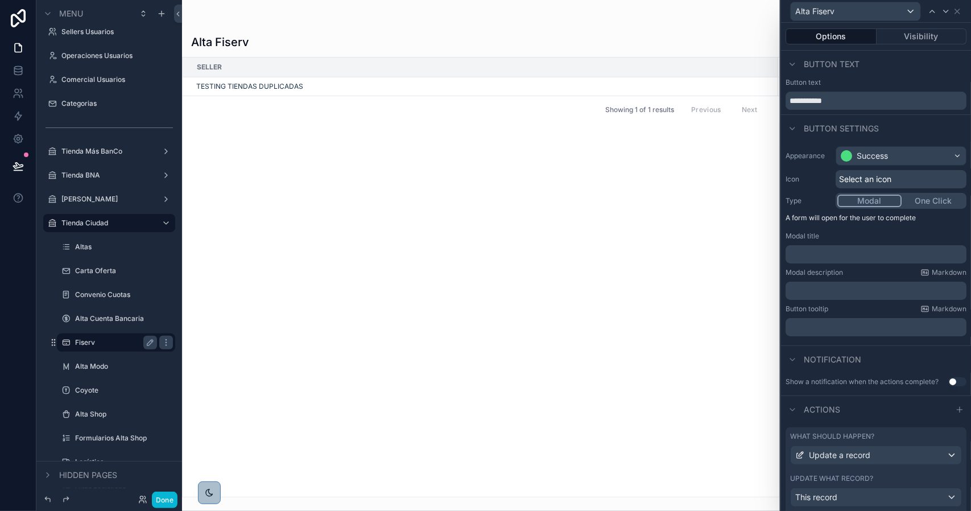
click at [839, 254] on p "﻿" at bounding box center [877, 254] width 174 height 11
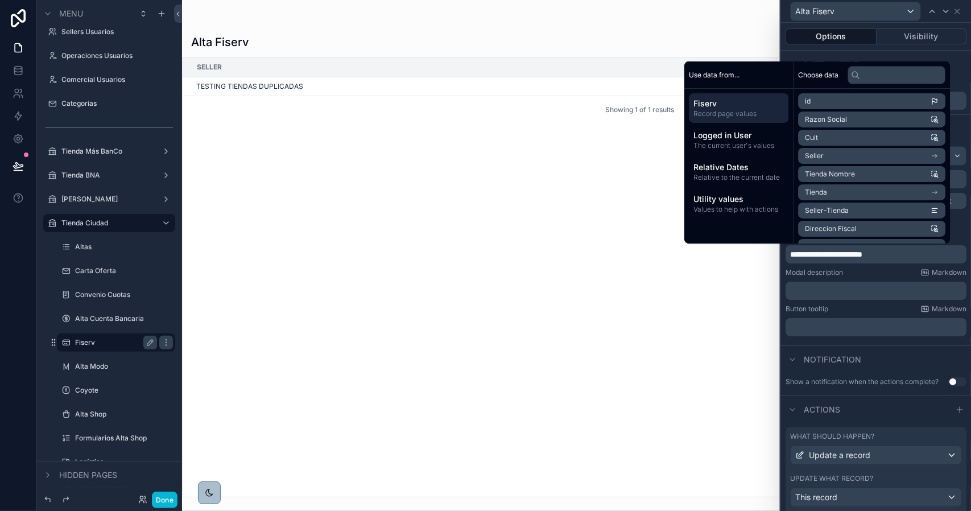
click at [866, 271] on div "Modal description Markdown" at bounding box center [875, 272] width 181 height 9
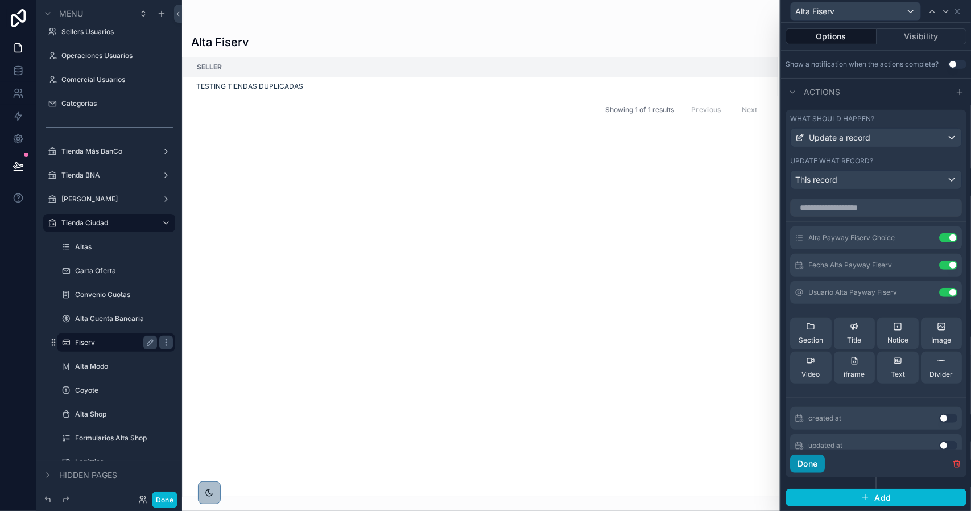
click at [806, 465] on button "Done" at bounding box center [807, 463] width 35 height 18
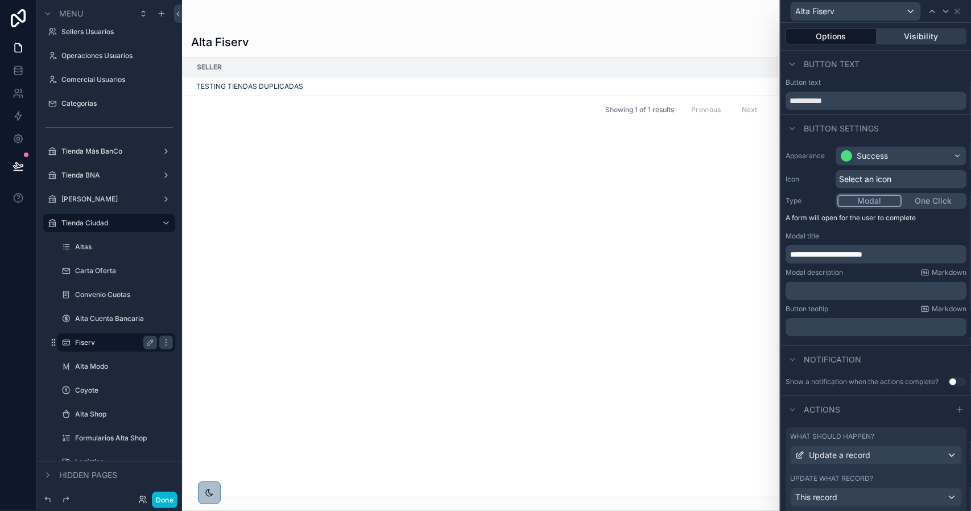
click at [914, 36] on button "Visibility" at bounding box center [921, 36] width 90 height 16
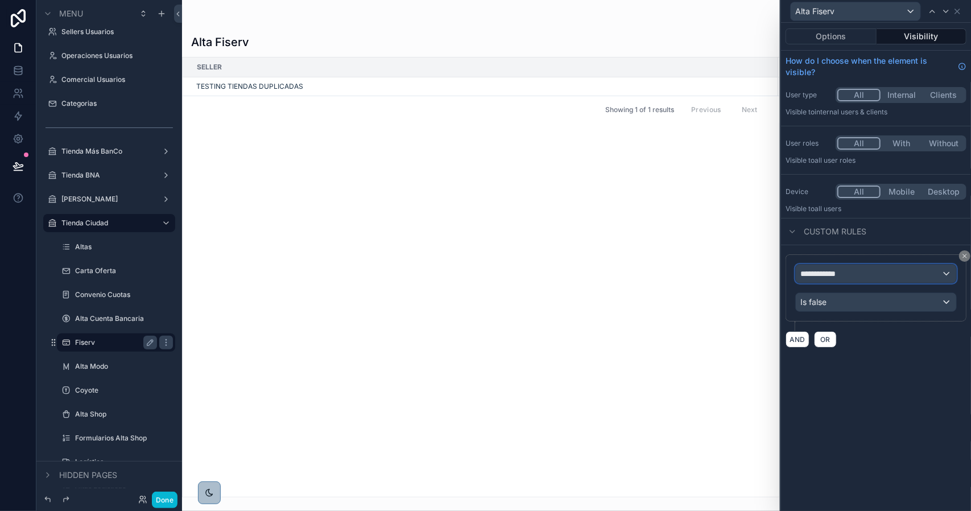
click at [838, 271] on span "**********" at bounding box center [821, 273] width 43 height 11
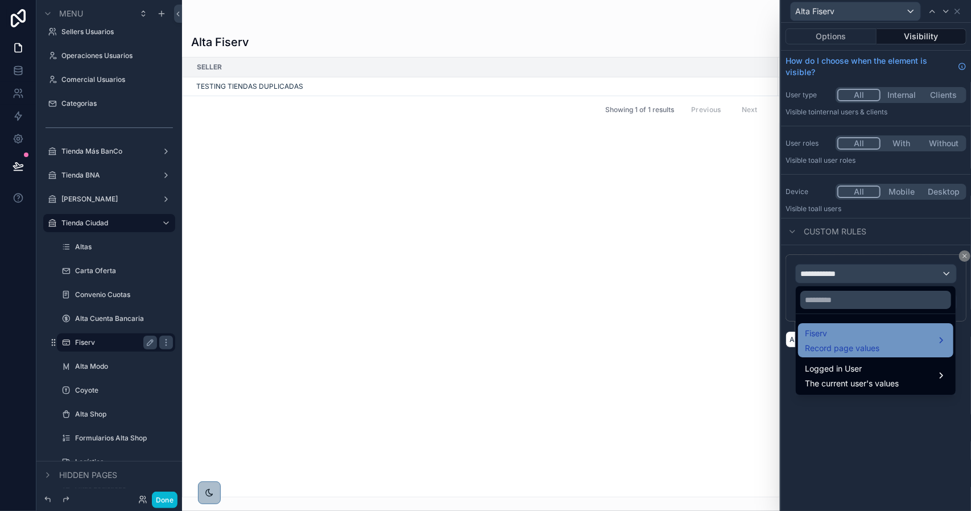
click at [836, 329] on span "Fiserv" at bounding box center [842, 333] width 75 height 14
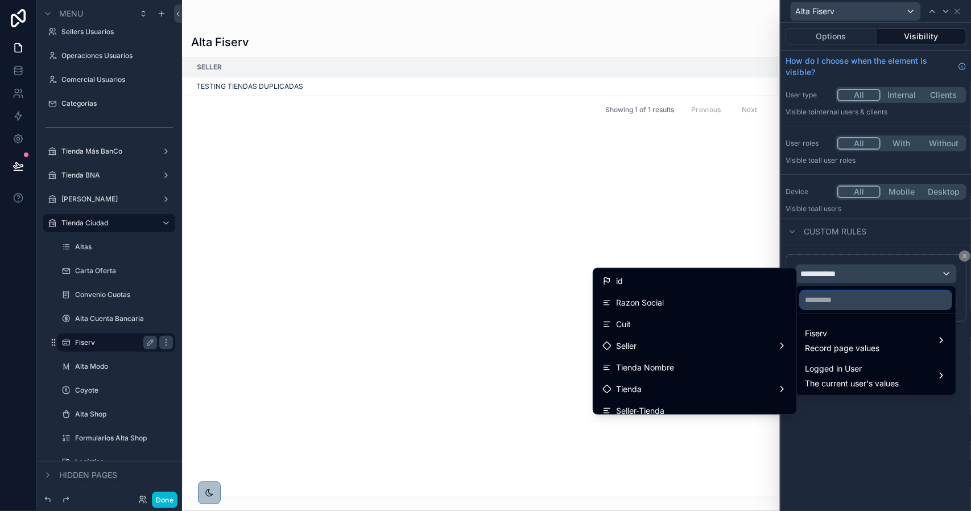
click at [860, 297] on input "text" at bounding box center [875, 300] width 151 height 18
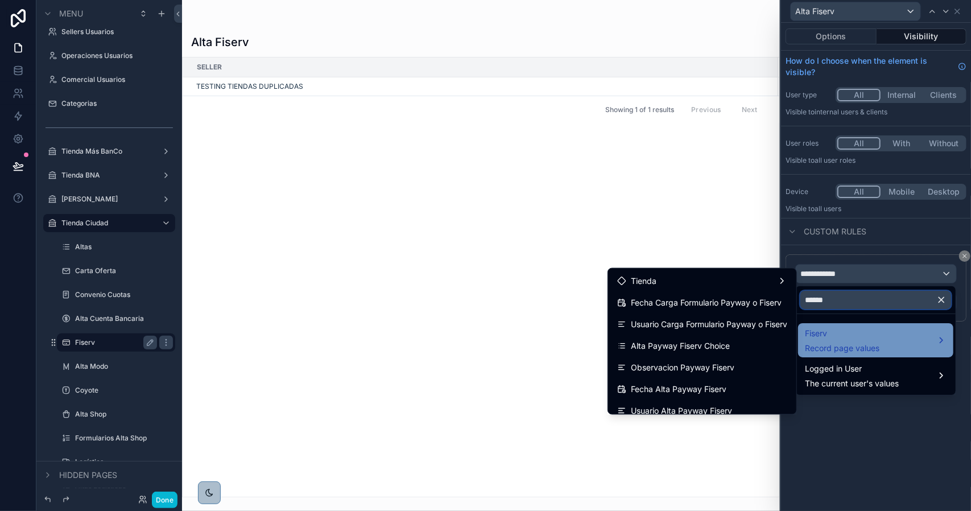
type input "******"
click at [843, 333] on span "Fiserv" at bounding box center [842, 333] width 75 height 14
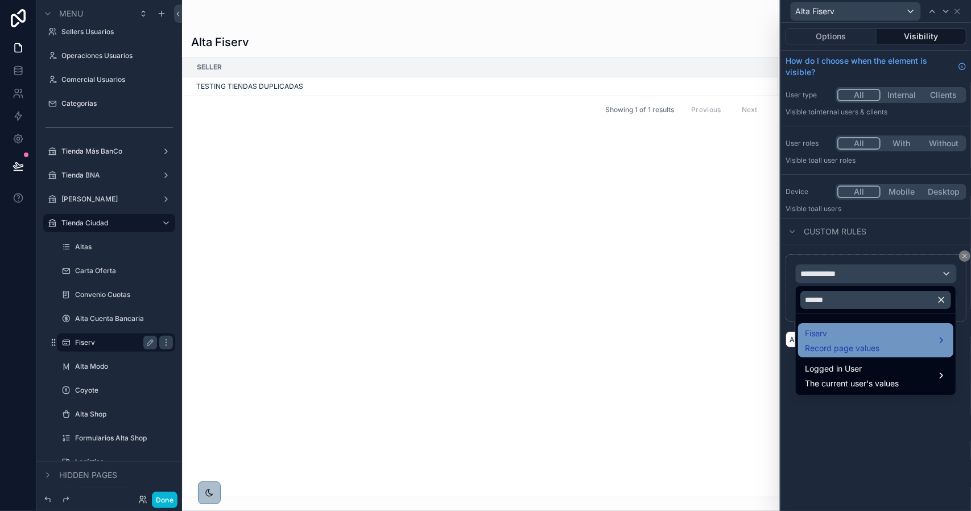
click at [837, 338] on span "Fiserv" at bounding box center [842, 333] width 75 height 14
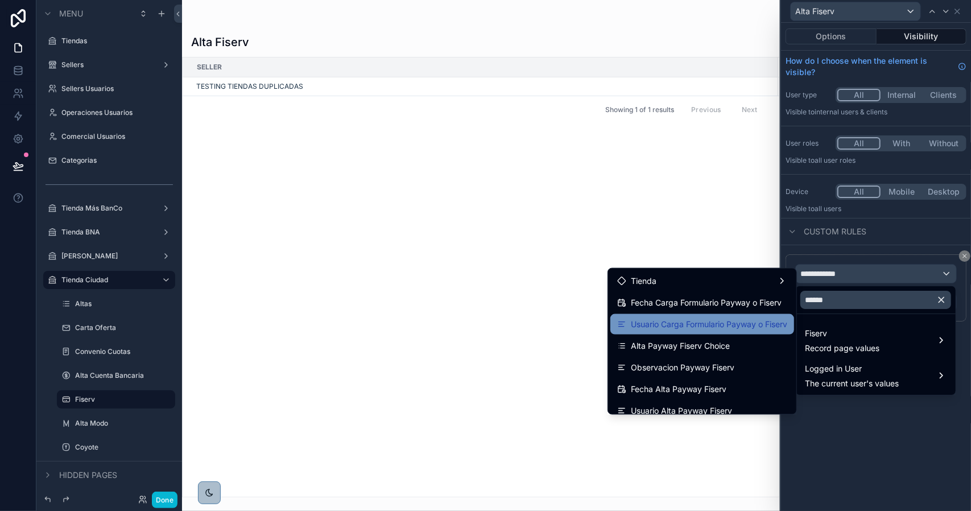
scroll to position [227, 0]
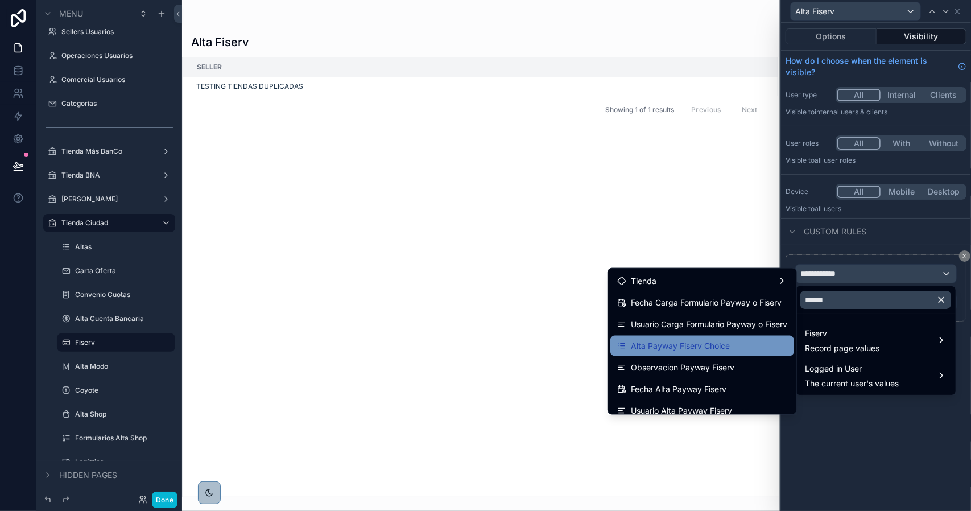
click at [681, 347] on span "Alta Payway Fiserv Choice" at bounding box center [680, 346] width 99 height 14
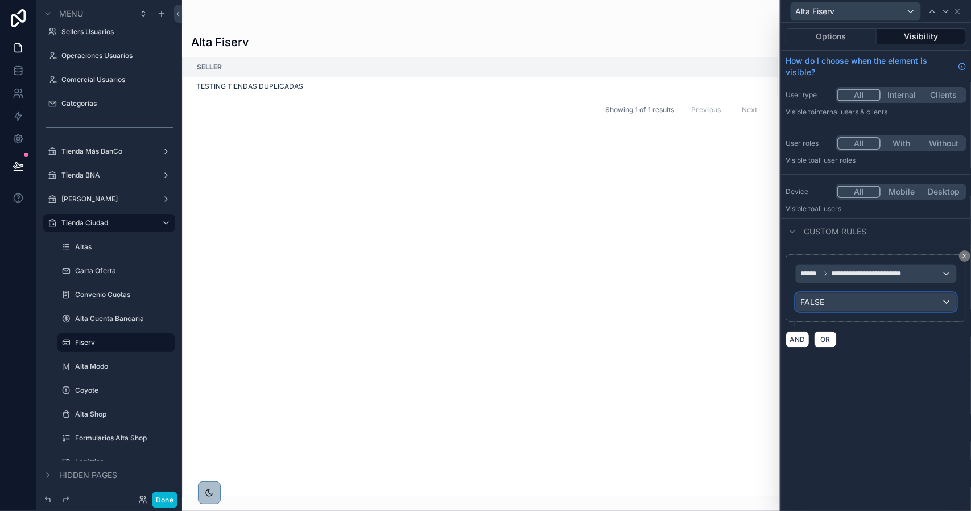
click at [830, 302] on div "FALSE" at bounding box center [876, 302] width 160 height 18
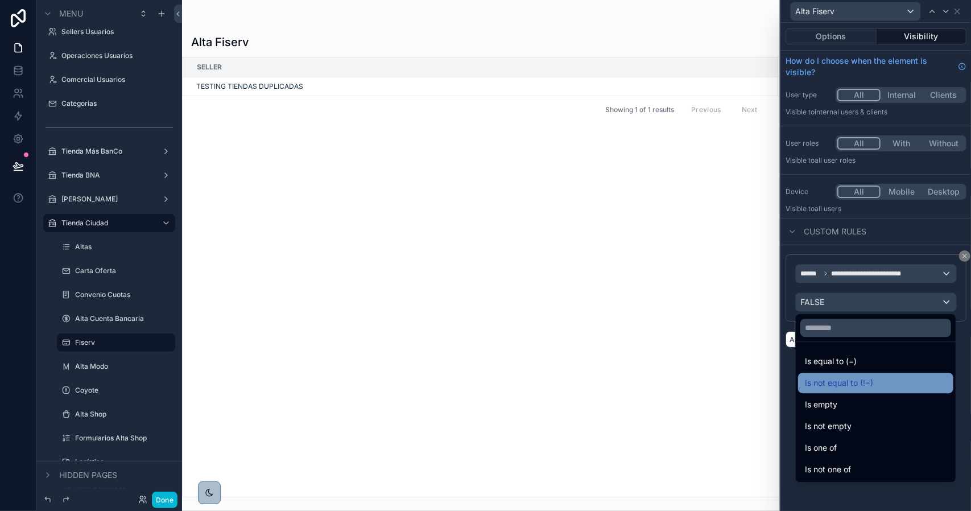
click at [861, 382] on span "Is not equal to (!=)" at bounding box center [839, 383] width 68 height 14
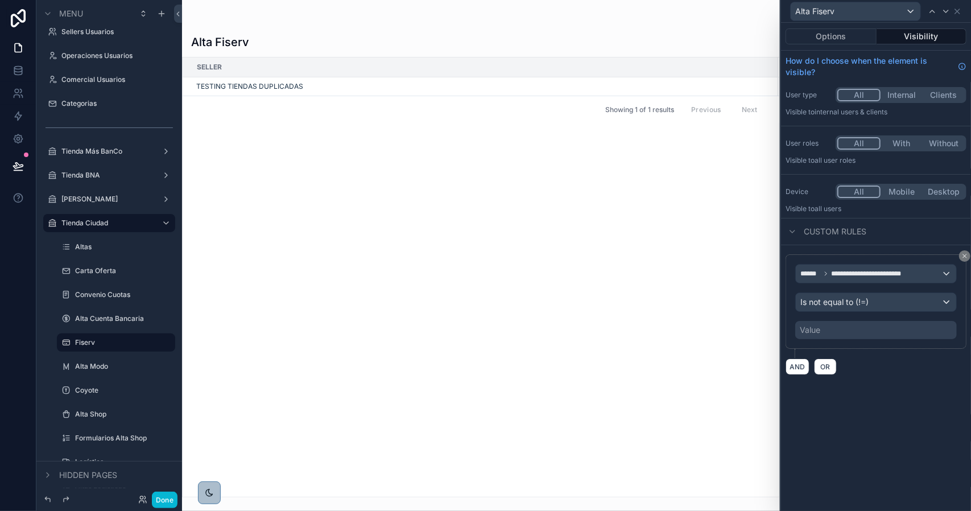
click at [816, 328] on div "Value" at bounding box center [810, 329] width 20 height 11
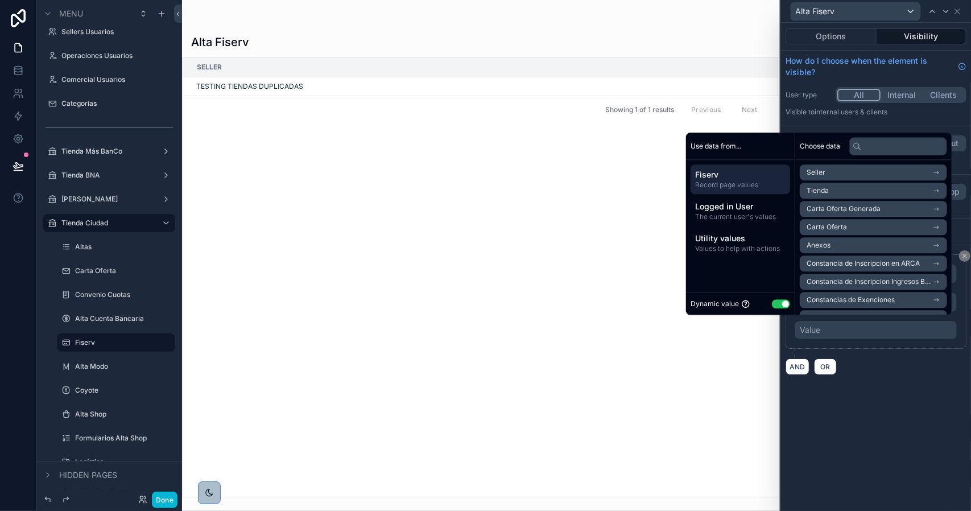
click at [775, 303] on button "Use setting" at bounding box center [781, 303] width 18 height 9
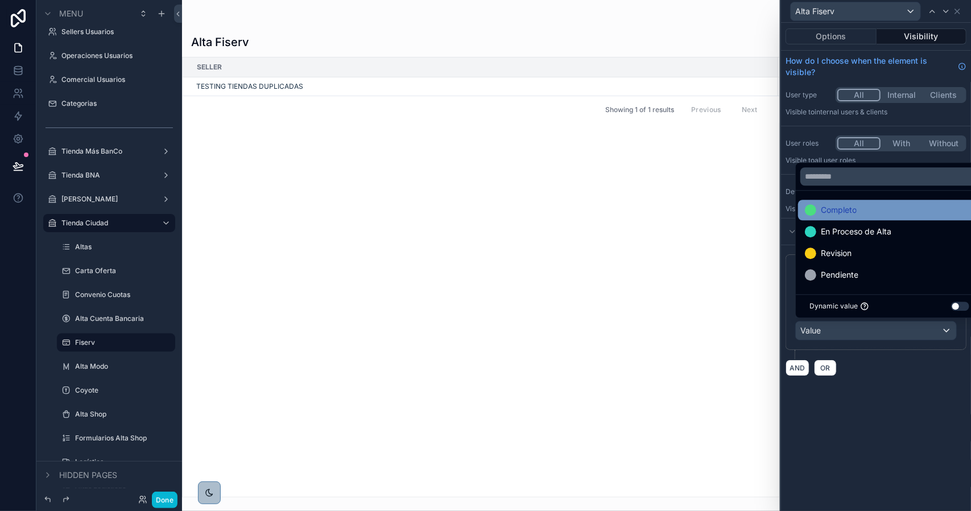
click at [833, 208] on span "Completo" at bounding box center [839, 210] width 36 height 14
click at [862, 405] on div "**********" at bounding box center [876, 267] width 190 height 488
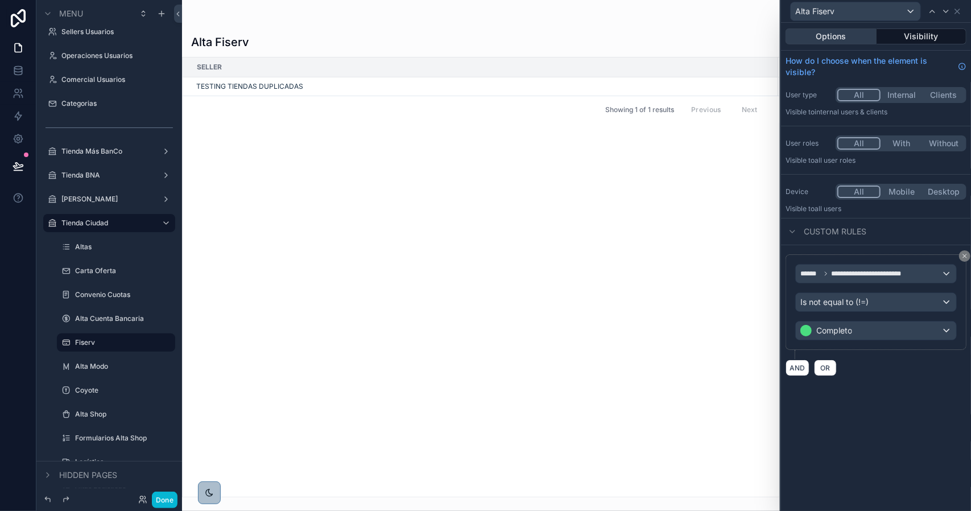
click at [831, 38] on button "Options" at bounding box center [830, 36] width 91 height 16
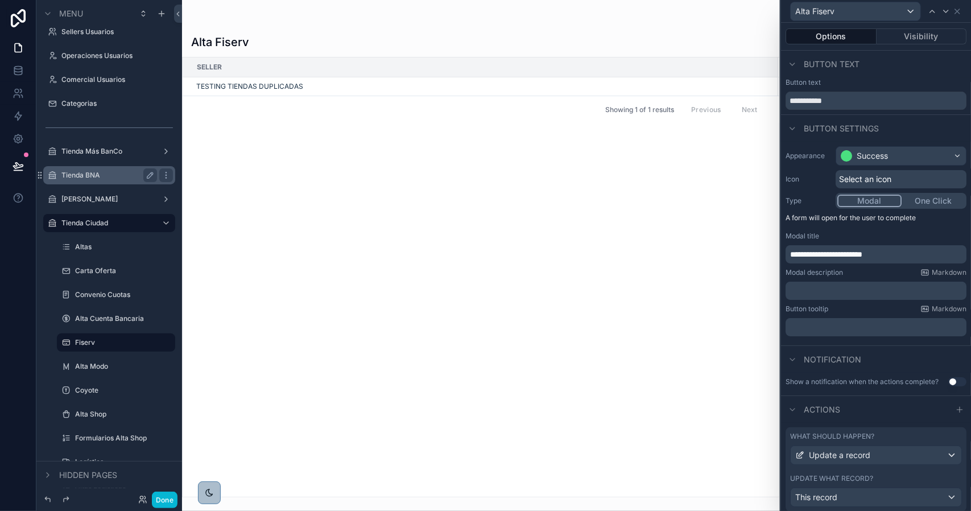
click at [100, 175] on label "Tienda BNA" at bounding box center [106, 175] width 91 height 9
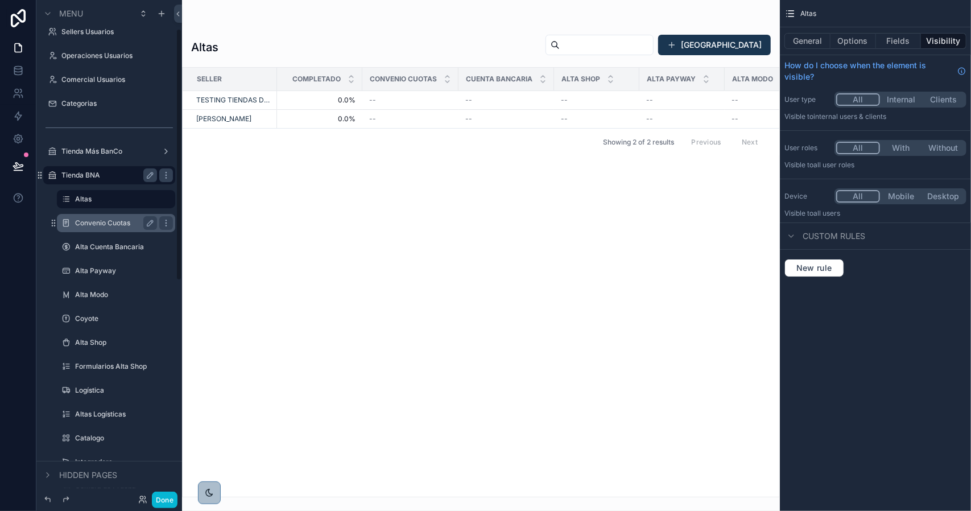
click at [106, 222] on label "Convenio Cuotas" at bounding box center [113, 222] width 77 height 9
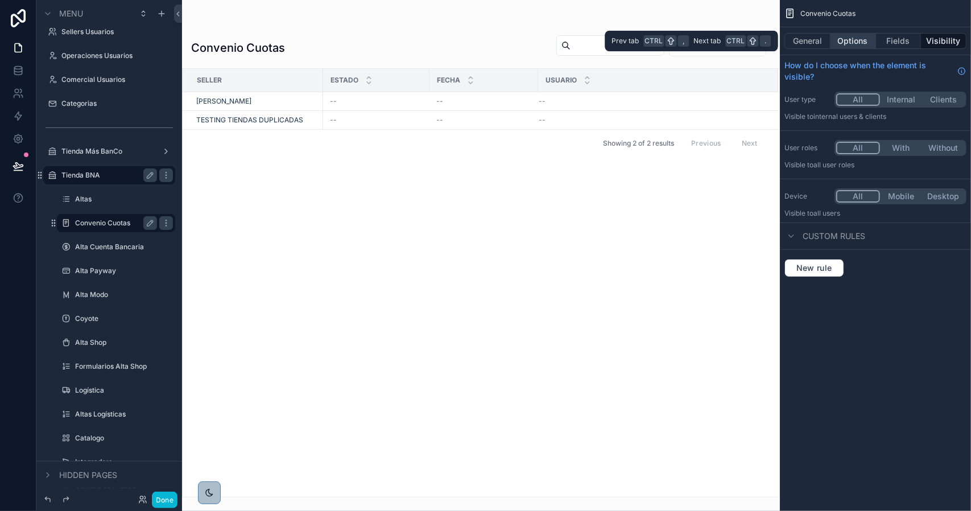
click at [848, 39] on button "Options" at bounding box center [852, 41] width 45 height 16
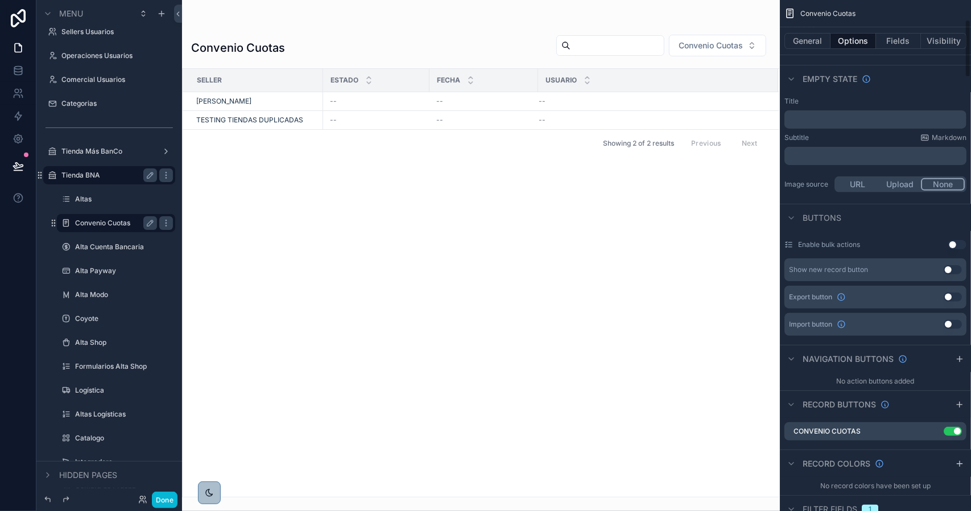
scroll to position [284, 0]
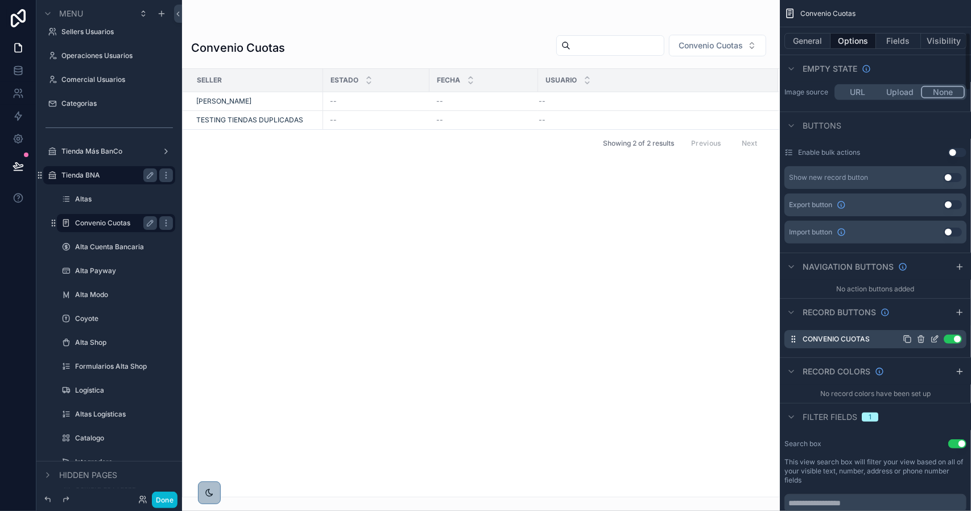
click at [935, 339] on icon "scrollable content" at bounding box center [934, 338] width 9 height 9
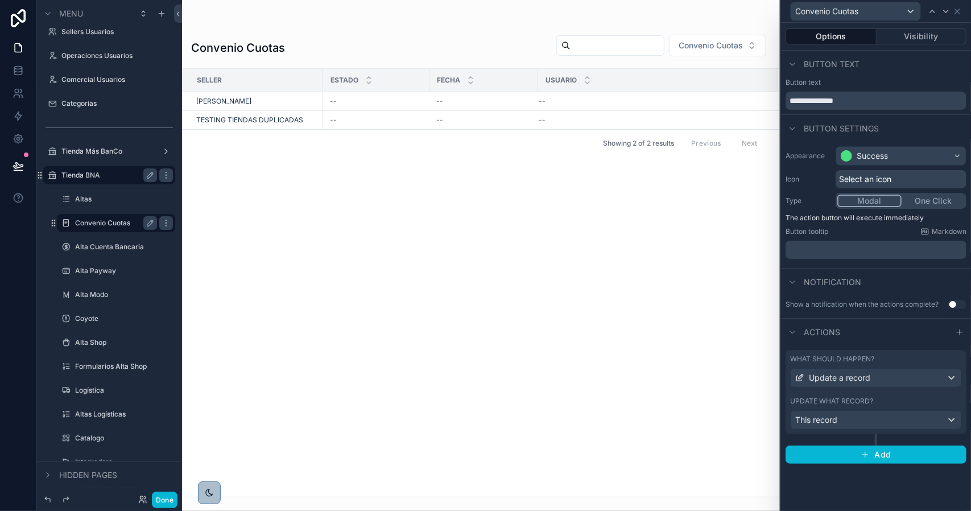
click at [866, 204] on button "Modal" at bounding box center [869, 201] width 64 height 13
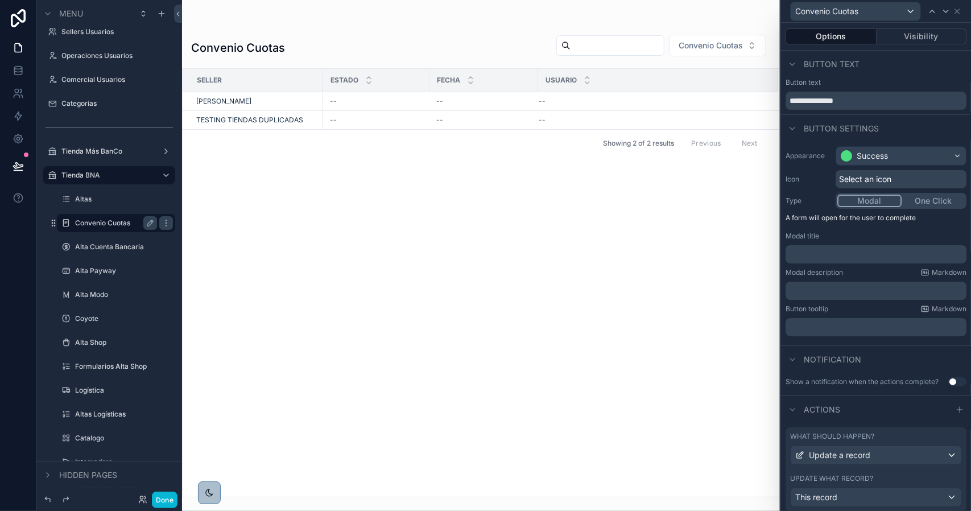
click at [838, 250] on p "﻿" at bounding box center [877, 254] width 174 height 11
click at [867, 274] on div "Modal description Markdown" at bounding box center [875, 272] width 181 height 9
click at [896, 38] on button "Visibility" at bounding box center [921, 36] width 90 height 16
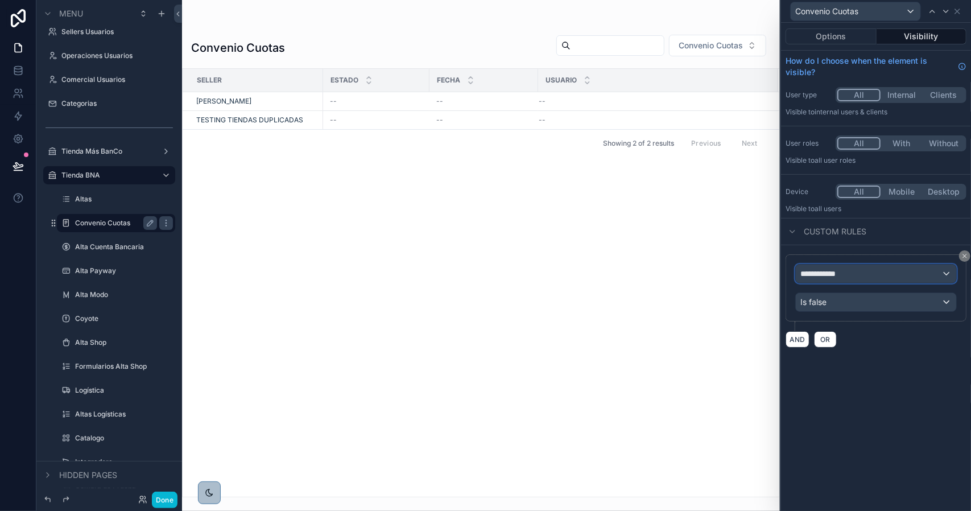
click at [844, 271] on div "**********" at bounding box center [876, 273] width 160 height 18
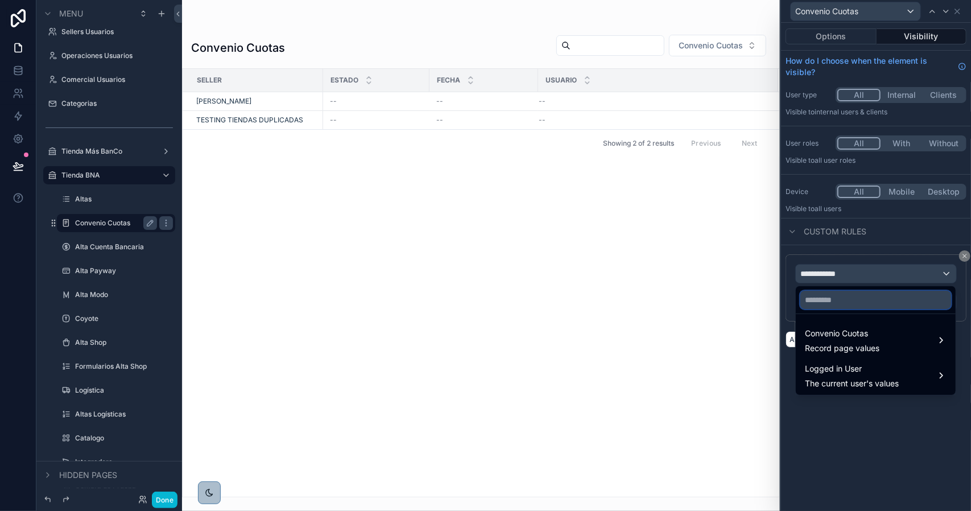
click at [843, 299] on input "text" at bounding box center [875, 300] width 151 height 18
type input "********"
click at [835, 328] on span "Convenio Cuotas" at bounding box center [842, 333] width 75 height 14
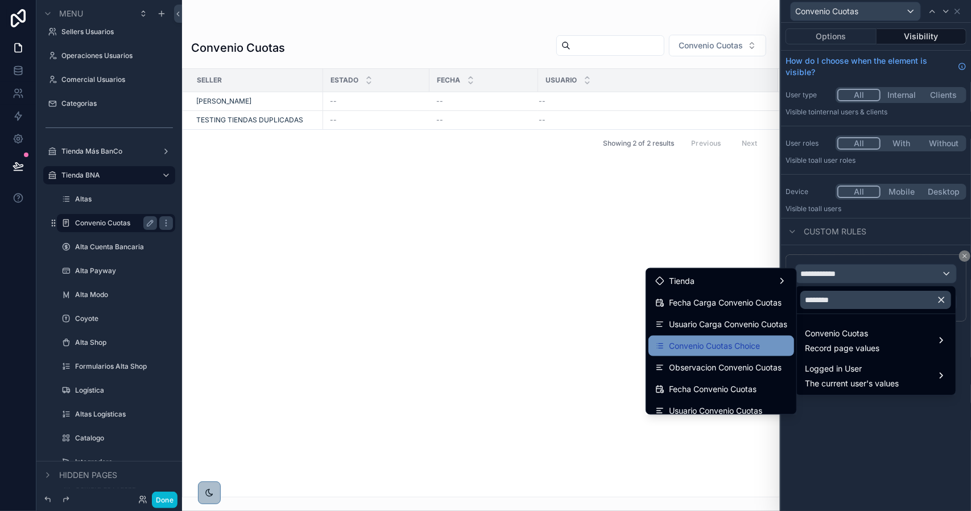
click at [740, 344] on span "Convenio Cuotas Choice" at bounding box center [714, 346] width 91 height 14
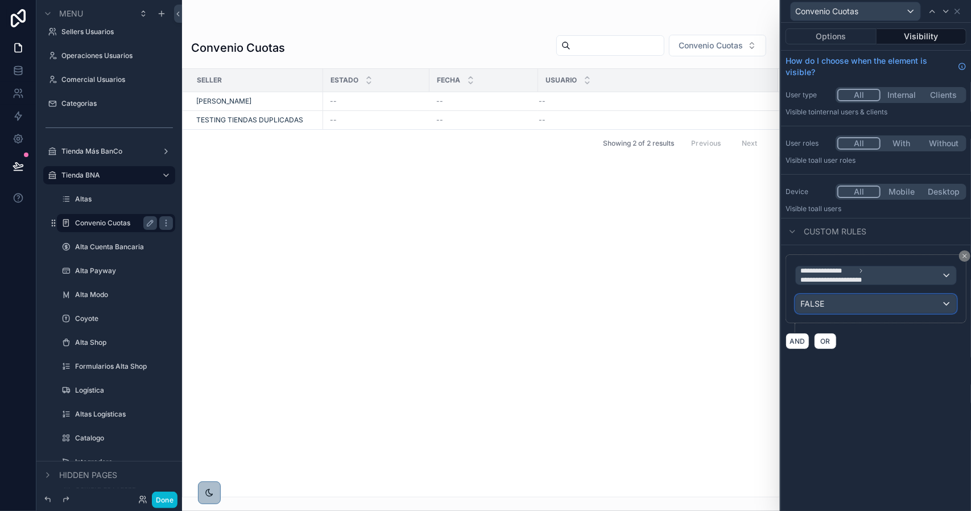
click at [825, 301] on div "FALSE" at bounding box center [876, 304] width 160 height 18
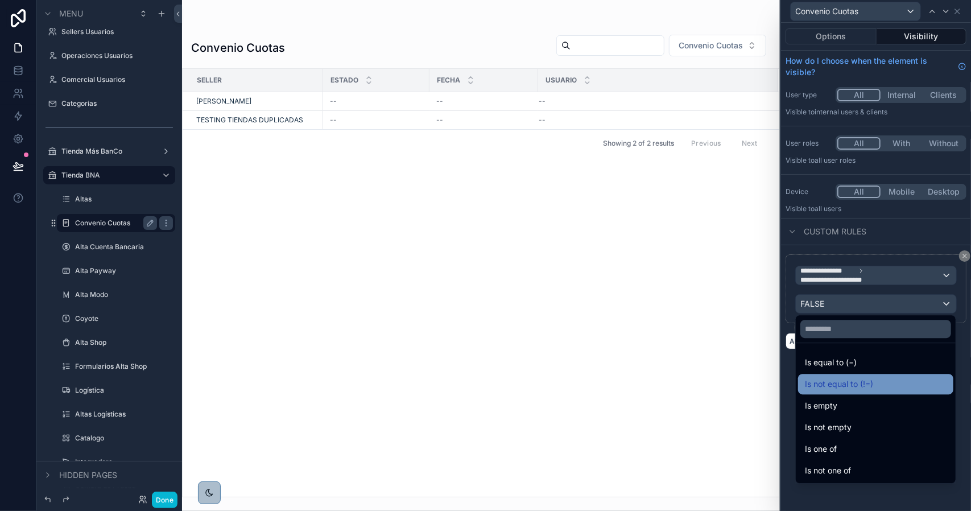
click at [862, 384] on span "Is not equal to (!=)" at bounding box center [839, 384] width 68 height 14
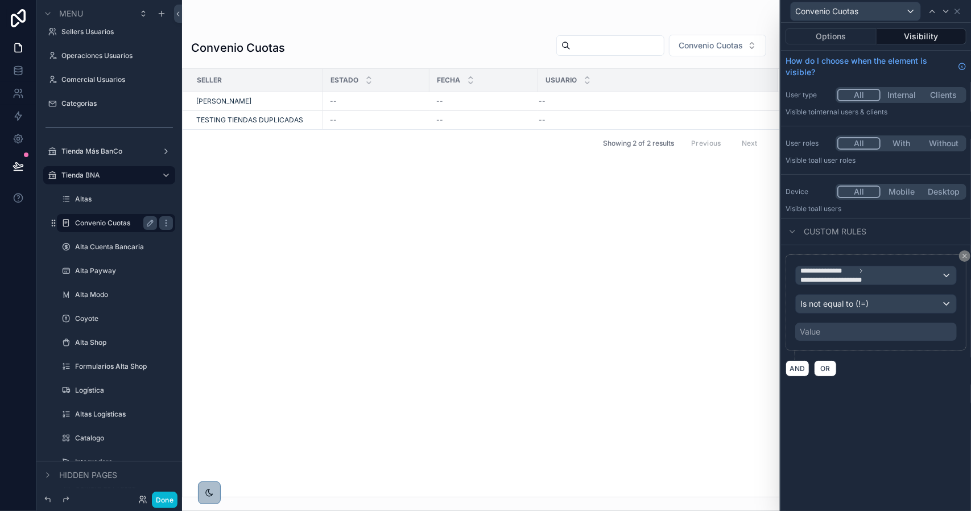
click at [816, 330] on div "Value" at bounding box center [810, 331] width 20 height 11
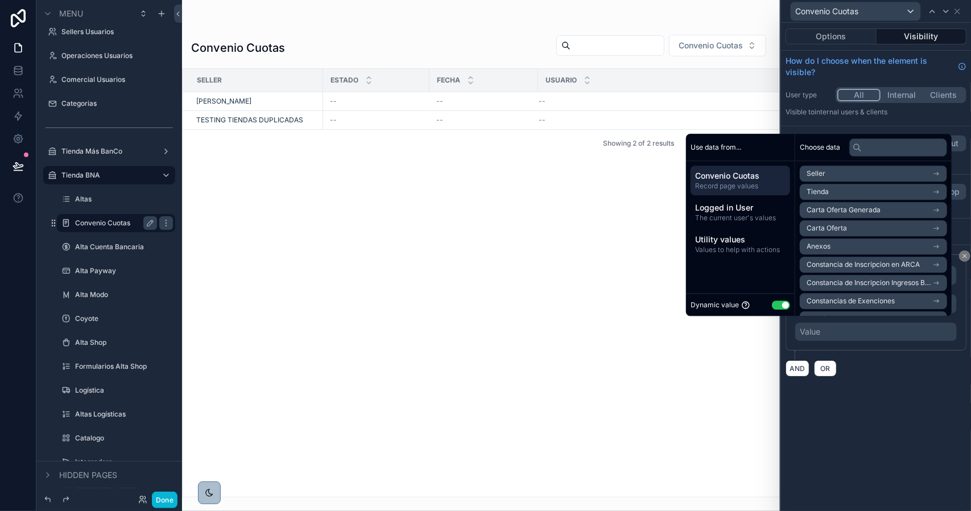
click at [776, 305] on button "Use setting" at bounding box center [781, 304] width 18 height 9
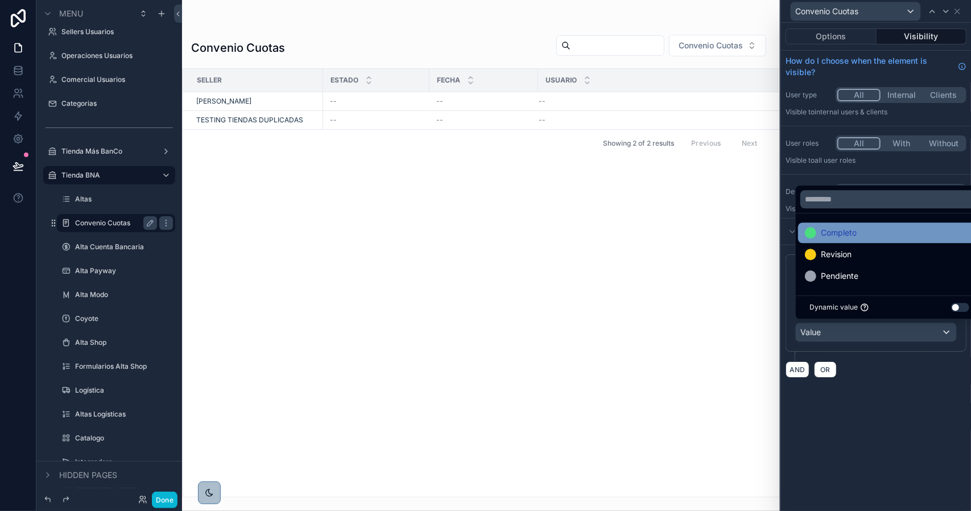
click at [829, 234] on span "Completo" at bounding box center [839, 233] width 36 height 14
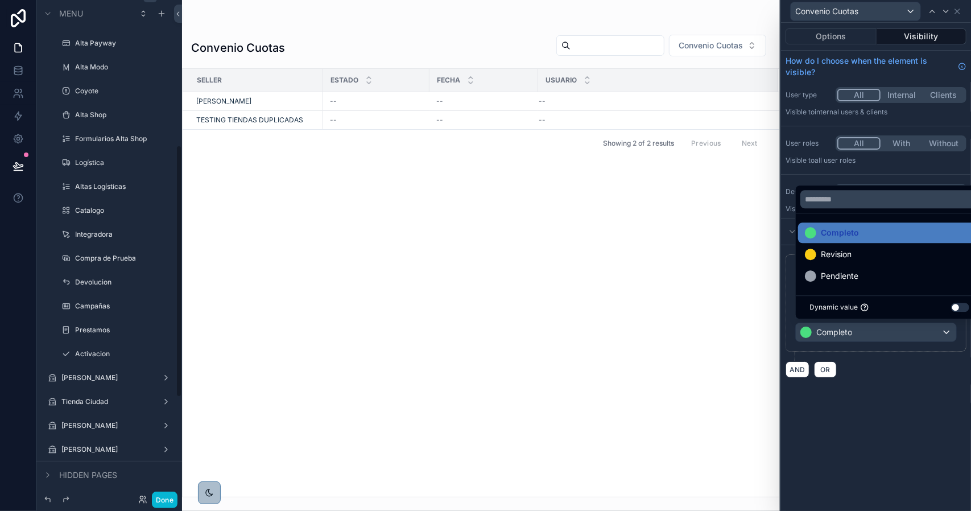
scroll to position [341, 0]
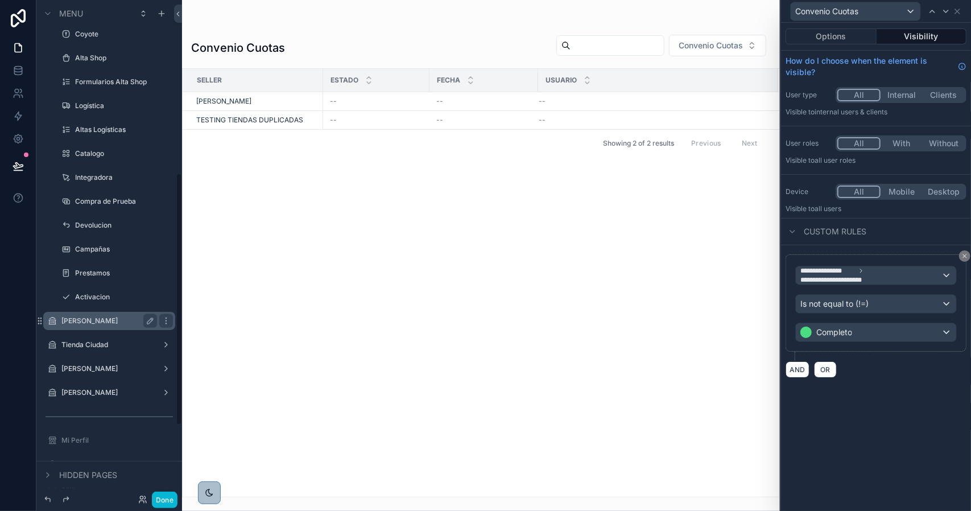
click at [111, 322] on label "[PERSON_NAME]" at bounding box center [106, 320] width 91 height 9
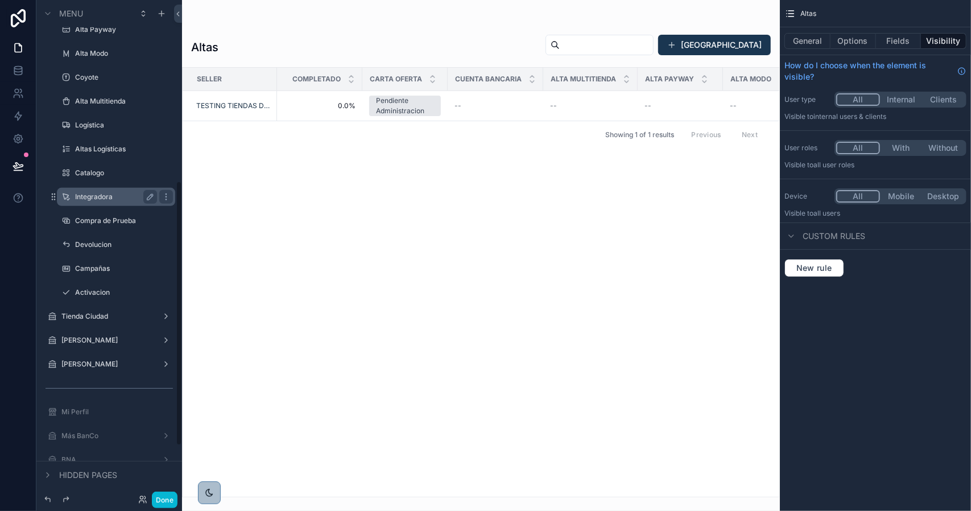
scroll to position [227, 0]
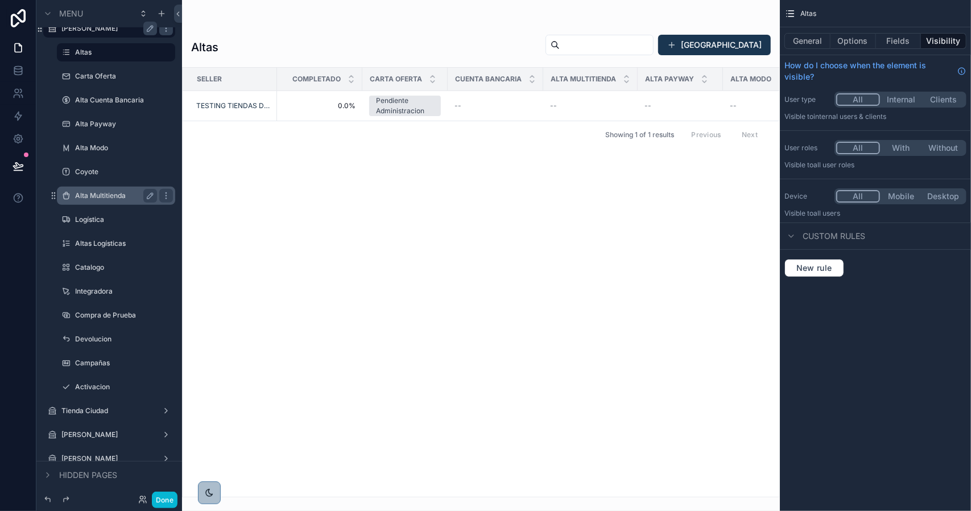
click at [107, 194] on label "Alta Multitienda" at bounding box center [113, 195] width 77 height 9
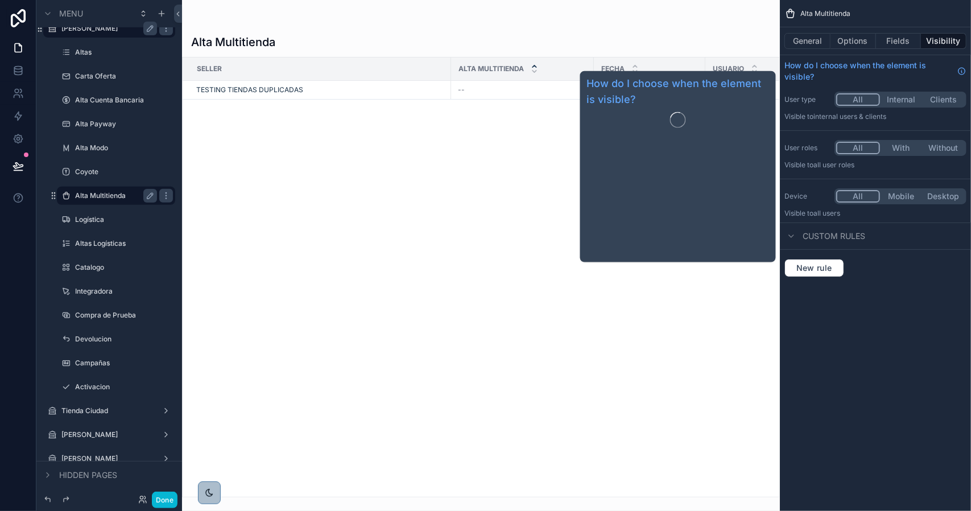
click at [853, 43] on button "Options" at bounding box center [852, 41] width 45 height 16
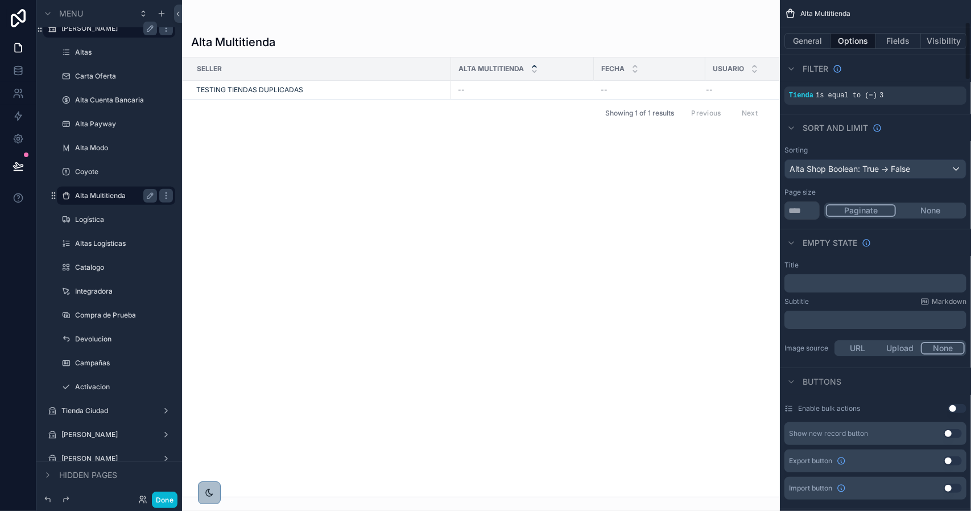
scroll to position [227, 0]
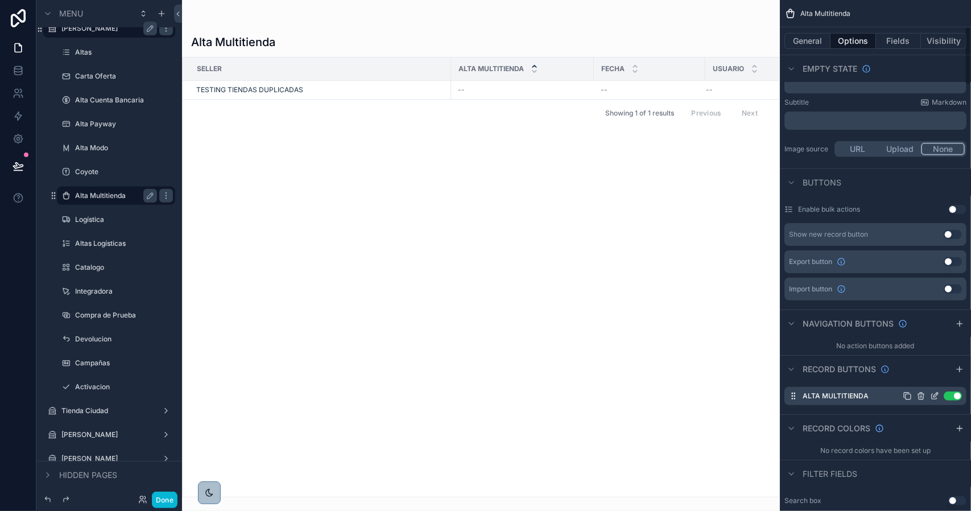
click at [938, 394] on icon "scrollable content" at bounding box center [934, 395] width 9 height 9
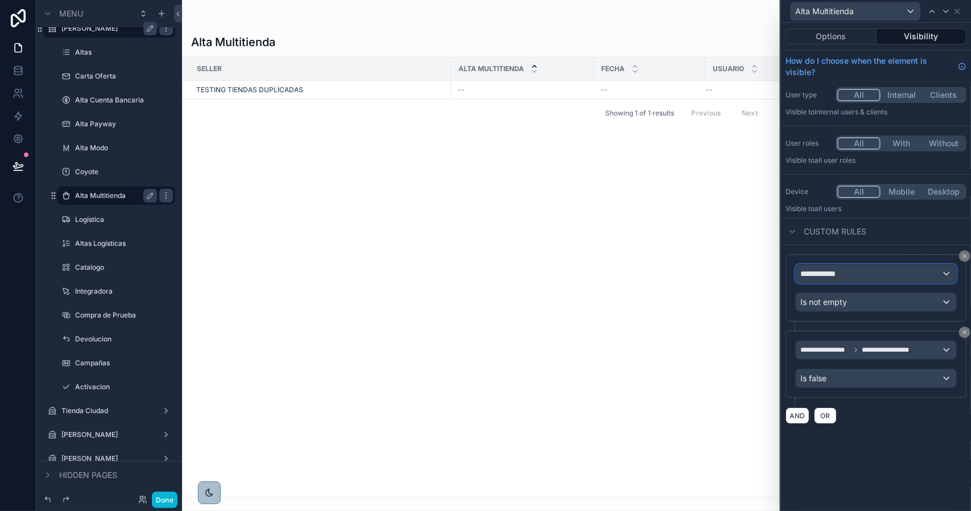
click at [879, 278] on div "**********" at bounding box center [876, 273] width 160 height 18
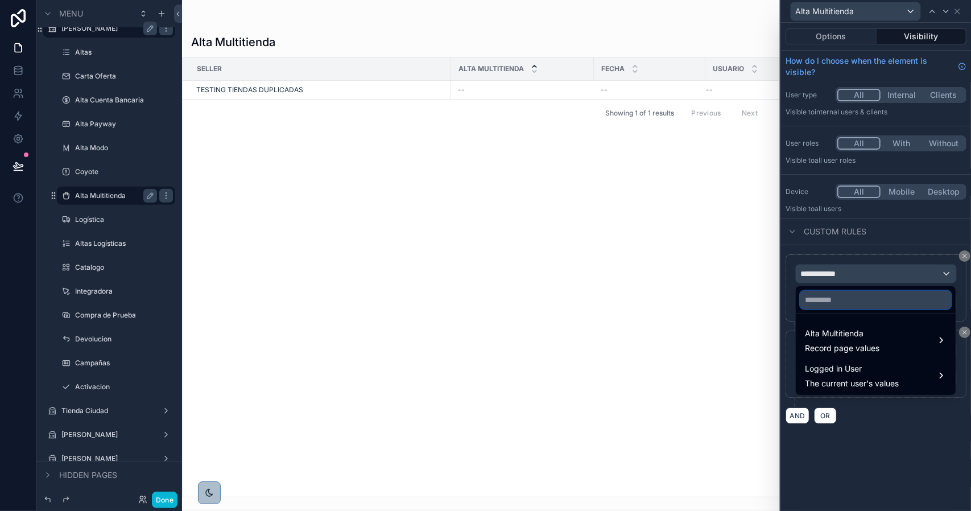
click at [865, 302] on input "text" at bounding box center [875, 300] width 151 height 18
type input "****"
click at [857, 329] on span "Alta Multitienda" at bounding box center [842, 333] width 75 height 14
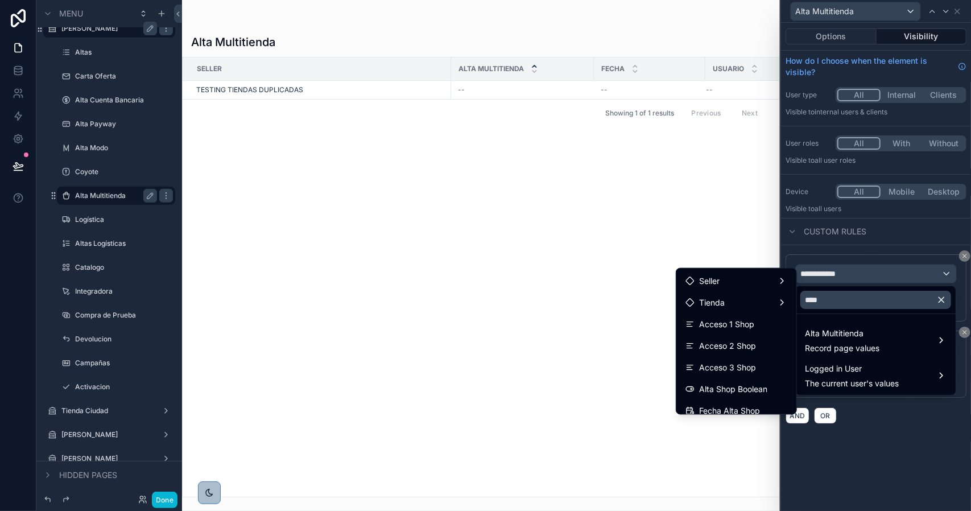
drag, startPoint x: 874, startPoint y: 441, endPoint x: 888, endPoint y: 419, distance: 26.3
click at [879, 434] on div at bounding box center [876, 255] width 190 height 511
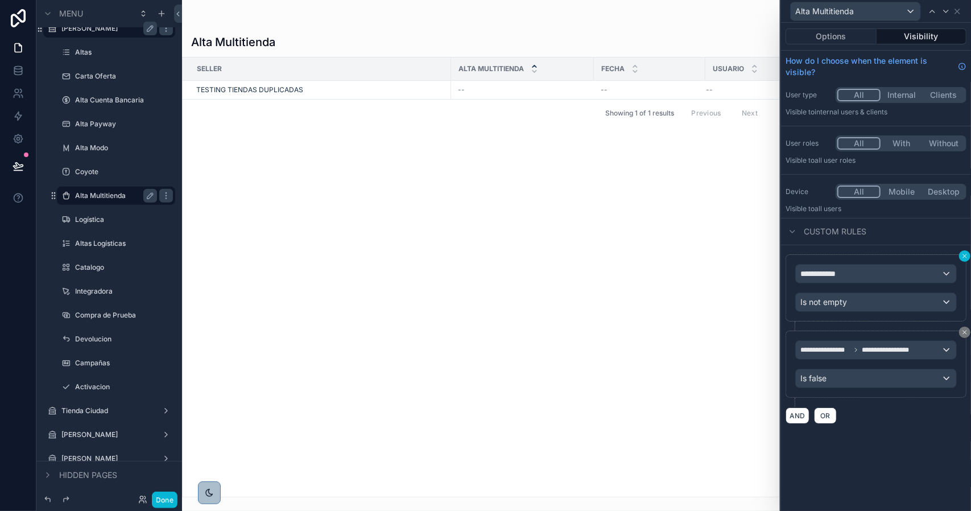
click at [969, 257] on button at bounding box center [964, 255] width 11 height 11
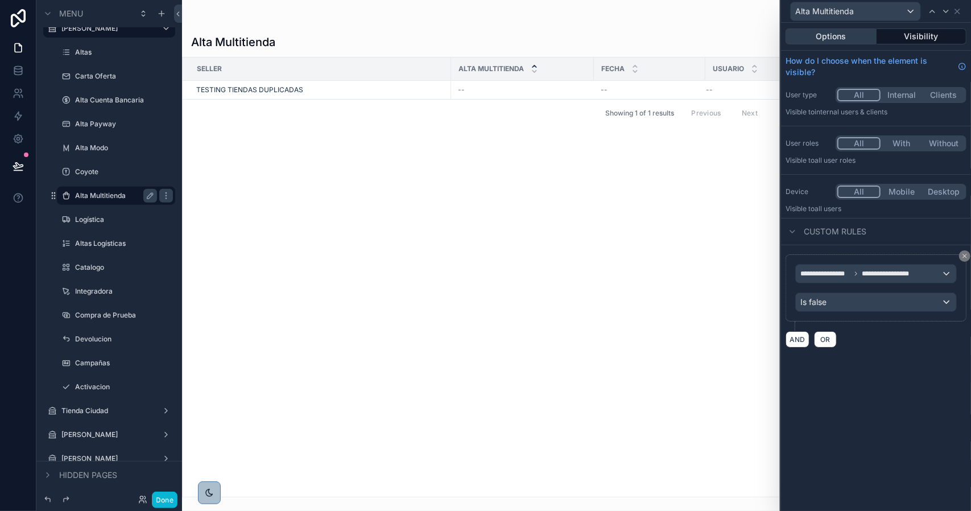
click at [825, 39] on button "Options" at bounding box center [830, 36] width 91 height 16
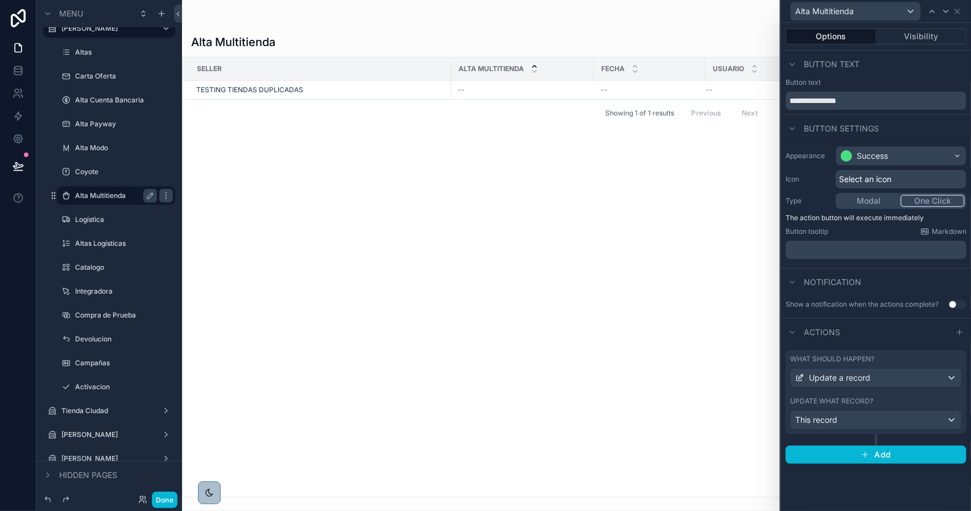
click at [895, 396] on div "Update what record?" at bounding box center [876, 400] width 172 height 9
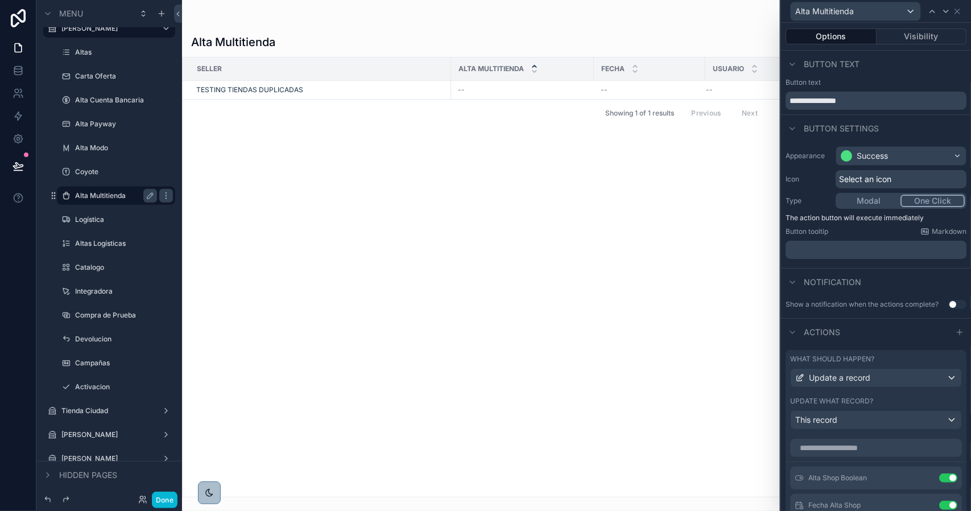
click at [864, 201] on button "Modal" at bounding box center [868, 201] width 63 height 13
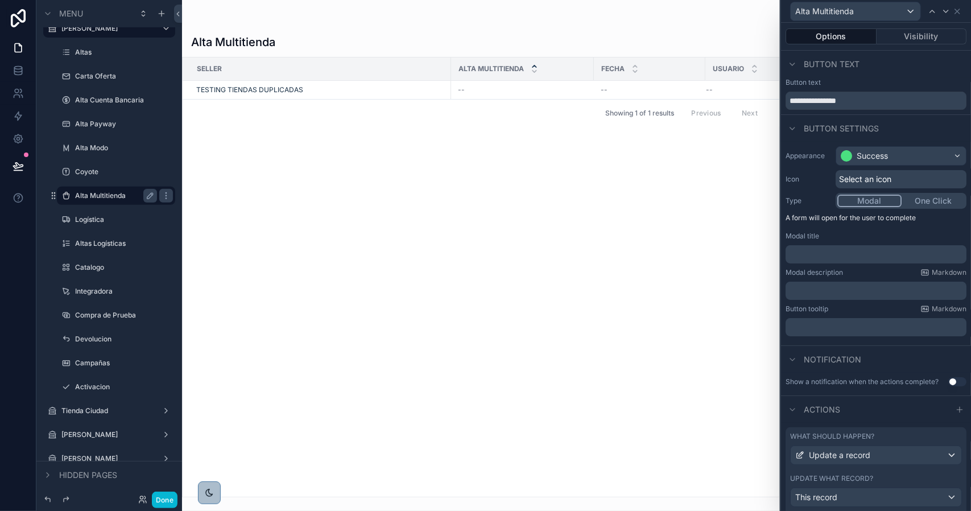
click at [848, 252] on p "﻿" at bounding box center [877, 254] width 174 height 11
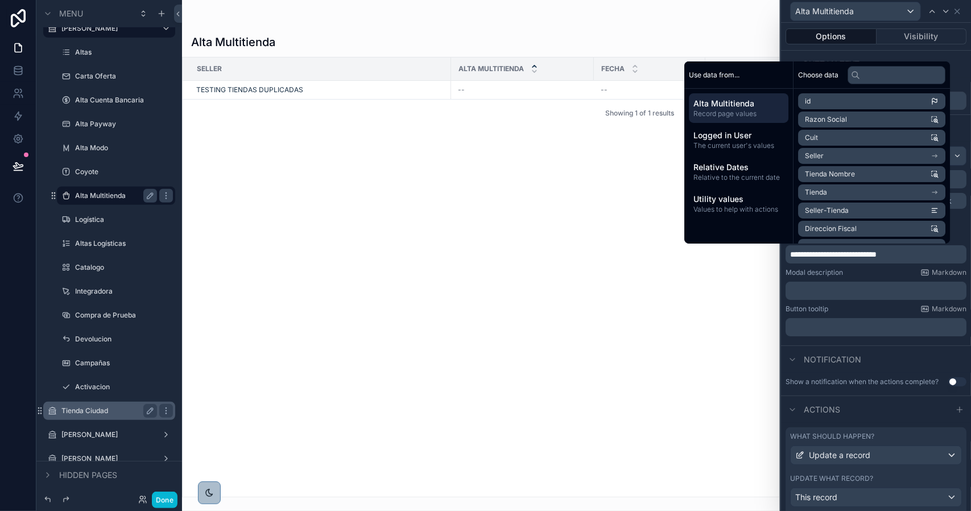
click at [106, 409] on label "Tienda Ciudad" at bounding box center [106, 410] width 91 height 9
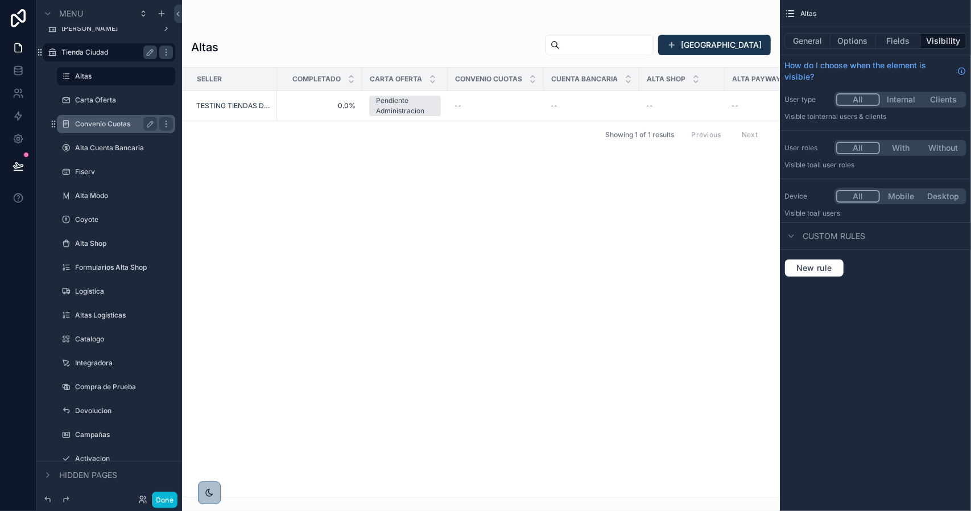
click at [106, 128] on label "Convenio Cuotas" at bounding box center [113, 123] width 77 height 9
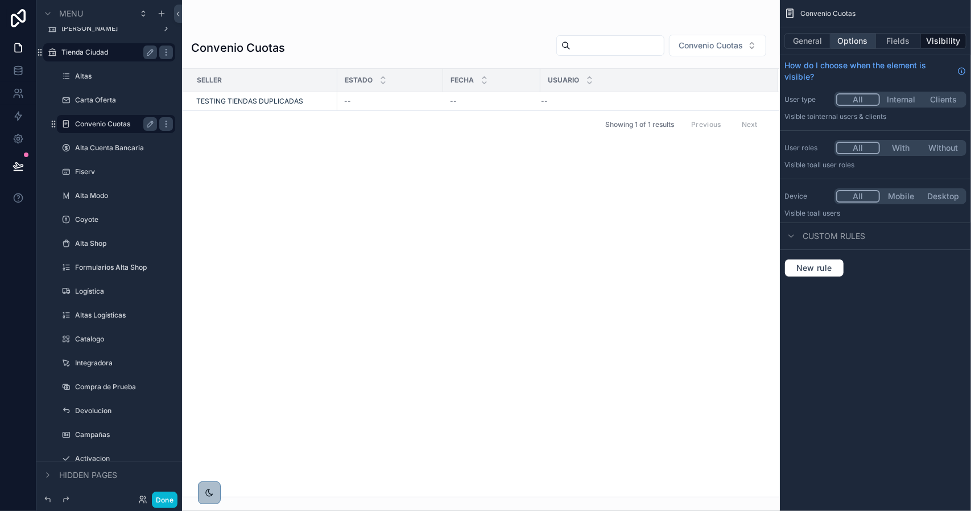
click at [848, 42] on button "Options" at bounding box center [852, 41] width 45 height 16
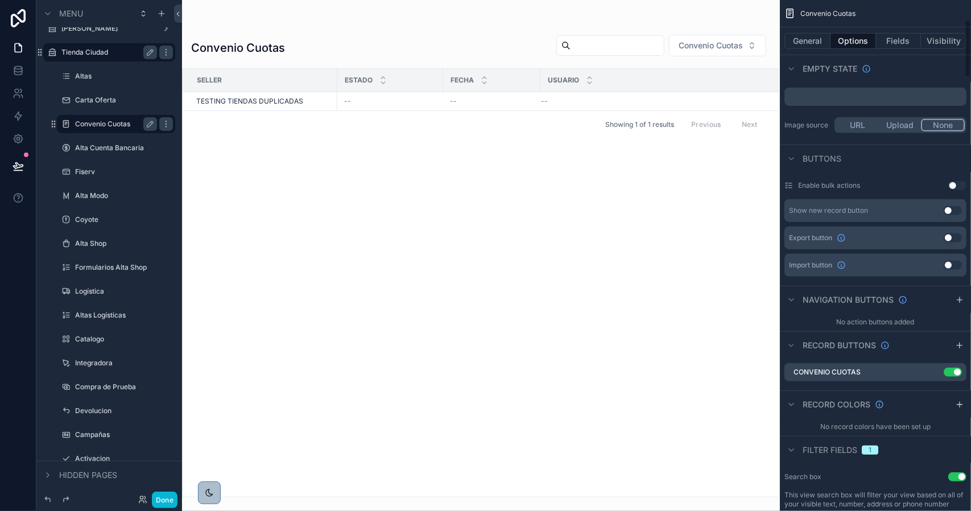
scroll to position [284, 0]
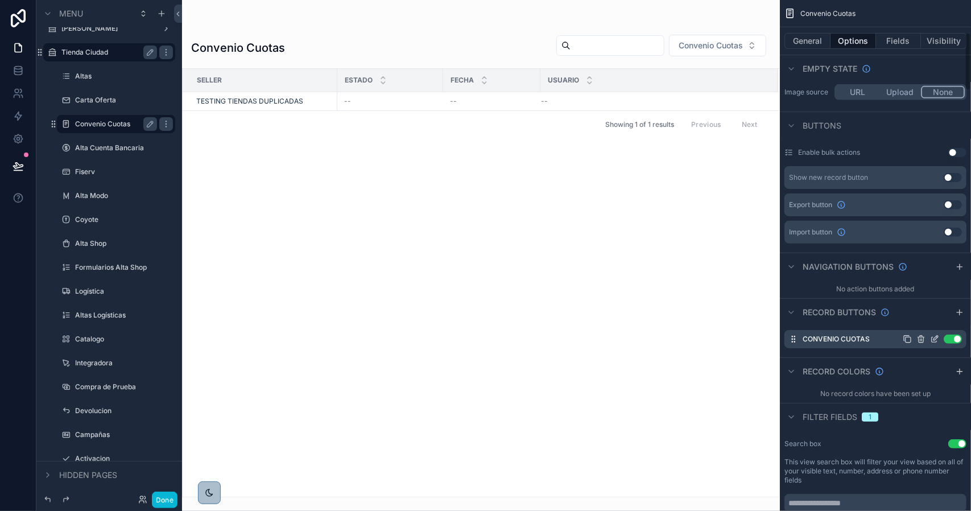
click at [934, 336] on icon "scrollable content" at bounding box center [934, 338] width 9 height 9
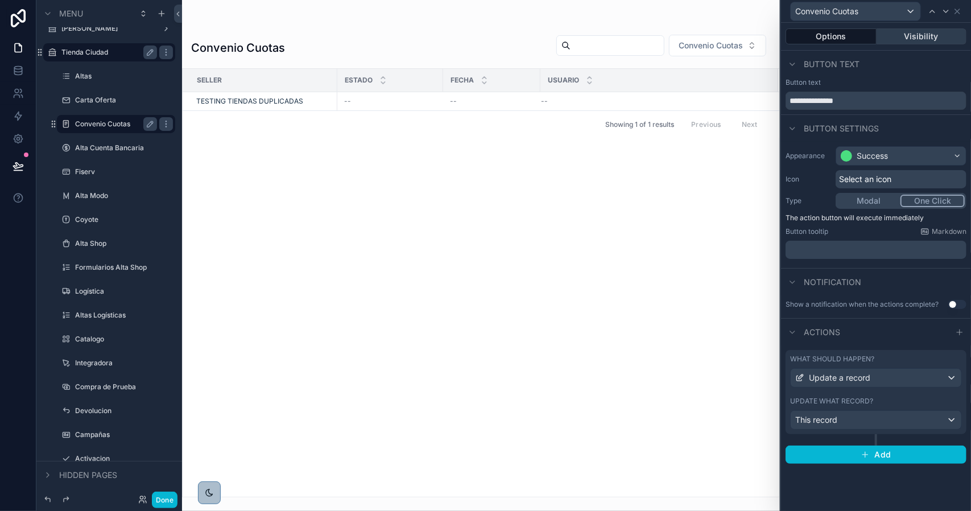
click at [900, 40] on button "Visibility" at bounding box center [921, 36] width 90 height 16
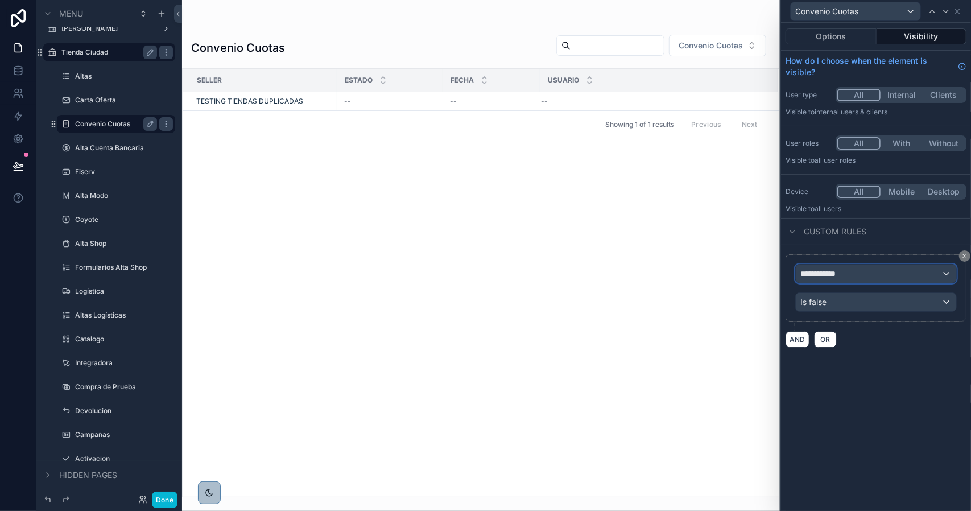
click at [857, 268] on div "**********" at bounding box center [876, 273] width 160 height 18
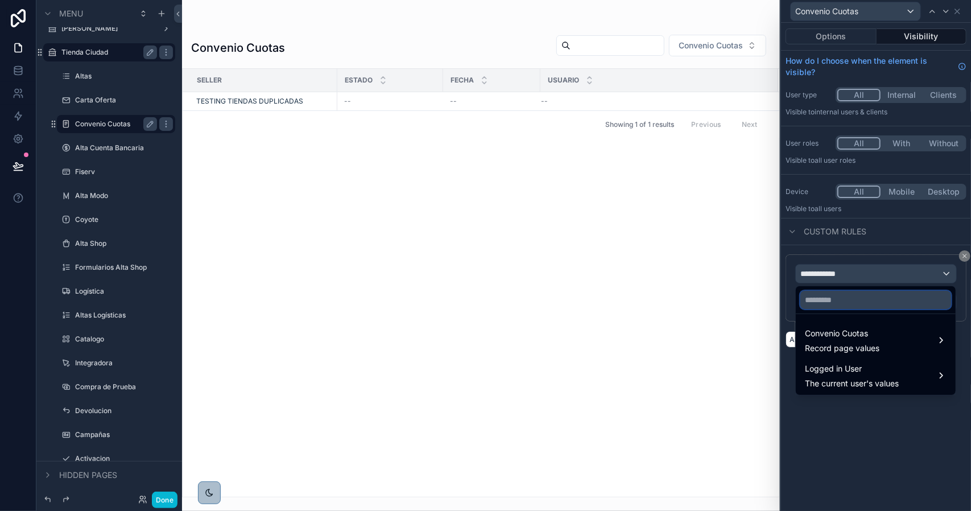
click at [858, 303] on input "text" at bounding box center [875, 300] width 151 height 18
type input "********"
click at [846, 333] on span "Convenio Cuotas" at bounding box center [842, 333] width 75 height 14
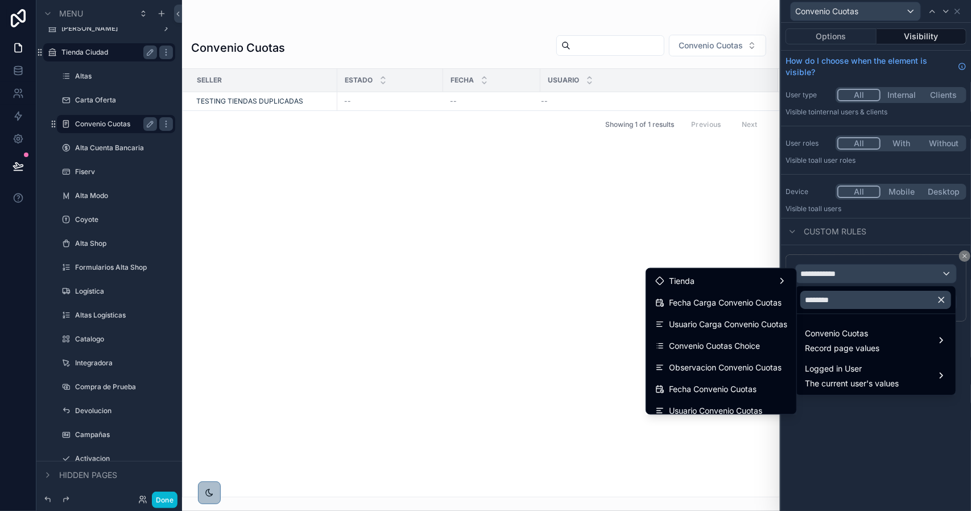
click at [743, 347] on span "Convenio Cuotas Choice" at bounding box center [714, 346] width 91 height 14
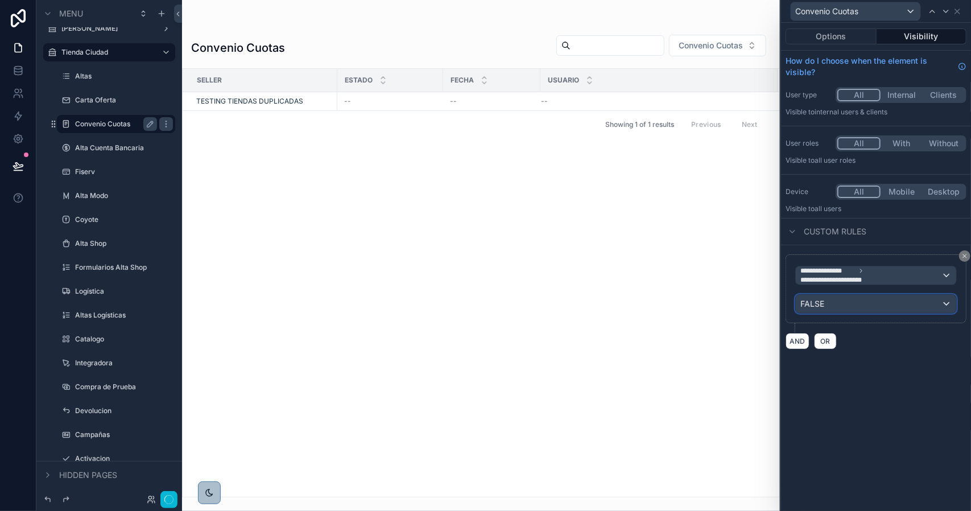
click at [830, 304] on div "FALSE" at bounding box center [876, 304] width 160 height 18
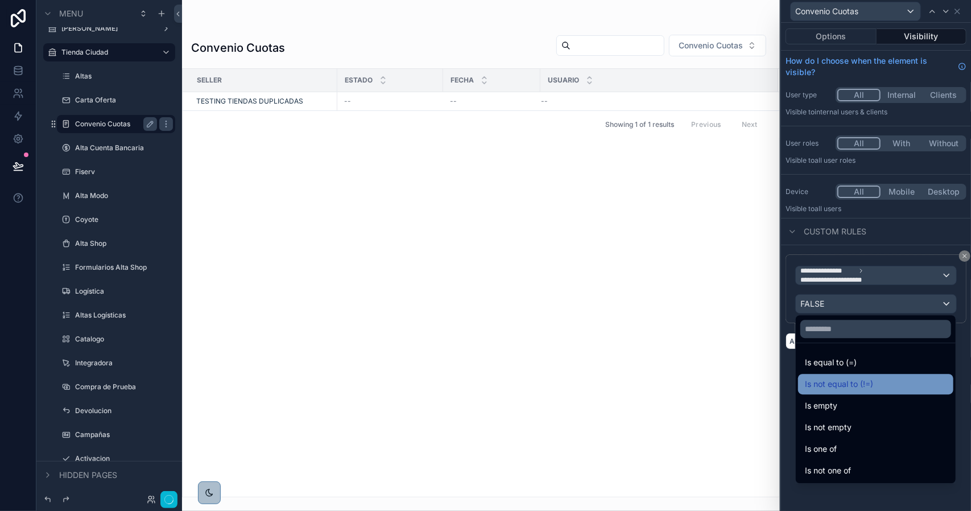
click at [834, 377] on span "Is not equal to (!=)" at bounding box center [839, 384] width 68 height 14
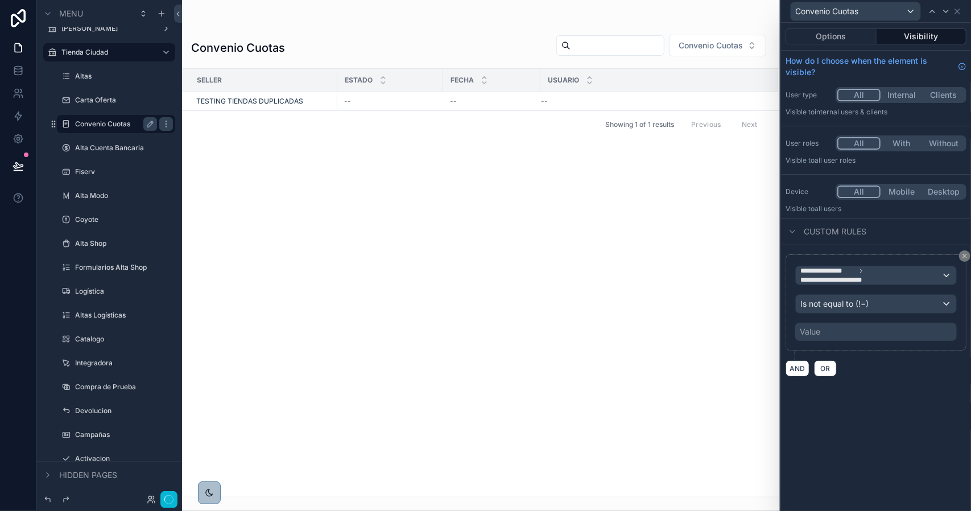
click at [818, 327] on div "Value" at bounding box center [810, 331] width 20 height 11
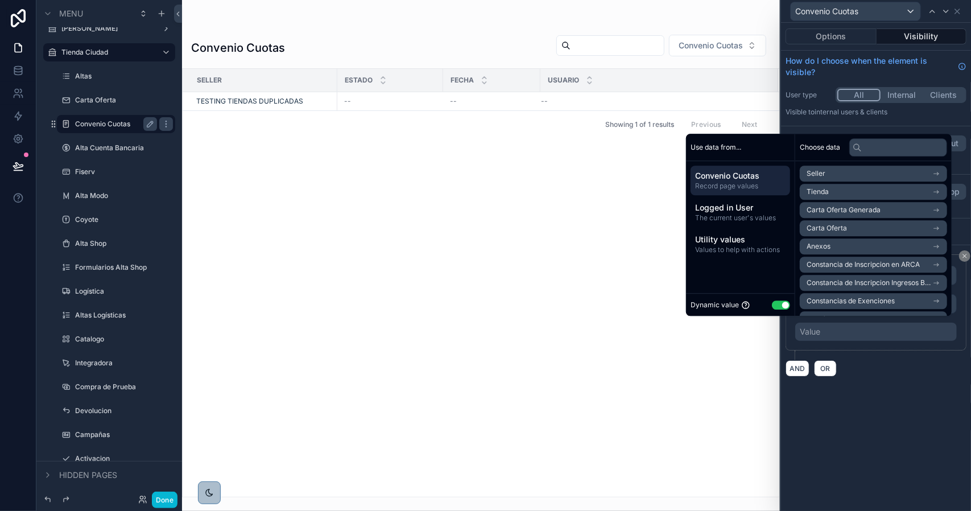
click at [779, 307] on button "Use setting" at bounding box center [781, 304] width 18 height 9
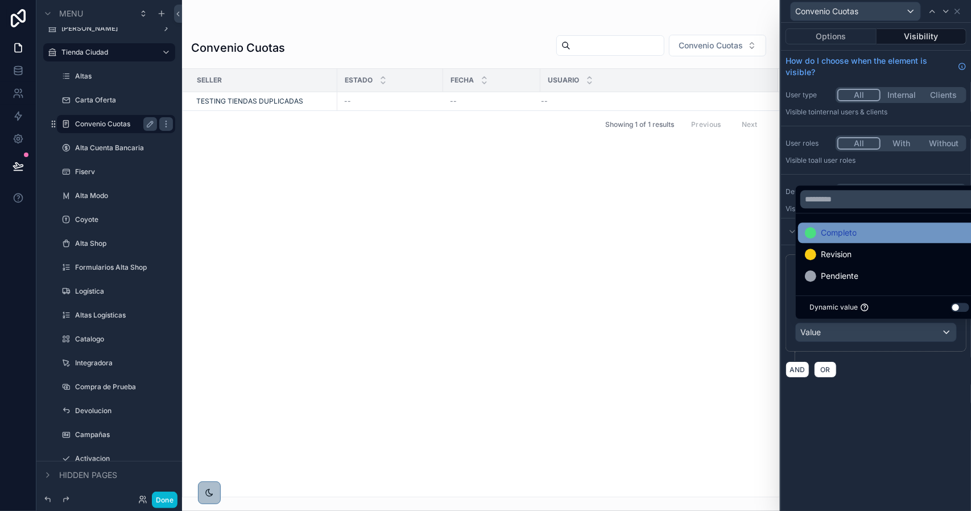
click at [831, 233] on span "Completo" at bounding box center [839, 233] width 36 height 14
click at [847, 38] on button "Options" at bounding box center [830, 36] width 91 height 16
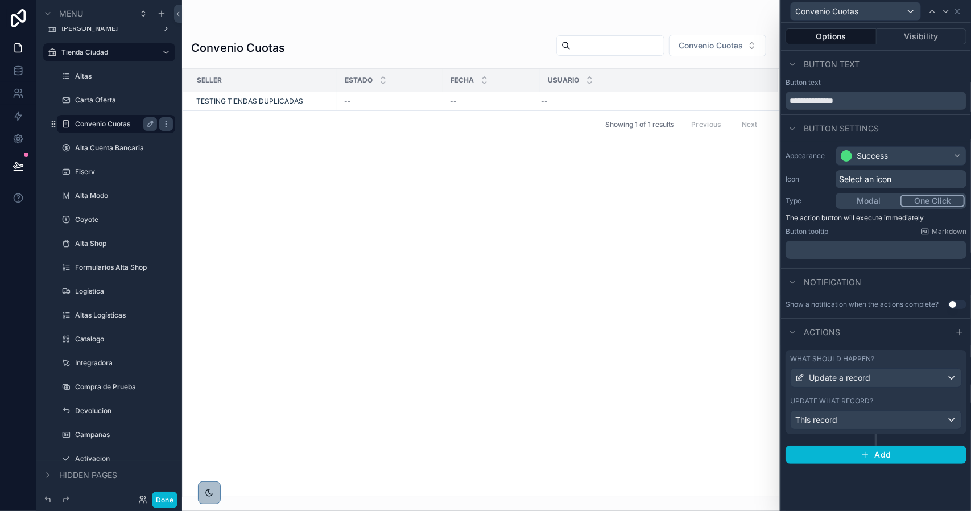
click at [883, 396] on div "Update what record?" at bounding box center [876, 400] width 172 height 9
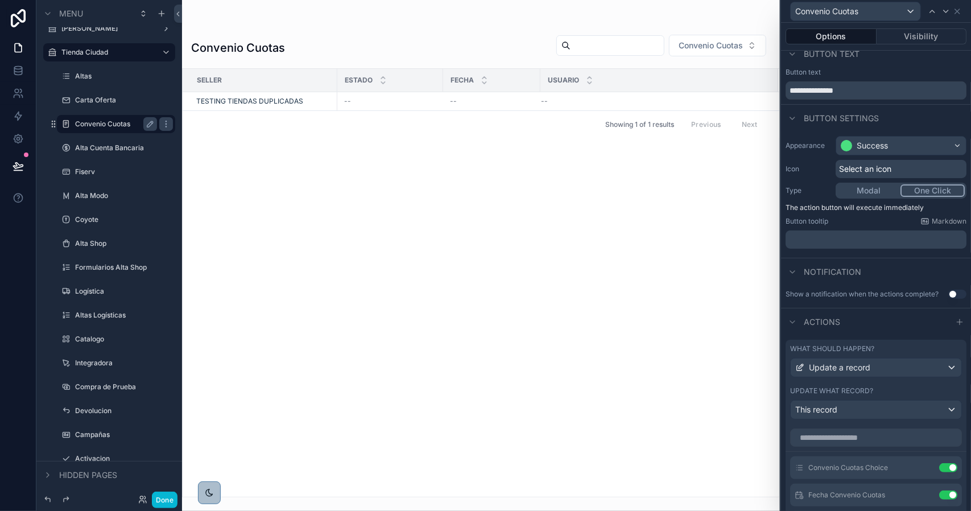
scroll to position [0, 0]
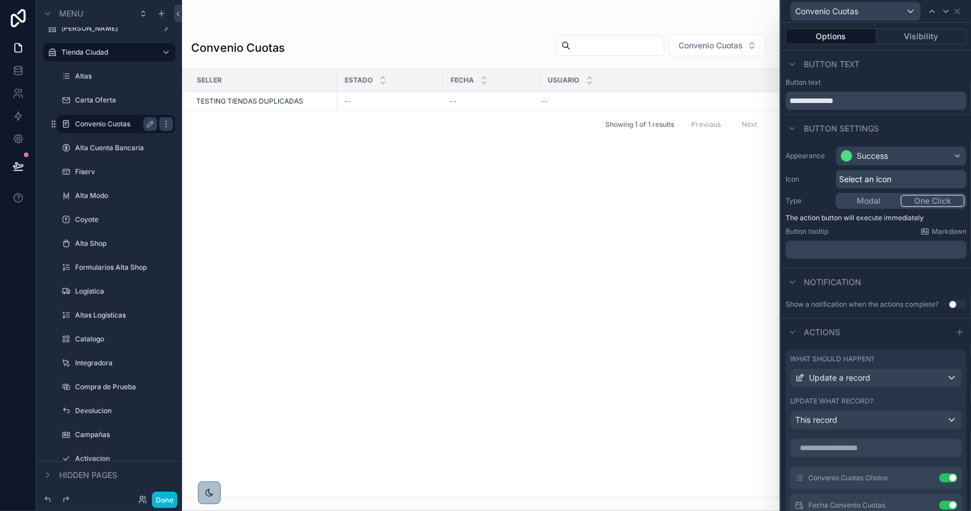
click at [849, 203] on button "Modal" at bounding box center [868, 201] width 63 height 13
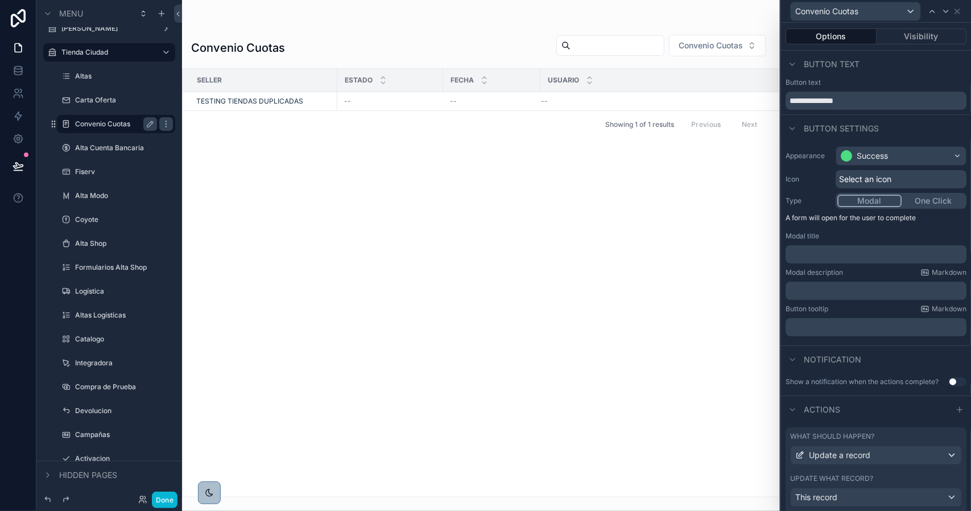
click at [830, 255] on p "﻿" at bounding box center [877, 254] width 174 height 11
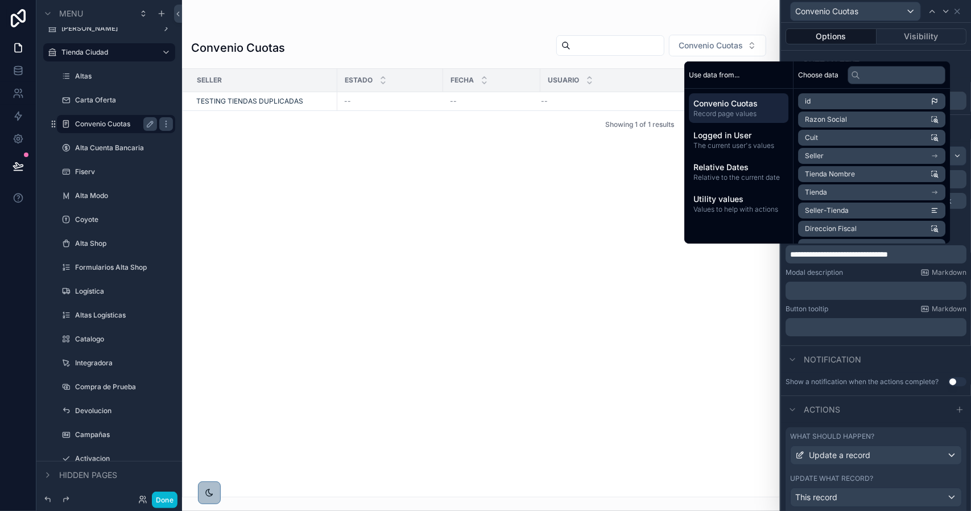
click at [867, 274] on div "Modal description Markdown" at bounding box center [875, 272] width 181 height 9
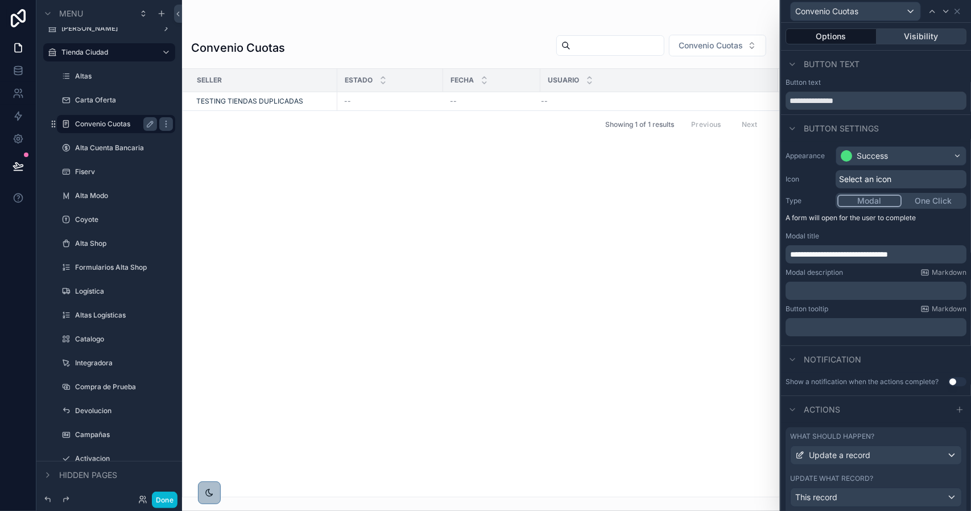
click at [896, 43] on button "Visibility" at bounding box center [921, 36] width 90 height 16
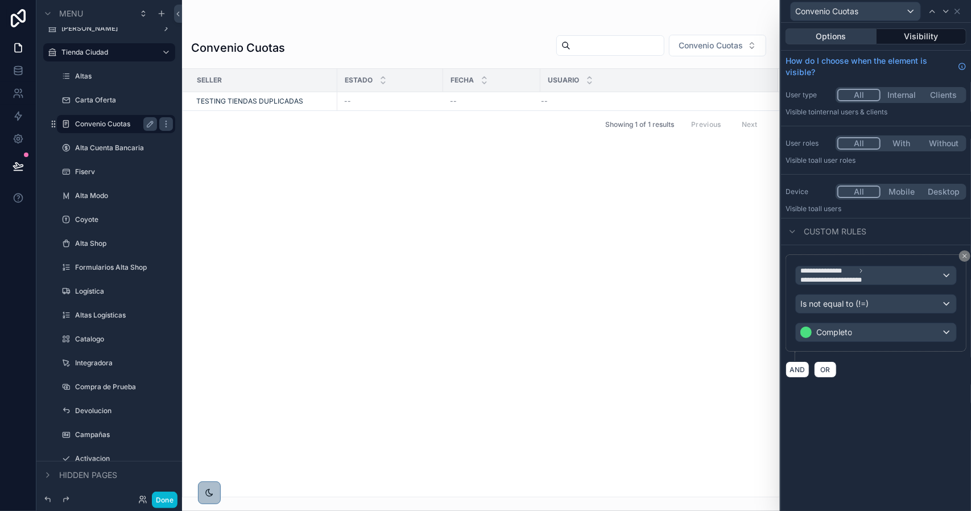
click at [845, 38] on button "Options" at bounding box center [830, 36] width 91 height 16
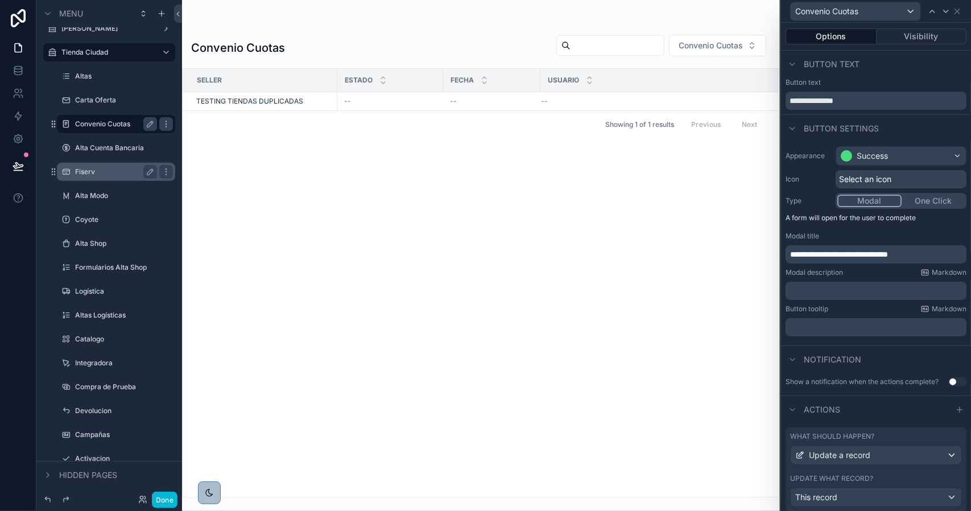
click at [93, 173] on label "Fiserv" at bounding box center [113, 171] width 77 height 9
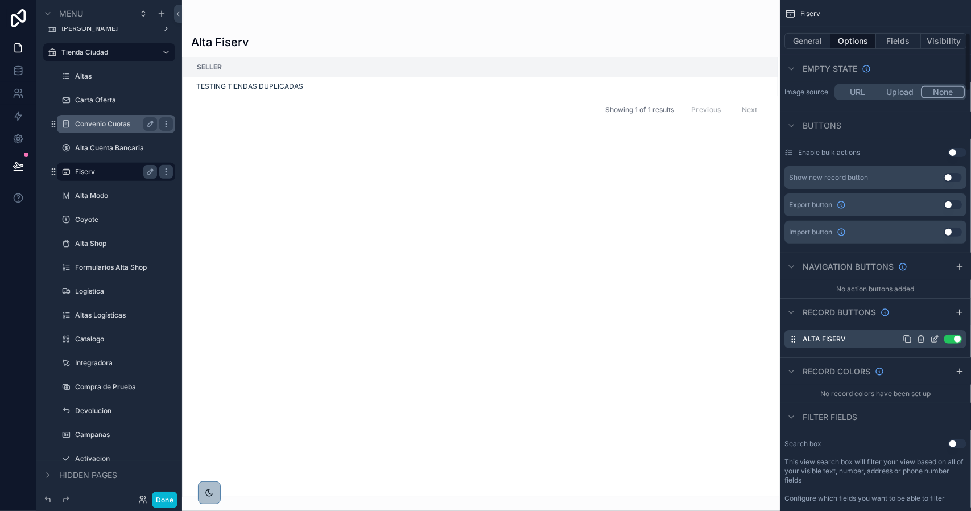
click at [933, 339] on icon "scrollable content" at bounding box center [934, 338] width 9 height 9
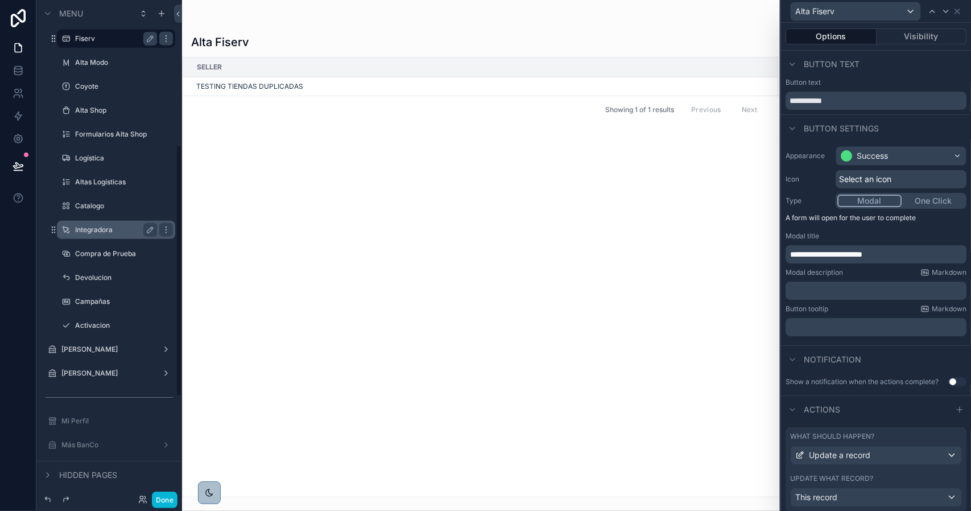
scroll to position [398, 0]
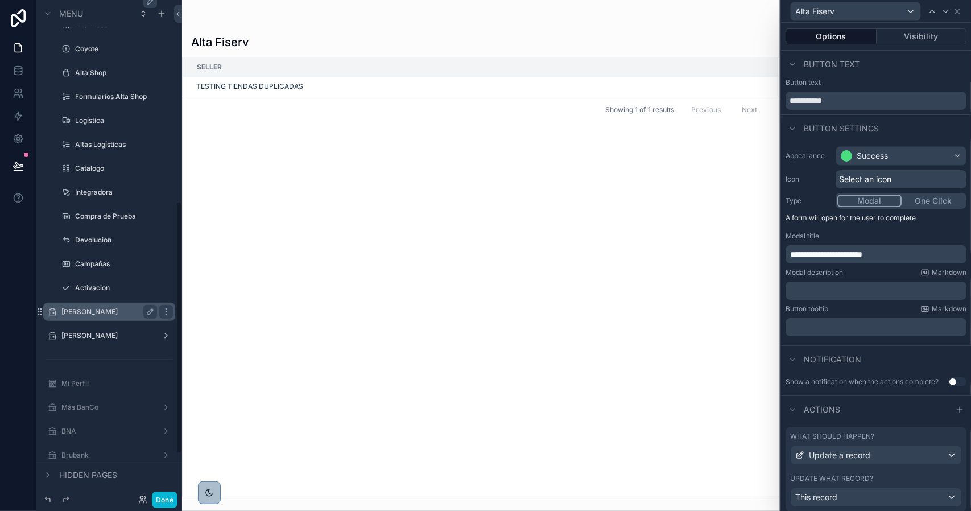
click at [105, 308] on label "Tienda Comafi" at bounding box center [106, 311] width 91 height 9
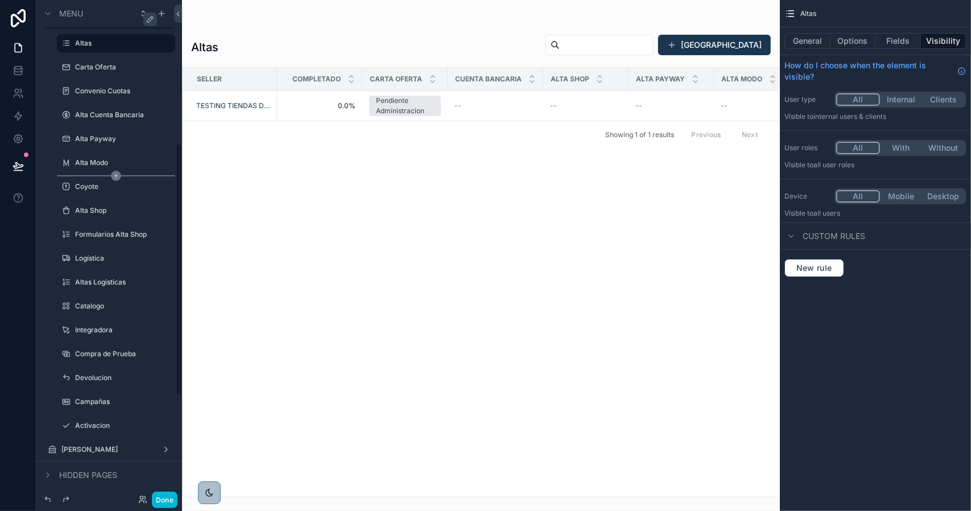
scroll to position [227, 0]
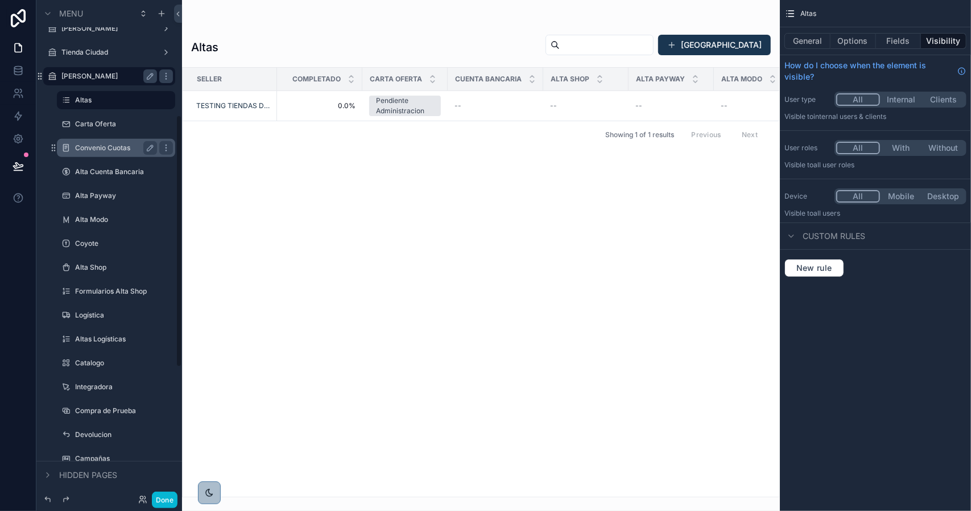
click at [119, 145] on label "Convenio Cuotas" at bounding box center [113, 147] width 77 height 9
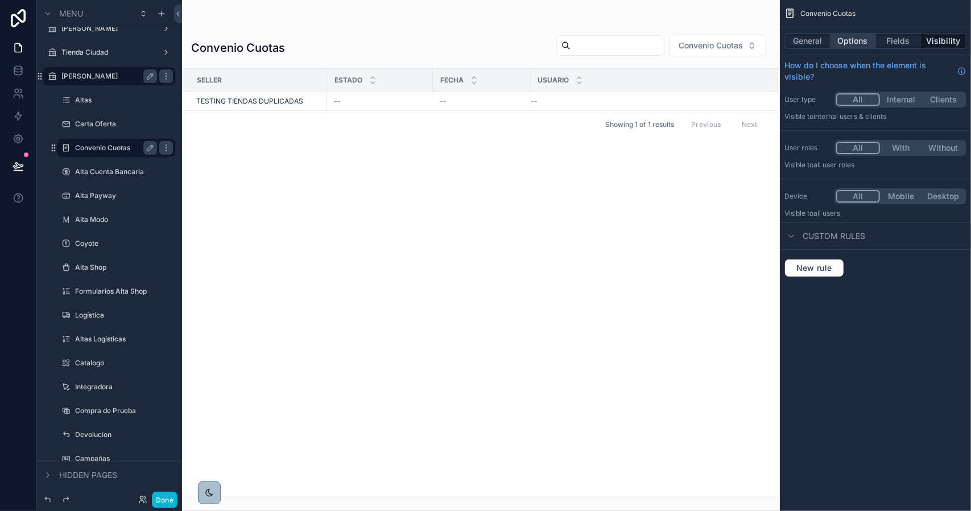
click at [861, 38] on button "Options" at bounding box center [852, 41] width 45 height 16
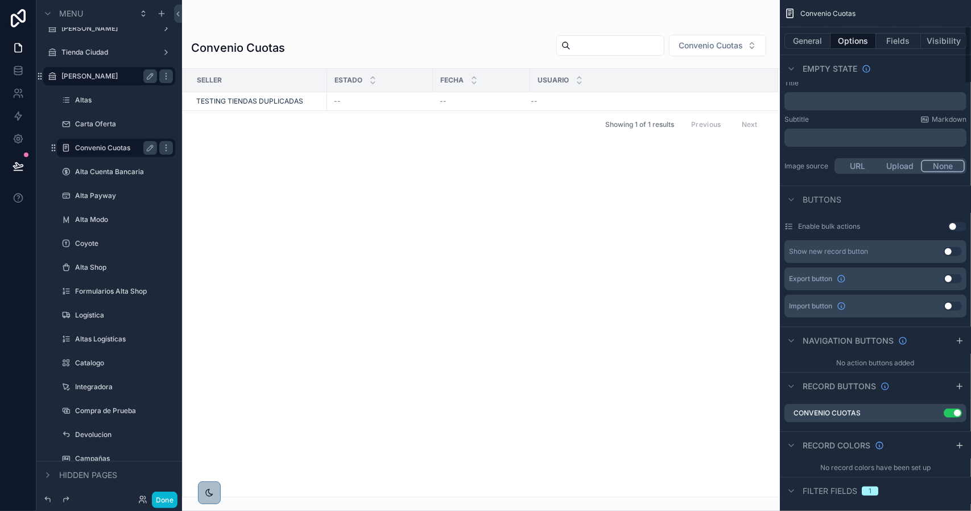
scroll to position [227, 0]
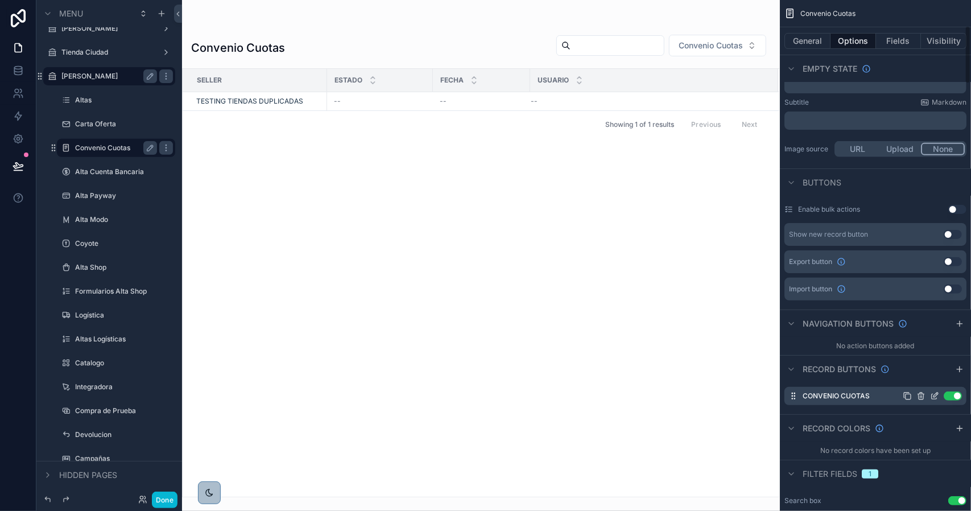
click at [933, 396] on icon "scrollable content" at bounding box center [934, 395] width 9 height 9
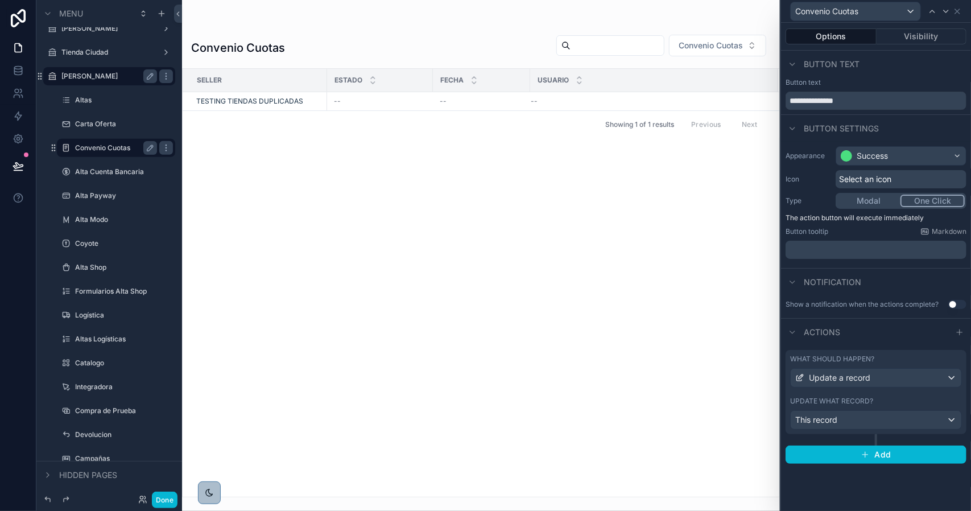
click at [870, 200] on button "Modal" at bounding box center [868, 201] width 63 height 13
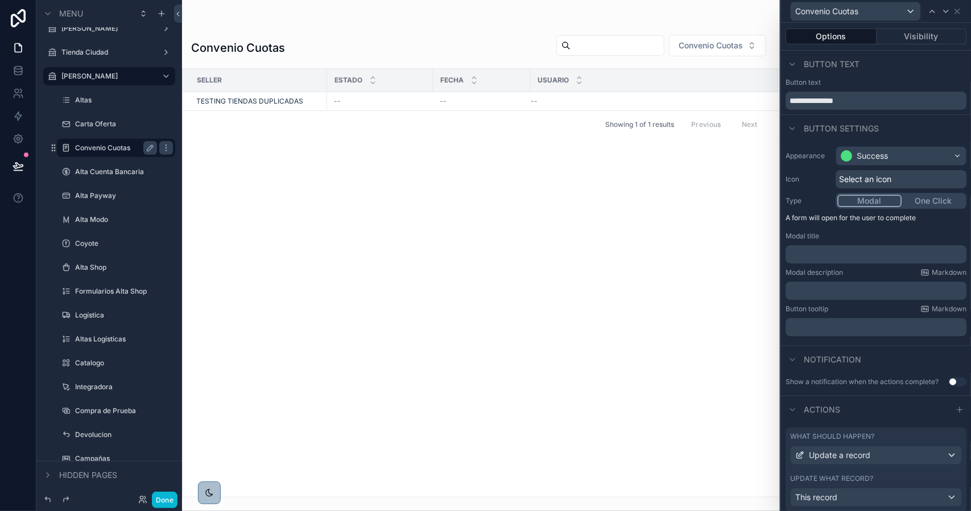
click at [837, 254] on p "﻿" at bounding box center [877, 254] width 174 height 11
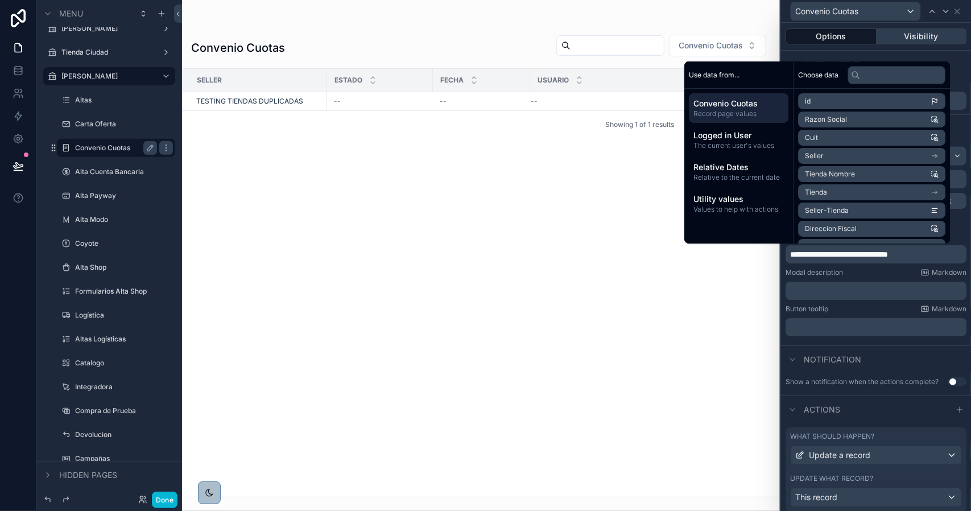
click at [910, 42] on button "Visibility" at bounding box center [921, 36] width 90 height 16
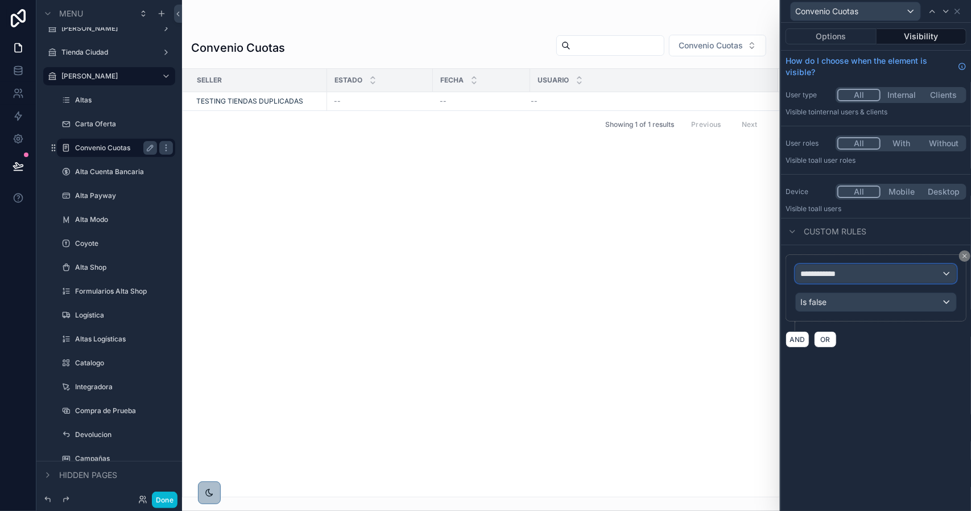
click at [845, 276] on div "**********" at bounding box center [876, 273] width 160 height 18
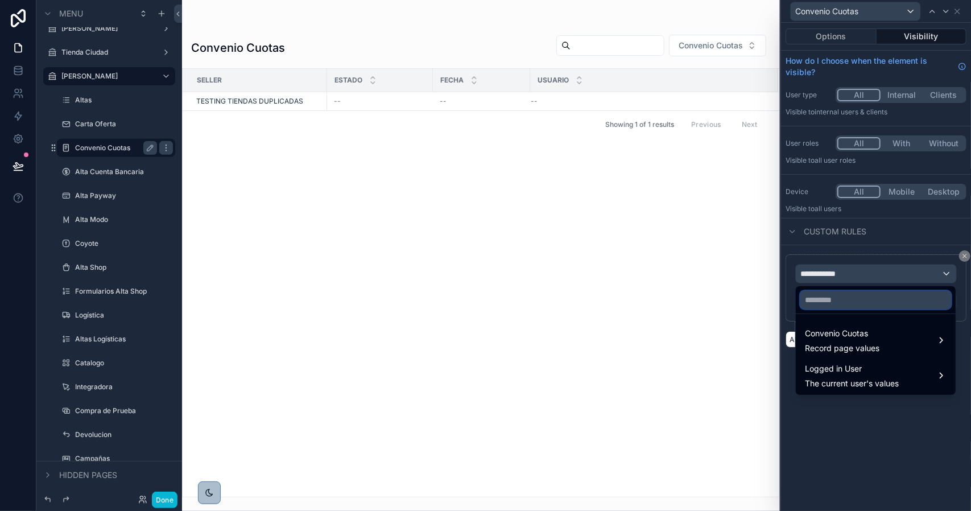
click at [847, 297] on input "text" at bounding box center [875, 300] width 151 height 18
type input "********"
click at [825, 323] on div "Convenio Cuotas Record page values" at bounding box center [875, 340] width 155 height 34
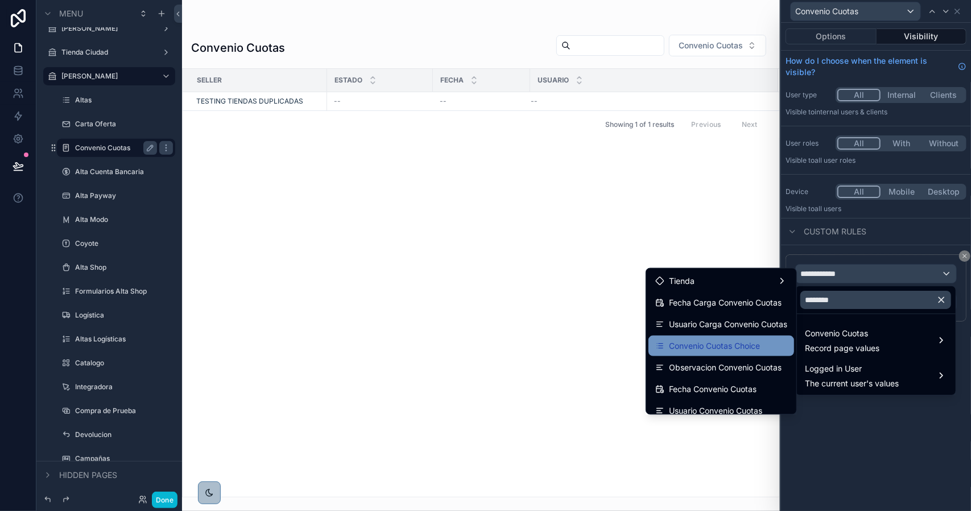
click at [740, 346] on span "Convenio Cuotas Choice" at bounding box center [714, 346] width 91 height 14
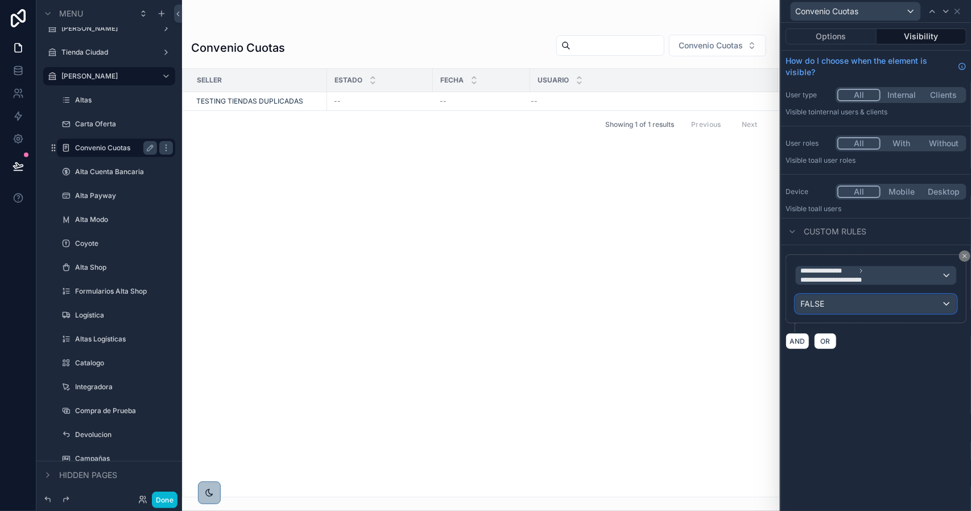
click at [836, 305] on div "FALSE" at bounding box center [876, 304] width 160 height 18
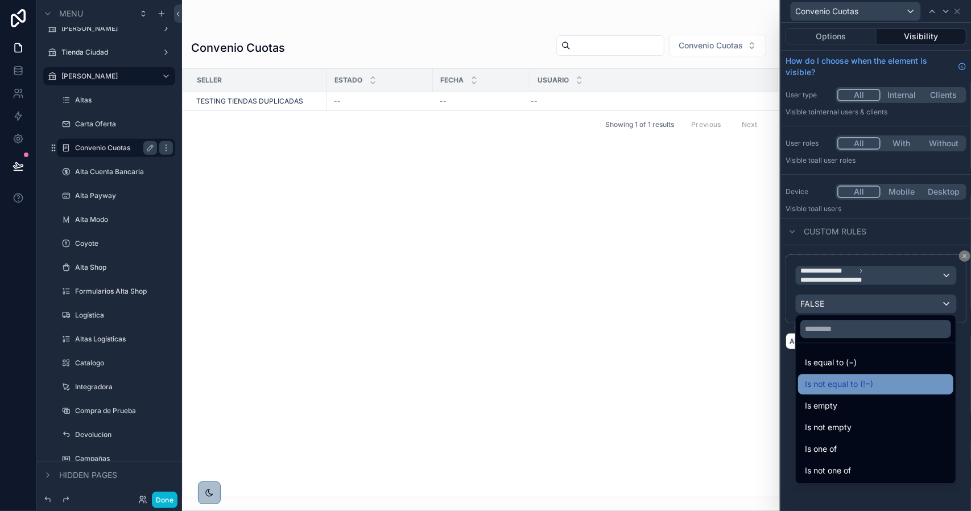
click at [847, 380] on span "Is not equal to (!=)" at bounding box center [839, 384] width 68 height 14
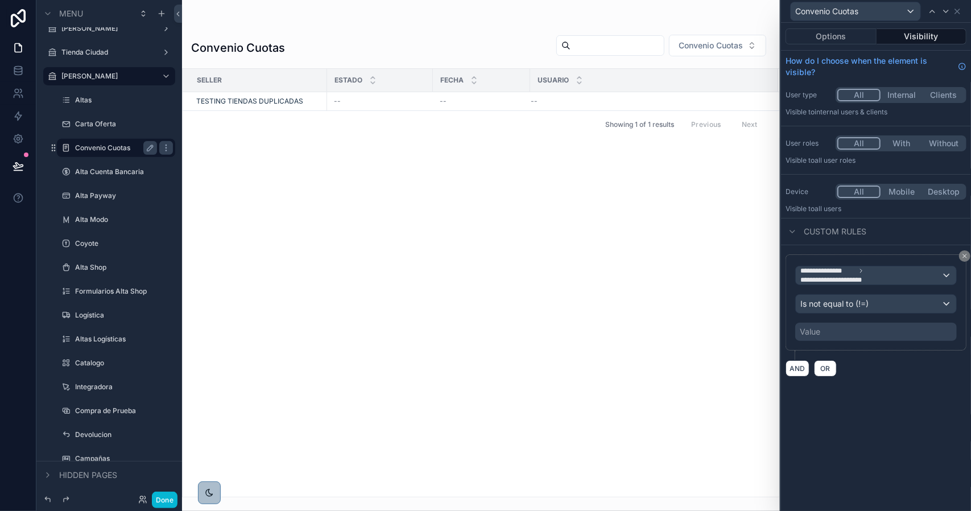
click at [826, 330] on div "Value" at bounding box center [876, 331] width 162 height 18
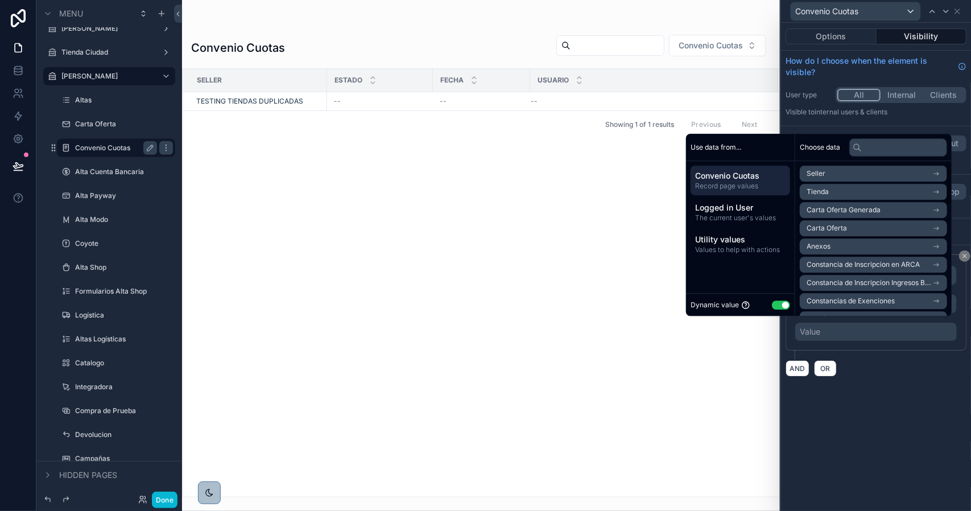
click at [777, 307] on button "Use setting" at bounding box center [781, 304] width 18 height 9
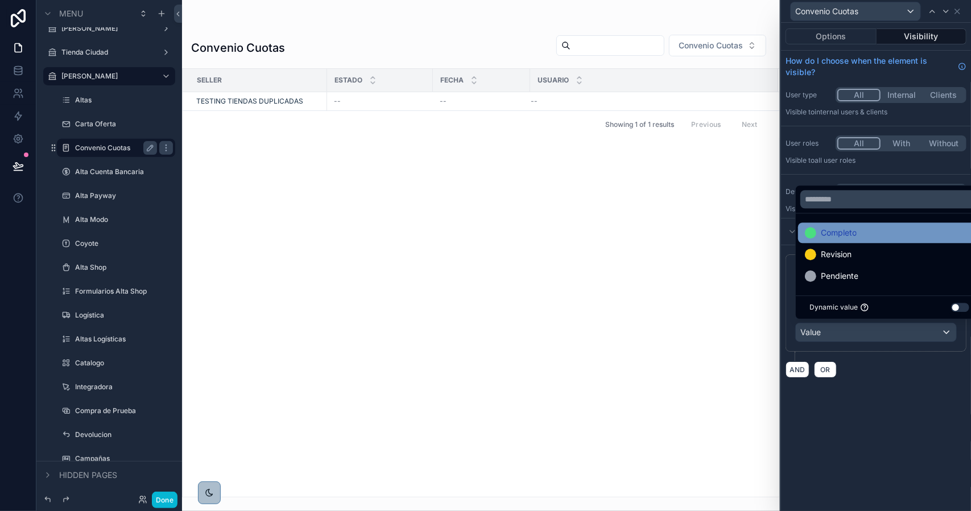
click at [854, 239] on span "Completo" at bounding box center [839, 233] width 36 height 14
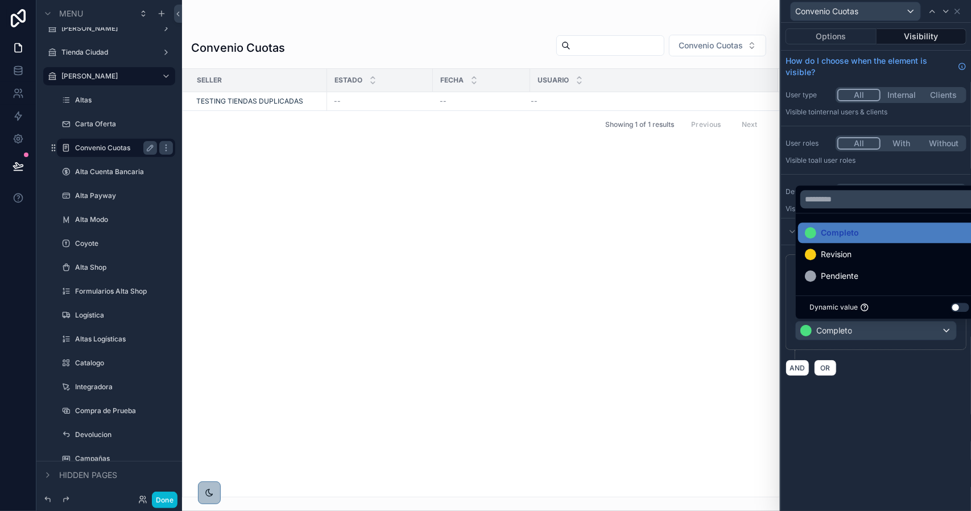
click at [874, 431] on div "**********" at bounding box center [876, 267] width 190 height 488
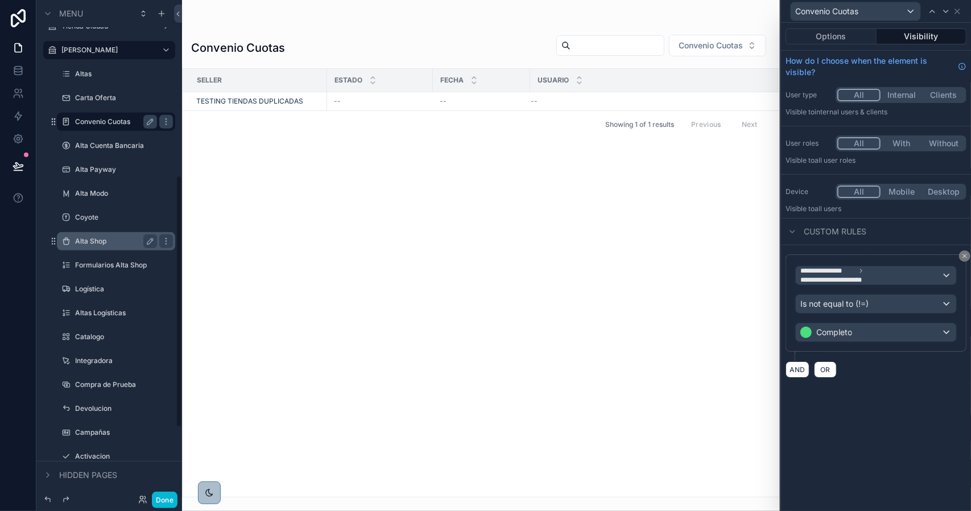
scroll to position [398, 0]
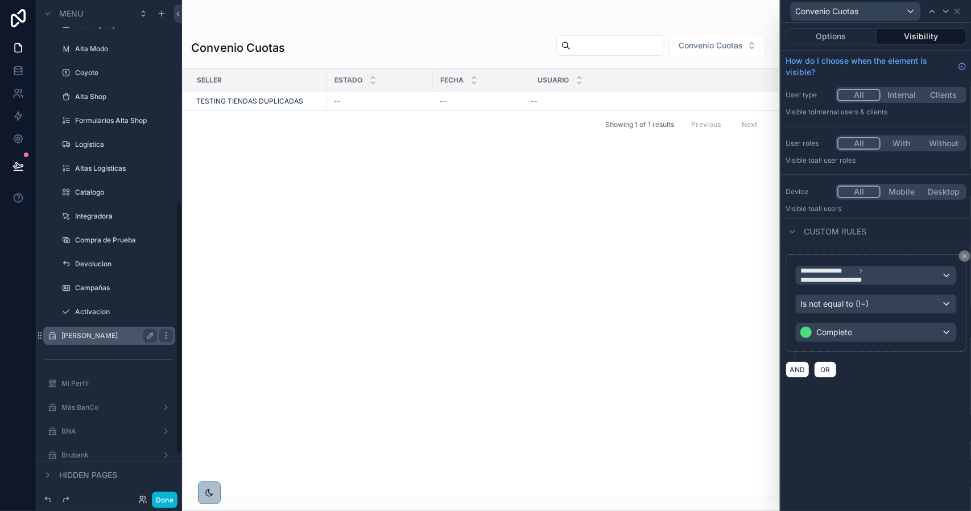
click at [111, 330] on div "[PERSON_NAME]" at bounding box center [109, 336] width 96 height 14
click at [98, 337] on label "[PERSON_NAME]" at bounding box center [106, 335] width 91 height 9
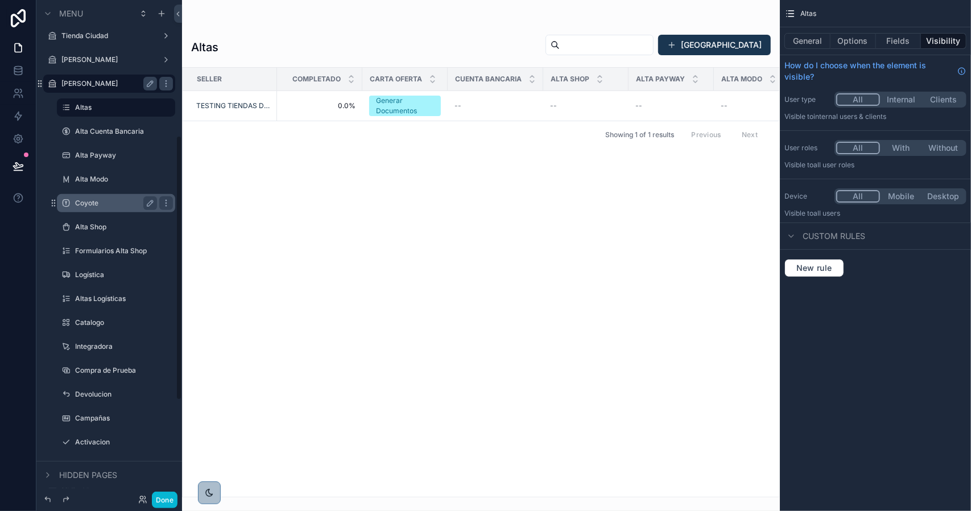
scroll to position [284, 0]
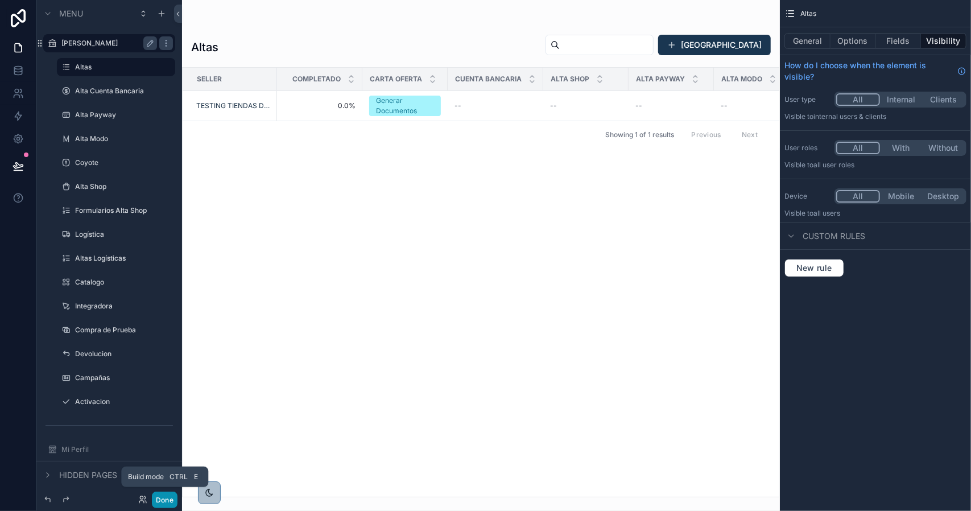
click at [167, 496] on button "Done" at bounding box center [165, 499] width 26 height 16
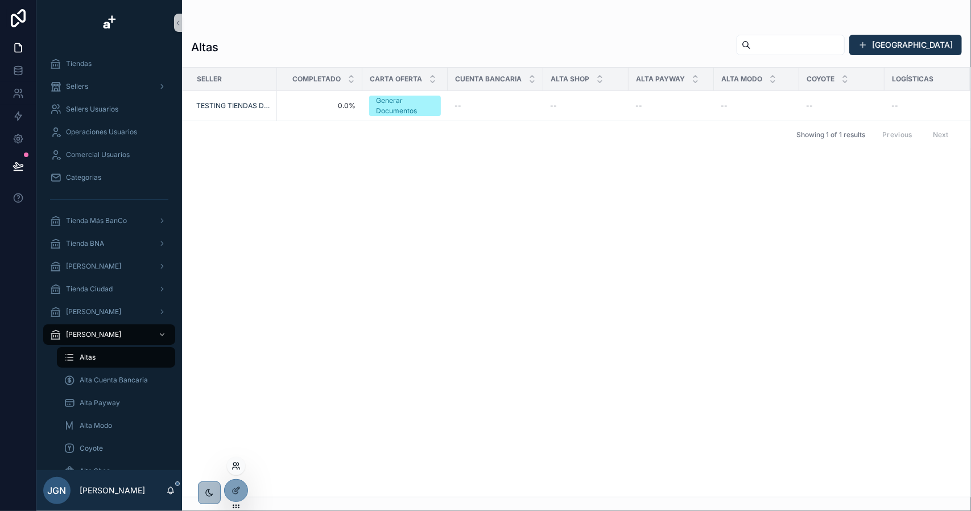
click at [238, 463] on icon at bounding box center [238, 463] width 1 height 3
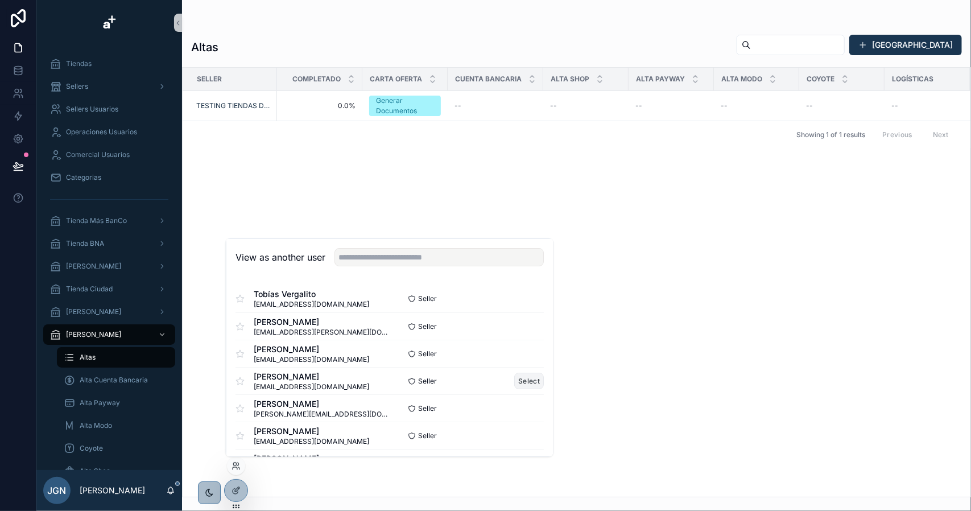
click at [516, 381] on button "Select" at bounding box center [529, 381] width 30 height 16
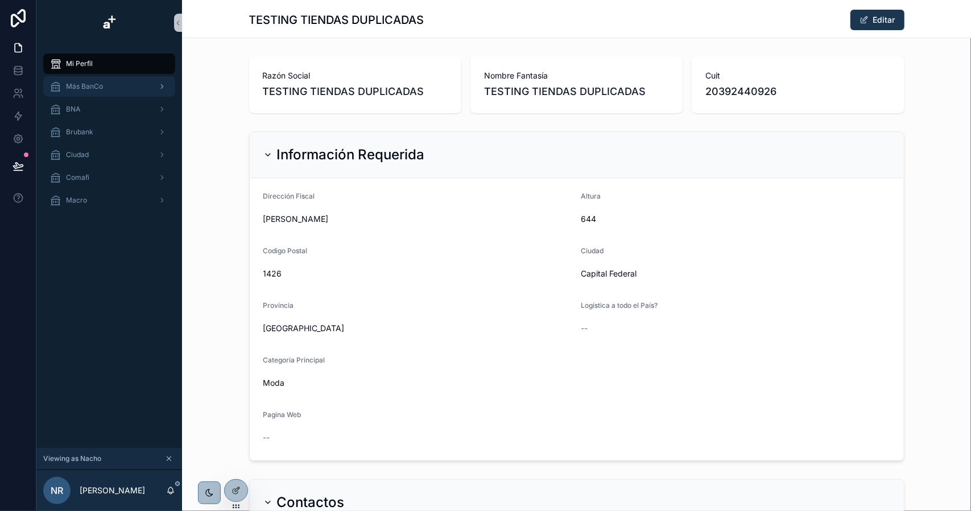
click at [99, 86] on span "Más BanCo" at bounding box center [84, 86] width 37 height 9
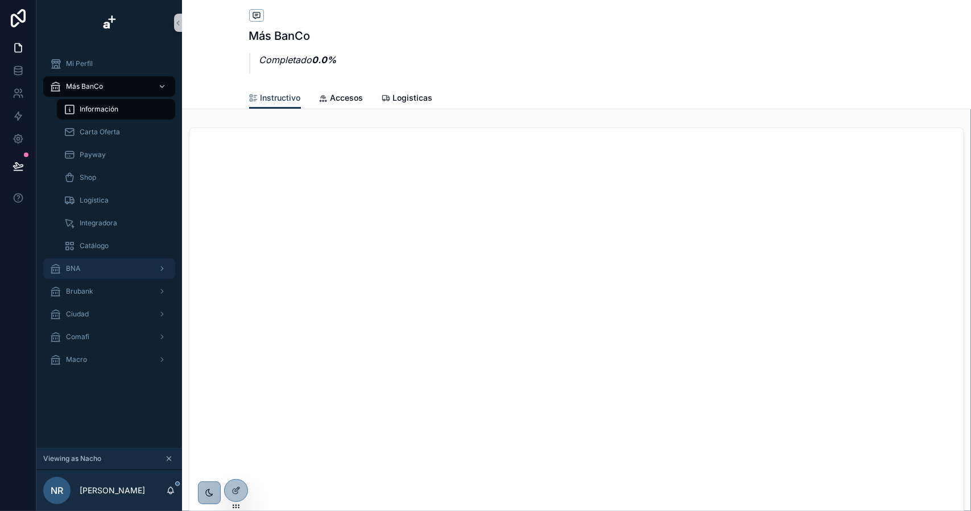
click at [106, 267] on div "BNA" at bounding box center [109, 268] width 118 height 18
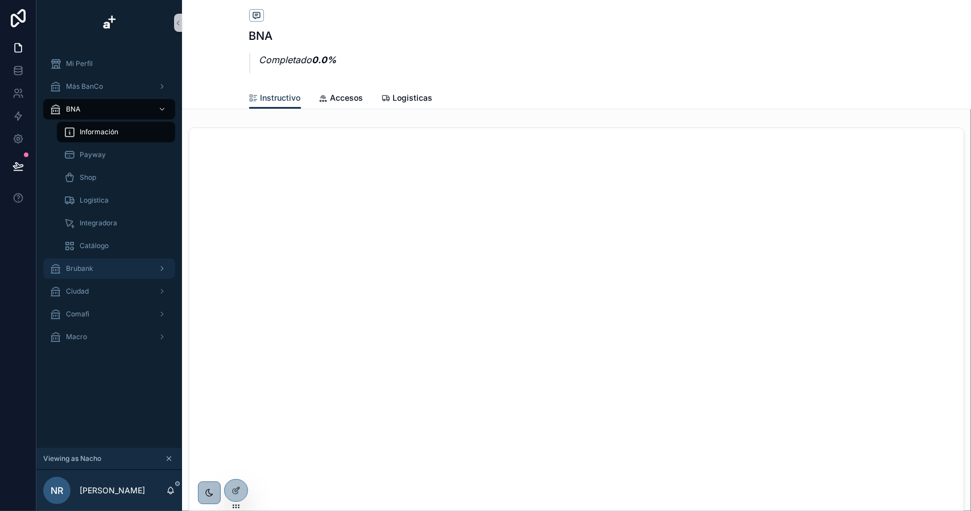
click at [102, 271] on div "Brubank" at bounding box center [109, 268] width 118 height 18
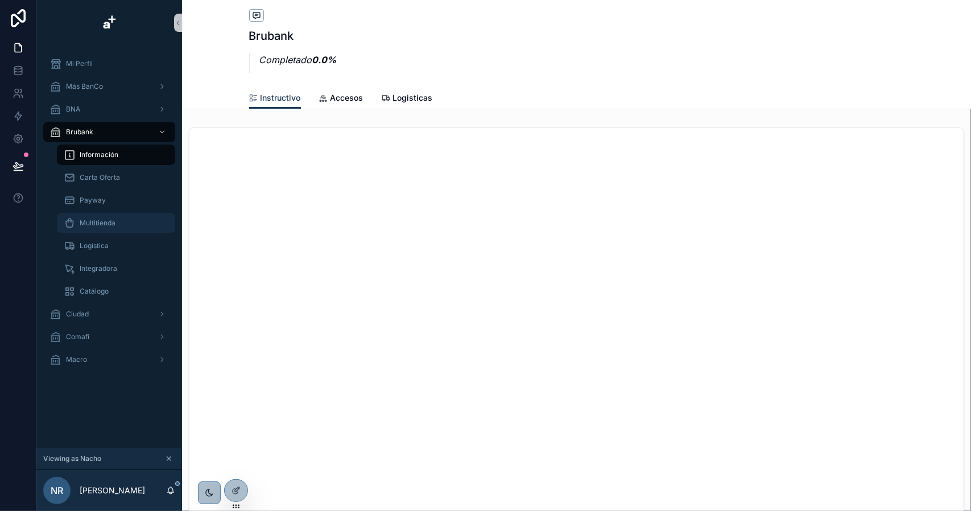
click at [100, 220] on span "Multitienda" at bounding box center [98, 222] width 36 height 9
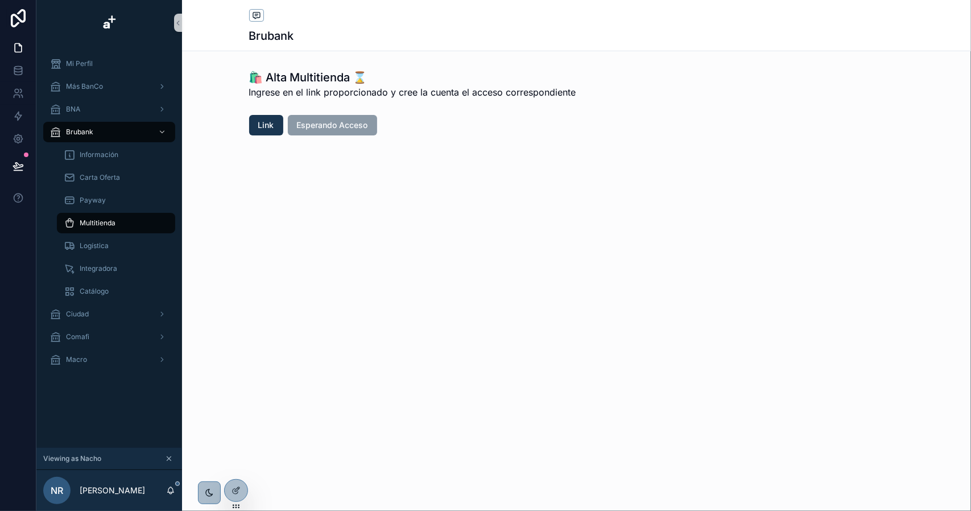
click at [328, 118] on span "Esperando Acceso" at bounding box center [332, 125] width 89 height 20
click at [121, 314] on div "Ciudad" at bounding box center [109, 314] width 118 height 18
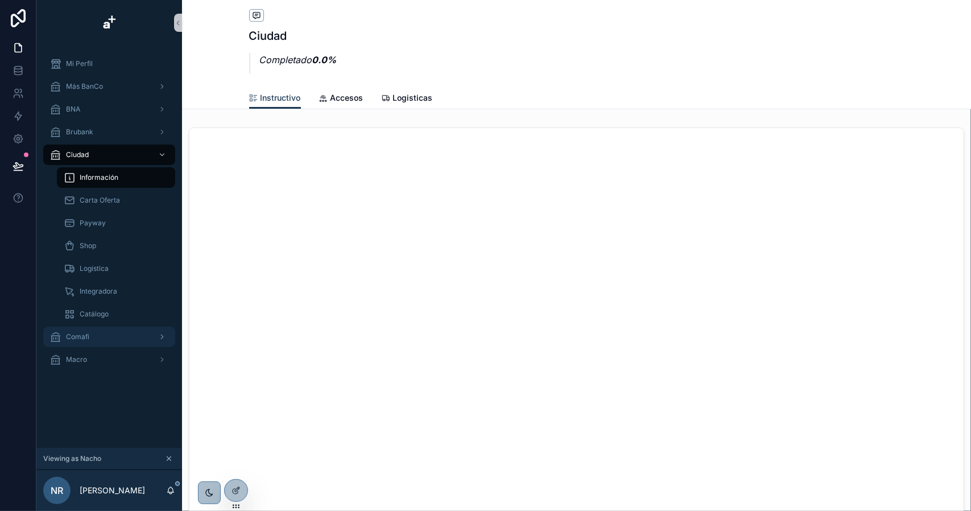
click at [96, 340] on div "Comafi" at bounding box center [109, 337] width 118 height 18
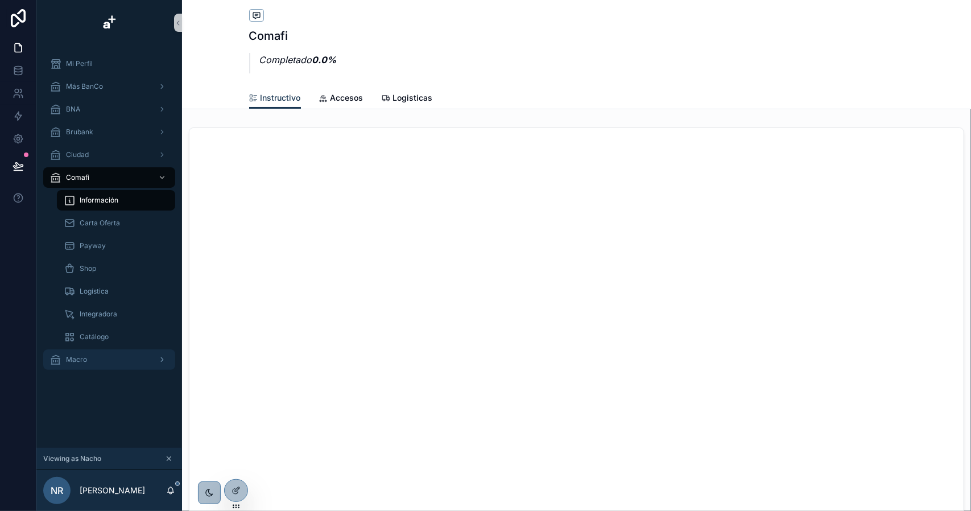
click at [104, 362] on div "Macro" at bounding box center [109, 359] width 118 height 18
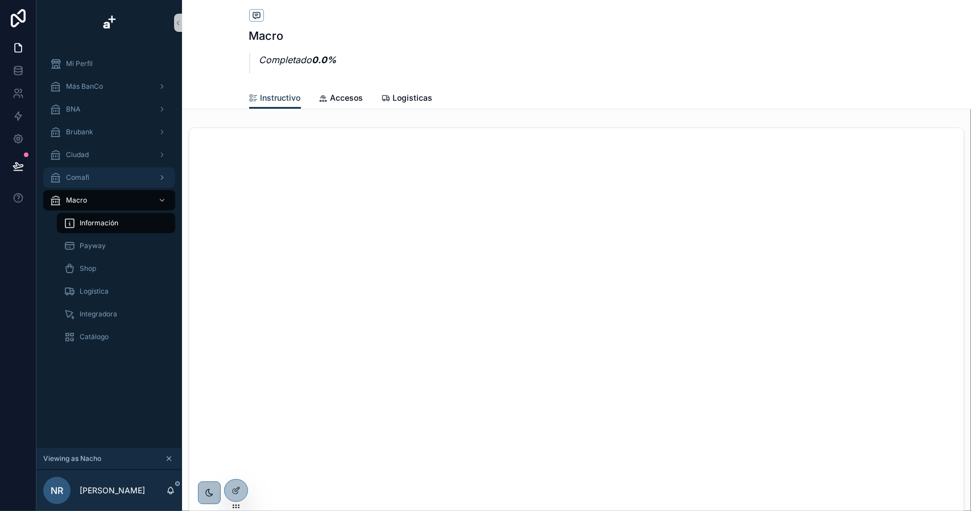
click at [106, 179] on div "Comafi" at bounding box center [109, 177] width 118 height 18
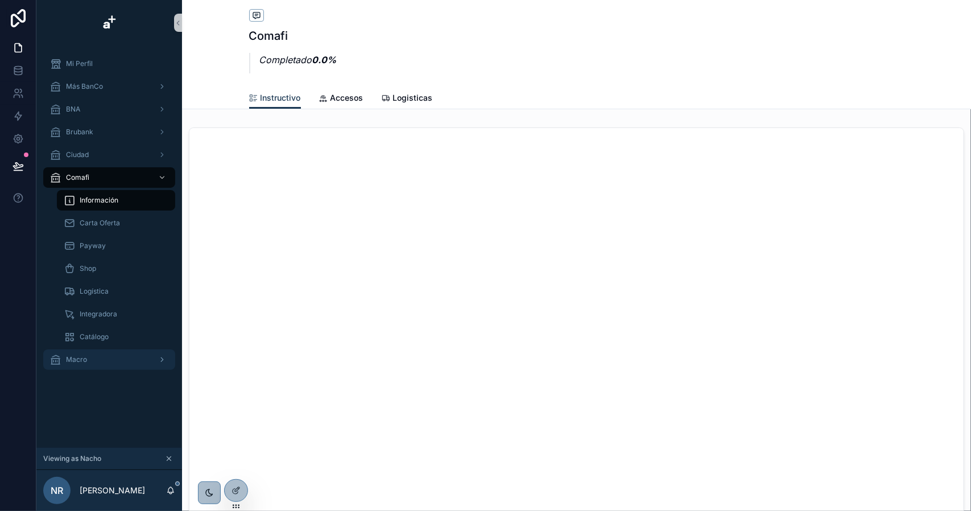
click at [100, 362] on div "Macro" at bounding box center [109, 359] width 118 height 18
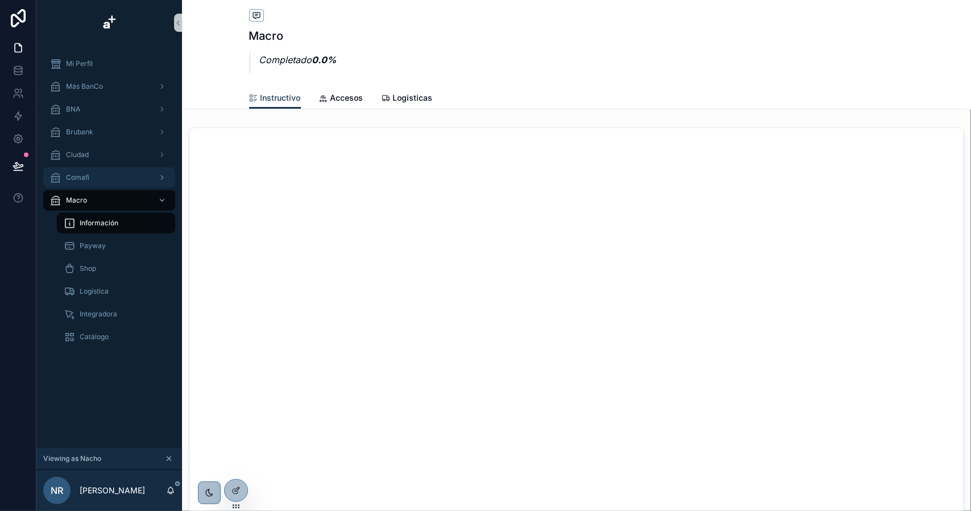
click at [105, 177] on div "Comafi" at bounding box center [109, 177] width 118 height 18
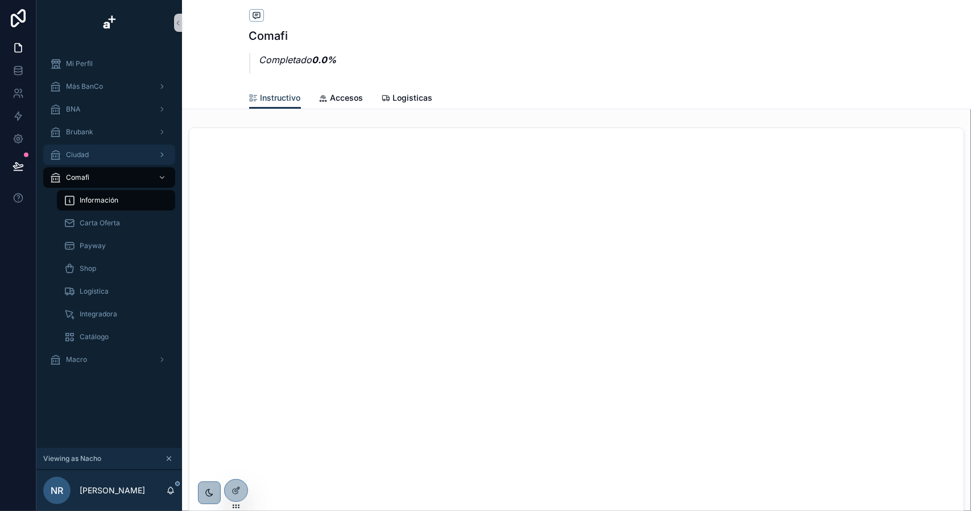
click at [101, 159] on div "Ciudad" at bounding box center [109, 155] width 118 height 18
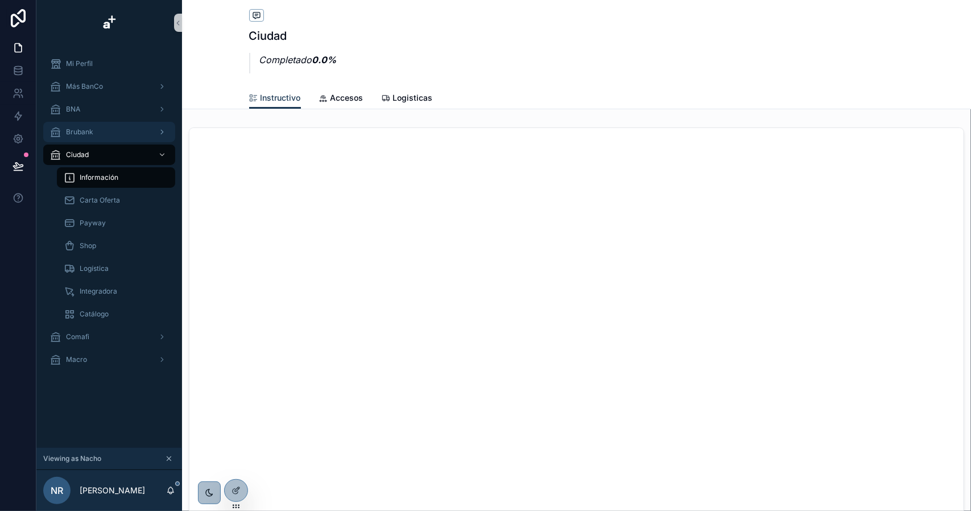
click at [109, 130] on div "Brubank" at bounding box center [109, 132] width 118 height 18
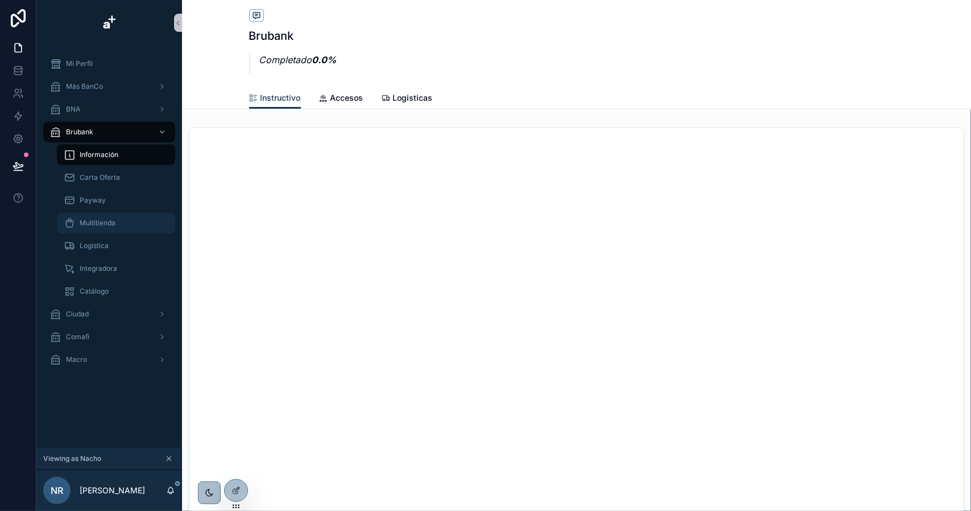
click at [120, 224] on div "Multitienda" at bounding box center [116, 223] width 105 height 18
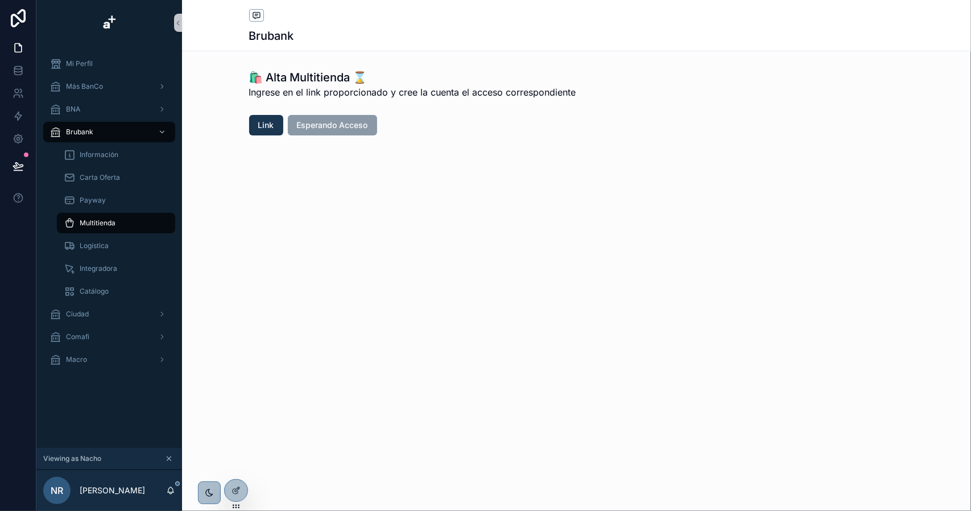
click at [168, 457] on icon "scrollable content" at bounding box center [169, 459] width 4 height 4
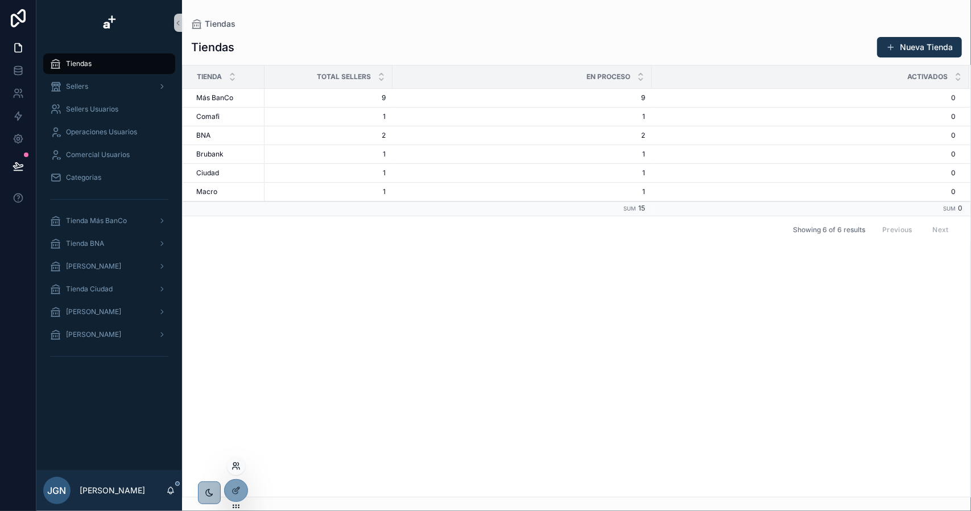
click at [234, 468] on icon at bounding box center [235, 465] width 9 height 9
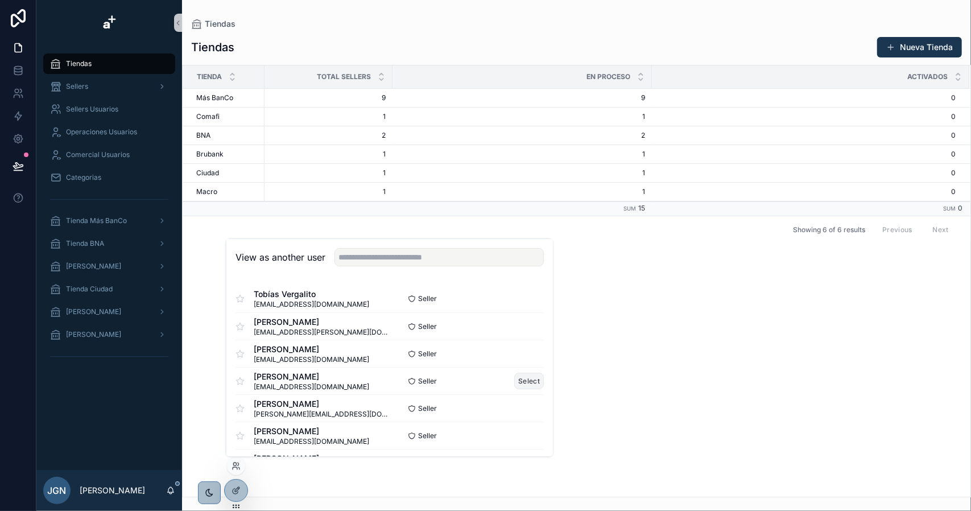
click at [519, 379] on button "Select" at bounding box center [529, 381] width 30 height 16
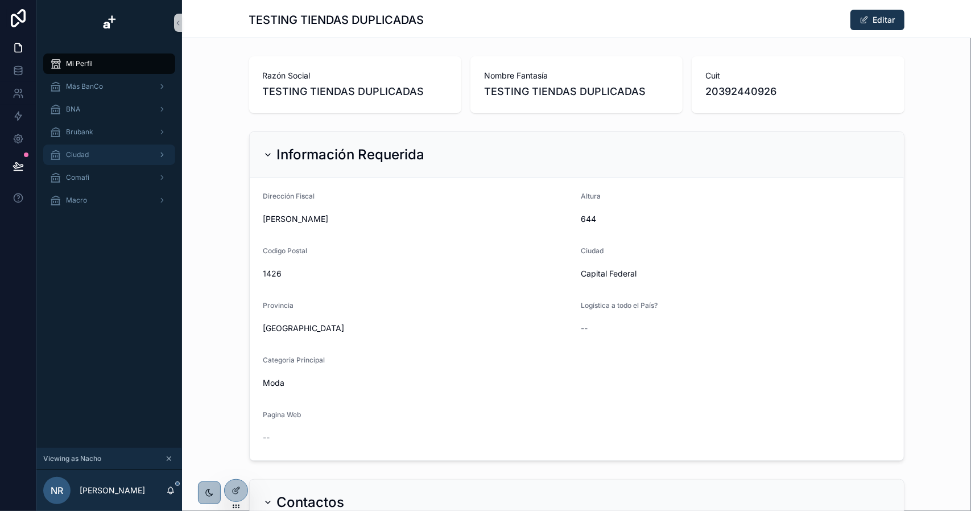
click at [102, 155] on div "Ciudad" at bounding box center [109, 155] width 118 height 18
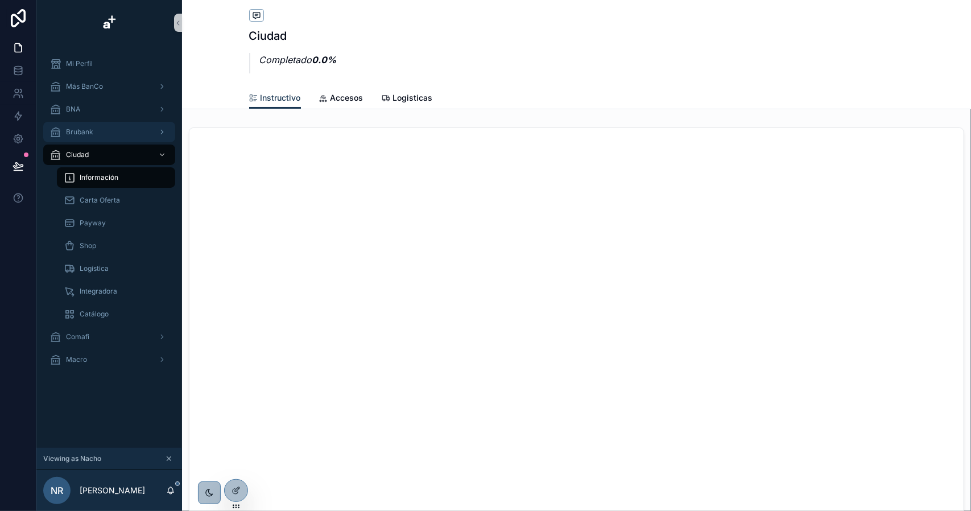
click at [98, 131] on div "Brubank" at bounding box center [109, 132] width 118 height 18
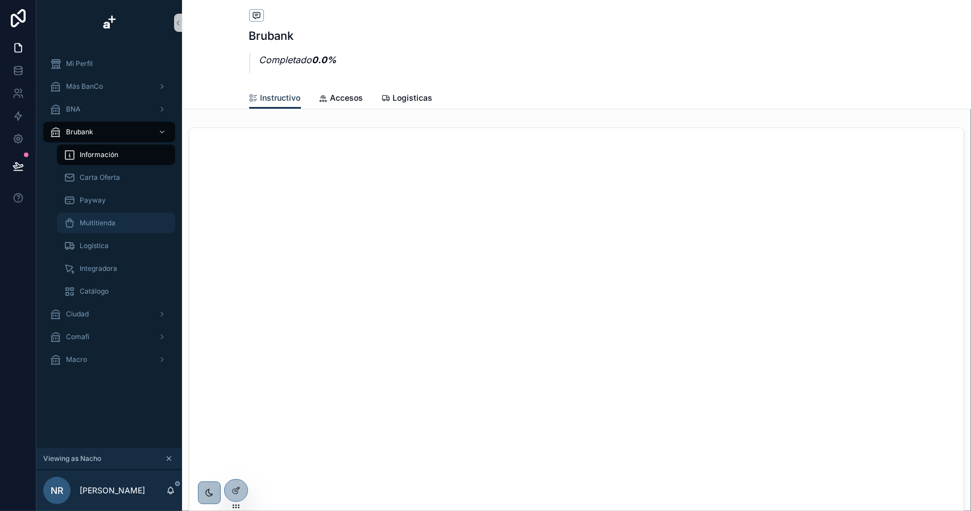
click at [117, 219] on div "Multitienda" at bounding box center [116, 223] width 105 height 18
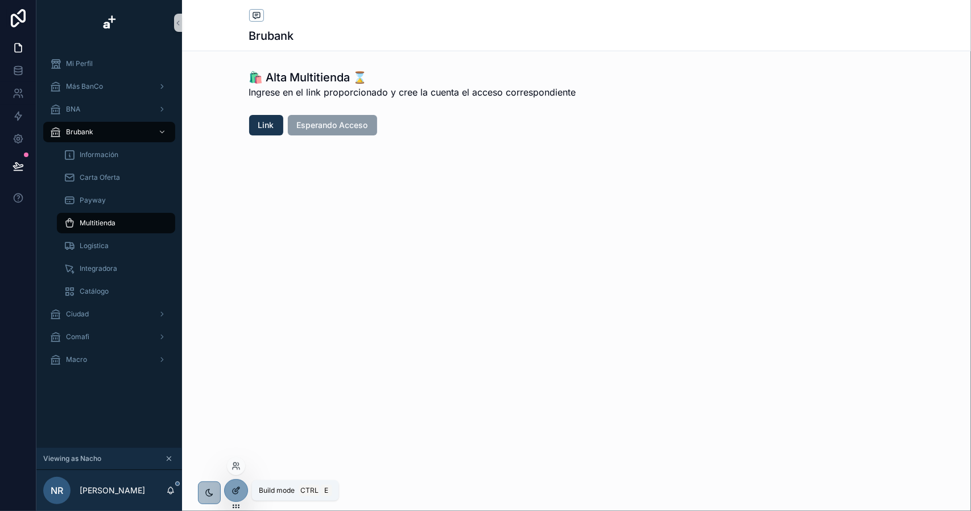
click at [239, 489] on icon at bounding box center [235, 490] width 9 height 9
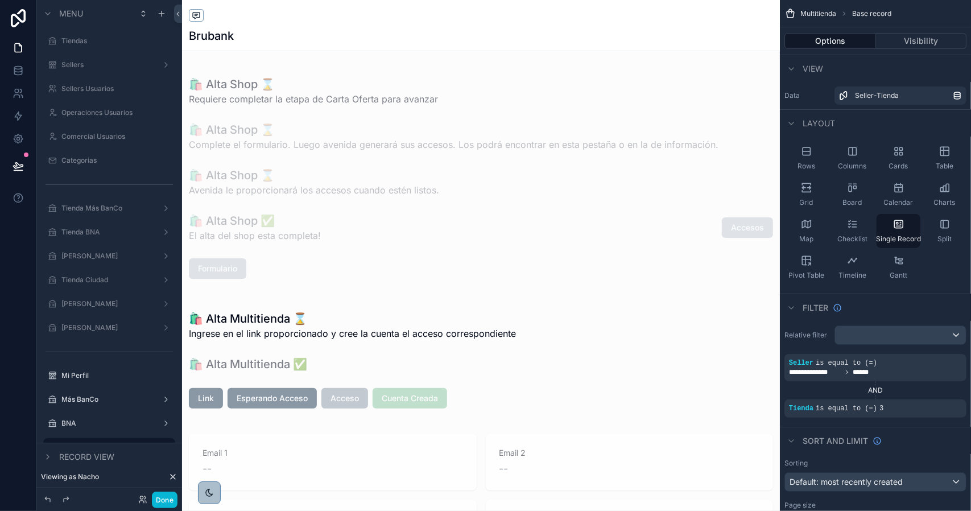
click at [304, 325] on div "scrollable content" at bounding box center [481, 359] width 598 height 121
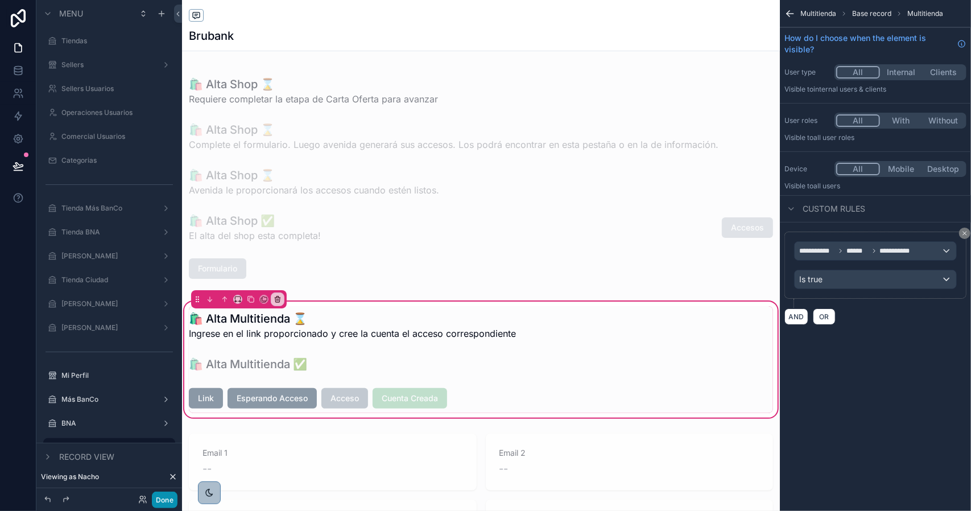
click at [166, 500] on button "Done" at bounding box center [165, 499] width 26 height 16
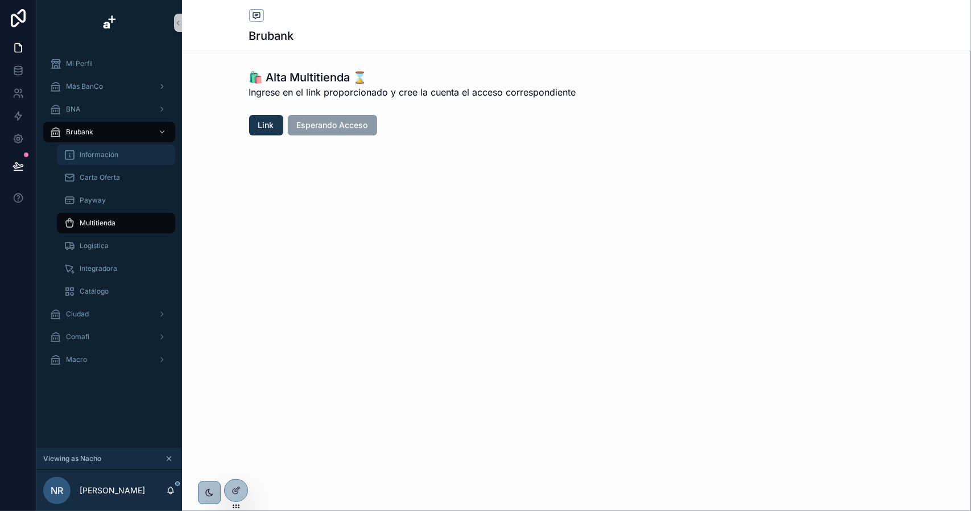
click at [118, 149] on div "Información" at bounding box center [116, 155] width 105 height 18
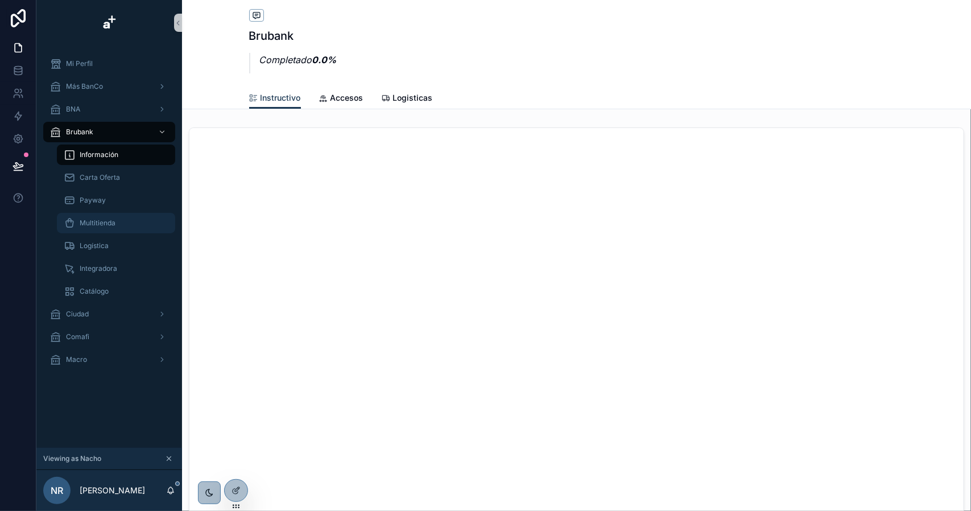
click at [126, 222] on div "Multitienda" at bounding box center [116, 223] width 105 height 18
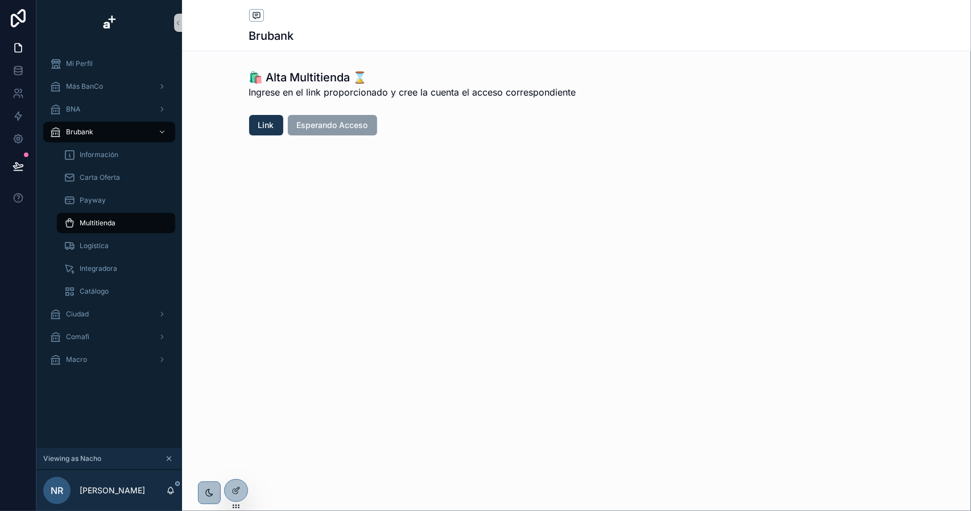
click at [288, 90] on span "Ingrese en el link proporcionado y cree la cuenta el acceso correspondiente" at bounding box center [412, 92] width 327 height 14
click at [122, 167] on link "Carta Oferta" at bounding box center [116, 177] width 118 height 20
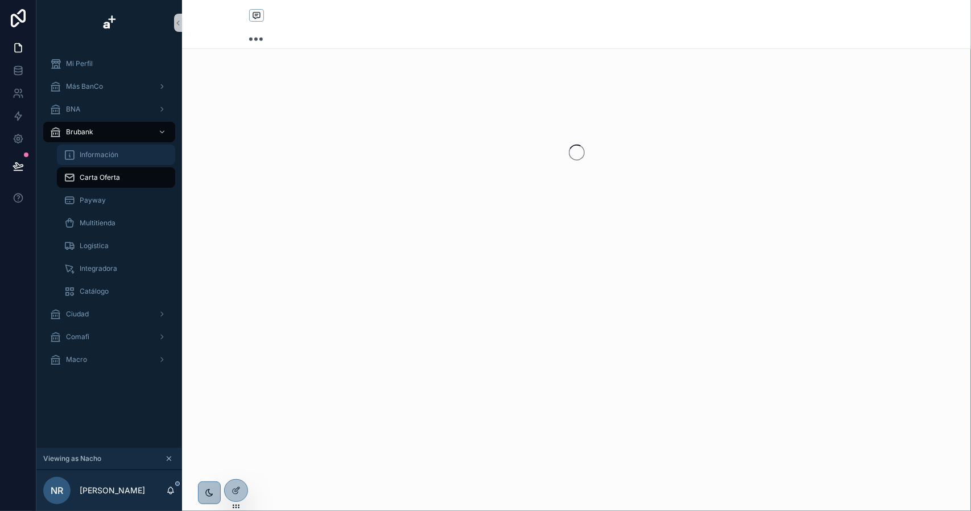
click at [109, 151] on span "Información" at bounding box center [99, 154] width 39 height 9
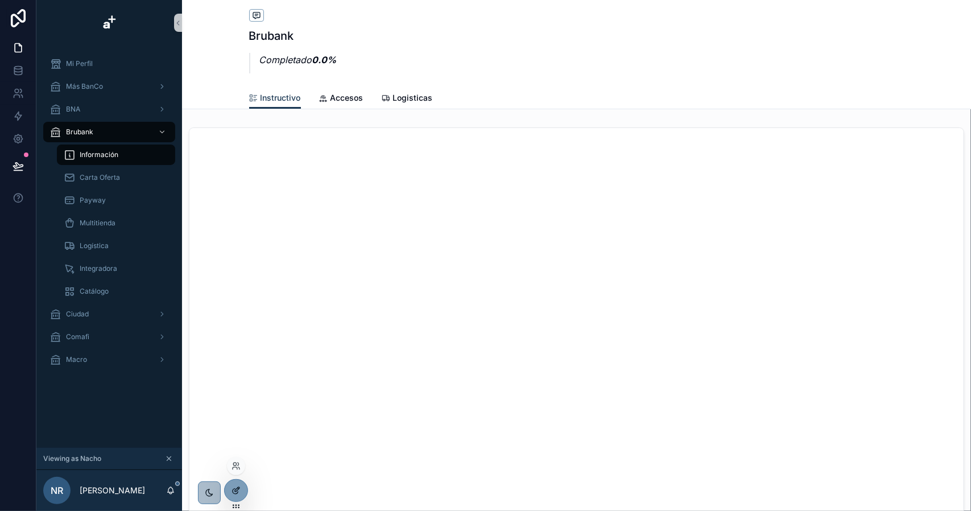
click at [235, 496] on div at bounding box center [236, 490] width 23 height 22
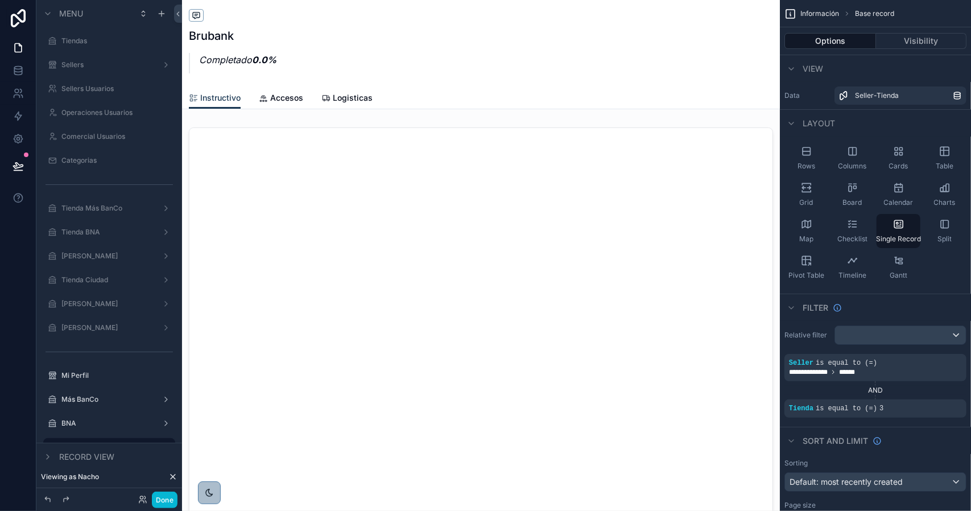
click at [348, 231] on div "scrollable content" at bounding box center [481, 383] width 598 height 521
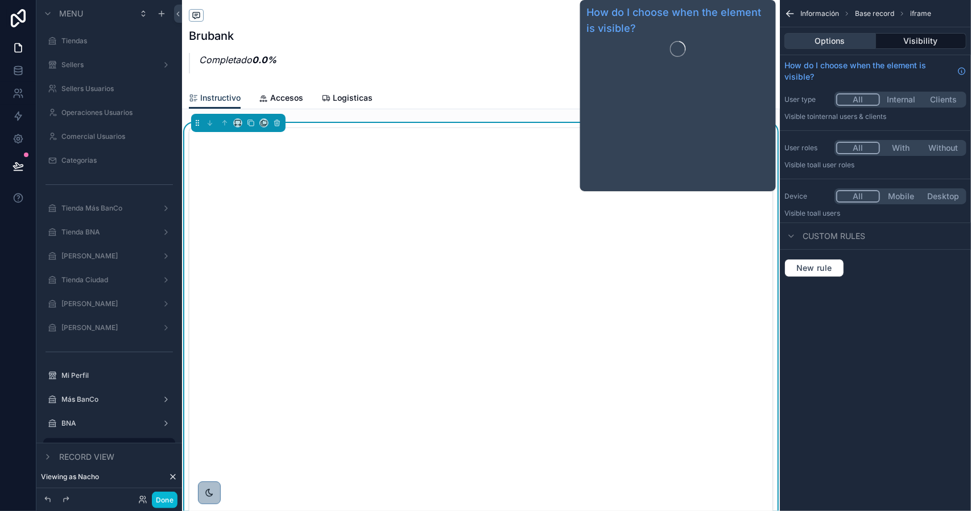
click at [834, 38] on button "Options" at bounding box center [830, 41] width 92 height 16
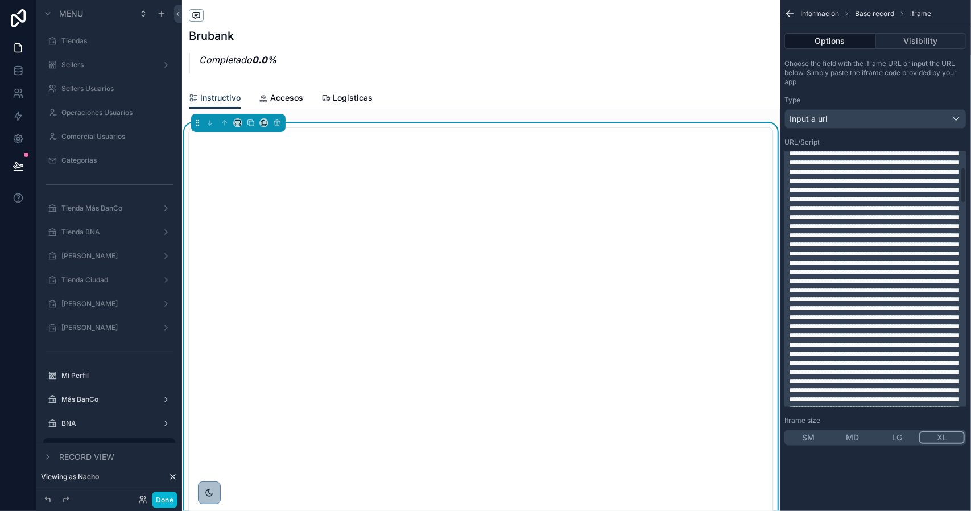
scroll to position [114, 0]
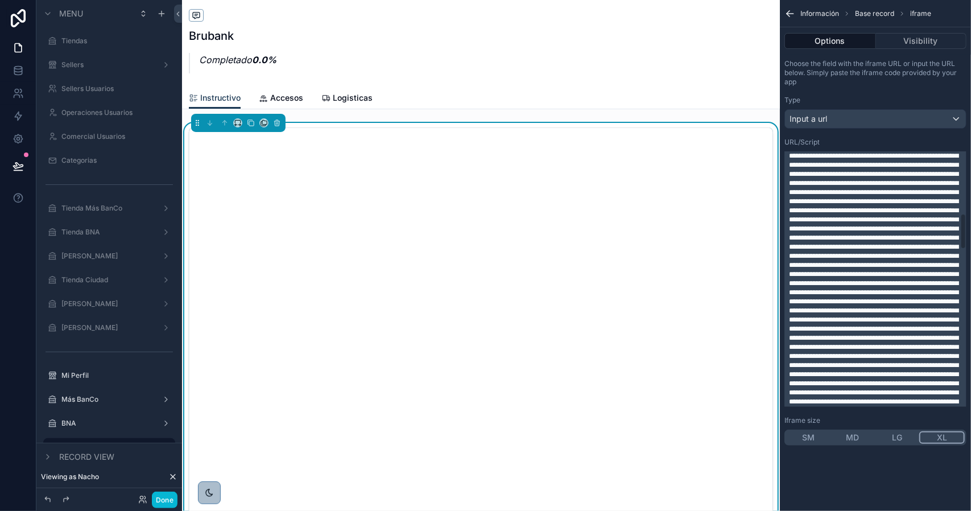
scroll to position [443, 0]
click at [893, 282] on span "scrollable content" at bounding box center [874, 311] width 170 height 1199
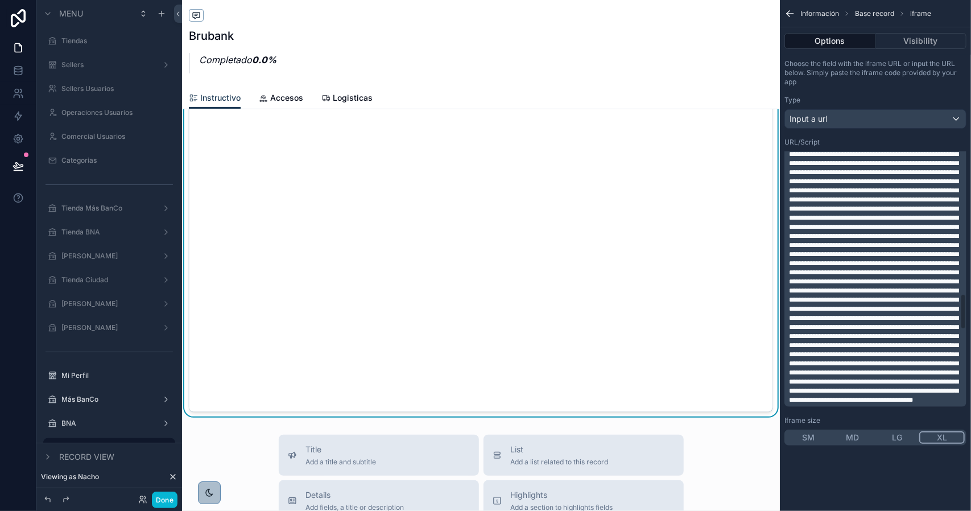
scroll to position [1012, 0]
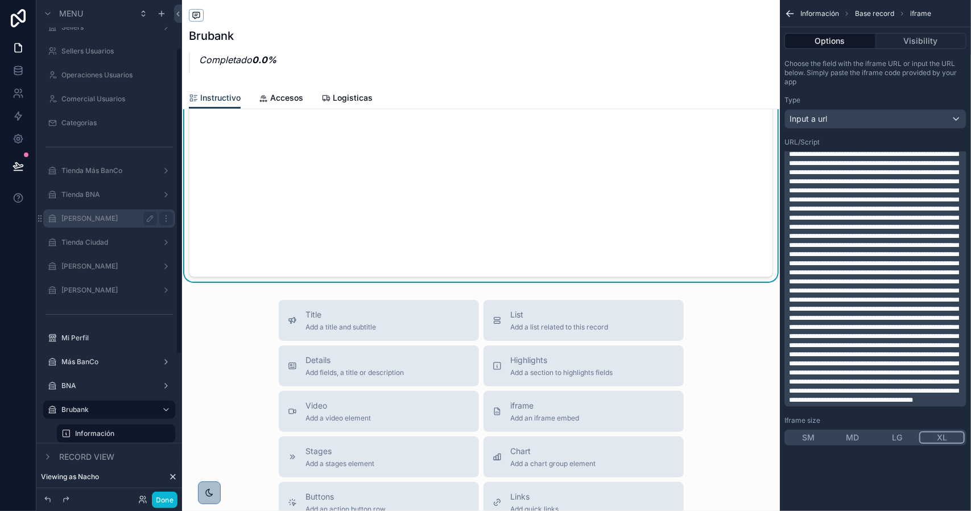
scroll to position [227, 0]
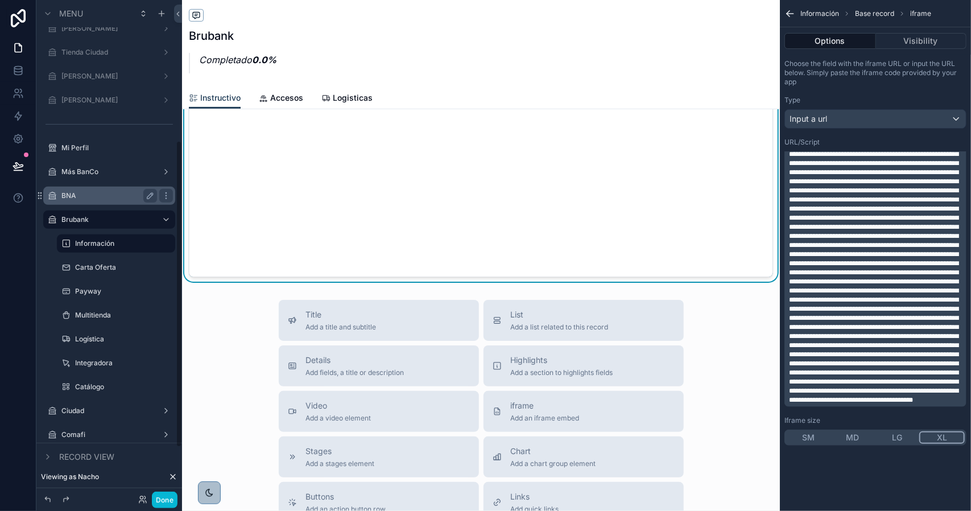
click at [96, 195] on label "BNA" at bounding box center [106, 195] width 91 height 9
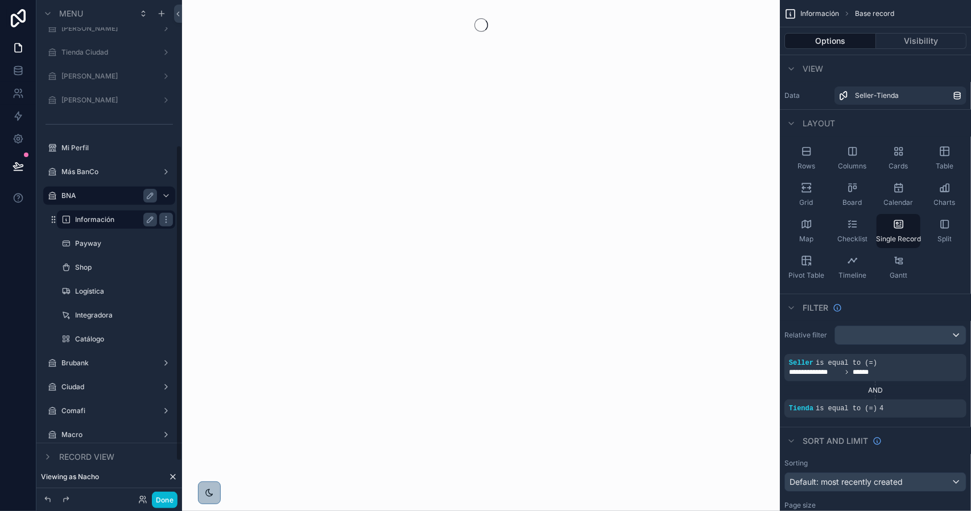
click at [92, 219] on label "Información" at bounding box center [113, 219] width 77 height 9
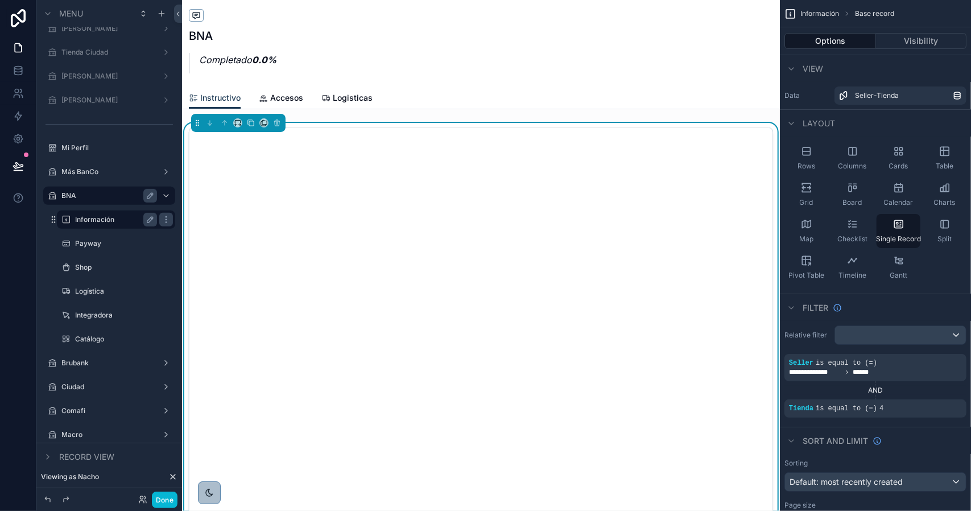
click at [907, 38] on button "Visibility" at bounding box center [921, 41] width 91 height 16
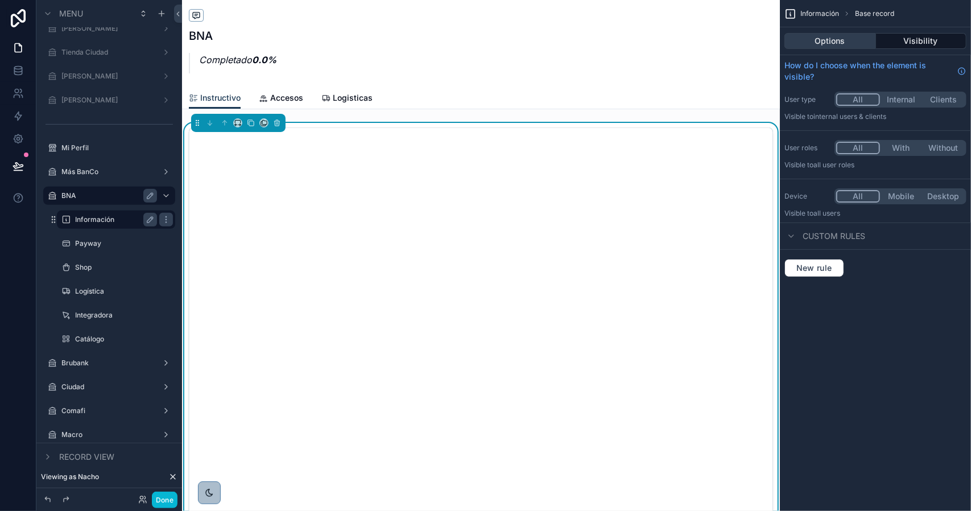
click at [847, 38] on button "Options" at bounding box center [830, 41] width 92 height 16
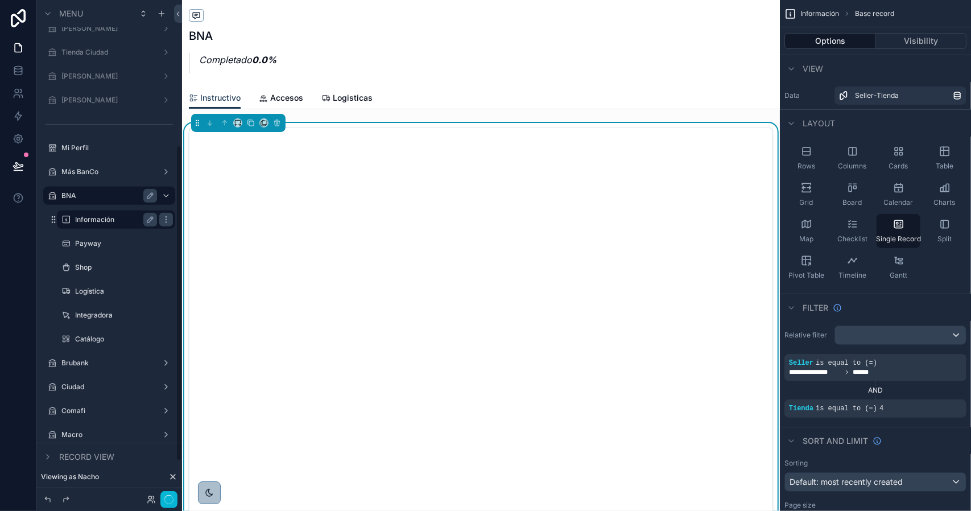
click at [108, 221] on label "Información" at bounding box center [113, 219] width 77 height 9
click at [199, 123] on icon "scrollable content" at bounding box center [197, 123] width 8 height 8
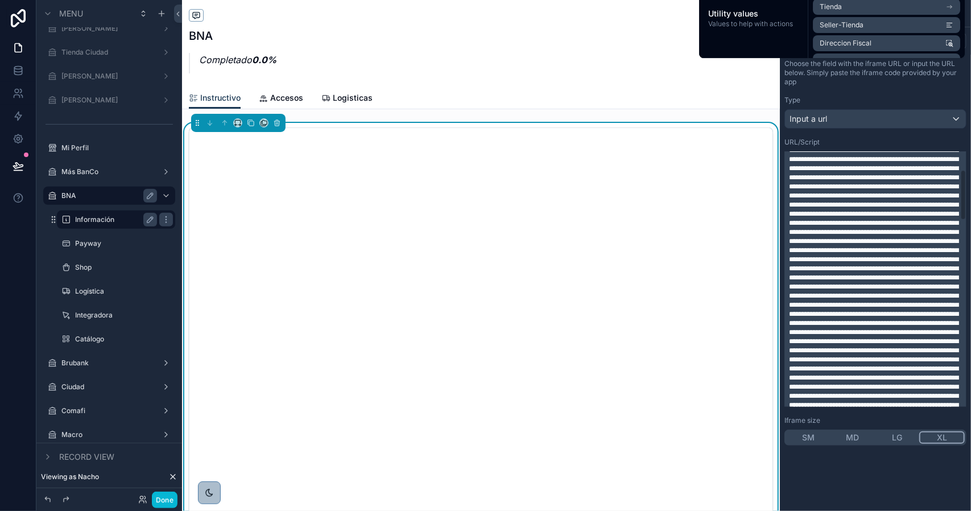
scroll to position [114, 0]
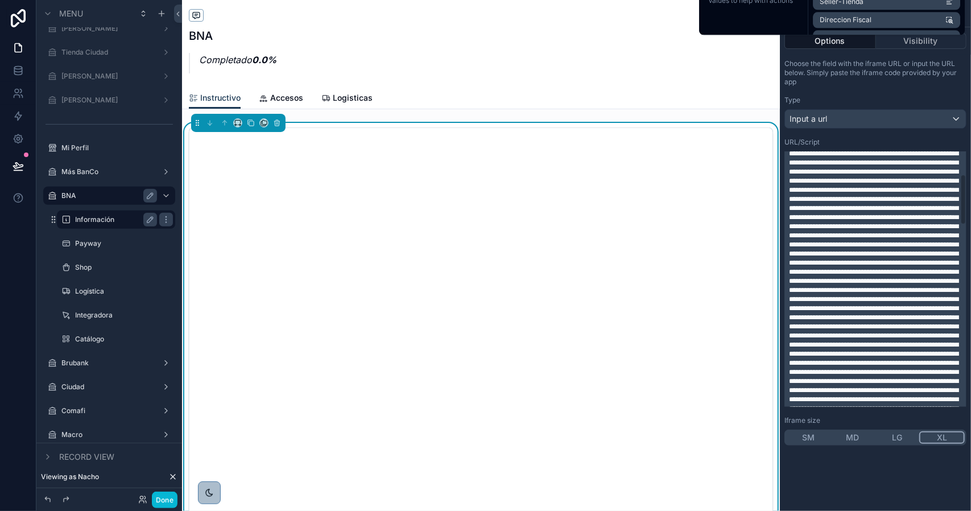
click at [936, 328] on span "scrollable content" at bounding box center [875, 458] width 172 height 835
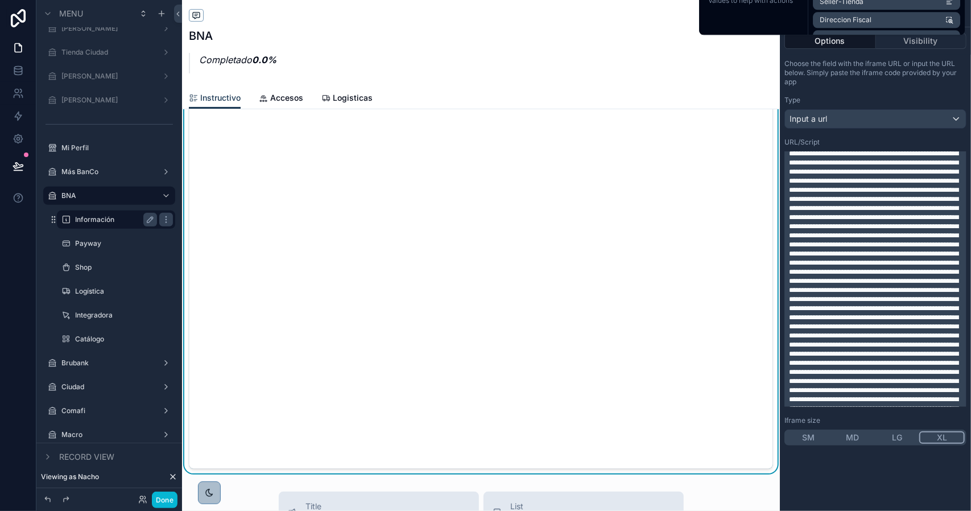
scroll to position [398, 0]
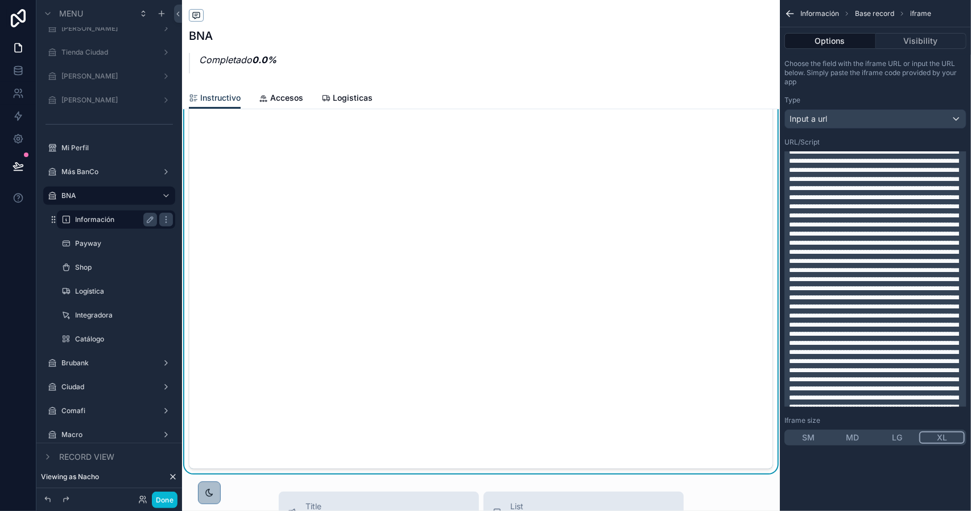
click at [943, 307] on span "scrollable content" at bounding box center [875, 174] width 172 height 835
click at [84, 383] on label "Ciudad" at bounding box center [106, 386] width 91 height 9
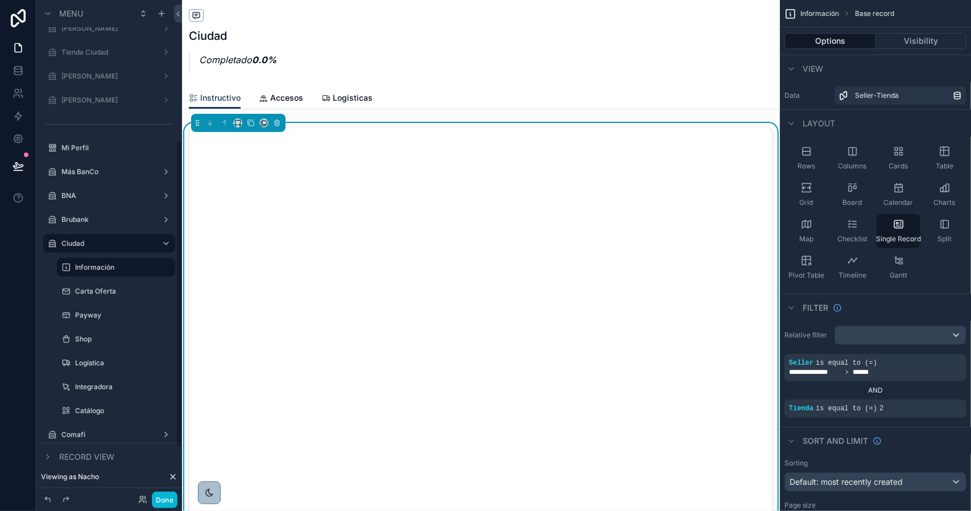
click at [109, 270] on label "Información" at bounding box center [121, 267] width 93 height 9
click at [198, 123] on icon "scrollable content" at bounding box center [197, 123] width 8 height 8
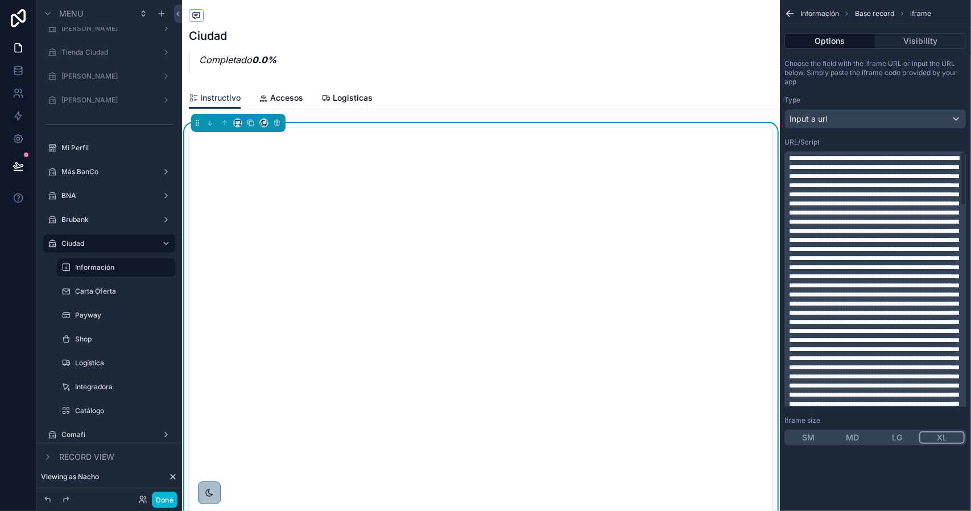
click at [893, 277] on span "scrollable content" at bounding box center [874, 106] width 170 height 789
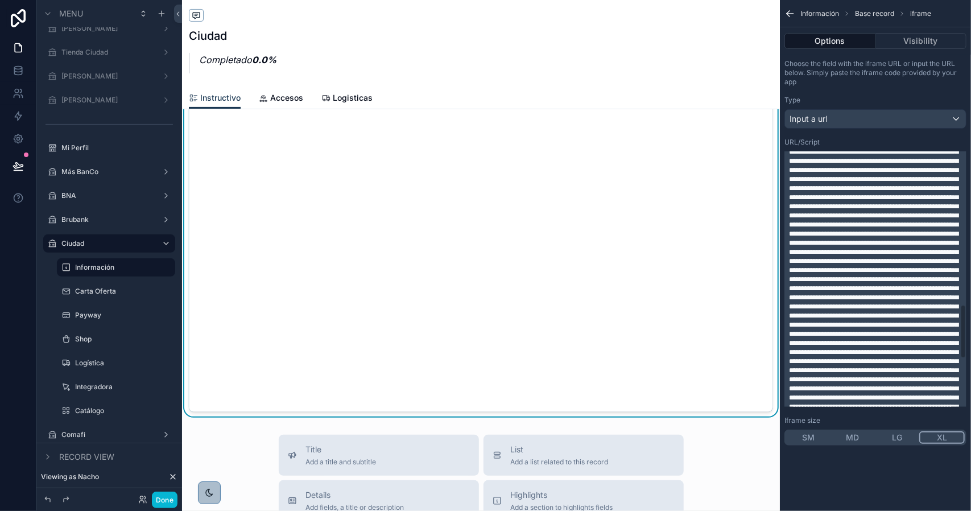
scroll to position [716, 0]
click at [893, 317] on span "scrollable content" at bounding box center [874, 8] width 170 height 789
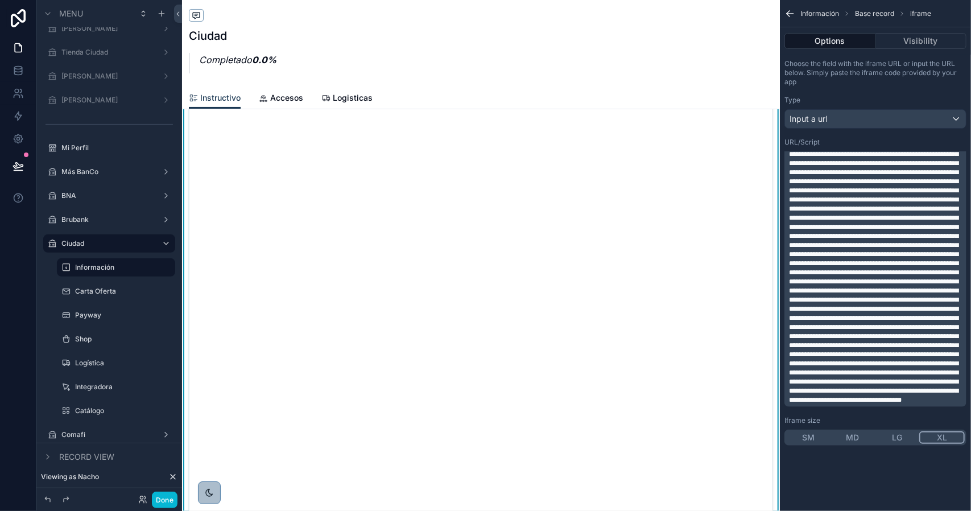
scroll to position [0, 0]
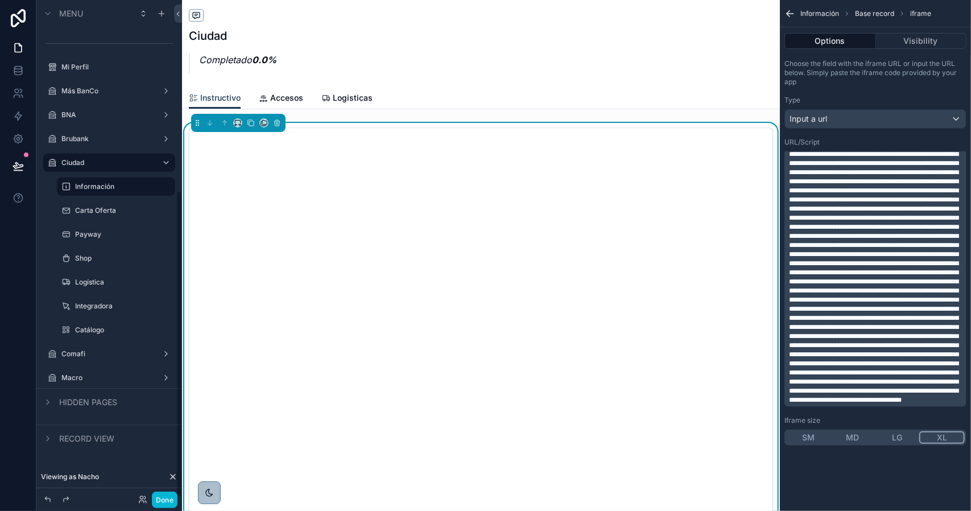
drag, startPoint x: 97, startPoint y: 351, endPoint x: 253, endPoint y: 261, distance: 180.4
click at [96, 351] on label "Comafi" at bounding box center [109, 353] width 96 height 9
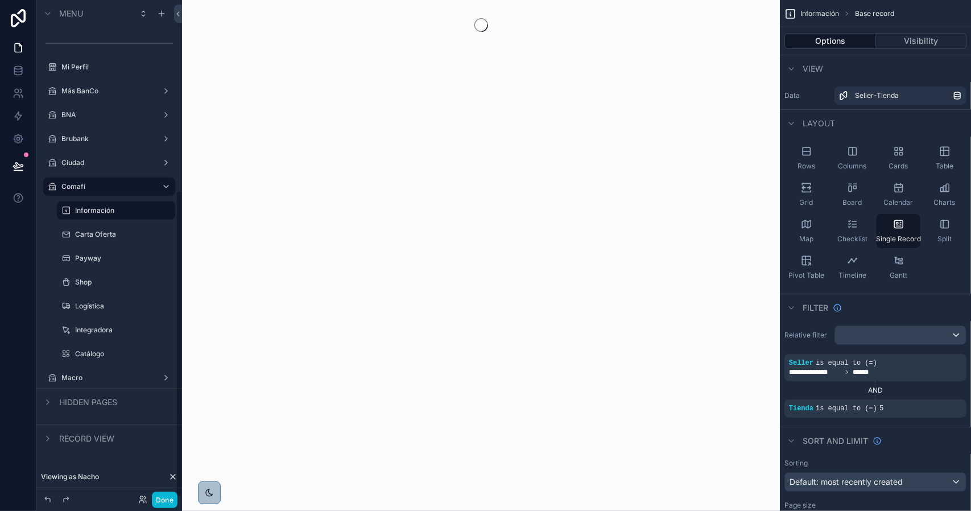
scroll to position [308, 0]
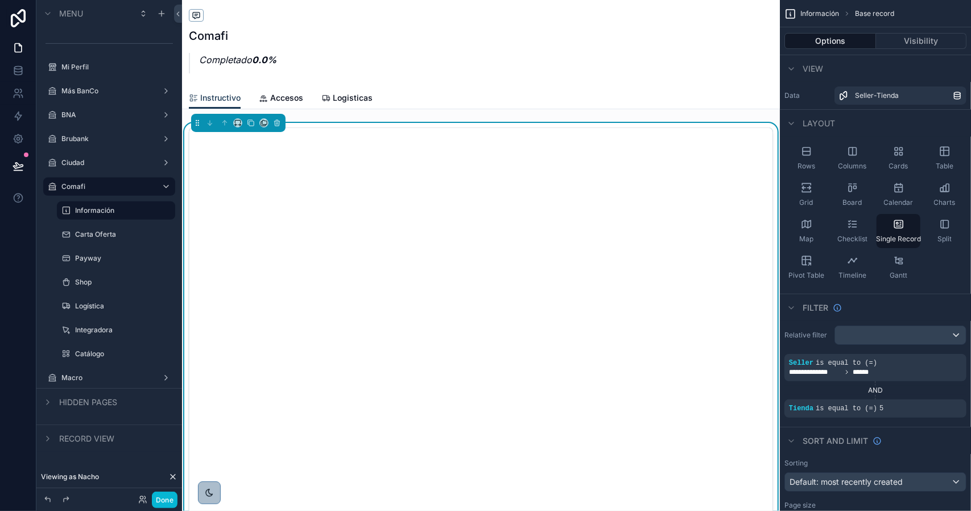
click at [195, 120] on icon "scrollable content" at bounding box center [197, 123] width 8 height 8
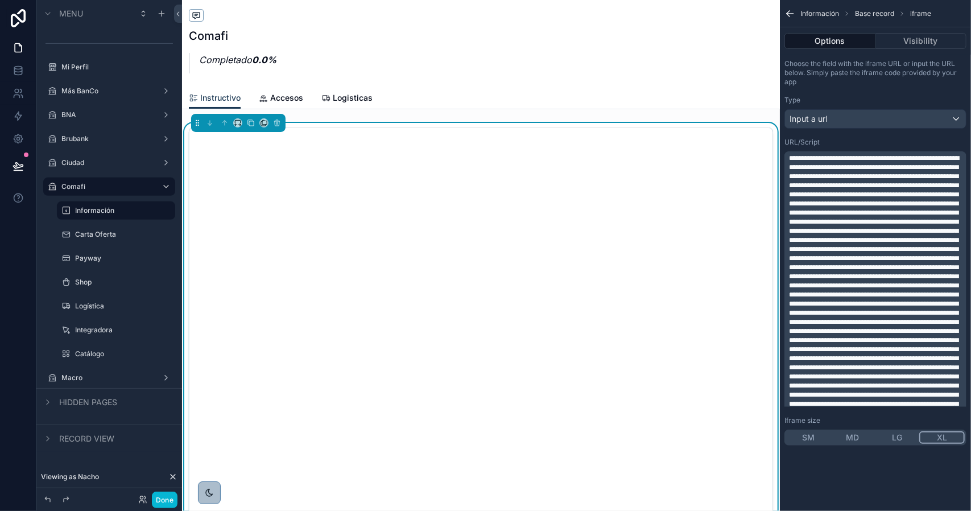
scroll to position [443, 0]
click at [893, 280] on span "scrollable content" at bounding box center [874, 311] width 170 height 1199
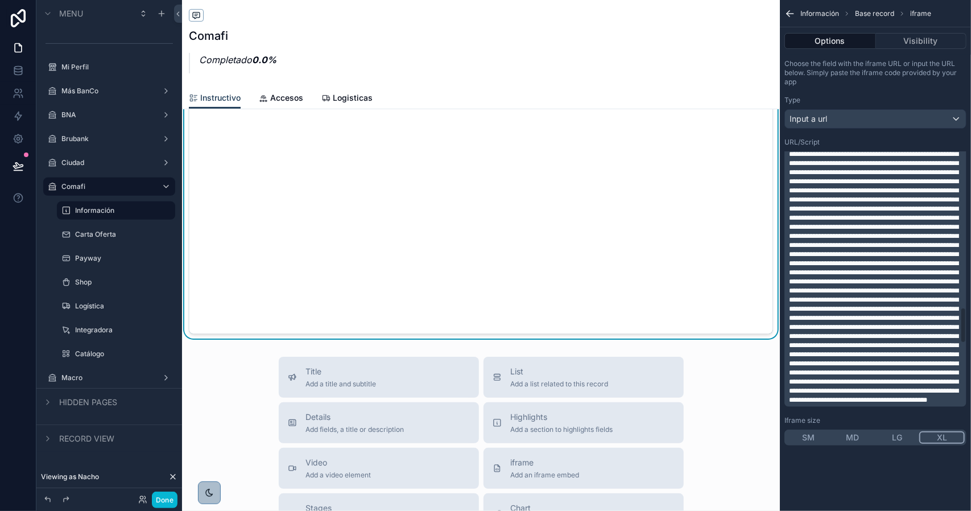
scroll to position [991, 0]
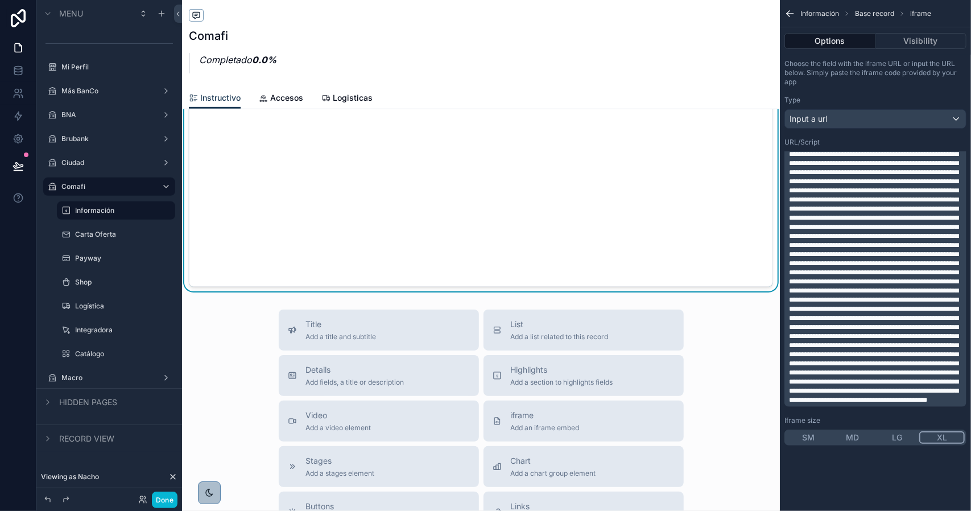
scroll to position [249, 0]
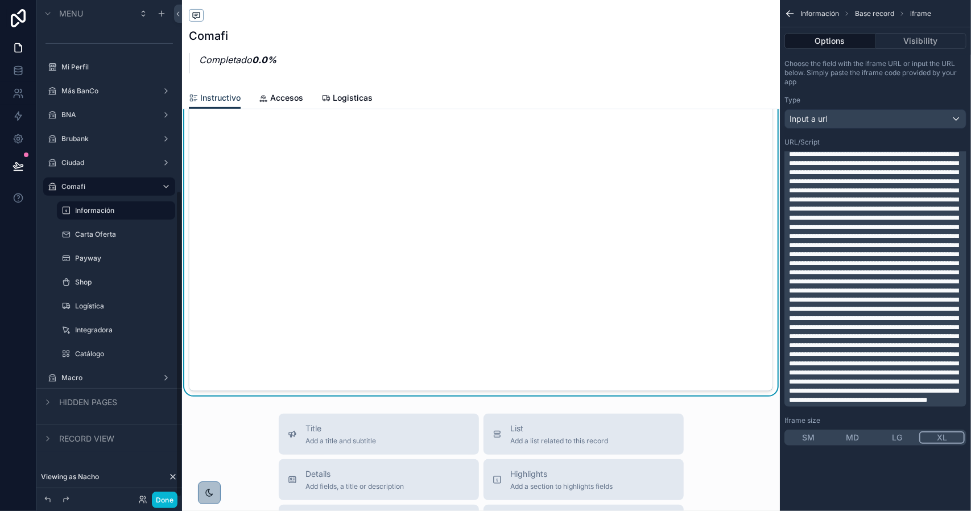
click at [85, 380] on label "Macro" at bounding box center [109, 377] width 96 height 9
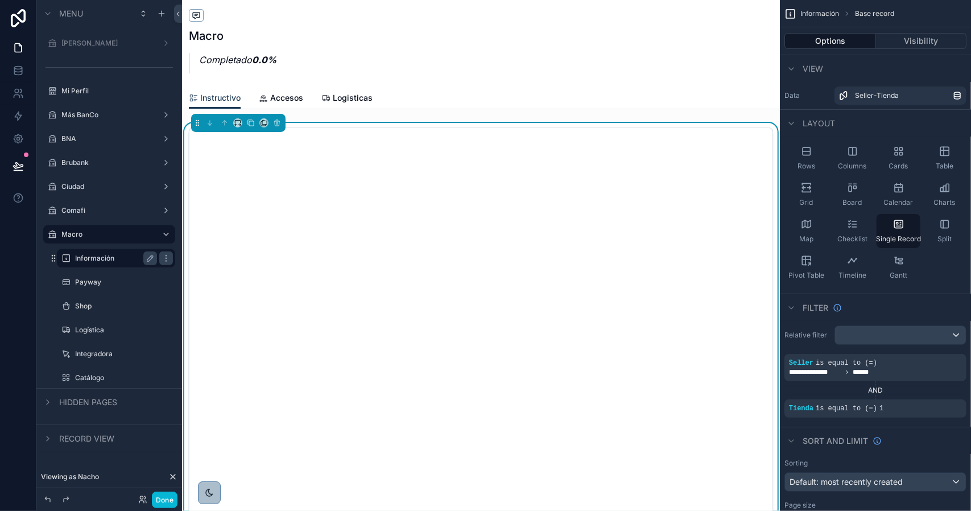
click at [196, 126] on icon "scrollable content" at bounding box center [196, 125] width 1 height 1
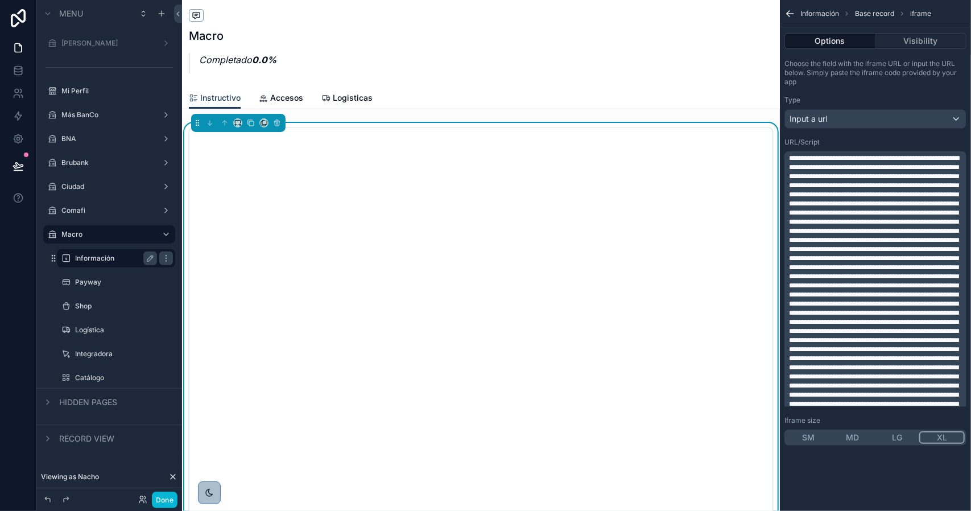
scroll to position [161, 0]
click at [940, 282] on span "scrollable content" at bounding box center [874, 498] width 170 height 1008
click at [166, 498] on button "Done" at bounding box center [165, 499] width 26 height 16
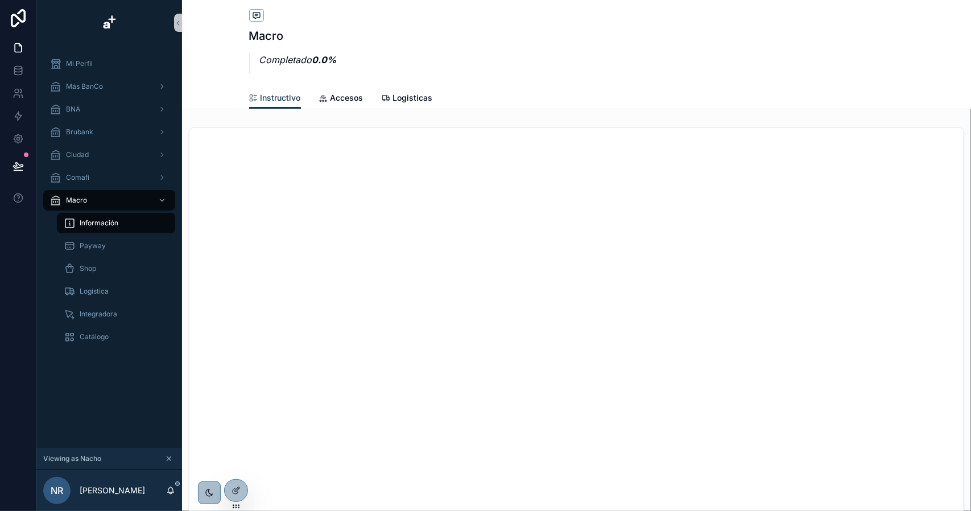
click at [171, 458] on icon "scrollable content" at bounding box center [169, 458] width 8 height 8
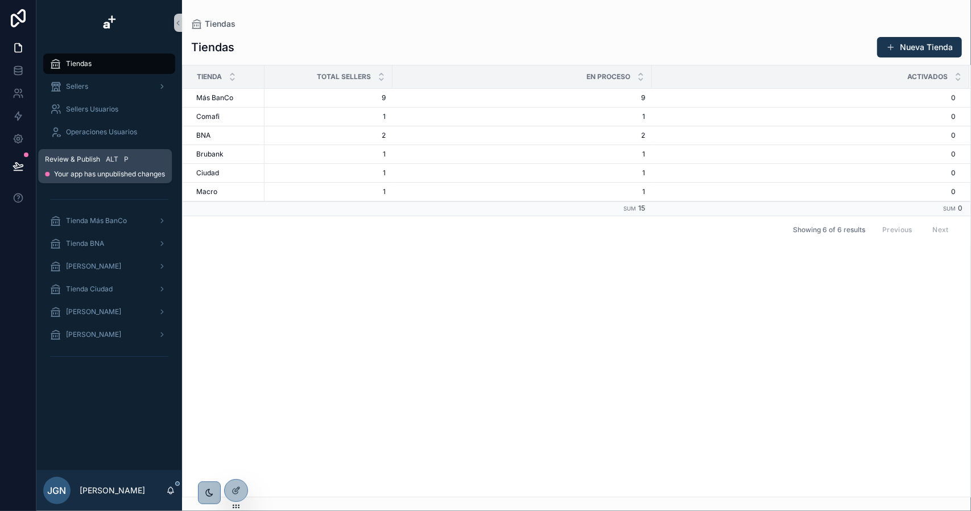
click at [19, 164] on icon at bounding box center [18, 165] width 11 height 11
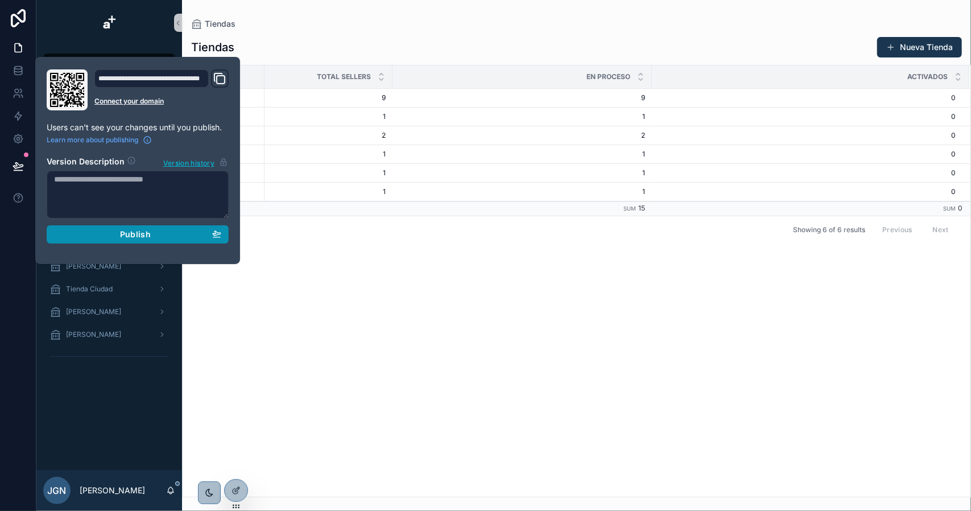
click at [121, 231] on span "Publish" at bounding box center [135, 234] width 31 height 10
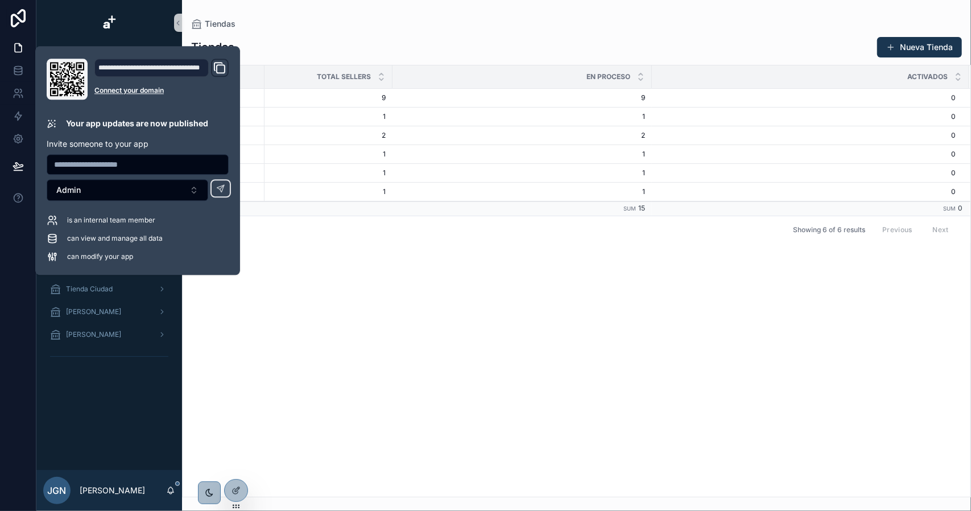
click at [111, 398] on div "Tiendas Sellers Sellers Usuarios Operaciones Usuarios Comercial Usuarios Catego…" at bounding box center [109, 257] width 146 height 424
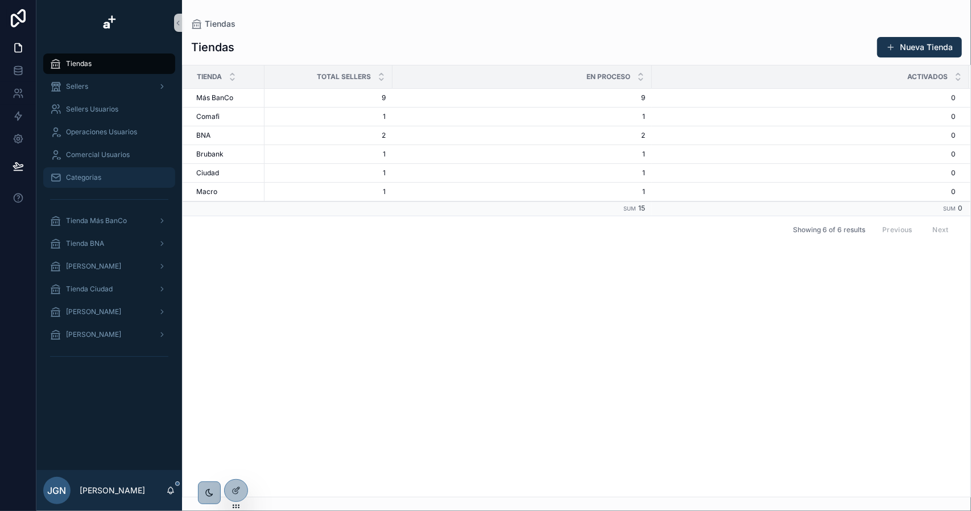
click at [104, 185] on div "Categorias" at bounding box center [109, 177] width 118 height 18
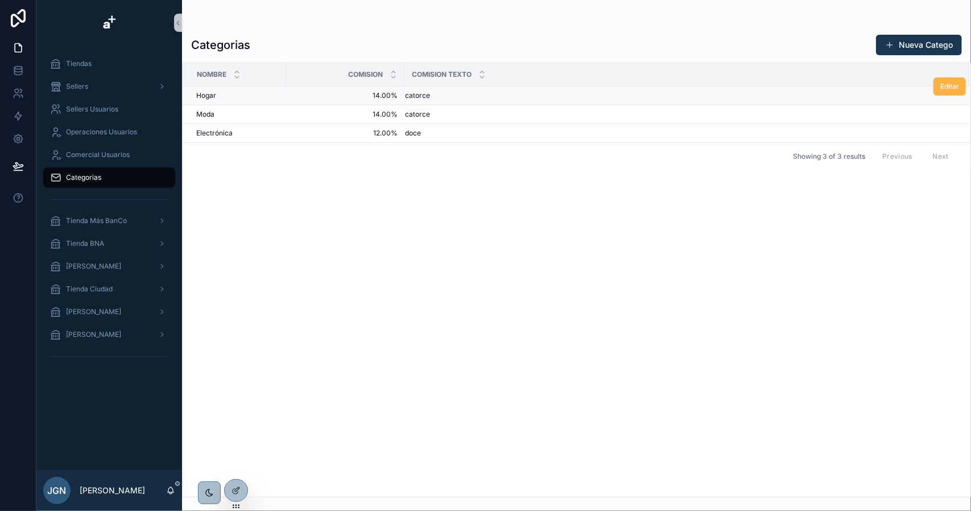
click at [942, 88] on span "Editar" at bounding box center [949, 86] width 19 height 9
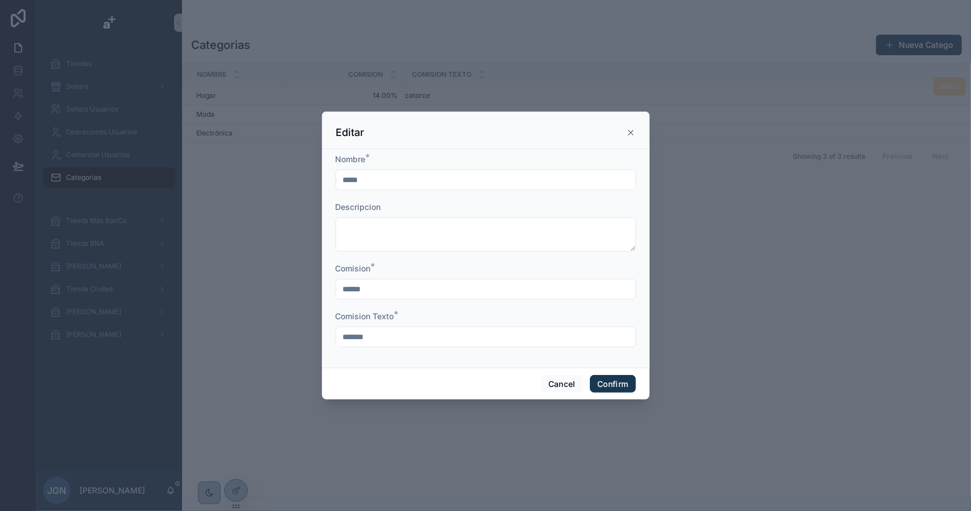
click at [630, 130] on icon at bounding box center [630, 132] width 9 height 9
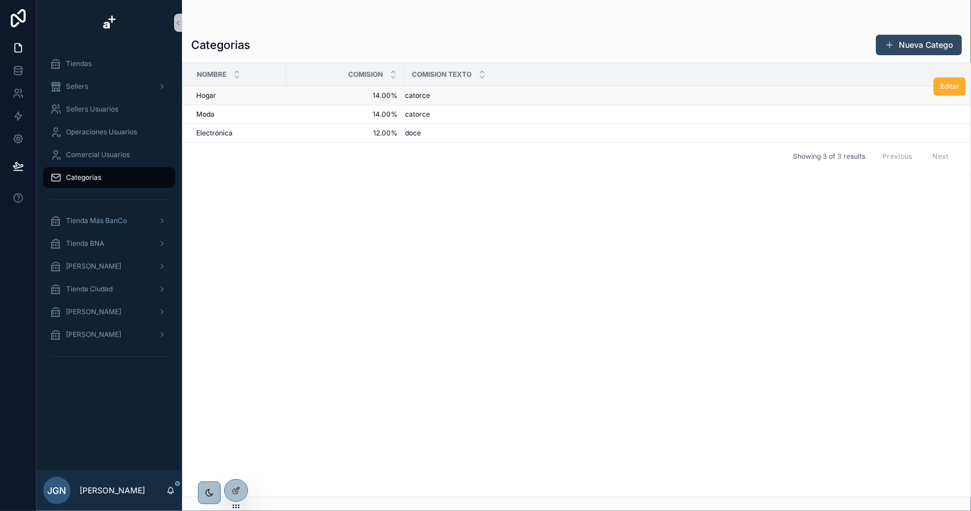
click at [914, 44] on button "Nueva Catego" at bounding box center [919, 45] width 86 height 20
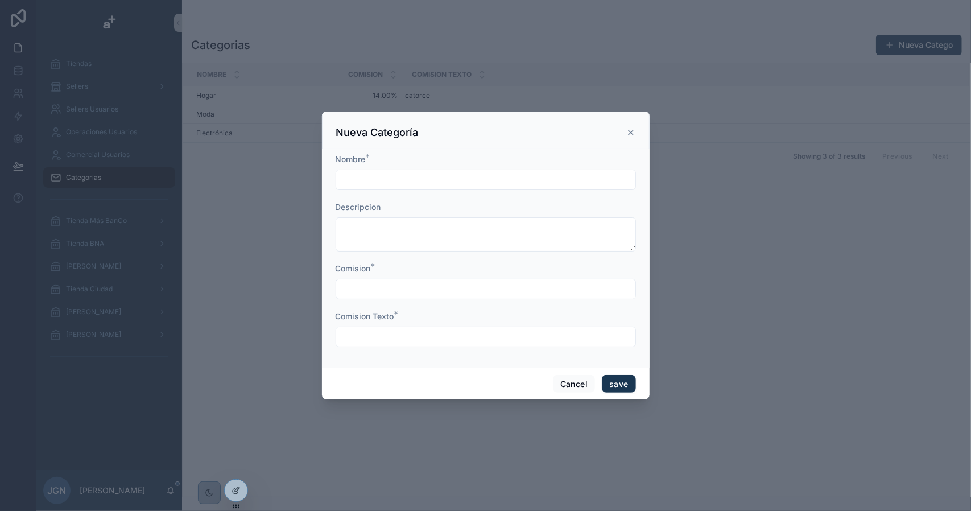
click at [632, 134] on icon "scrollable content" at bounding box center [630, 132] width 5 height 5
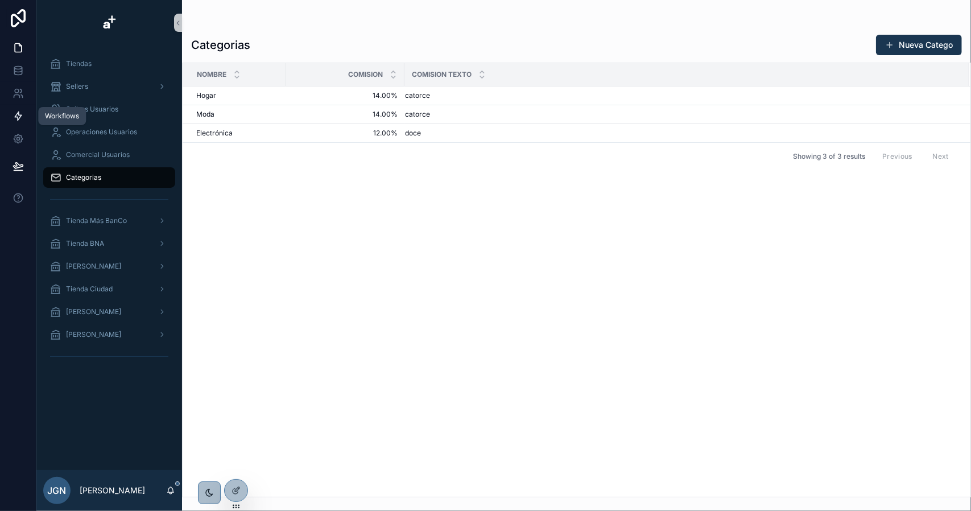
click at [16, 112] on icon at bounding box center [18, 115] width 11 height 11
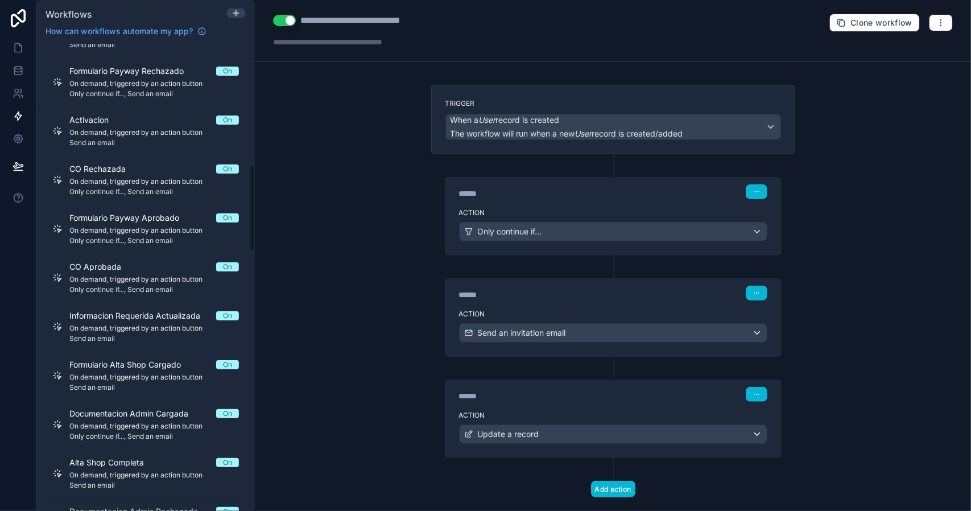
scroll to position [682, 0]
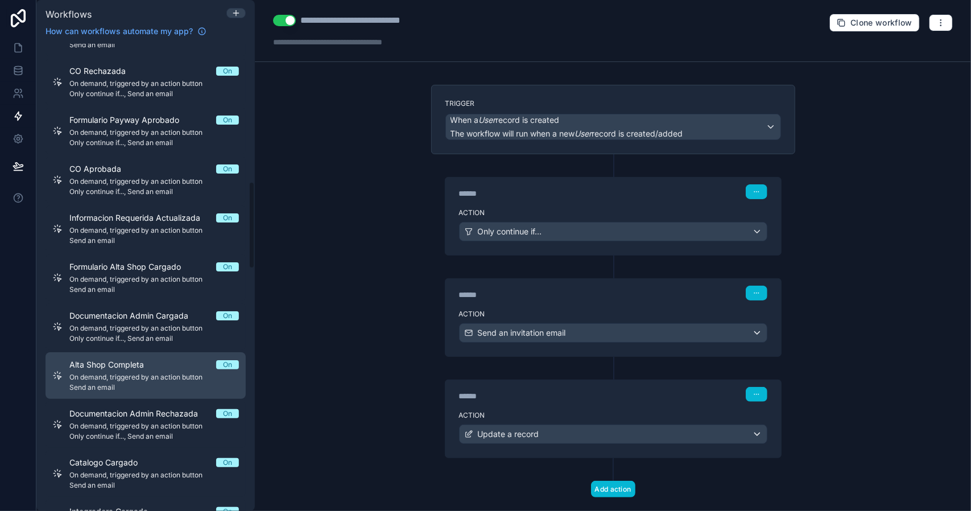
click at [158, 355] on link "Alta Shop Completa On On demand, triggered by an action button Send an email" at bounding box center [145, 375] width 200 height 47
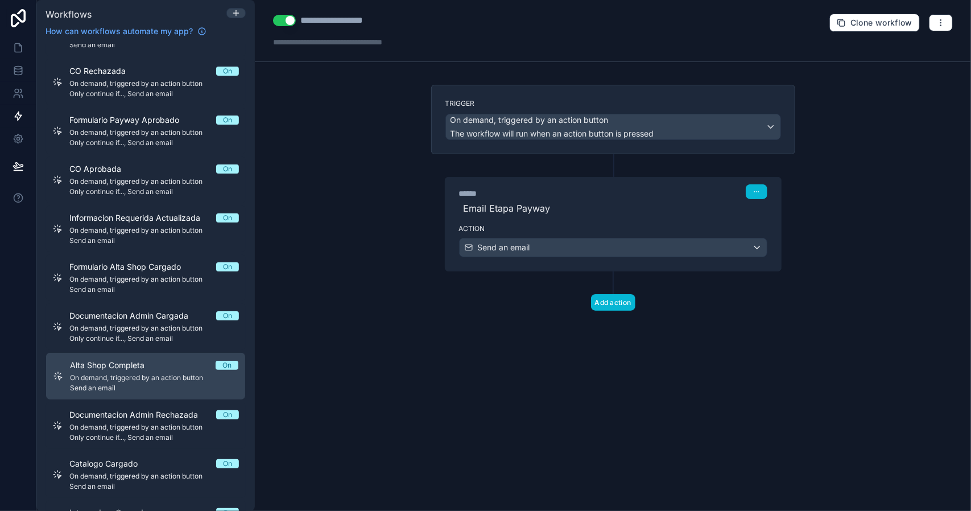
click at [535, 226] on label "Action" at bounding box center [613, 228] width 308 height 9
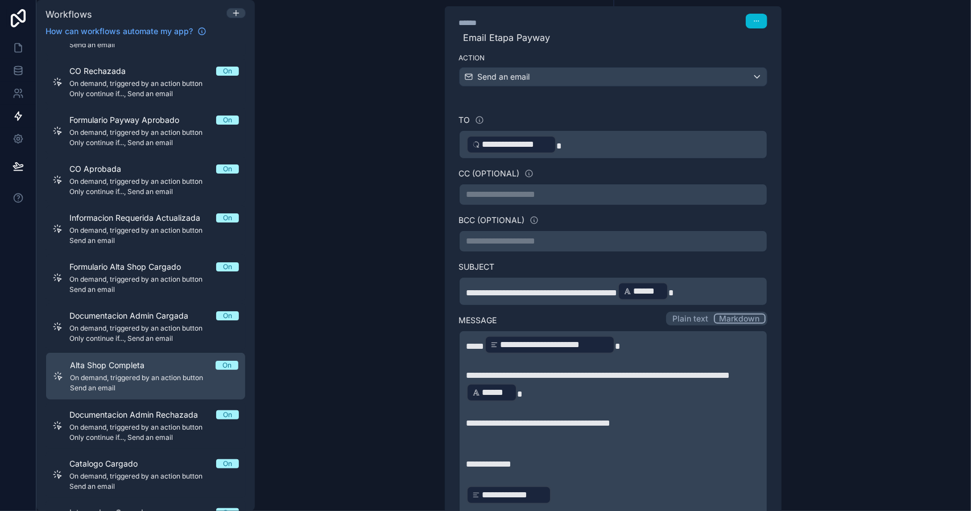
scroll to position [0, 0]
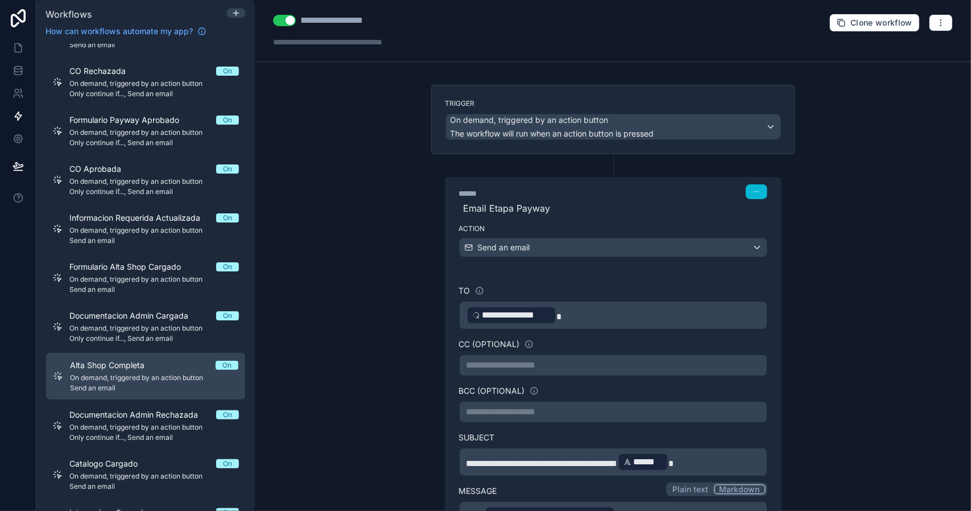
click at [518, 205] on span "Email Etapa Payway" at bounding box center [613, 208] width 308 height 14
click at [753, 189] on icon "button" at bounding box center [756, 191] width 7 height 7
click at [755, 201] on span "Email Etapa Payway" at bounding box center [613, 208] width 308 height 14
click at [753, 188] on icon "button" at bounding box center [756, 191] width 7 height 7
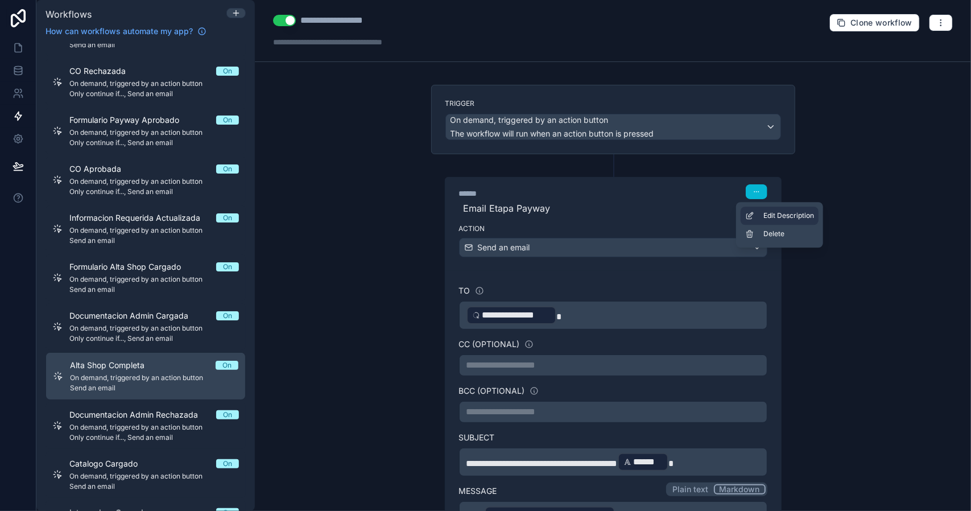
click at [779, 219] on span "Edit Description" at bounding box center [788, 215] width 51 height 9
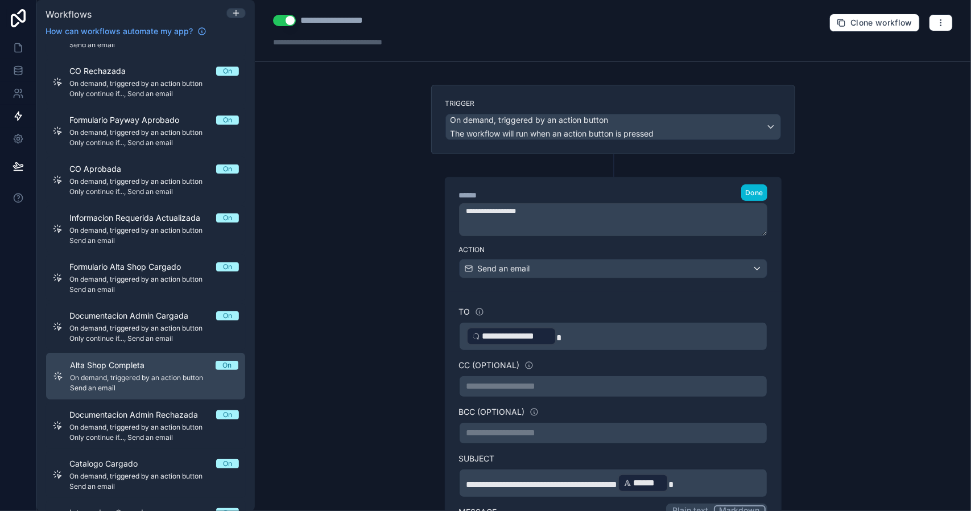
click at [511, 213] on textarea "**********" at bounding box center [613, 219] width 309 height 33
click at [512, 213] on textarea "**********" at bounding box center [613, 219] width 309 height 33
type textarea "**********"
click at [745, 192] on span "Done" at bounding box center [754, 192] width 18 height 9
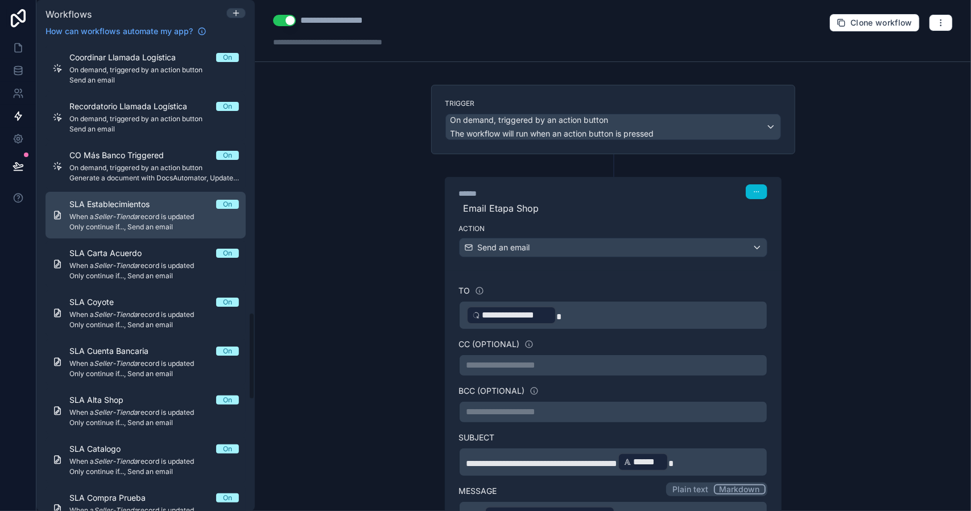
scroll to position [1478, 0]
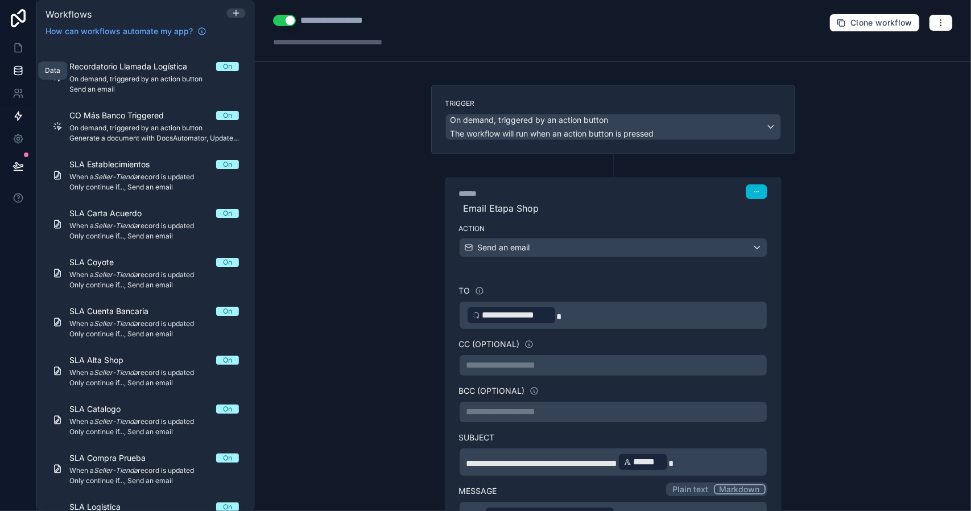
click at [16, 71] on icon at bounding box center [18, 70] width 11 height 11
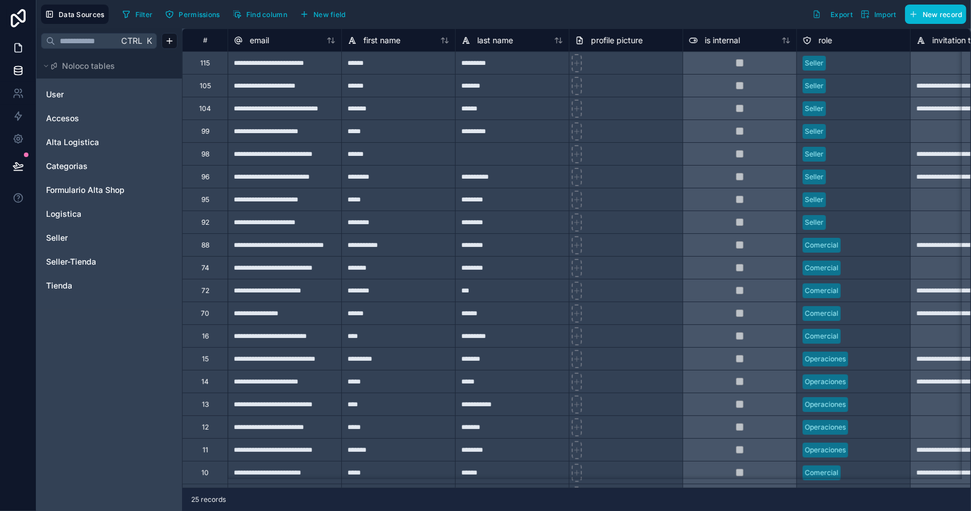
click at [23, 42] on icon at bounding box center [18, 47] width 11 height 11
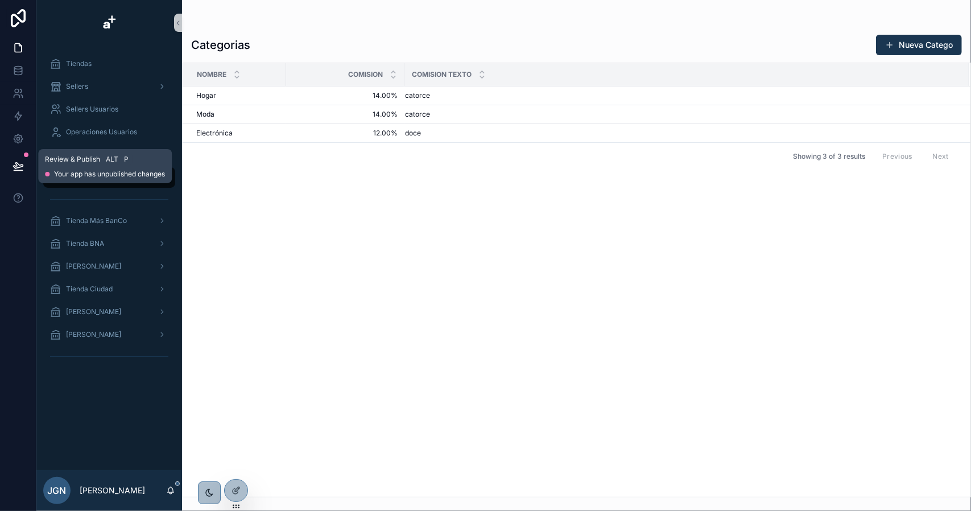
click at [20, 160] on button at bounding box center [18, 166] width 25 height 32
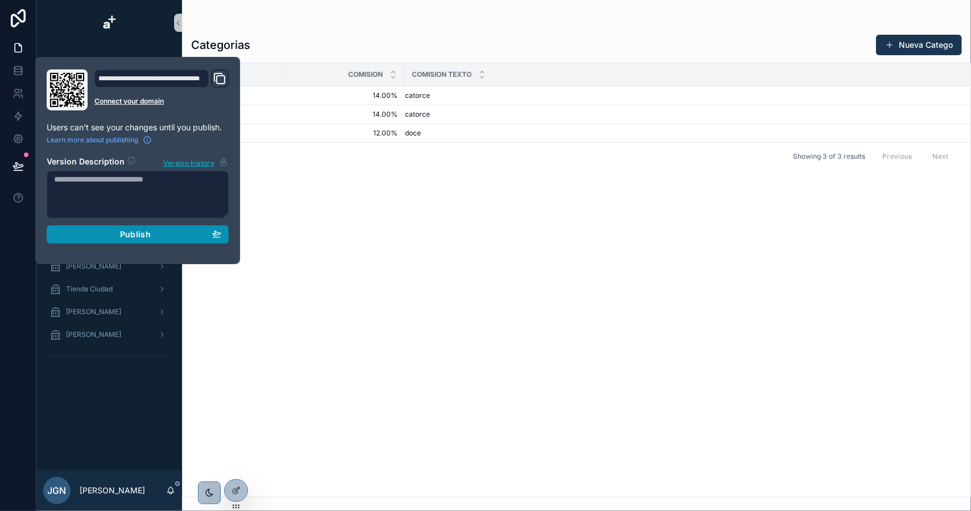
click at [139, 231] on span "Publish" at bounding box center [135, 234] width 31 height 10
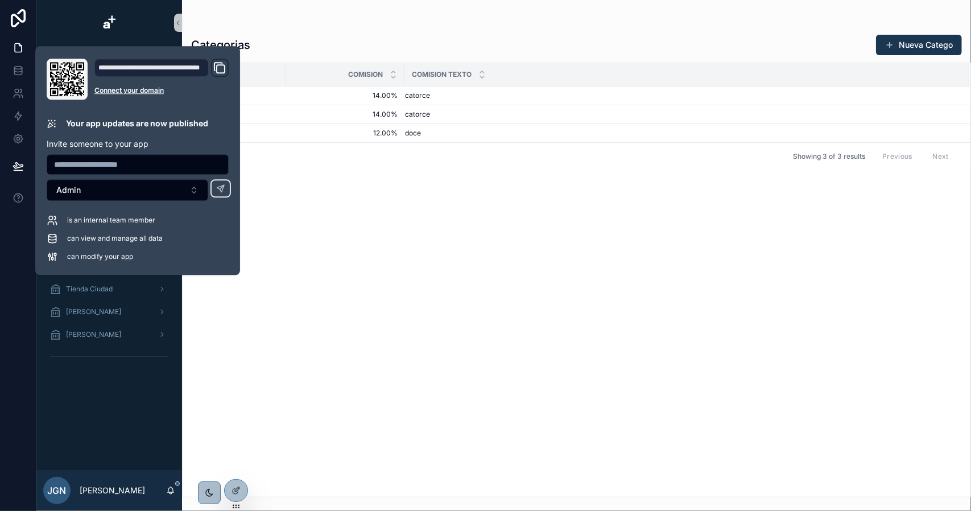
click at [116, 384] on div "Tiendas Sellers Sellers Usuarios Operaciones Usuarios Comercial Usuarios Catego…" at bounding box center [109, 257] width 146 height 424
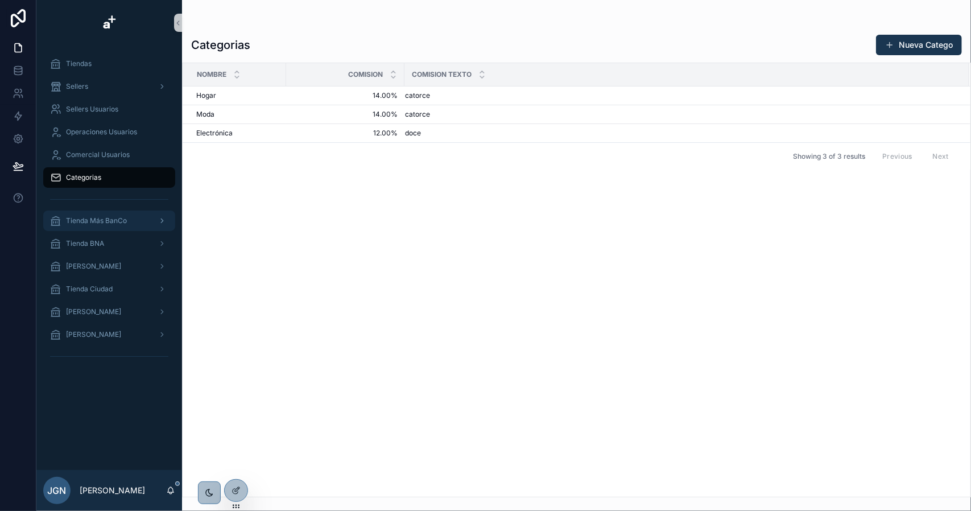
click at [116, 222] on span "Tienda Más BanCo" at bounding box center [96, 220] width 61 height 9
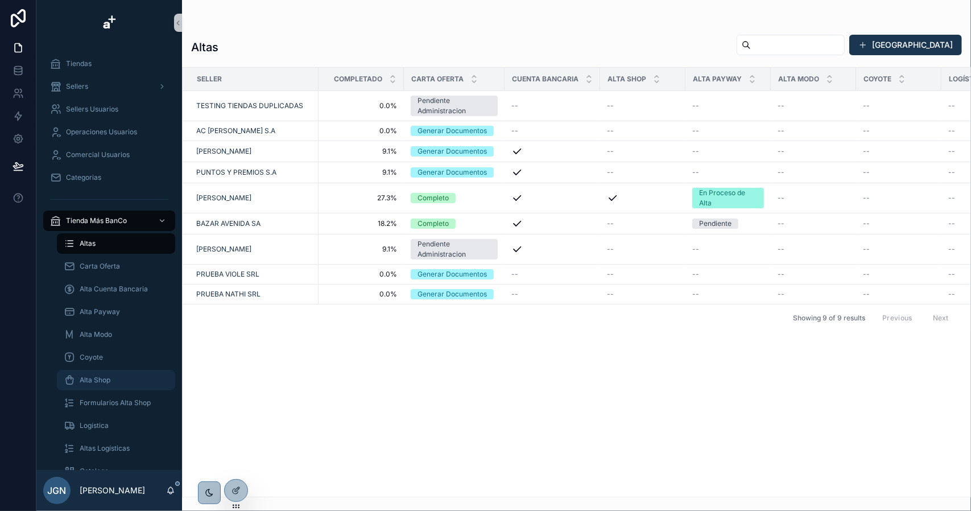
click at [107, 380] on span "Alta Shop" at bounding box center [95, 379] width 31 height 9
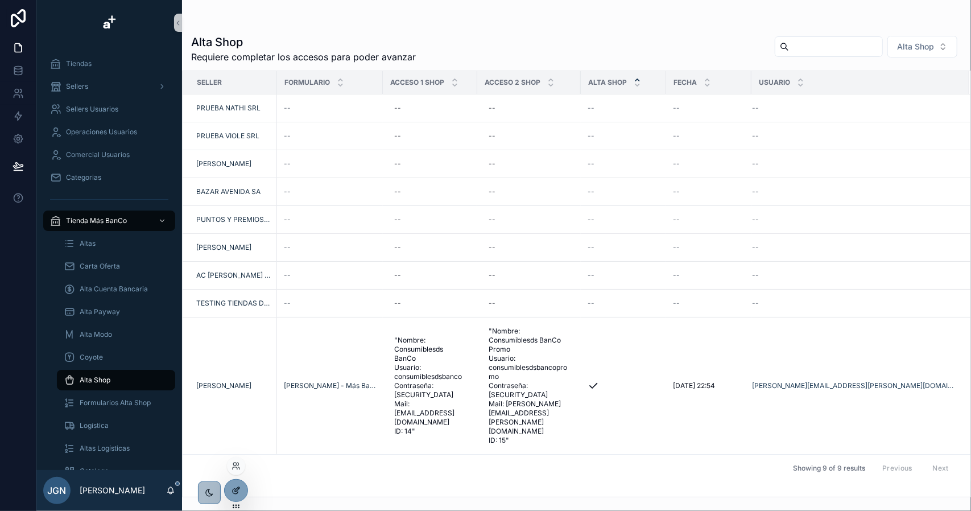
click at [235, 491] on icon at bounding box center [237, 489] width 5 height 5
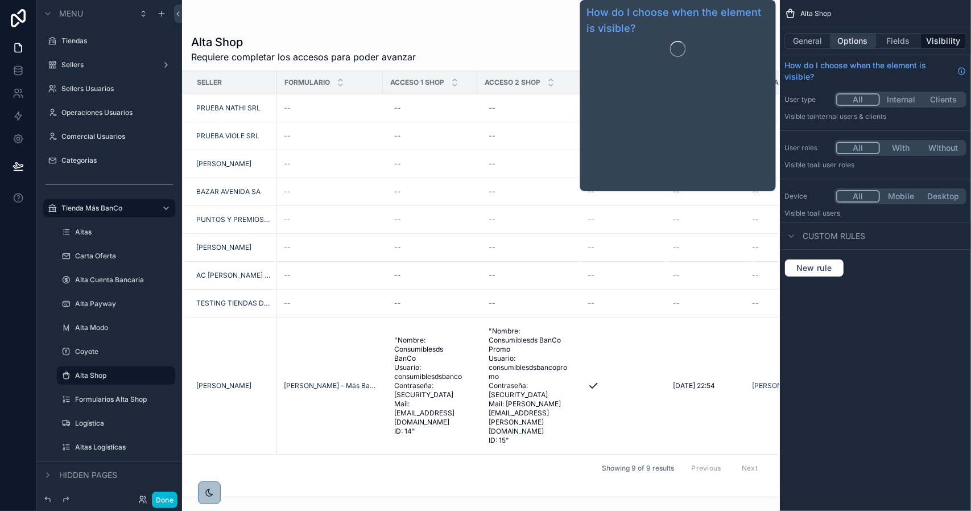
click at [856, 40] on button "Options" at bounding box center [852, 41] width 45 height 16
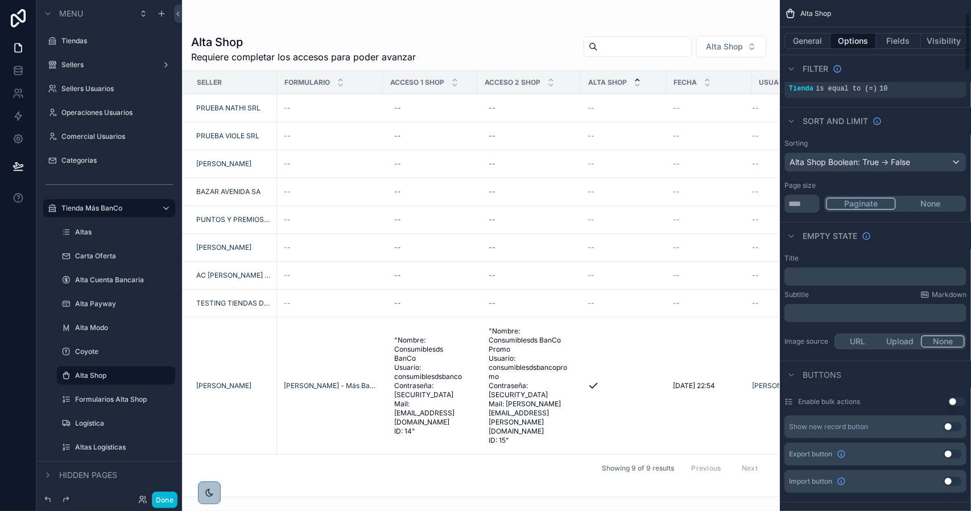
scroll to position [284, 0]
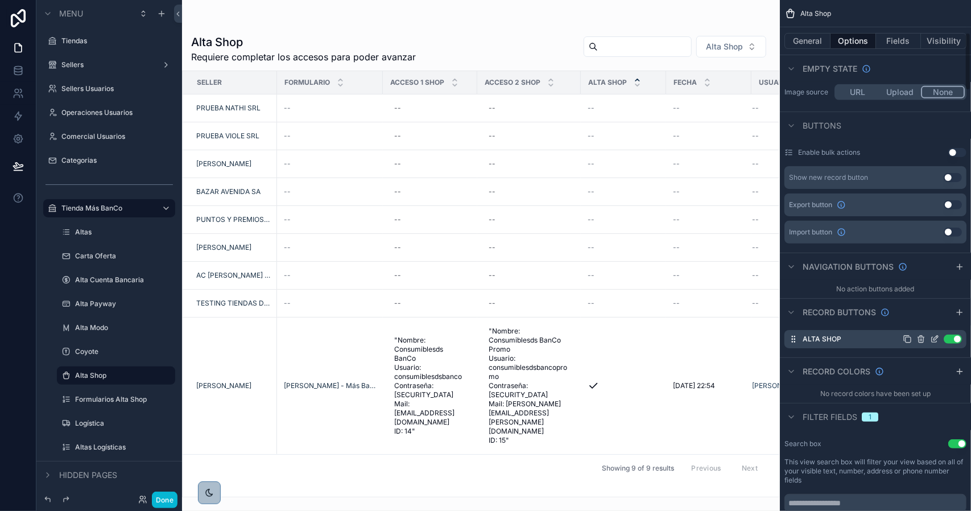
click at [933, 337] on icon "scrollable content" at bounding box center [934, 339] width 5 height 5
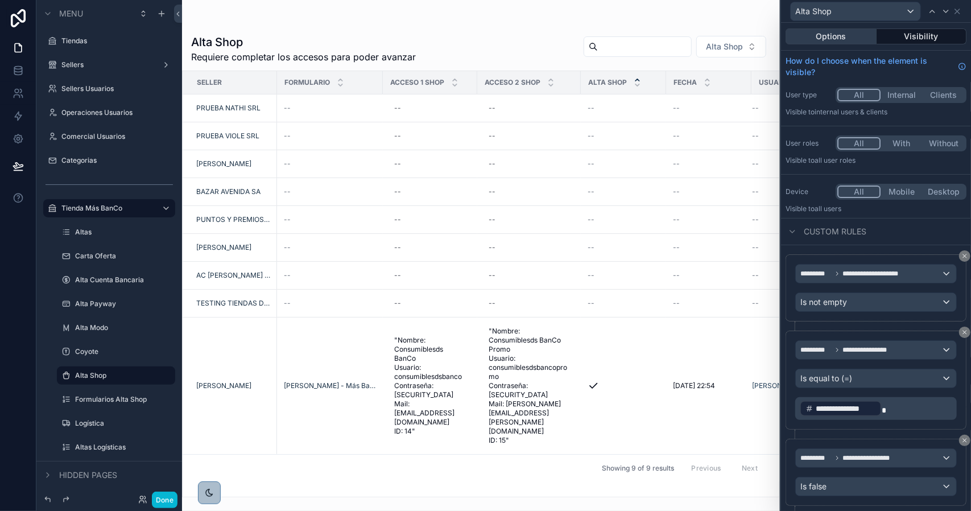
click at [828, 35] on button "Options" at bounding box center [830, 36] width 91 height 16
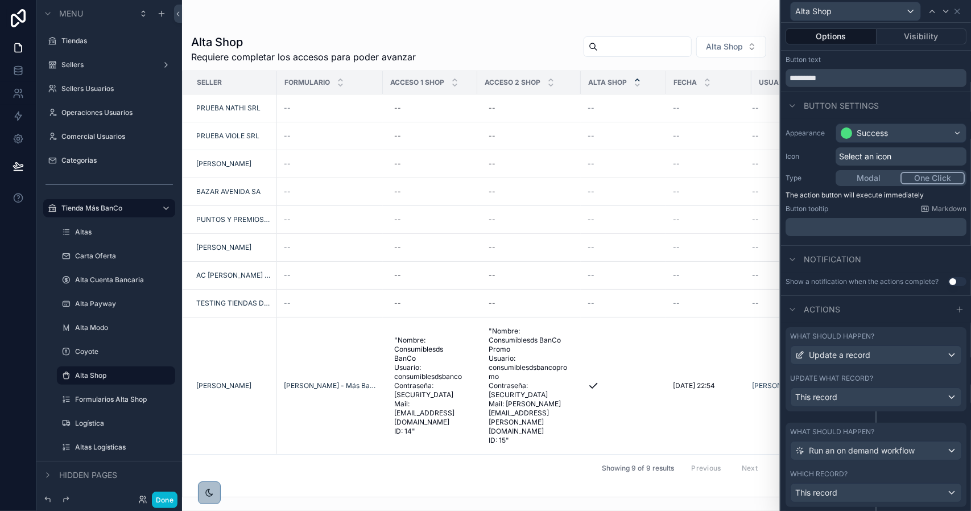
scroll to position [59, 0]
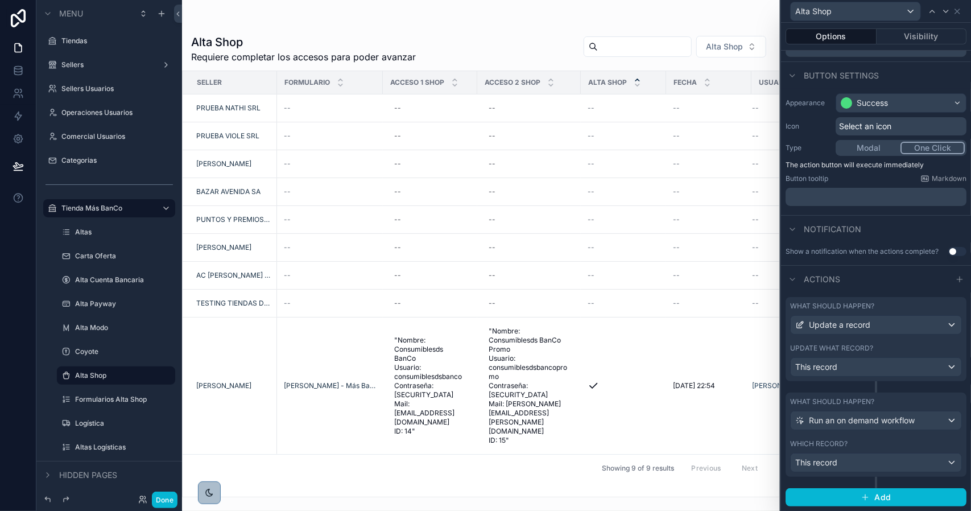
click at [895, 434] on div "What should happen? Run an on demand workflow Which record? This record" at bounding box center [875, 434] width 181 height 84
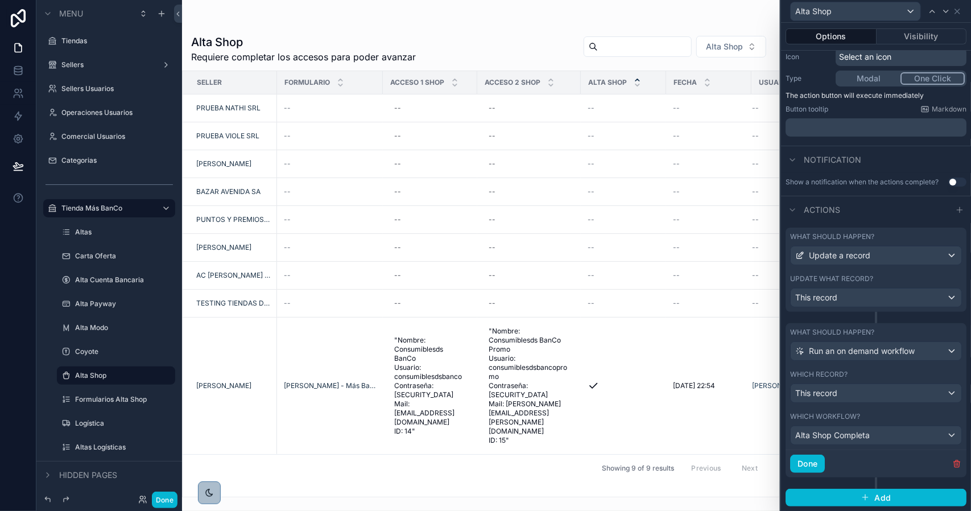
scroll to position [128, 0]
click at [164, 496] on button "Done" at bounding box center [165, 499] width 26 height 16
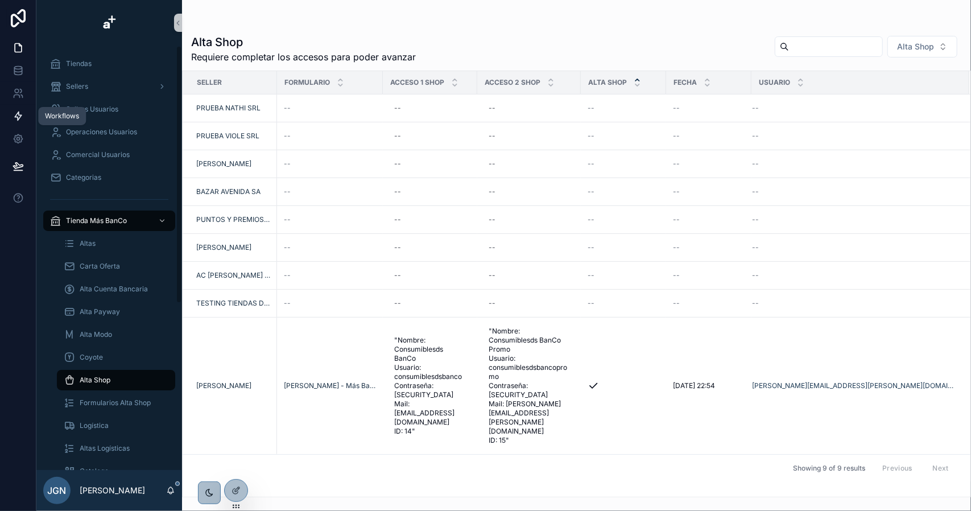
click at [18, 115] on icon at bounding box center [18, 115] width 11 height 11
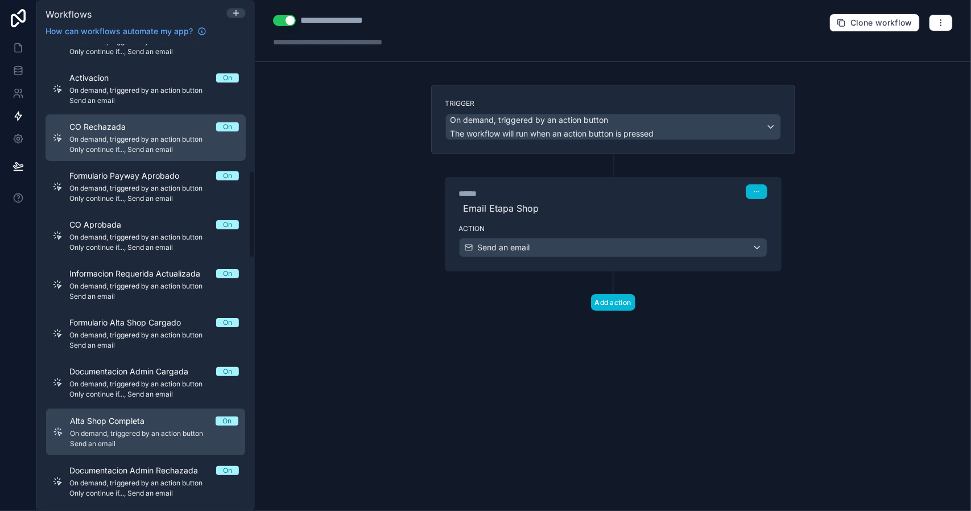
scroll to position [739, 0]
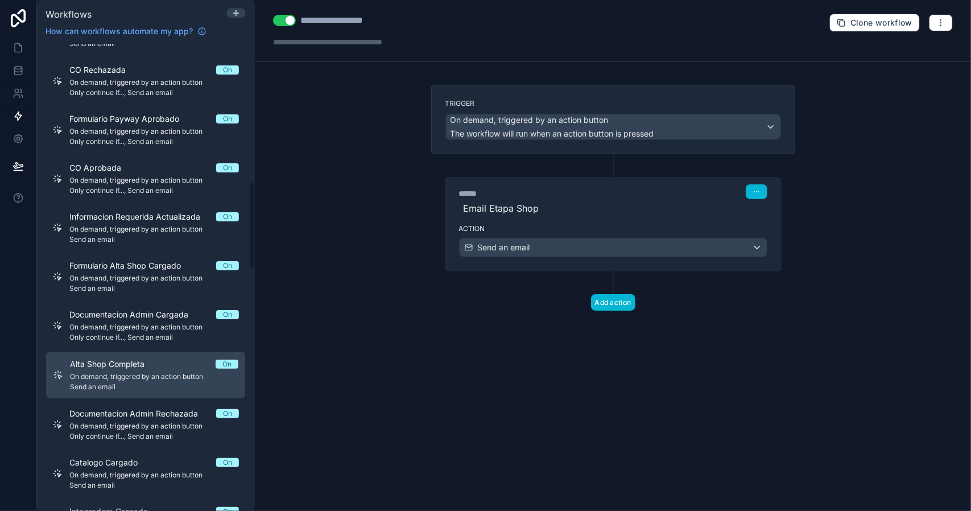
click at [175, 370] on div "Alta Shop Completa On On demand, triggered by an action button Send an email" at bounding box center [154, 374] width 168 height 33
click at [530, 225] on label "Action" at bounding box center [613, 228] width 308 height 9
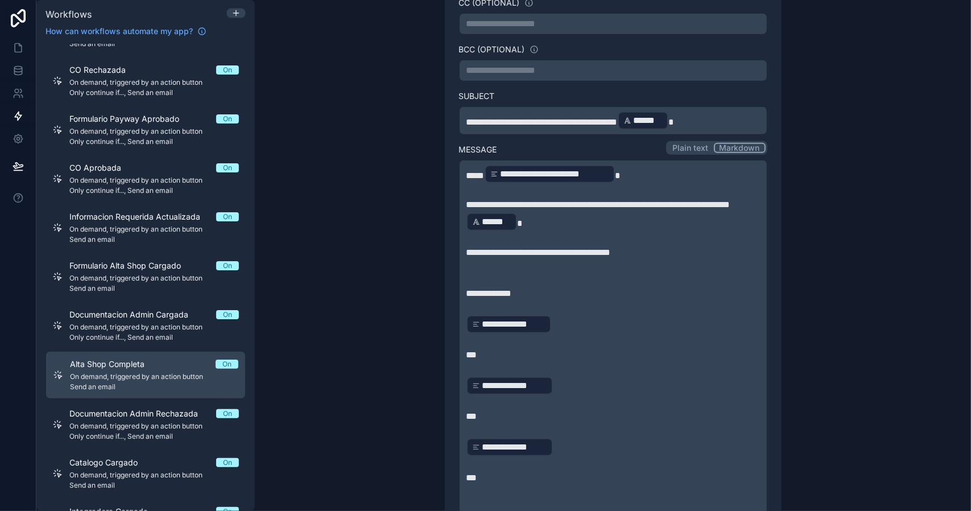
scroll to position [455, 0]
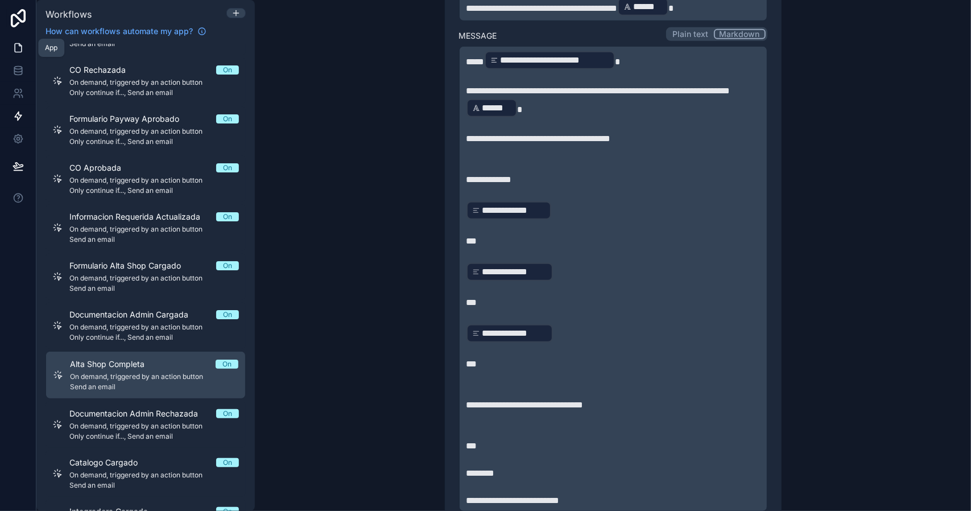
click at [19, 51] on icon at bounding box center [18, 47] width 11 height 11
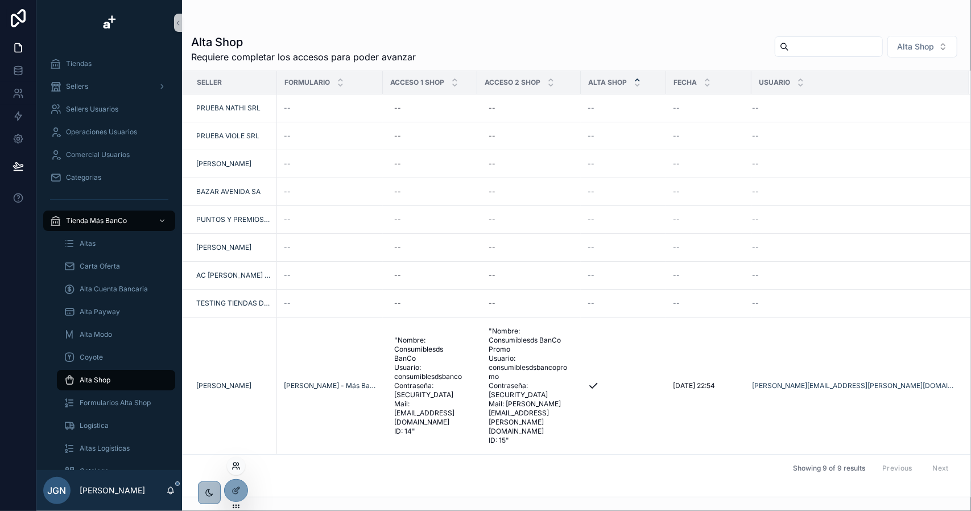
click at [234, 462] on icon at bounding box center [234, 463] width 3 height 3
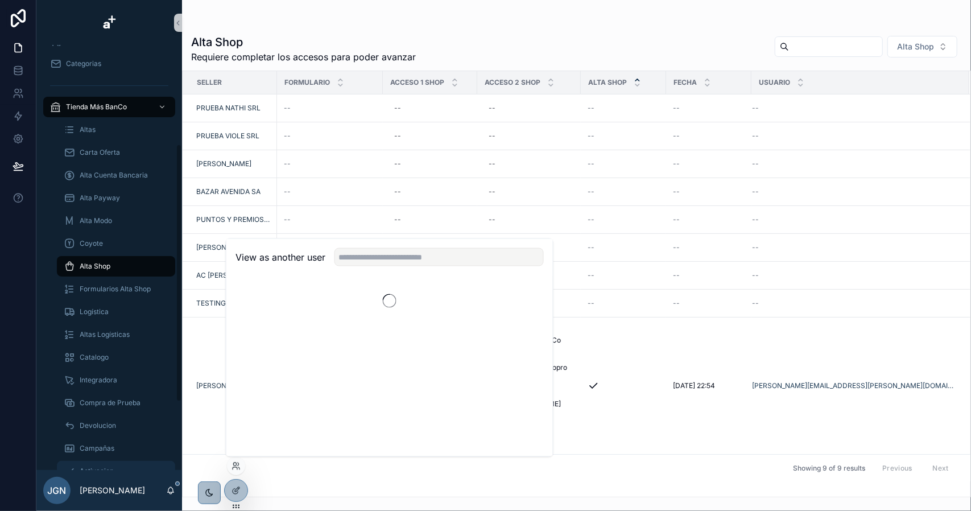
scroll to position [274, 0]
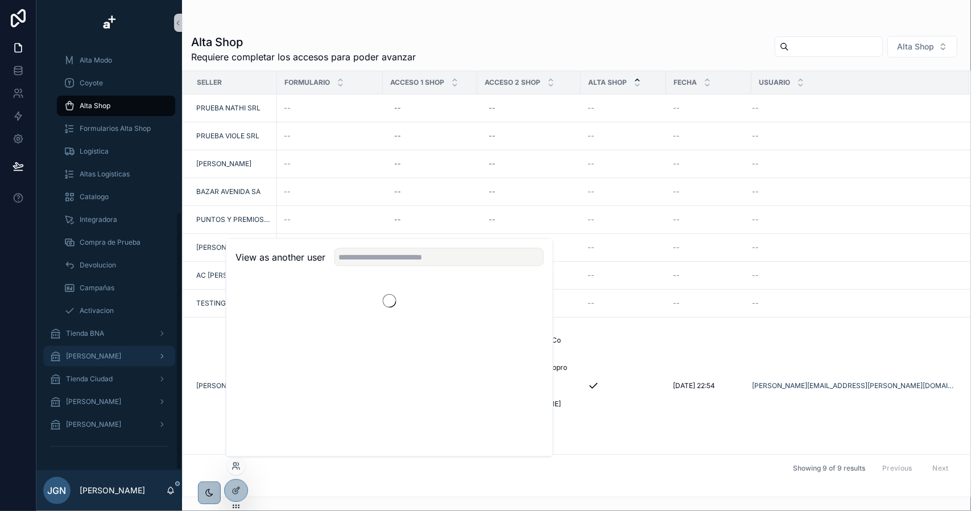
click at [109, 353] on span "[PERSON_NAME]" at bounding box center [93, 355] width 55 height 9
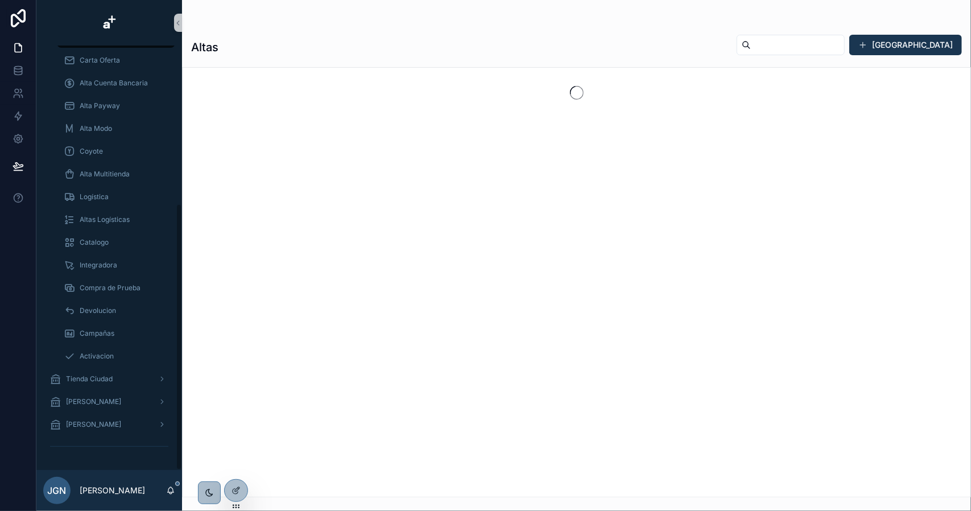
scroll to position [195, 0]
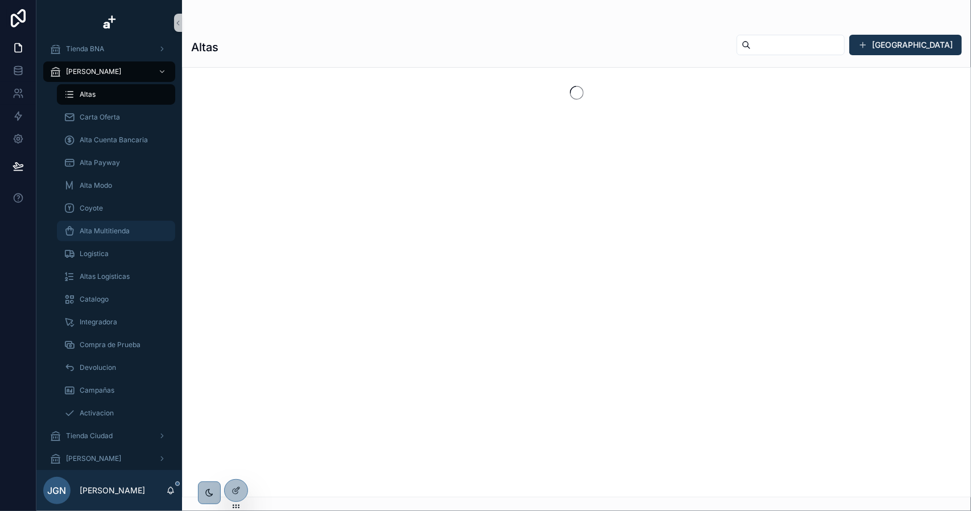
click at [104, 227] on span "Alta Multitienda" at bounding box center [105, 230] width 50 height 9
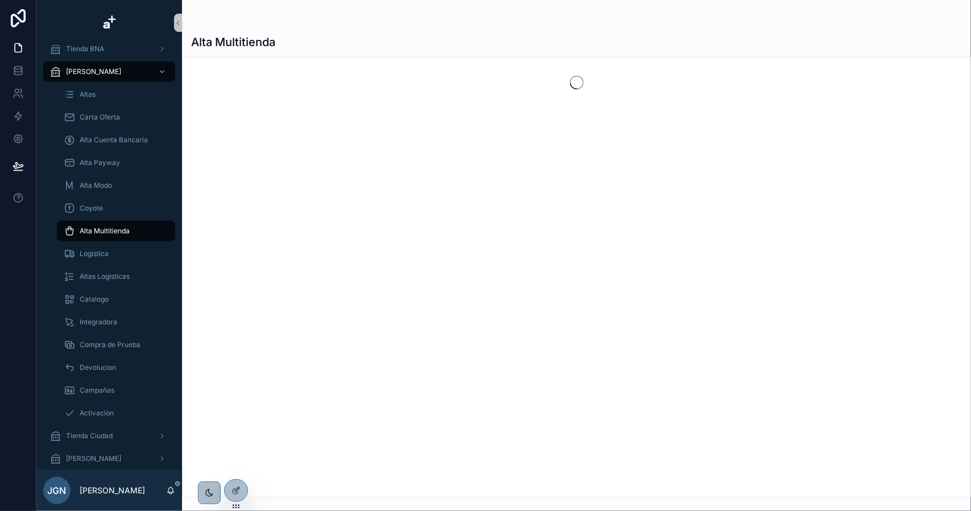
click at [551, 86] on div "scrollable content" at bounding box center [577, 82] width 788 height 50
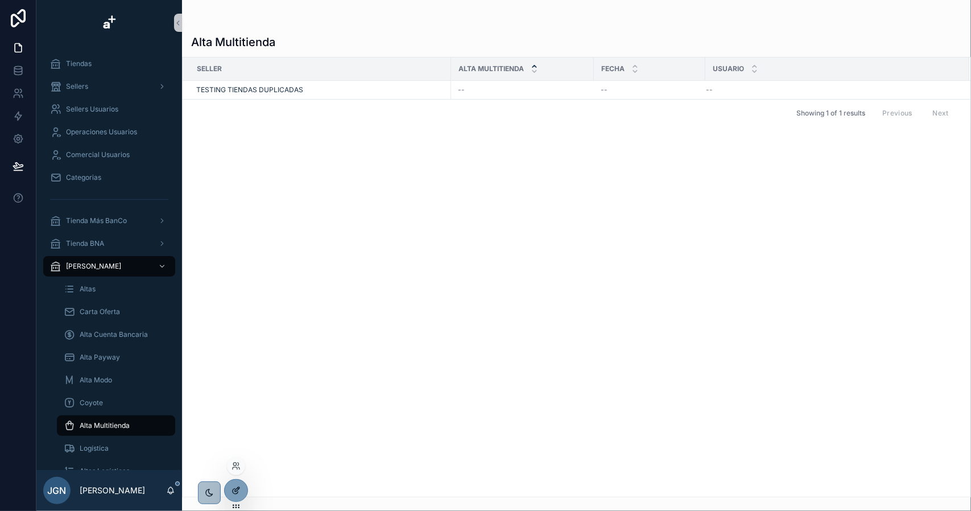
click at [241, 491] on div at bounding box center [236, 490] width 23 height 22
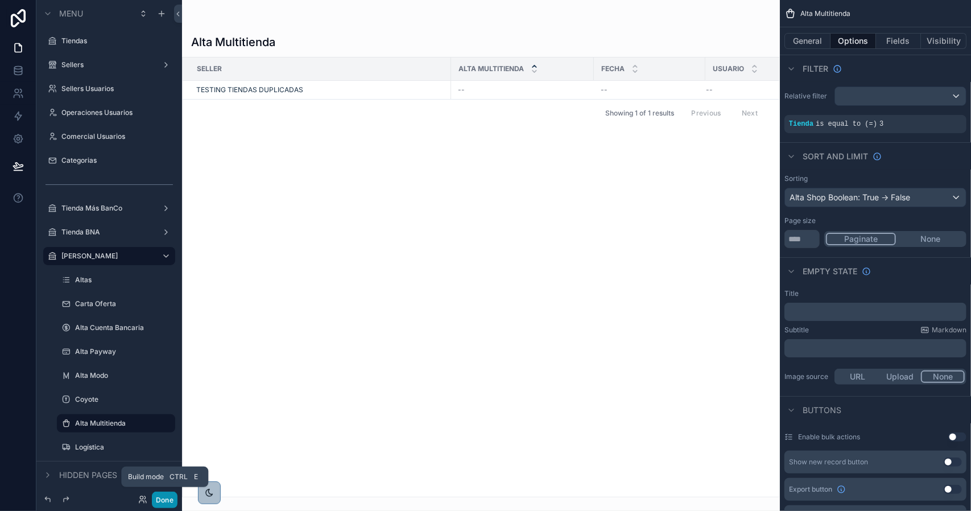
click at [168, 495] on button "Done" at bounding box center [165, 499] width 26 height 16
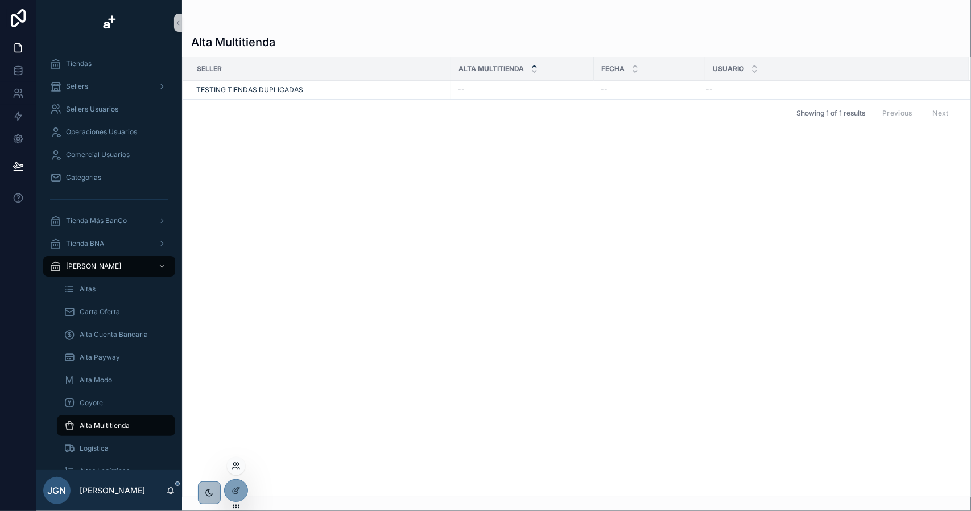
click at [237, 469] on icon at bounding box center [235, 468] width 5 height 2
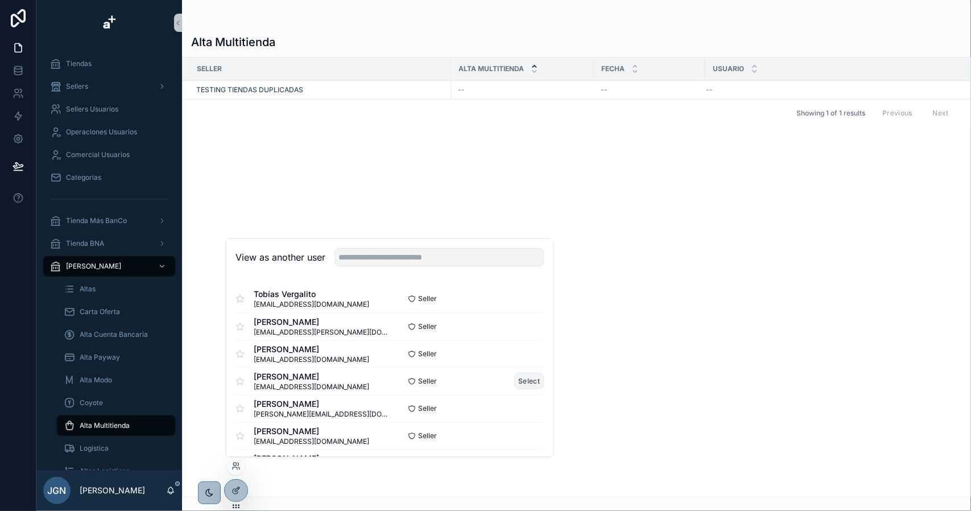
click at [533, 377] on button "Select" at bounding box center [529, 381] width 30 height 16
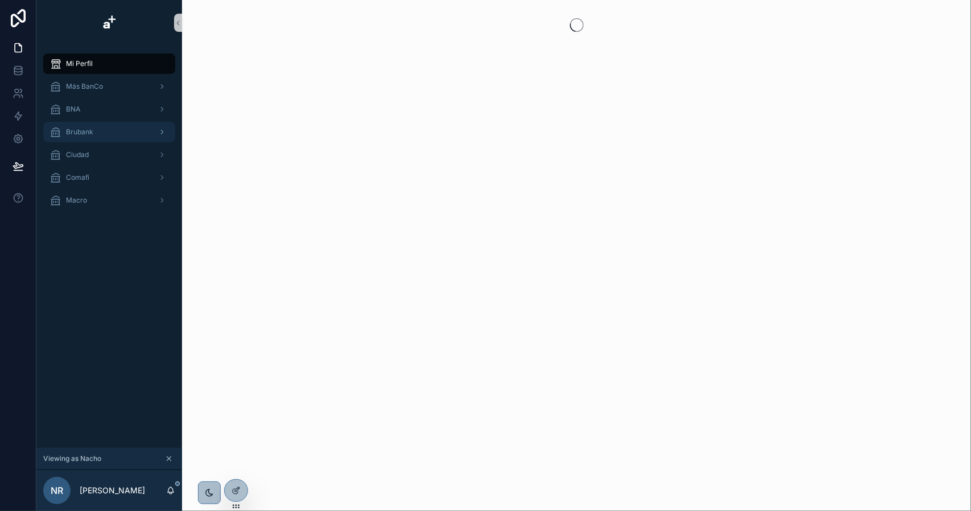
click at [102, 129] on div "Brubank" at bounding box center [109, 132] width 118 height 18
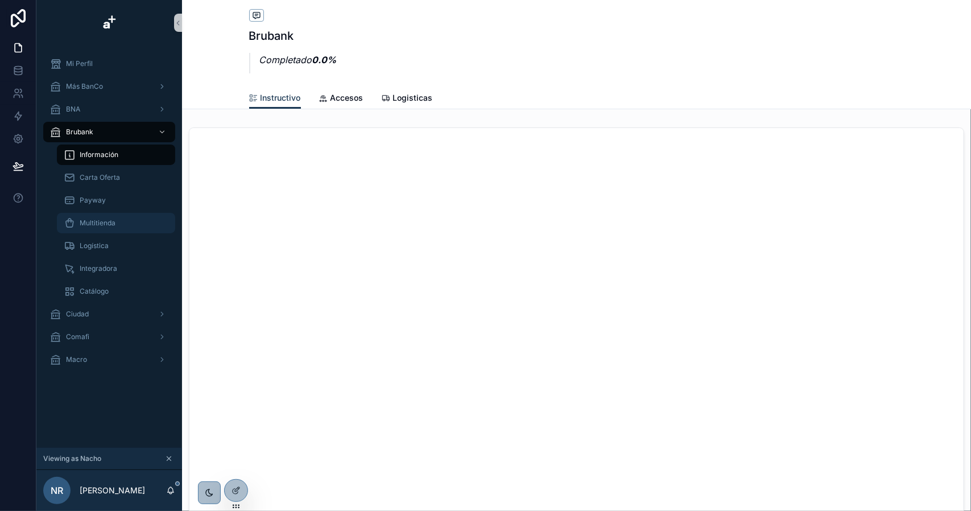
click at [106, 225] on span "Multitienda" at bounding box center [98, 222] width 36 height 9
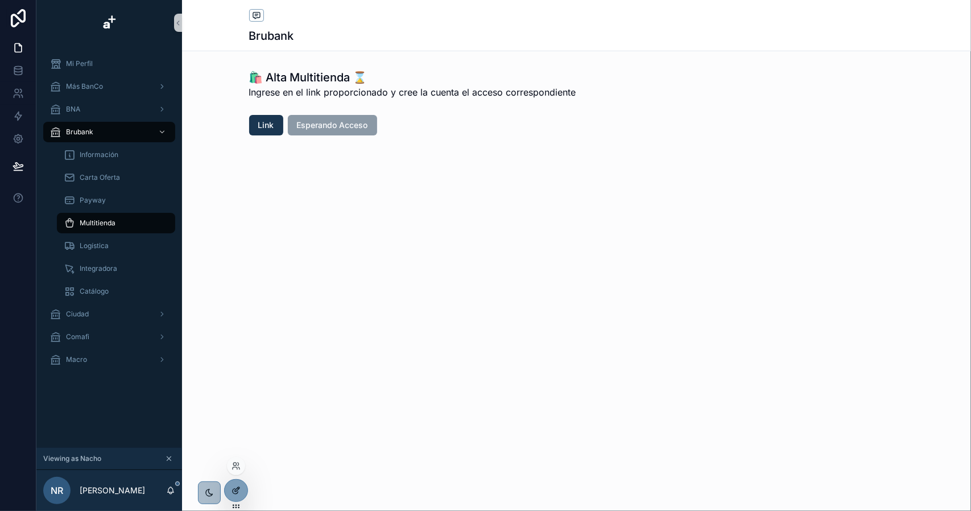
click at [232, 486] on icon at bounding box center [235, 490] width 9 height 9
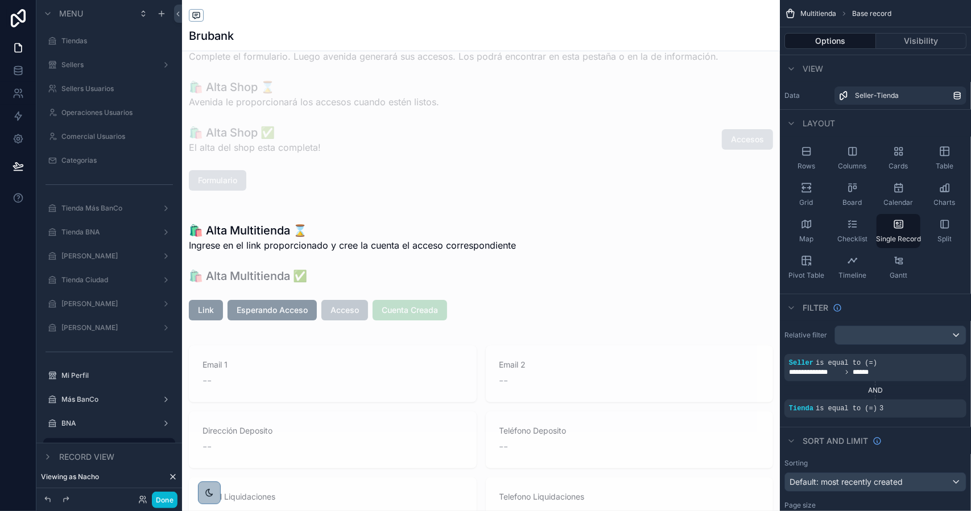
scroll to position [114, 0]
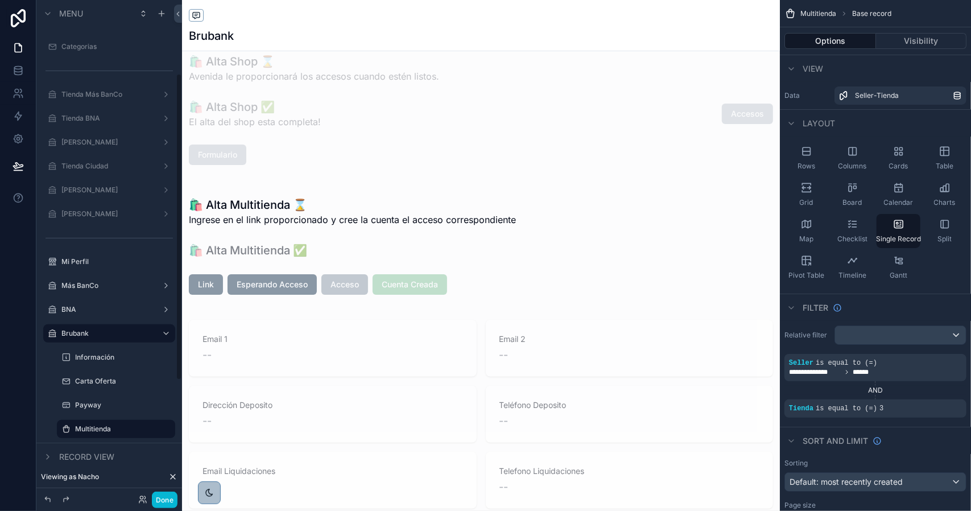
scroll to position [171, 0]
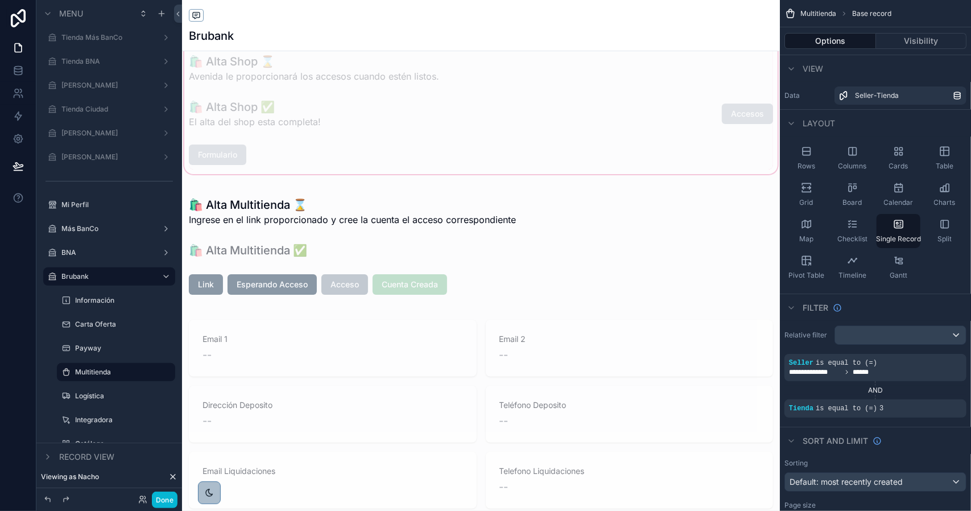
click at [220, 154] on div "scrollable content" at bounding box center [481, 63] width 598 height 225
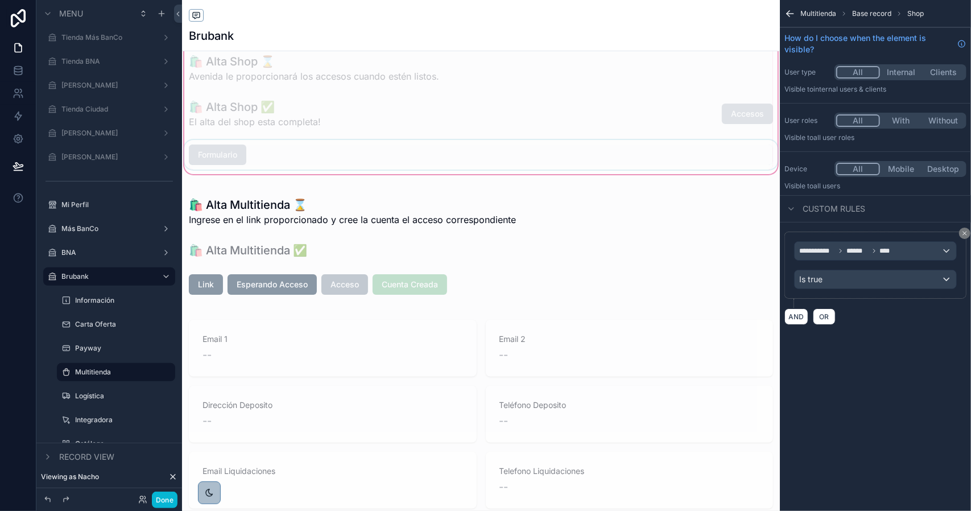
click at [230, 155] on div "scrollable content" at bounding box center [481, 155] width 598 height 30
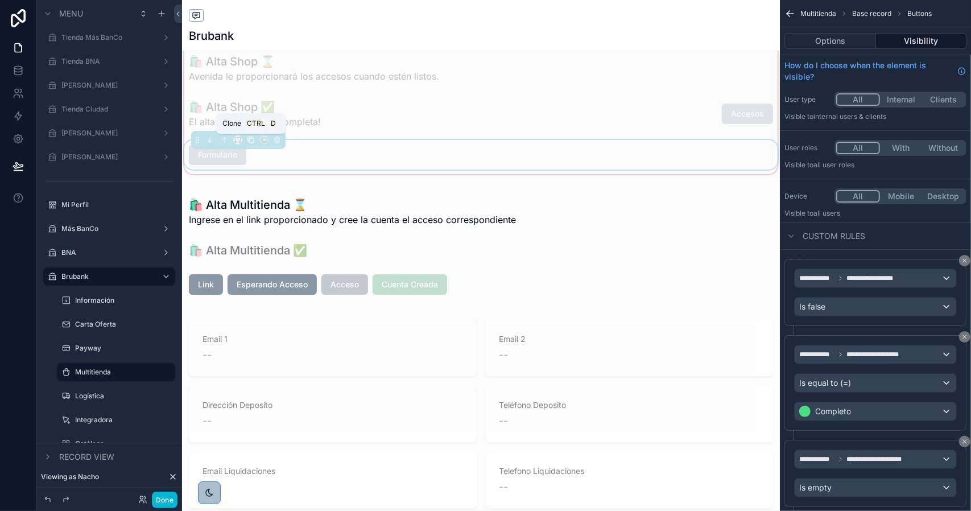
click at [249, 140] on icon "scrollable content" at bounding box center [251, 140] width 8 height 8
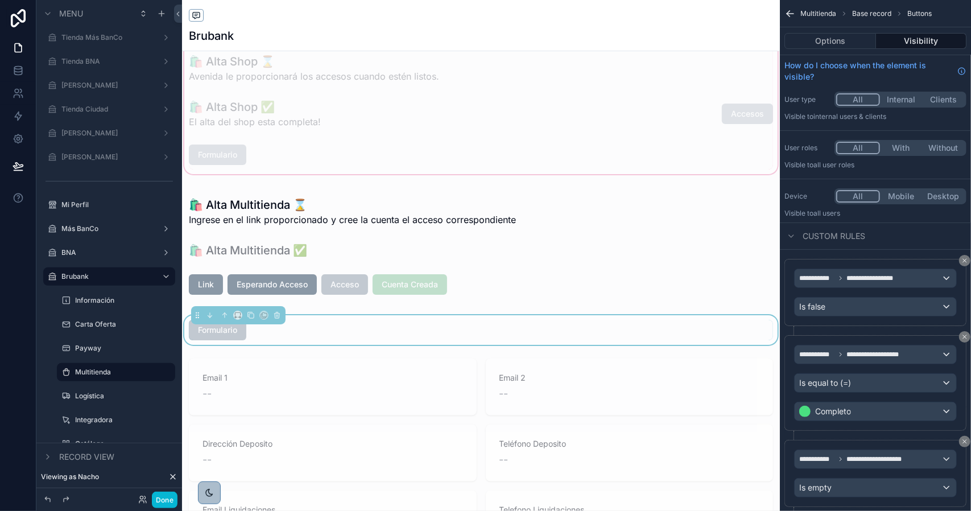
click at [275, 160] on div "scrollable content" at bounding box center [481, 63] width 598 height 225
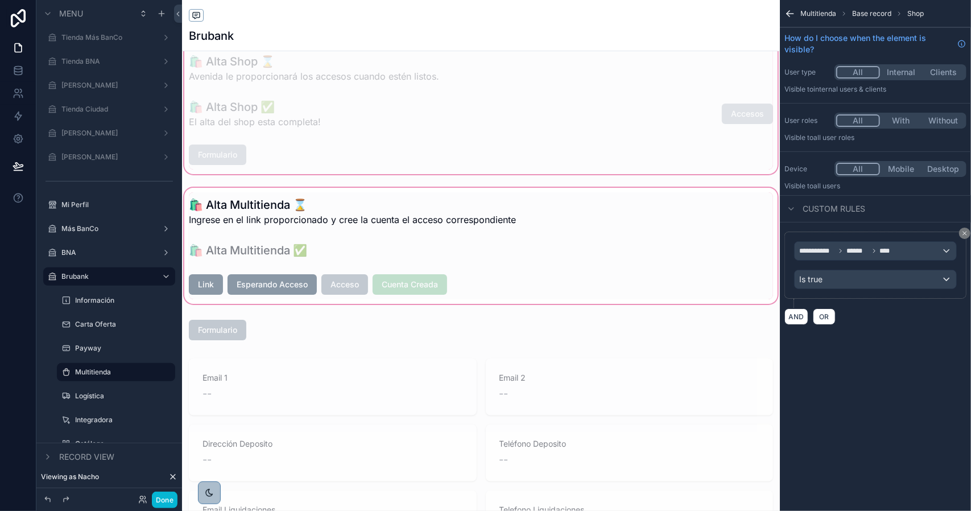
click at [262, 214] on div "scrollable content" at bounding box center [481, 245] width 598 height 121
click at [257, 208] on div "scrollable content" at bounding box center [481, 245] width 598 height 121
click at [351, 218] on div "scrollable content" at bounding box center [481, 245] width 598 height 121
click at [269, 214] on div "scrollable content" at bounding box center [481, 245] width 598 height 121
click at [245, 211] on div "scrollable content" at bounding box center [481, 245] width 598 height 121
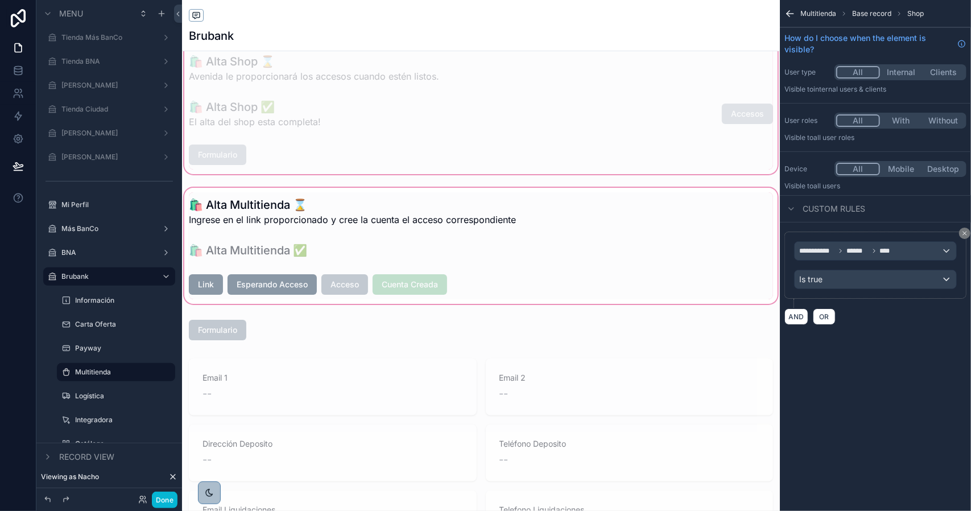
click at [245, 211] on div "scrollable content" at bounding box center [481, 245] width 598 height 121
click at [329, 212] on div "scrollable content" at bounding box center [481, 245] width 598 height 121
click at [561, 250] on div "scrollable content" at bounding box center [481, 245] width 598 height 121
drag, startPoint x: 563, startPoint y: 250, endPoint x: 696, endPoint y: 209, distance: 139.2
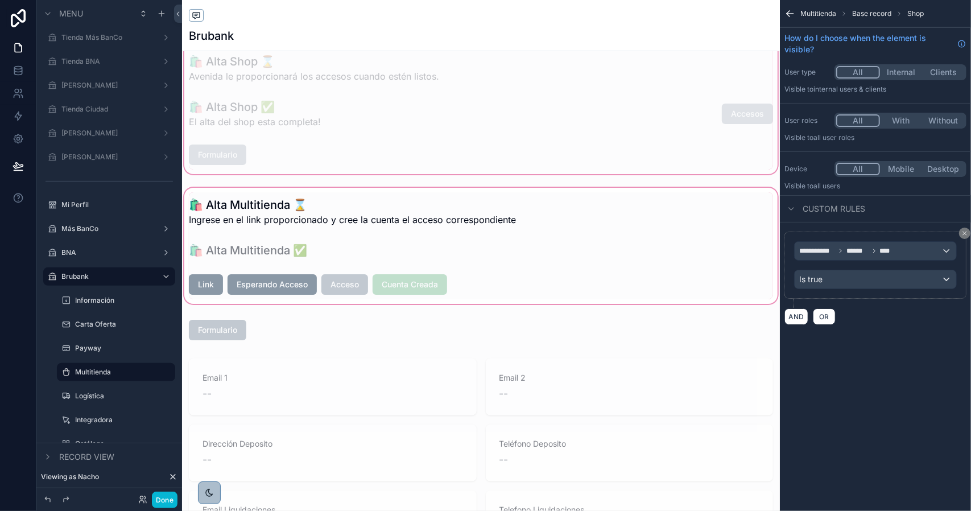
click at [564, 250] on div "scrollable content" at bounding box center [481, 245] width 598 height 121
click at [447, 282] on div "scrollable content" at bounding box center [481, 245] width 598 height 121
click at [452, 274] on div "scrollable content" at bounding box center [481, 245] width 598 height 121
click at [351, 347] on div "🛍️ Alta Shop ⌛️ Requiere completar la etapa de Carta Oferta para avanzar 🛍️ Alt…" at bounding box center [481, 350] width 598 height 798
click at [353, 337] on div "scrollable content" at bounding box center [481, 330] width 598 height 30
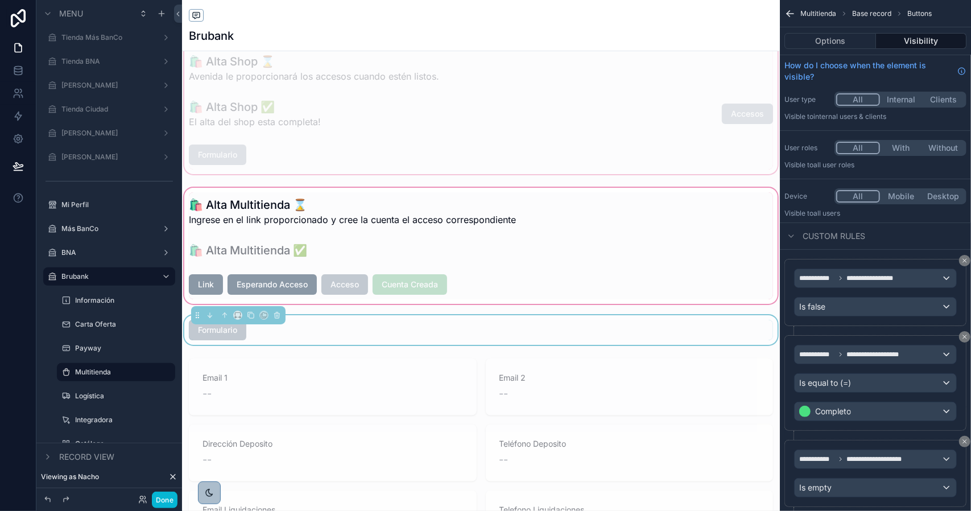
click at [357, 251] on div "scrollable content" at bounding box center [481, 245] width 598 height 121
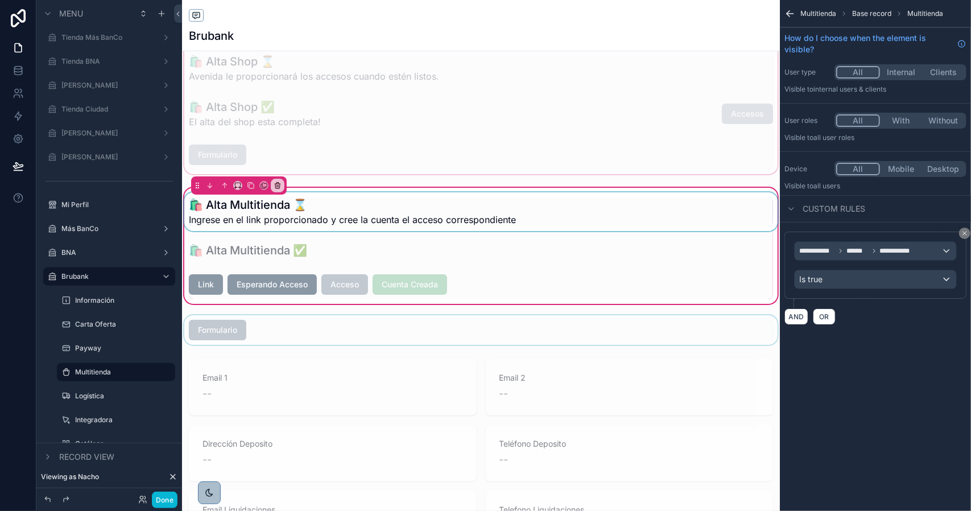
click at [354, 220] on div "scrollable content" at bounding box center [481, 211] width 598 height 39
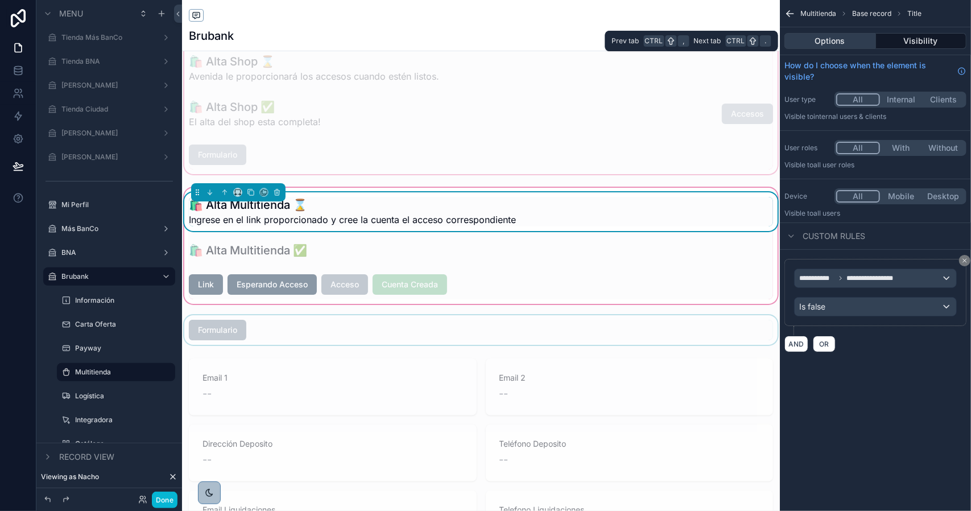
click at [828, 43] on button "Options" at bounding box center [830, 41] width 92 height 16
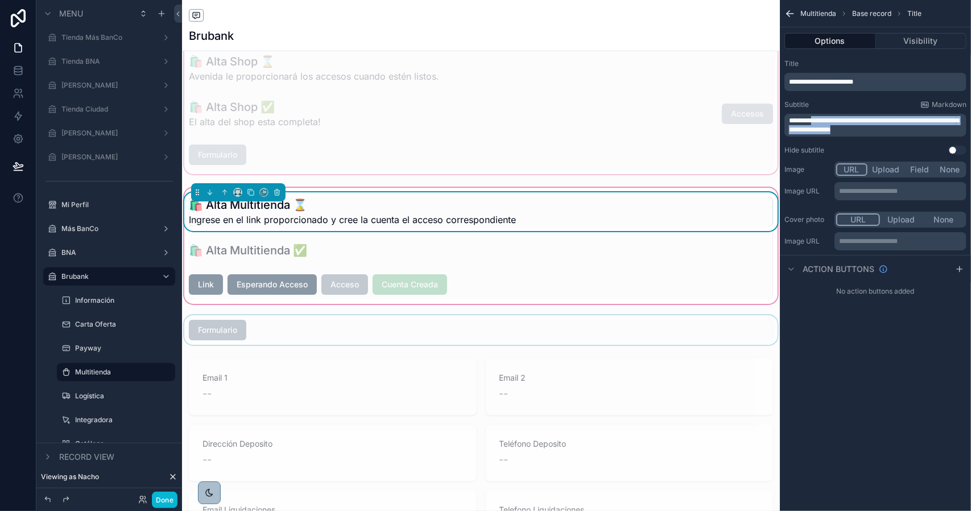
drag, startPoint x: 883, startPoint y: 130, endPoint x: 816, endPoint y: 123, distance: 68.0
click at [816, 123] on p "**********" at bounding box center [876, 125] width 175 height 18
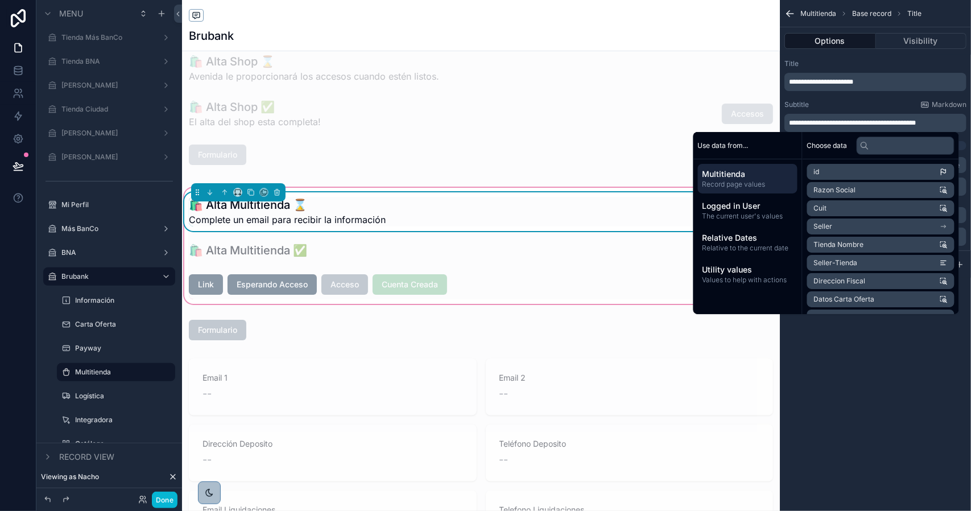
click at [412, 210] on div "🛍️ Alta Multitienda ⌛️ Complete un email para recibir la información" at bounding box center [481, 212] width 584 height 30
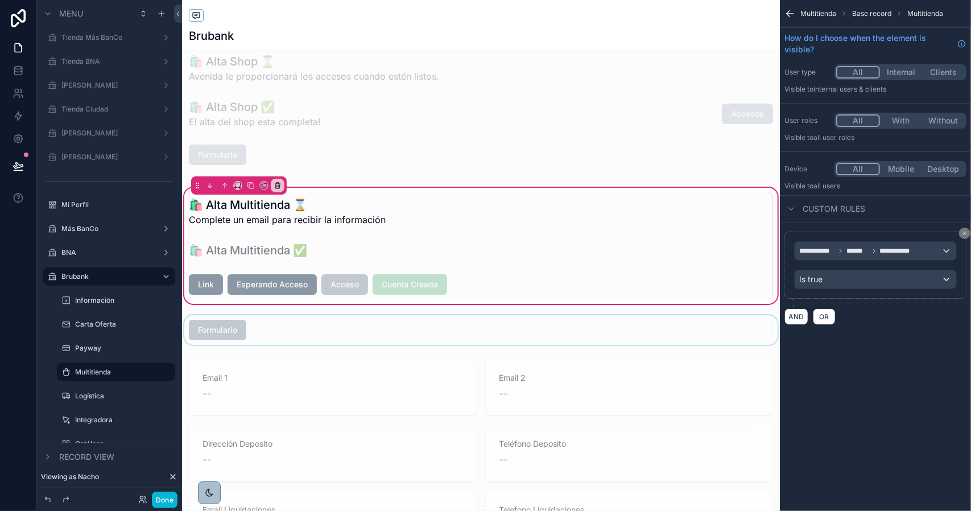
click at [216, 328] on div "scrollable content" at bounding box center [481, 330] width 598 height 30
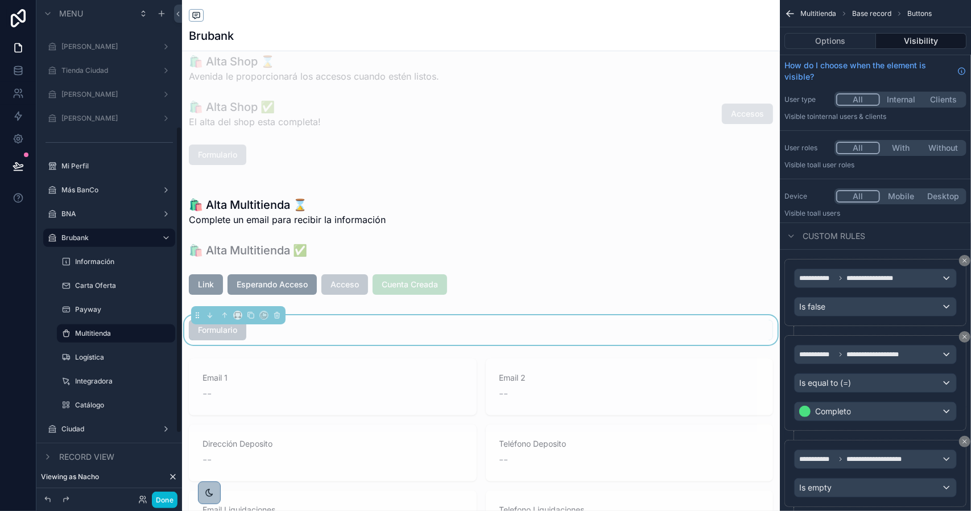
scroll to position [308, 0]
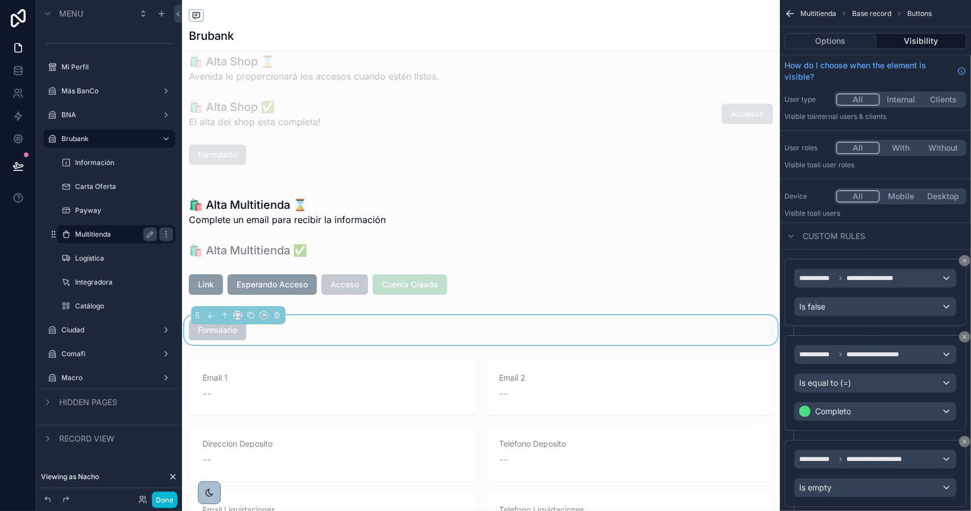
click at [112, 230] on label "Multitienda" at bounding box center [113, 234] width 77 height 9
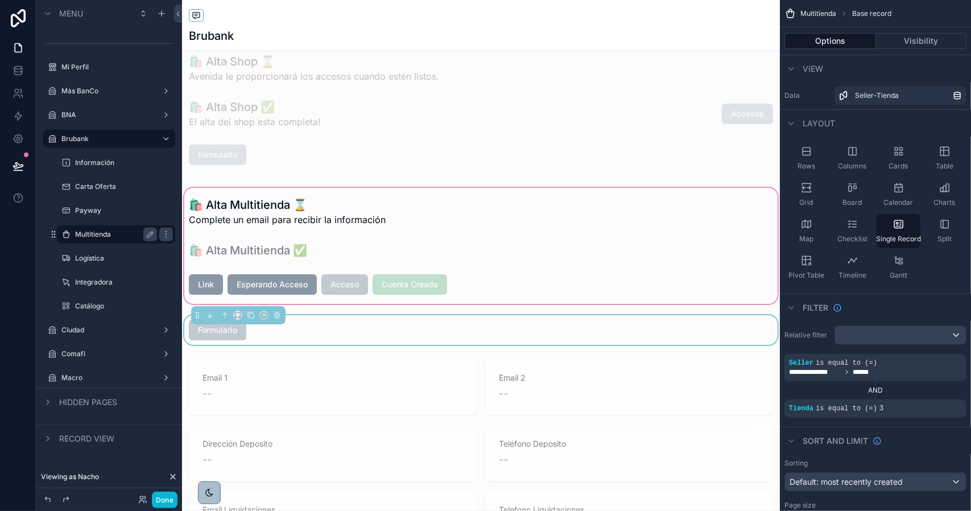
click at [357, 221] on div "scrollable content" at bounding box center [481, 245] width 598 height 121
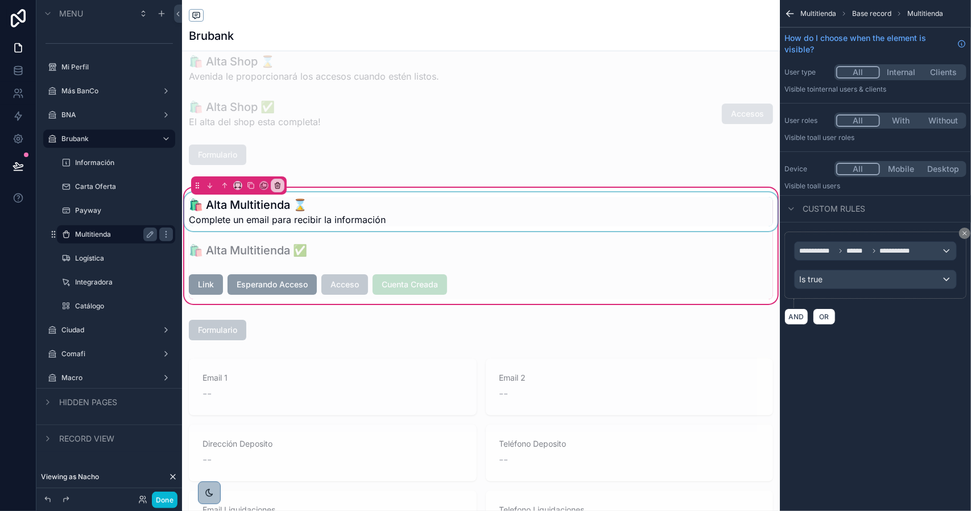
click at [340, 212] on div "scrollable content" at bounding box center [481, 211] width 598 height 39
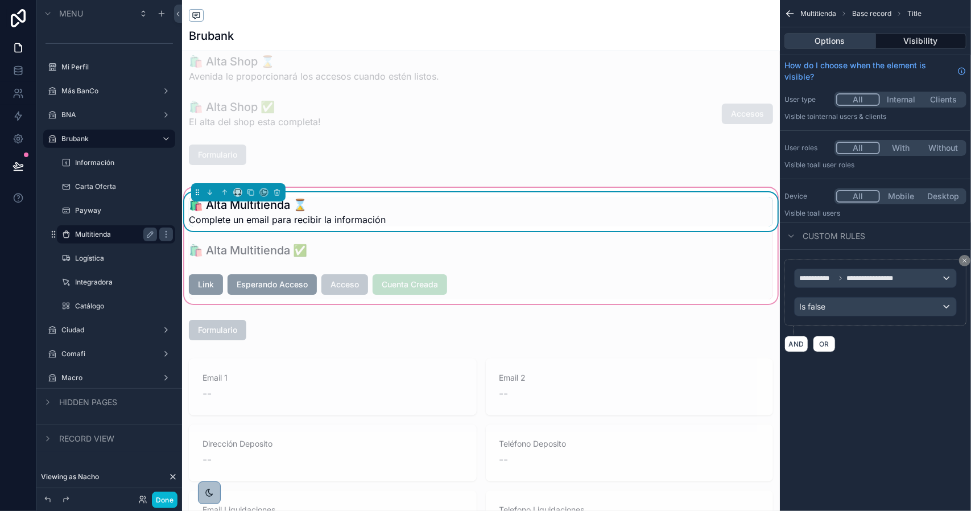
click at [823, 43] on button "Options" at bounding box center [830, 41] width 92 height 16
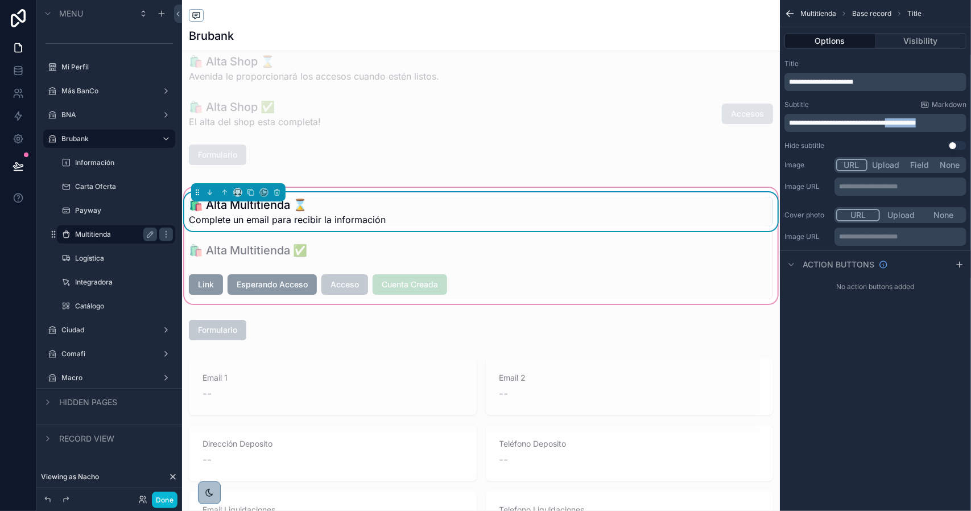
drag, startPoint x: 896, startPoint y: 122, endPoint x: 962, endPoint y: 126, distance: 65.5
click at [961, 126] on p "**********" at bounding box center [876, 122] width 175 height 9
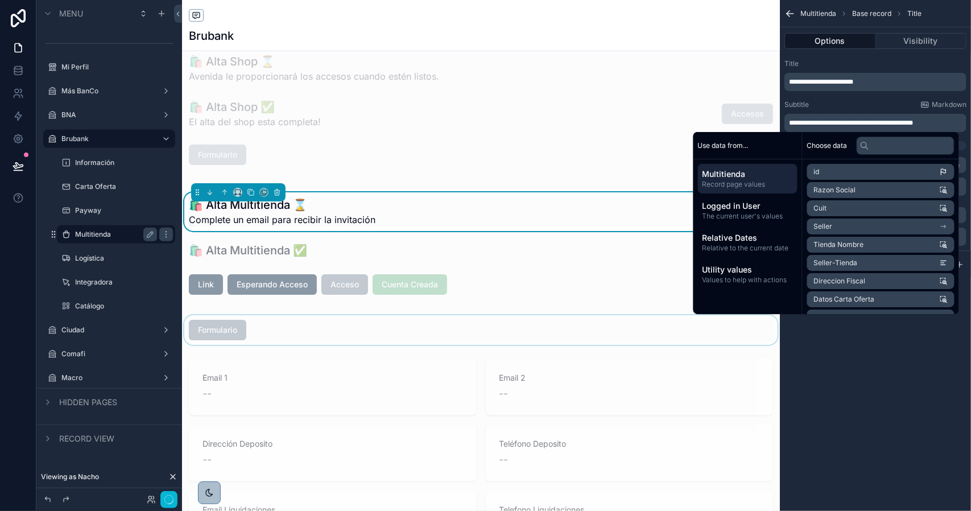
click at [231, 334] on div "scrollable content" at bounding box center [481, 330] width 598 height 30
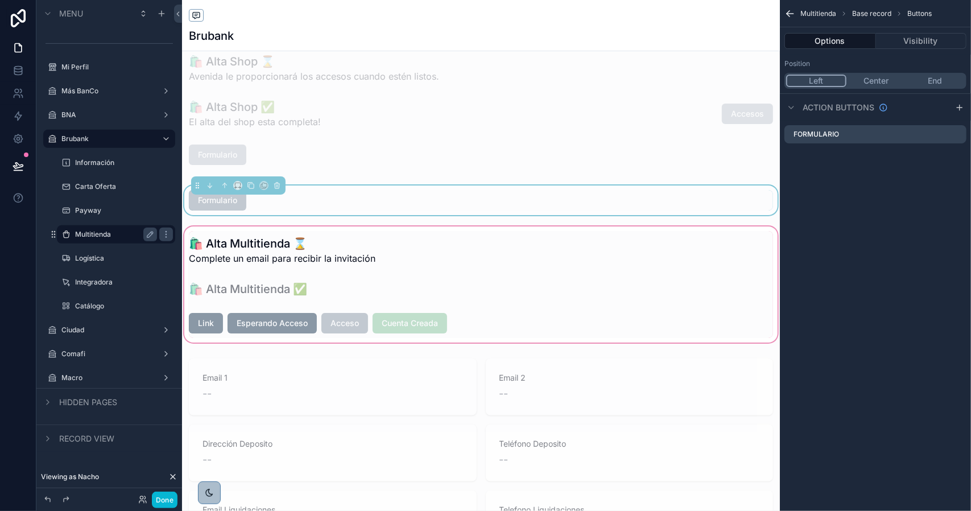
click at [233, 275] on div "scrollable content" at bounding box center [481, 284] width 598 height 121
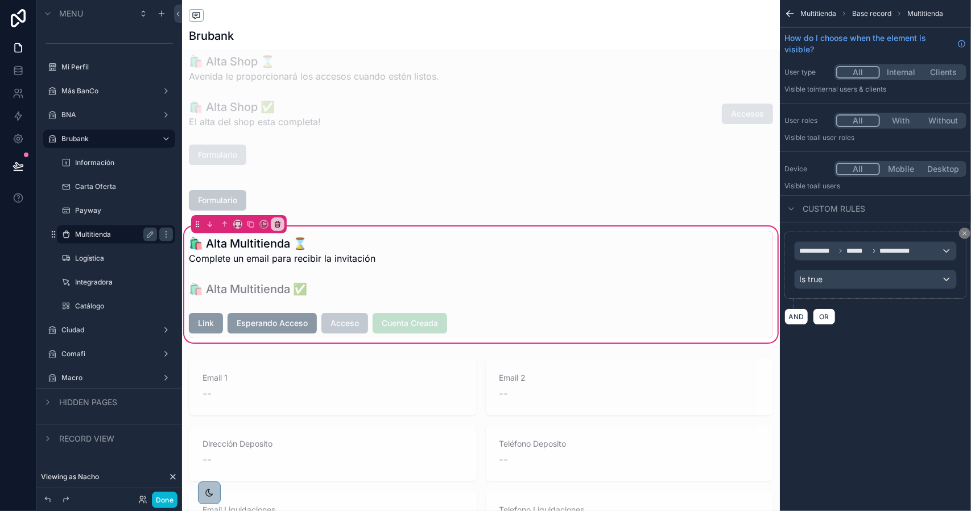
click at [109, 232] on label "Multitienda" at bounding box center [113, 234] width 77 height 9
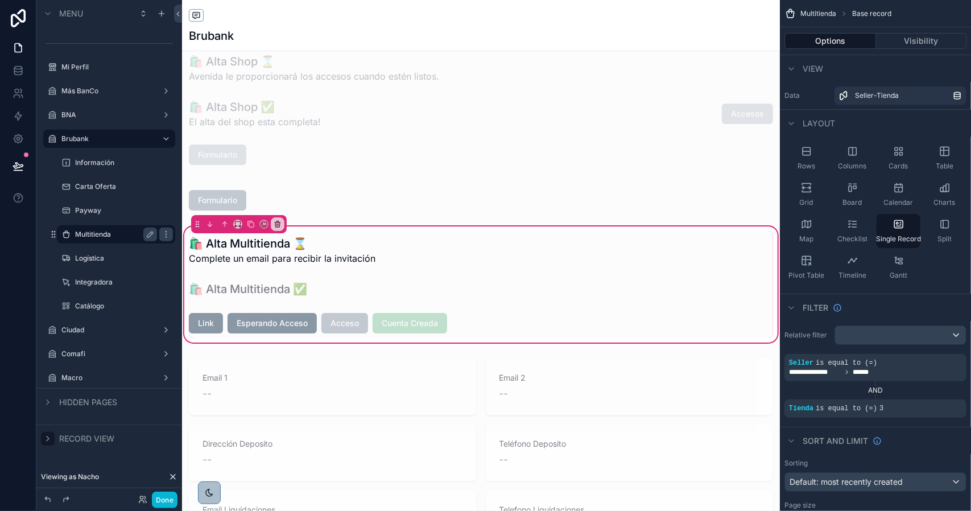
click at [52, 438] on div "scrollable content" at bounding box center [48, 439] width 14 height 14
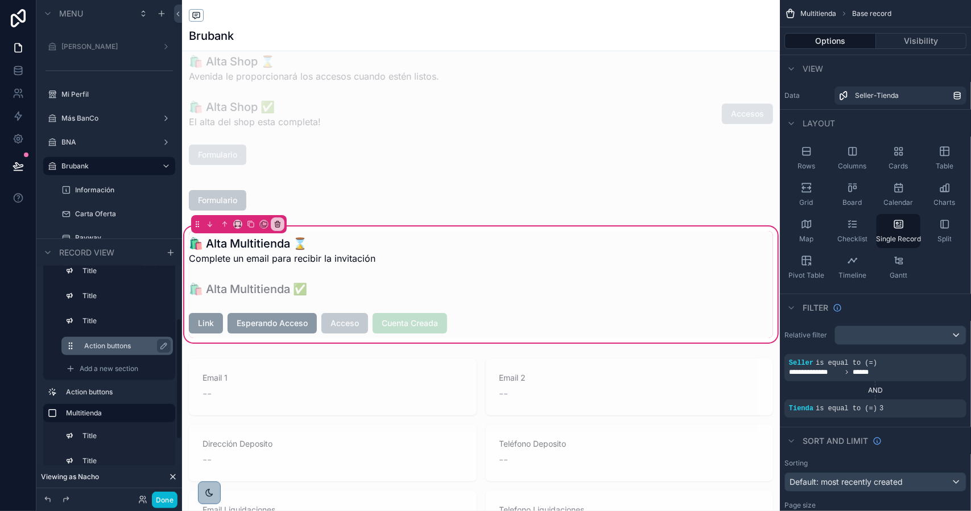
scroll to position [139, 0]
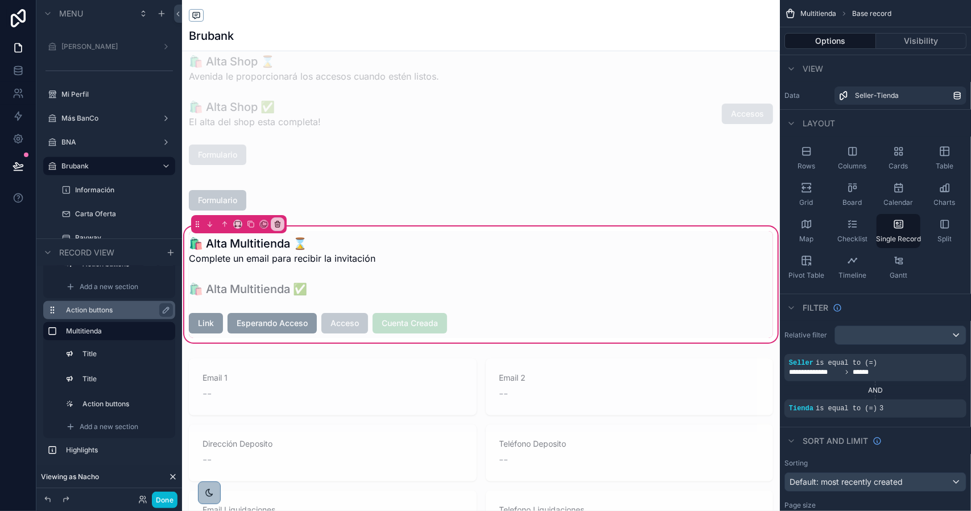
click at [53, 308] on icon "scrollable content" at bounding box center [52, 309] width 9 height 9
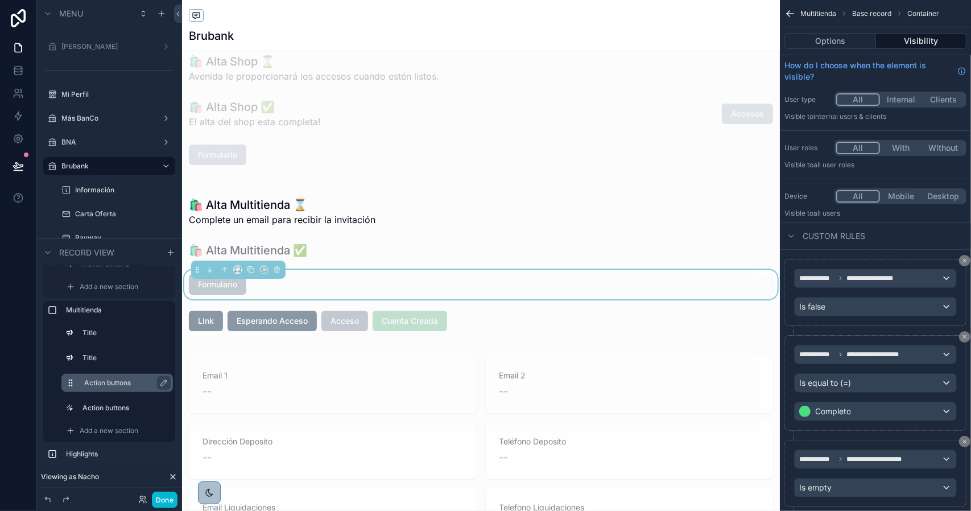
click at [104, 379] on label "Action buttons" at bounding box center [124, 382] width 80 height 9
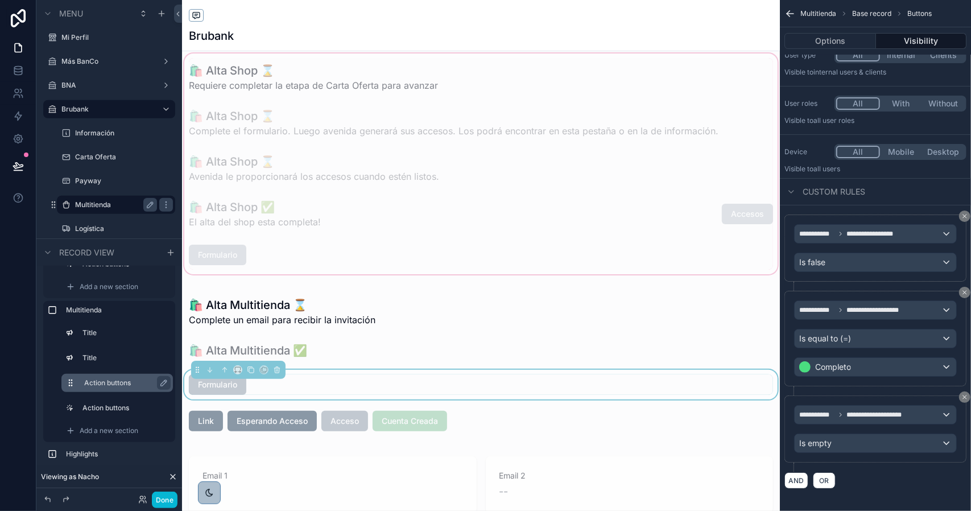
scroll to position [0, 0]
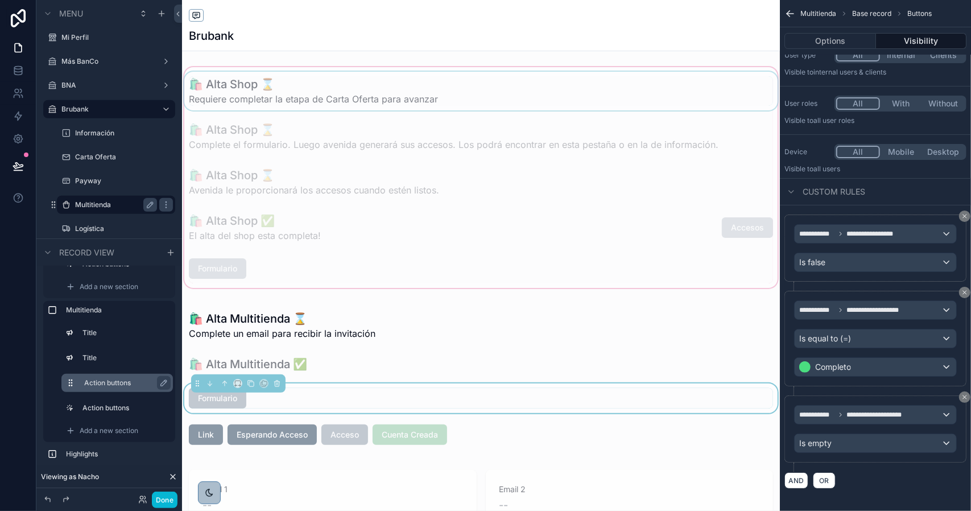
drag, startPoint x: 262, startPoint y: 90, endPoint x: 241, endPoint y: 96, distance: 22.3
click at [262, 90] on div "scrollable content" at bounding box center [481, 177] width 598 height 225
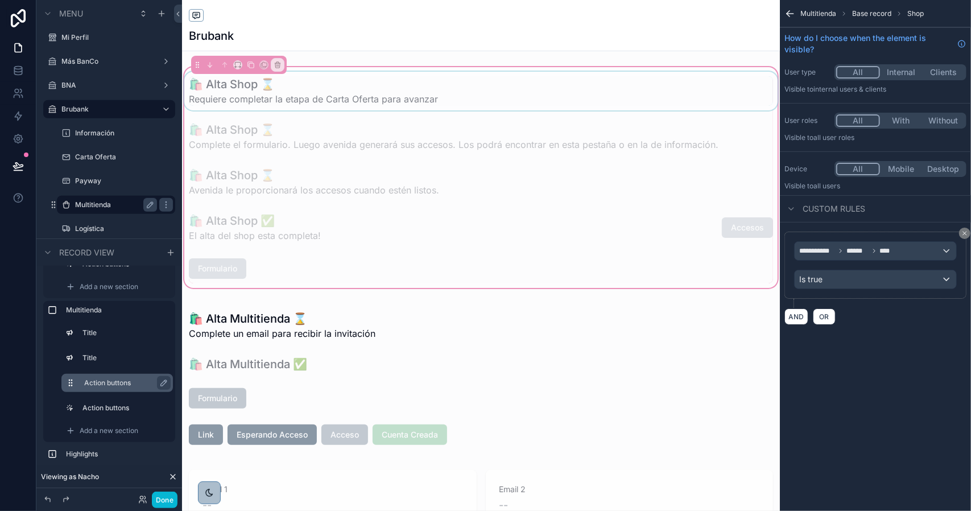
click at [246, 95] on div "scrollable content" at bounding box center [481, 91] width 598 height 39
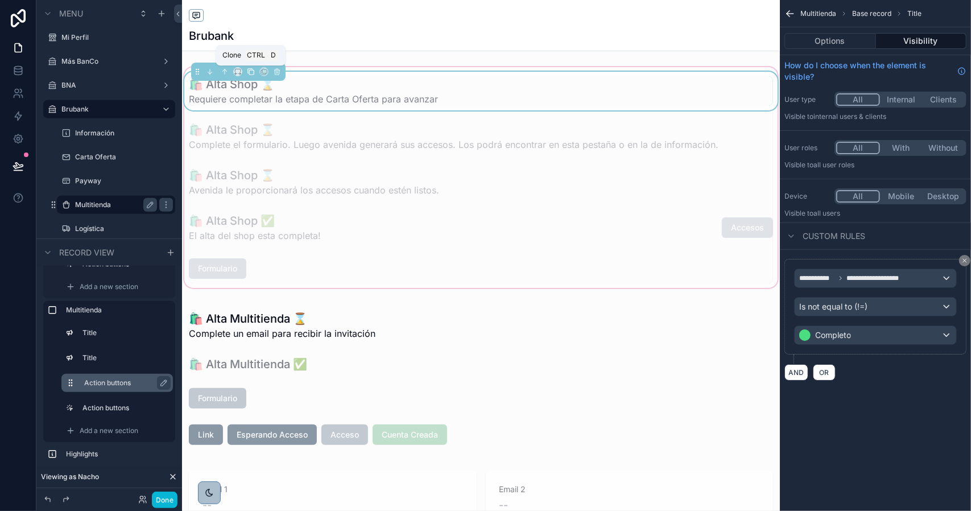
click at [249, 71] on icon "scrollable content" at bounding box center [251, 72] width 5 height 5
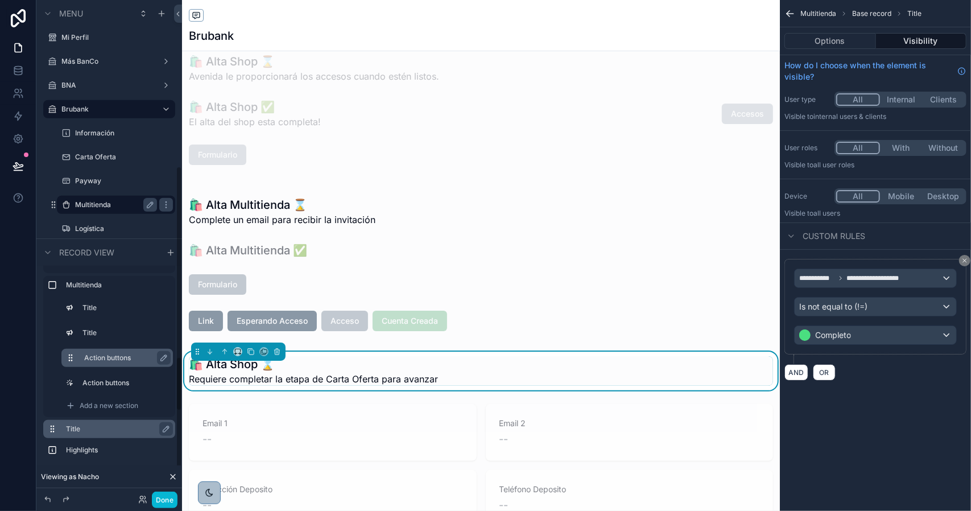
scroll to position [452, 0]
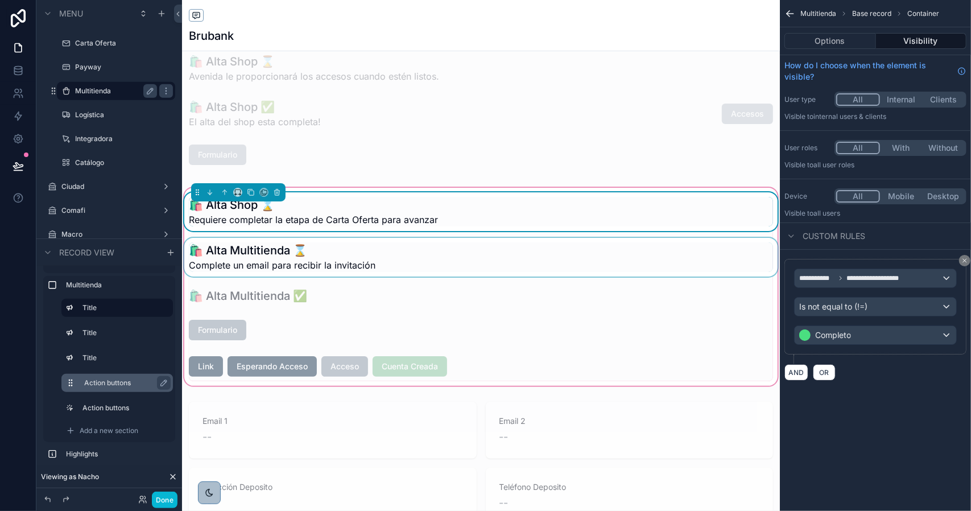
click at [324, 259] on div "scrollable content" at bounding box center [481, 257] width 598 height 39
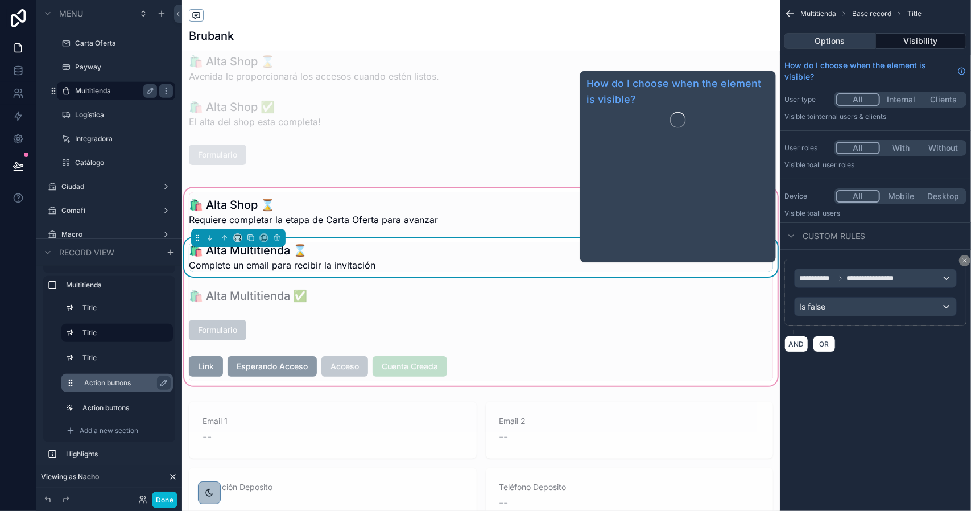
click at [832, 40] on button "Options" at bounding box center [830, 41] width 92 height 16
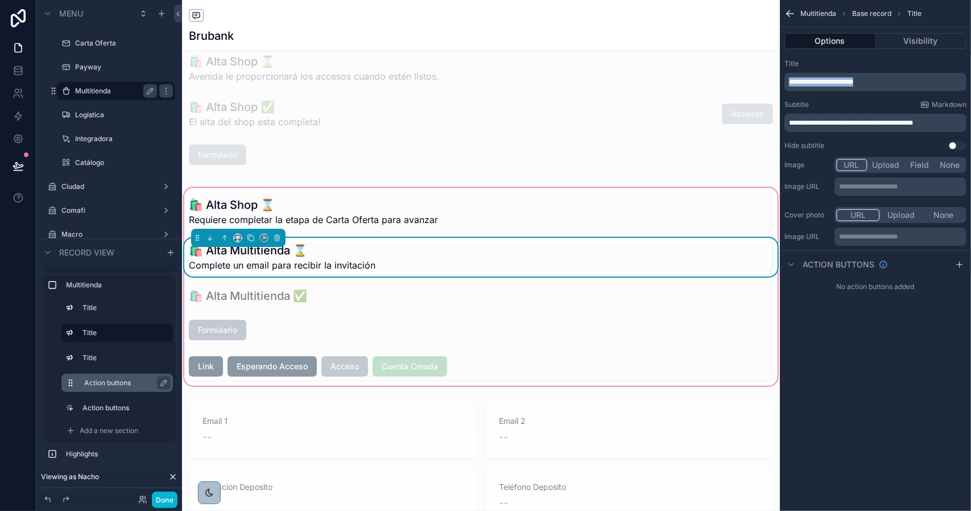
drag, startPoint x: 878, startPoint y: 84, endPoint x: 783, endPoint y: 82, distance: 95.6
click at [783, 82] on div "**********" at bounding box center [875, 105] width 191 height 100
copy span "**********"
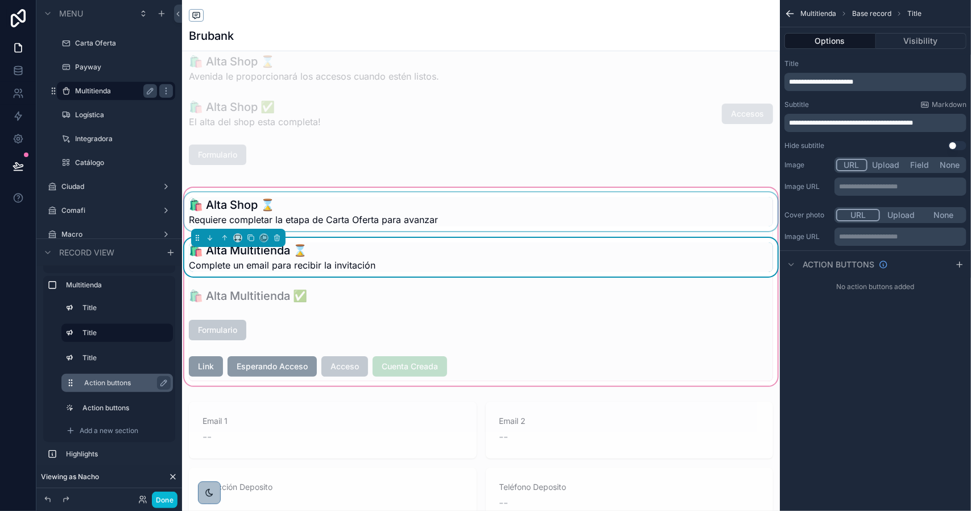
click at [371, 209] on div "scrollable content" at bounding box center [481, 211] width 598 height 39
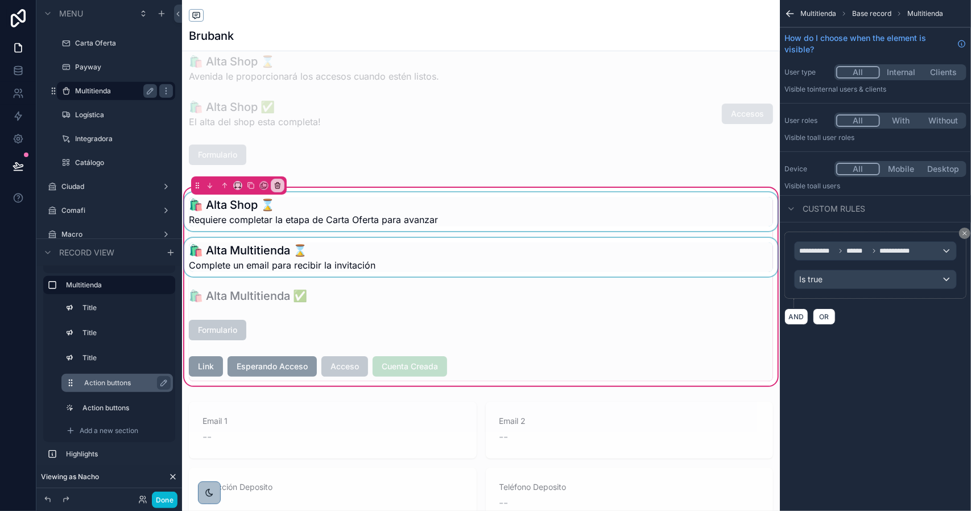
click at [349, 212] on div "scrollable content" at bounding box center [481, 211] width 598 height 39
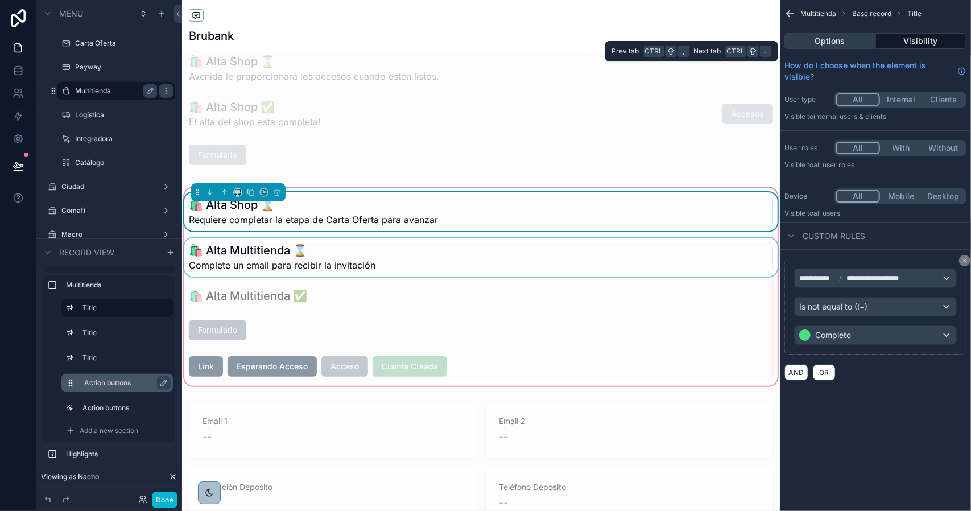
click at [825, 40] on button "Options" at bounding box center [830, 41] width 92 height 16
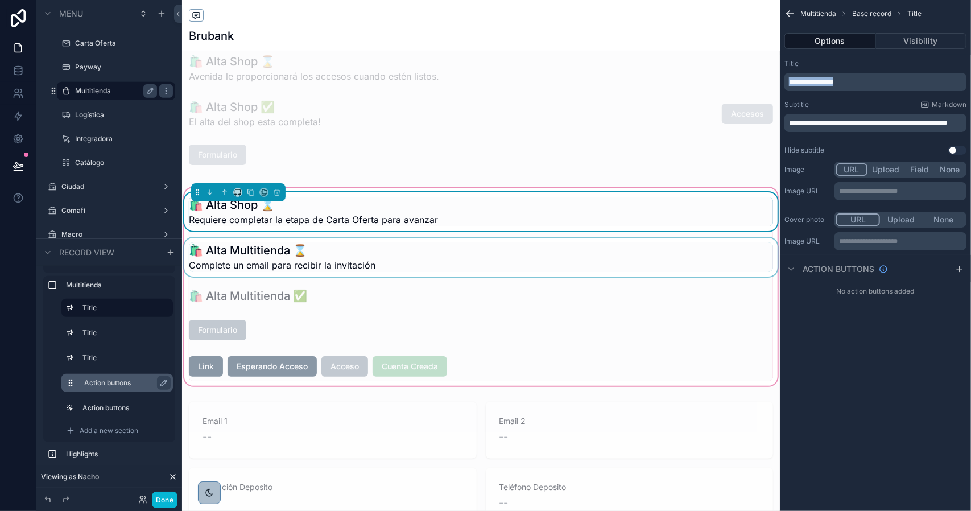
drag, startPoint x: 858, startPoint y: 82, endPoint x: 773, endPoint y: 80, distance: 84.2
click at [773, 80] on div "Tiendas Sellers Sellers Usuarios Operaciones Usuarios Comercial Usuarios Catego…" at bounding box center [576, 255] width 789 height 511
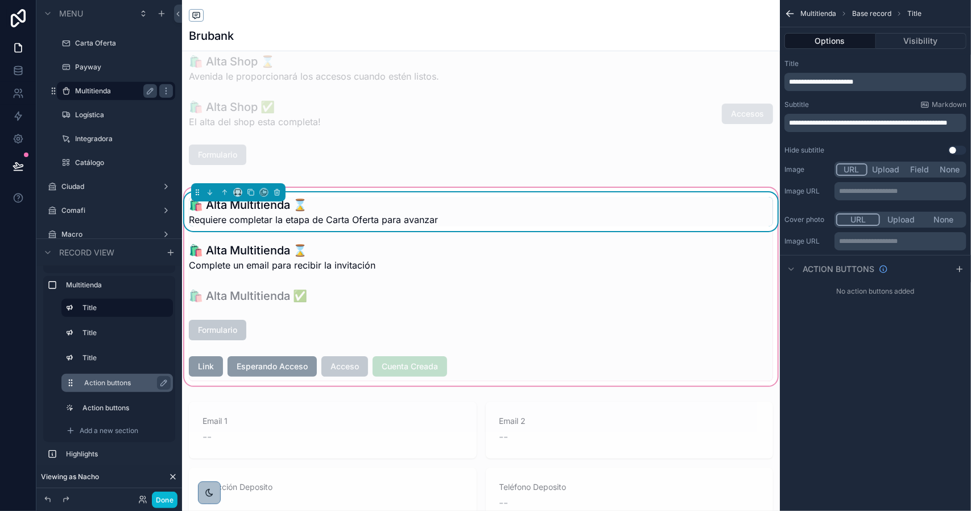
click at [445, 214] on div "🛍️ Alta Multitienda ⌛️ Requiere completar la etapa de Carta Oferta para avanzar" at bounding box center [481, 212] width 584 height 30
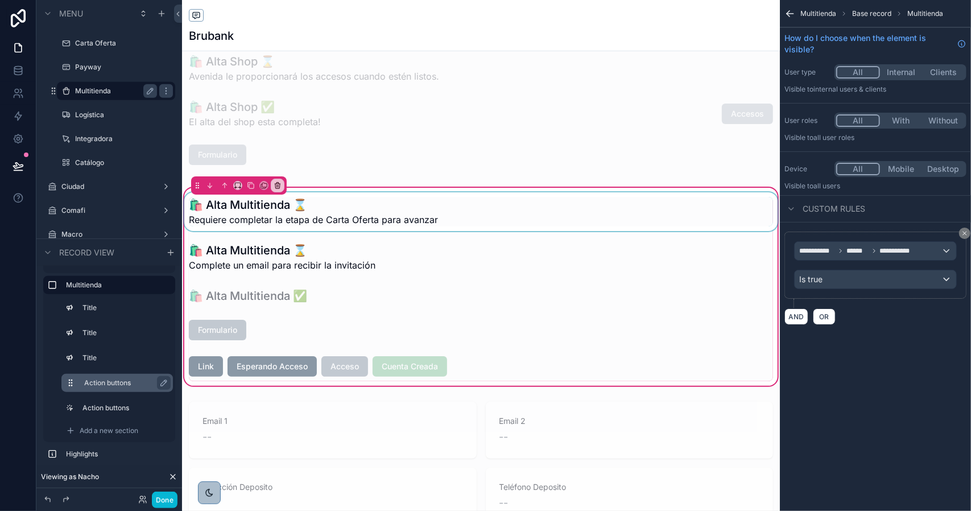
click at [471, 216] on div "scrollable content" at bounding box center [481, 211] width 598 height 39
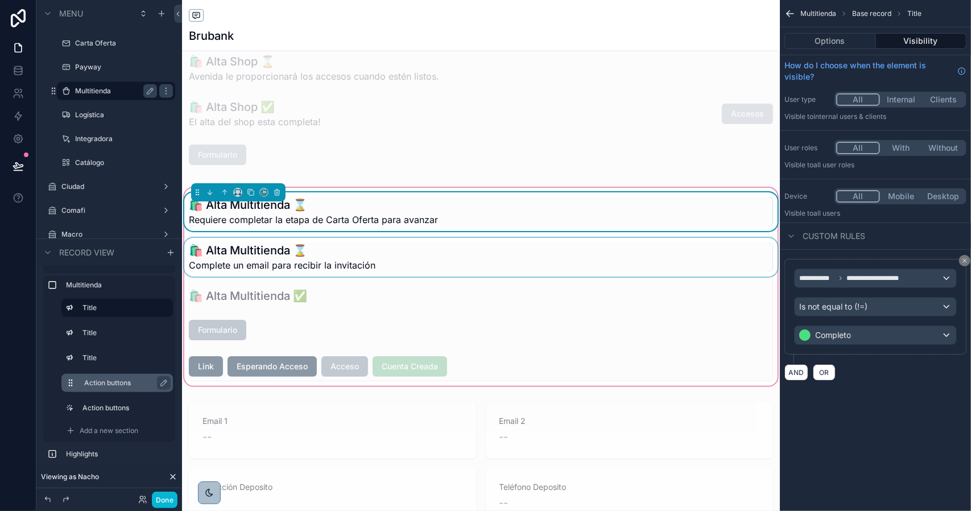
click at [396, 255] on div "scrollable content" at bounding box center [481, 257] width 598 height 39
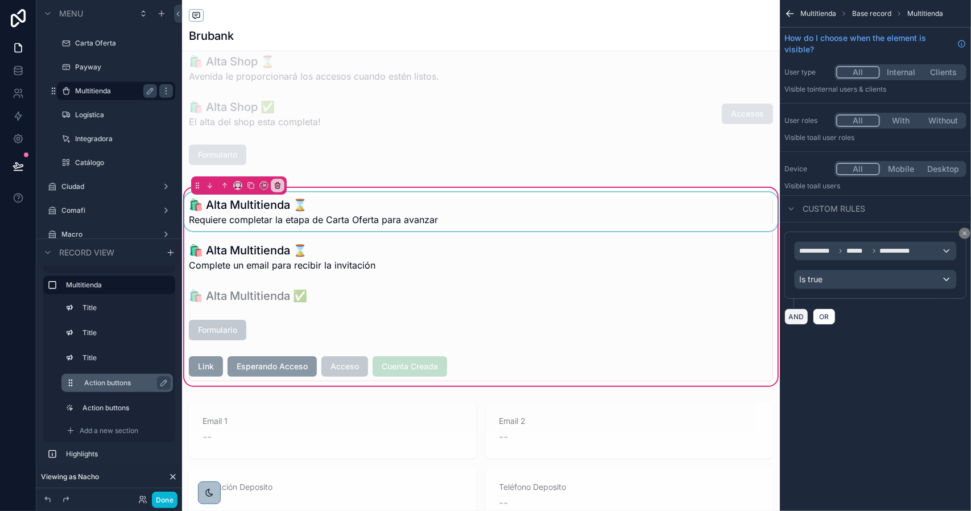
click at [797, 317] on button "AND" at bounding box center [796, 316] width 24 height 16
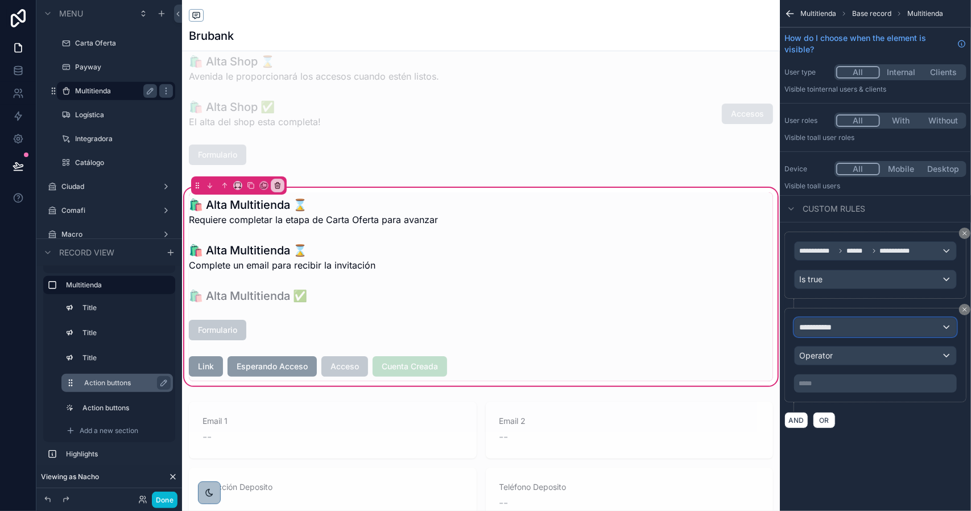
click at [831, 324] on span "**********" at bounding box center [820, 326] width 42 height 11
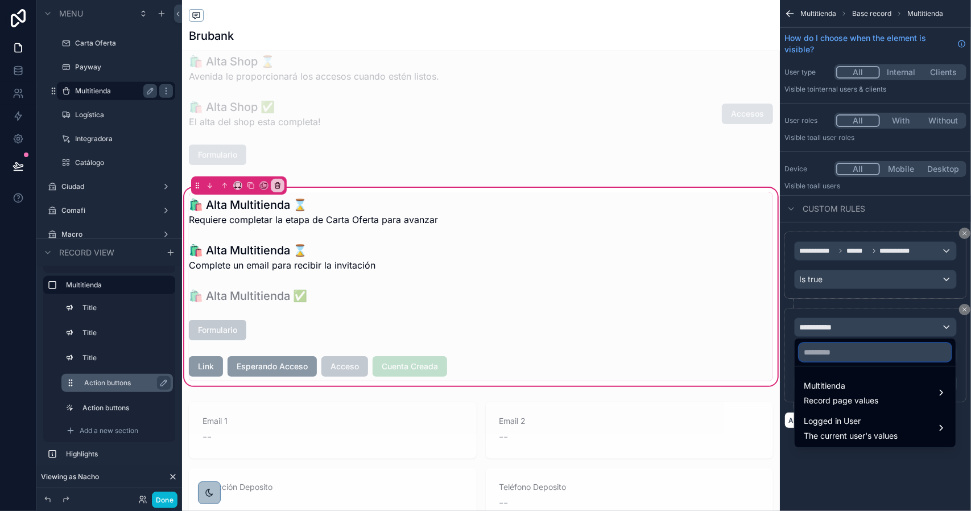
click at [837, 353] on input "text" at bounding box center [875, 352] width 152 height 18
type input "*****"
click at [968, 309] on div "scrollable content" at bounding box center [485, 255] width 971 height 511
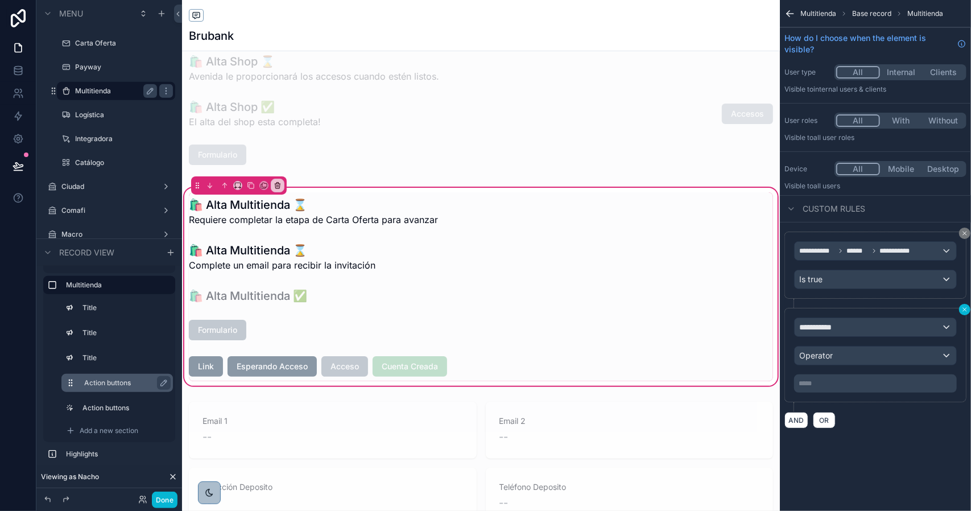
click at [966, 309] on icon "scrollable content" at bounding box center [964, 309] width 3 height 3
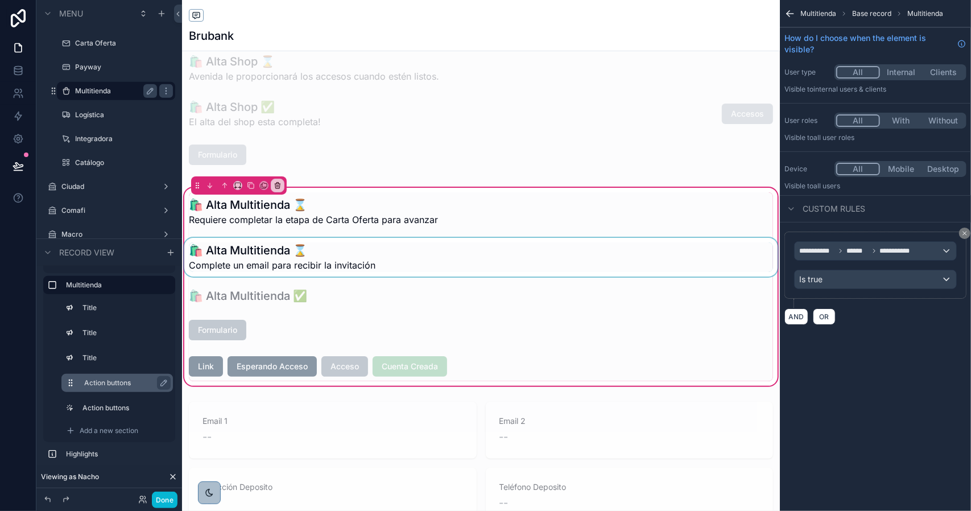
click at [289, 249] on div "scrollable content" at bounding box center [481, 257] width 598 height 39
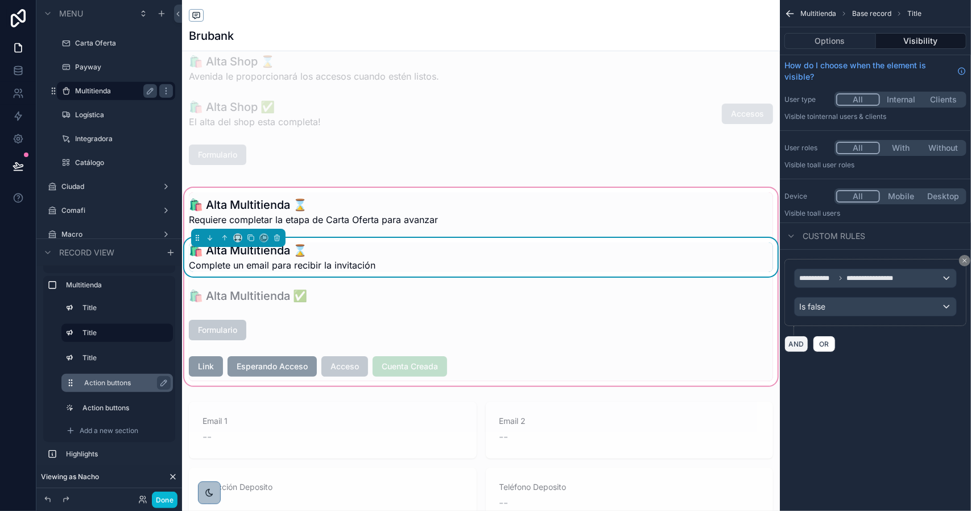
click at [789, 343] on button "AND" at bounding box center [796, 344] width 24 height 16
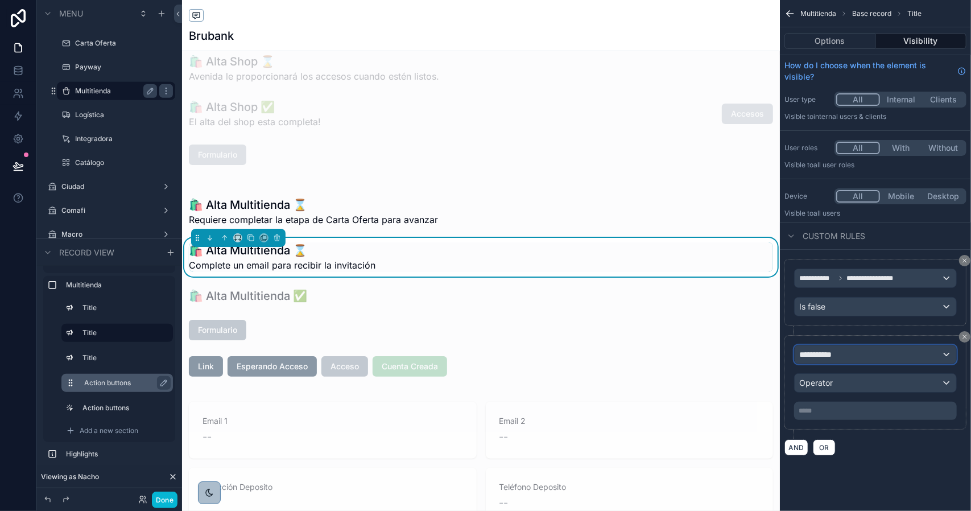
click at [833, 356] on span "**********" at bounding box center [820, 354] width 42 height 11
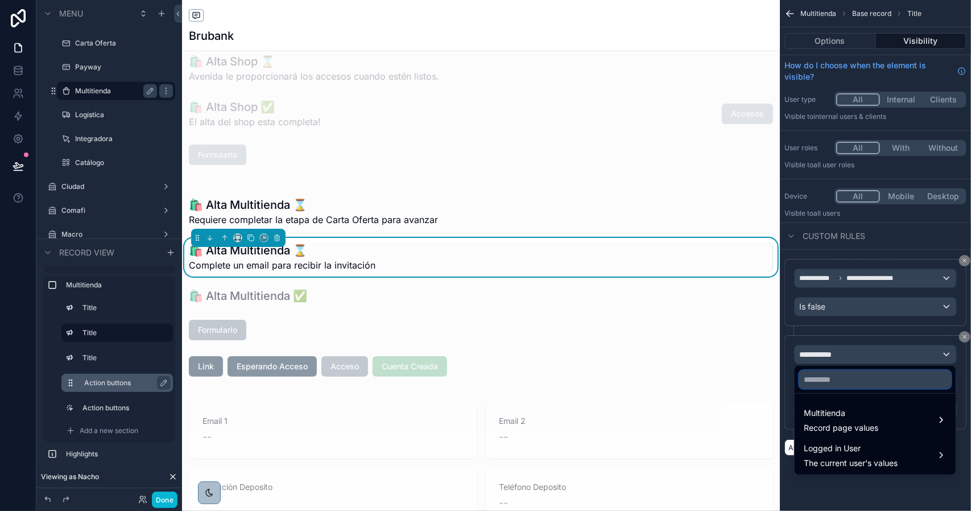
click at [838, 383] on input "text" at bounding box center [875, 379] width 152 height 18
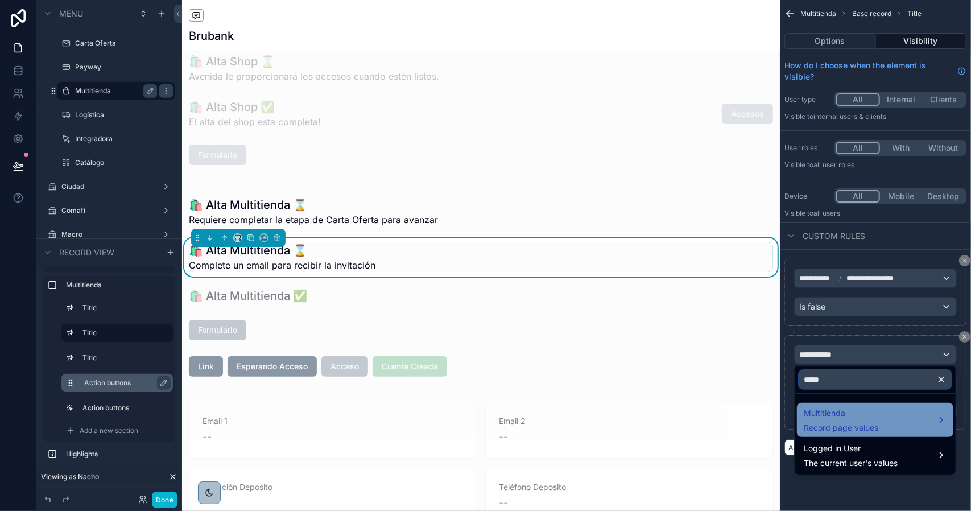
type input "*****"
click at [838, 411] on span "Multitienda" at bounding box center [841, 413] width 75 height 14
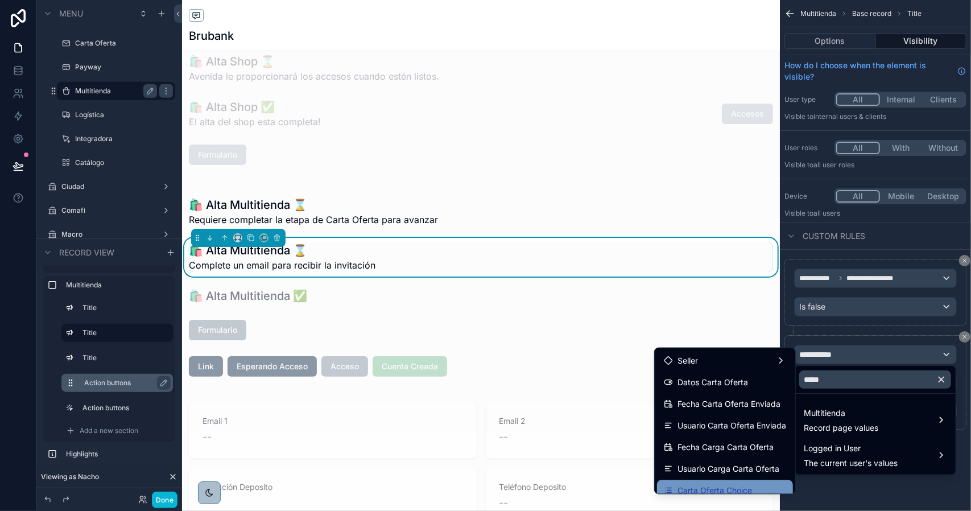
click at [721, 485] on span "Carta Oferta Choice" at bounding box center [714, 490] width 75 height 14
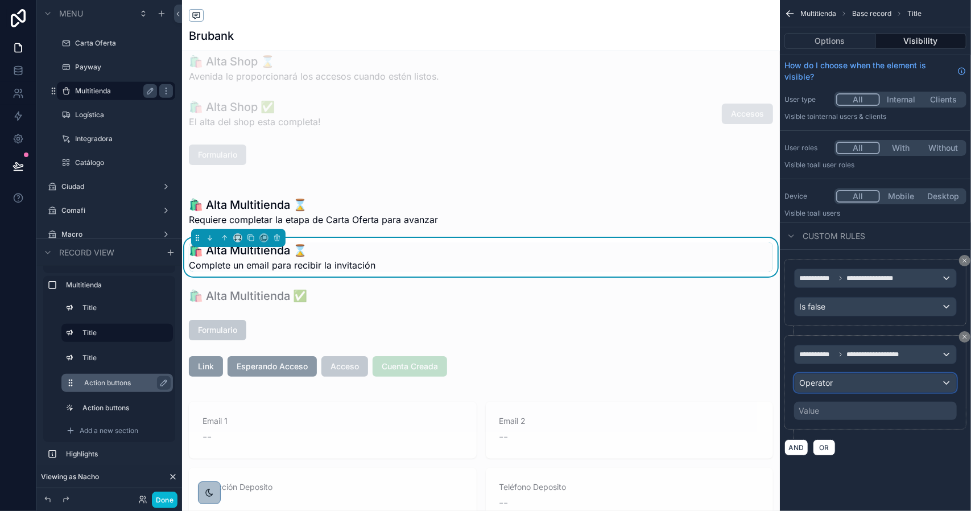
click at [825, 378] on span "Operator" at bounding box center [816, 383] width 34 height 10
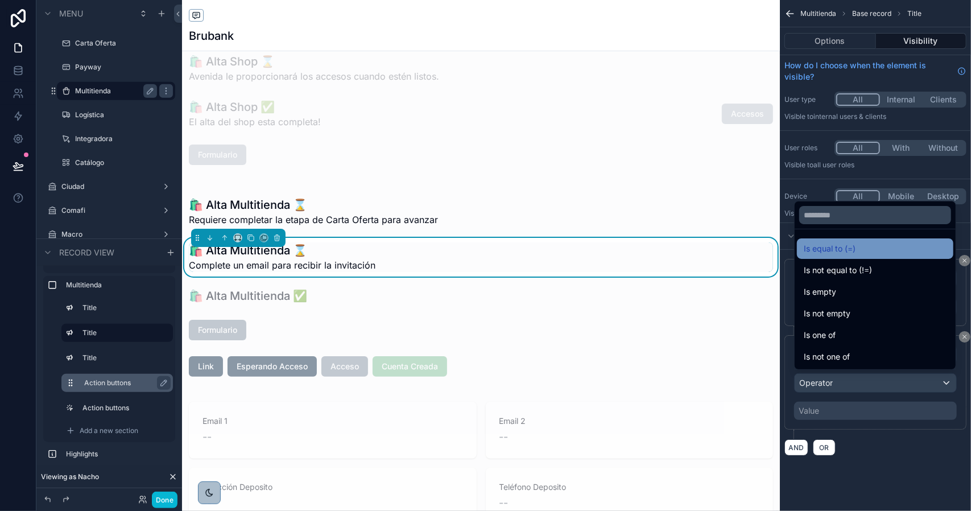
click at [856, 250] on div "Is equal to (=)" at bounding box center [875, 249] width 143 height 14
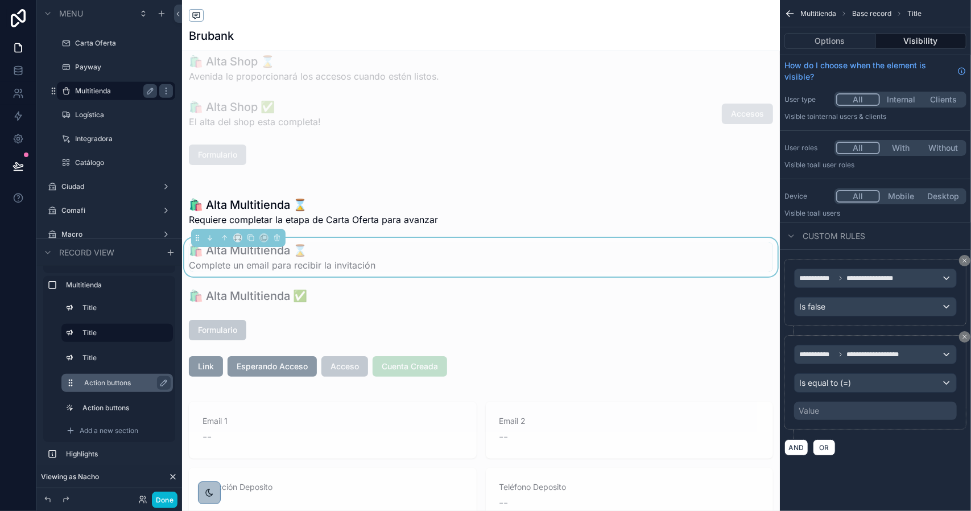
click at [817, 405] on div "Value" at bounding box center [808, 410] width 20 height 11
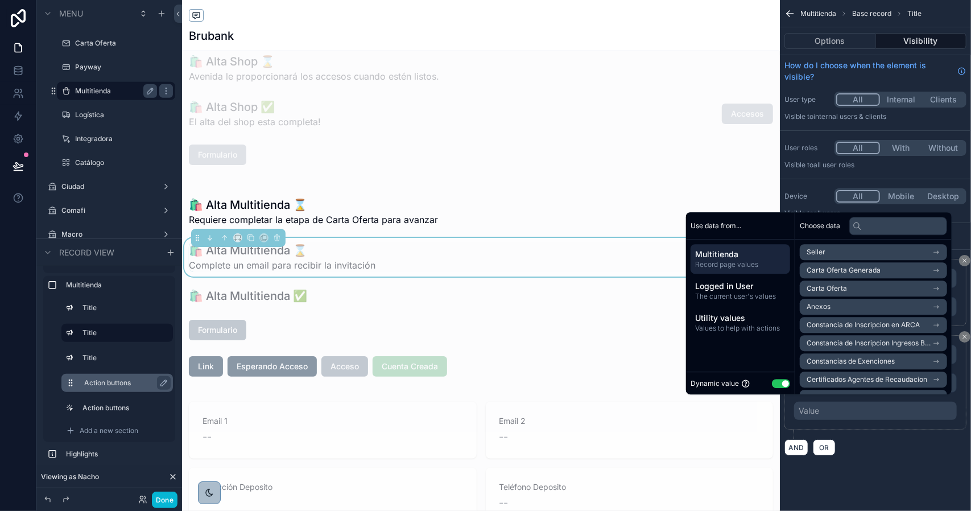
click at [772, 382] on button "Use setting" at bounding box center [781, 383] width 18 height 9
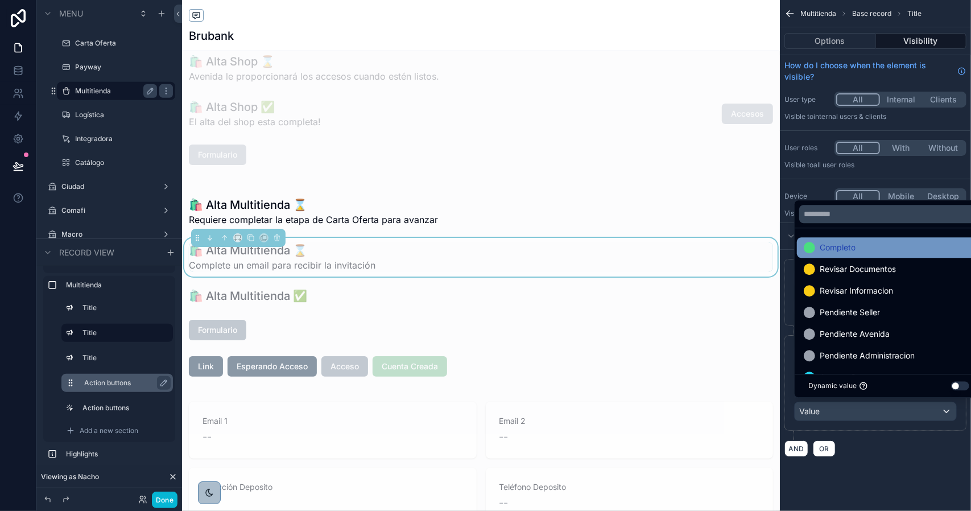
click at [843, 249] on span "Completo" at bounding box center [838, 248] width 36 height 14
click at [859, 423] on div "**********" at bounding box center [875, 383] width 182 height 96
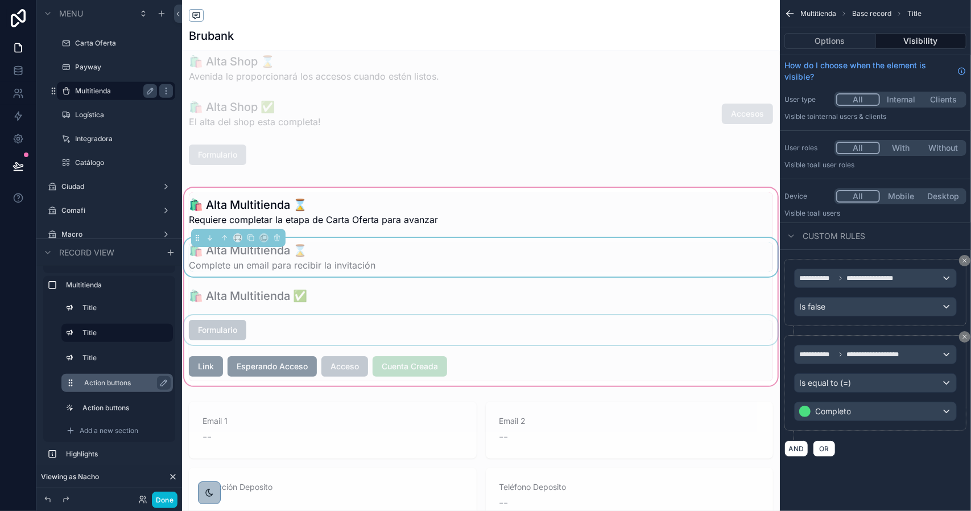
click at [222, 328] on div "scrollable content" at bounding box center [481, 330] width 598 height 30
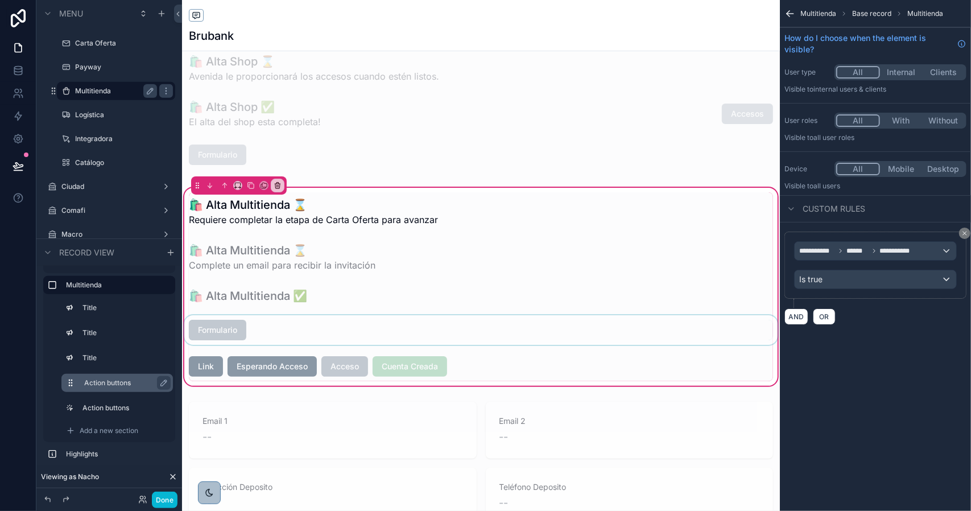
click at [221, 328] on div "scrollable content" at bounding box center [481, 330] width 598 height 30
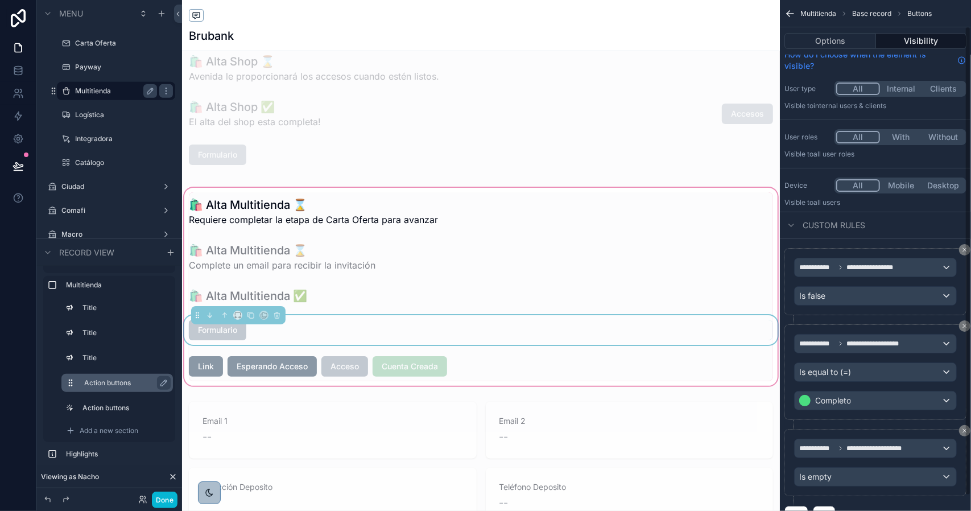
scroll to position [0, 0]
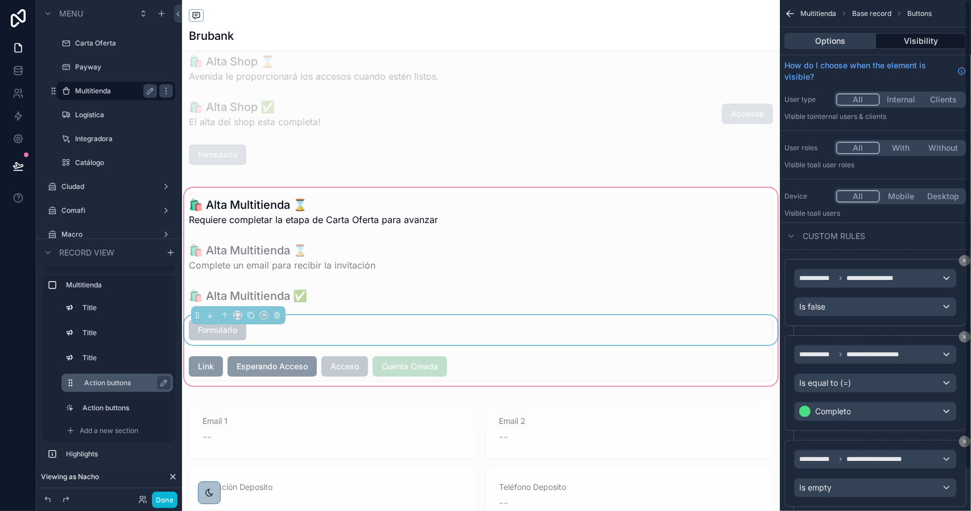
click at [825, 42] on button "Options" at bounding box center [830, 41] width 92 height 16
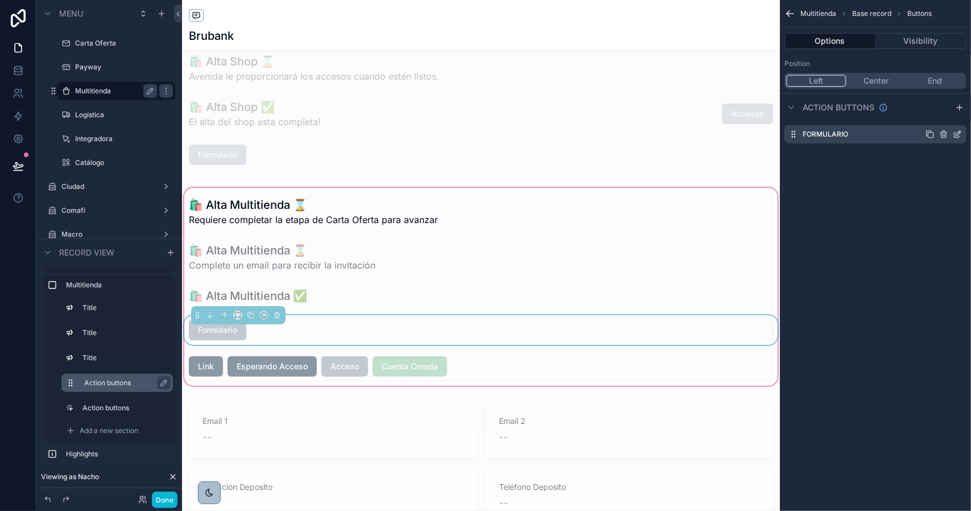
click at [955, 134] on icon "scrollable content" at bounding box center [957, 134] width 9 height 9
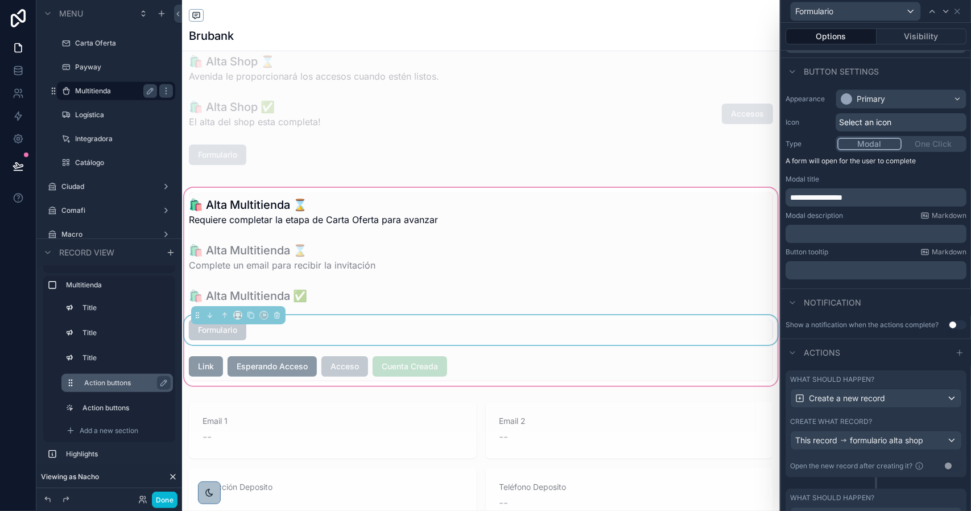
scroll to position [159, 0]
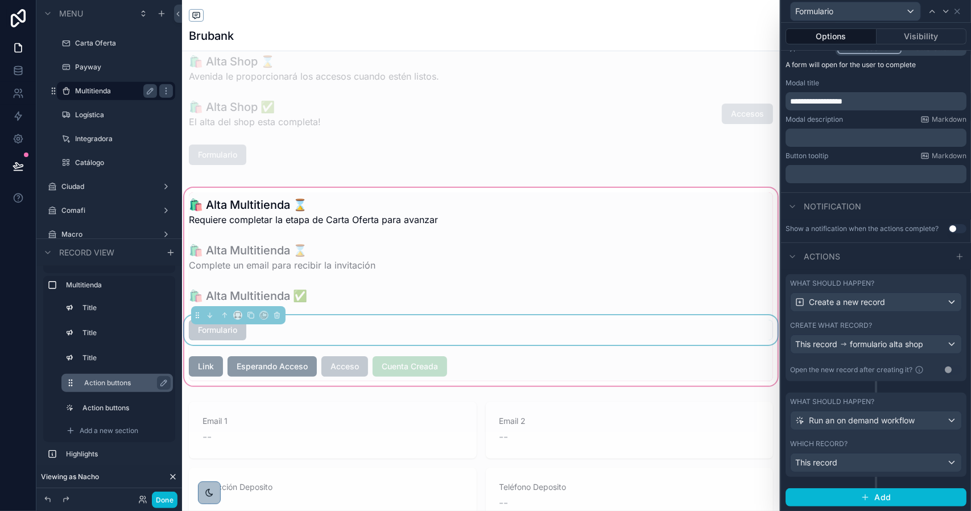
click at [891, 319] on div "What should happen? Create a new record Create what record? This record formula…" at bounding box center [875, 327] width 181 height 107
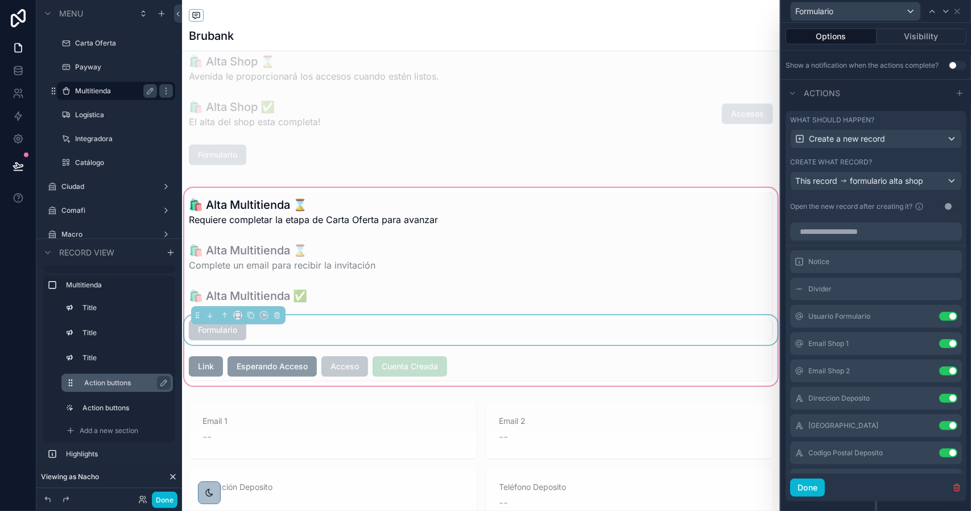
scroll to position [330, 0]
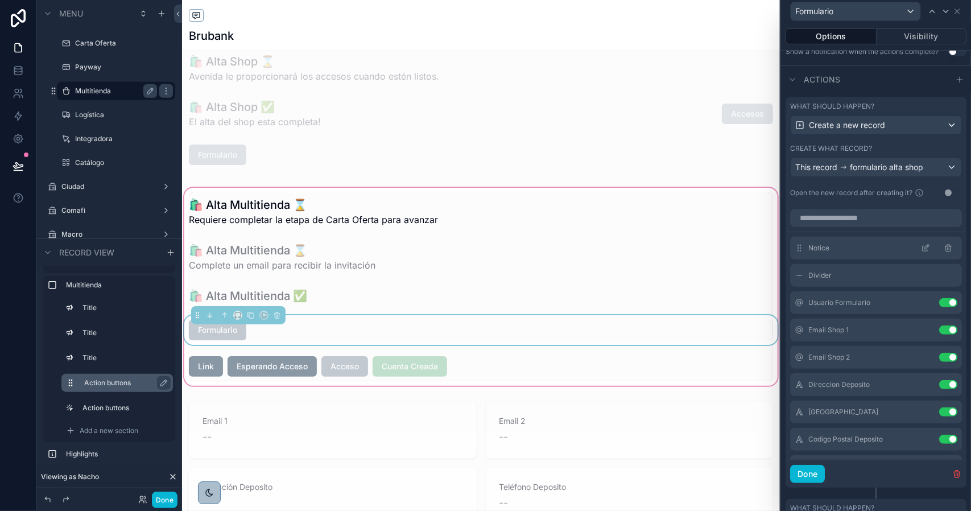
click at [921, 253] on icon at bounding box center [925, 247] width 9 height 9
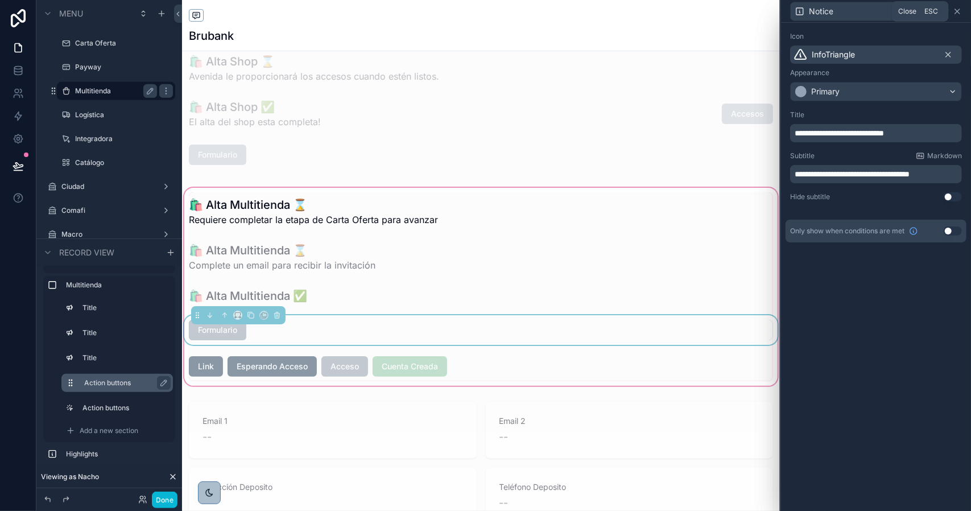
click at [957, 11] on icon at bounding box center [957, 11] width 5 height 5
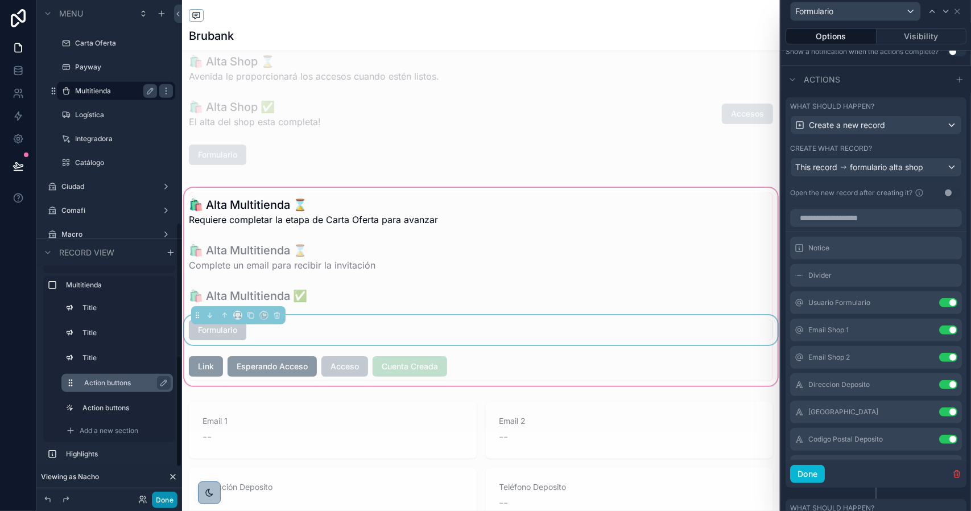
click at [173, 501] on button "Done" at bounding box center [165, 499] width 26 height 16
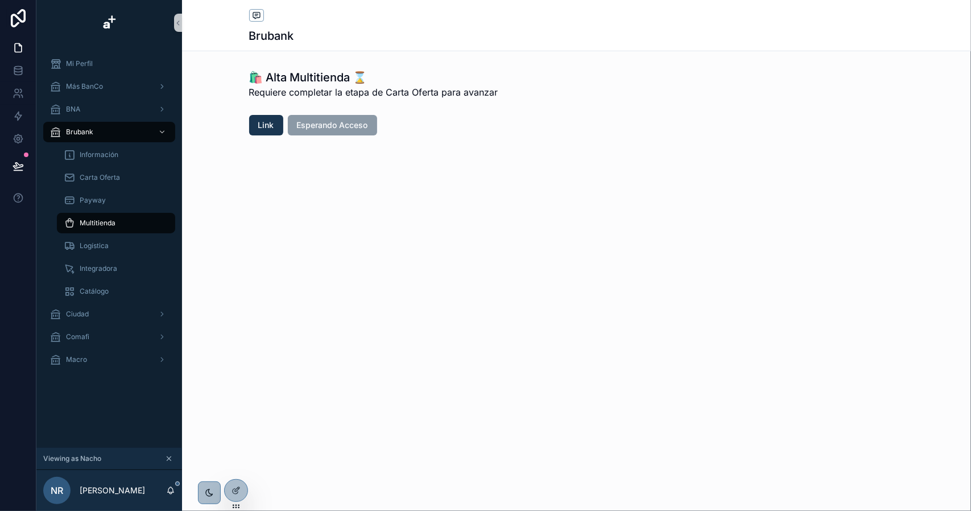
scroll to position [0, 0]
click at [234, 487] on icon at bounding box center [235, 490] width 9 height 9
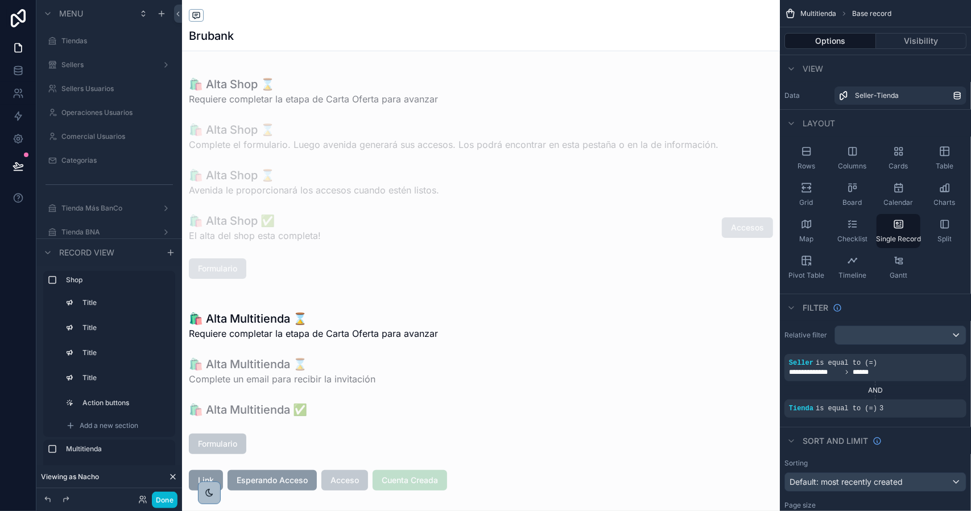
click at [217, 445] on div "scrollable content" at bounding box center [481, 400] width 598 height 202
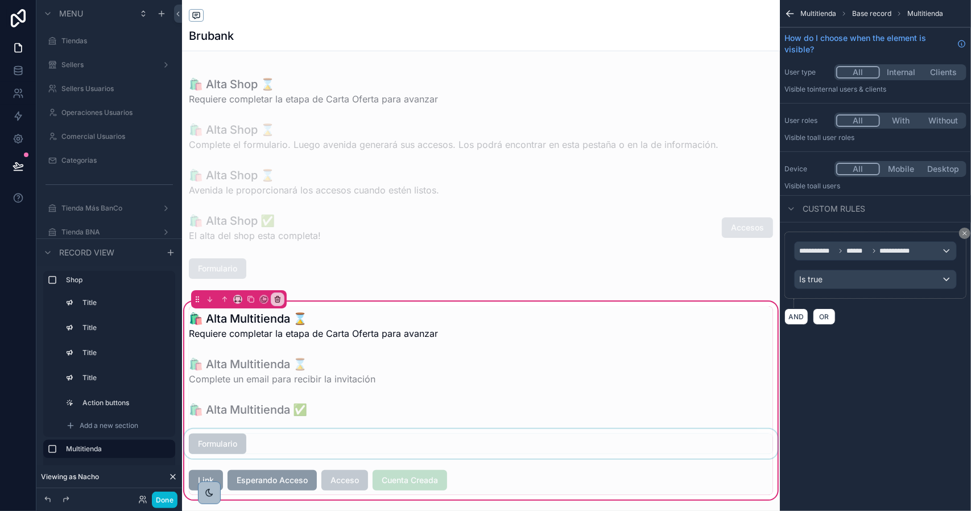
click at [221, 441] on div "scrollable content" at bounding box center [481, 444] width 598 height 30
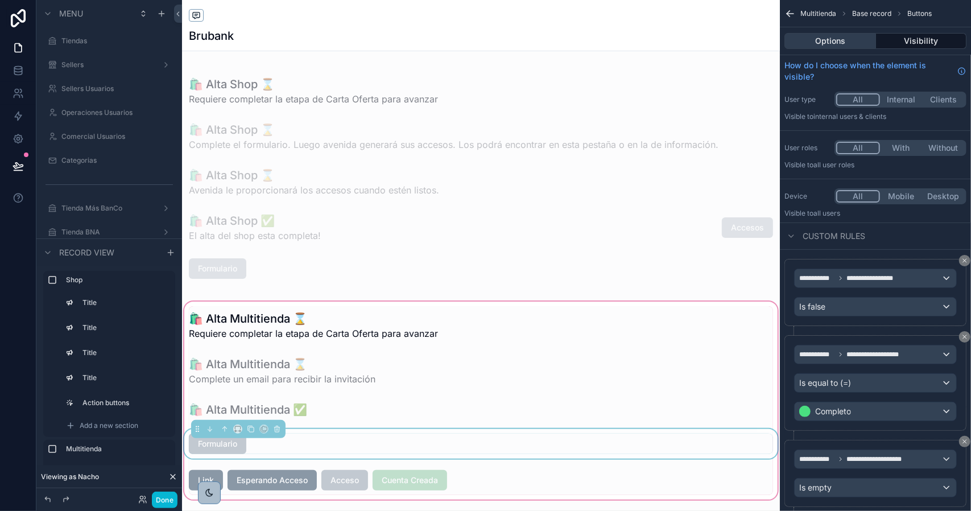
click at [816, 44] on button "Options" at bounding box center [830, 41] width 92 height 16
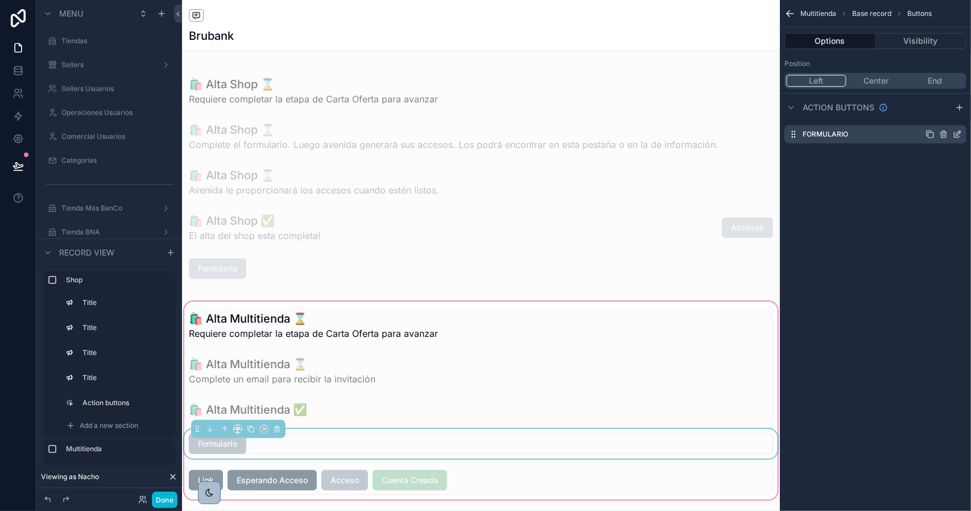
click at [957, 135] on icon "scrollable content" at bounding box center [958, 133] width 5 height 5
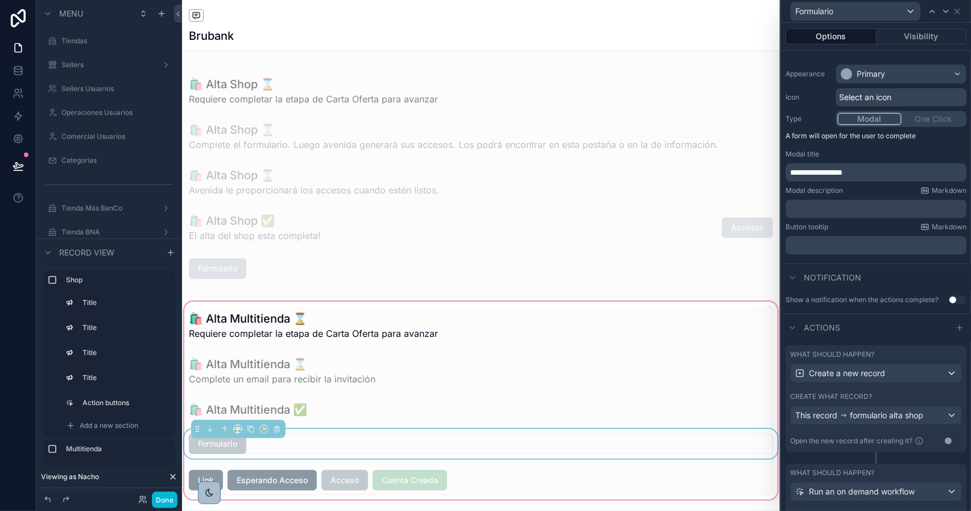
scroll to position [114, 0]
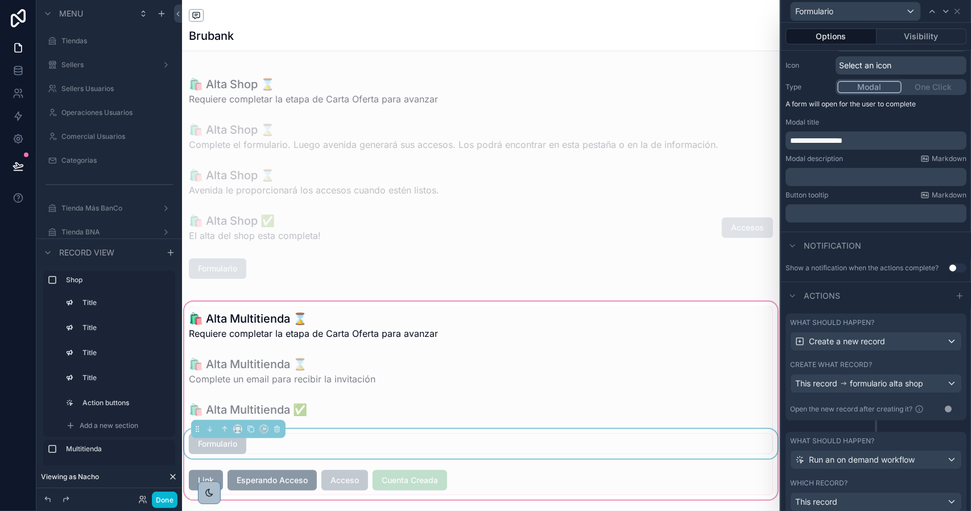
click at [887, 367] on div "What should happen? Create a new record Create what record? This record formula…" at bounding box center [875, 366] width 181 height 107
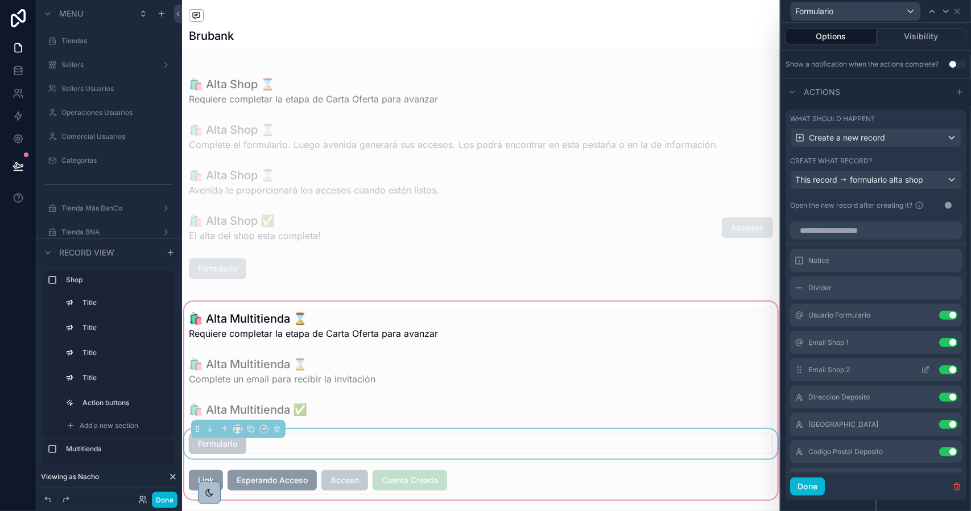
scroll to position [341, 0]
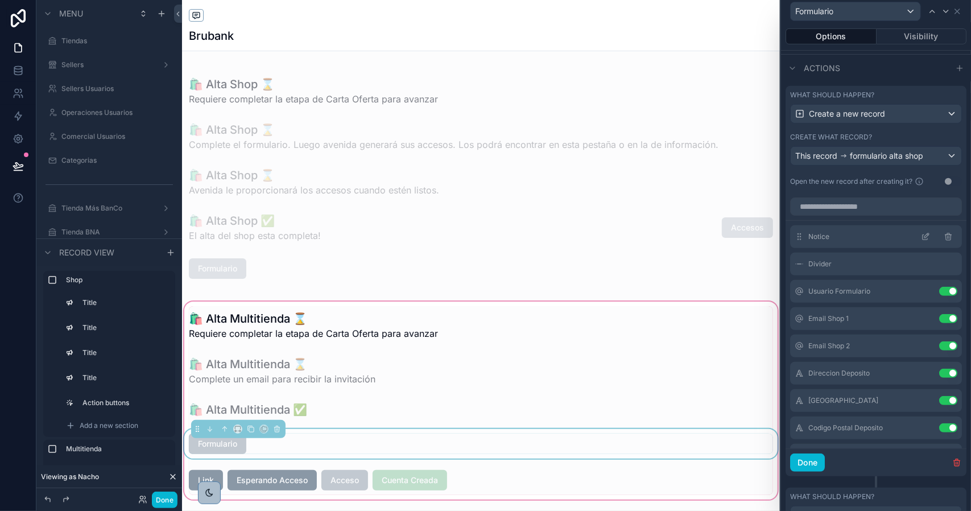
click at [945, 240] on icon at bounding box center [947, 237] width 5 height 5
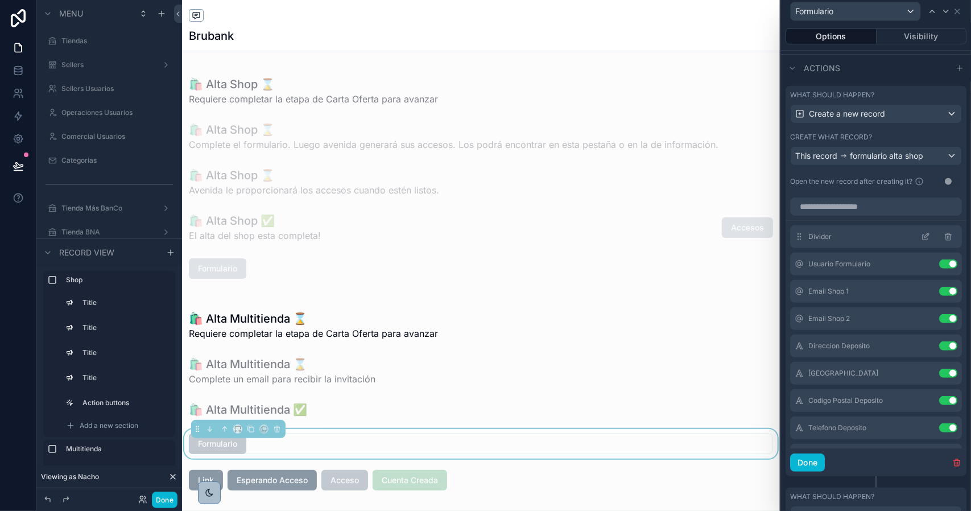
click at [944, 241] on icon at bounding box center [948, 236] width 9 height 9
click at [939, 296] on button "Use setting" at bounding box center [948, 291] width 18 height 9
click at [939, 314] on button "Use setting" at bounding box center [948, 318] width 18 height 9
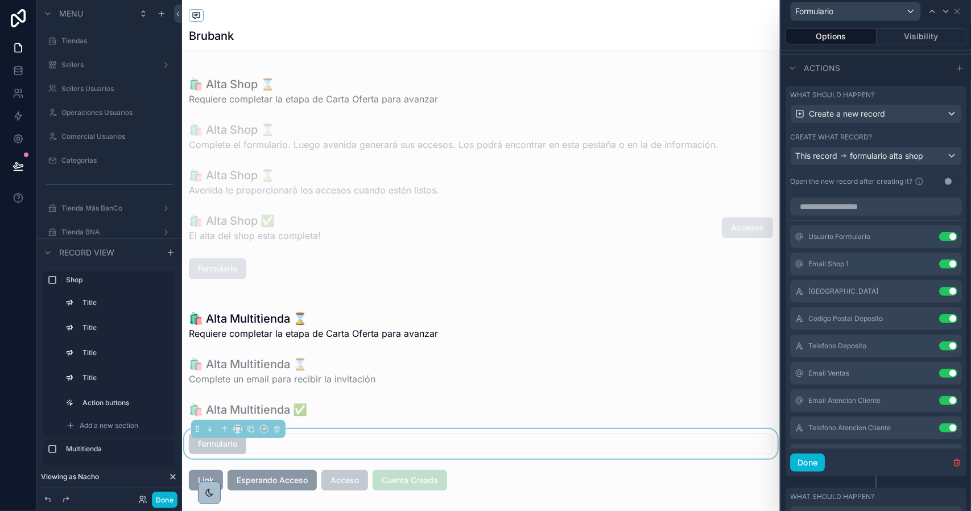
click at [939, 341] on button "Use setting" at bounding box center [948, 345] width 18 height 9
click at [939, 369] on button "Use setting" at bounding box center [948, 373] width 18 height 9
click at [939, 396] on button "Use setting" at bounding box center [948, 400] width 18 height 9
click at [939, 423] on button "Use setting" at bounding box center [948, 427] width 18 height 9
click at [939, 450] on button "Use setting" at bounding box center [948, 454] width 18 height 9
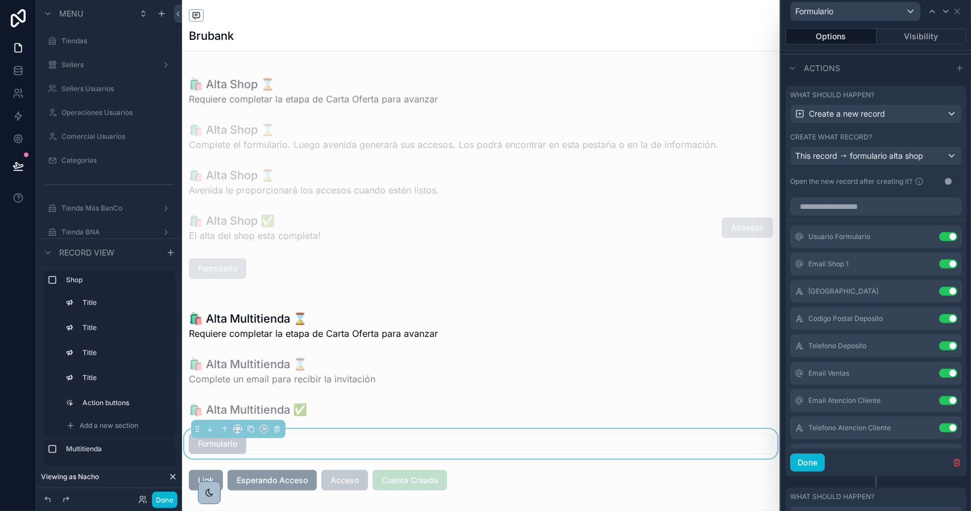
click at [939, 478] on button "Use setting" at bounding box center [948, 482] width 18 height 9
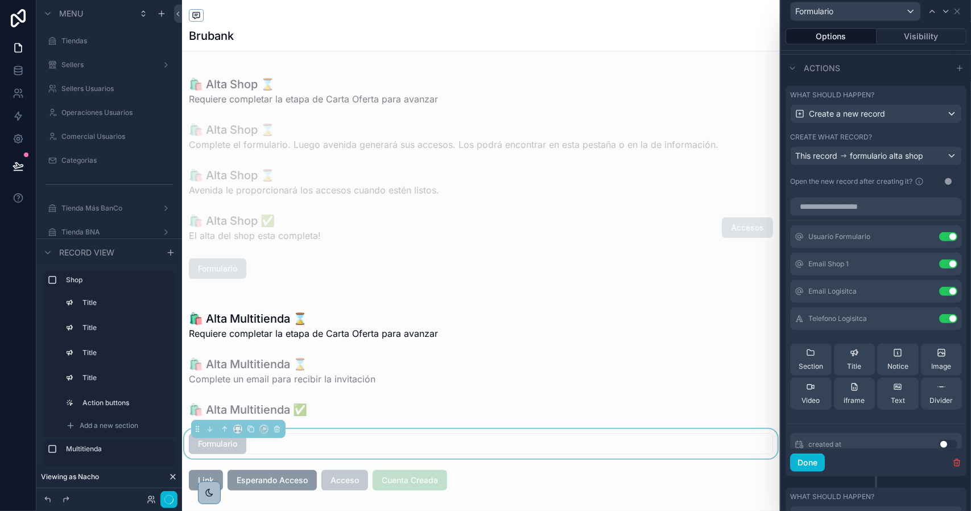
click at [939, 296] on button "Use setting" at bounding box center [948, 291] width 18 height 9
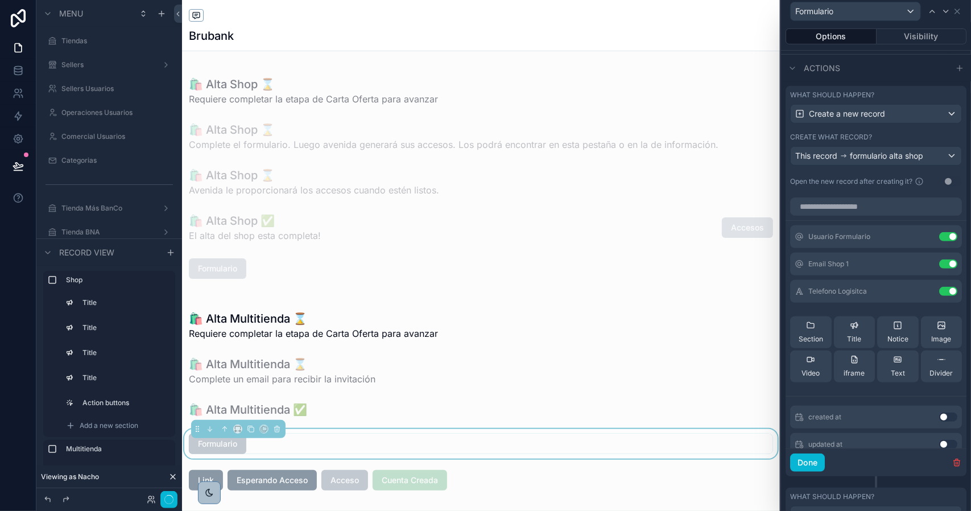
click at [939, 296] on button "Use setting" at bounding box center [948, 291] width 18 height 9
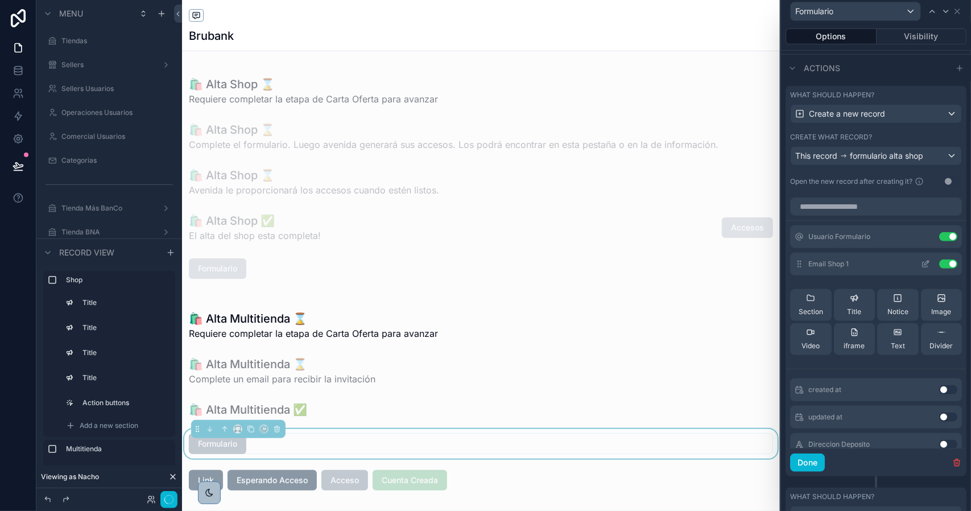
click at [921, 268] on icon at bounding box center [925, 263] width 9 height 9
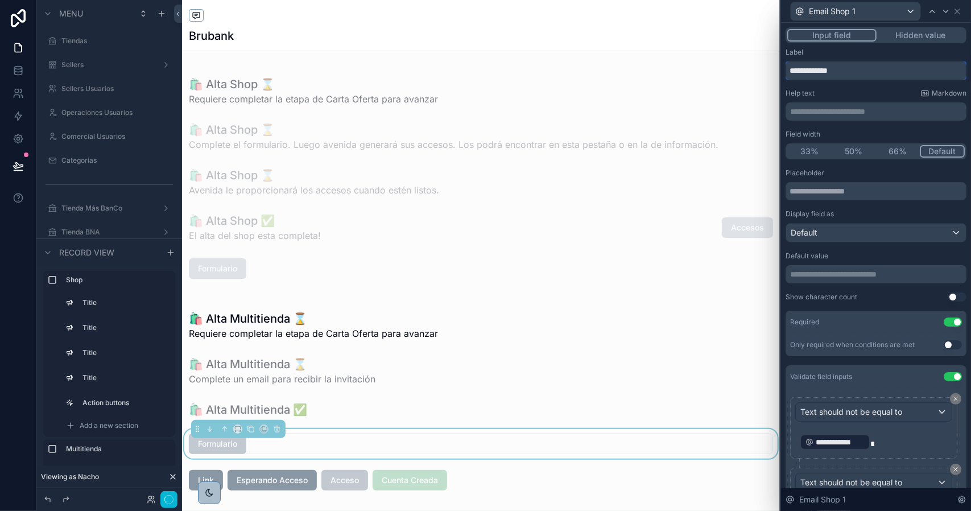
click at [853, 71] on input "**********" at bounding box center [875, 70] width 181 height 18
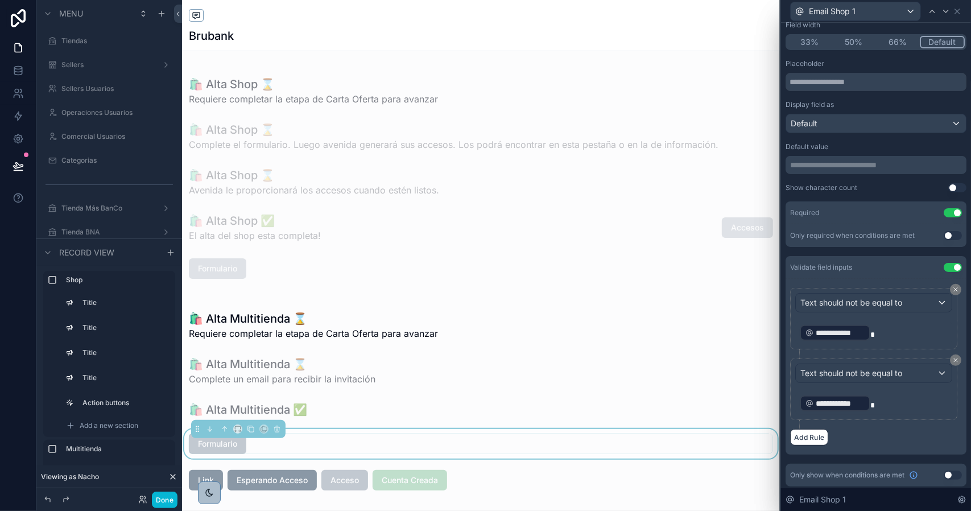
scroll to position [110, 0]
type input "*****"
click at [946, 264] on button "Use setting" at bounding box center [953, 266] width 18 height 9
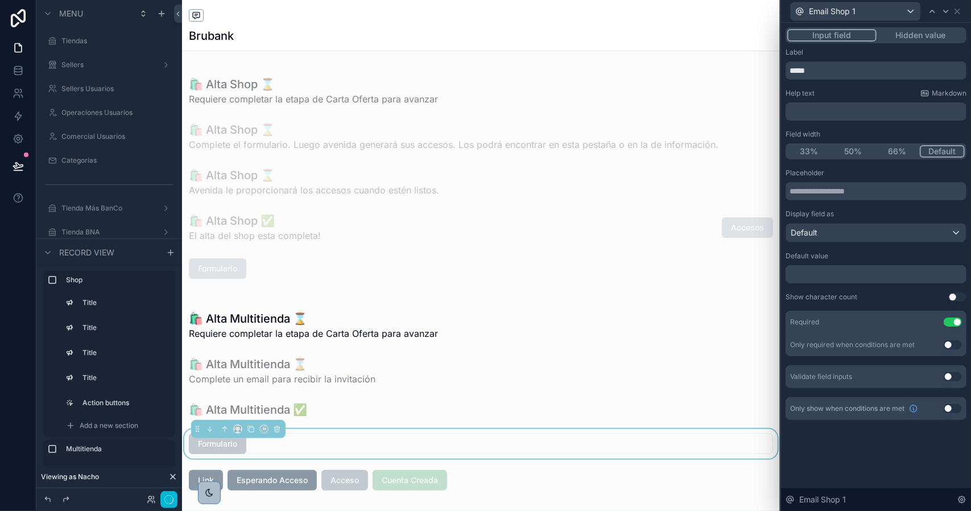
scroll to position [0, 0]
click at [903, 35] on button "Hidden value" at bounding box center [920, 35] width 88 height 13
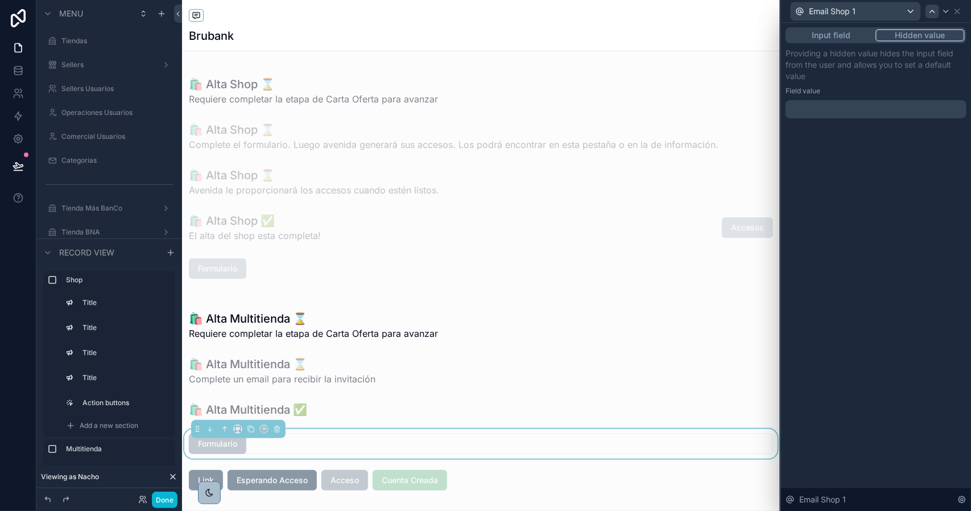
click at [841, 31] on button "Input field" at bounding box center [831, 35] width 88 height 13
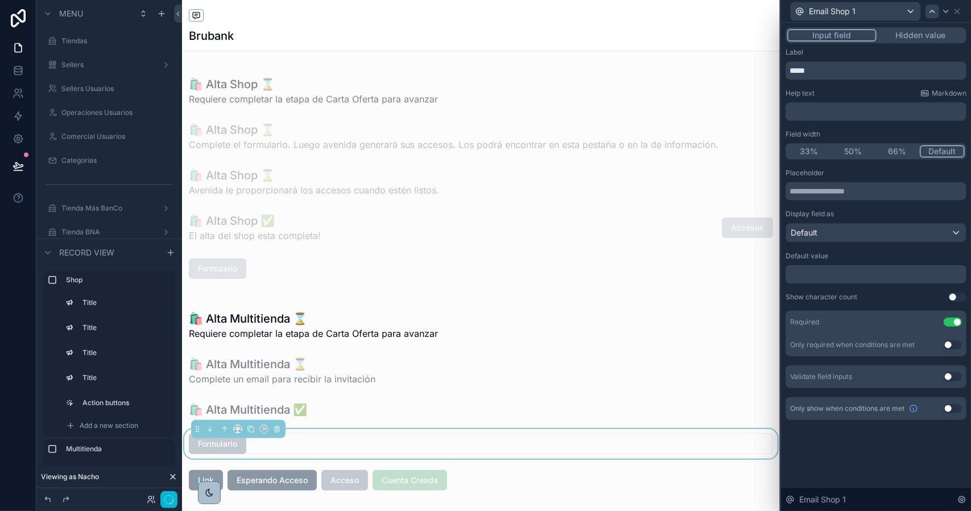
click at [933, 13] on icon at bounding box center [932, 11] width 9 height 9
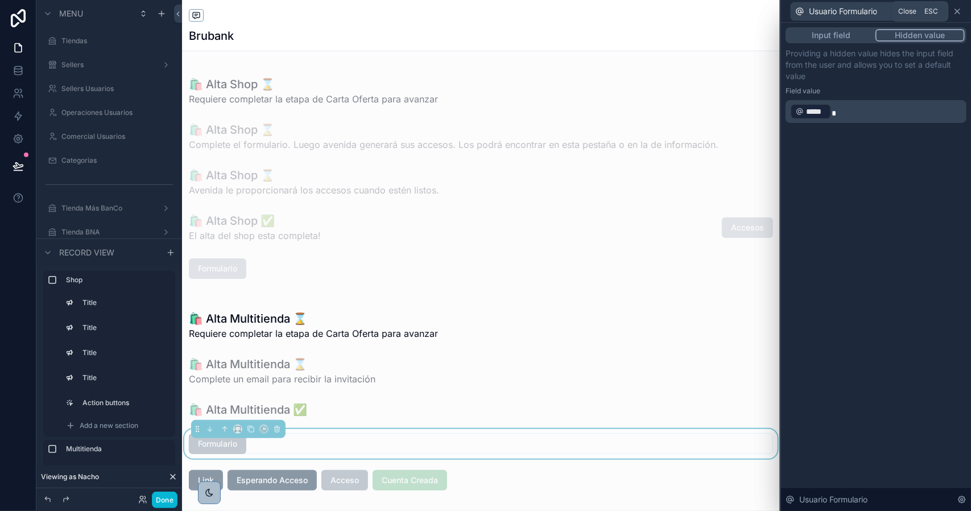
click at [958, 7] on icon at bounding box center [957, 11] width 9 height 9
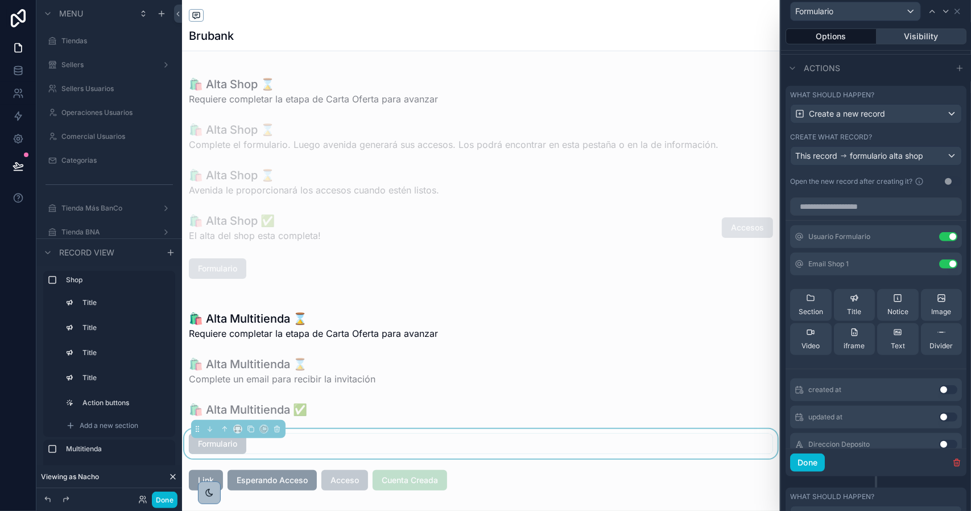
click at [903, 40] on button "Visibility" at bounding box center [921, 36] width 90 height 16
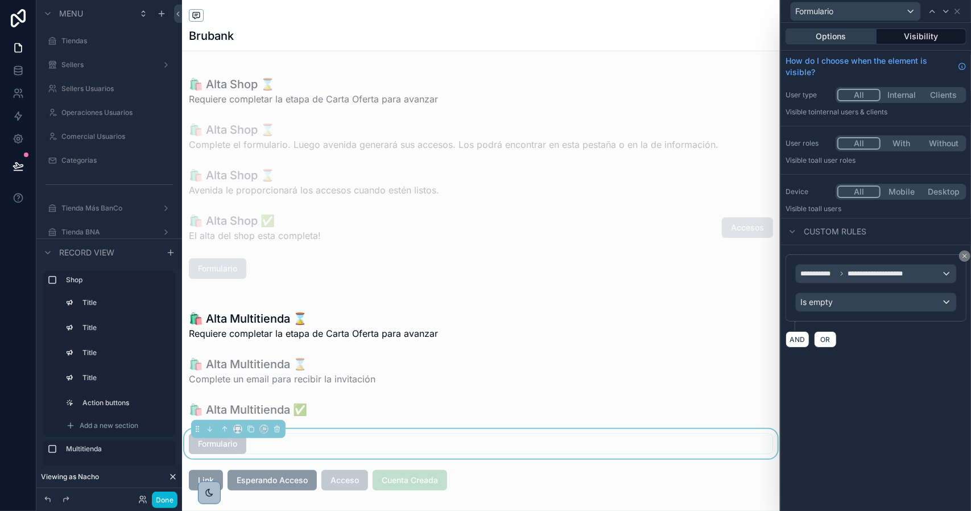
click at [833, 39] on button "Options" at bounding box center [830, 36] width 91 height 16
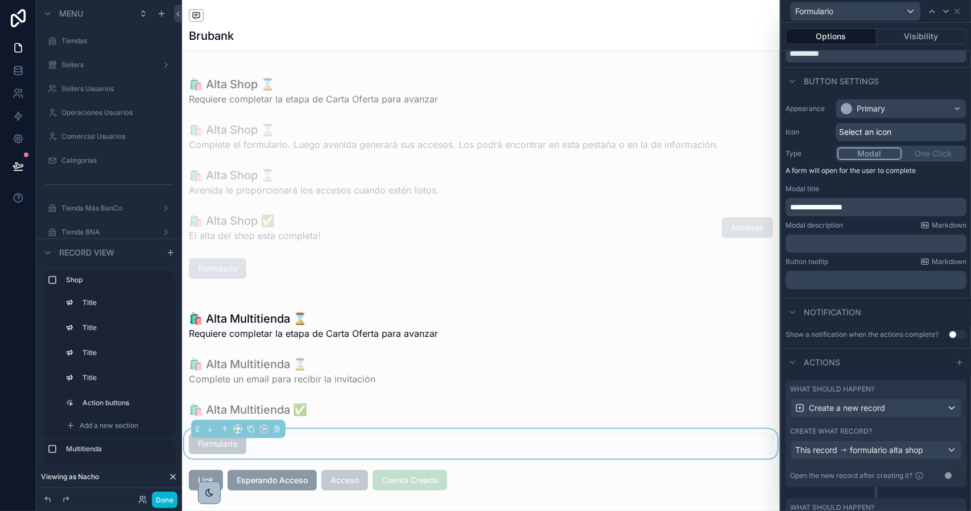
scroll to position [159, 0]
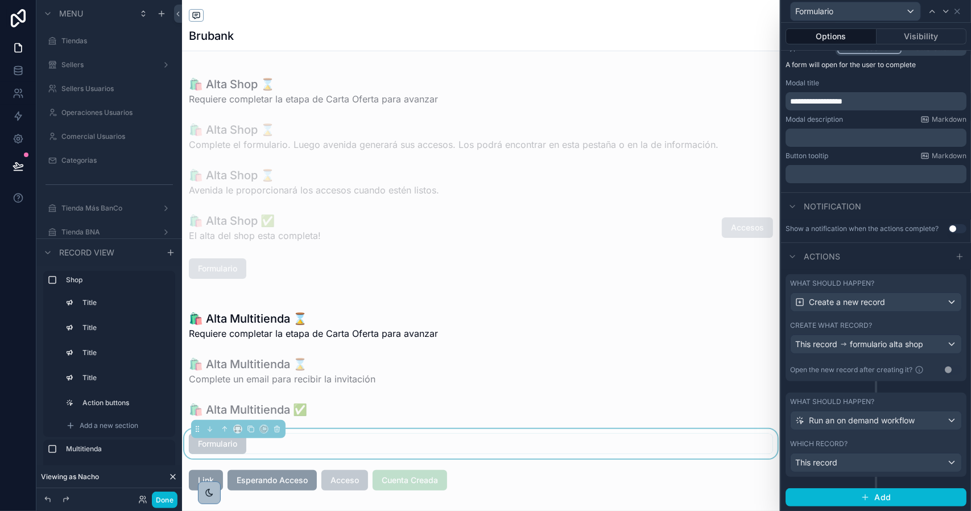
click at [870, 442] on div "Which record?" at bounding box center [876, 443] width 172 height 9
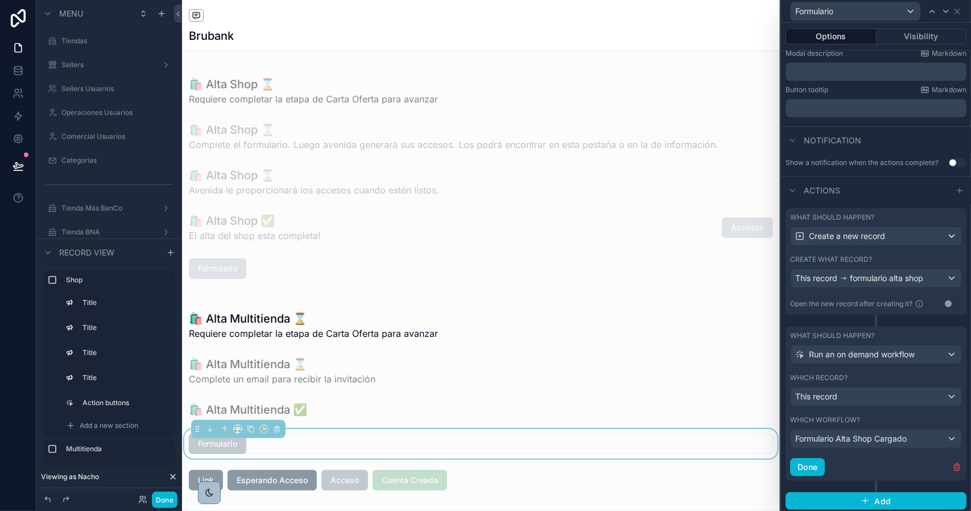
scroll to position [228, 0]
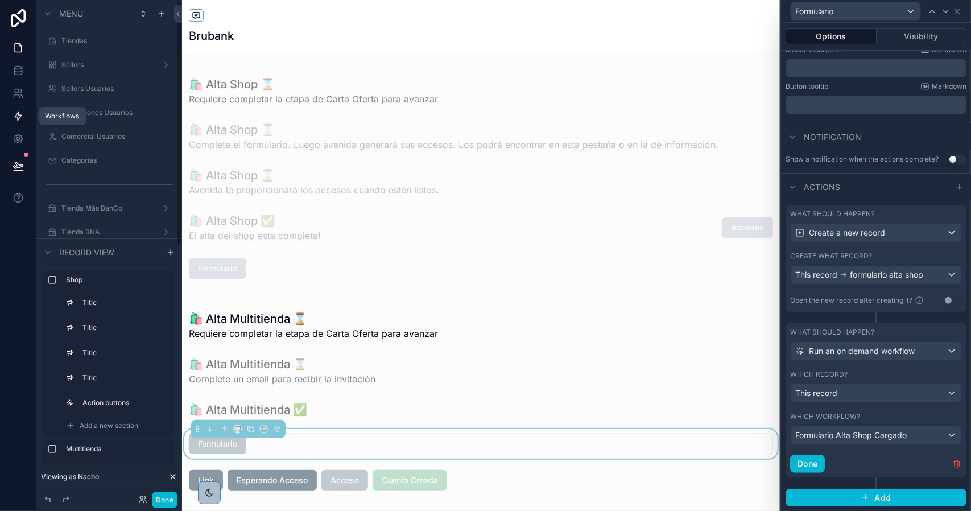
click at [17, 116] on icon at bounding box center [18, 115] width 11 height 11
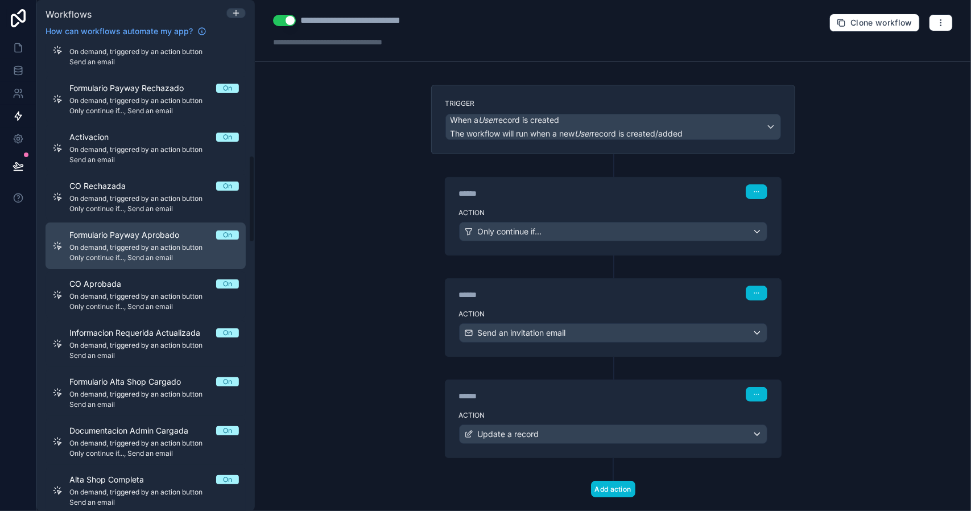
scroll to position [626, 0]
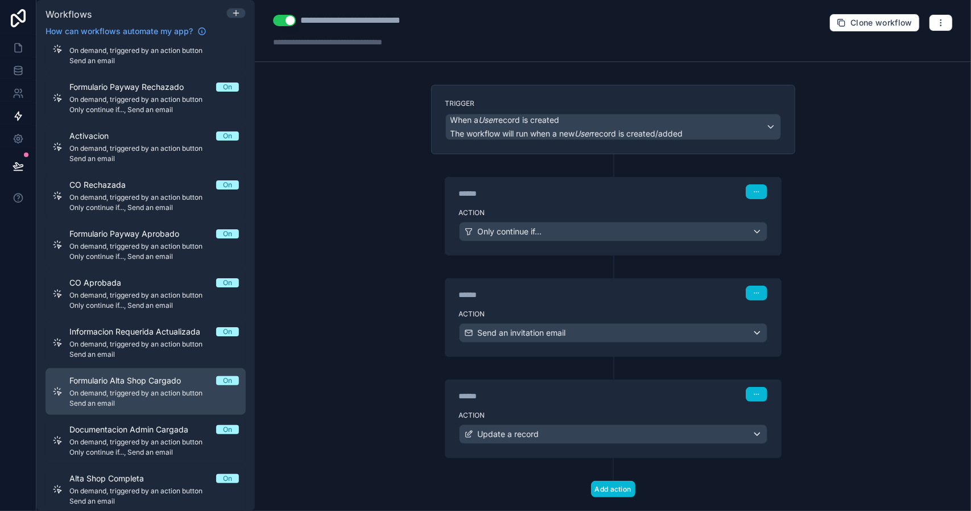
click at [177, 384] on span "Formulario Alta Shop Cargado" at bounding box center [131, 380] width 125 height 11
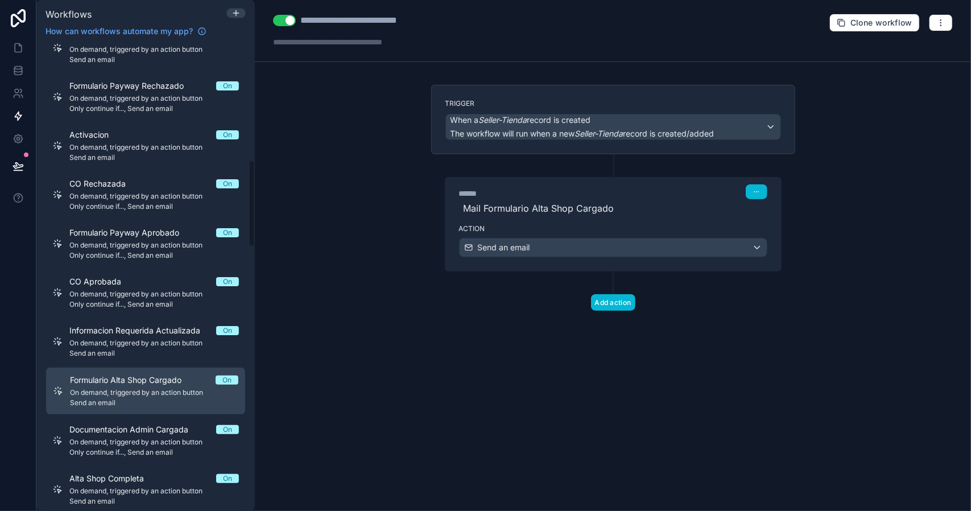
scroll to position [624, 0]
click at [520, 217] on div "****** Step 1 Mail Formulario Alta Shop Cargado" at bounding box center [613, 198] width 336 height 42
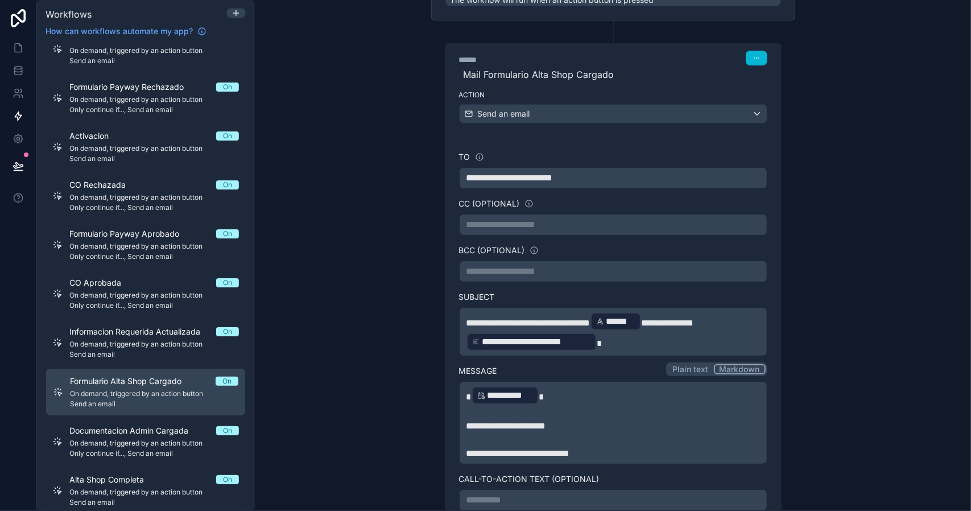
scroll to position [57, 0]
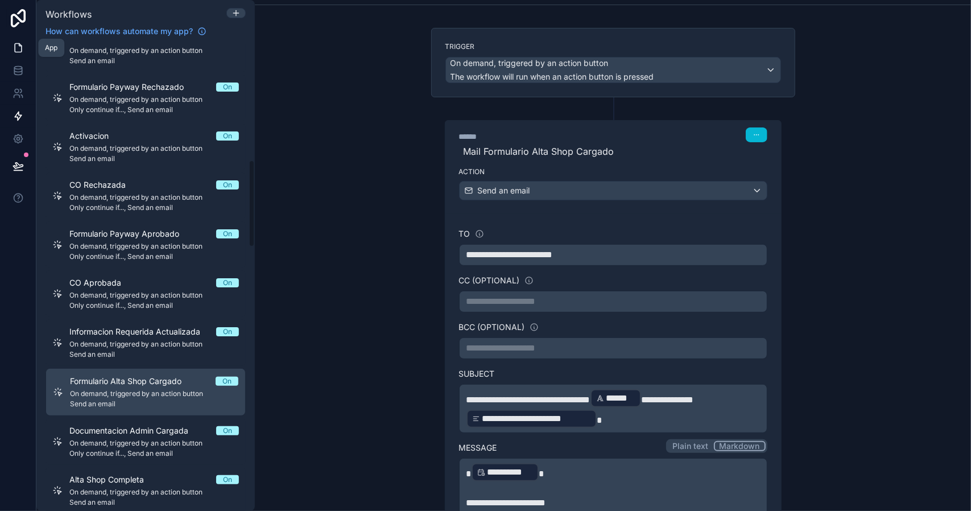
click at [13, 49] on icon at bounding box center [18, 47] width 11 height 11
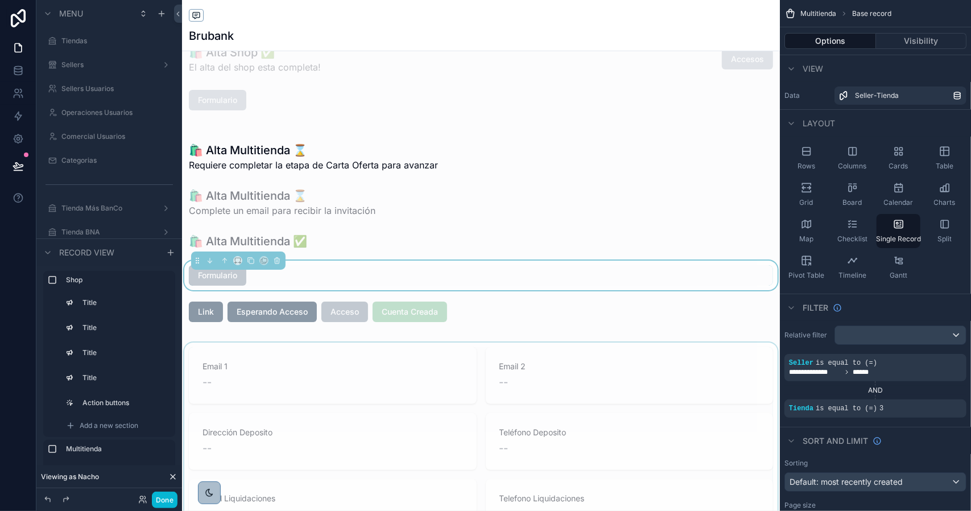
scroll to position [171, 0]
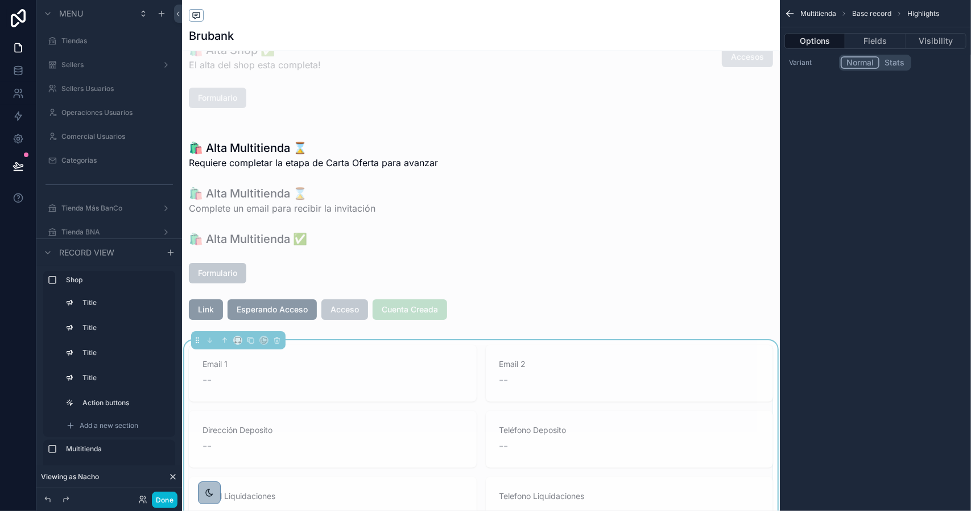
click at [449, 383] on div "--" at bounding box center [332, 380] width 260 height 16
click at [865, 38] on button "Fields" at bounding box center [875, 41] width 60 height 16
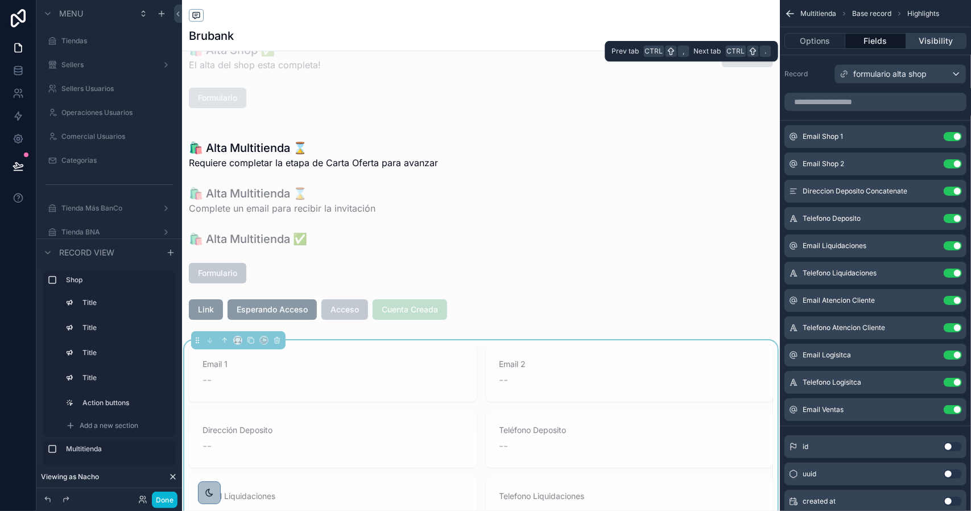
click at [928, 46] on button "Visibility" at bounding box center [936, 41] width 60 height 16
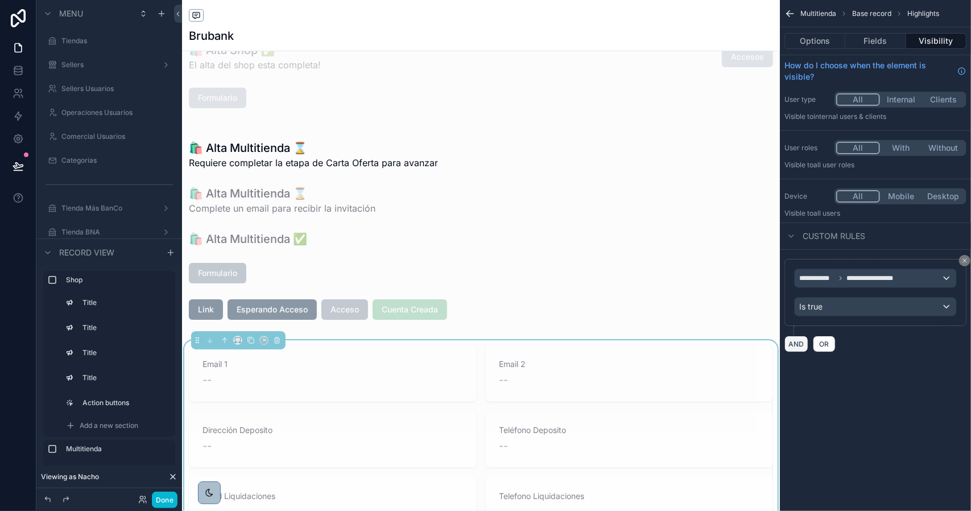
click at [796, 342] on button "AND" at bounding box center [796, 344] width 24 height 16
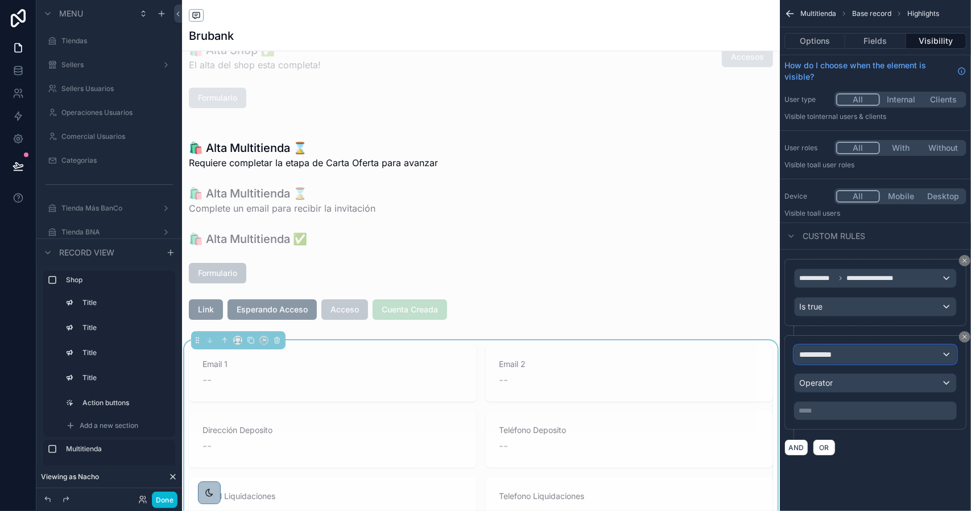
click at [850, 350] on div "**********" at bounding box center [875, 354] width 162 height 18
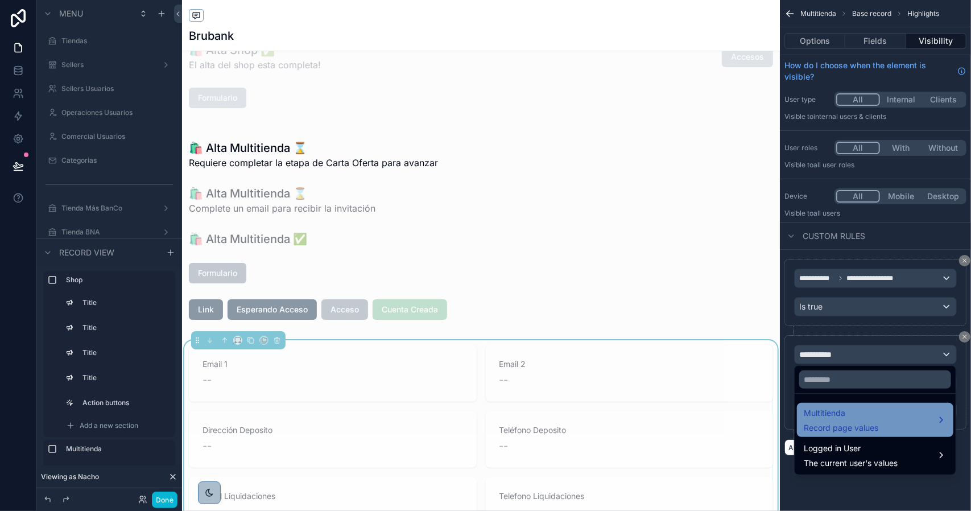
click at [860, 419] on div "Multitienda Record page values" at bounding box center [841, 419] width 75 height 27
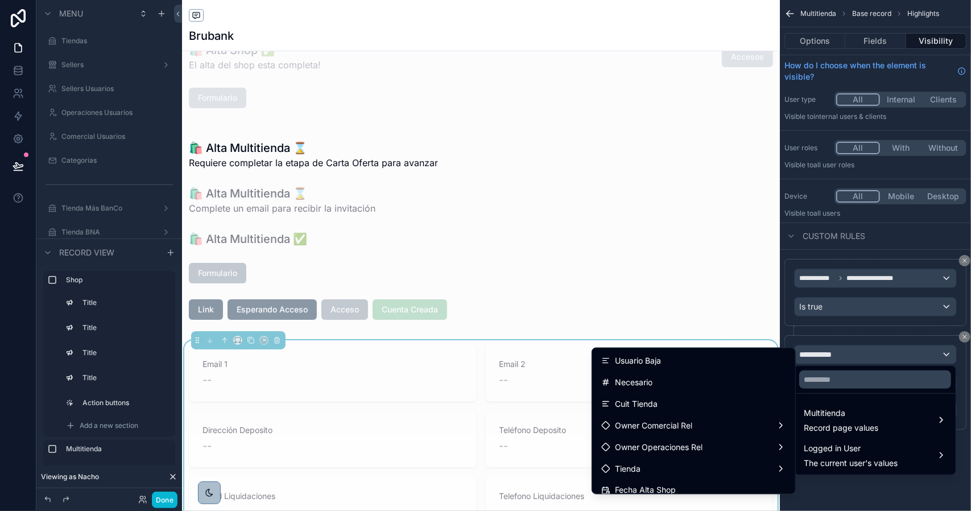
scroll to position [2353, 0]
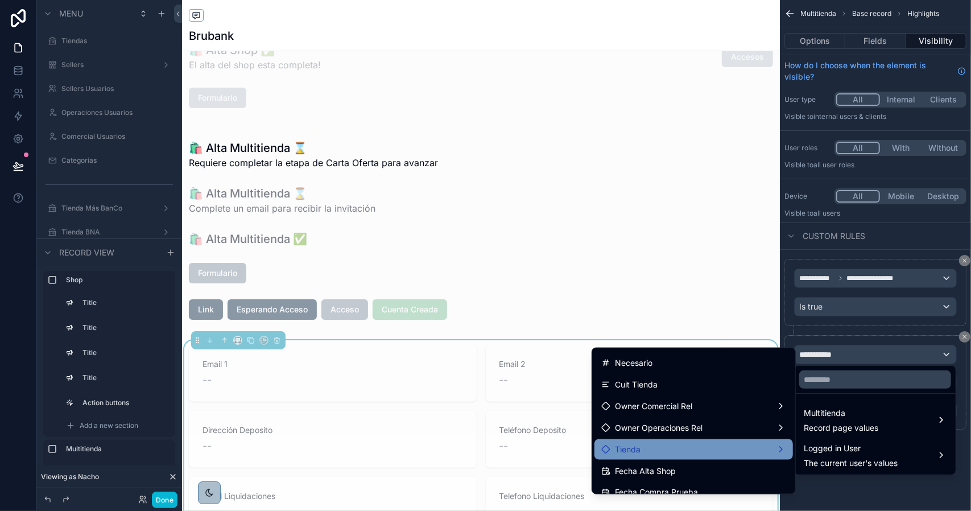
click at [752, 444] on div "Tienda" at bounding box center [693, 449] width 185 height 14
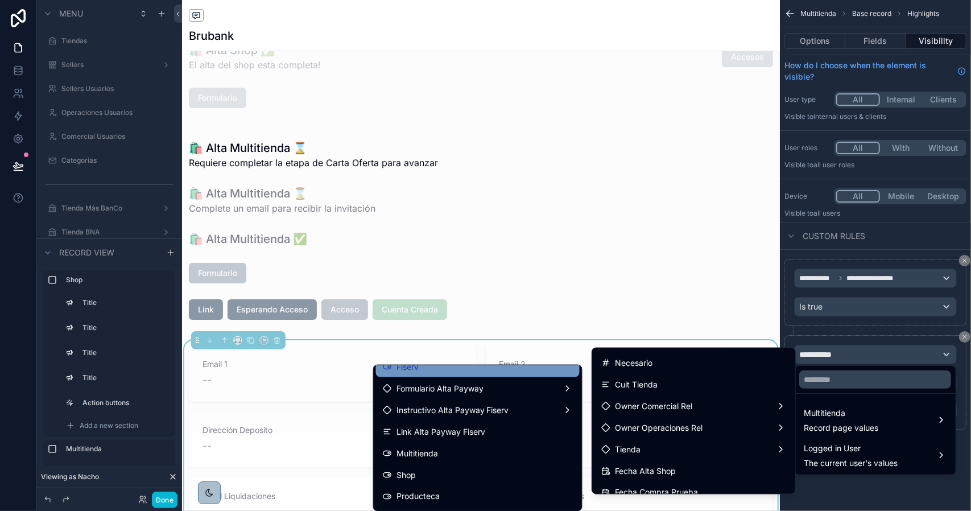
scroll to position [171, 0]
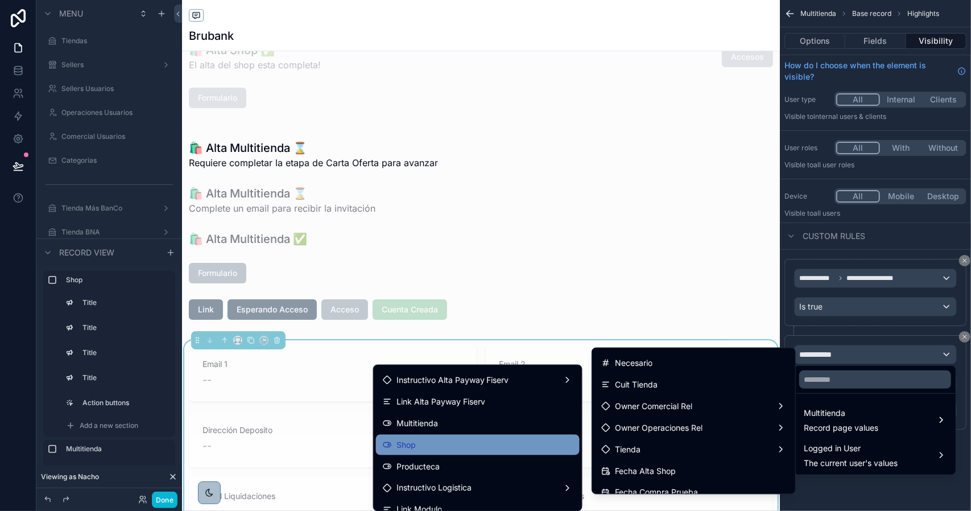
click at [481, 442] on div "Shop" at bounding box center [478, 445] width 190 height 14
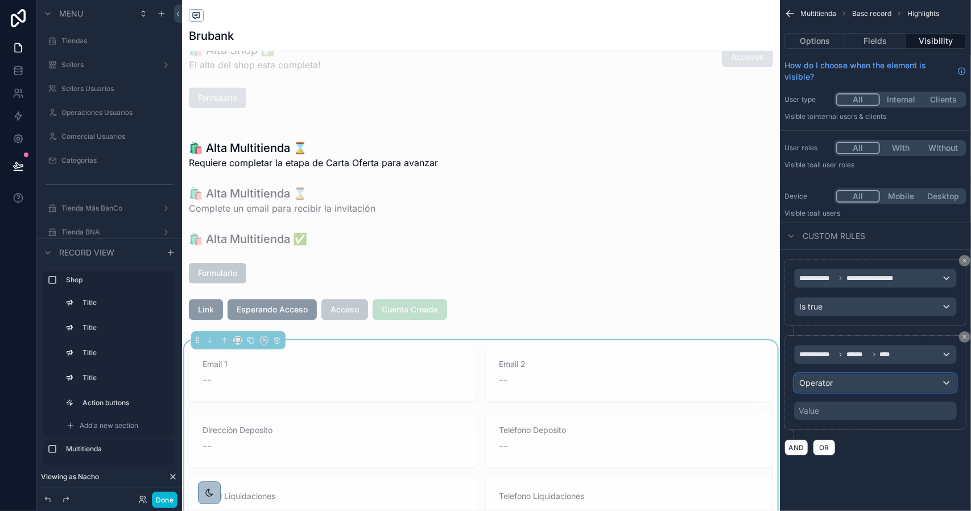
click at [833, 380] on div "Operator" at bounding box center [875, 383] width 162 height 18
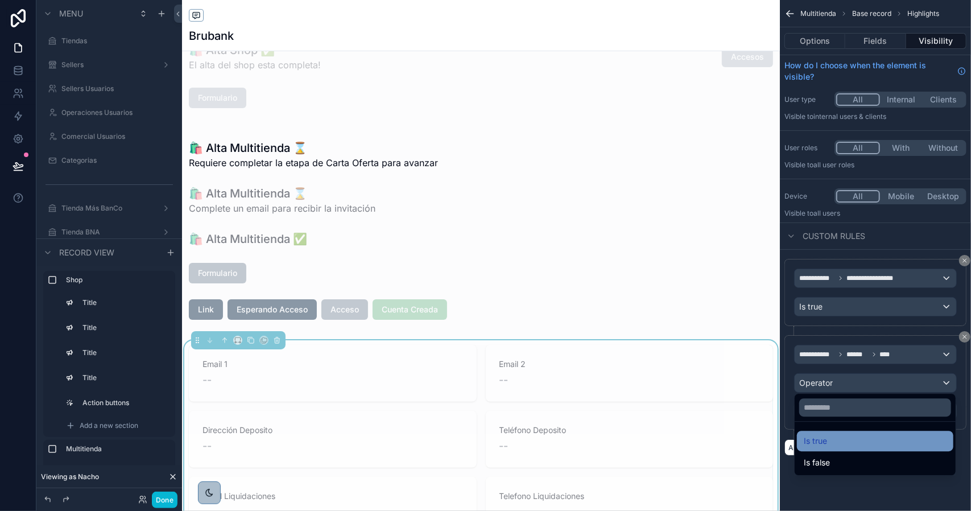
click at [827, 443] on div "Is true" at bounding box center [875, 441] width 143 height 14
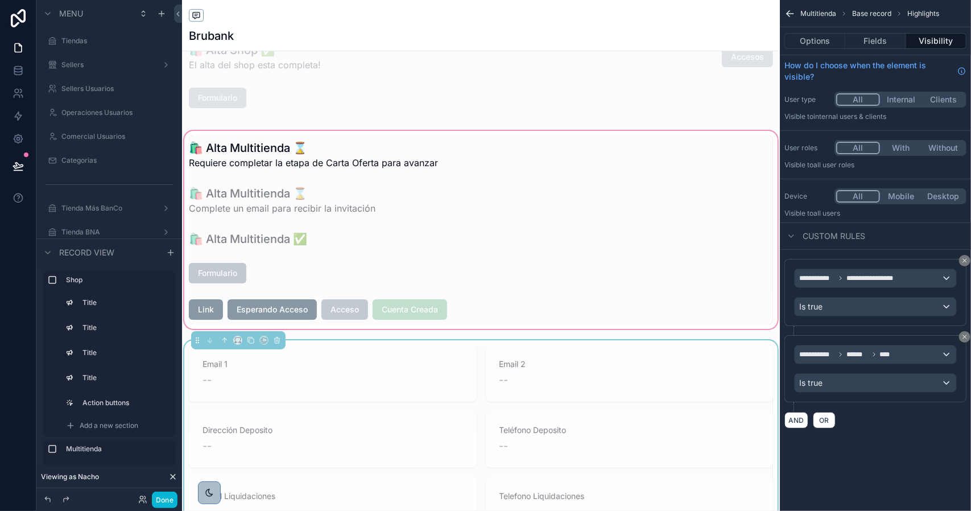
click at [453, 307] on div "scrollable content" at bounding box center [481, 230] width 598 height 202
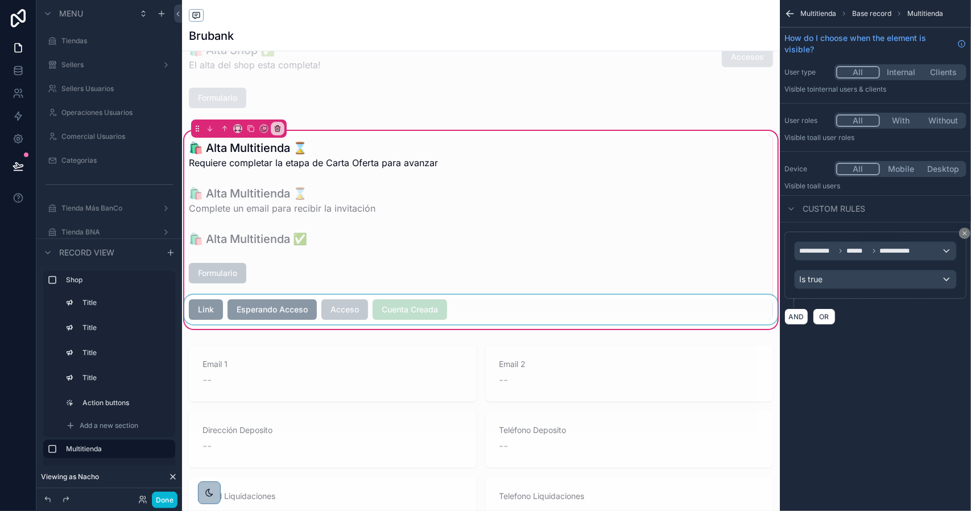
click at [380, 307] on div "scrollable content" at bounding box center [481, 310] width 598 height 30
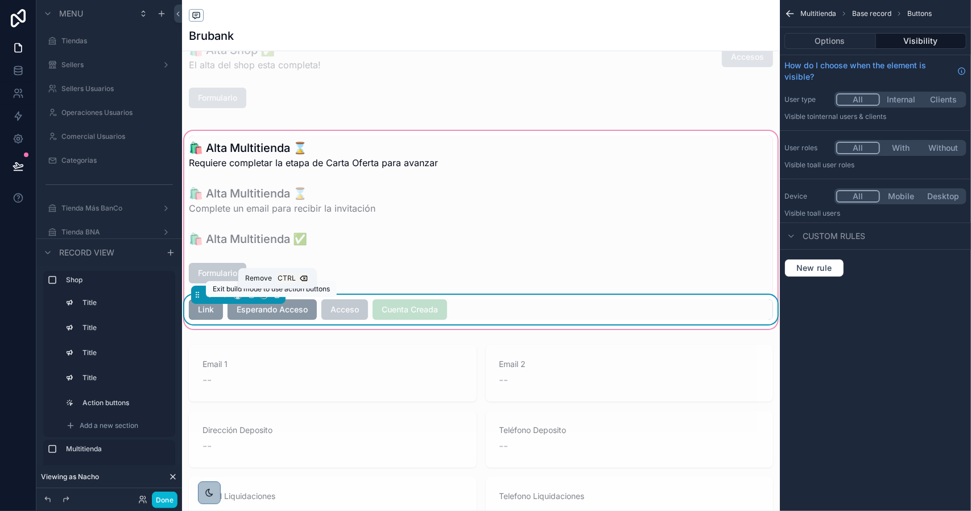
click at [275, 297] on icon "scrollable content" at bounding box center [277, 295] width 5 height 5
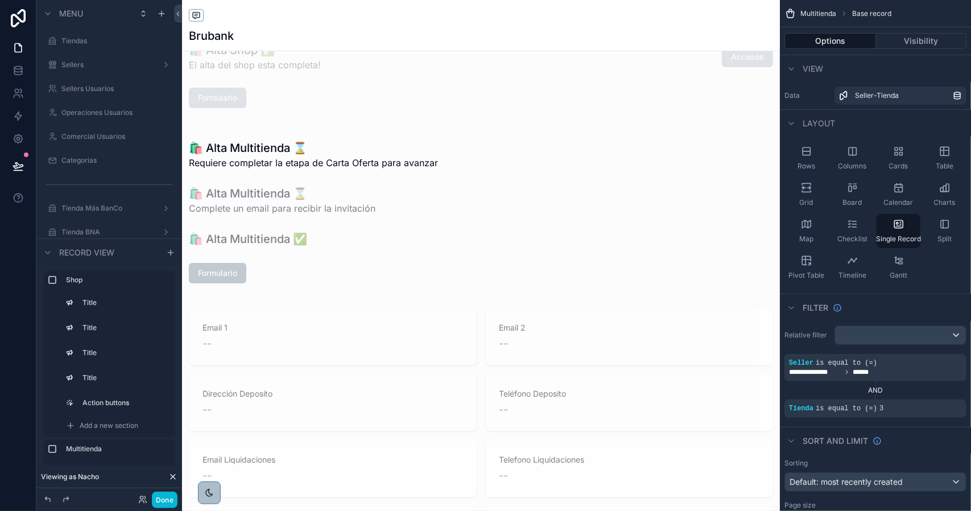
click at [251, 202] on div "scrollable content" at bounding box center [481, 212] width 598 height 166
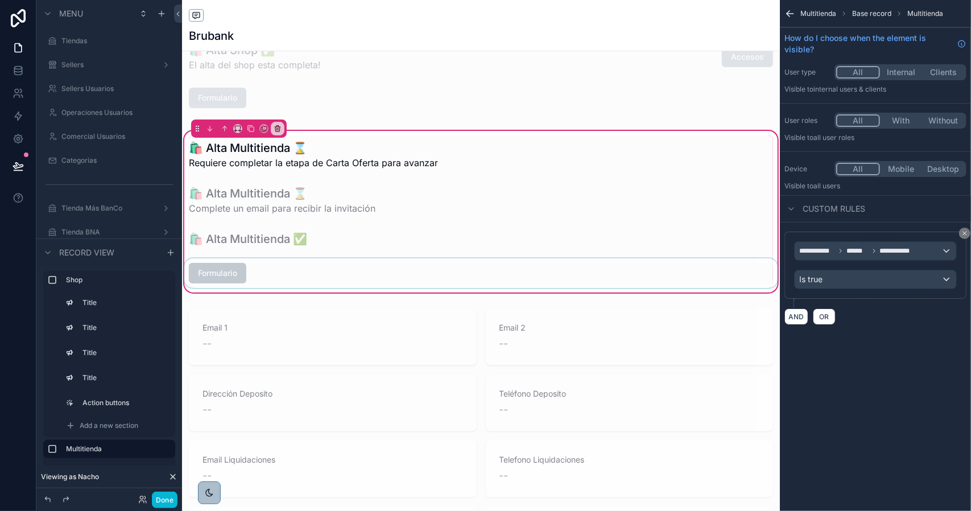
click at [238, 274] on div "scrollable content" at bounding box center [481, 273] width 598 height 30
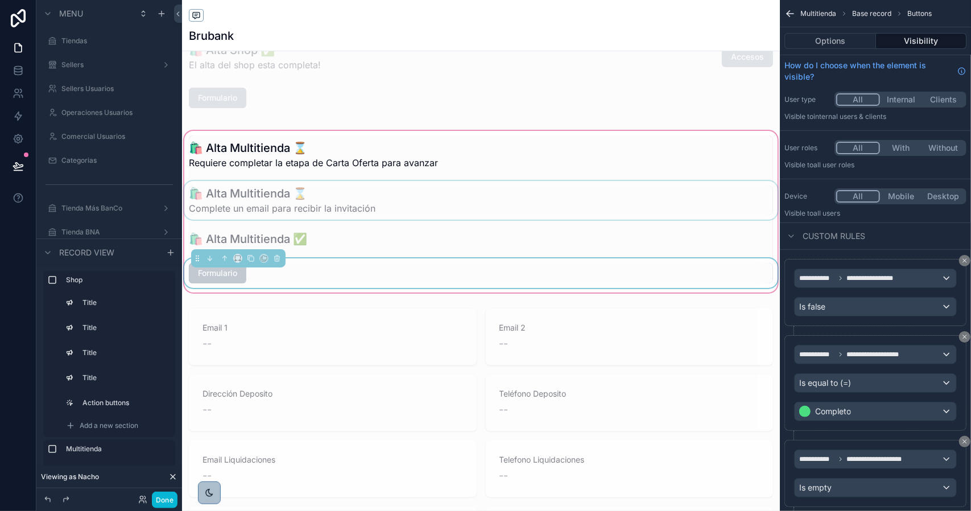
click at [296, 203] on div "scrollable content" at bounding box center [481, 200] width 598 height 39
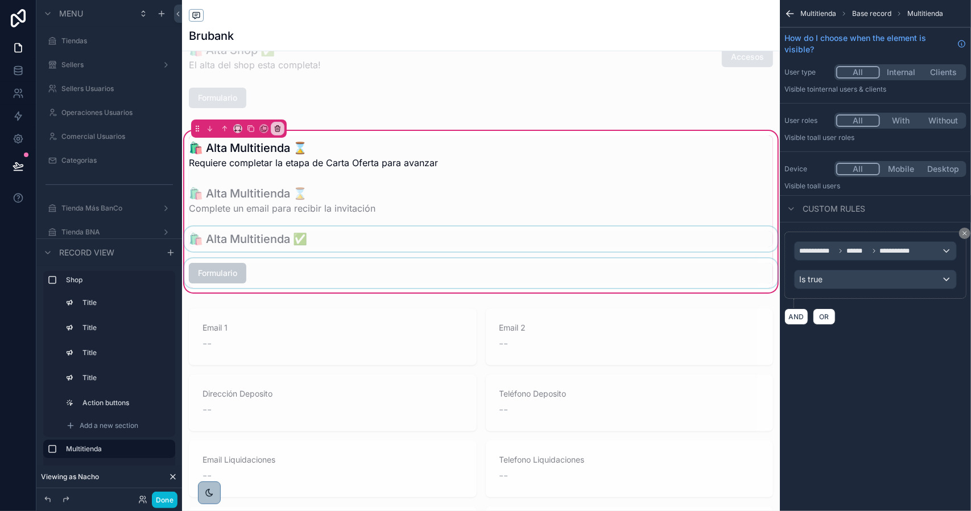
click at [317, 241] on div "scrollable content" at bounding box center [481, 238] width 598 height 25
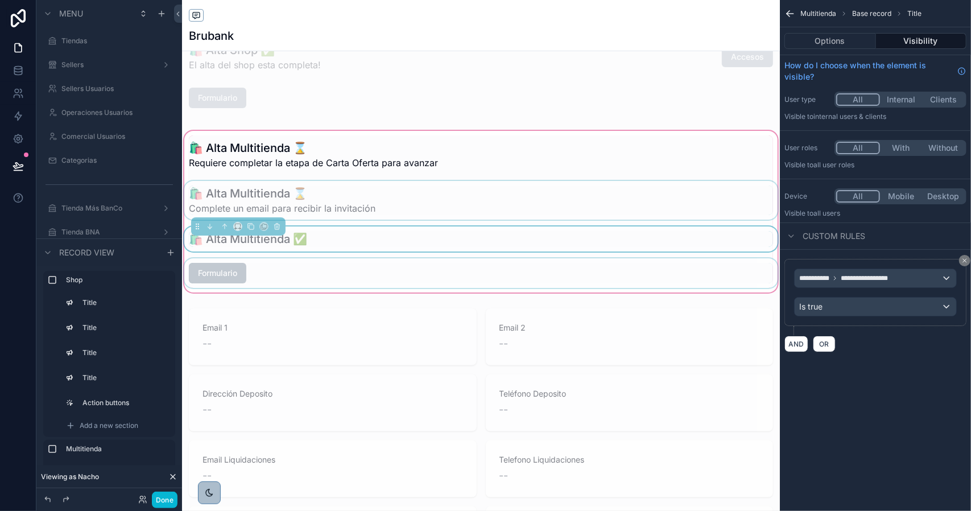
click at [322, 202] on div "scrollable content" at bounding box center [481, 200] width 598 height 39
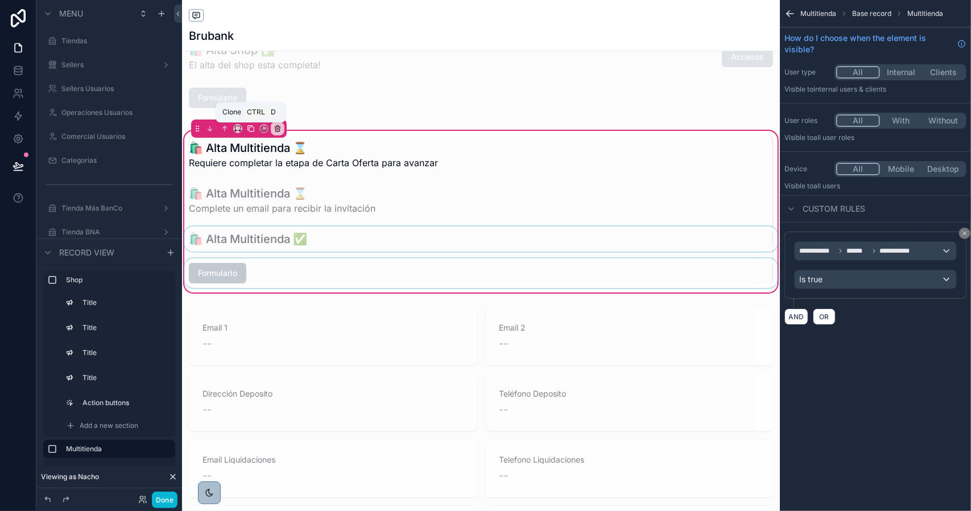
click at [251, 129] on icon "scrollable content" at bounding box center [251, 129] width 8 height 8
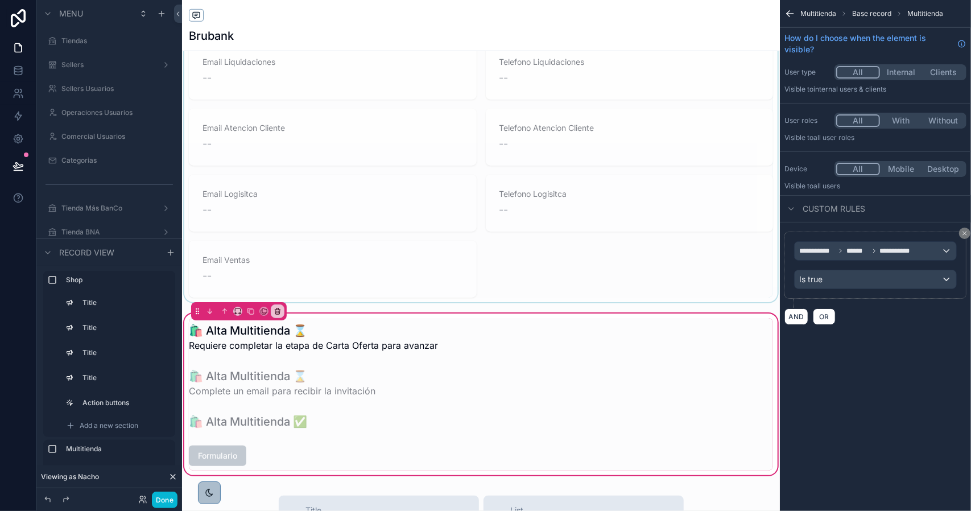
scroll to position [569, 0]
click at [275, 311] on icon "scrollable content" at bounding box center [277, 311] width 5 height 5
click at [349, 355] on span "Remove entire container" at bounding box center [325, 356] width 90 height 14
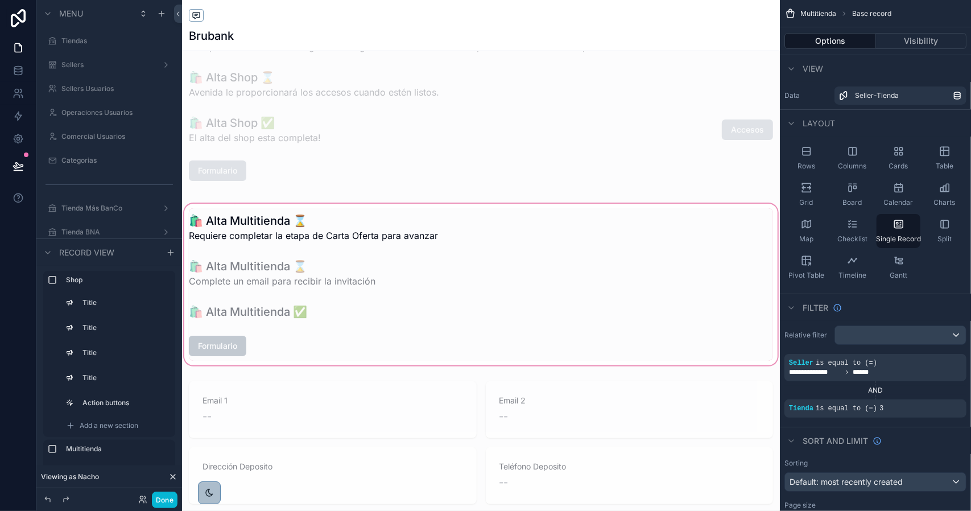
scroll to position [114, 0]
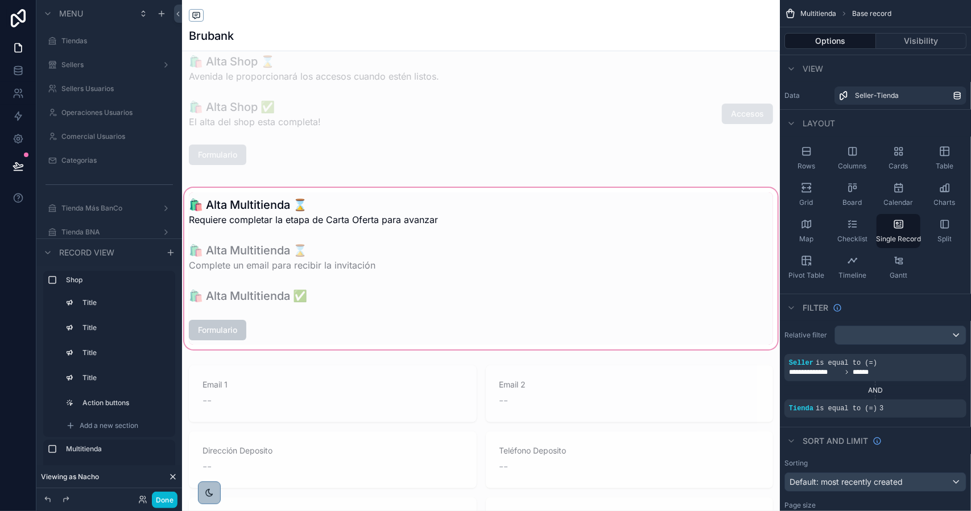
click at [285, 296] on div "scrollable content" at bounding box center [481, 268] width 598 height 166
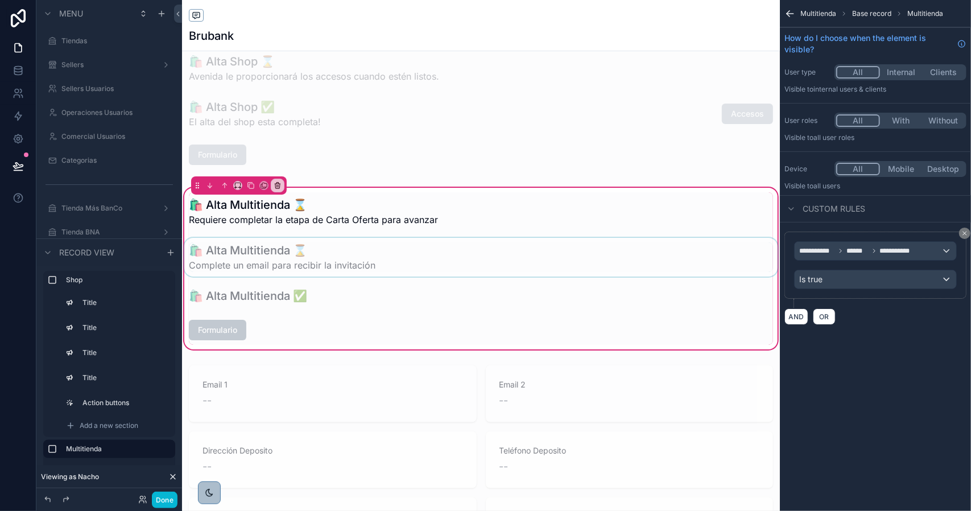
click at [283, 263] on div "scrollable content" at bounding box center [481, 257] width 598 height 39
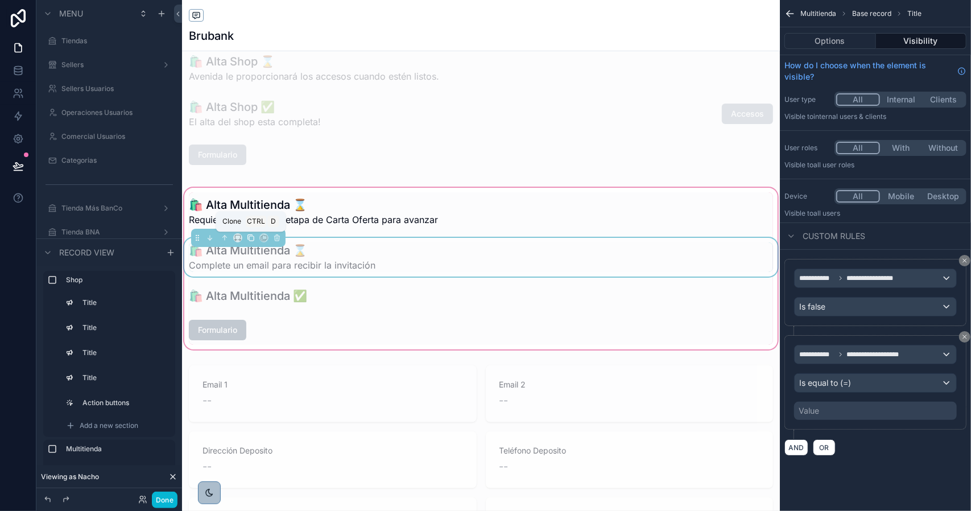
click at [250, 238] on icon "scrollable content" at bounding box center [251, 238] width 8 height 8
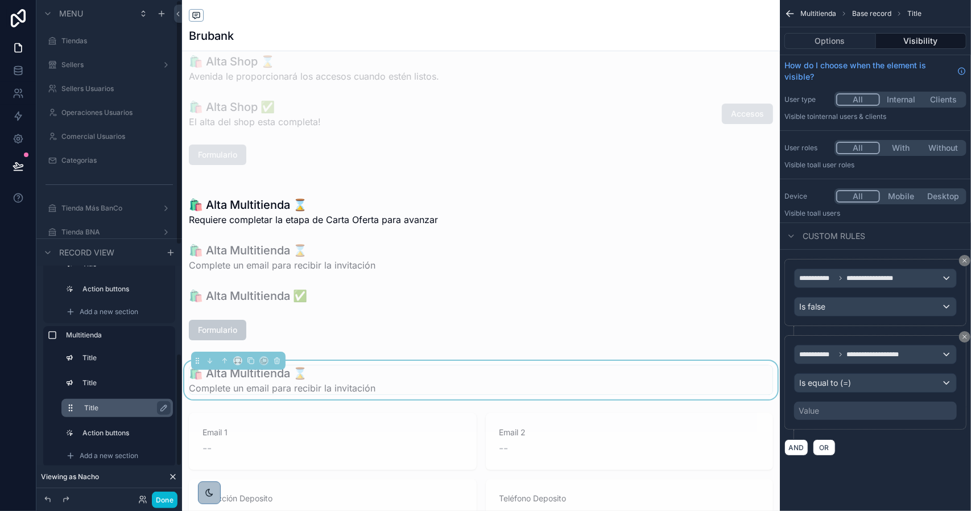
scroll to position [164, 0]
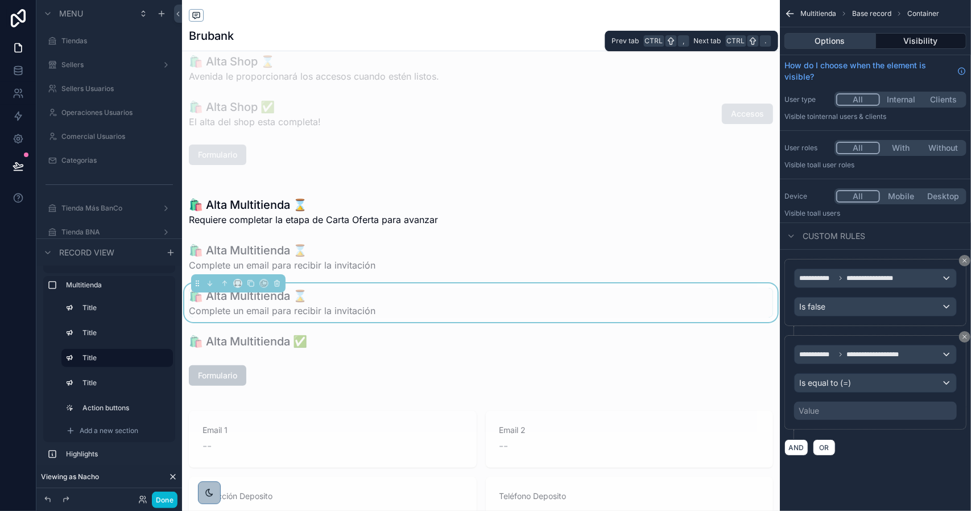
click at [837, 40] on button "Options" at bounding box center [830, 41] width 92 height 16
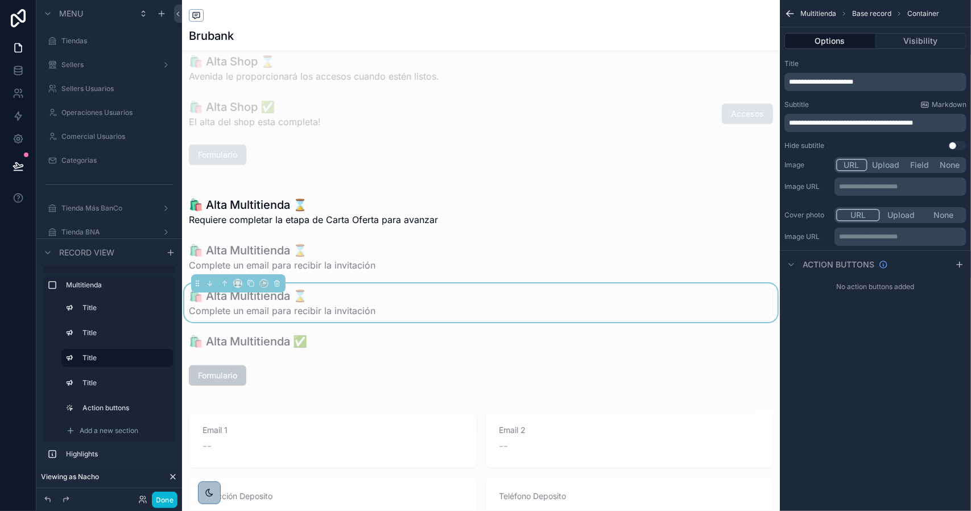
click at [839, 123] on span "**********" at bounding box center [851, 122] width 124 height 7
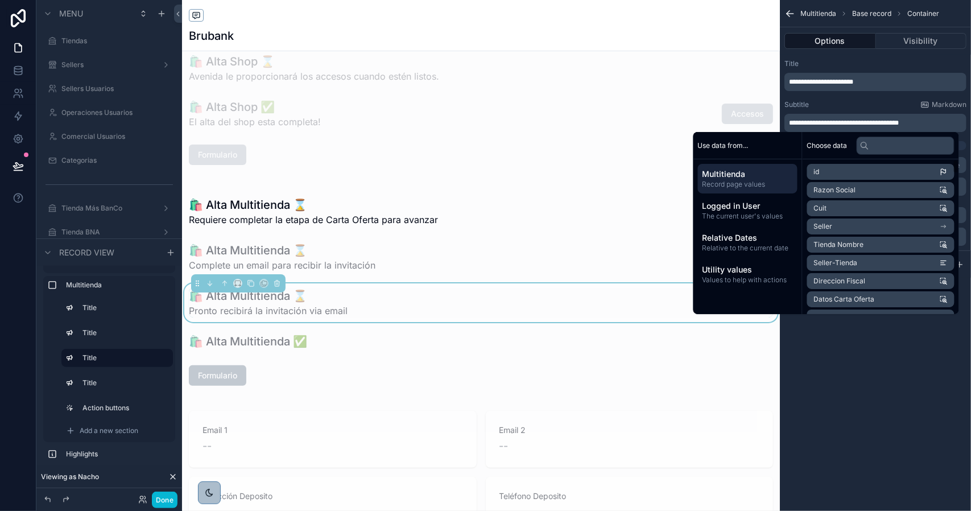
click at [867, 387] on div "**********" at bounding box center [875, 255] width 191 height 511
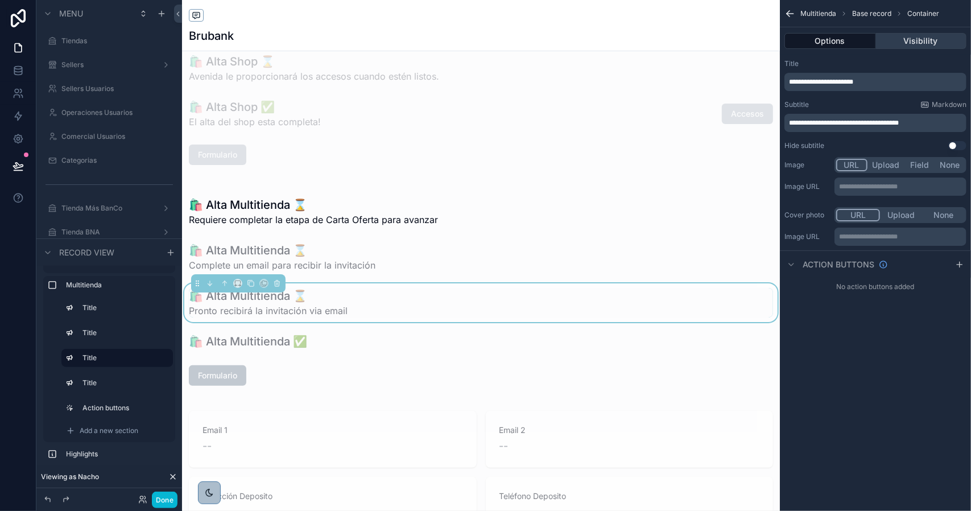
click at [892, 39] on button "Visibility" at bounding box center [921, 41] width 91 height 16
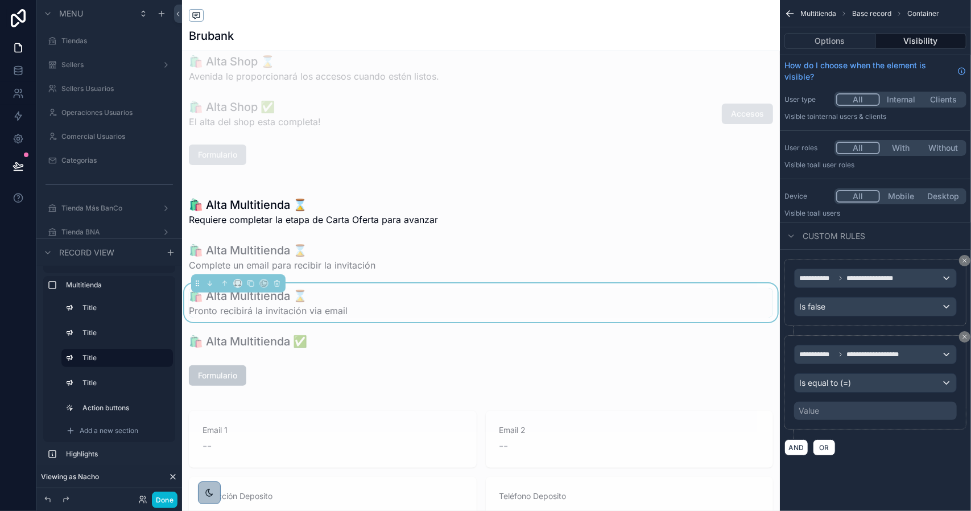
click at [825, 409] on div "Value" at bounding box center [875, 411] width 163 height 18
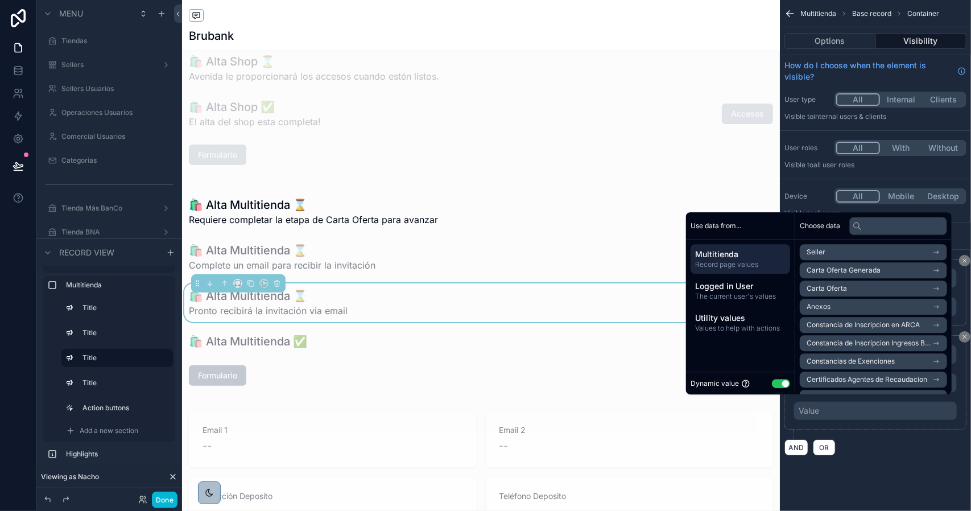
click at [777, 382] on button "Use setting" at bounding box center [781, 383] width 18 height 9
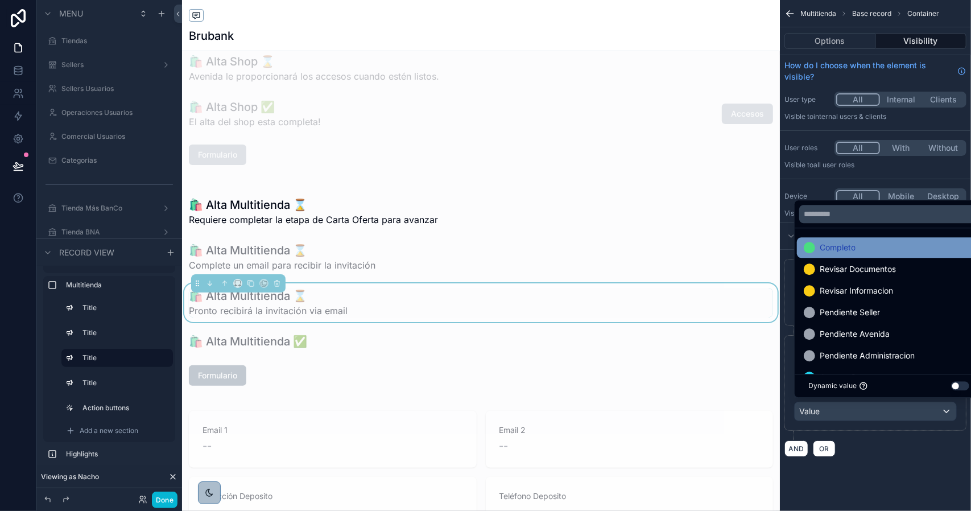
click at [839, 251] on span "Completo" at bounding box center [838, 248] width 36 height 14
click at [797, 446] on button "AND" at bounding box center [796, 448] width 24 height 16
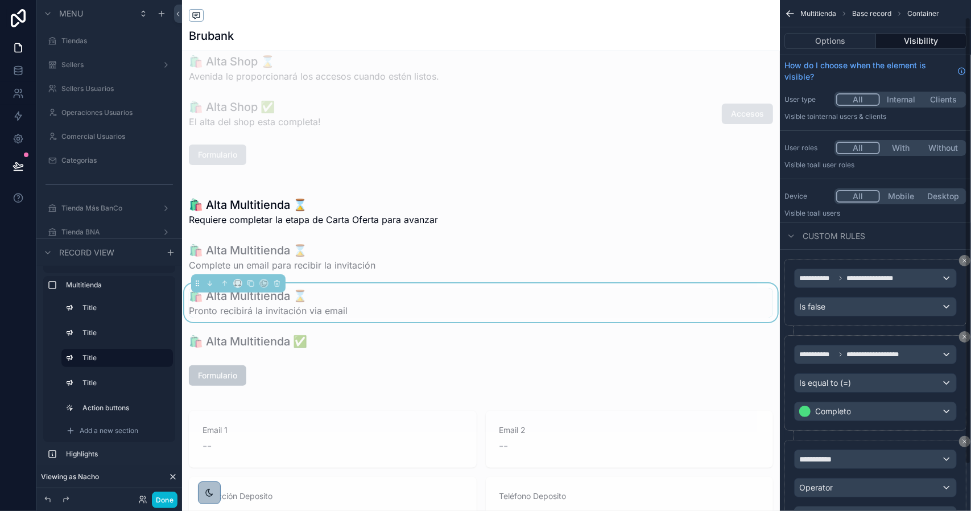
scroll to position [72, 0]
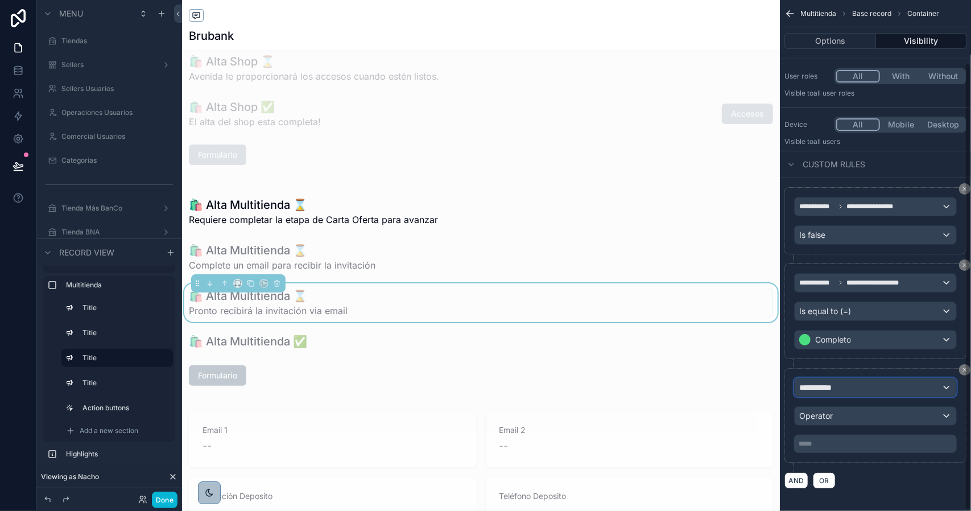
click at [854, 385] on div "**********" at bounding box center [875, 387] width 162 height 18
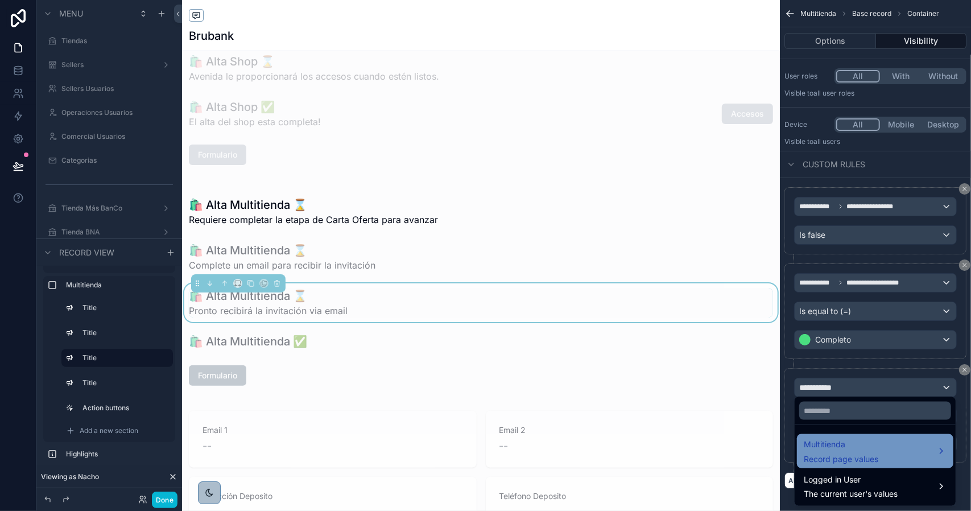
click at [852, 444] on span "Multitienda" at bounding box center [841, 444] width 75 height 14
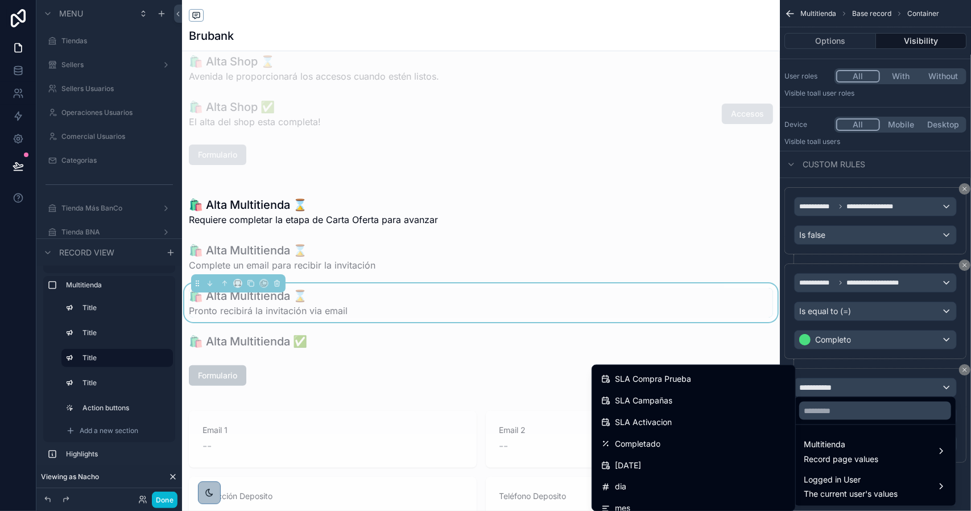
scroll to position [2991, 0]
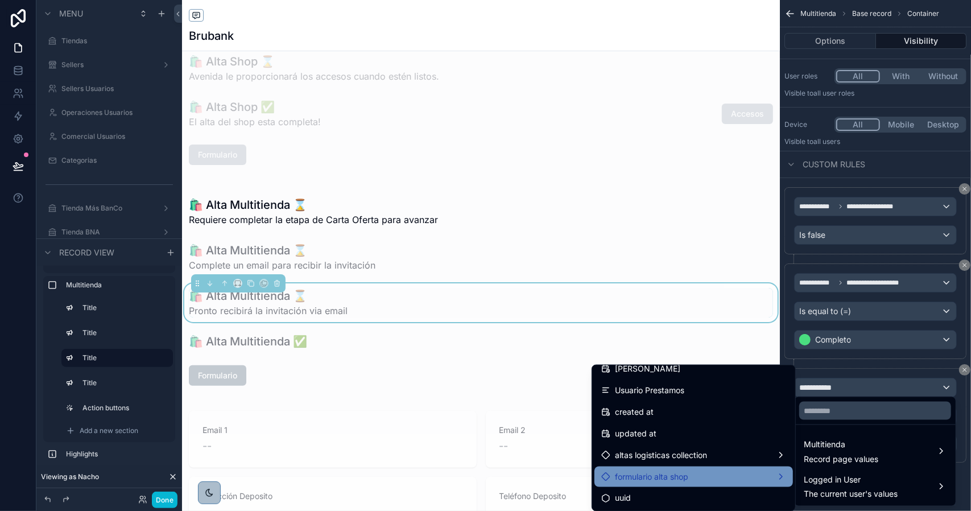
click at [707, 477] on div "formulario alta shop" at bounding box center [693, 477] width 185 height 14
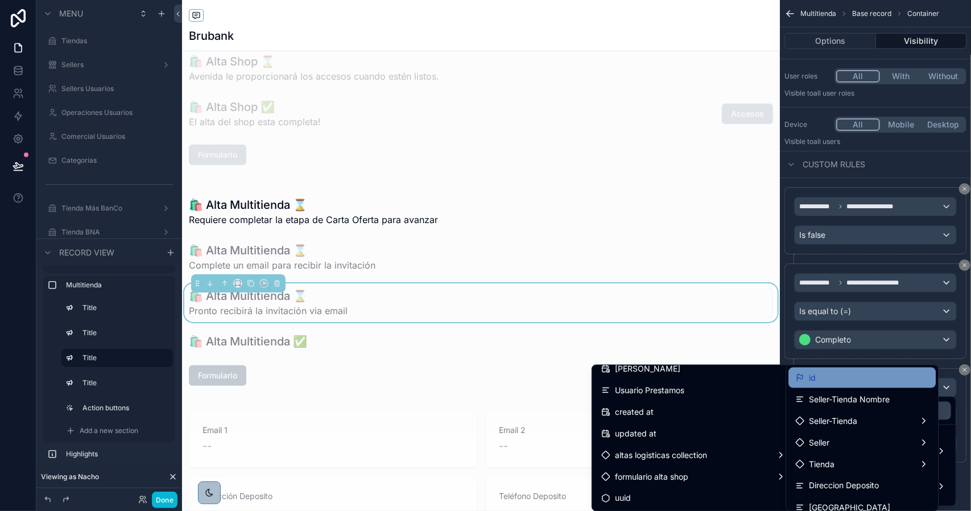
click at [820, 384] on div "id" at bounding box center [861, 377] width 147 height 20
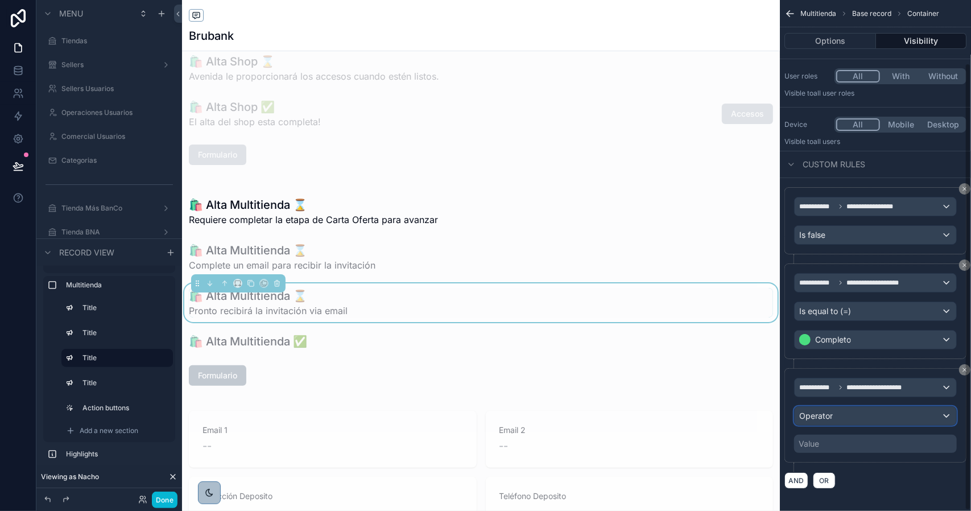
click at [823, 412] on span "Operator" at bounding box center [816, 416] width 34 height 10
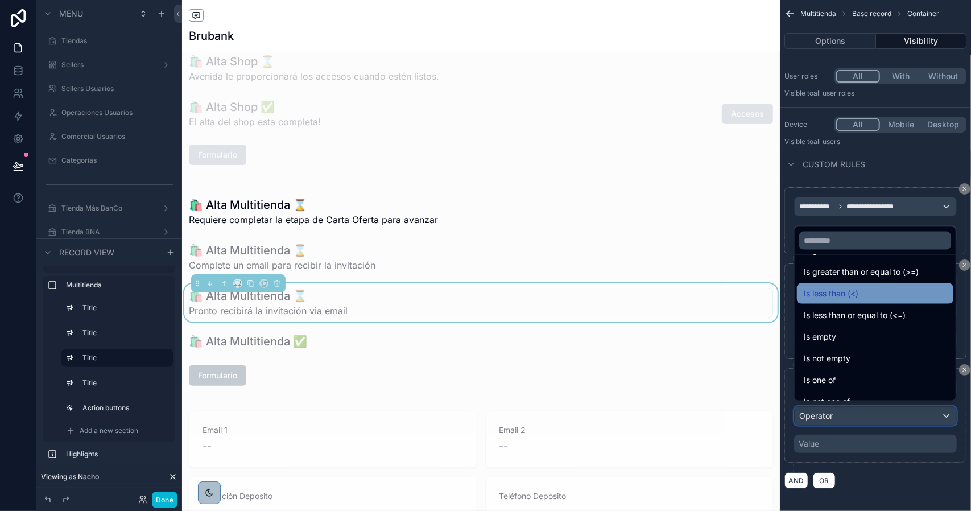
scroll to position [81, 0]
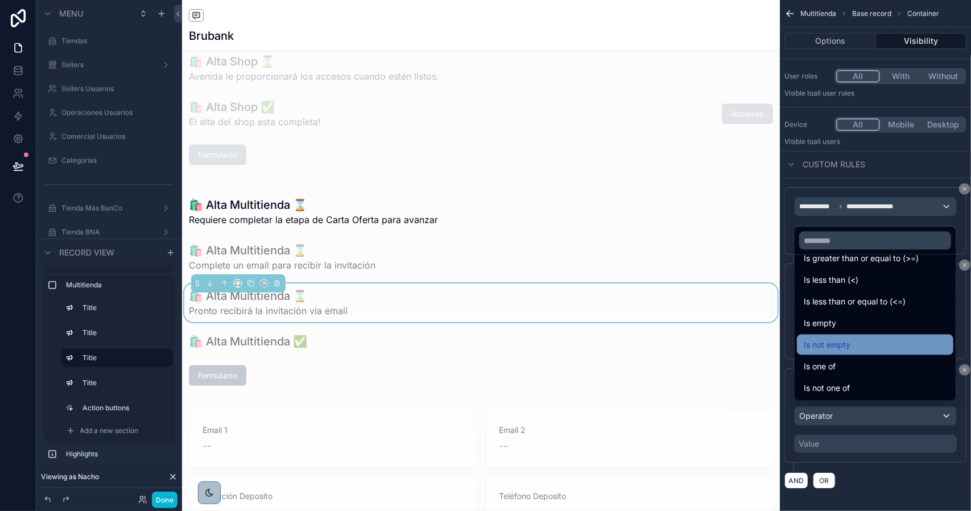
click at [867, 347] on div "Is not empty" at bounding box center [875, 345] width 143 height 14
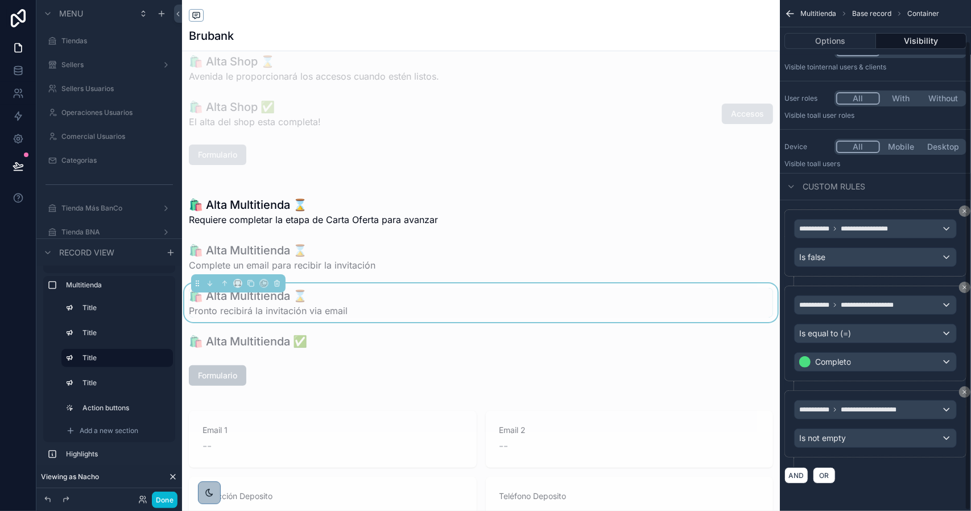
scroll to position [44, 0]
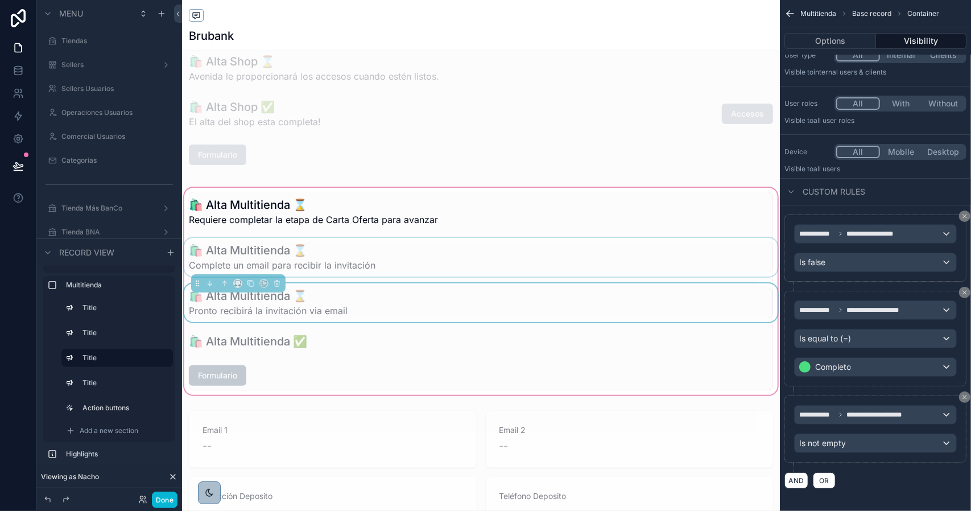
click at [356, 260] on div "scrollable content" at bounding box center [481, 257] width 598 height 39
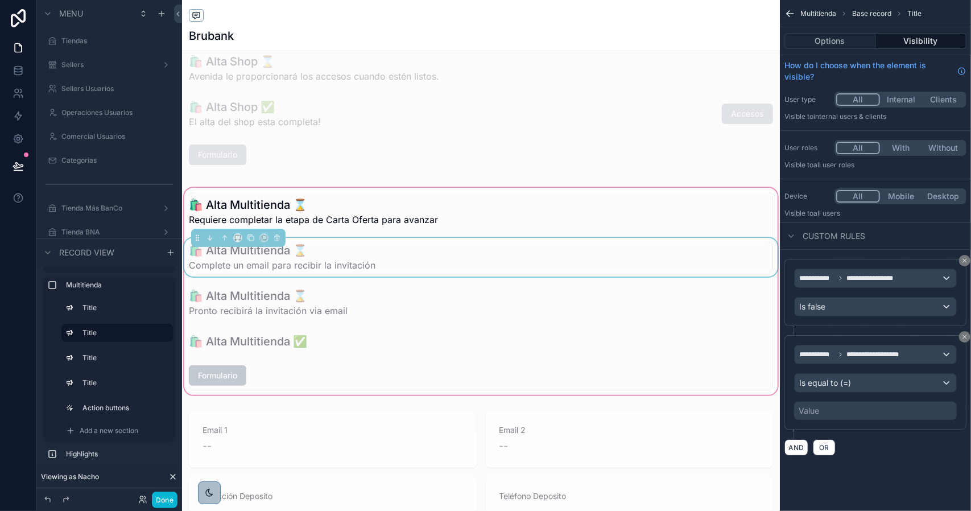
scroll to position [0, 0]
click at [344, 260] on span "Complete un email para recibir la invitación" at bounding box center [282, 265] width 187 height 14
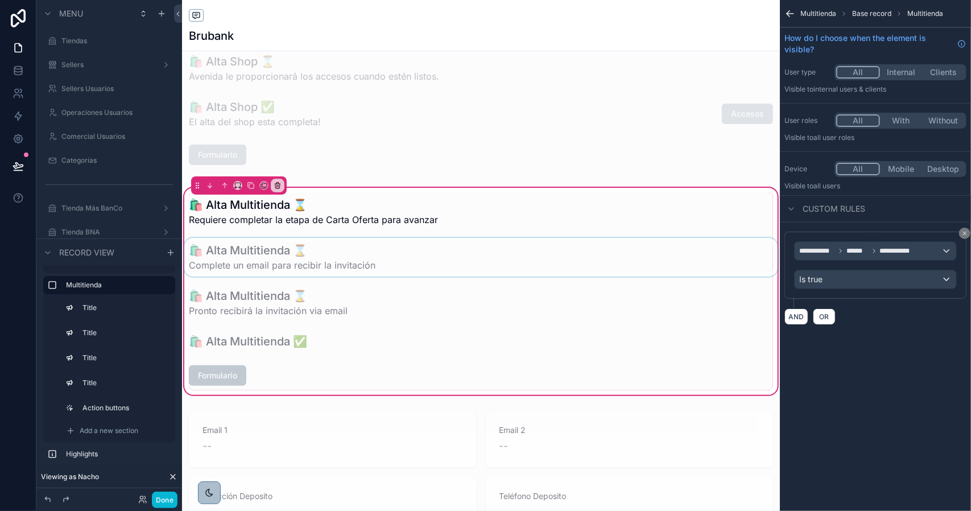
click at [346, 256] on div "scrollable content" at bounding box center [481, 257] width 598 height 39
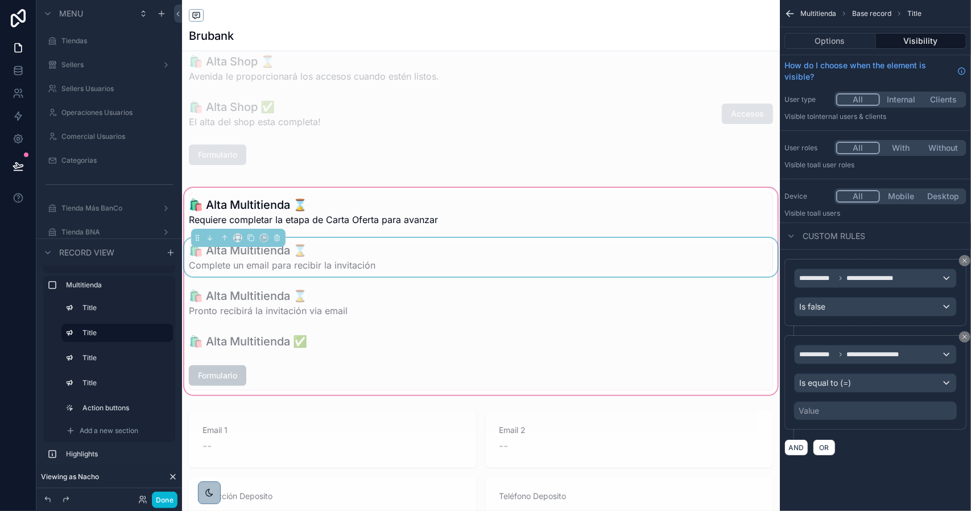
click at [839, 407] on div "Value" at bounding box center [875, 411] width 163 height 18
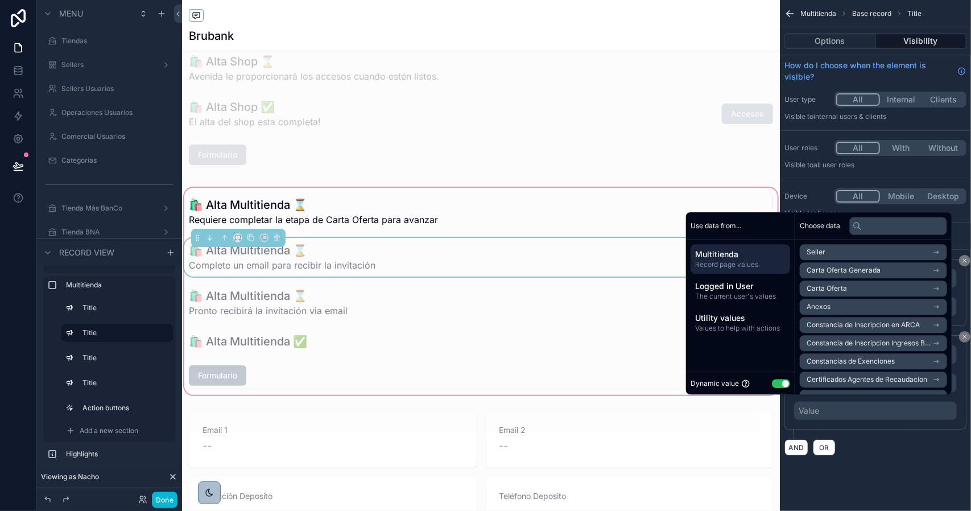
click at [772, 385] on button "Use setting" at bounding box center [781, 383] width 18 height 9
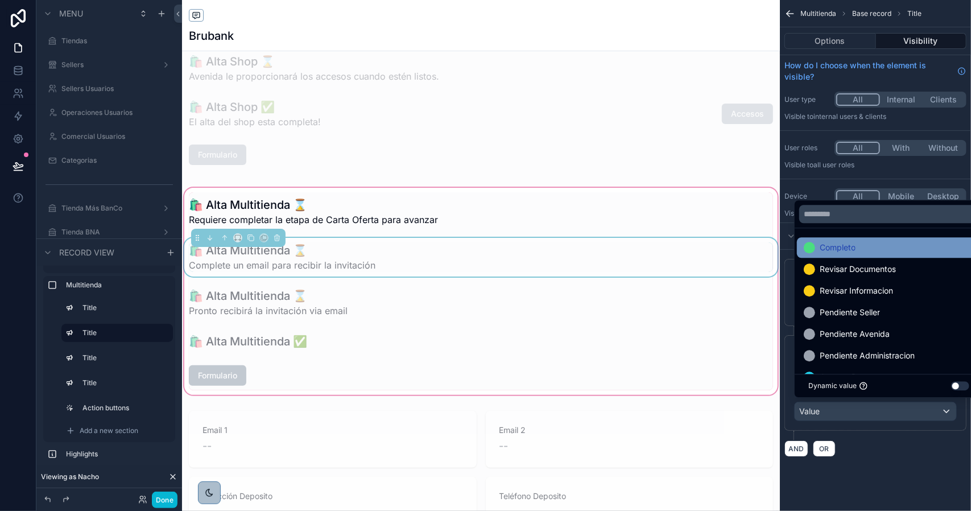
click at [827, 250] on span "Completo" at bounding box center [838, 248] width 36 height 14
click at [797, 446] on button "AND" at bounding box center [796, 448] width 24 height 16
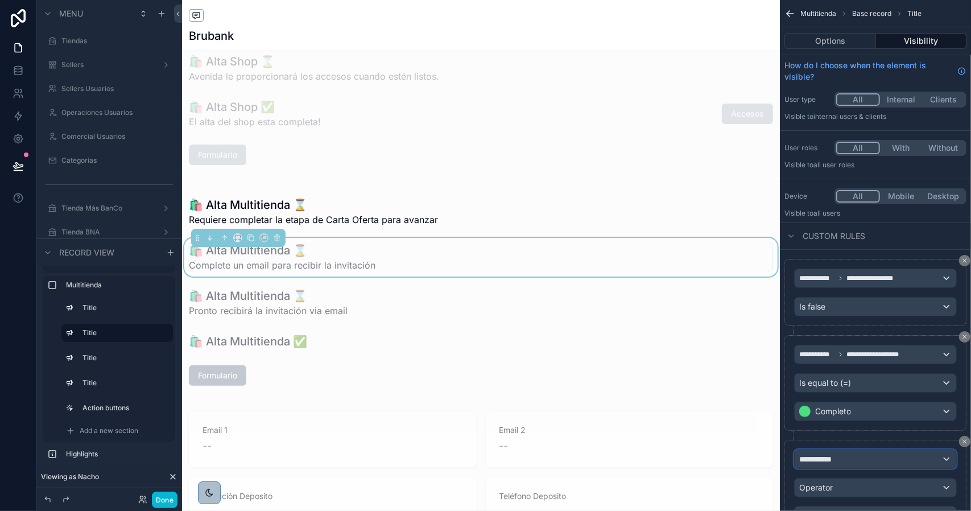
click at [840, 457] on span "**********" at bounding box center [820, 458] width 42 height 11
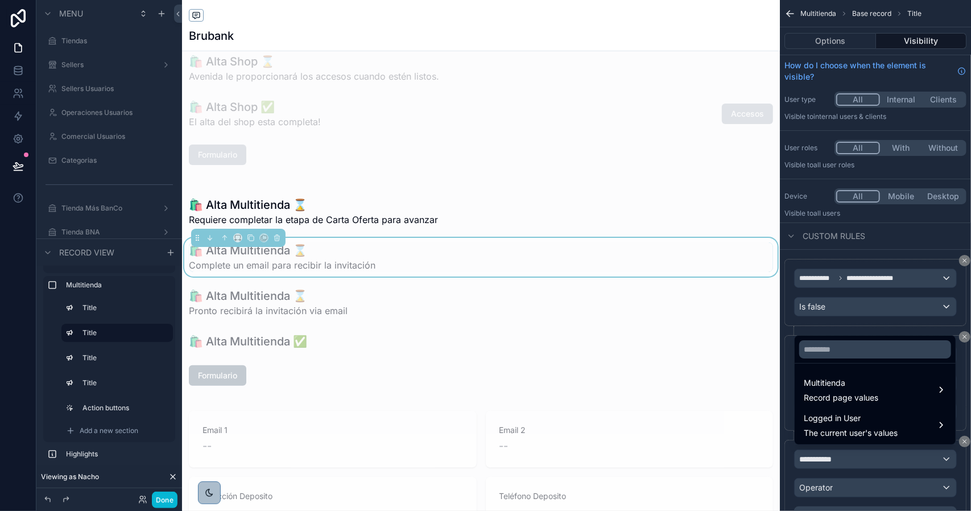
click at [830, 386] on span "Multitienda" at bounding box center [841, 383] width 75 height 14
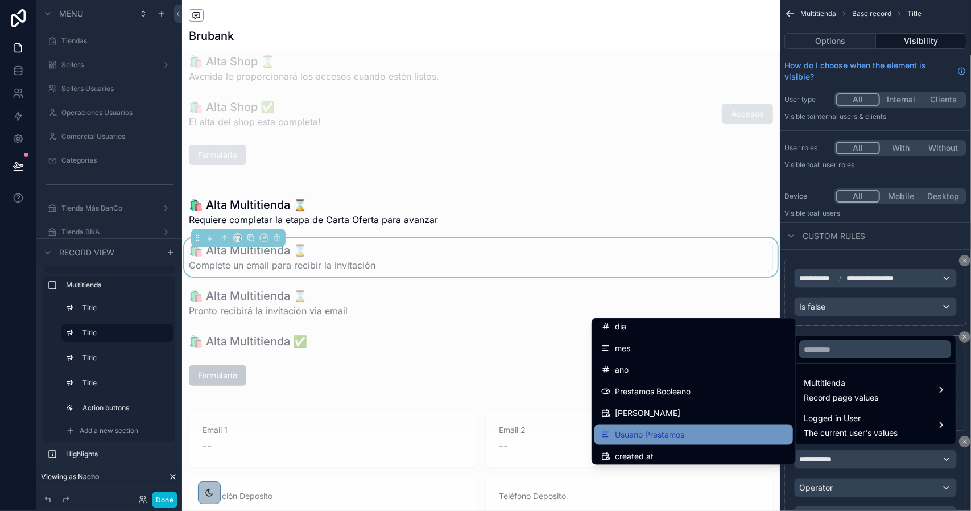
scroll to position [2991, 0]
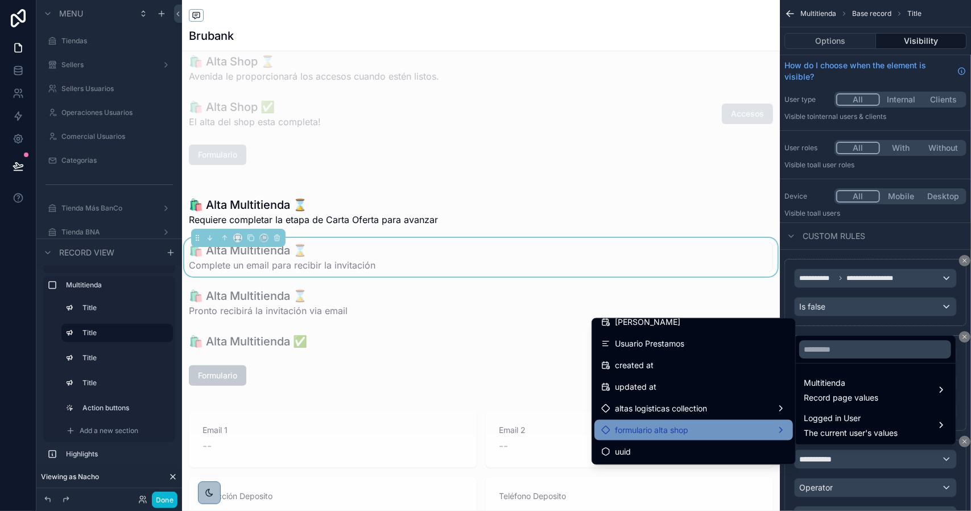
click at [709, 427] on div "formulario alta shop" at bounding box center [693, 430] width 185 height 14
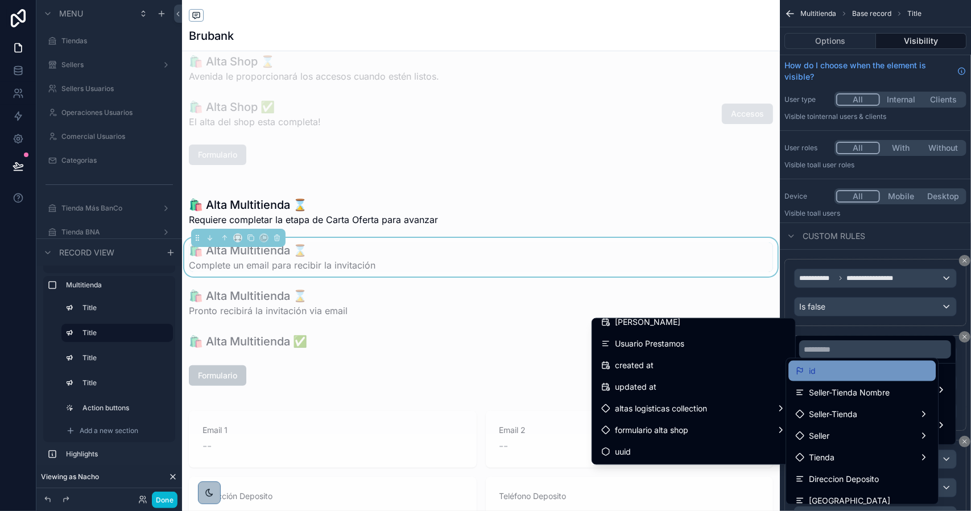
click at [826, 373] on div "id" at bounding box center [862, 371] width 134 height 14
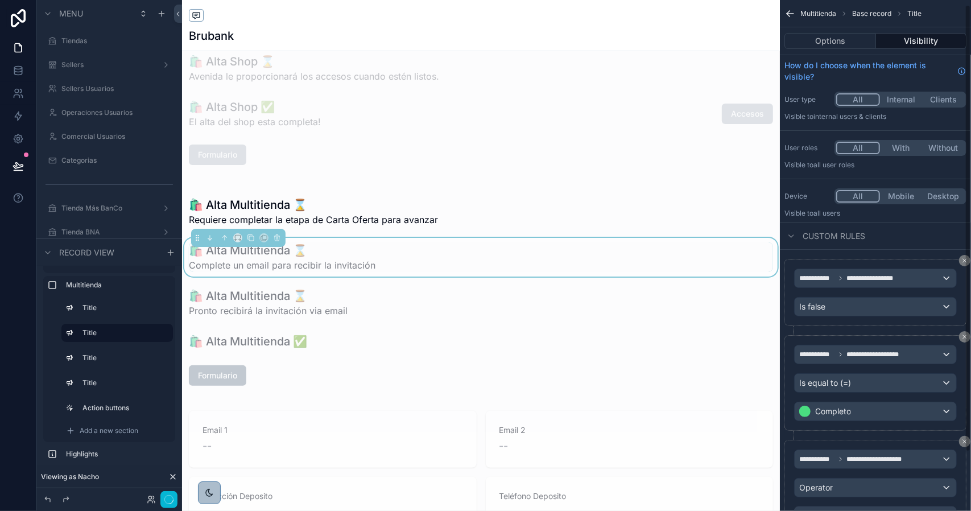
scroll to position [72, 0]
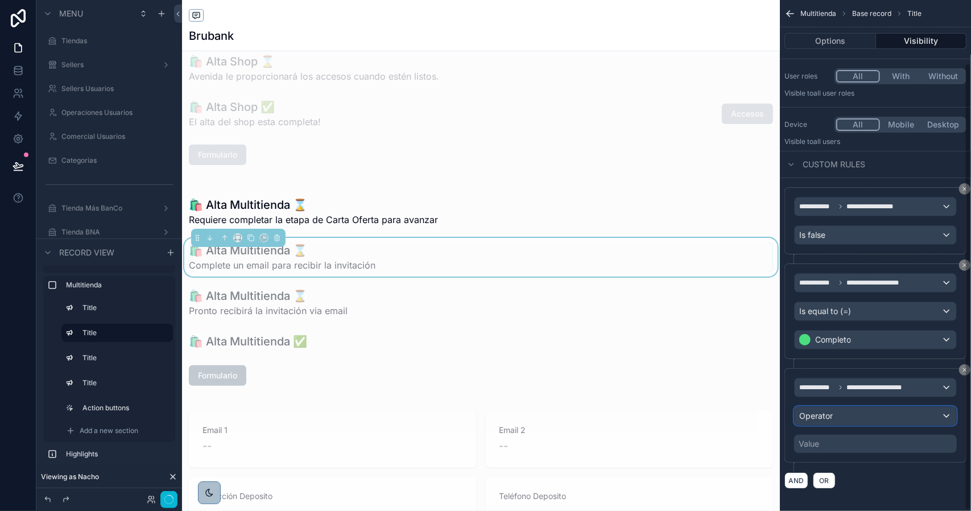
click at [829, 411] on span "Operator" at bounding box center [816, 416] width 34 height 10
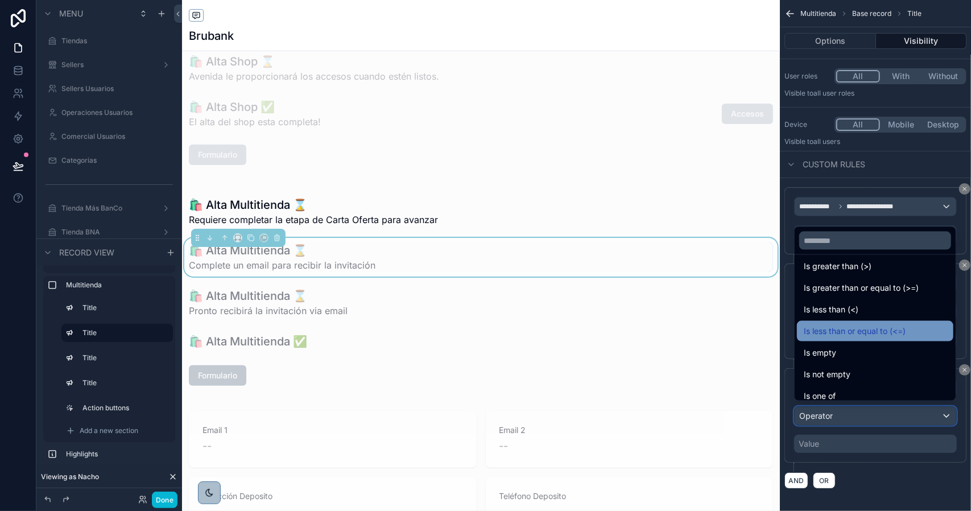
scroll to position [57, 0]
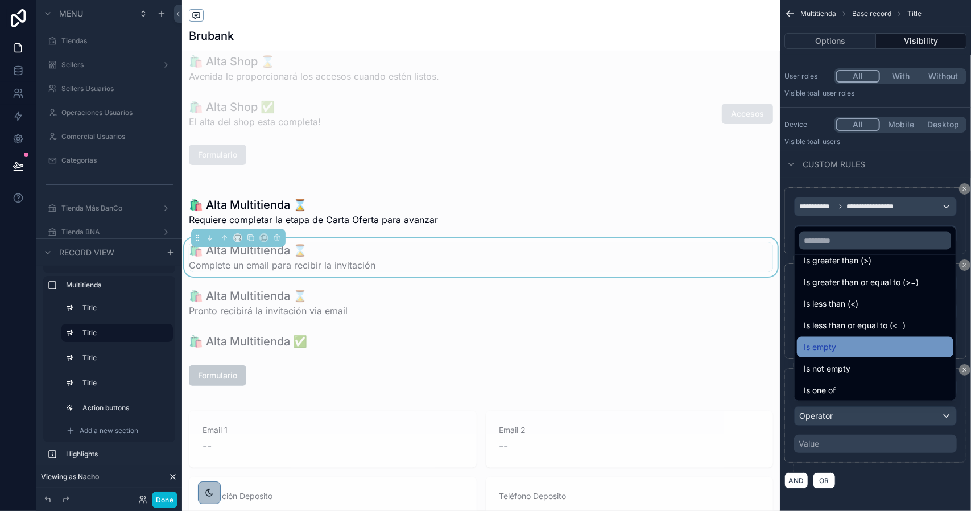
click at [860, 350] on div "Is empty" at bounding box center [875, 347] width 143 height 14
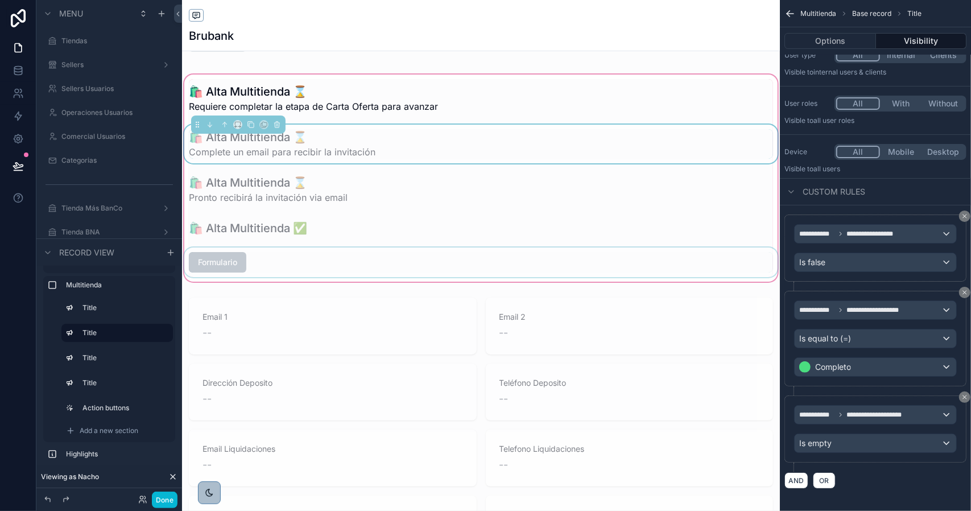
scroll to position [227, 0]
click at [290, 321] on div "scrollable content" at bounding box center [481, 490] width 598 height 396
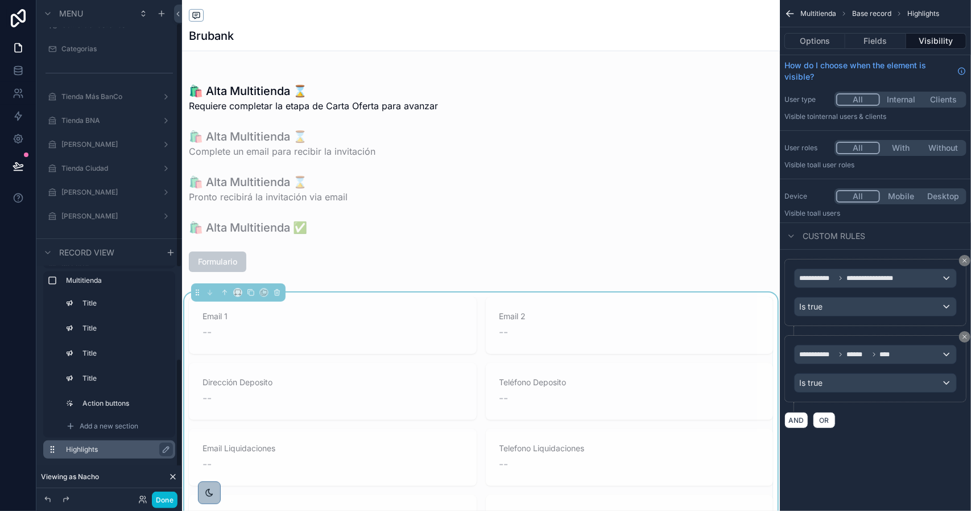
scroll to position [114, 0]
click at [320, 373] on div "Dirección Deposito --" at bounding box center [333, 391] width 288 height 57
click at [251, 293] on icon "scrollable content" at bounding box center [251, 292] width 8 height 8
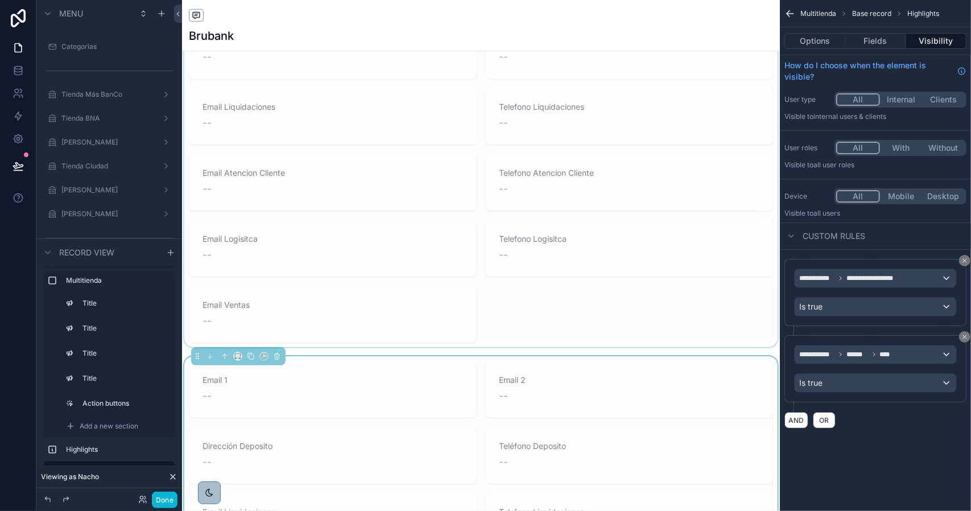
scroll to position [739, 0]
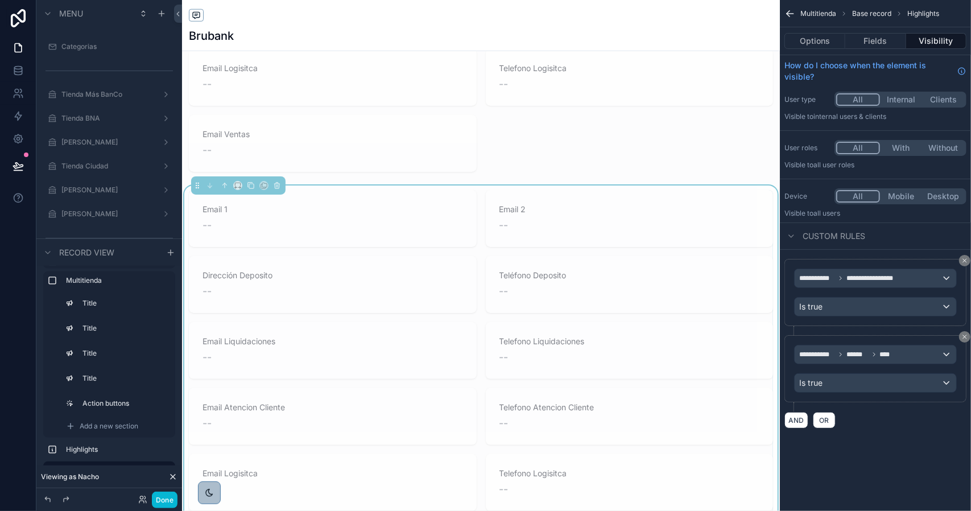
click at [270, 272] on span "Dirección Deposito" at bounding box center [332, 275] width 260 height 11
click at [875, 353] on icon "scrollable content" at bounding box center [874, 354] width 7 height 7
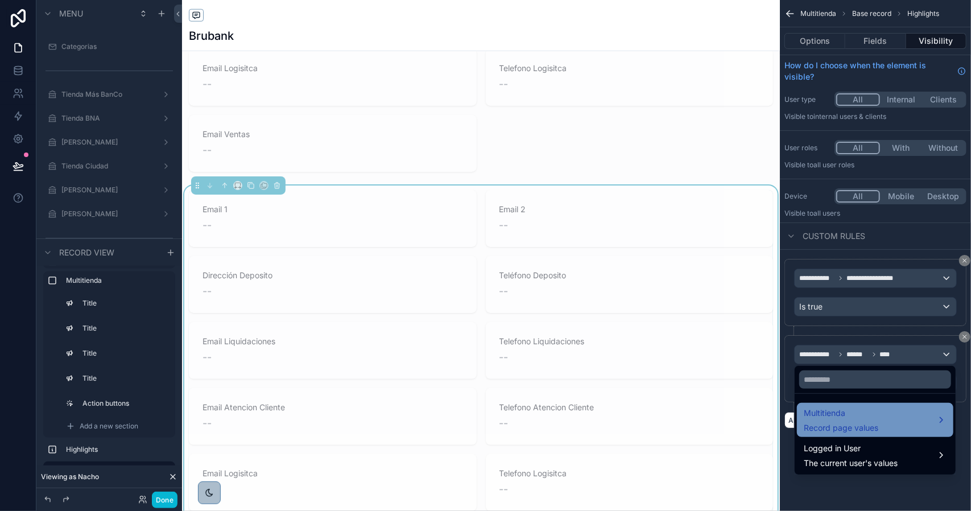
click at [848, 412] on span "Multitienda" at bounding box center [841, 413] width 75 height 14
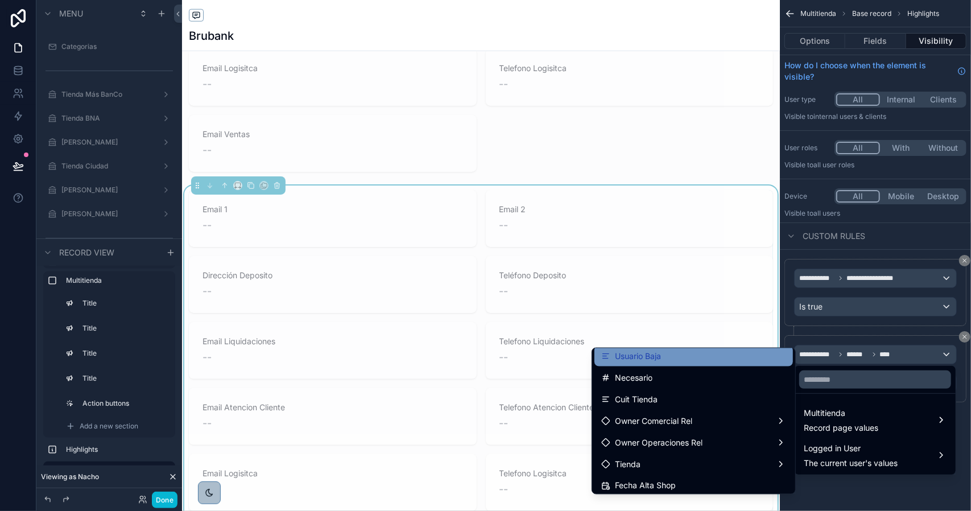
scroll to position [2366, 0]
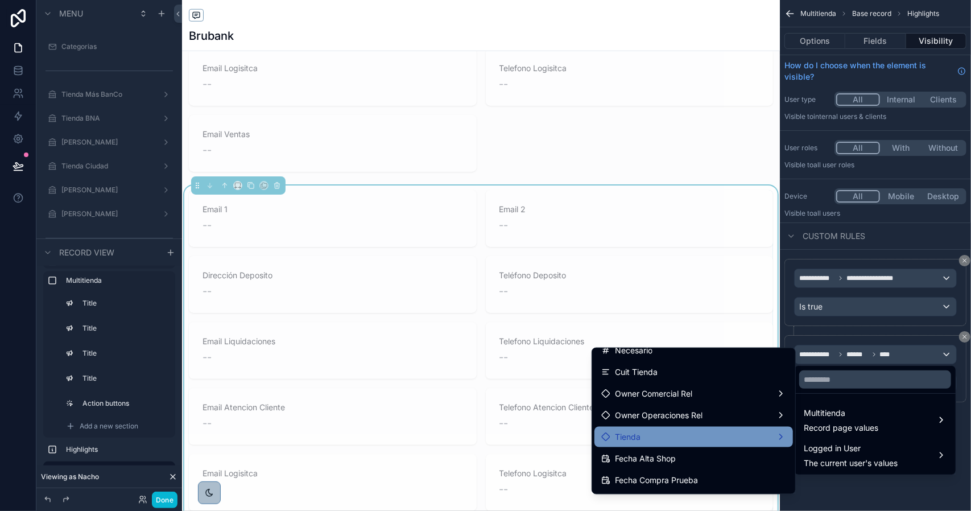
click at [663, 432] on div "Tienda" at bounding box center [693, 437] width 185 height 14
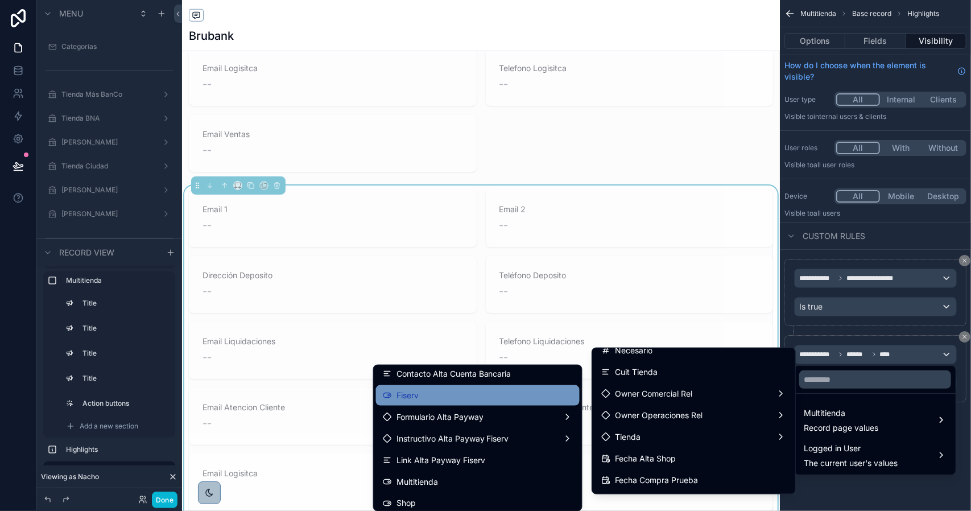
scroll to position [114, 0]
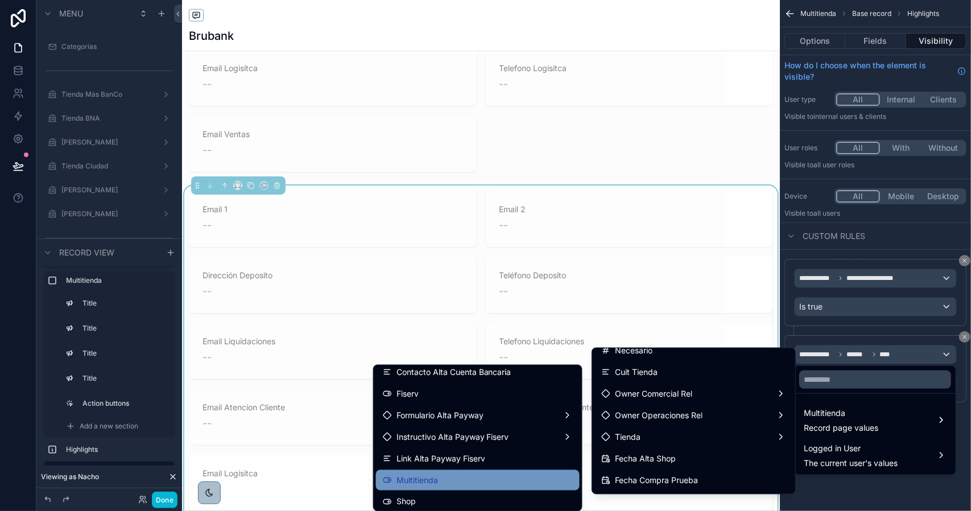
click at [430, 477] on div "Multitienda" at bounding box center [478, 480] width 190 height 14
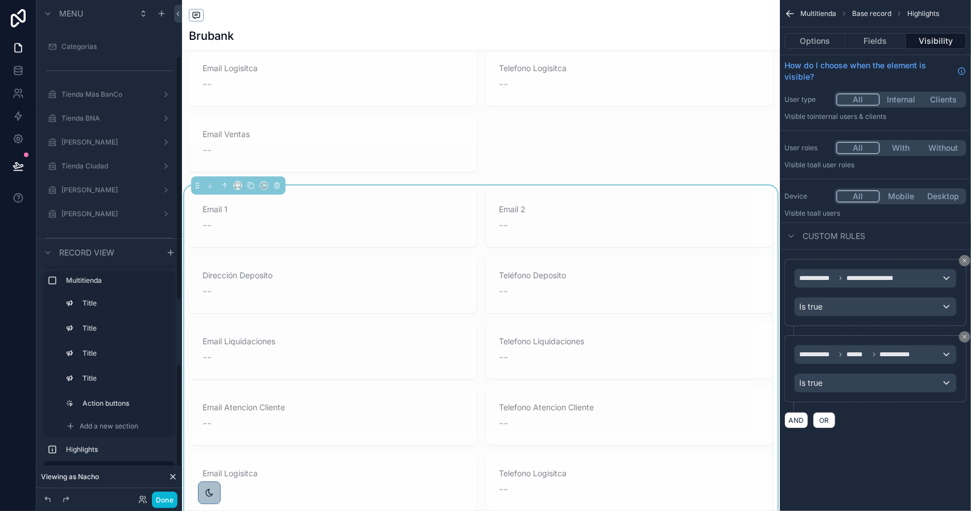
scroll to position [189, 0]
click at [863, 45] on button "Fields" at bounding box center [875, 41] width 60 height 16
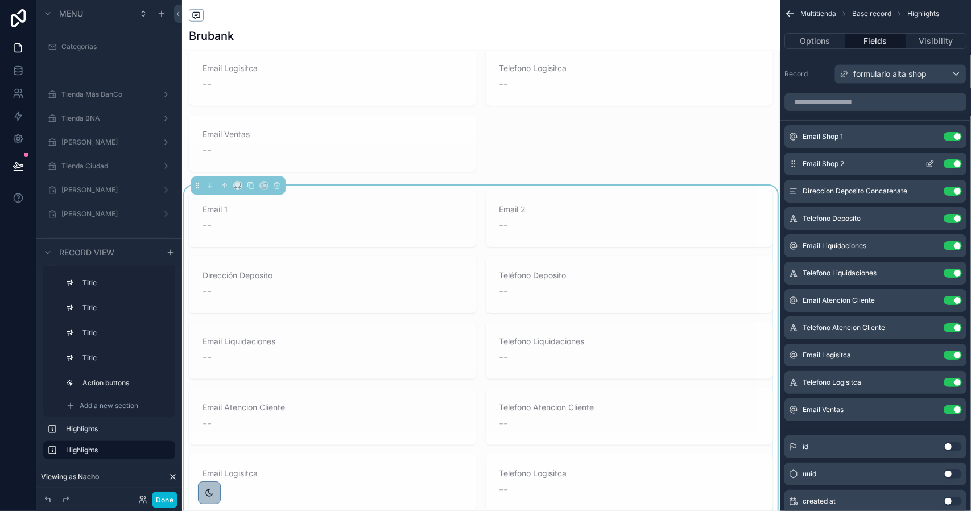
click at [955, 162] on button "Use setting" at bounding box center [953, 163] width 18 height 9
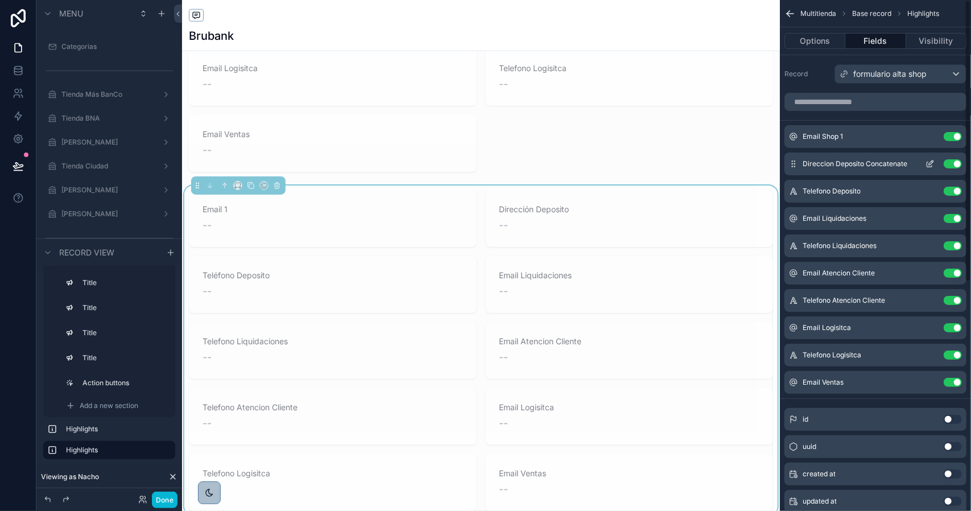
click at [957, 163] on button "Use setting" at bounding box center [953, 163] width 18 height 9
click at [957, 187] on button "Use setting" at bounding box center [953, 191] width 18 height 9
click at [957, 214] on button "Use setting" at bounding box center [953, 218] width 18 height 9
click at [957, 241] on button "Use setting" at bounding box center [953, 245] width 18 height 9
click at [957, 268] on button "Use setting" at bounding box center [953, 272] width 18 height 9
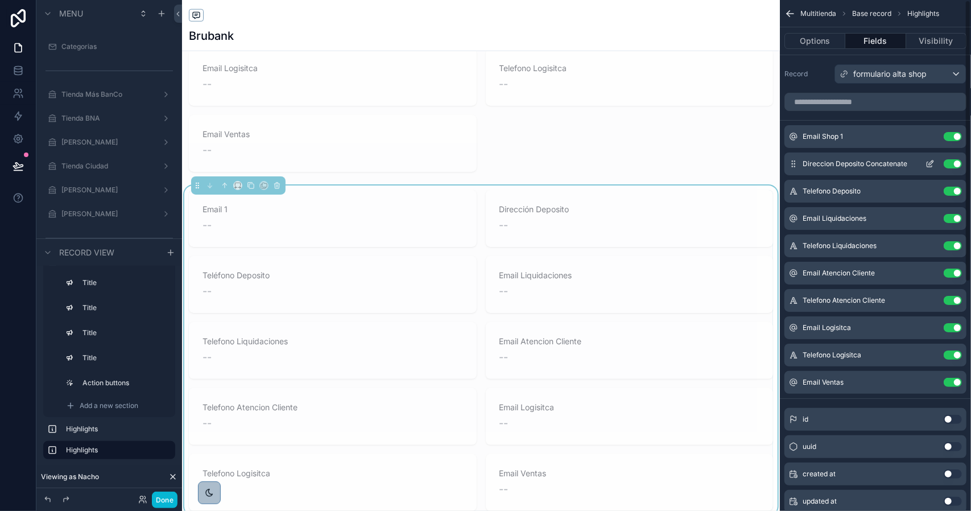
click at [957, 296] on button "Use setting" at bounding box center [953, 300] width 18 height 9
click at [957, 323] on button "Use setting" at bounding box center [953, 327] width 18 height 9
click at [957, 350] on button "Use setting" at bounding box center [953, 354] width 18 height 9
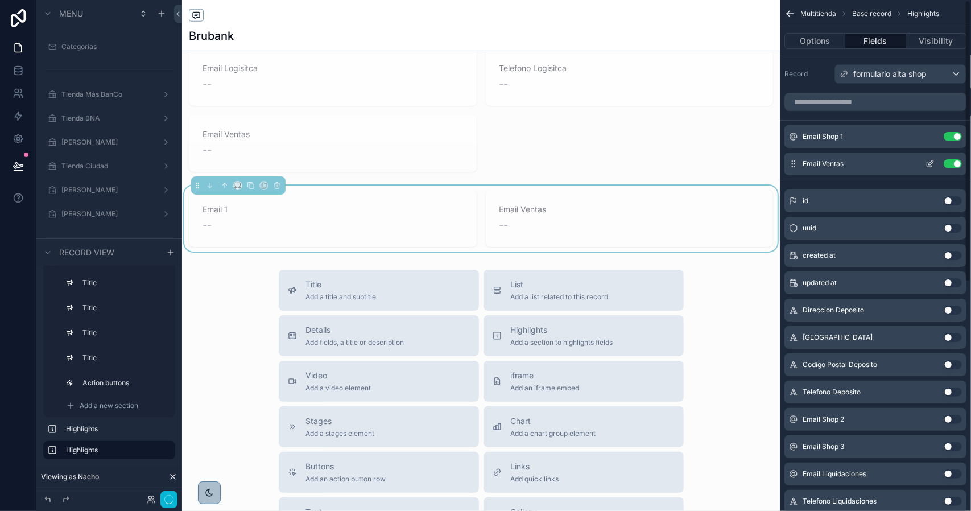
click at [953, 163] on button "Use setting" at bounding box center [953, 163] width 18 height 9
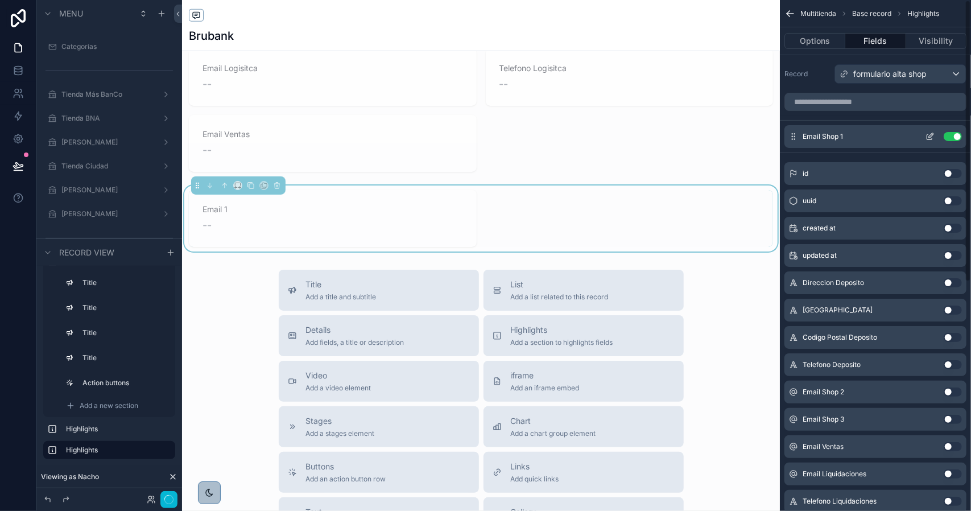
click at [932, 134] on icon "scrollable content" at bounding box center [932, 134] width 1 height 1
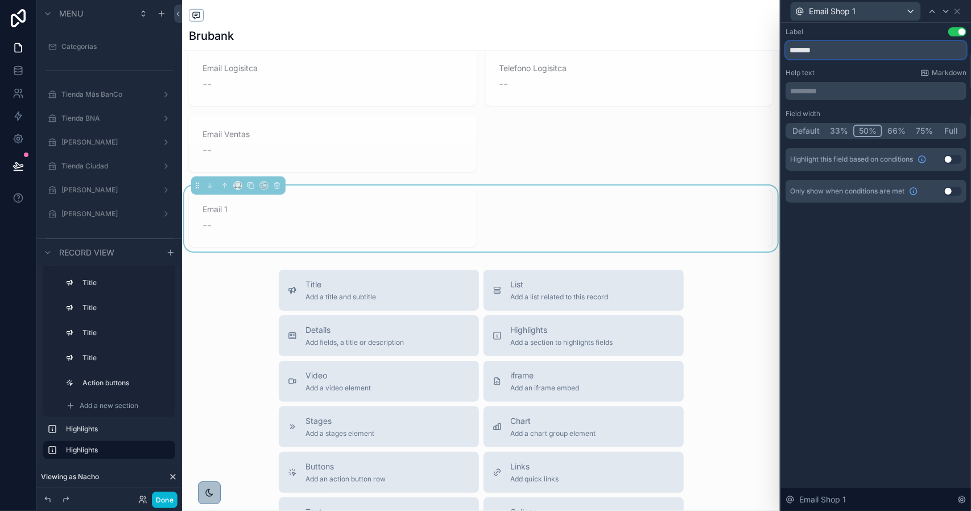
drag, startPoint x: 812, startPoint y: 51, endPoint x: 854, endPoint y: 54, distance: 42.2
click at [854, 54] on input "*******" at bounding box center [875, 50] width 181 height 18
type input "**********"
click at [222, 185] on icon "scrollable content" at bounding box center [225, 185] width 8 height 8
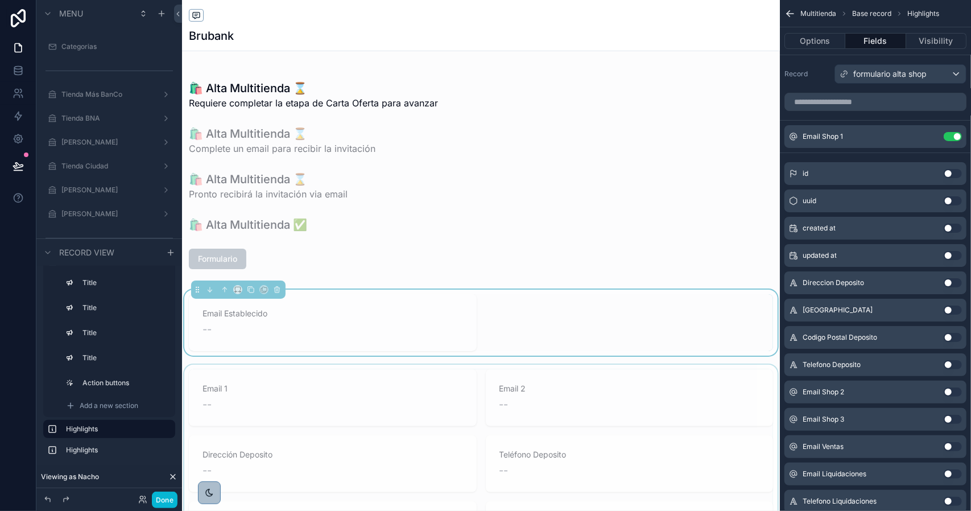
scroll to position [227, 0]
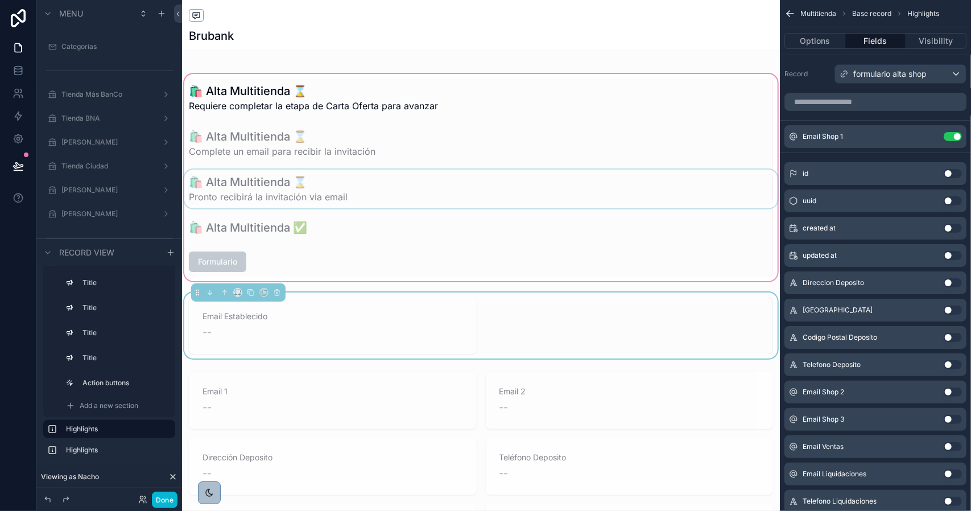
click at [262, 227] on div "scrollable content" at bounding box center [481, 178] width 598 height 212
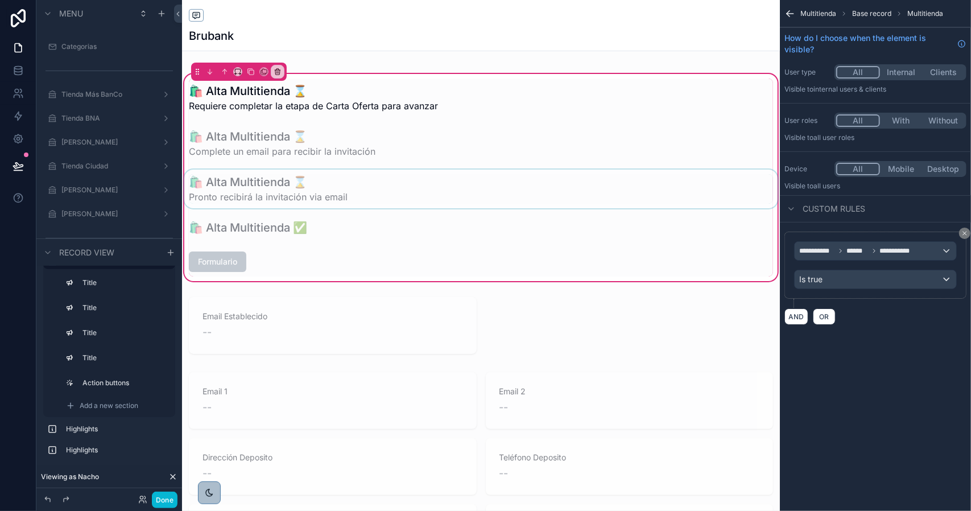
click at [272, 191] on div "scrollable content" at bounding box center [481, 188] width 598 height 39
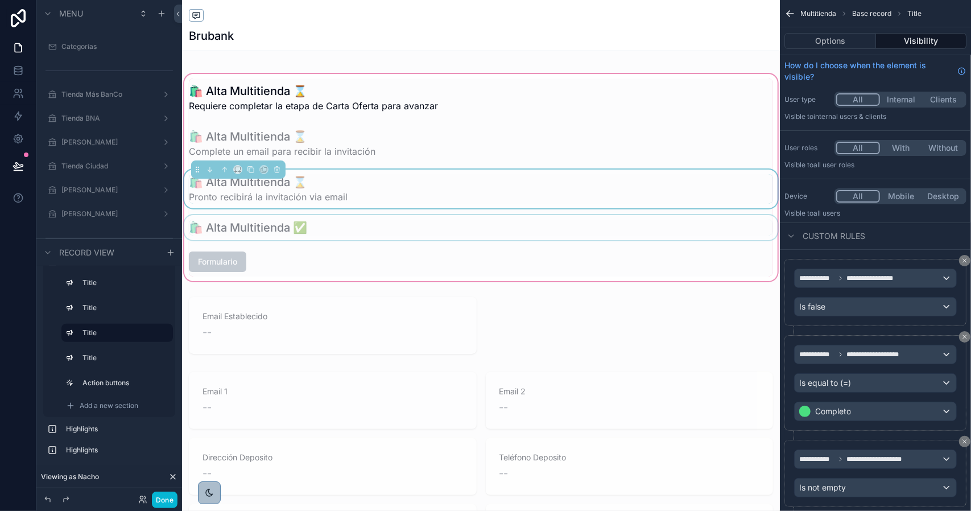
click at [274, 225] on div "scrollable content" at bounding box center [481, 227] width 598 height 25
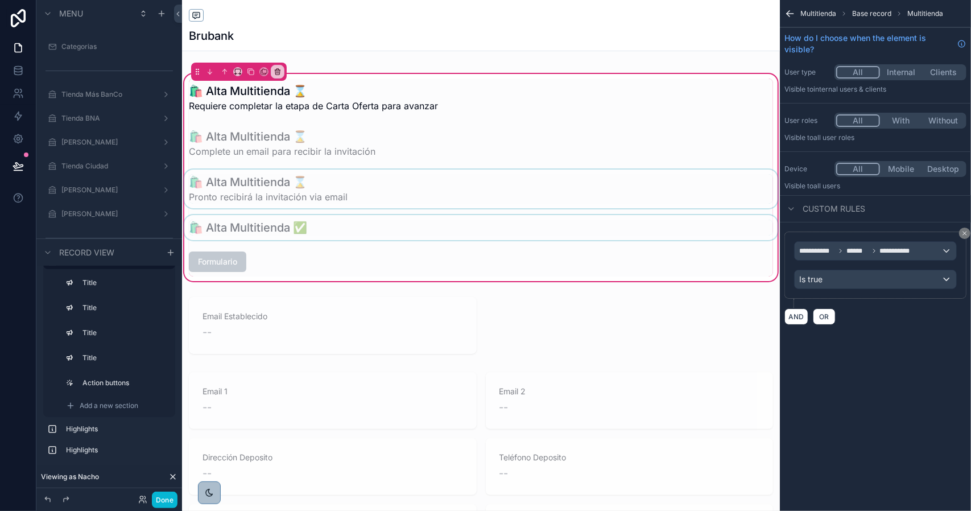
click at [278, 228] on div "scrollable content" at bounding box center [481, 227] width 598 height 25
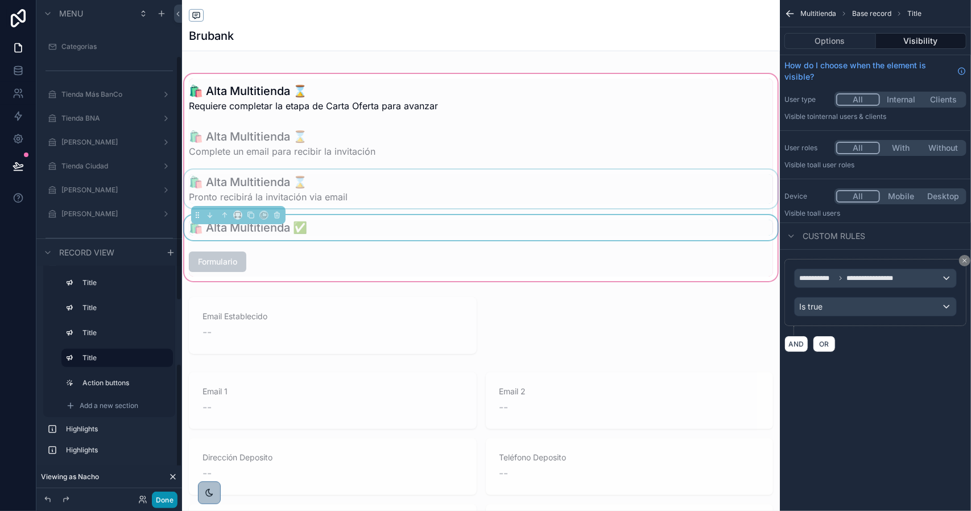
click at [170, 499] on button "Done" at bounding box center [165, 499] width 26 height 16
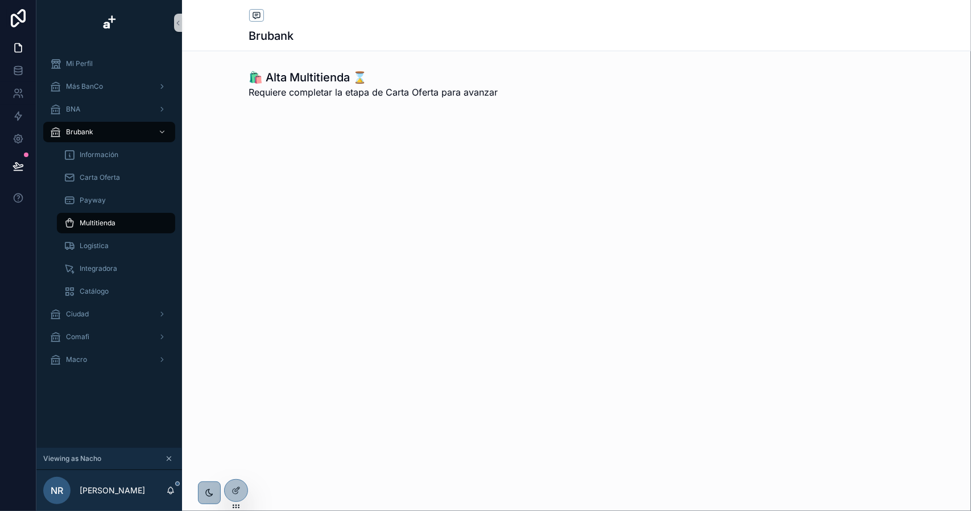
scroll to position [0, 0]
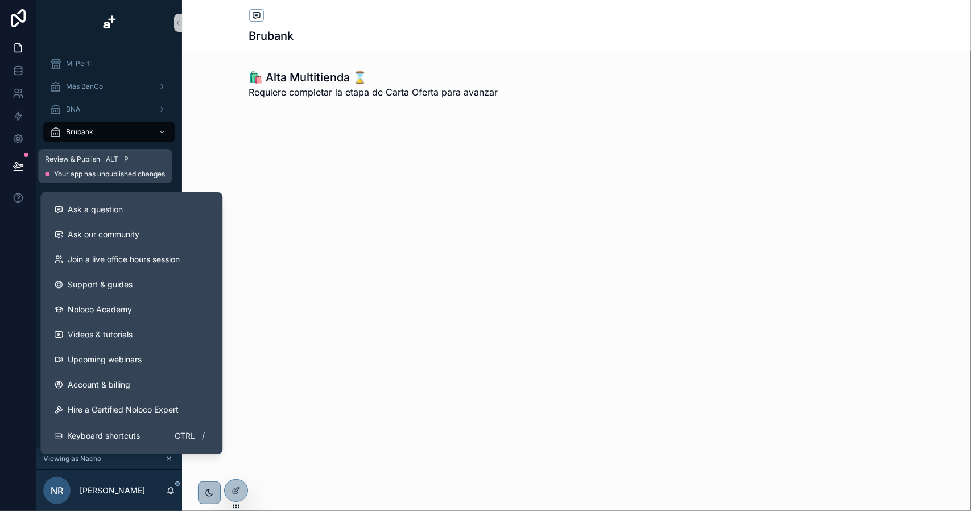
click at [16, 166] on icon at bounding box center [18, 166] width 10 height 6
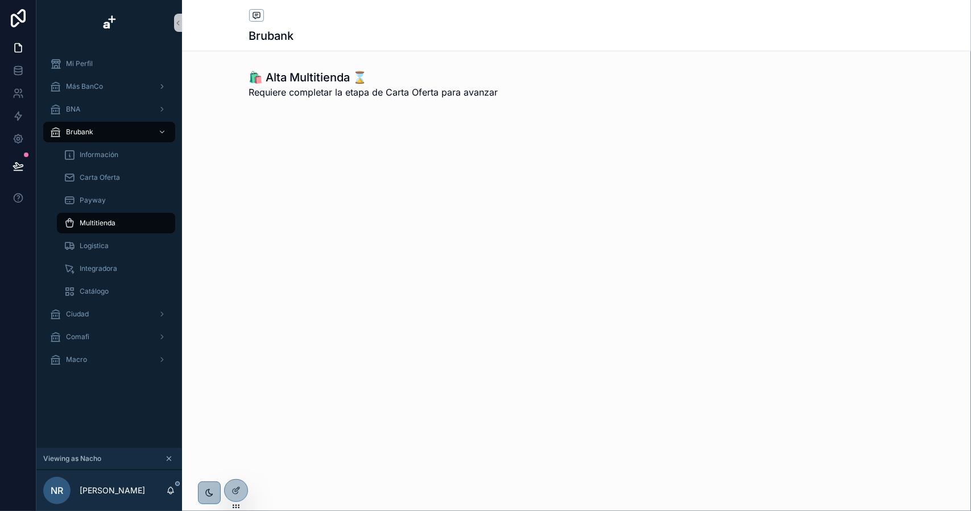
click at [17, 220] on div at bounding box center [18, 255] width 36 height 511
click at [23, 169] on icon at bounding box center [18, 165] width 11 height 11
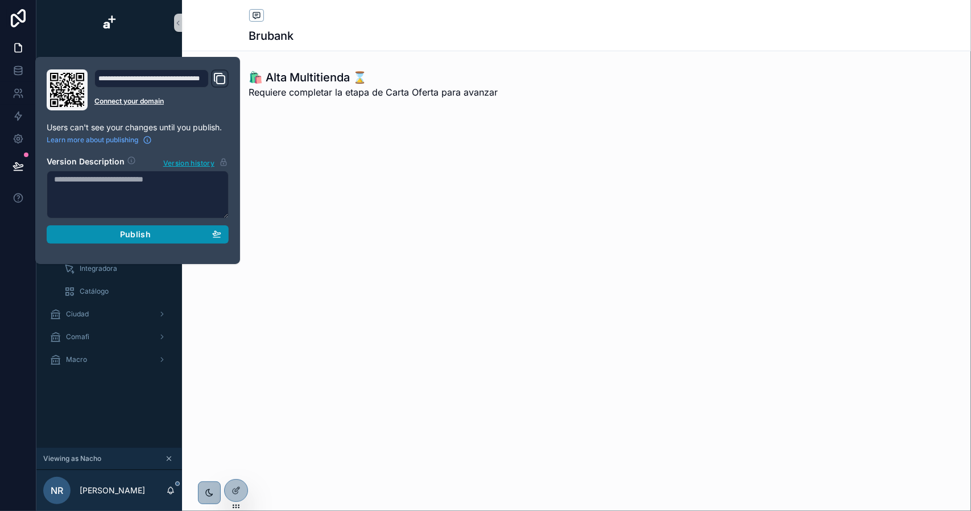
click at [157, 234] on div "Publish" at bounding box center [137, 234] width 167 height 10
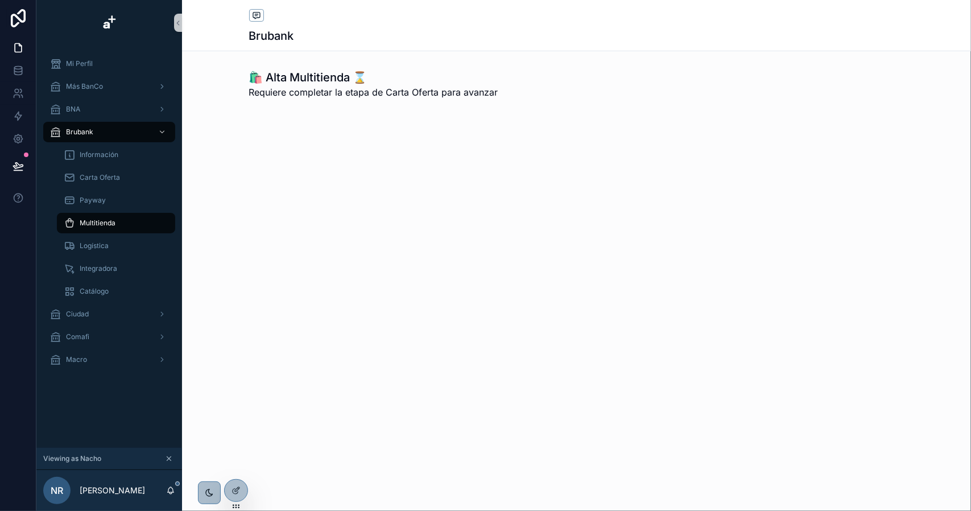
drag, startPoint x: 94, startPoint y: 398, endPoint x: 104, endPoint y: 383, distance: 18.1
click at [94, 398] on div "Mi Perfil Más BanCo BNA Brubank Información Carta Oferta Payway Multitienda Log…" at bounding box center [109, 246] width 146 height 402
click at [169, 458] on icon "scrollable content" at bounding box center [169, 459] width 4 height 4
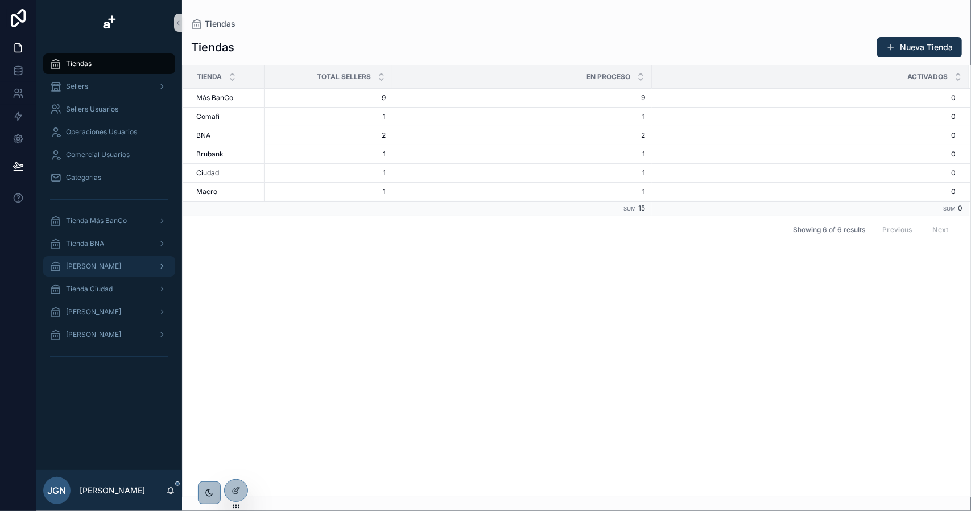
click at [113, 263] on span "[PERSON_NAME]" at bounding box center [93, 266] width 55 height 9
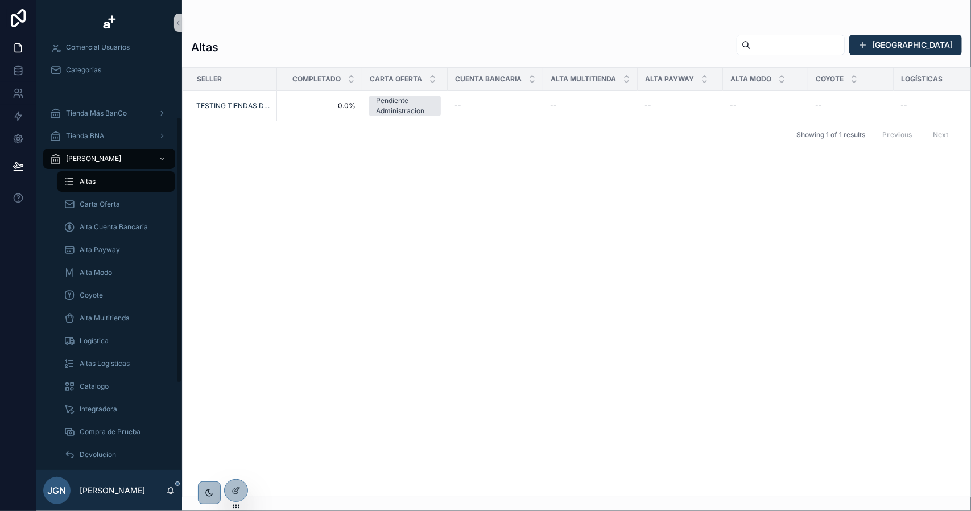
scroll to position [114, 0]
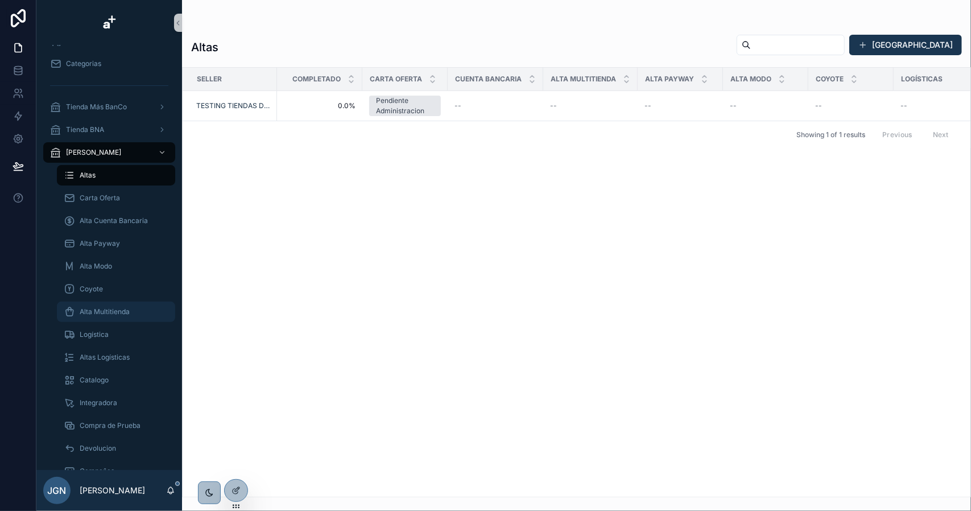
click at [113, 311] on span "Alta Multitienda" at bounding box center [105, 311] width 50 height 9
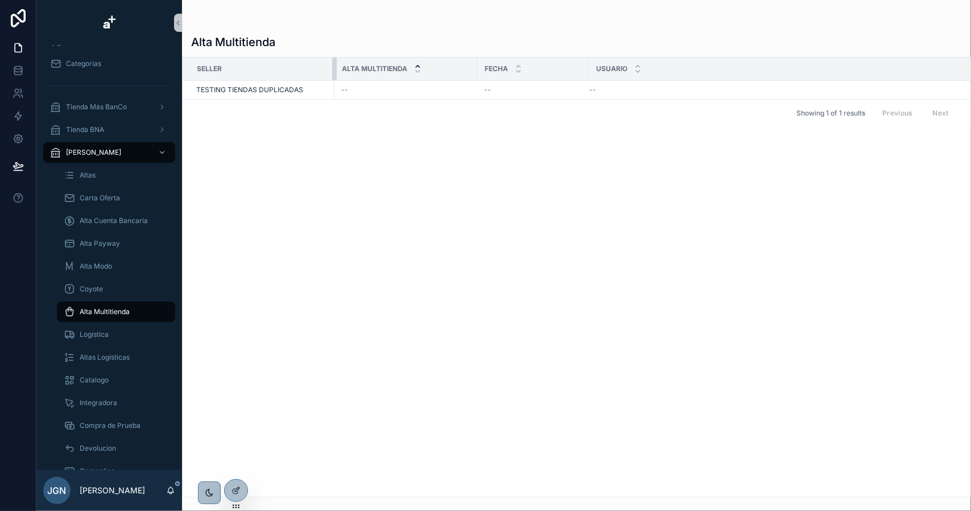
drag, startPoint x: 450, startPoint y: 68, endPoint x: 331, endPoint y: 71, distance: 118.9
click at [332, 71] on div "scrollable content" at bounding box center [334, 68] width 5 height 23
click at [930, 80] on span "Alta Multitienda" at bounding box center [933, 80] width 51 height 9
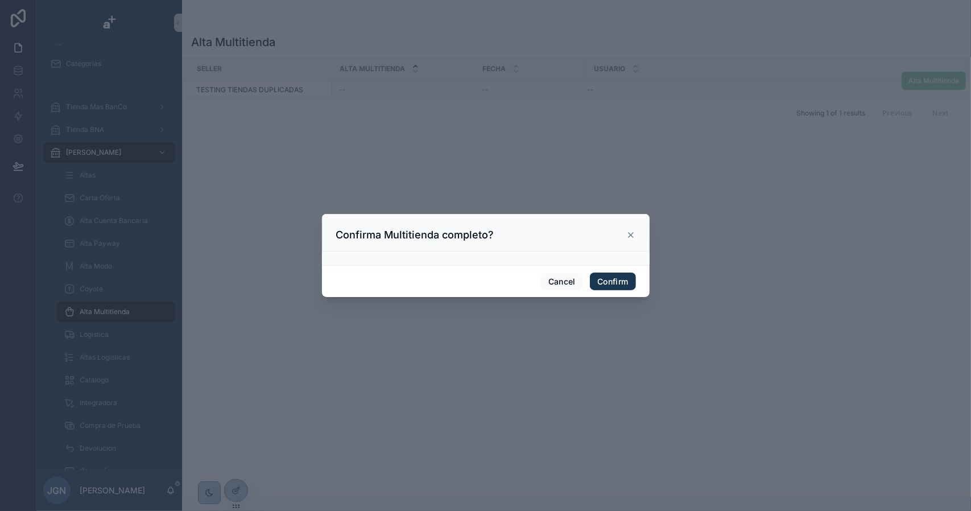
click at [632, 235] on icon at bounding box center [630, 234] width 9 height 9
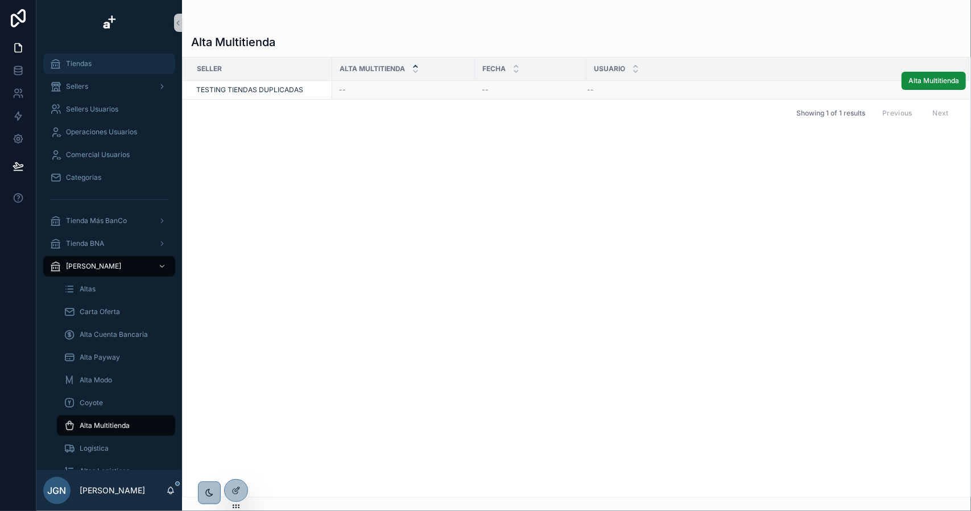
click at [109, 69] on div "Tiendas" at bounding box center [109, 64] width 118 height 18
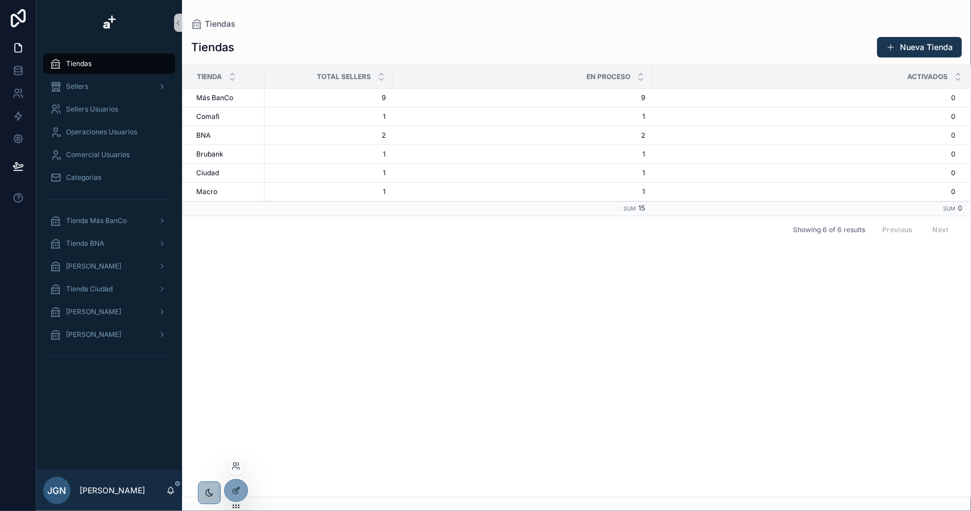
click at [237, 470] on div at bounding box center [236, 466] width 18 height 18
click at [235, 465] on icon at bounding box center [234, 463] width 3 height 3
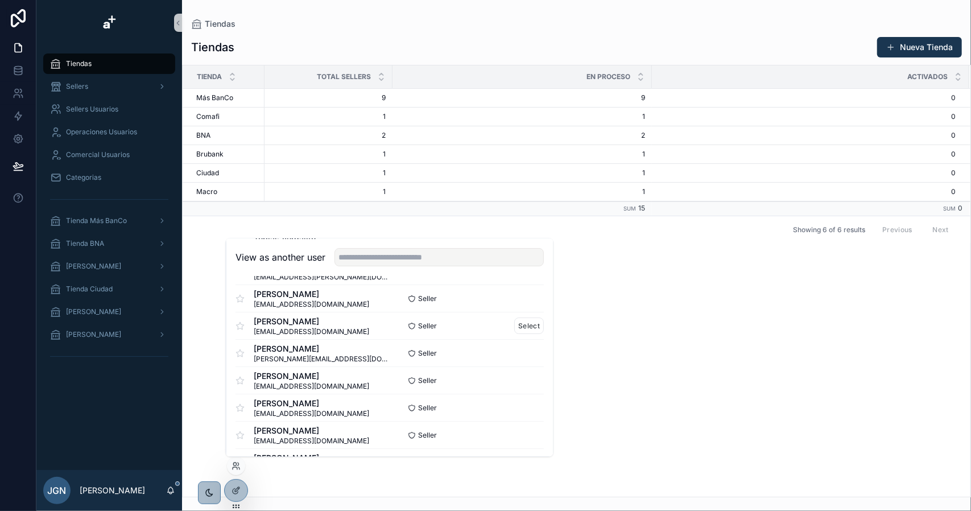
scroll to position [57, 0]
click at [115, 266] on span "[PERSON_NAME]" at bounding box center [93, 266] width 55 height 9
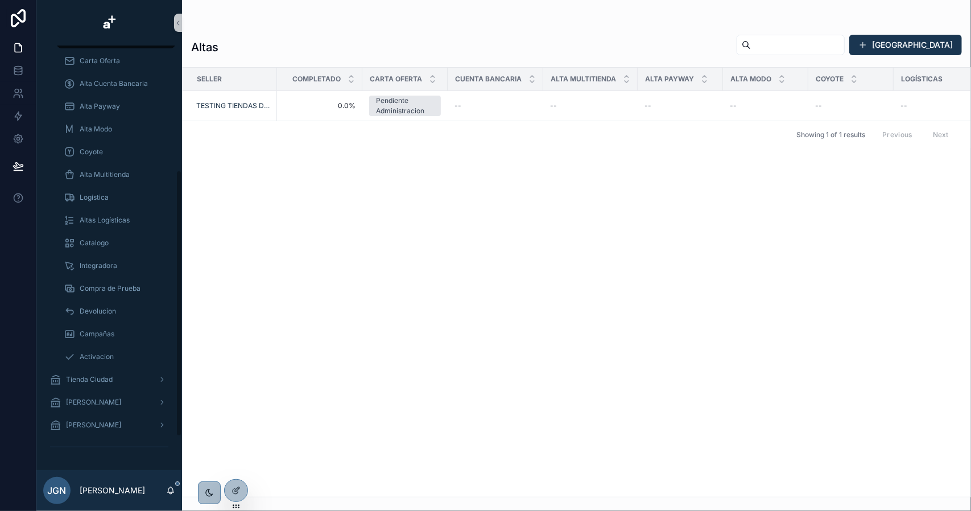
scroll to position [251, 0]
click at [14, 167] on icon at bounding box center [18, 166] width 10 height 6
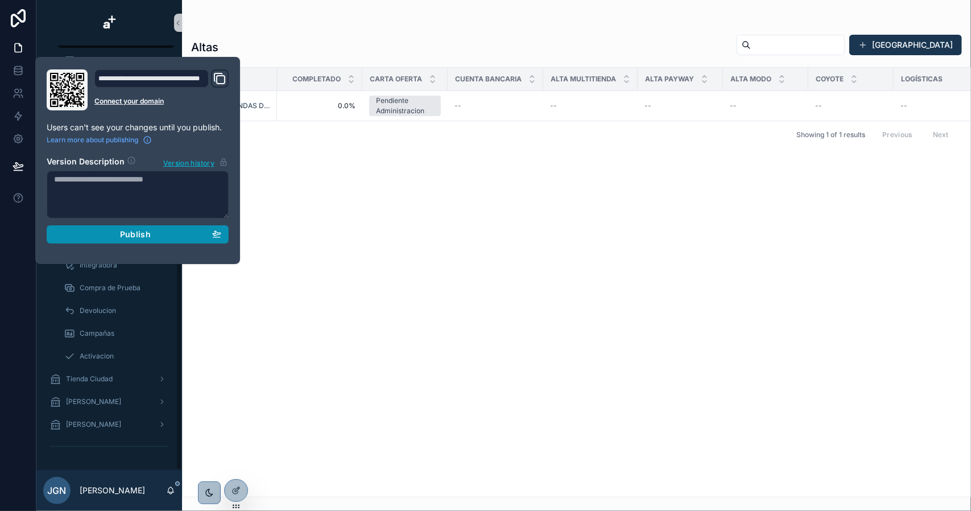
click at [172, 233] on div "Publish" at bounding box center [137, 234] width 167 height 10
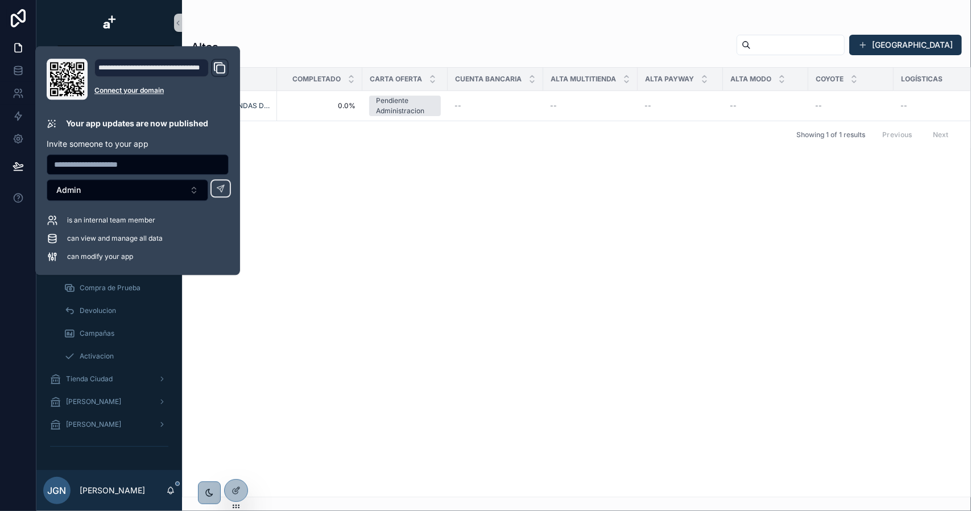
click at [438, 205] on div "Seller Completado Carta Oferta Cuenta Bancaria Alta Multitienda Alta Payway Alt…" at bounding box center [577, 282] width 788 height 429
